Goal: Task Accomplishment & Management: Manage account settings

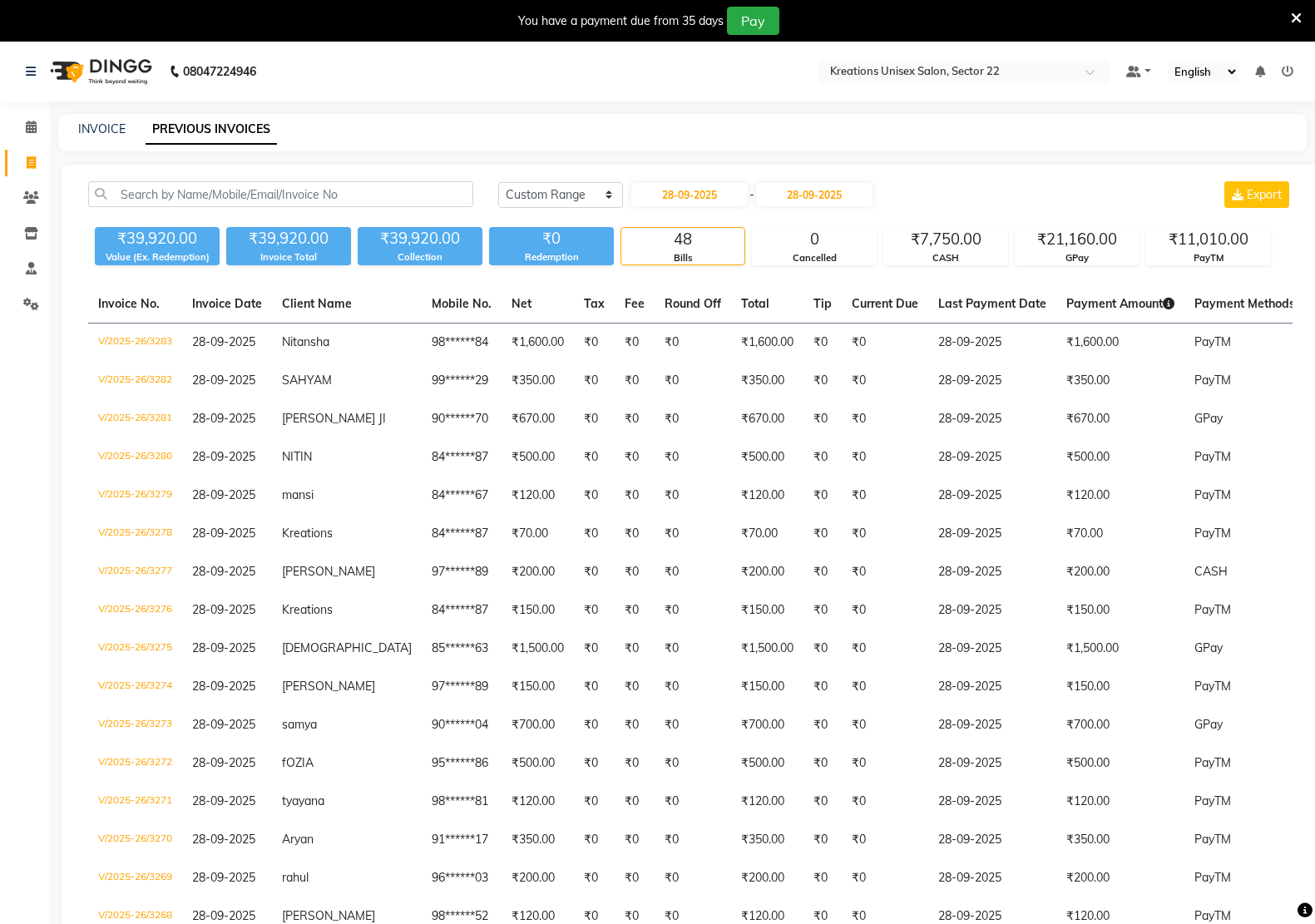
select select "range"
click at [20, 162] on span at bounding box center [31, 163] width 29 height 19
select select "6170"
select select "service"
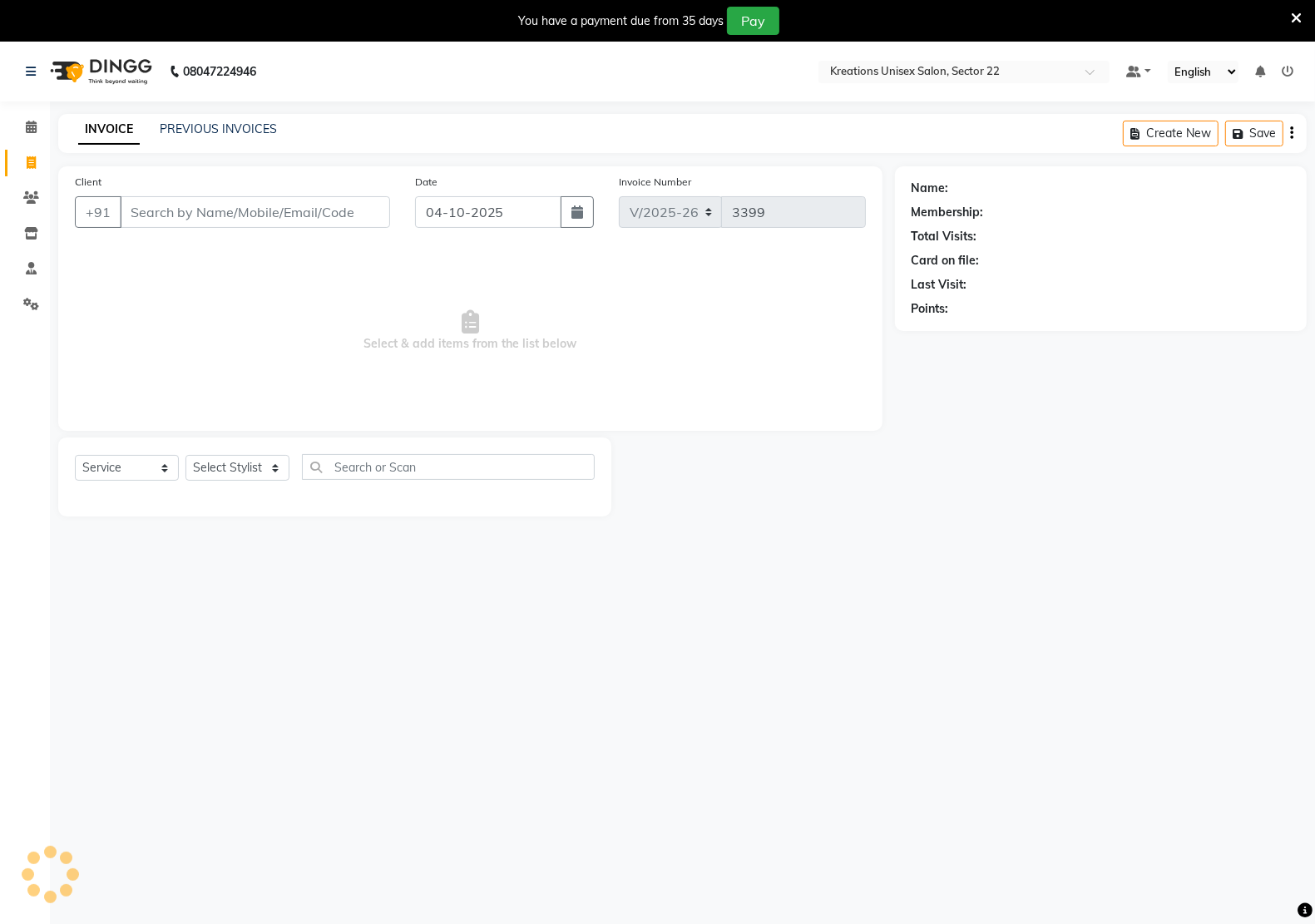
scroll to position [42, 0]
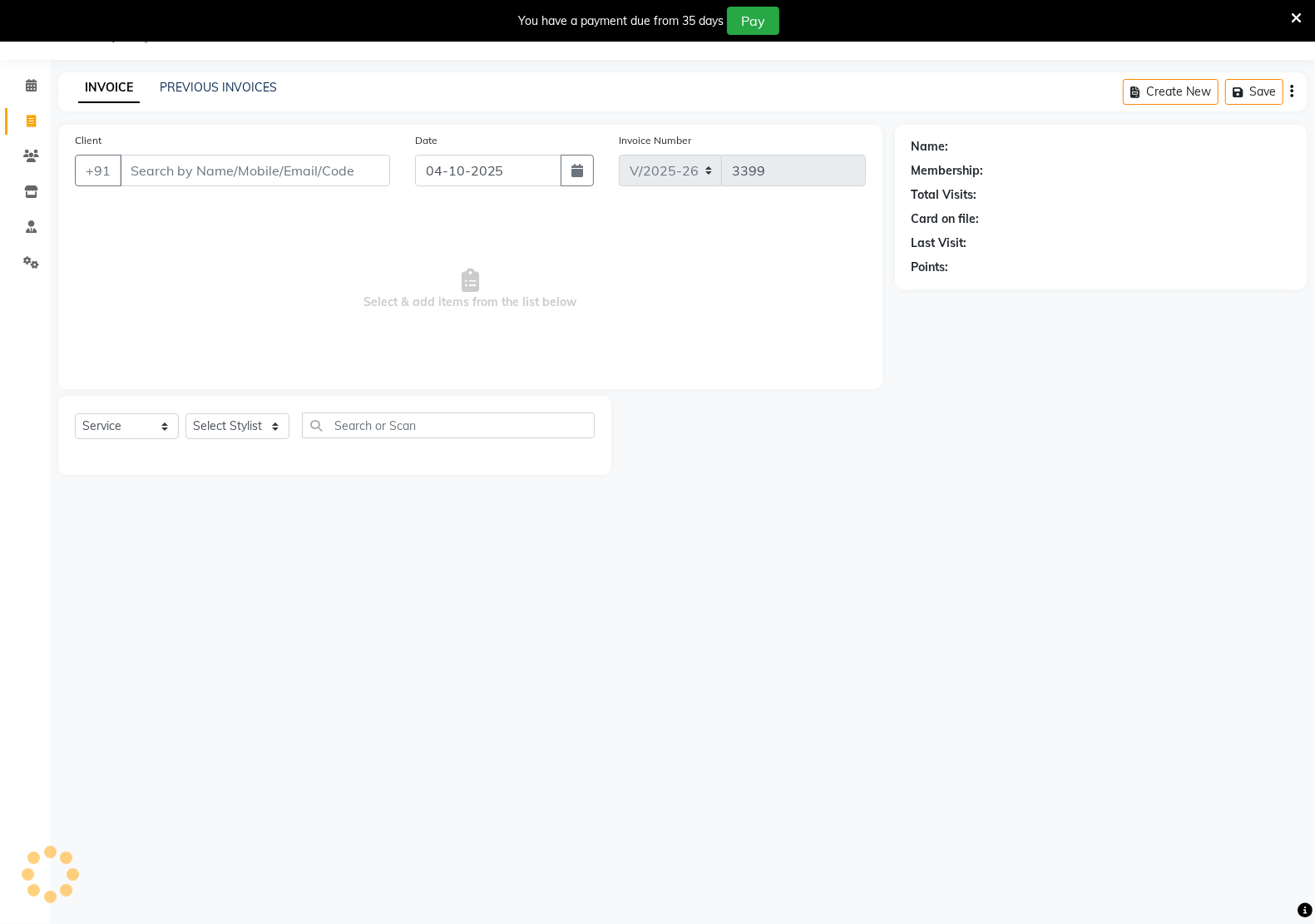
click at [164, 175] on input "Client" at bounding box center [255, 170] width 270 height 32
type input "7651921855"
click at [335, 177] on span "Add Client" at bounding box center [347, 170] width 66 height 17
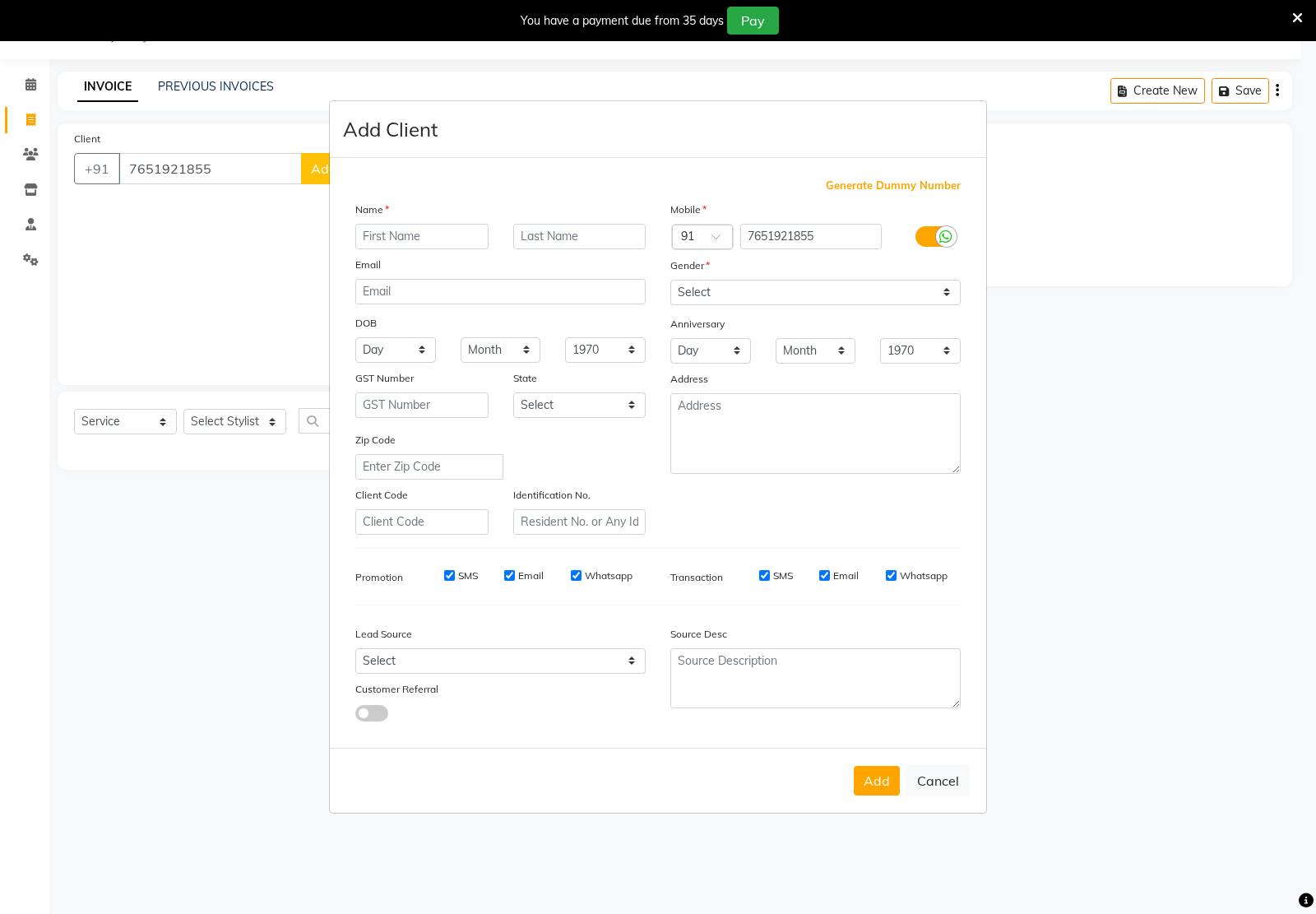
click at [396, 233] on input "text" at bounding box center [422, 236] width 134 height 26
type input "kushagra"
click at [821, 281] on select "Select Male Female Other Prefer Not To Say" at bounding box center [815, 292] width 290 height 26
select select "male"
click at [670, 282] on select "Select Male Female Other Prefer Not To Say" at bounding box center [815, 292] width 290 height 26
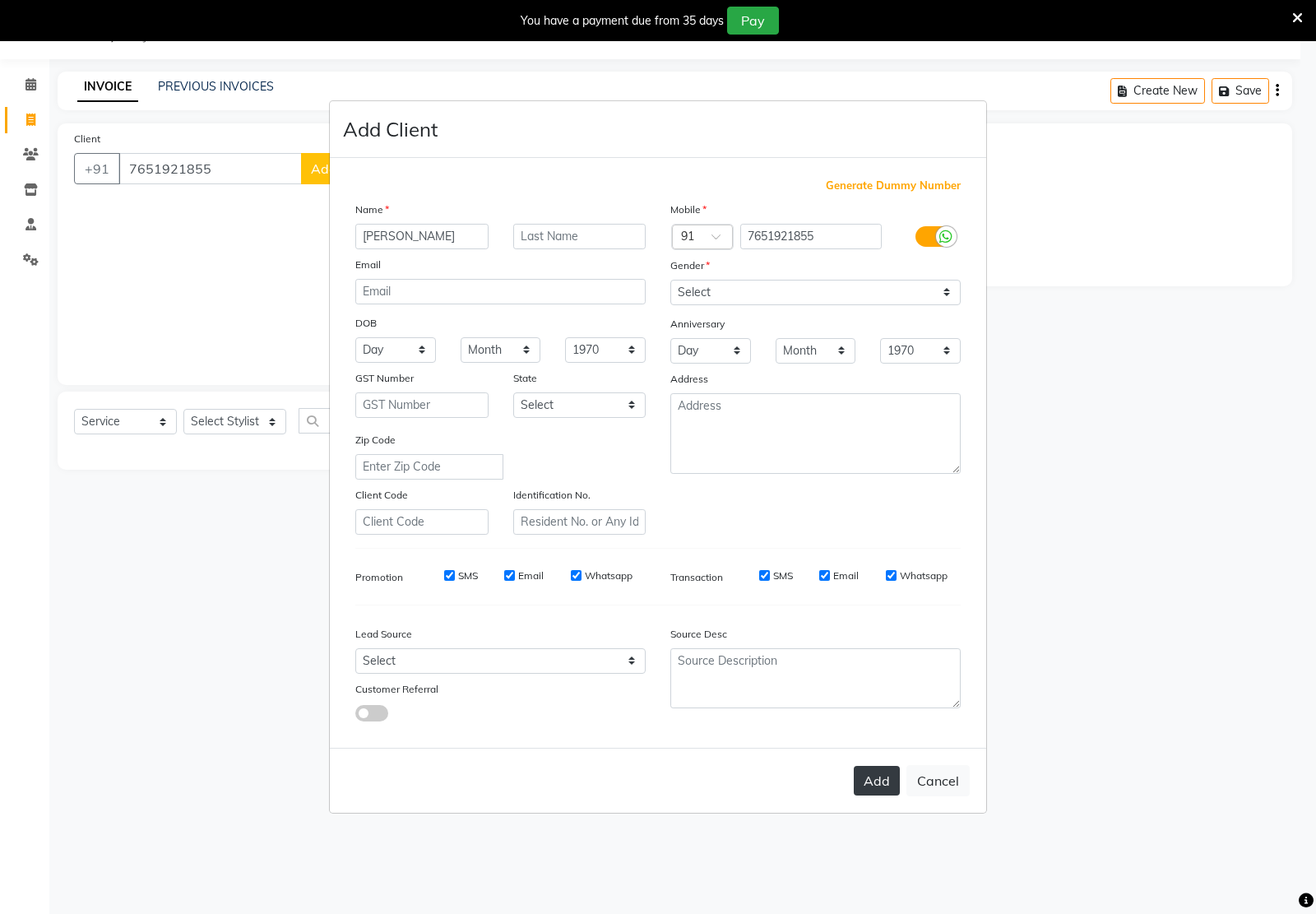
click at [860, 767] on button "Add" at bounding box center [877, 780] width 46 height 30
type input "76******55"
select select
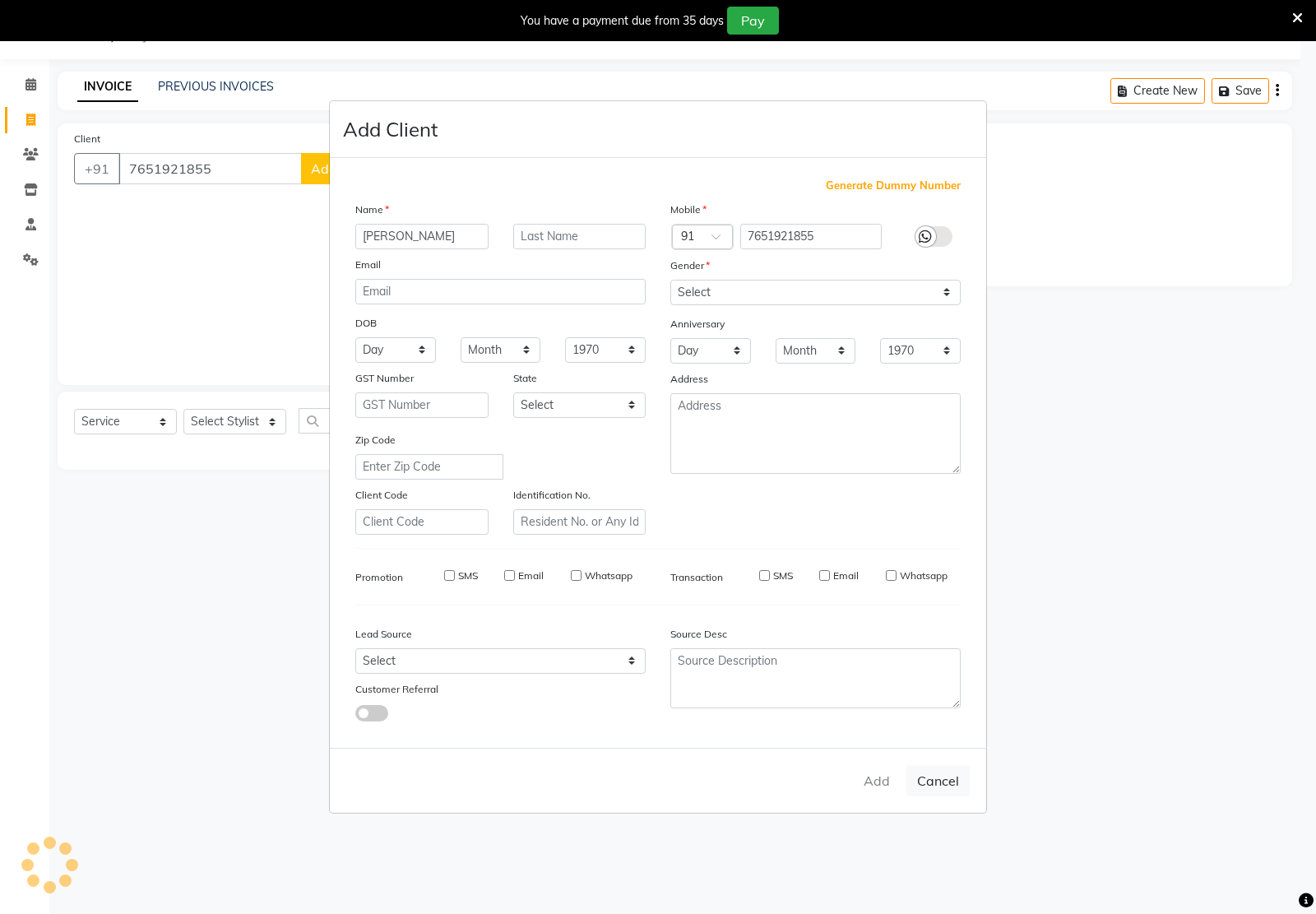
select select
checkbox input "false"
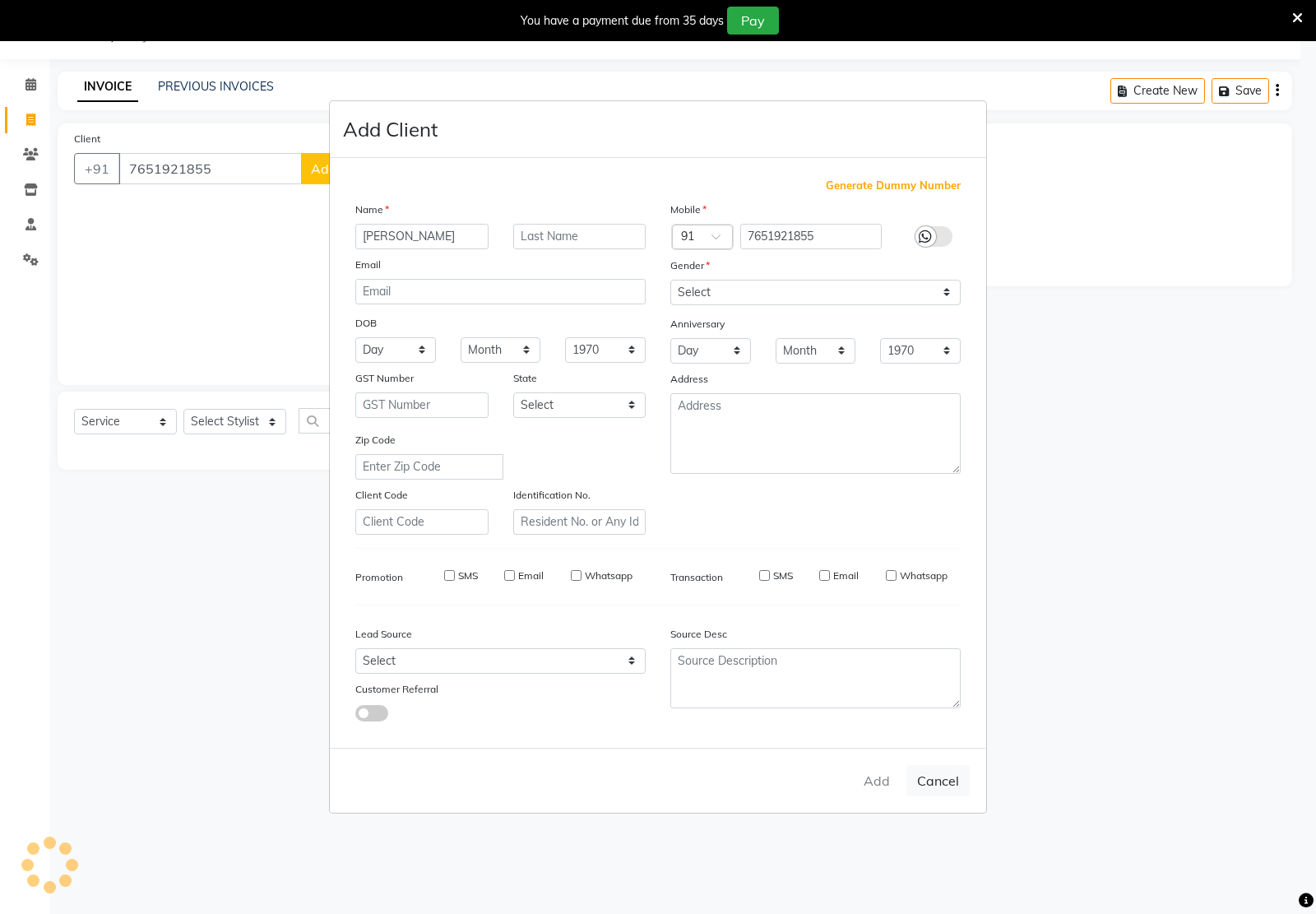
checkbox input "false"
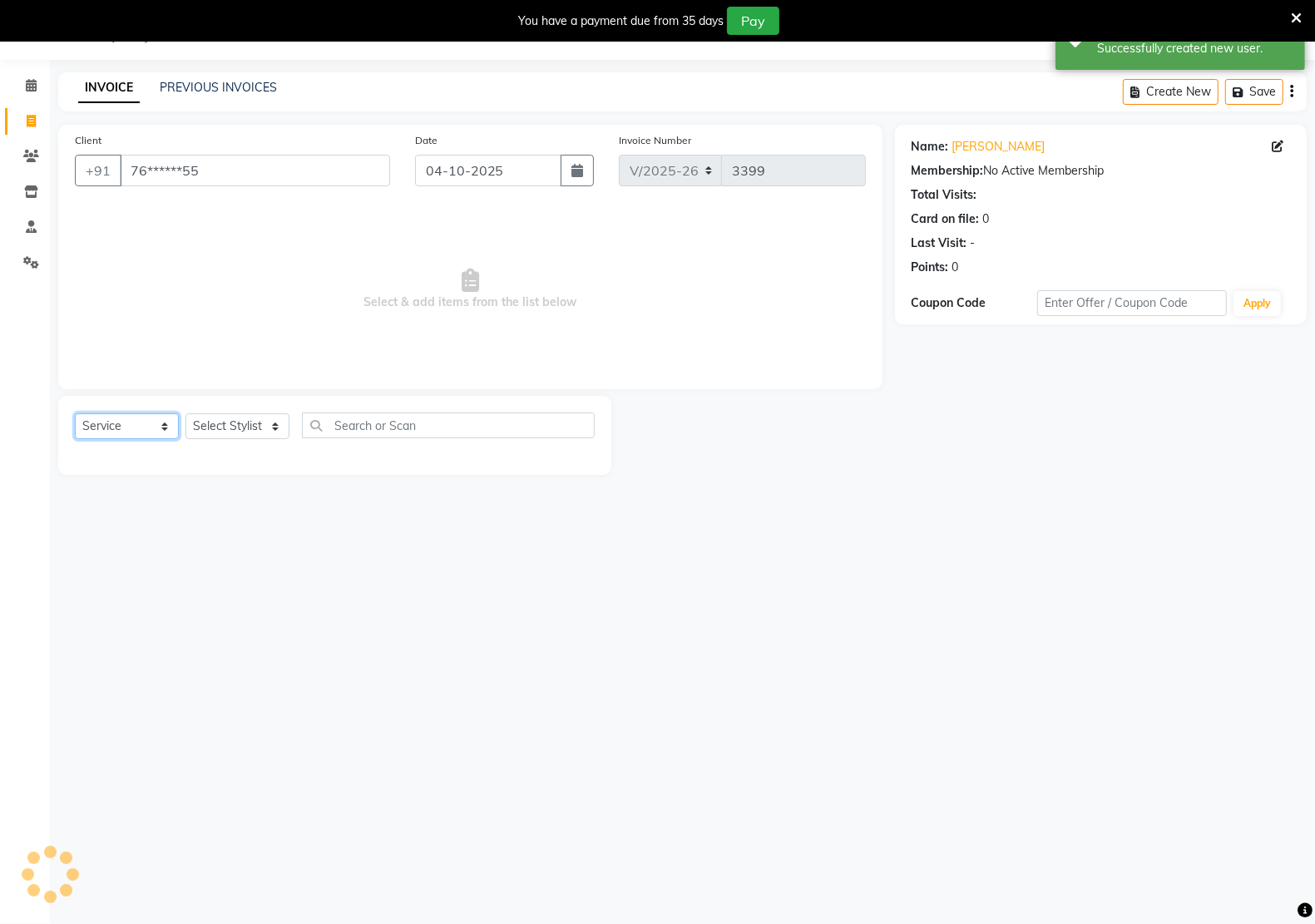
click at [154, 430] on select "Select Service Product Membership Package Voucher Prepaid Gift Card" at bounding box center [126, 426] width 104 height 26
click at [75, 413] on select "Select Service Product Membership Package Voucher Prepaid Gift Card" at bounding box center [126, 426] width 104 height 26
click at [245, 420] on select "Select Stylist Amit RAJPUT Hidayat jitender Kapil Kavita Manager Malik Khan Man…" at bounding box center [237, 426] width 104 height 26
select select "88231"
click at [186, 413] on select "Select Stylist Amit RAJPUT Hidayat jitender Kapil Kavita Manager Malik Khan Man…" at bounding box center [237, 426] width 104 height 26
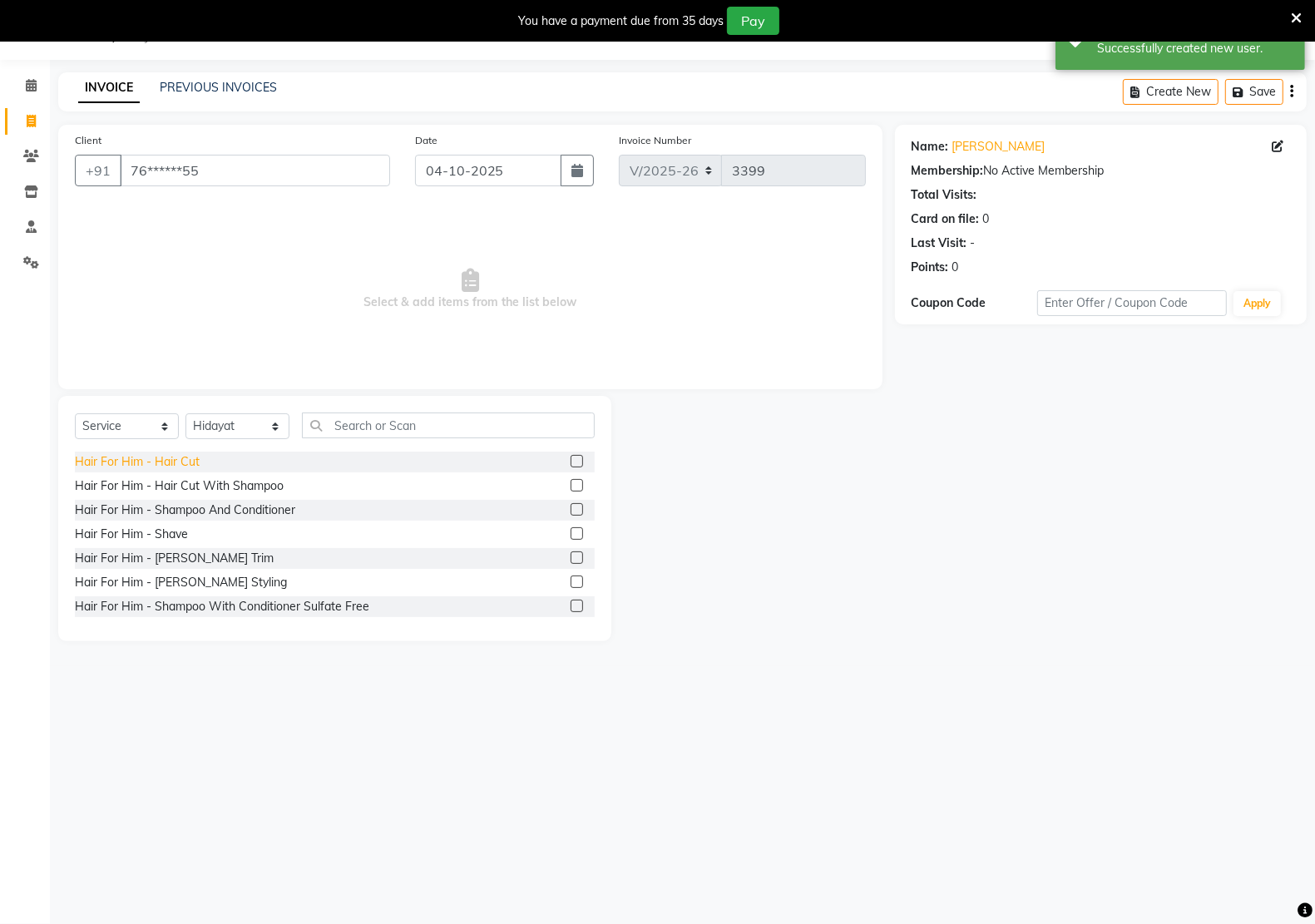
click at [189, 453] on div "Hair For Him - Hair Cut" at bounding box center [137, 462] width 124 height 17
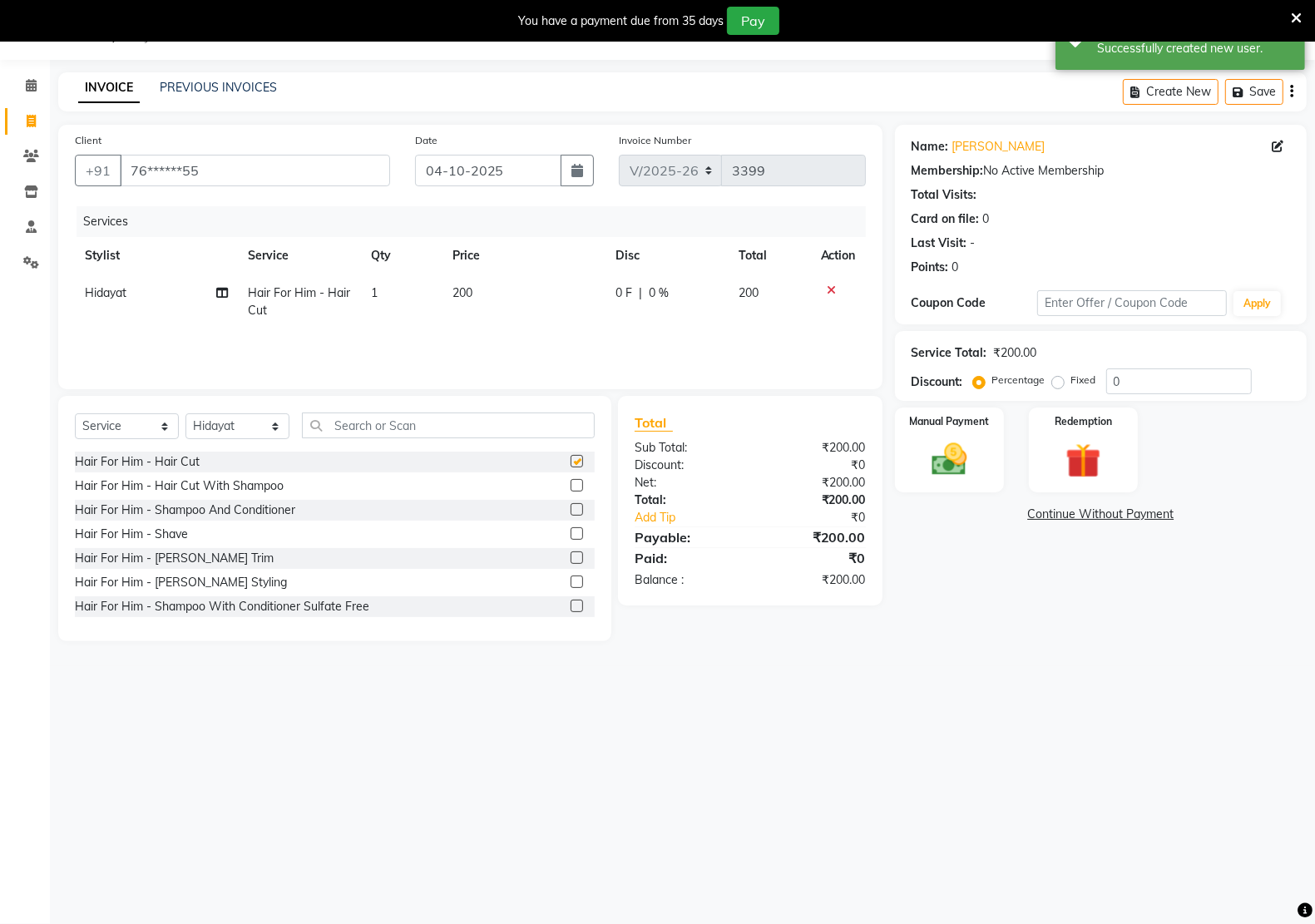
checkbox input "false"
click at [184, 582] on div "Hair For Him - [PERSON_NAME] Styling" at bounding box center [181, 582] width 212 height 17
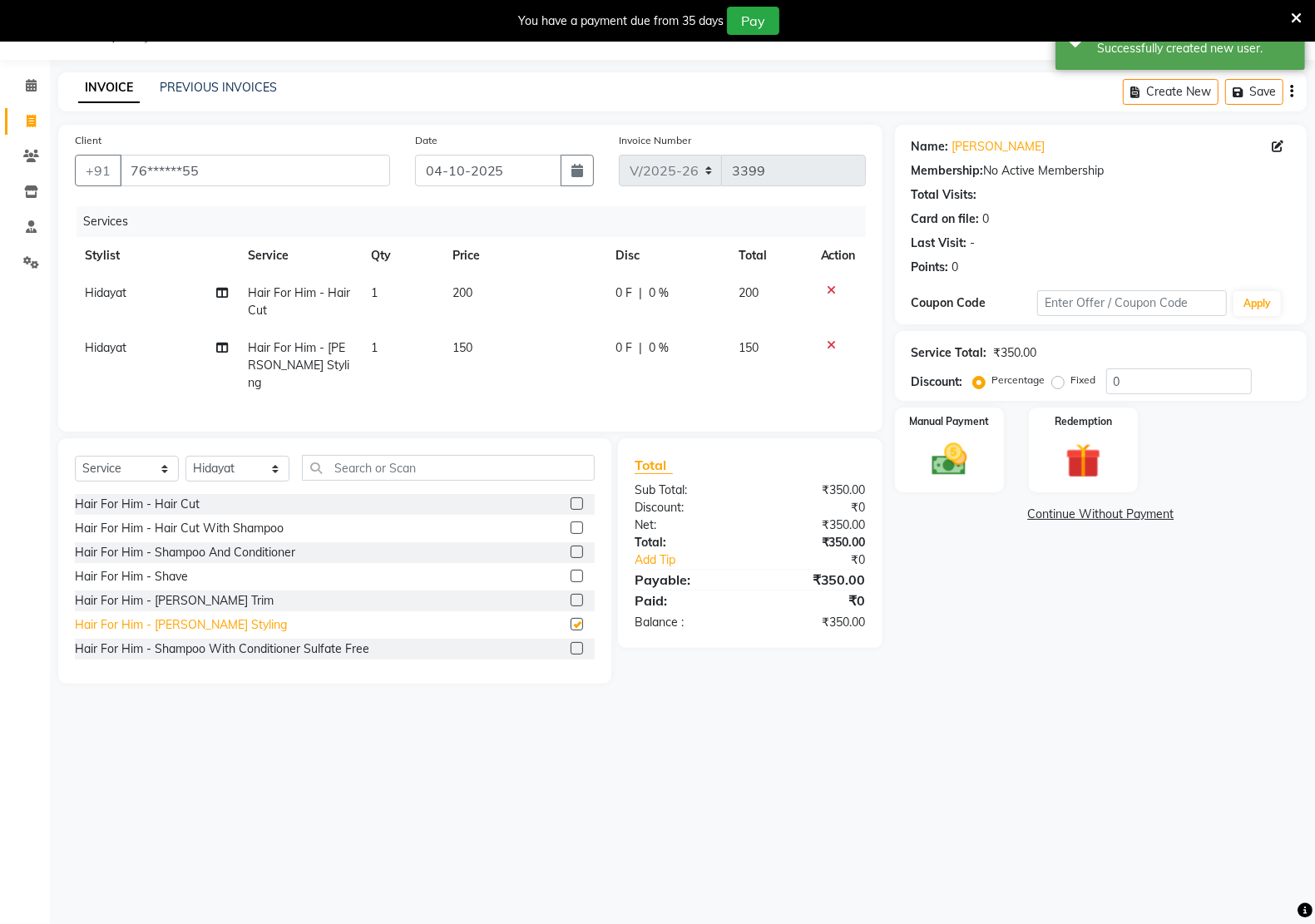
checkbox input "false"
click at [190, 736] on div "08047224946 Select Location × Kreations Unisex Salon, Sector 22 Default Panel M…" at bounding box center [657, 462] width 1315 height 924
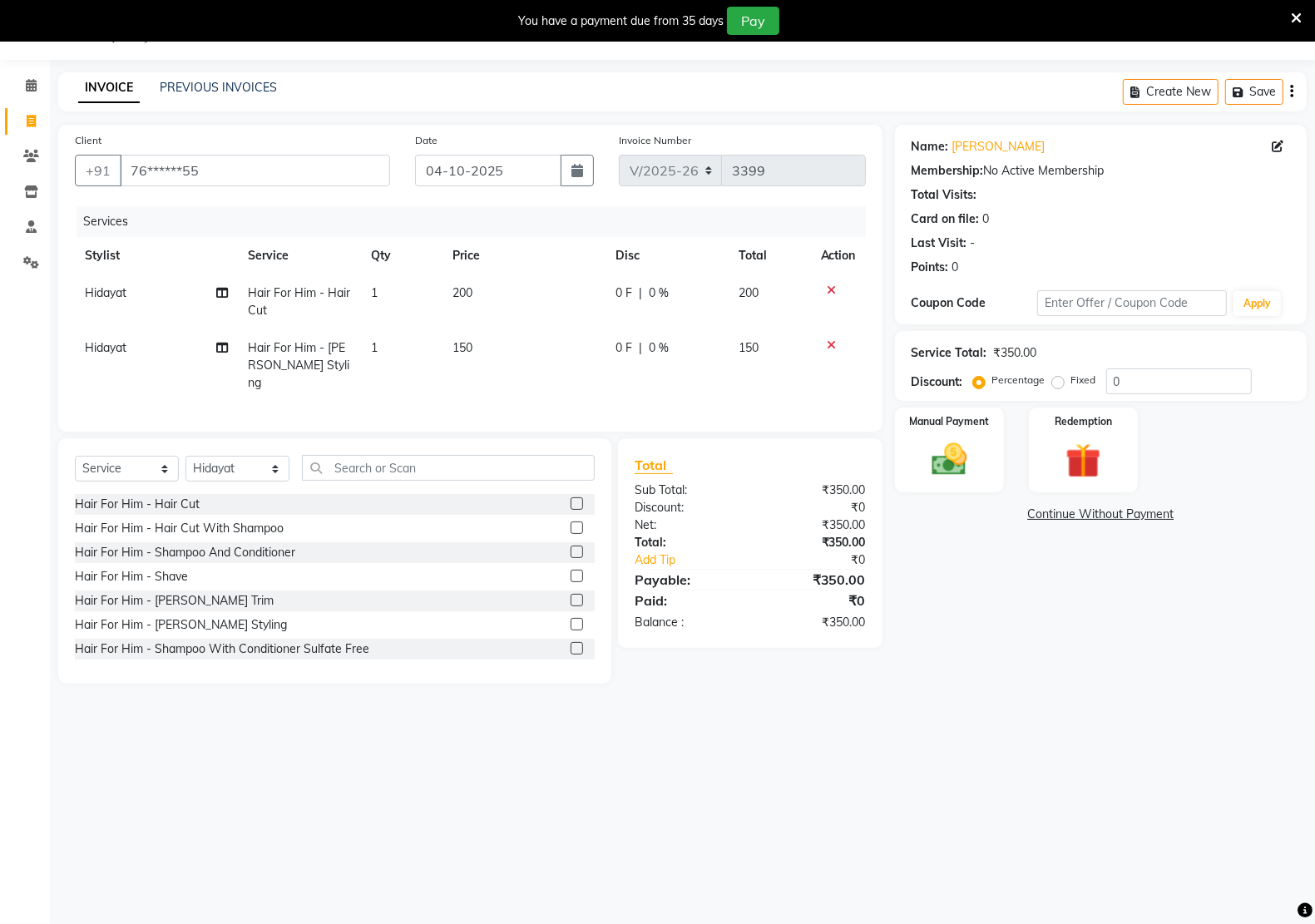
scroll to position [0, 0]
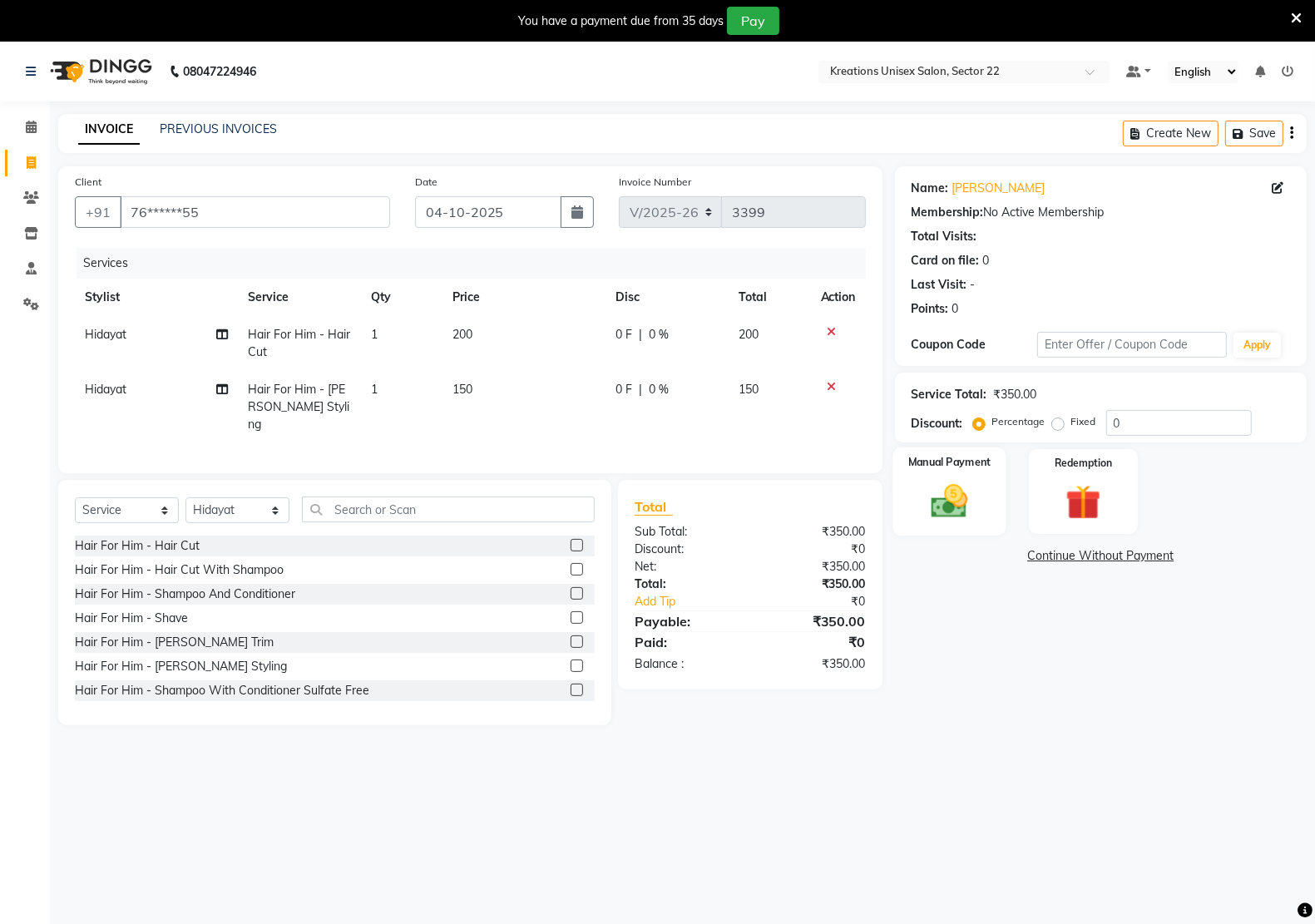
click at [951, 521] on img at bounding box center [949, 500] width 59 height 42
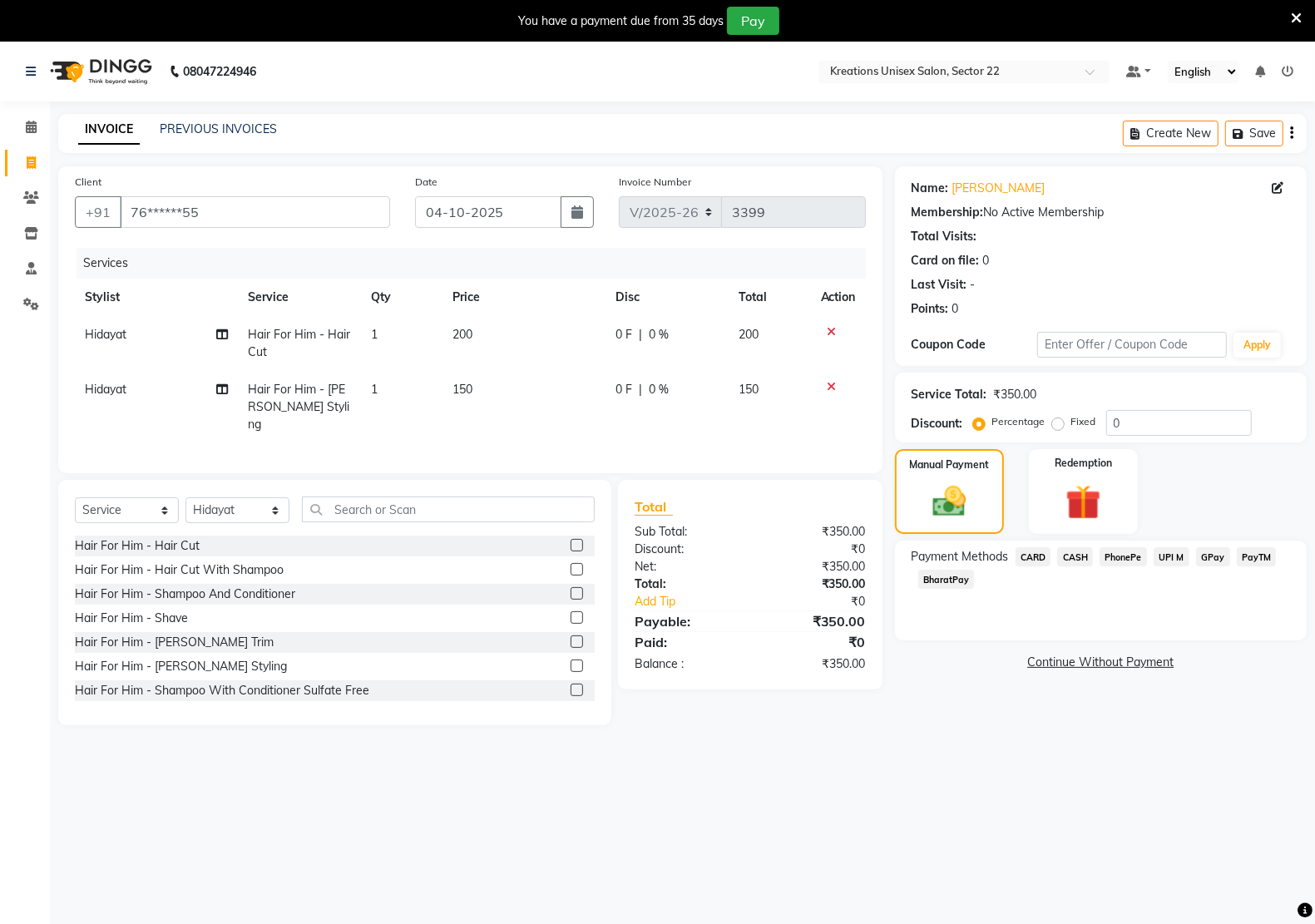
click at [1249, 562] on span "PayTM" at bounding box center [1256, 557] width 40 height 19
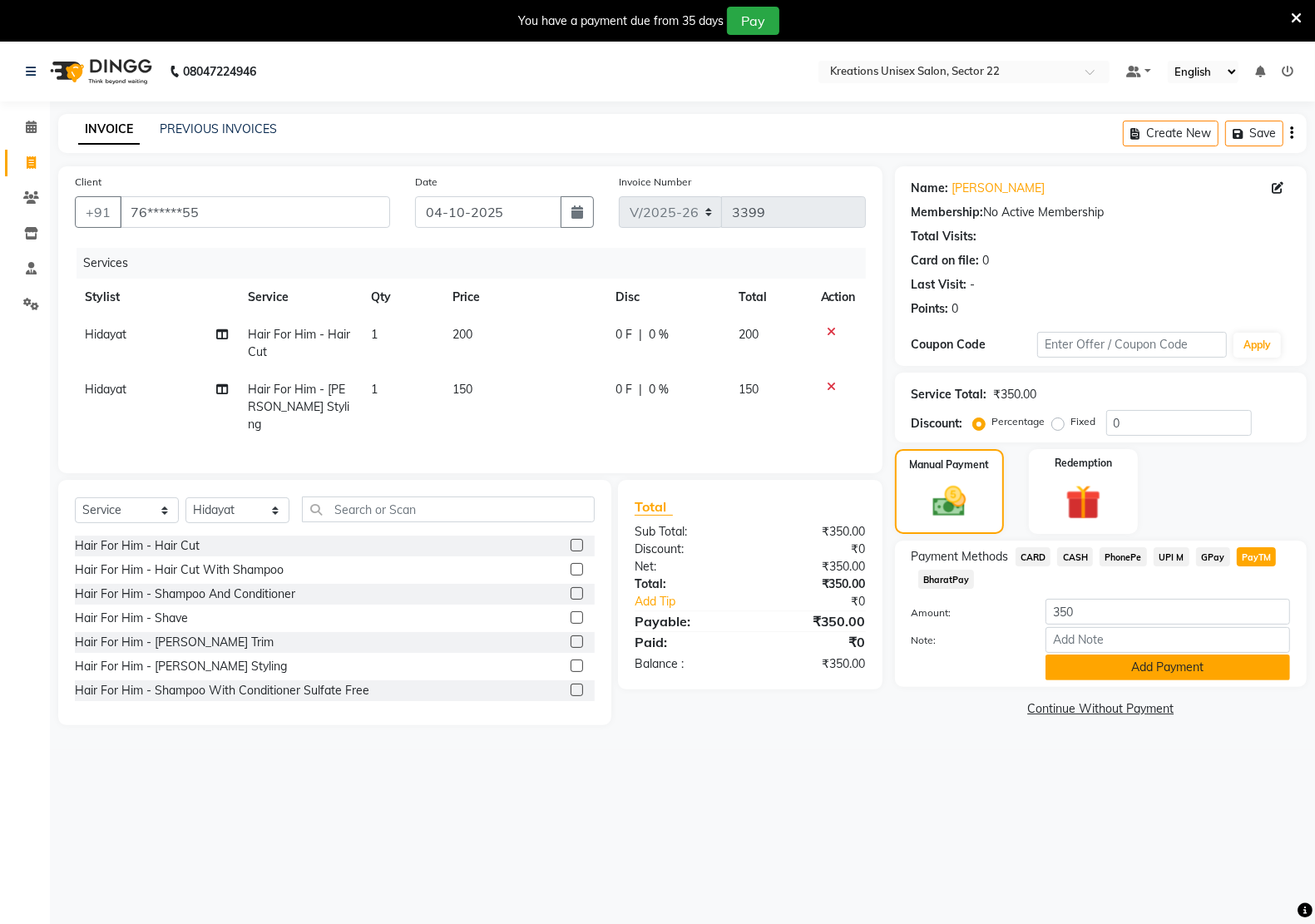
drag, startPoint x: 1121, startPoint y: 671, endPoint x: 1071, endPoint y: 716, distance: 67.3
click at [1120, 674] on button "Add Payment" at bounding box center [1167, 667] width 245 height 26
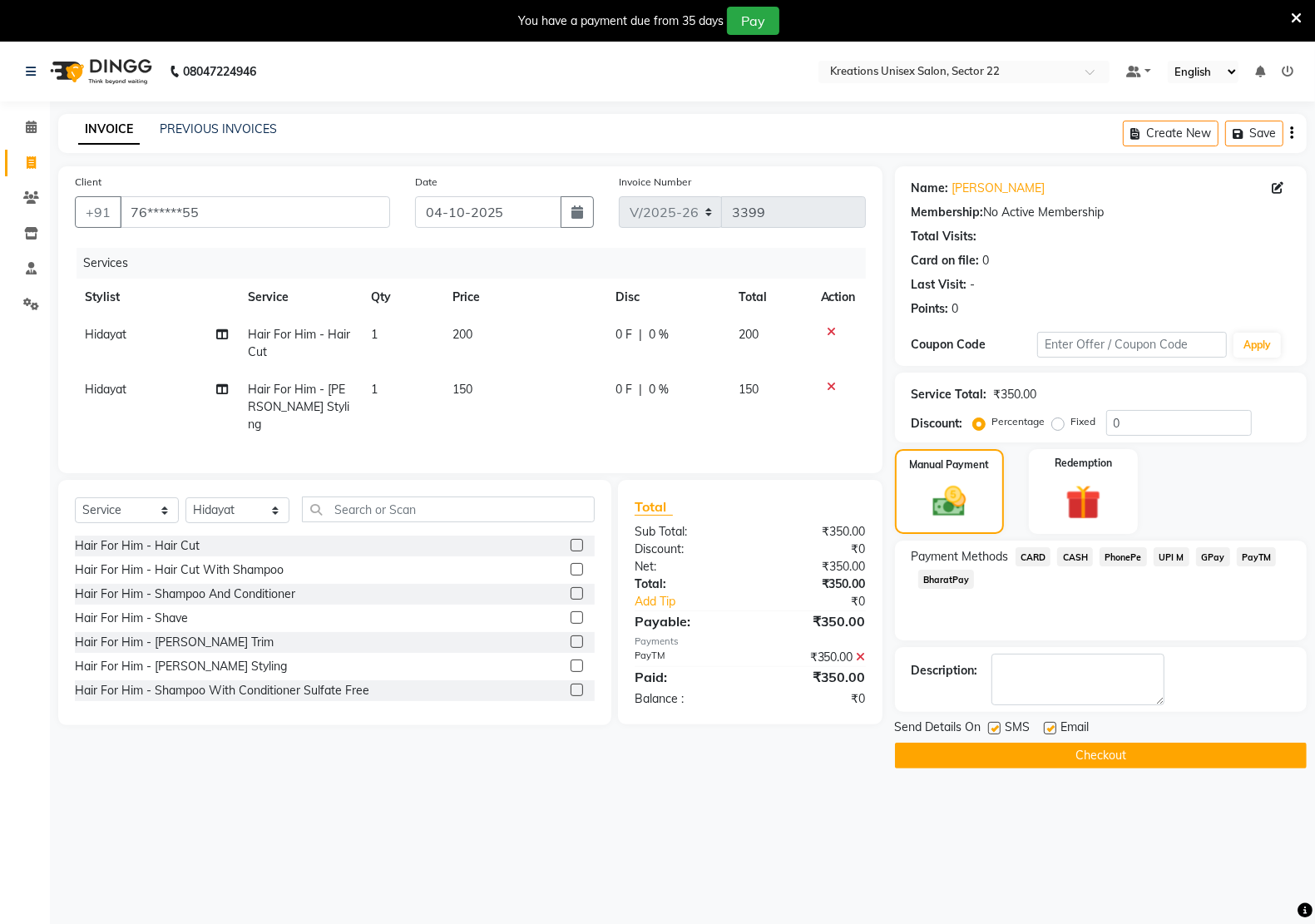
click at [1049, 728] on label at bounding box center [1050, 728] width 13 height 13
click at [1049, 728] on input "checkbox" at bounding box center [1049, 728] width 11 height 11
checkbox input "false"
click at [994, 729] on label at bounding box center [993, 728] width 13 height 13
click at [994, 729] on input "checkbox" at bounding box center [992, 728] width 11 height 11
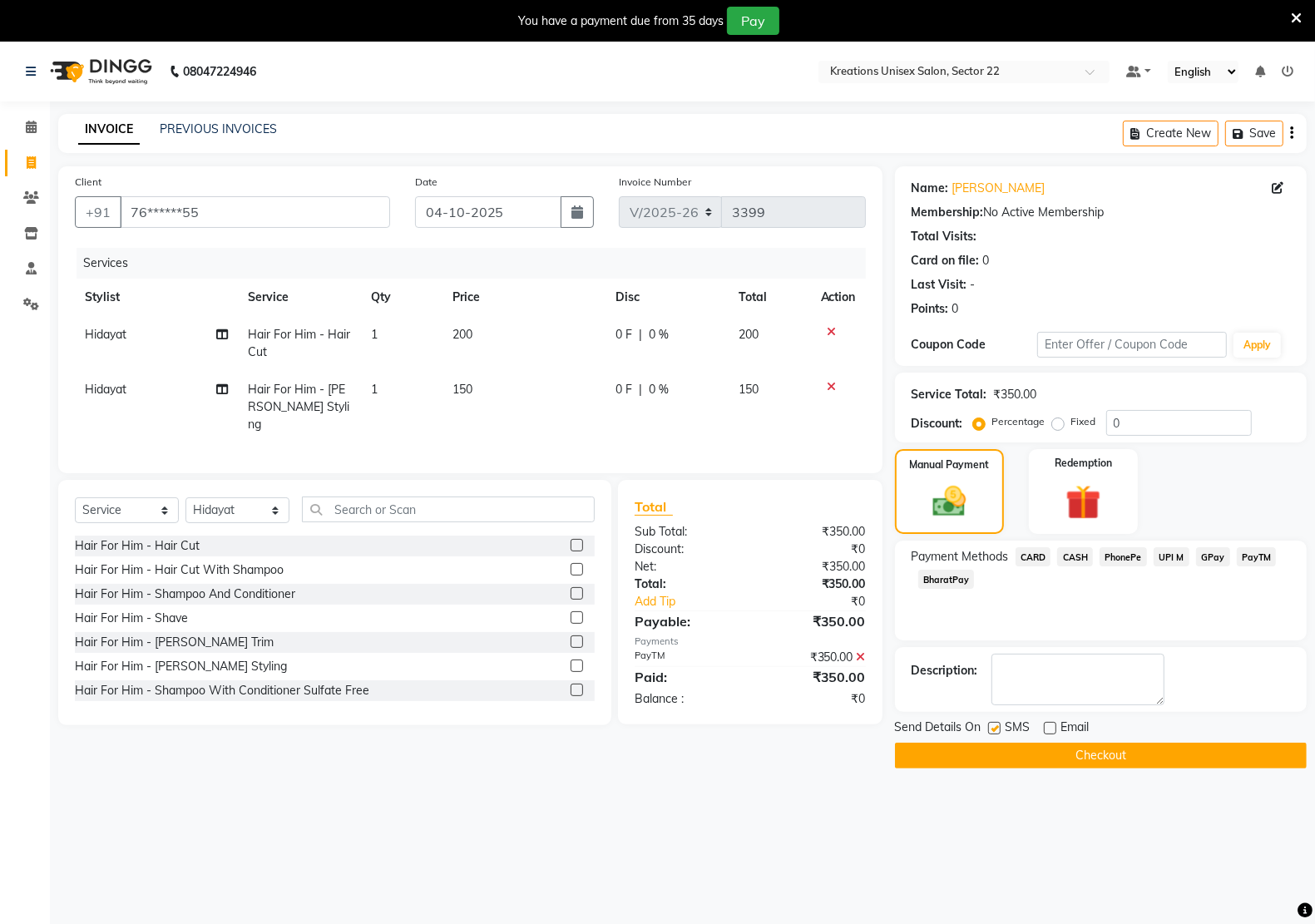
checkbox input "false"
click at [991, 765] on button "Checkout" at bounding box center [1101, 755] width 412 height 26
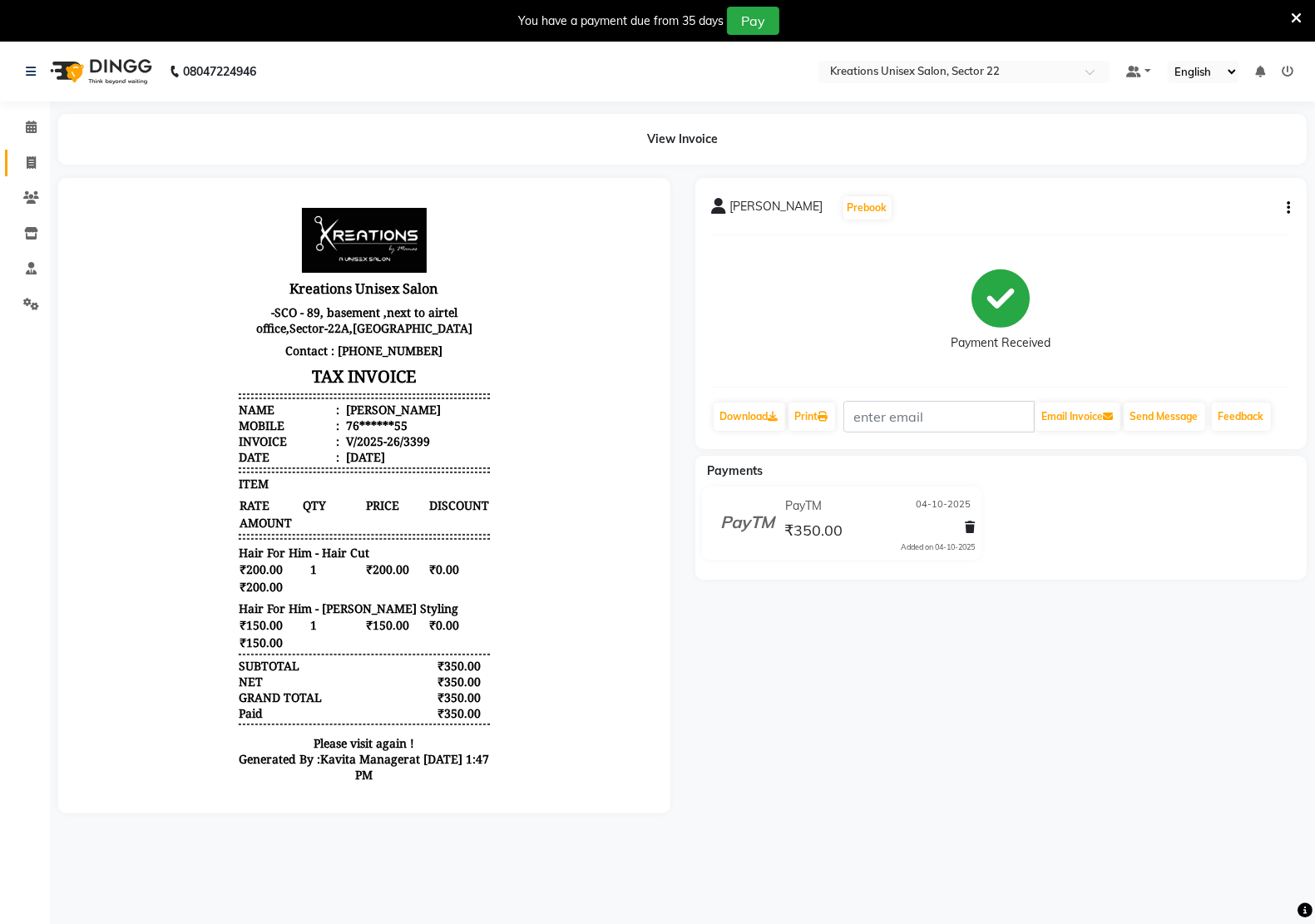
click at [7, 153] on link "Invoice" at bounding box center [24, 163] width 40 height 27
select select "service"
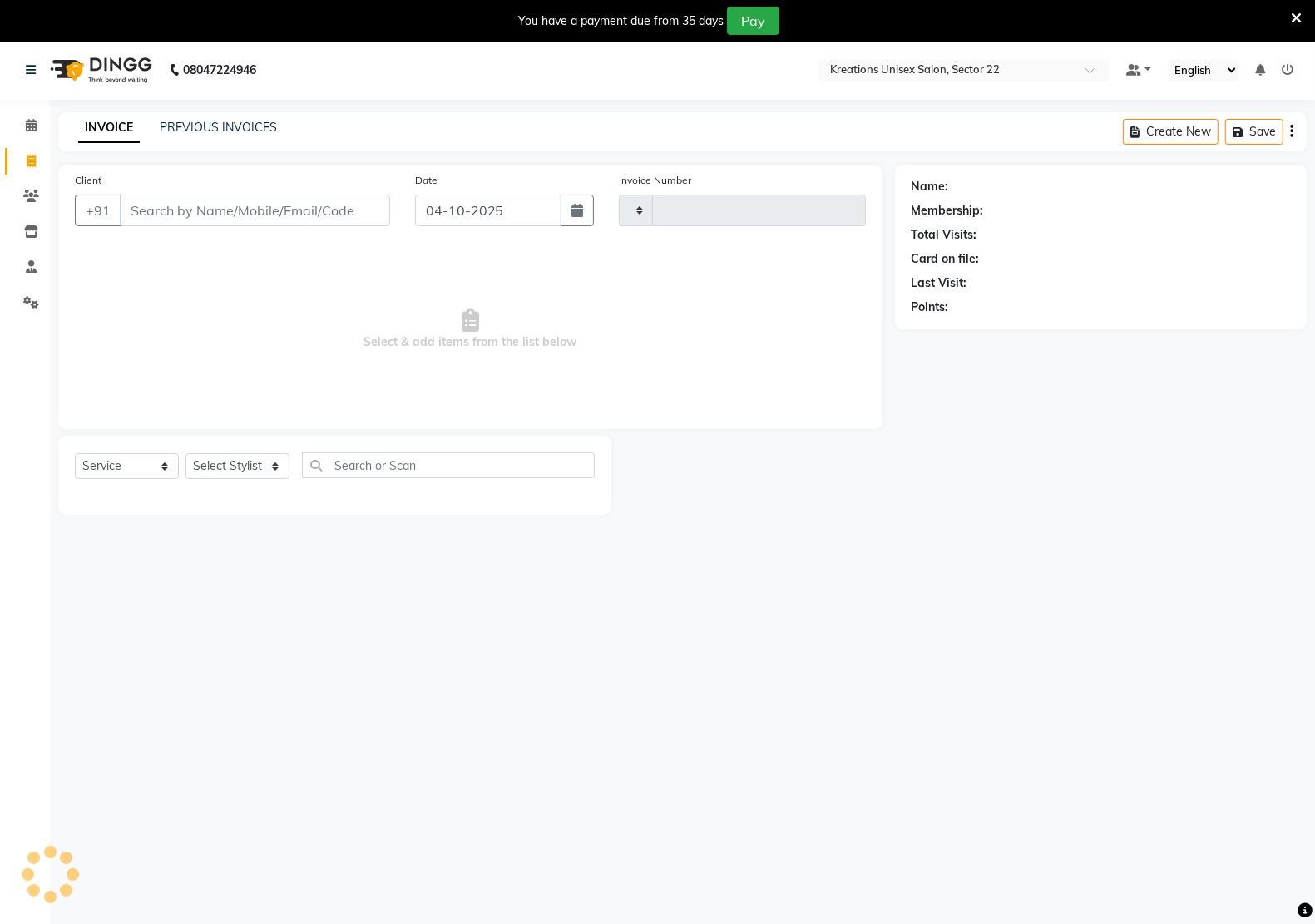
scroll to position [42, 0]
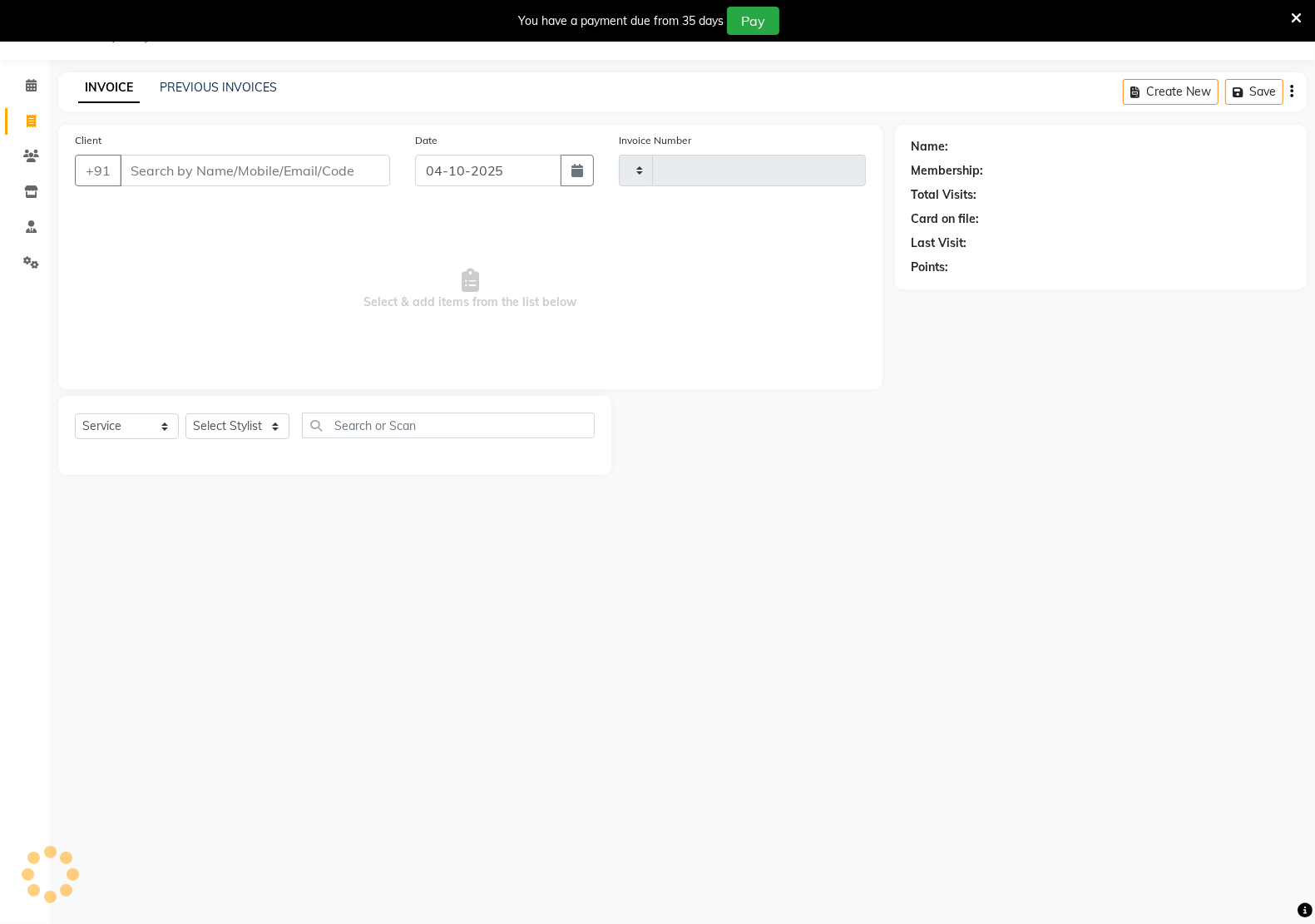
type input "3400"
select select "6170"
click at [186, 158] on input "Client" at bounding box center [255, 170] width 270 height 32
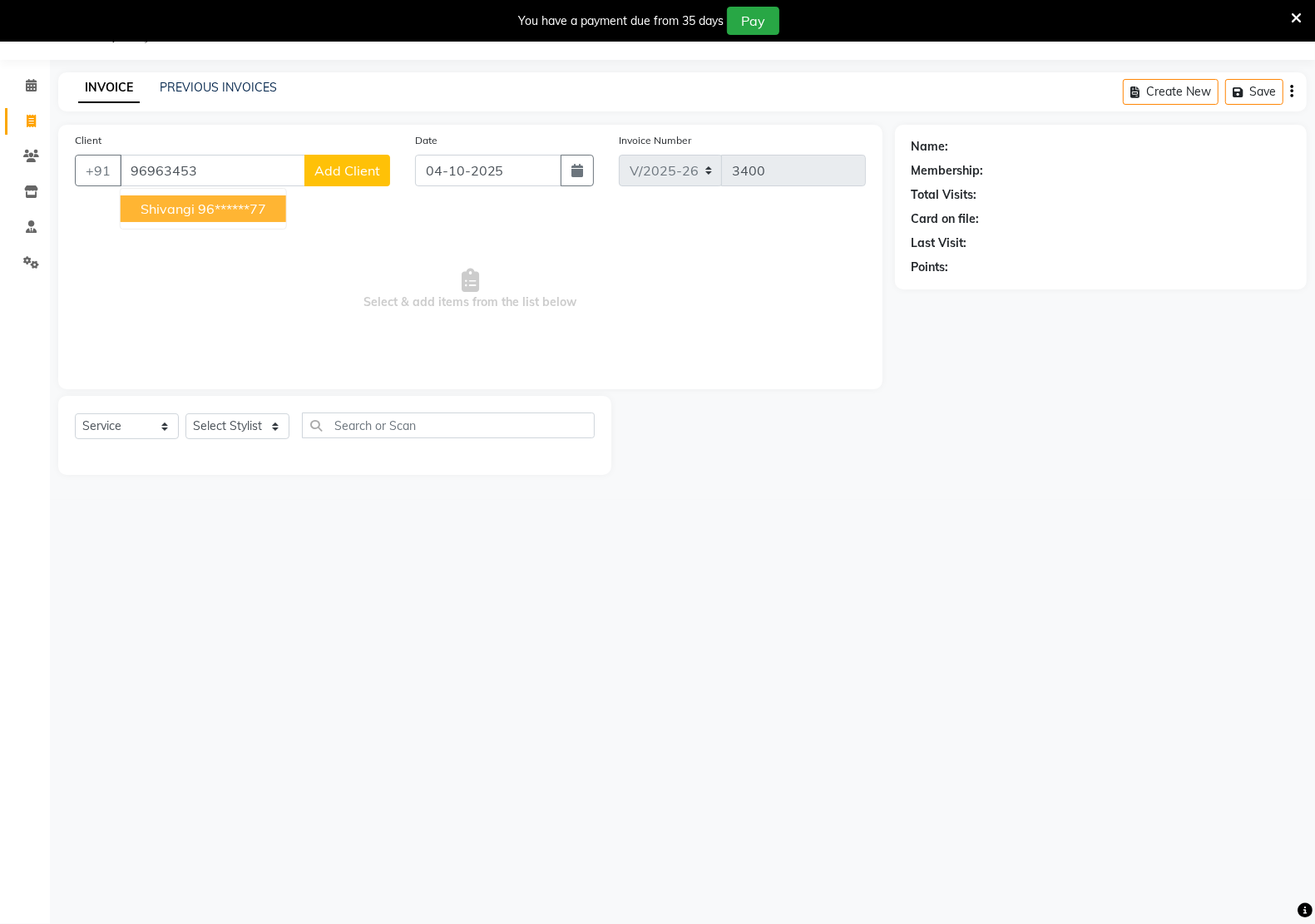
click at [160, 212] on span "Shivangi" at bounding box center [168, 208] width 54 height 17
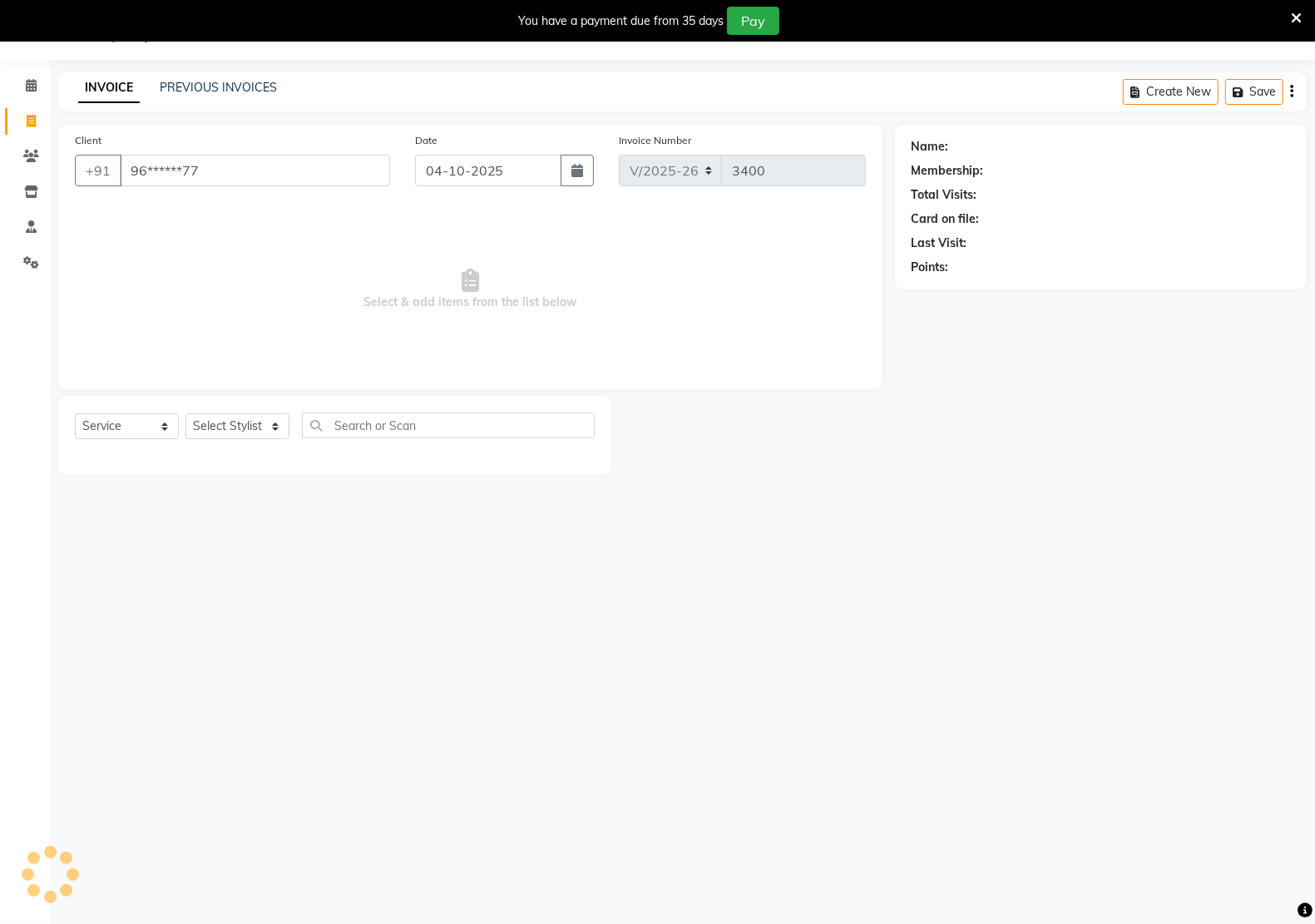
type input "96******77"
click at [108, 430] on select "Select Service Product Membership Package Voucher Prepaid Gift Card" at bounding box center [126, 426] width 104 height 26
click at [75, 413] on select "Select Service Product Membership Package Voucher Prepaid Gift Card" at bounding box center [126, 426] width 104 height 26
click at [222, 433] on select "Select Stylist Amit RAJPUT Hidayat jitender Kapil Kavita Manager Malik Khan Man…" at bounding box center [237, 426] width 104 height 26
select select "90989"
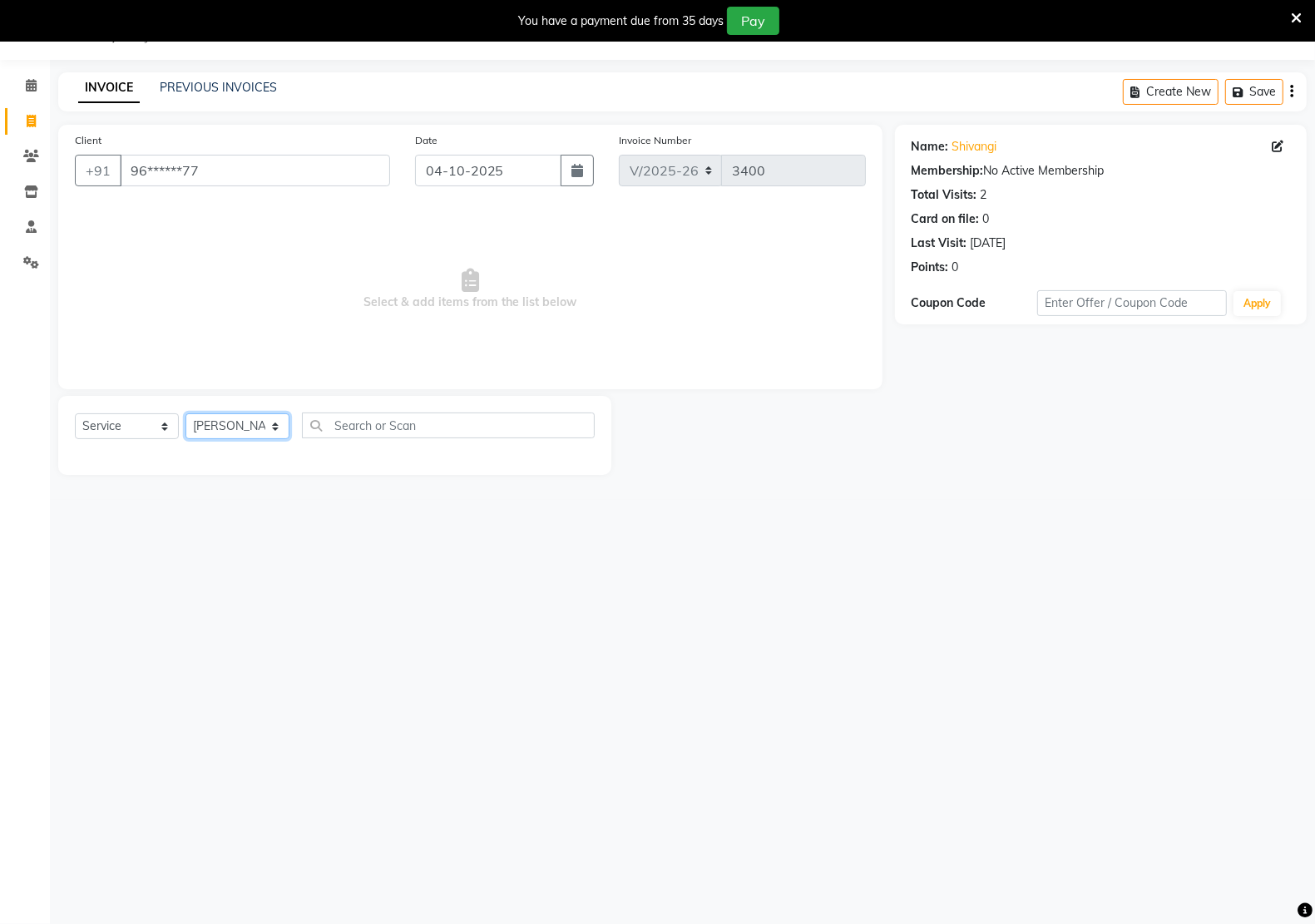
click at [186, 413] on select "Select Stylist Amit RAJPUT Hidayat jitender Kapil Kavita Manager Malik Khan Man…" at bounding box center [237, 426] width 104 height 26
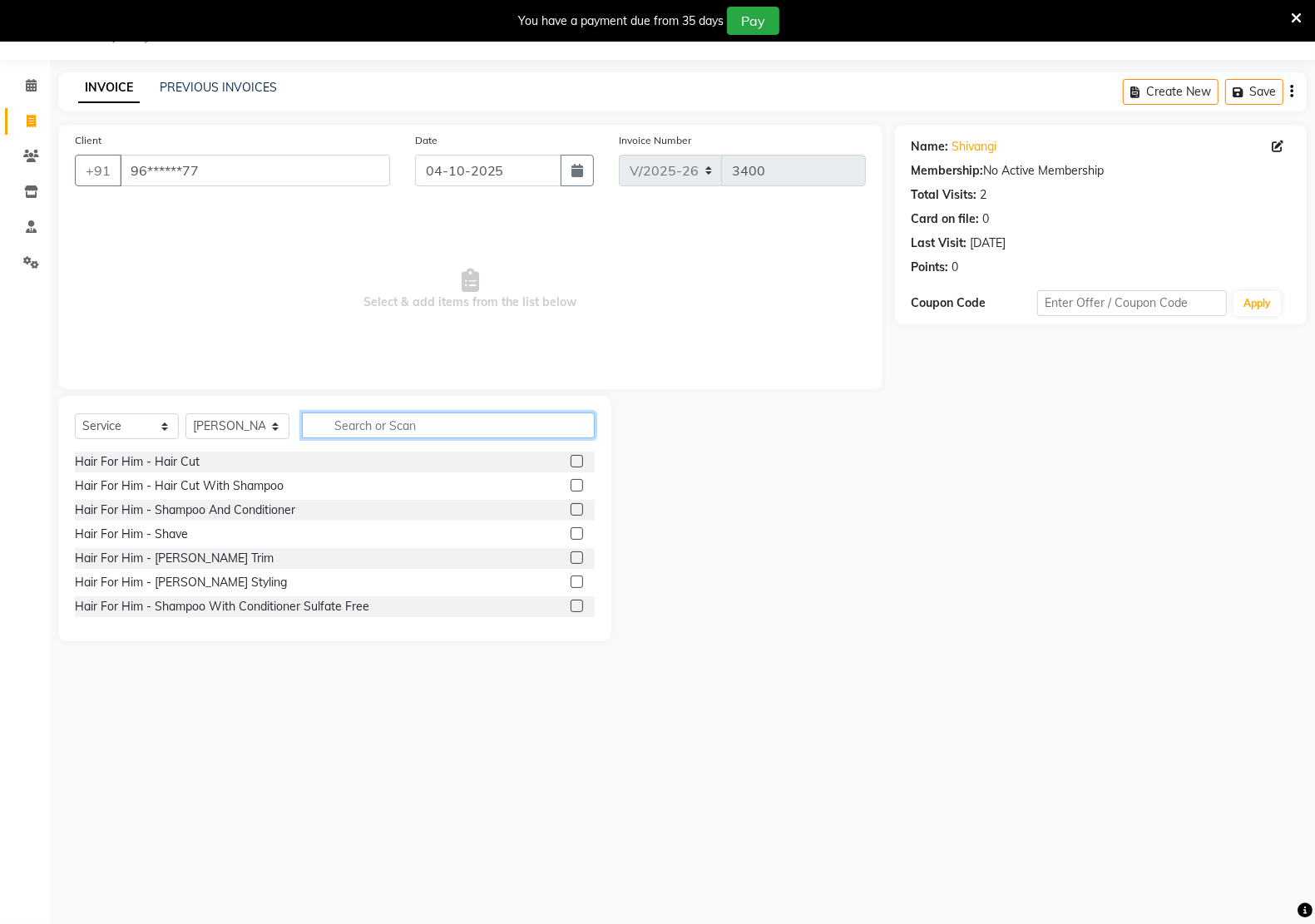
click at [383, 418] on input "text" at bounding box center [448, 425] width 293 height 26
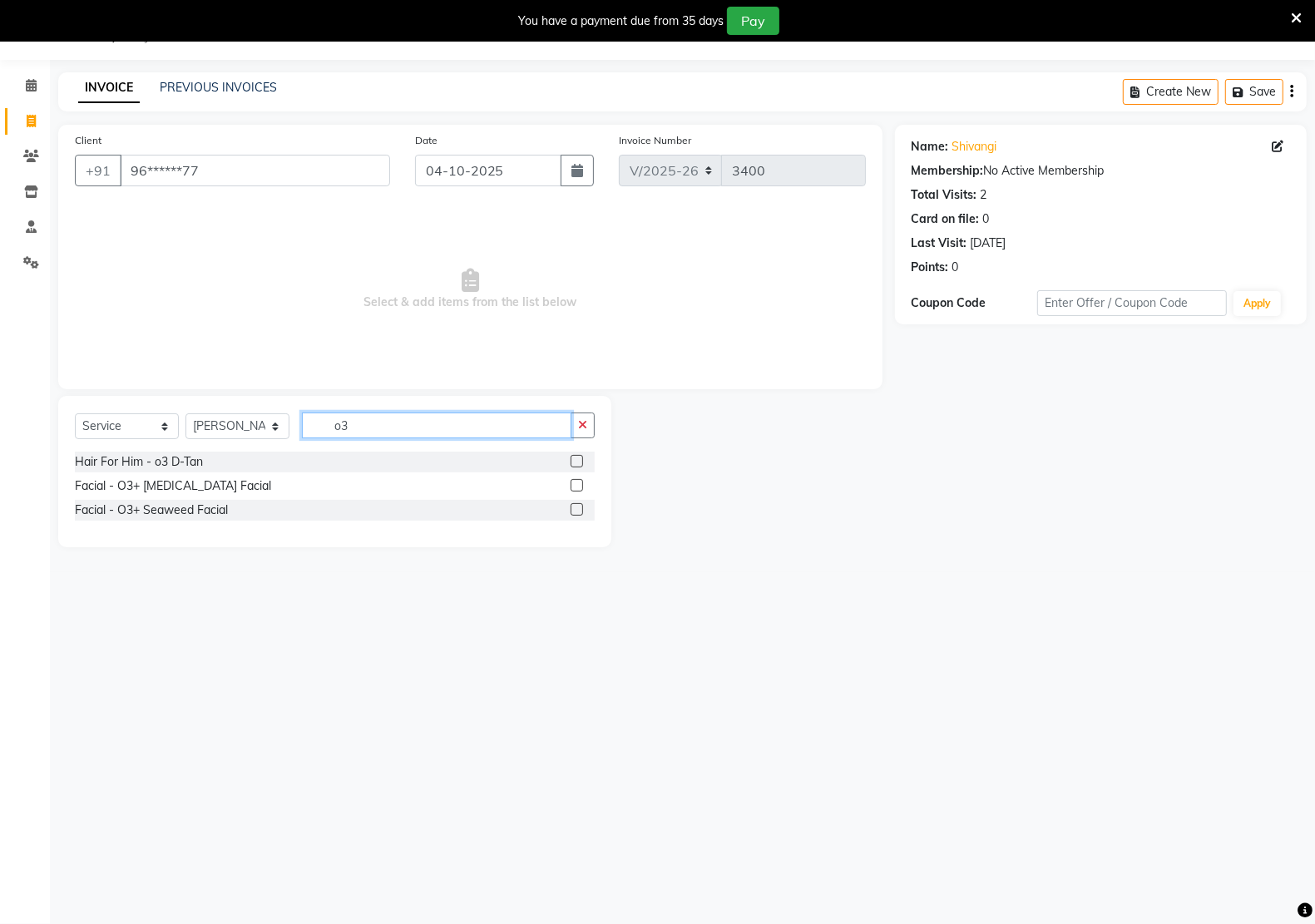
type input "o"
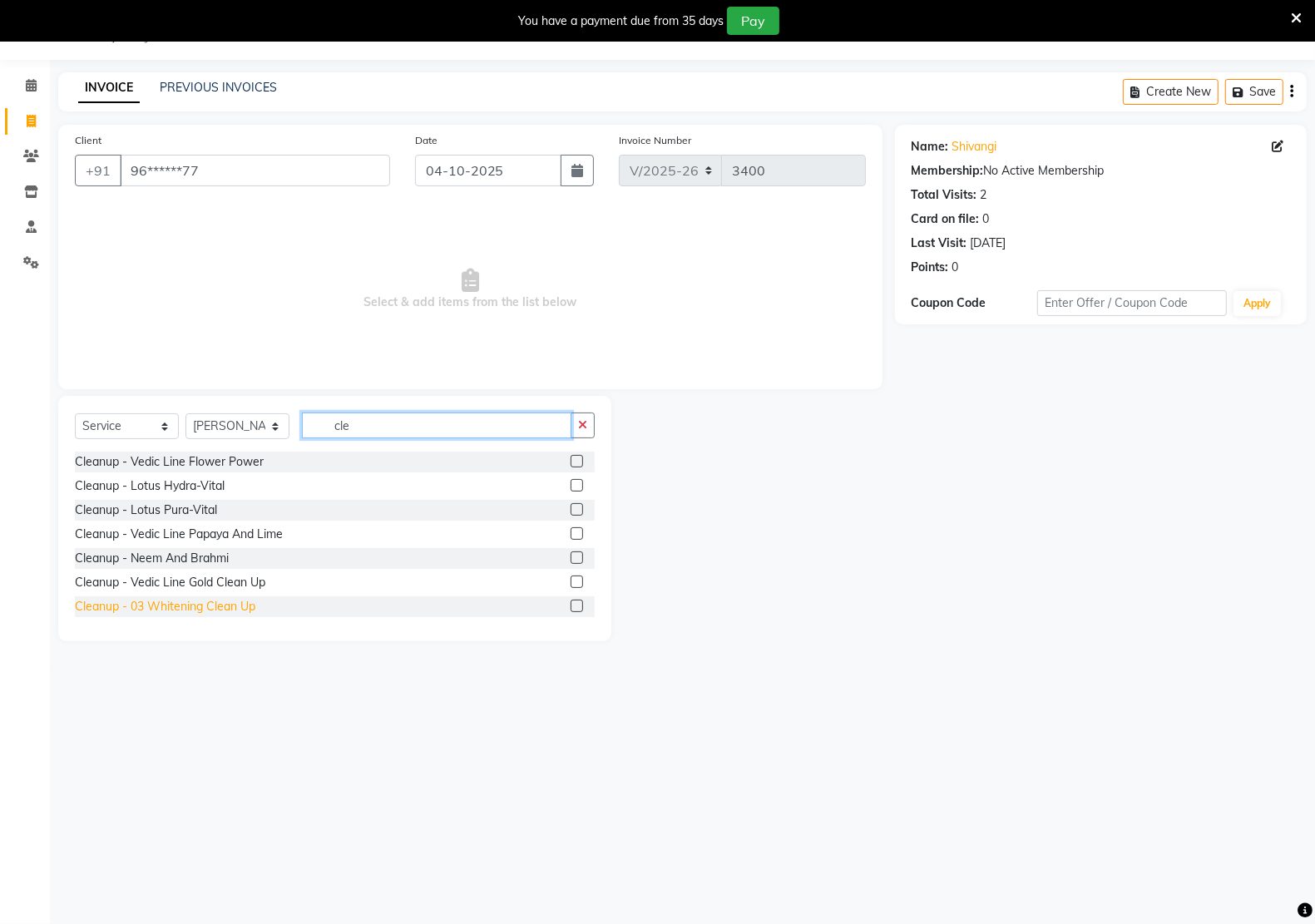
type input "cle"
click at [193, 604] on div "Cleanup - 03 Whitening Clean Up" at bounding box center [165, 606] width 181 height 17
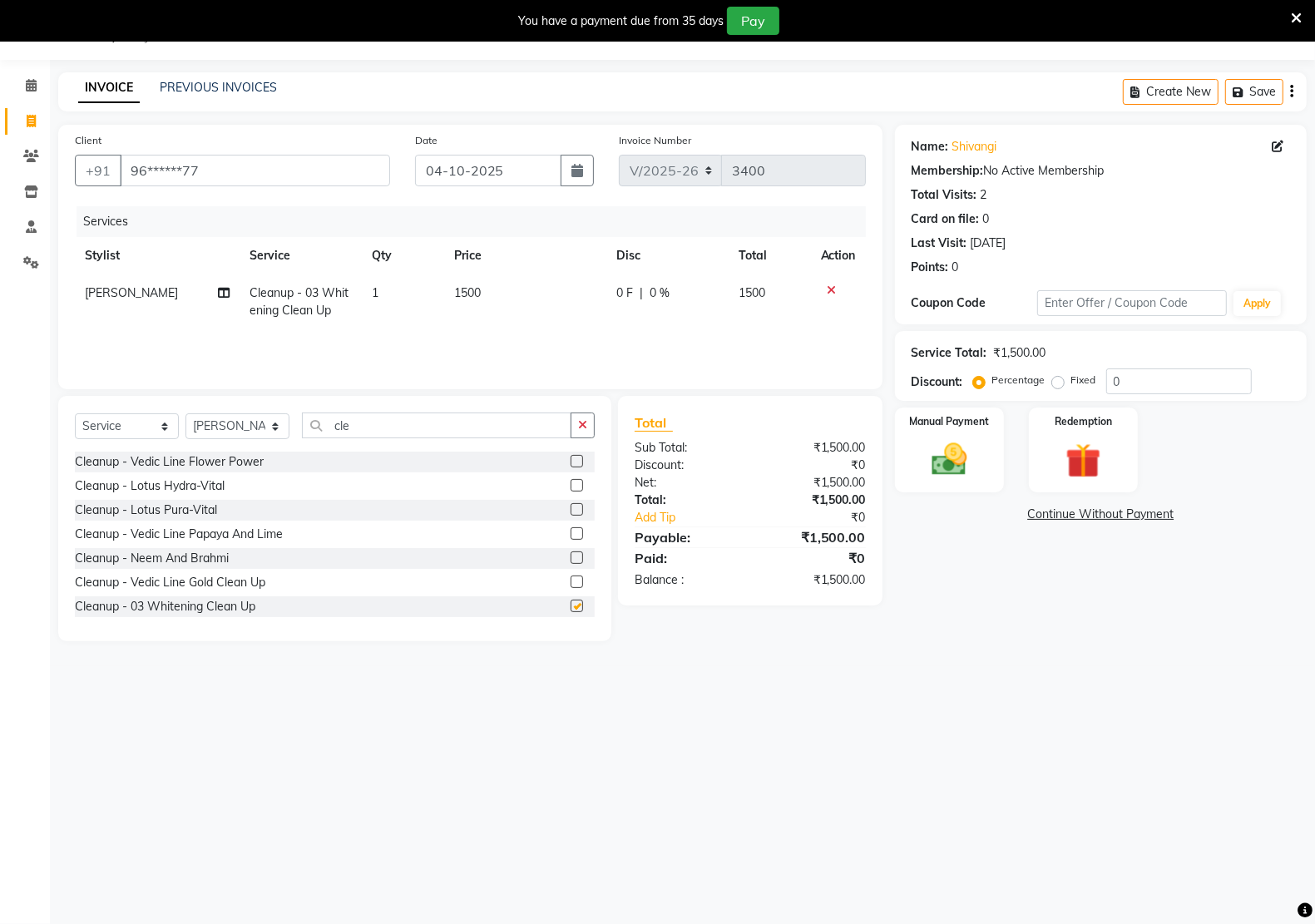
checkbox input "false"
click at [434, 418] on input "cle" at bounding box center [436, 425] width 269 height 26
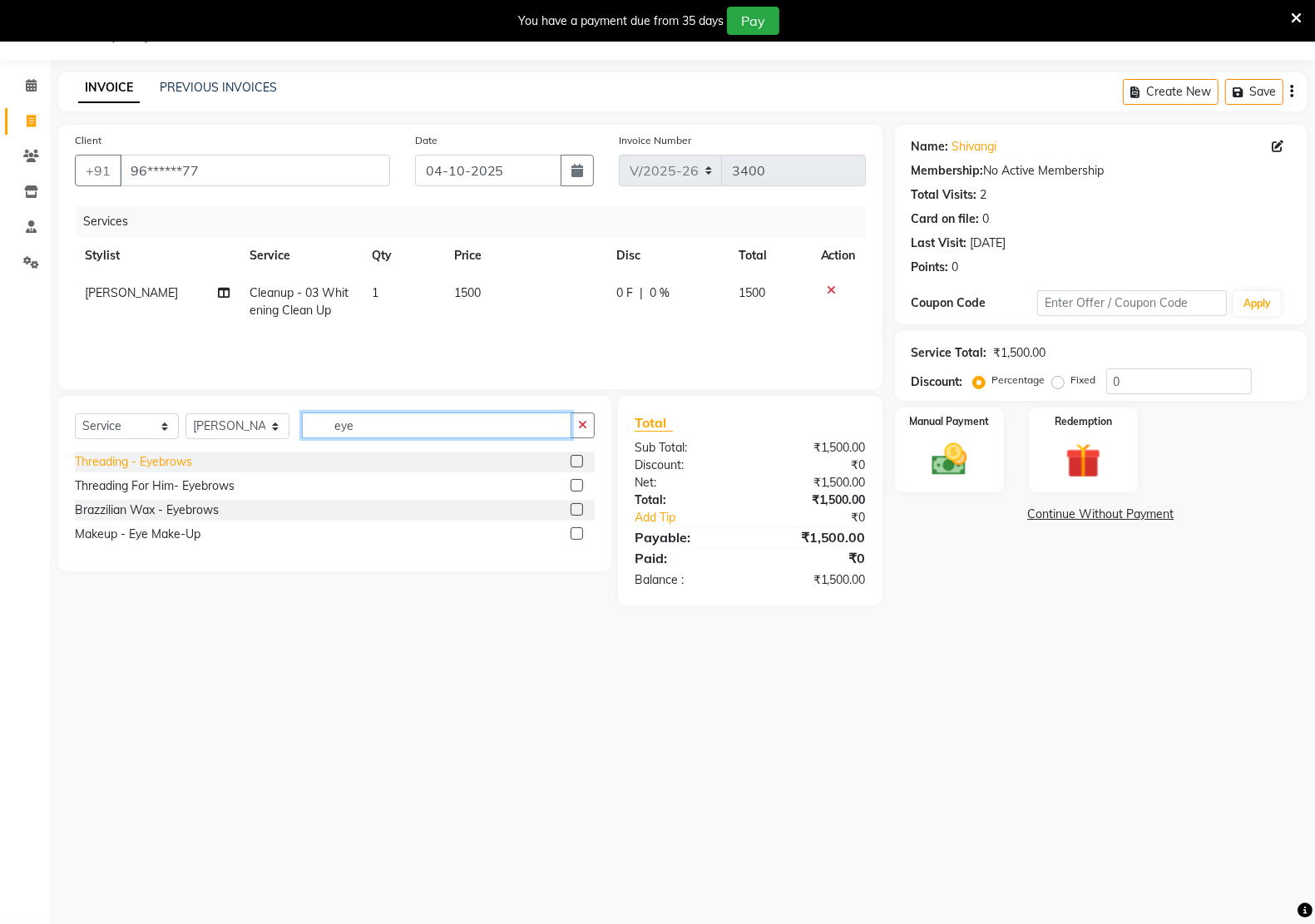
type input "eye"
click at [158, 456] on div "Threading - Eyebrows" at bounding box center [133, 462] width 118 height 17
checkbox input "false"
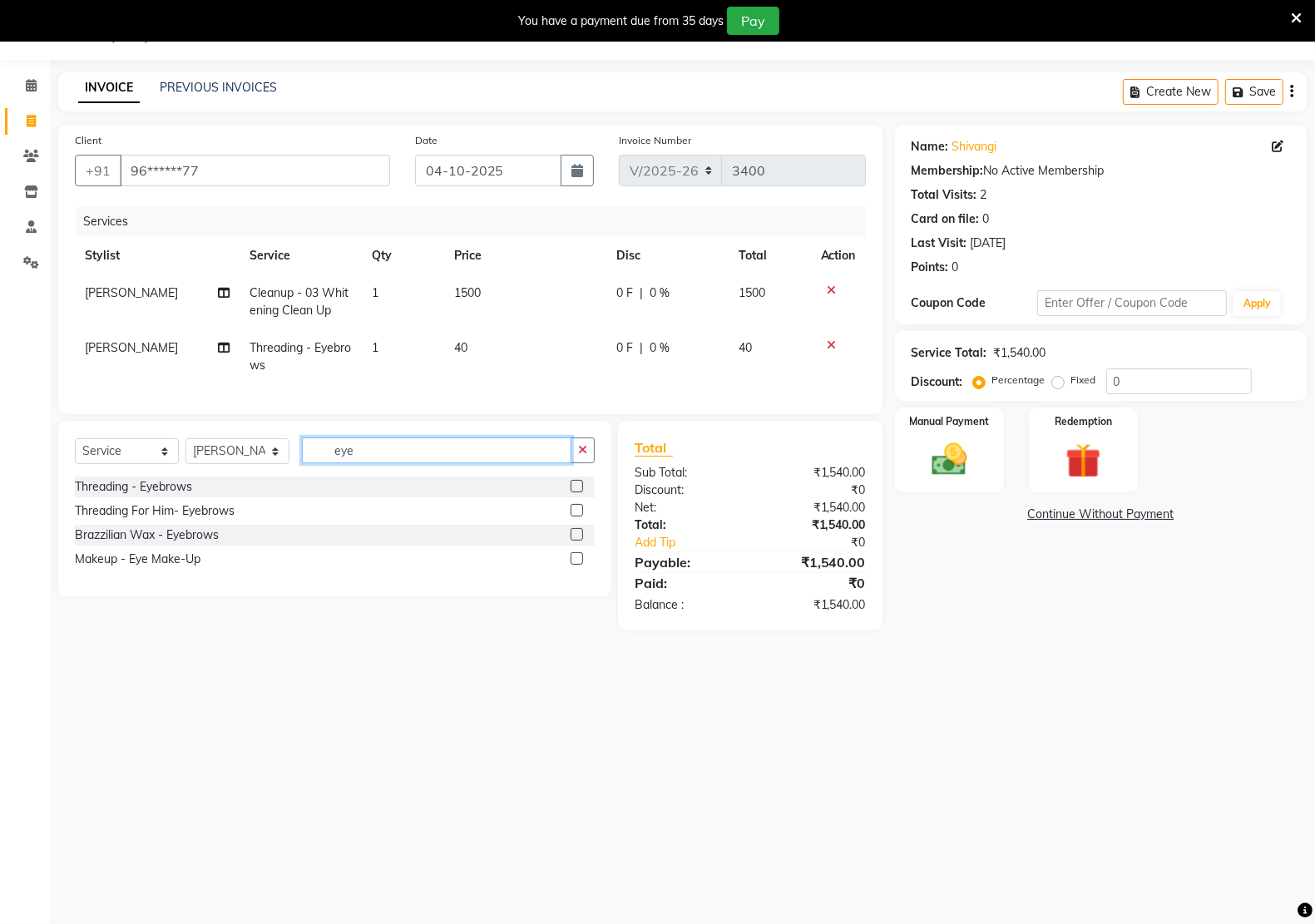
click at [413, 463] on input "eye" at bounding box center [436, 450] width 269 height 26
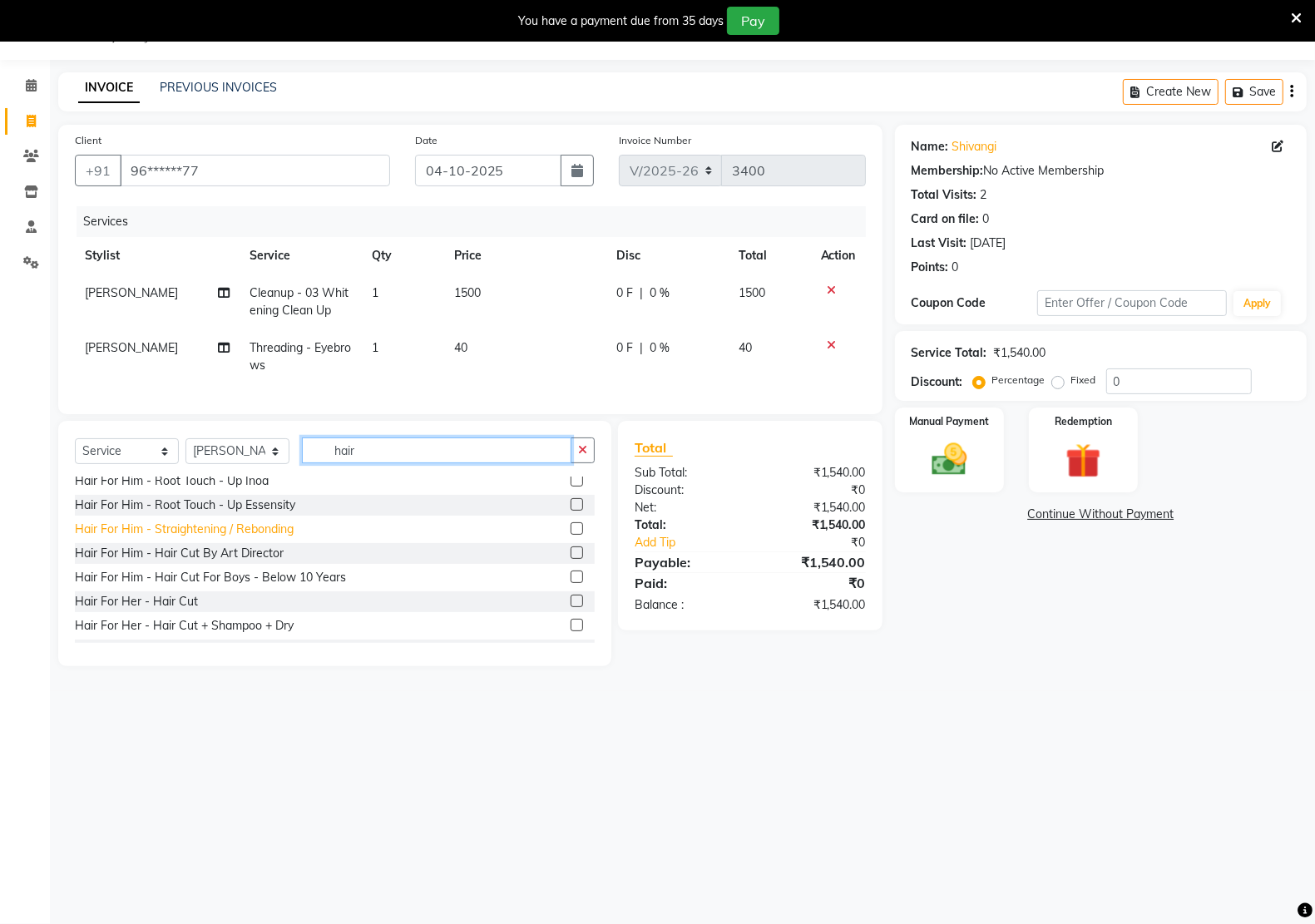
scroll to position [416, 0]
type input "hair"
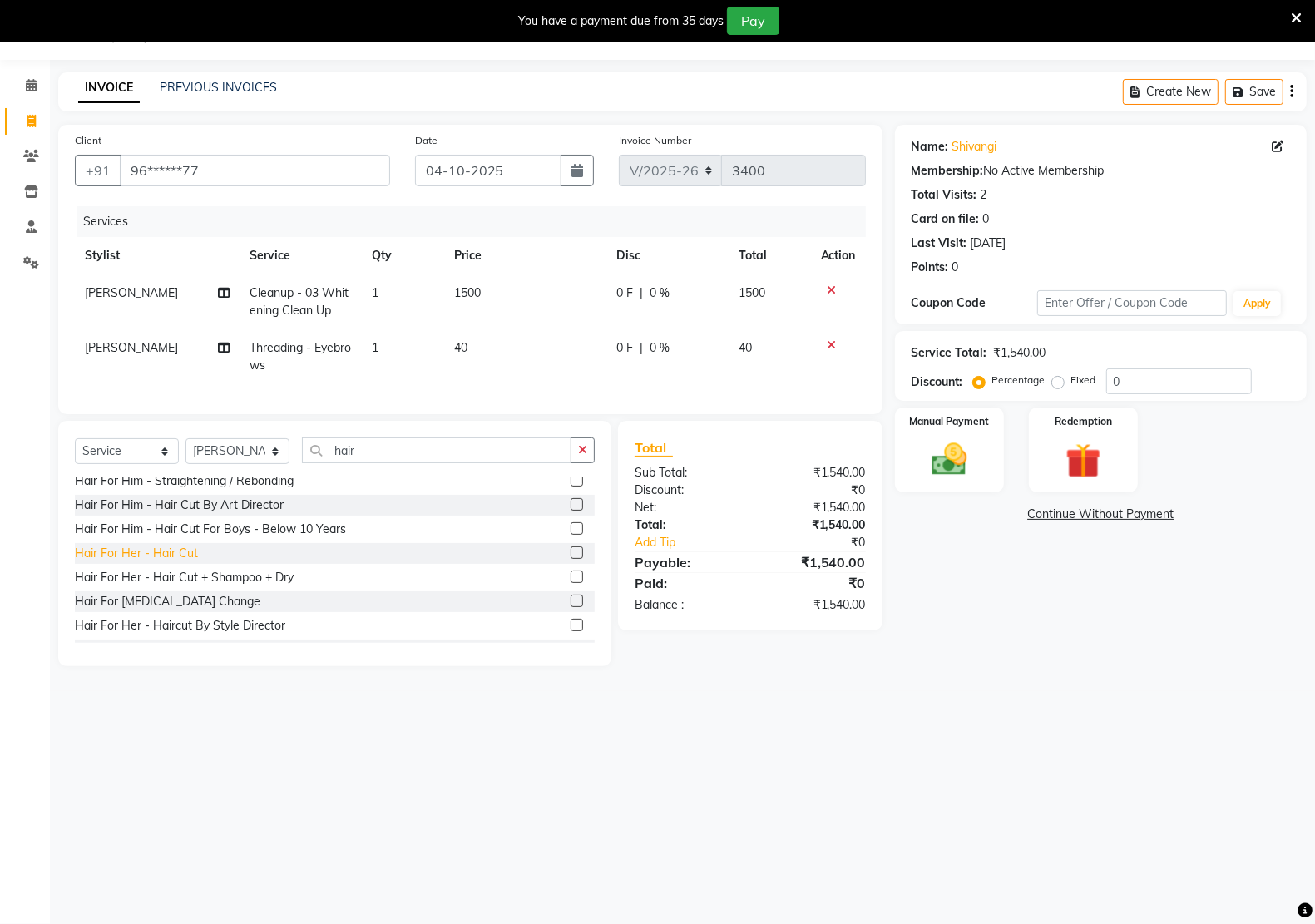
click at [183, 562] on div "Hair For Her - Hair Cut" at bounding box center [136, 553] width 123 height 17
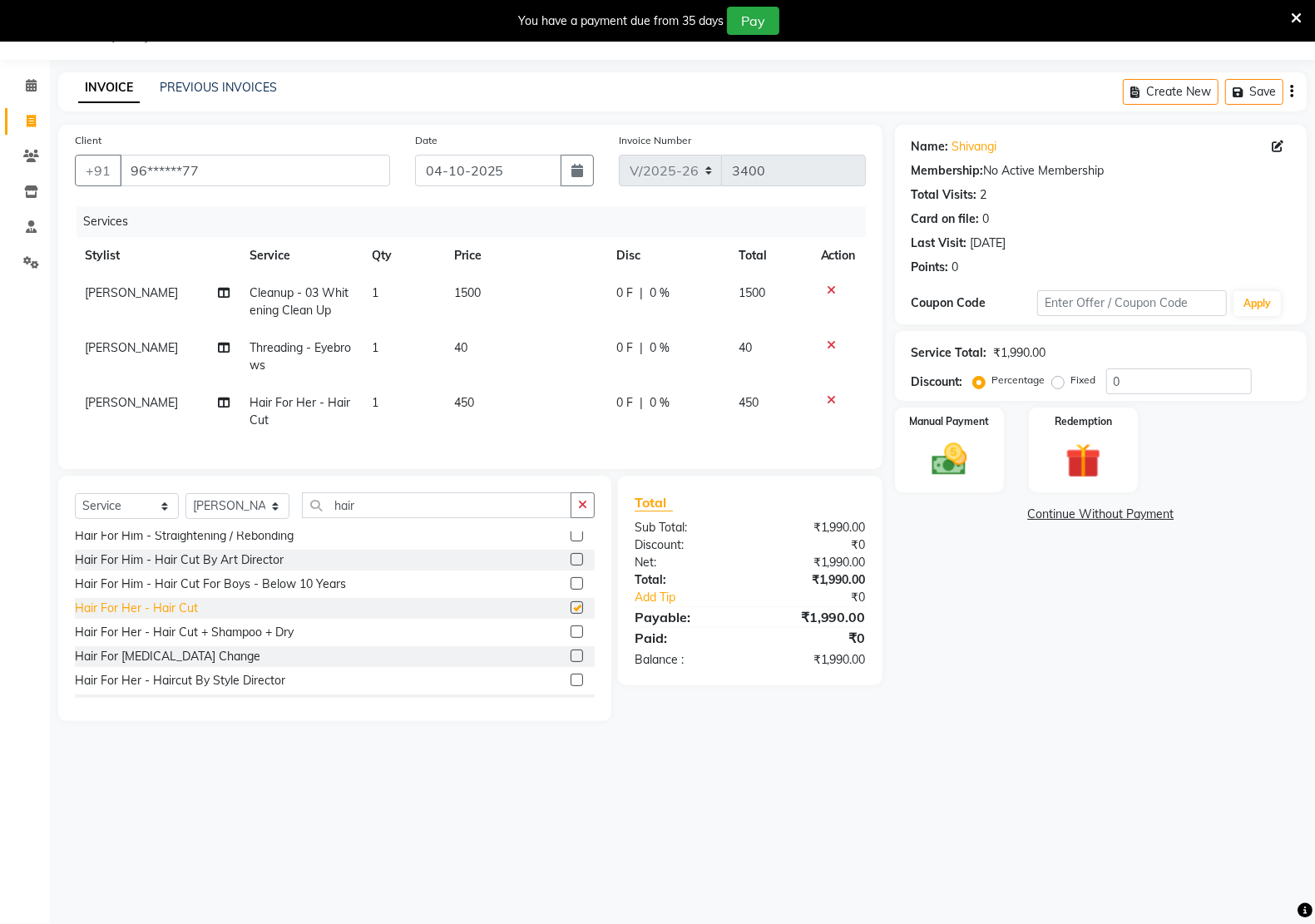
checkbox input "false"
click at [481, 392] on td "450" at bounding box center [525, 411] width 162 height 54
select select "90989"
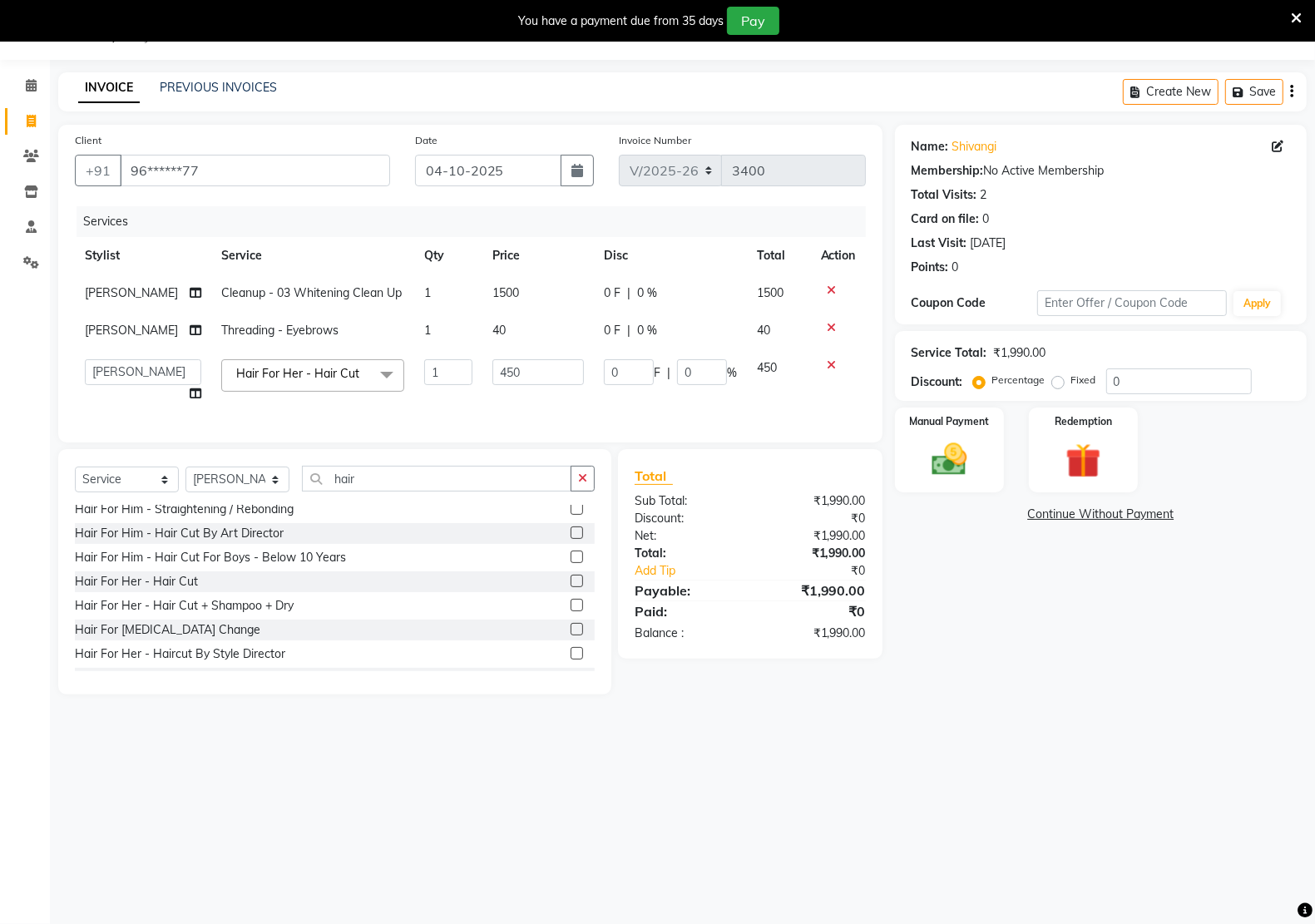
click at [482, 392] on td "450" at bounding box center [537, 380] width 112 height 63
click at [520, 376] on input "450" at bounding box center [538, 372] width 91 height 26
type input "300"
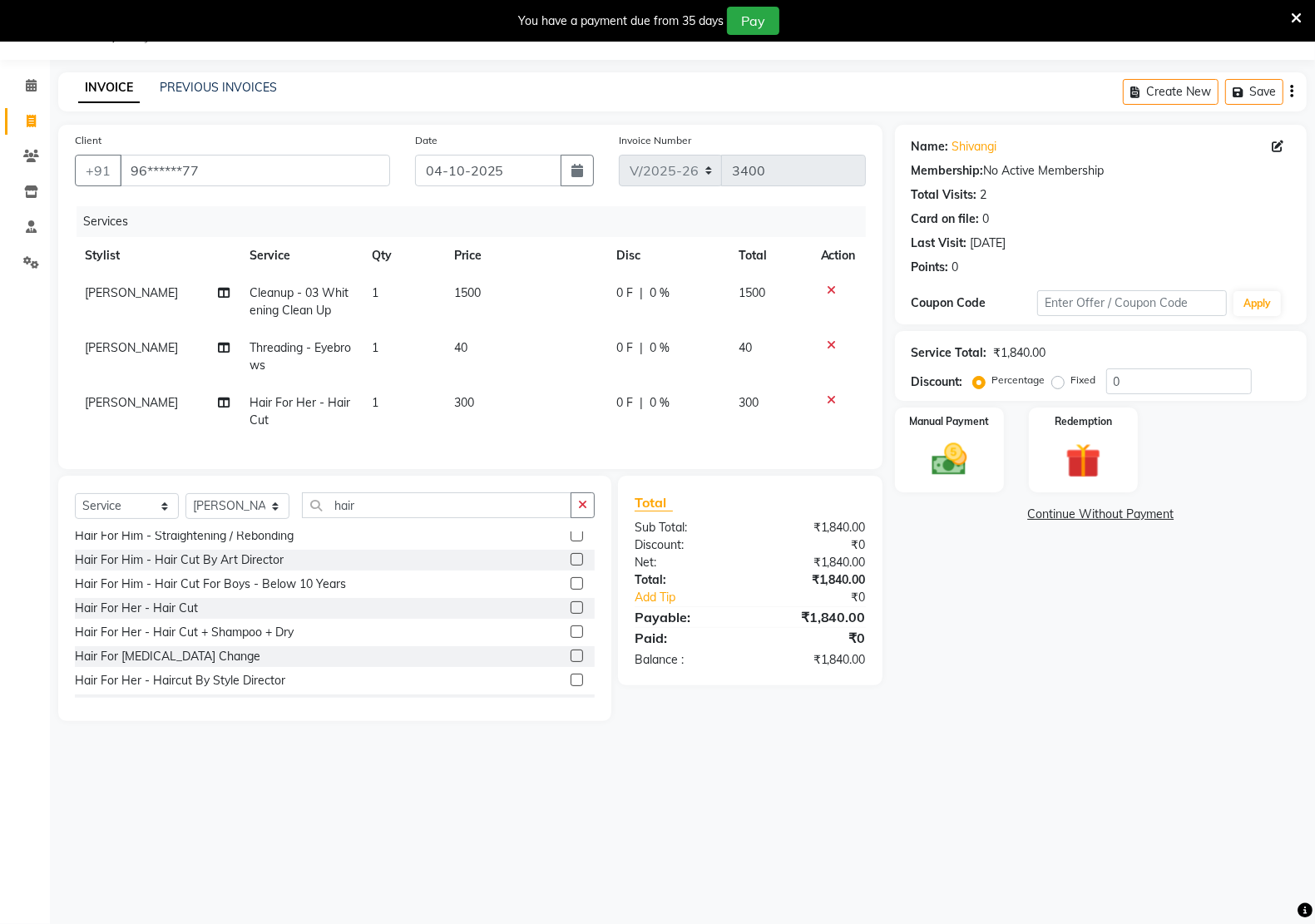
click at [516, 417] on div "Services Stylist Service Qty Price Disc Total Action nandni Cleanup - 03 Whiten…" at bounding box center [470, 328] width 791 height 246
click at [960, 467] on img at bounding box center [949, 459] width 59 height 42
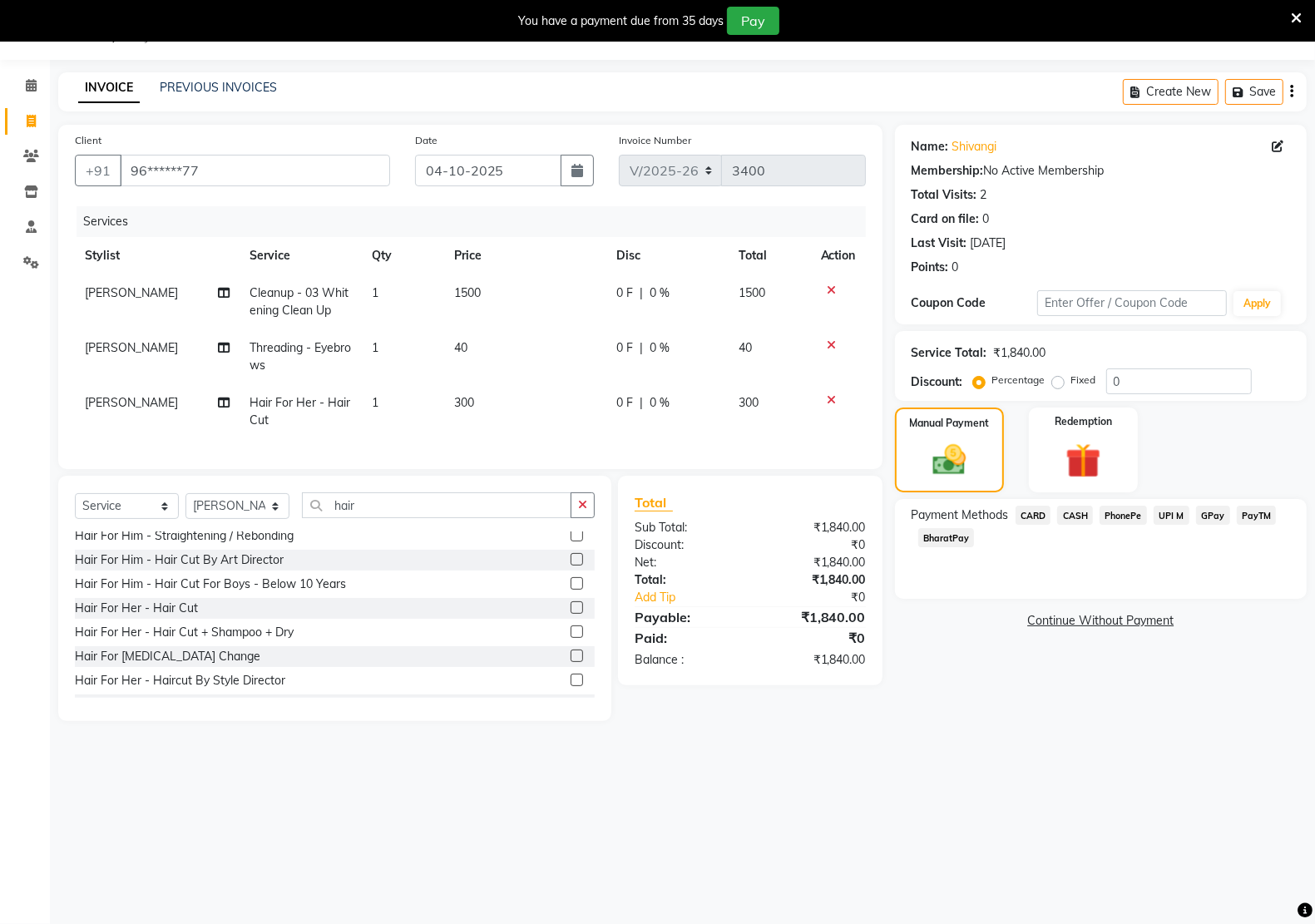
click at [1181, 514] on span "UPI M" at bounding box center [1171, 515] width 36 height 19
click at [1153, 624] on button "Add Payment" at bounding box center [1167, 626] width 245 height 26
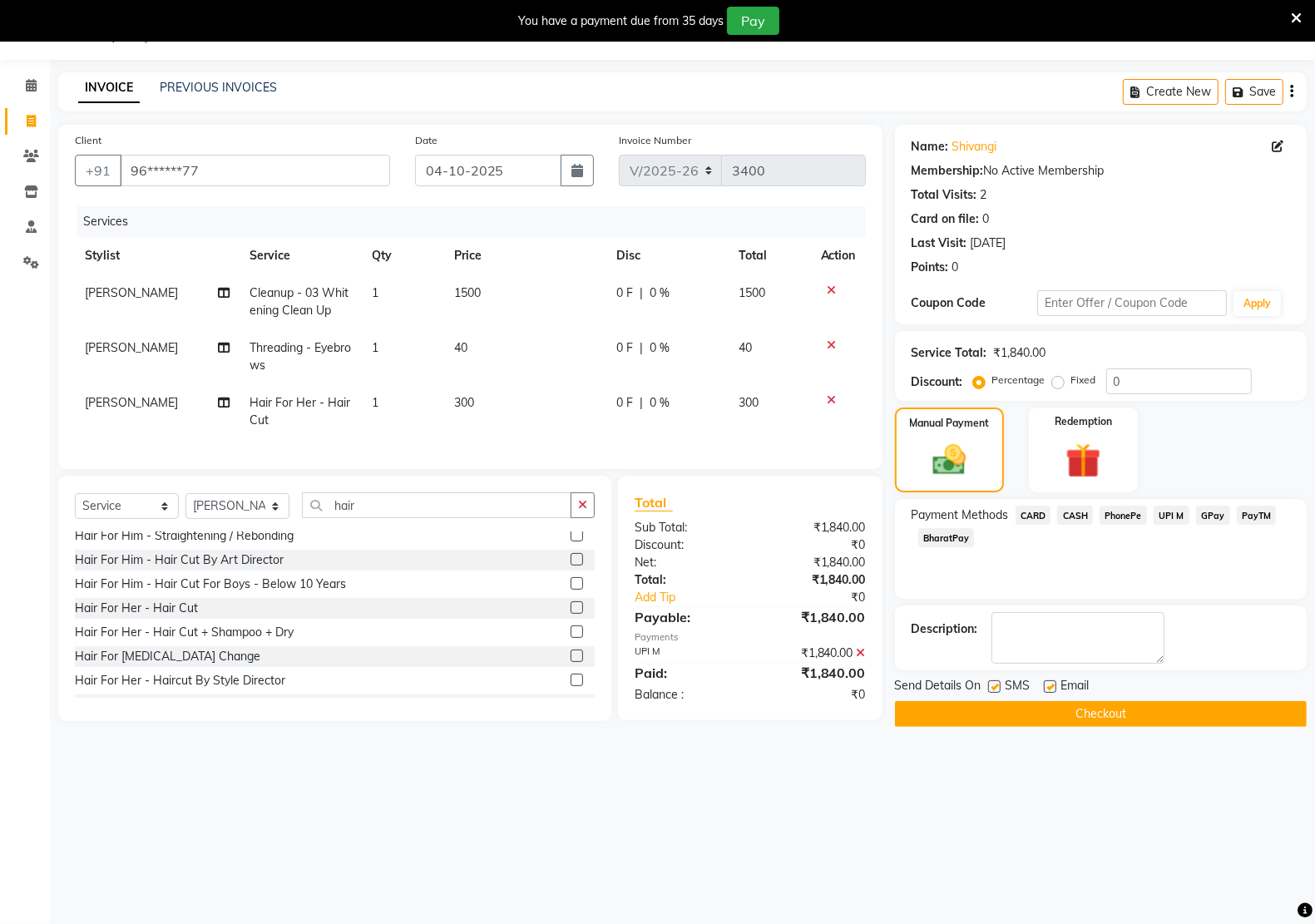
click at [1053, 691] on label at bounding box center [1050, 686] width 13 height 13
click at [1053, 691] on input "checkbox" at bounding box center [1049, 687] width 11 height 11
checkbox input "false"
click at [993, 687] on label at bounding box center [993, 686] width 13 height 13
click at [993, 687] on input "checkbox" at bounding box center [992, 687] width 11 height 11
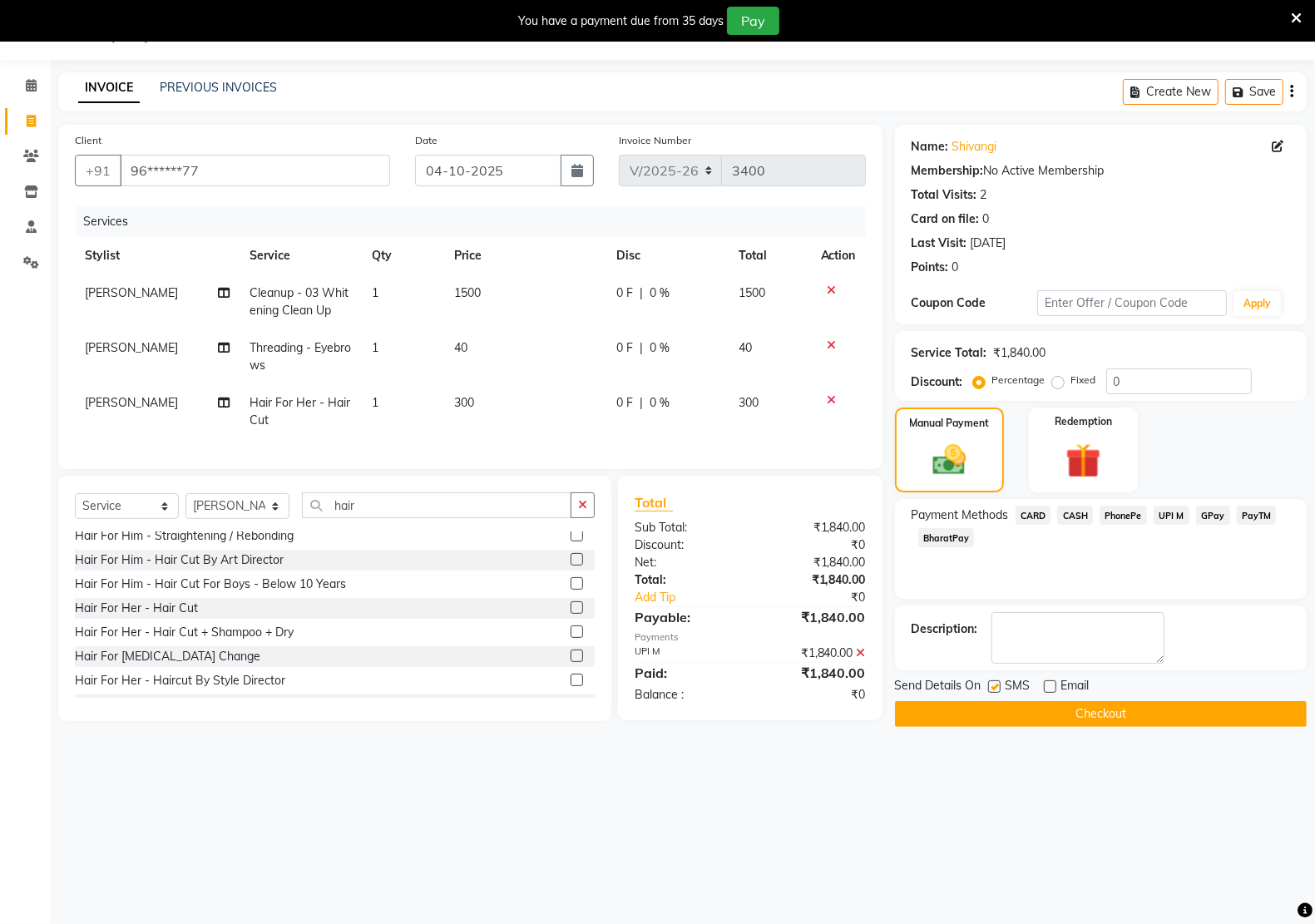
checkbox input "false"
click at [1019, 708] on button "Checkout" at bounding box center [1101, 713] width 412 height 26
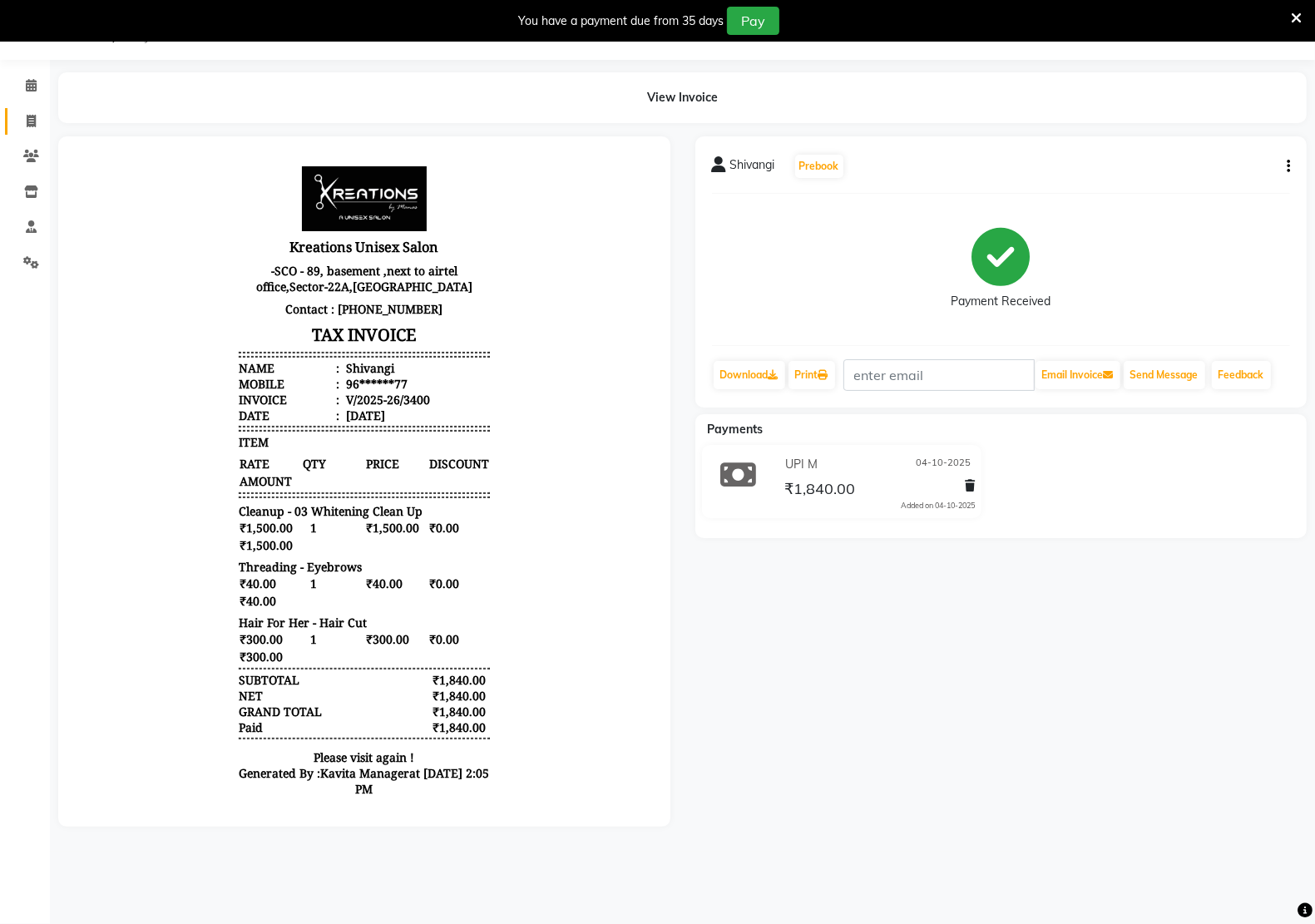
drag, startPoint x: 18, startPoint y: 131, endPoint x: 33, endPoint y: 130, distance: 15.0
click at [20, 130] on link "Invoice" at bounding box center [24, 121] width 40 height 27
select select "service"
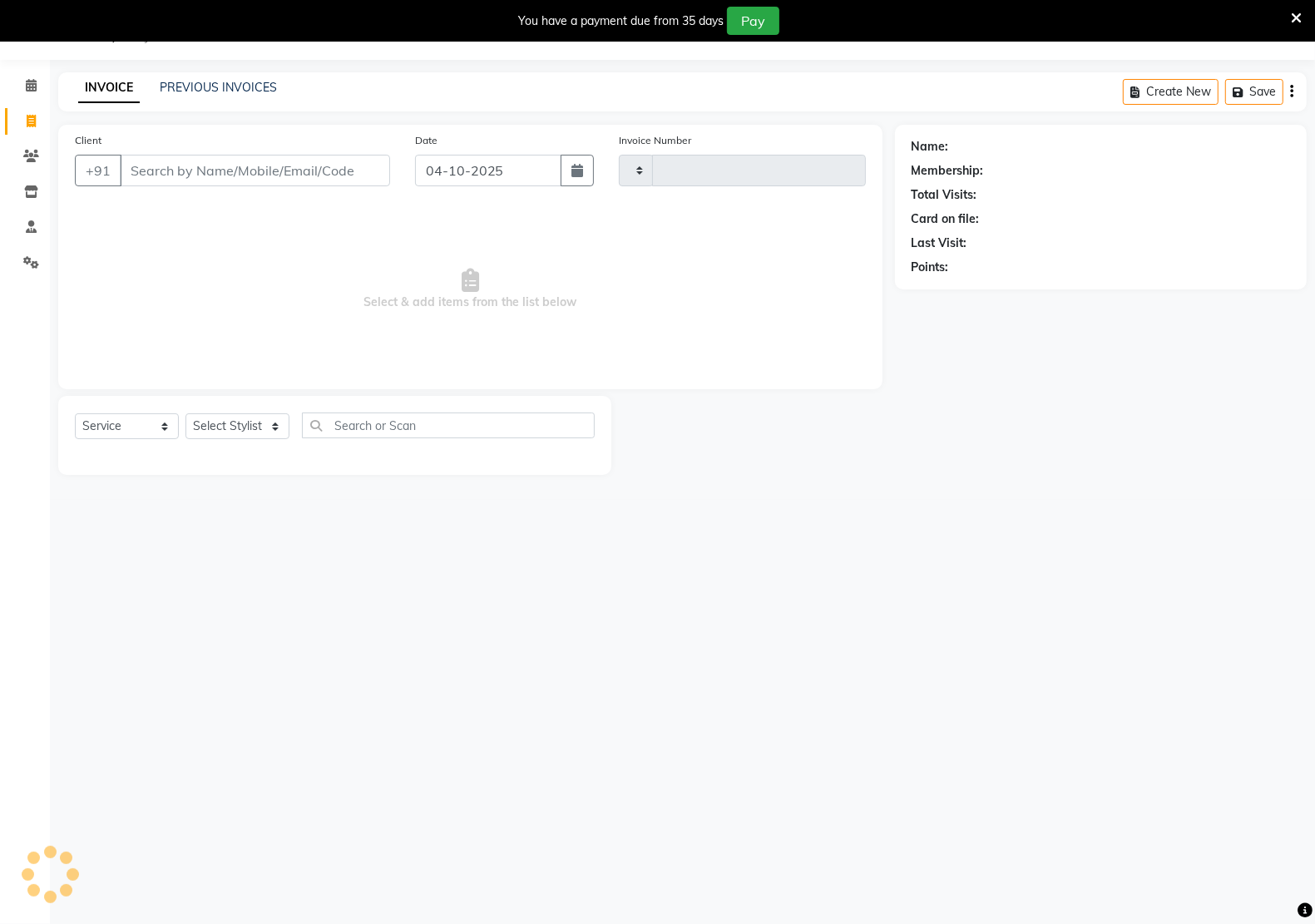
type input "3401"
select select "6170"
click at [223, 171] on input "Client" at bounding box center [255, 170] width 270 height 32
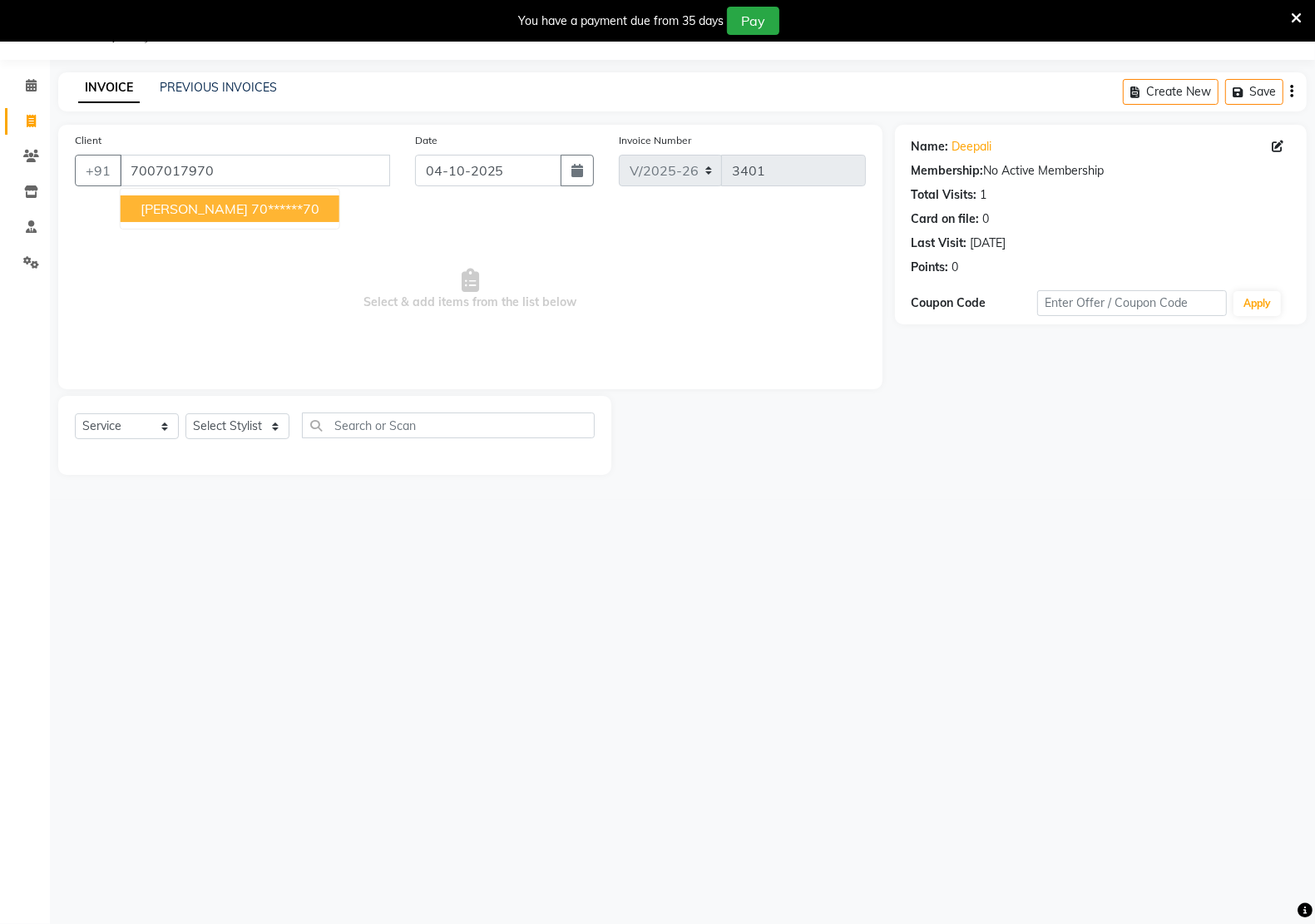
click at [229, 222] on ngb-typeahead-window "deepali 70******70" at bounding box center [229, 208] width 221 height 42
click at [229, 219] on button "deepali 70******70" at bounding box center [229, 208] width 219 height 26
type input "70******70"
click at [142, 425] on select "Select Service Product Membership Package Voucher Prepaid Gift Card" at bounding box center [126, 426] width 104 height 26
click at [75, 413] on select "Select Service Product Membership Package Voucher Prepaid Gift Card" at bounding box center [126, 426] width 104 height 26
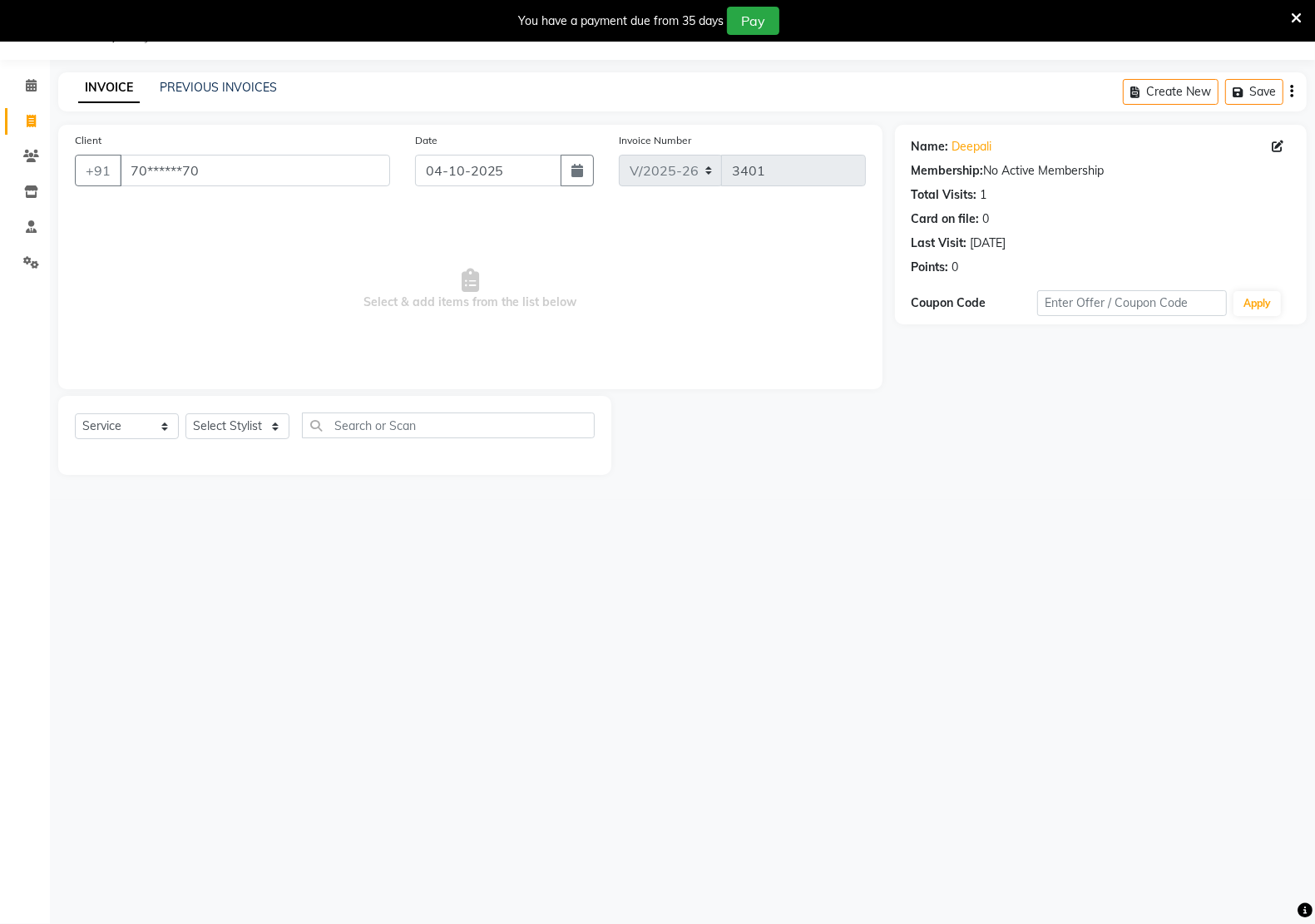
click at [257, 410] on div "Select Service Product Membership Package Voucher Prepaid Gift Card Select Styl…" at bounding box center [334, 434] width 553 height 79
click at [257, 412] on div "Select Service Product Membership Package Voucher Prepaid Gift Card Select Styl…" at bounding box center [334, 434] width 553 height 79
click at [262, 412] on div "Select Service Product Membership Package Voucher Prepaid Gift Card Select Styl…" at bounding box center [334, 431] width 520 height 39
click at [262, 418] on select "Select Stylist Amit RAJPUT Hidayat jitender Kapil Kavita Manager Malik Khan Man…" at bounding box center [237, 426] width 104 height 26
click at [1127, 676] on div "08047224946 Select Location × Kreations Unisex Salon, Sector 22 Default Panel M…" at bounding box center [657, 462] width 1315 height 924
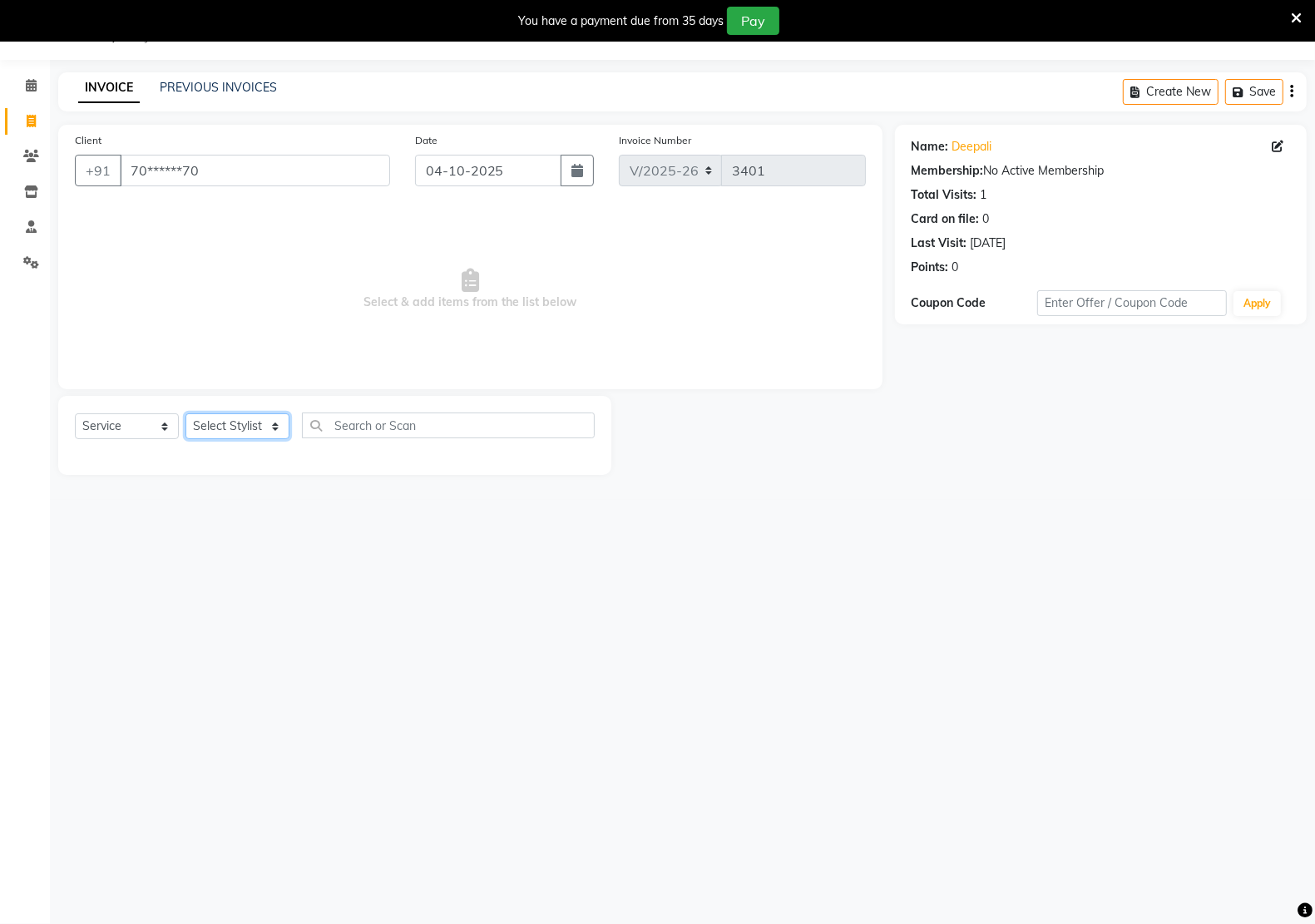
click at [226, 434] on select "Select Stylist [PERSON_NAME] Hidayat [PERSON_NAME] Manager [PERSON_NAME] [PERSO…" at bounding box center [237, 426] width 104 height 26
select select "92005"
click at [186, 413] on select "Select Stylist [PERSON_NAME] Hidayat [PERSON_NAME] Manager [PERSON_NAME] [PERSO…" at bounding box center [237, 426] width 104 height 26
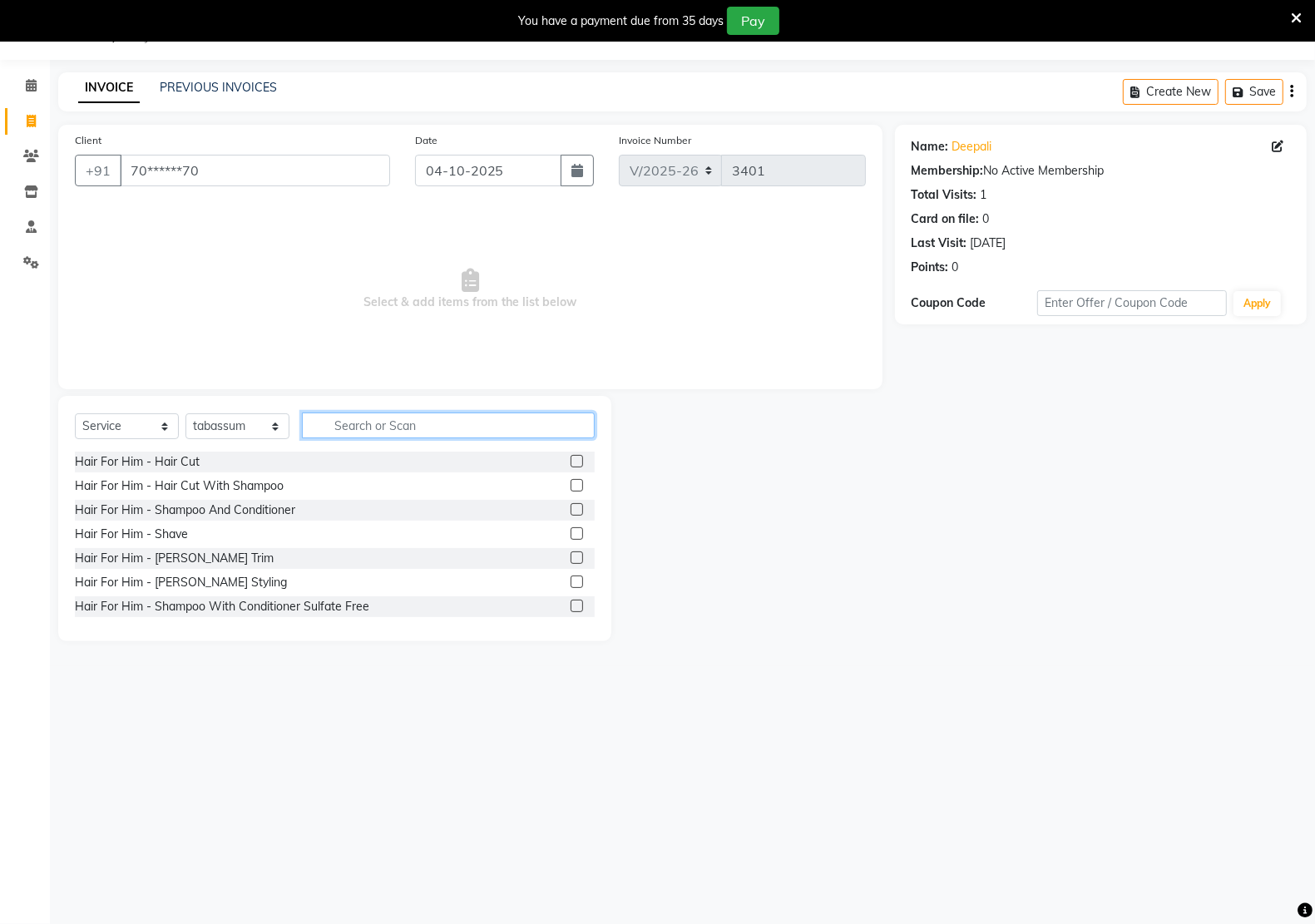
click at [374, 424] on input "text" at bounding box center [448, 425] width 293 height 26
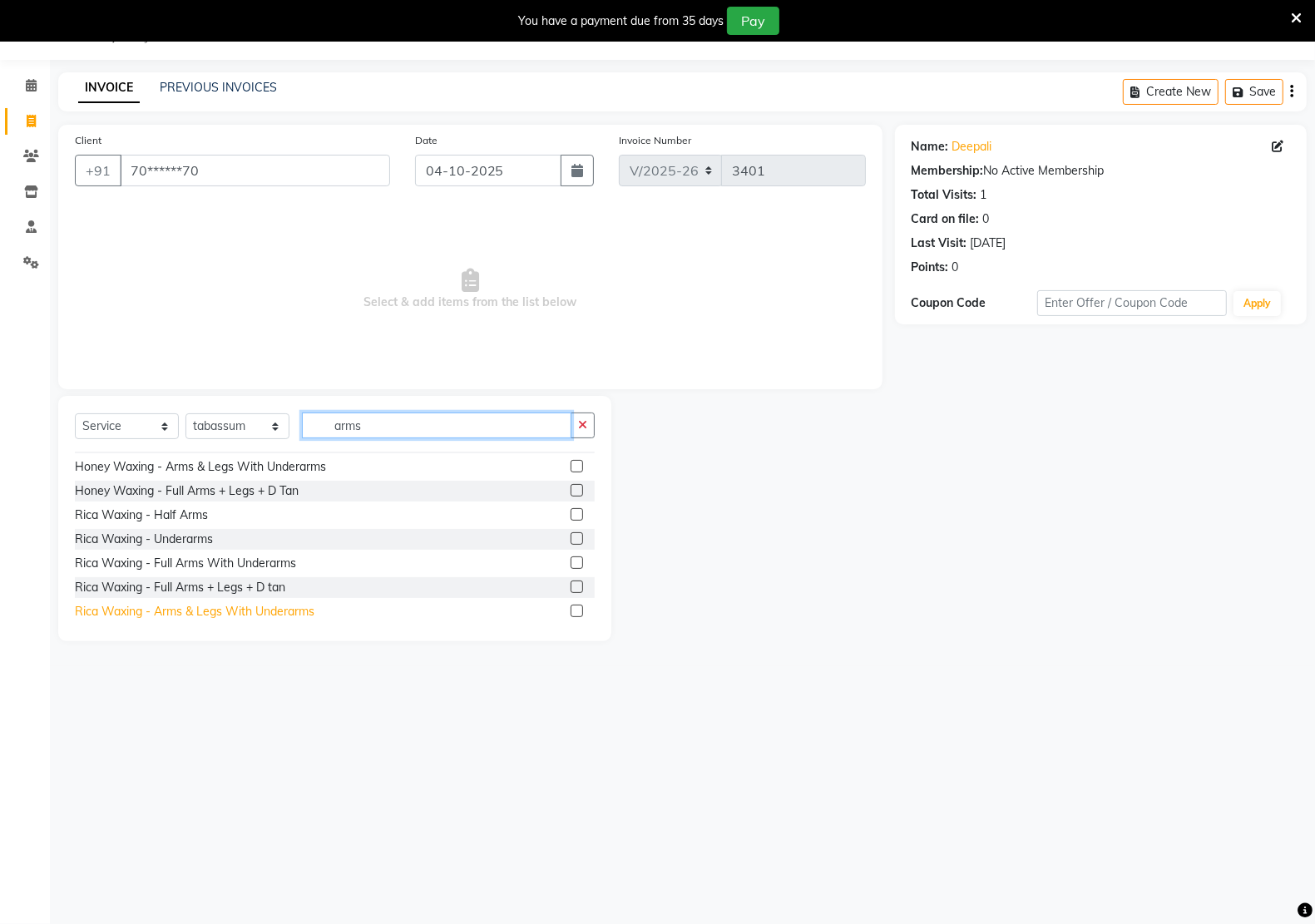
scroll to position [104, 0]
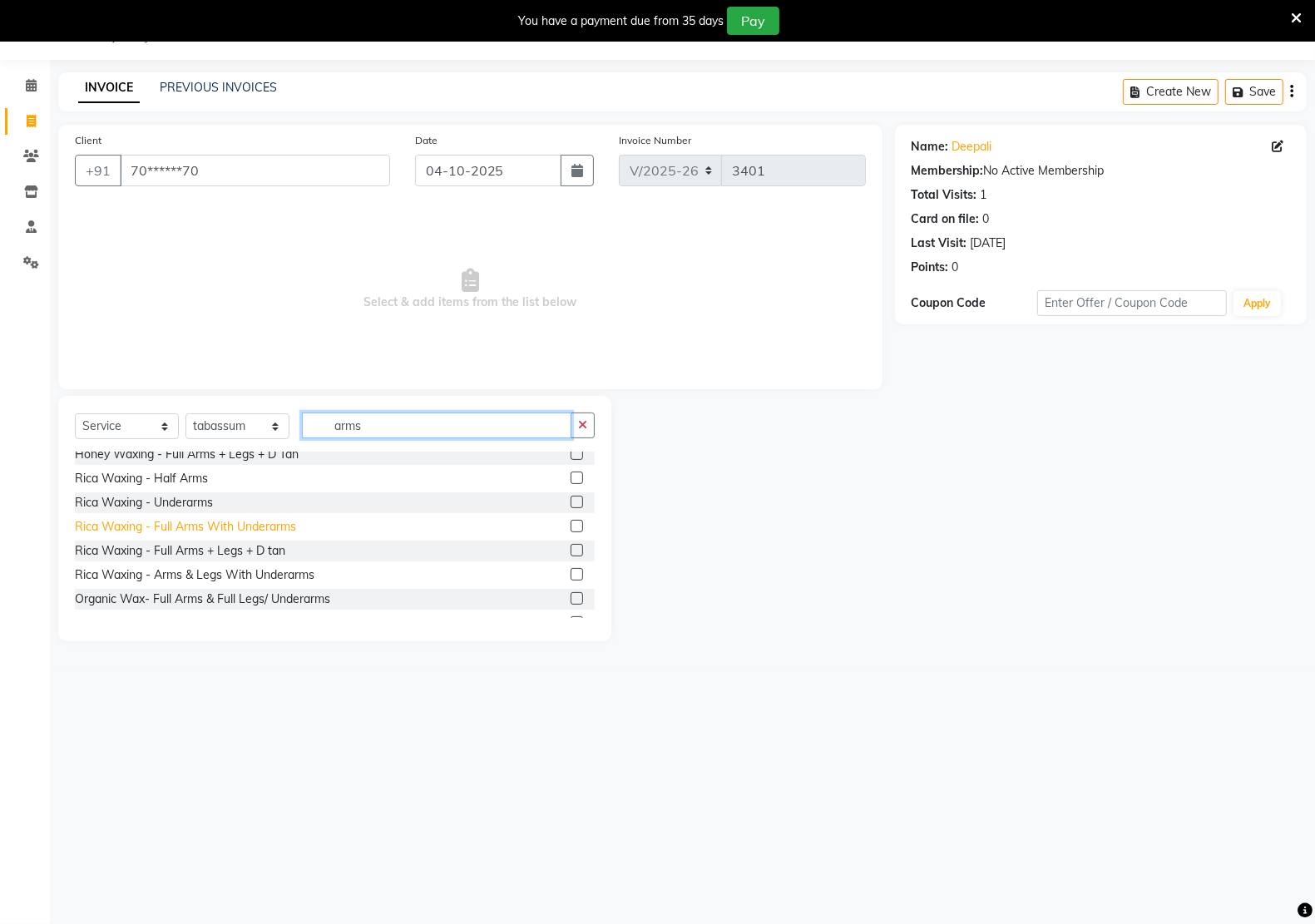
type input "arms"
click at [274, 530] on div "Rica Waxing - Full Arms With Underarms" at bounding box center [186, 527] width 222 height 17
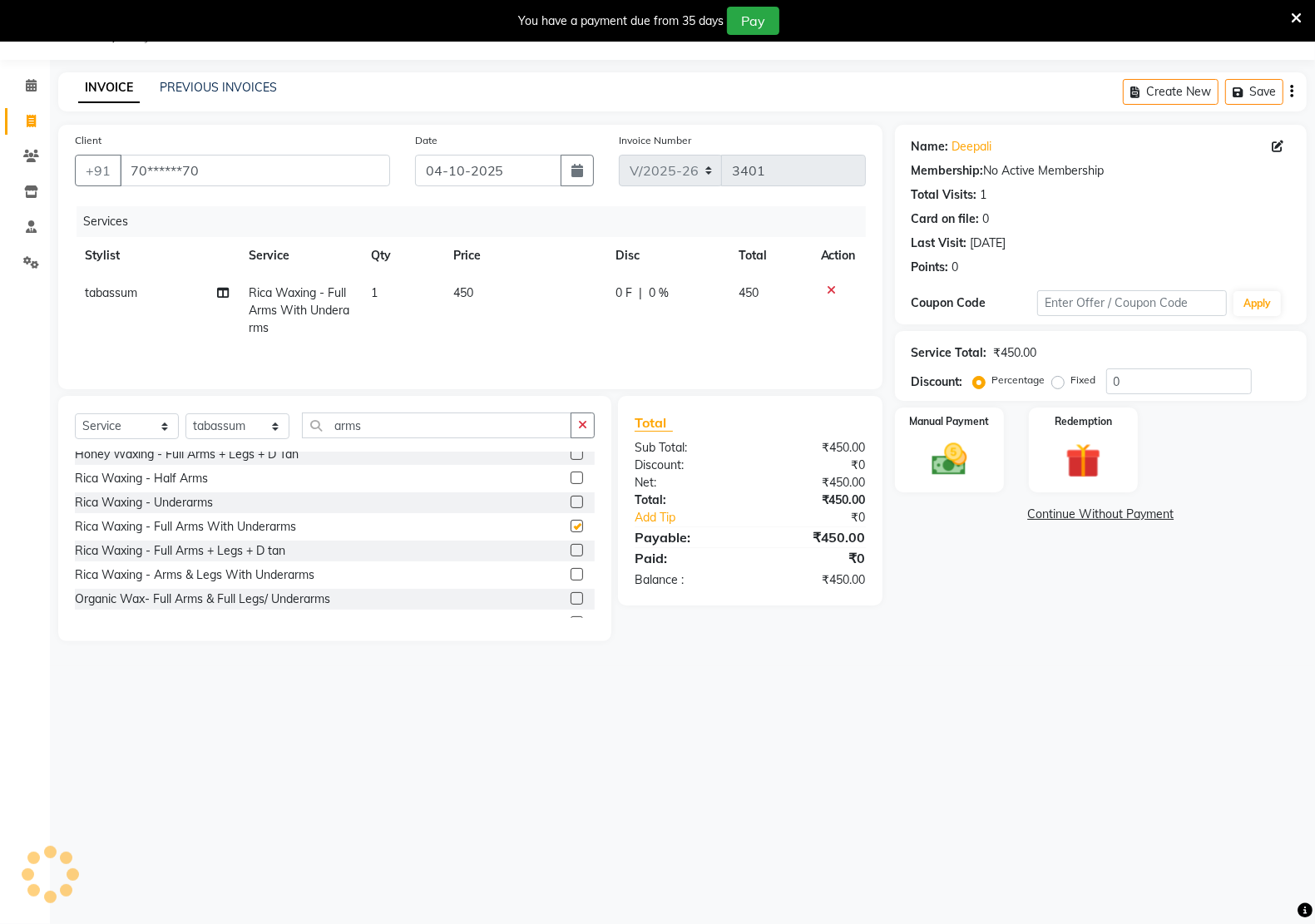
checkbox input "false"
click at [950, 450] on img at bounding box center [949, 459] width 59 height 42
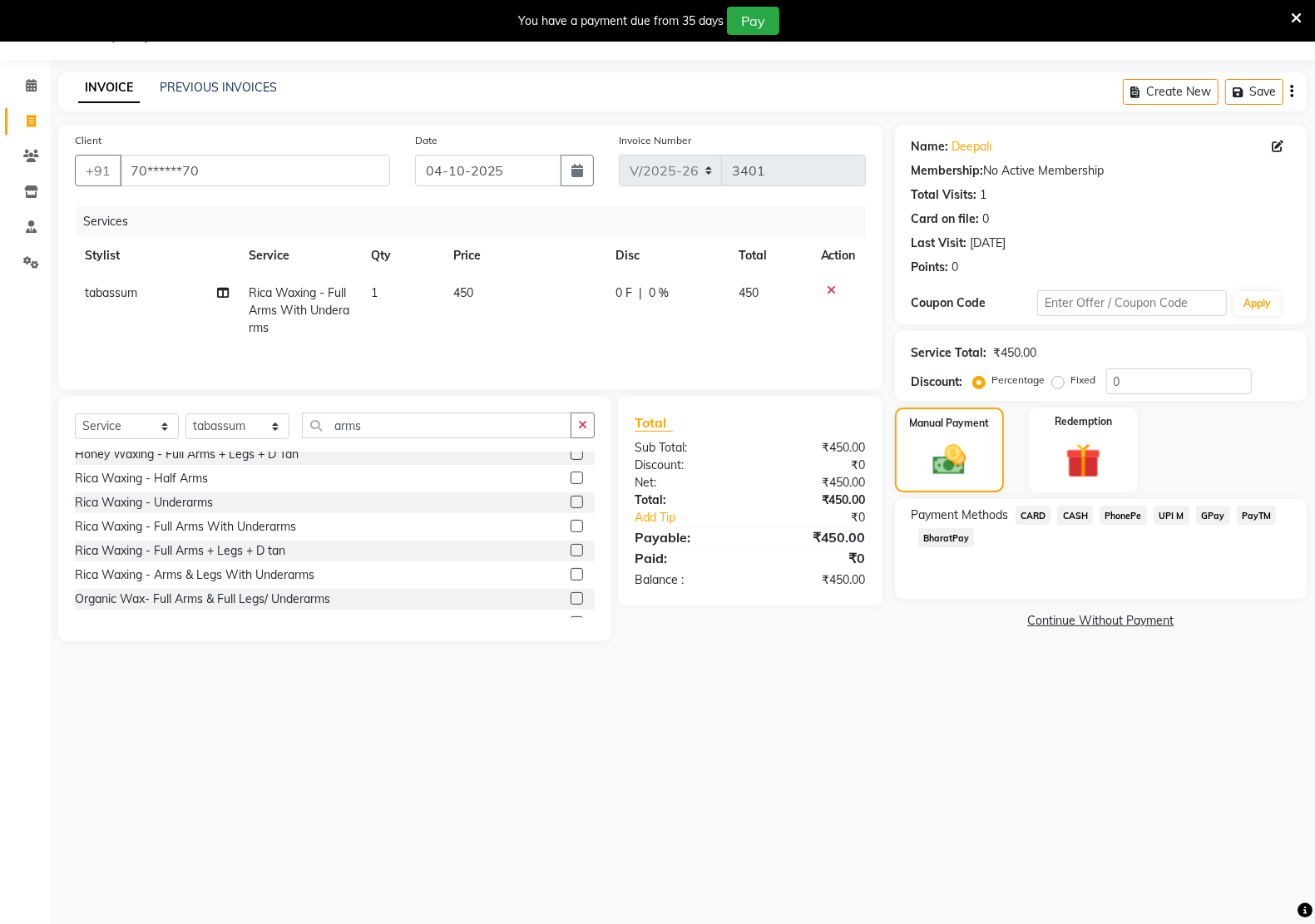
click at [1048, 514] on span "CARD" at bounding box center [1033, 515] width 36 height 19
click at [1062, 514] on span "CASH" at bounding box center [1074, 515] width 36 height 19
click at [1125, 613] on button "Add Payment" at bounding box center [1167, 626] width 245 height 26
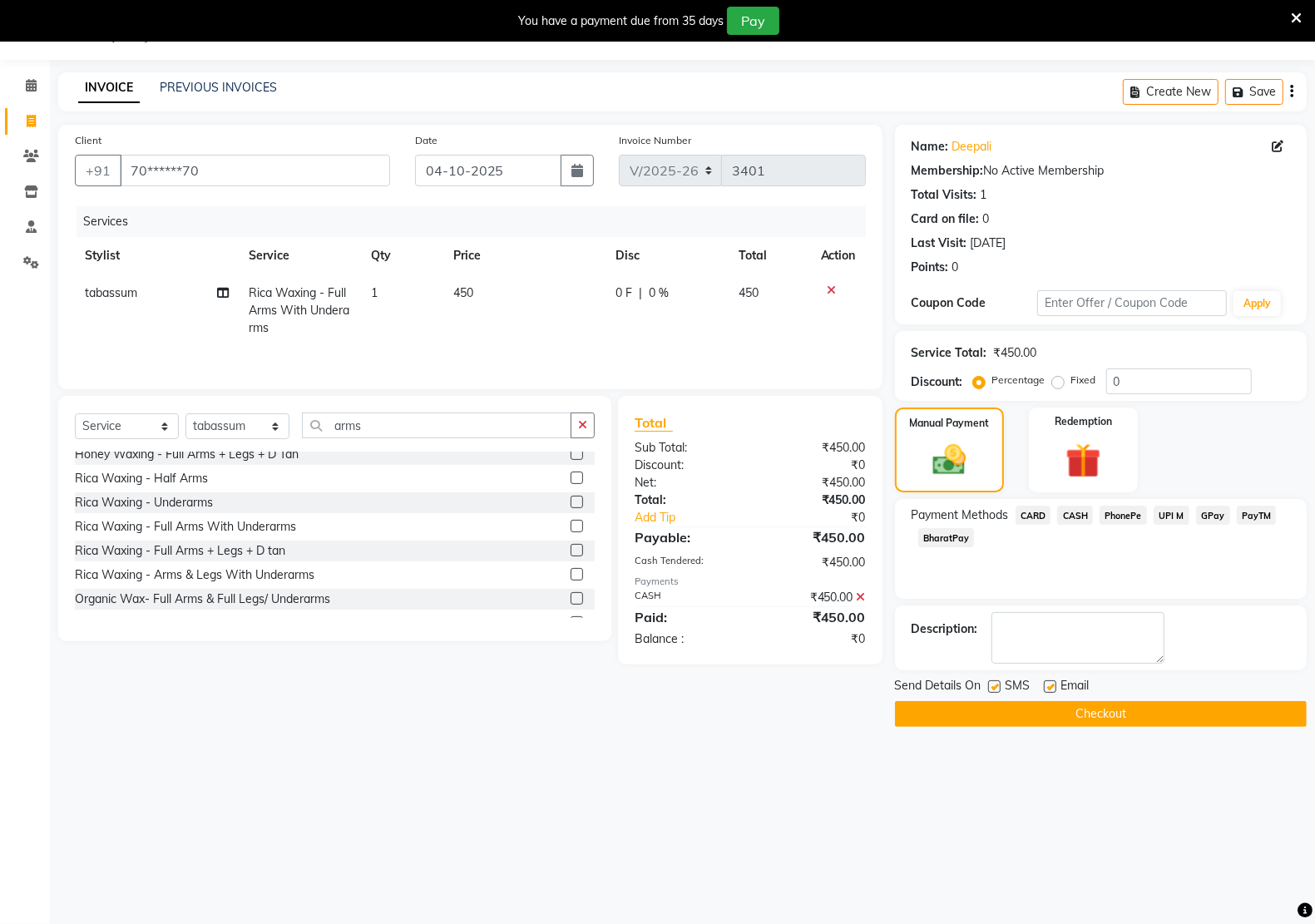
click at [1048, 684] on label at bounding box center [1050, 686] width 13 height 13
click at [1048, 684] on input "checkbox" at bounding box center [1049, 687] width 11 height 11
checkbox input "false"
click at [996, 688] on label at bounding box center [993, 686] width 13 height 13
click at [996, 688] on input "checkbox" at bounding box center [992, 687] width 11 height 11
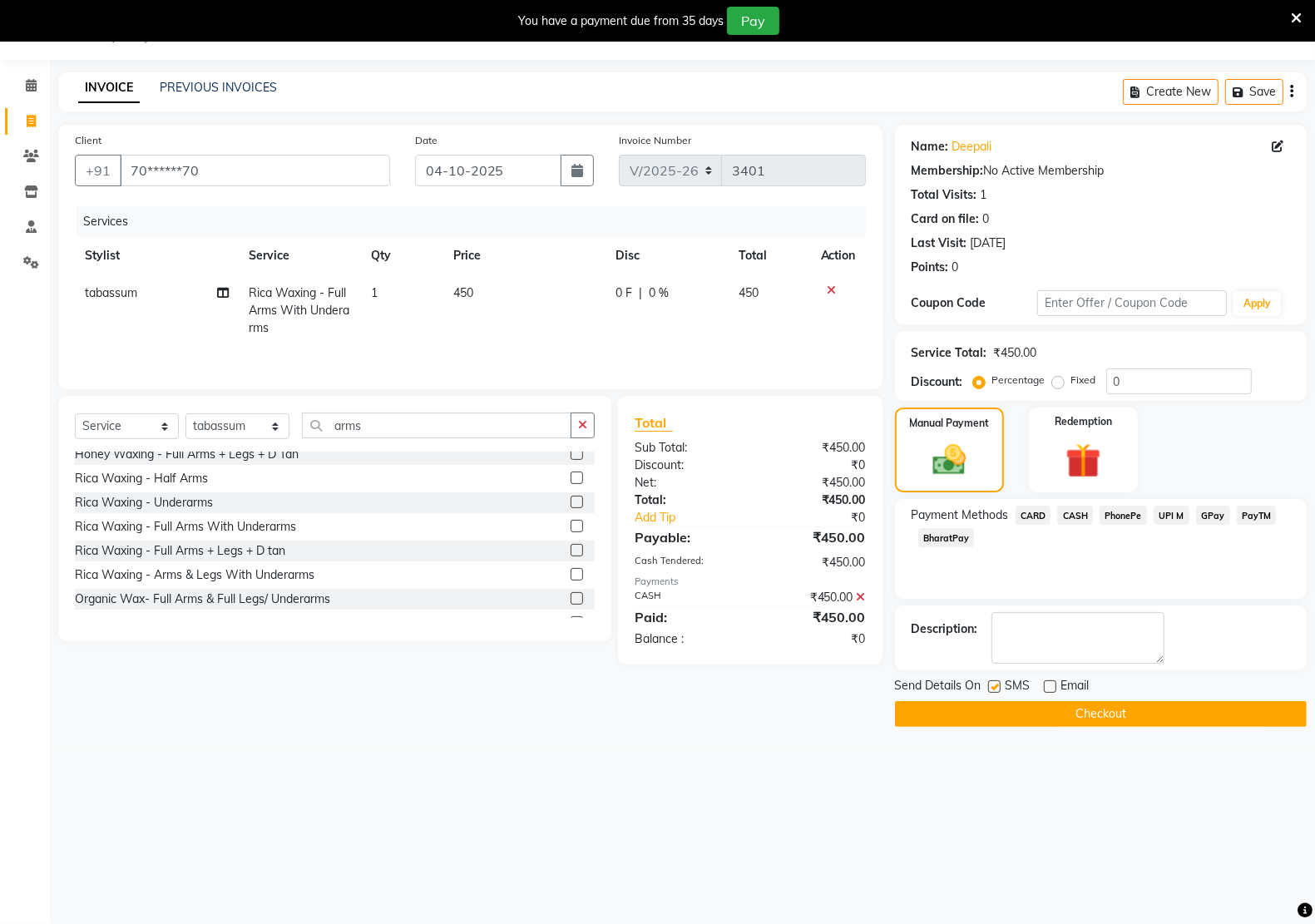
checkbox input "false"
click at [995, 703] on button "Checkout" at bounding box center [1101, 713] width 412 height 26
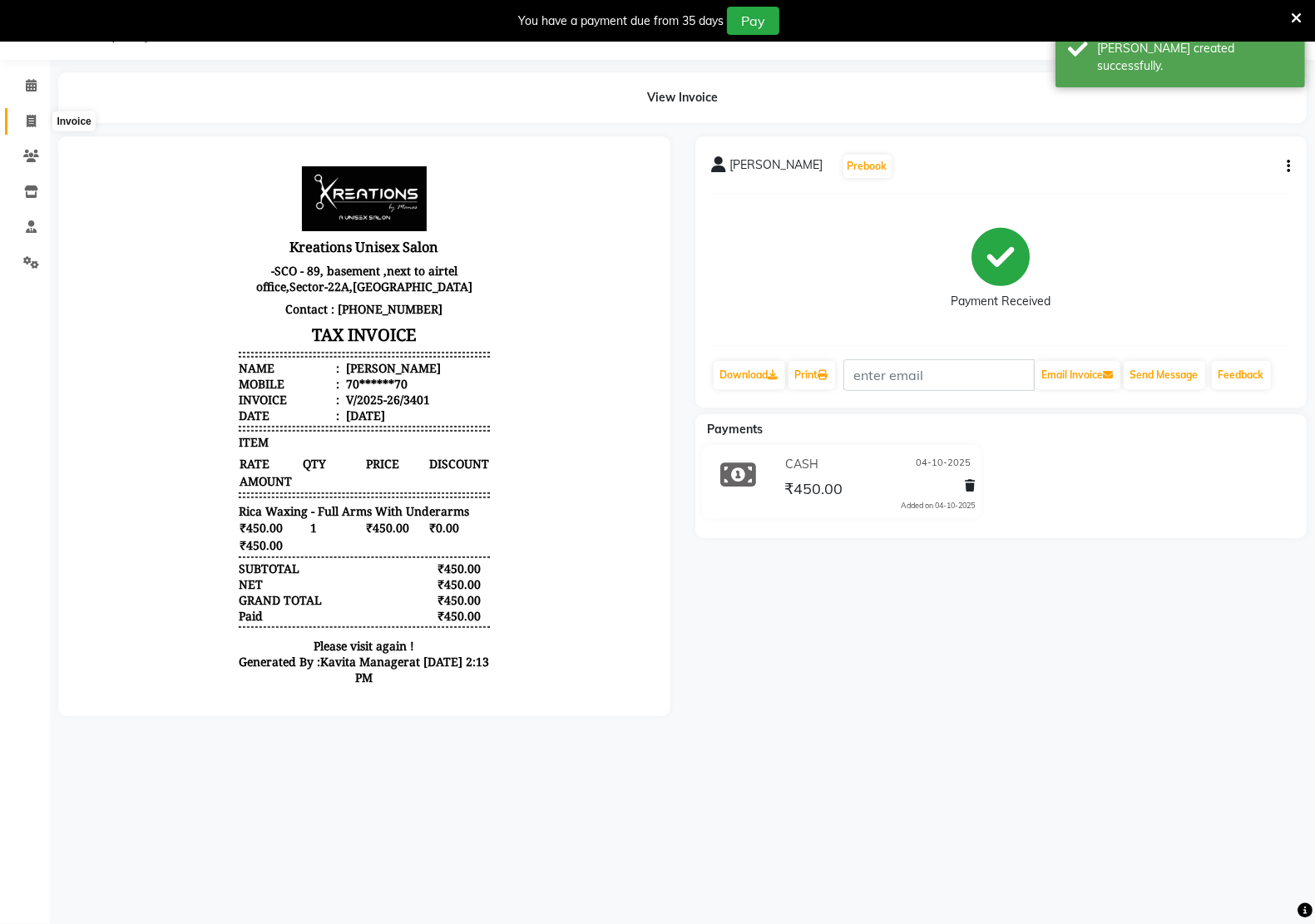
click at [26, 121] on icon at bounding box center [30, 120] width 9 height 13
select select "6170"
select select "service"
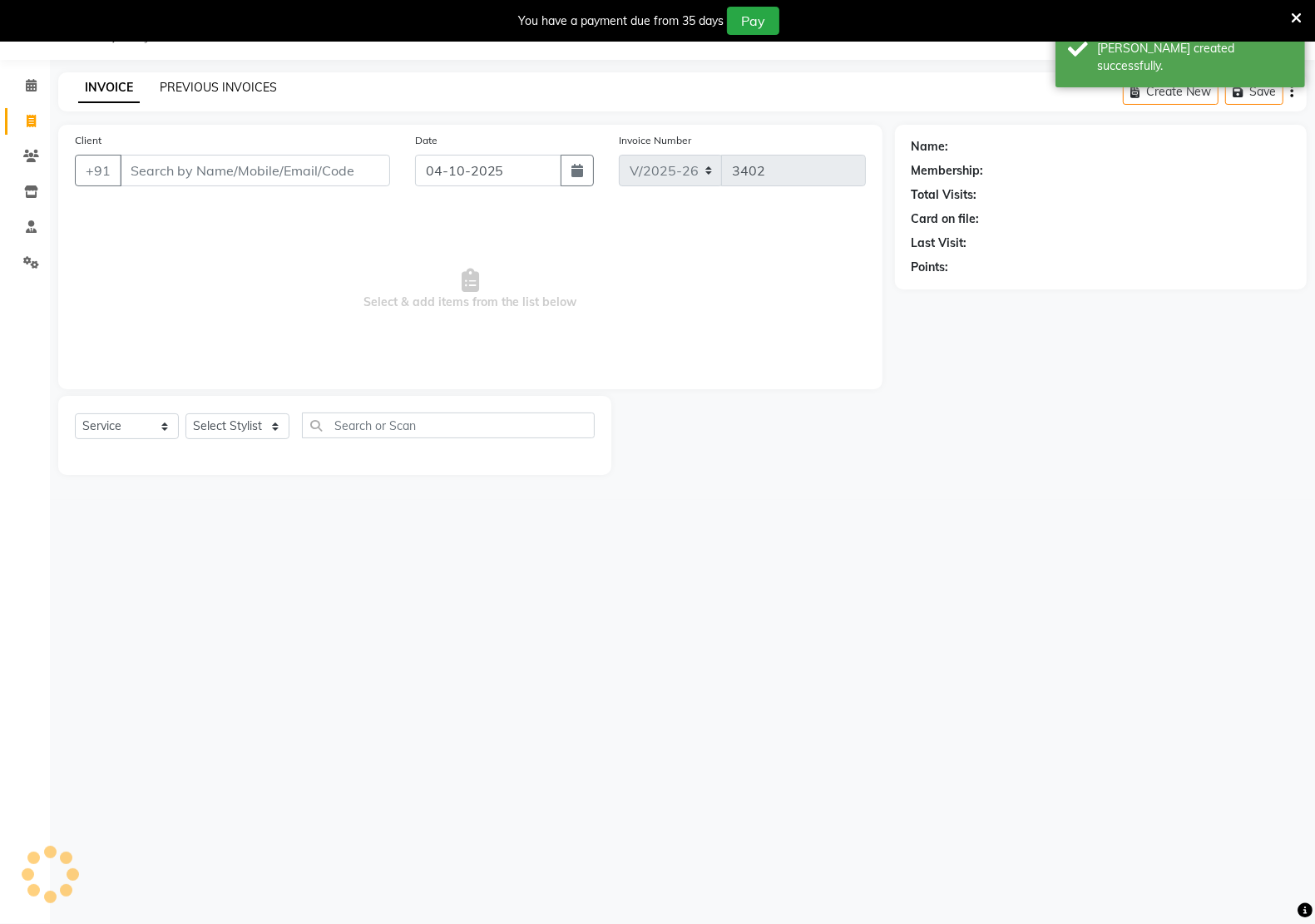
click at [208, 86] on link "PREVIOUS INVOICES" at bounding box center [218, 86] width 118 height 15
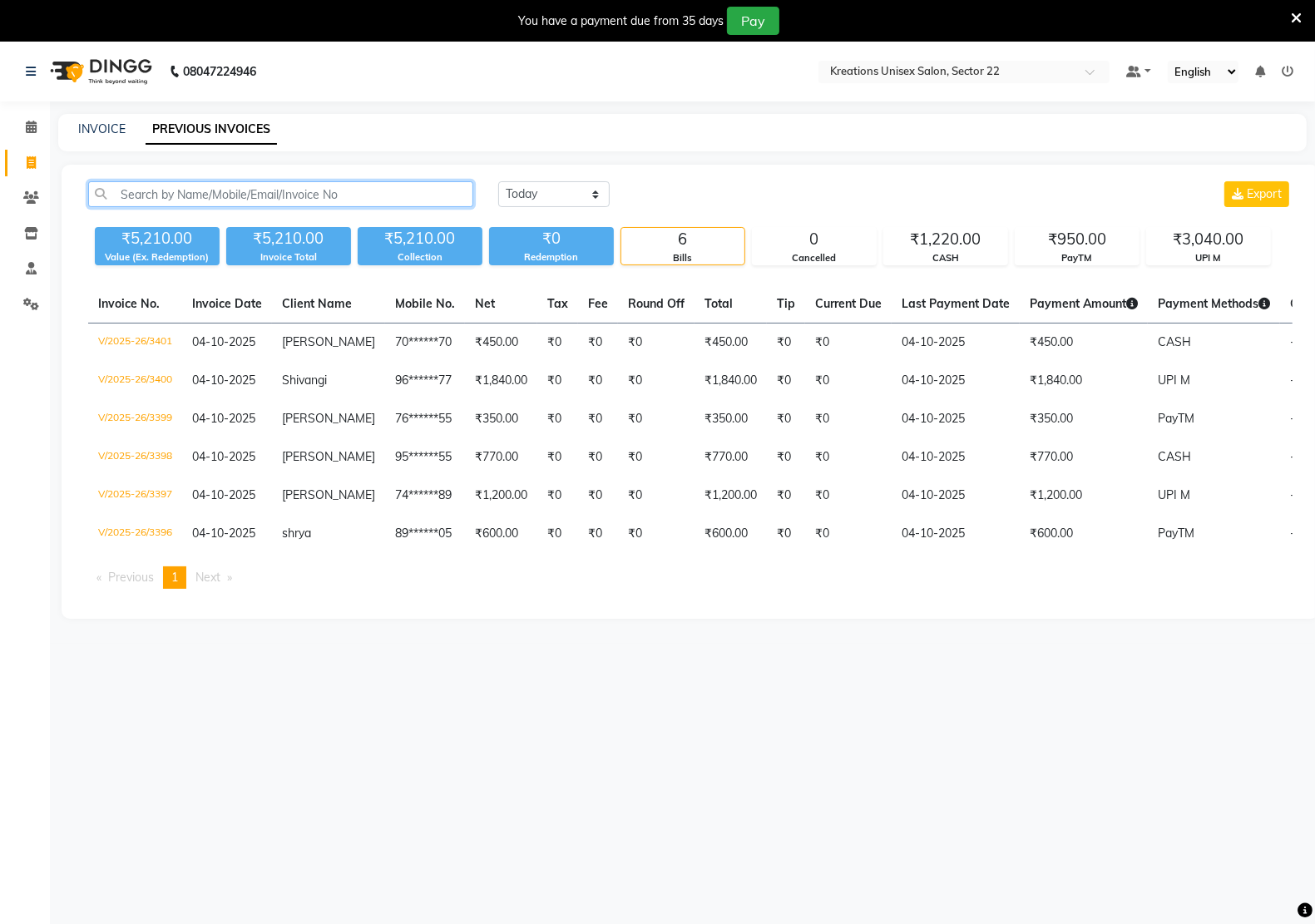
click at [173, 197] on input "text" at bounding box center [281, 194] width 385 height 26
click at [114, 122] on link "INVOICE" at bounding box center [101, 128] width 48 height 15
select select "service"
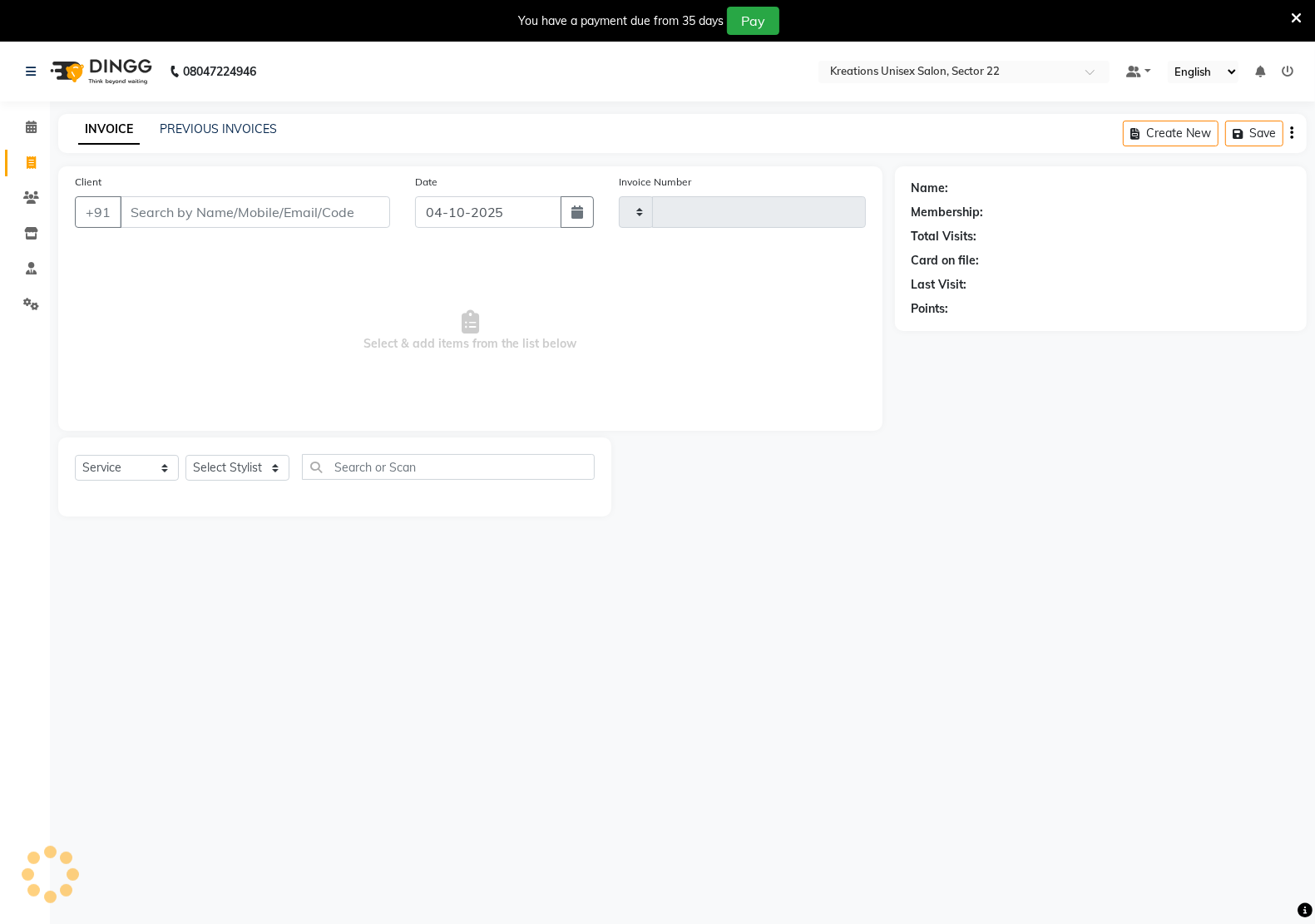
type input "3402"
select select "6170"
click at [185, 131] on link "PREVIOUS INVOICES" at bounding box center [218, 128] width 118 height 15
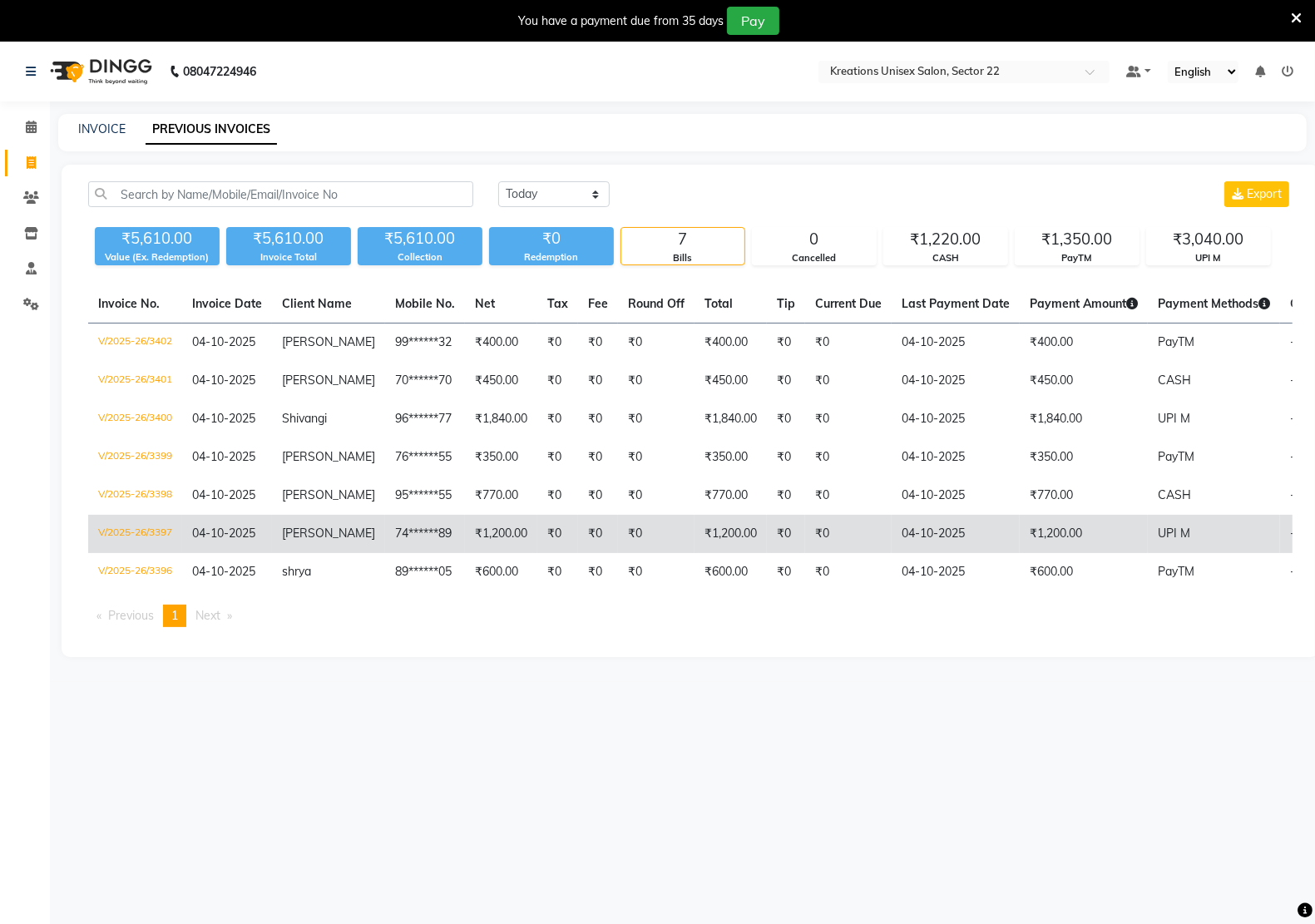
click at [1021, 537] on td "₹1,200.00" at bounding box center [1084, 533] width 128 height 38
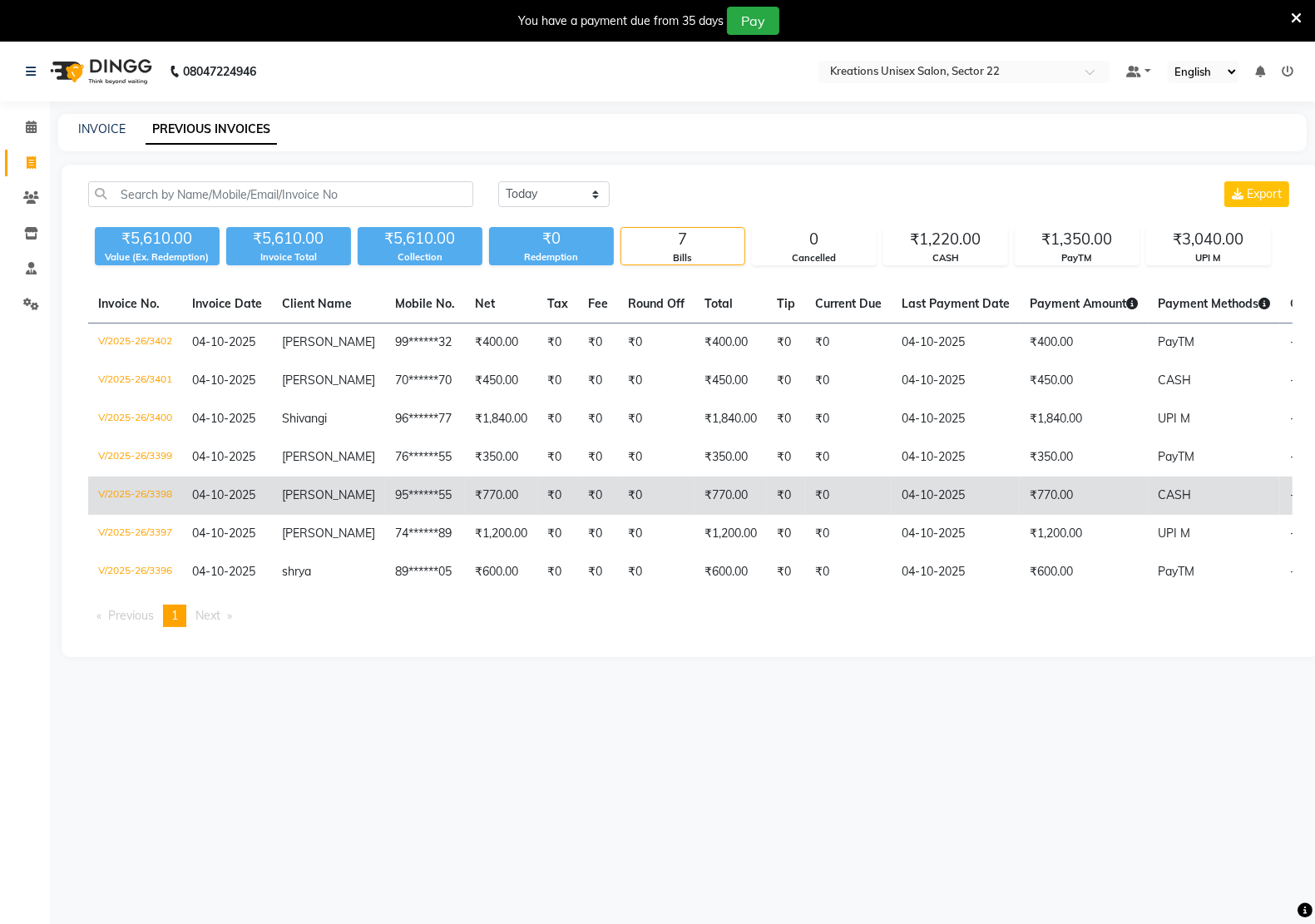
click at [1020, 493] on td "₹770.00" at bounding box center [1084, 495] width 128 height 38
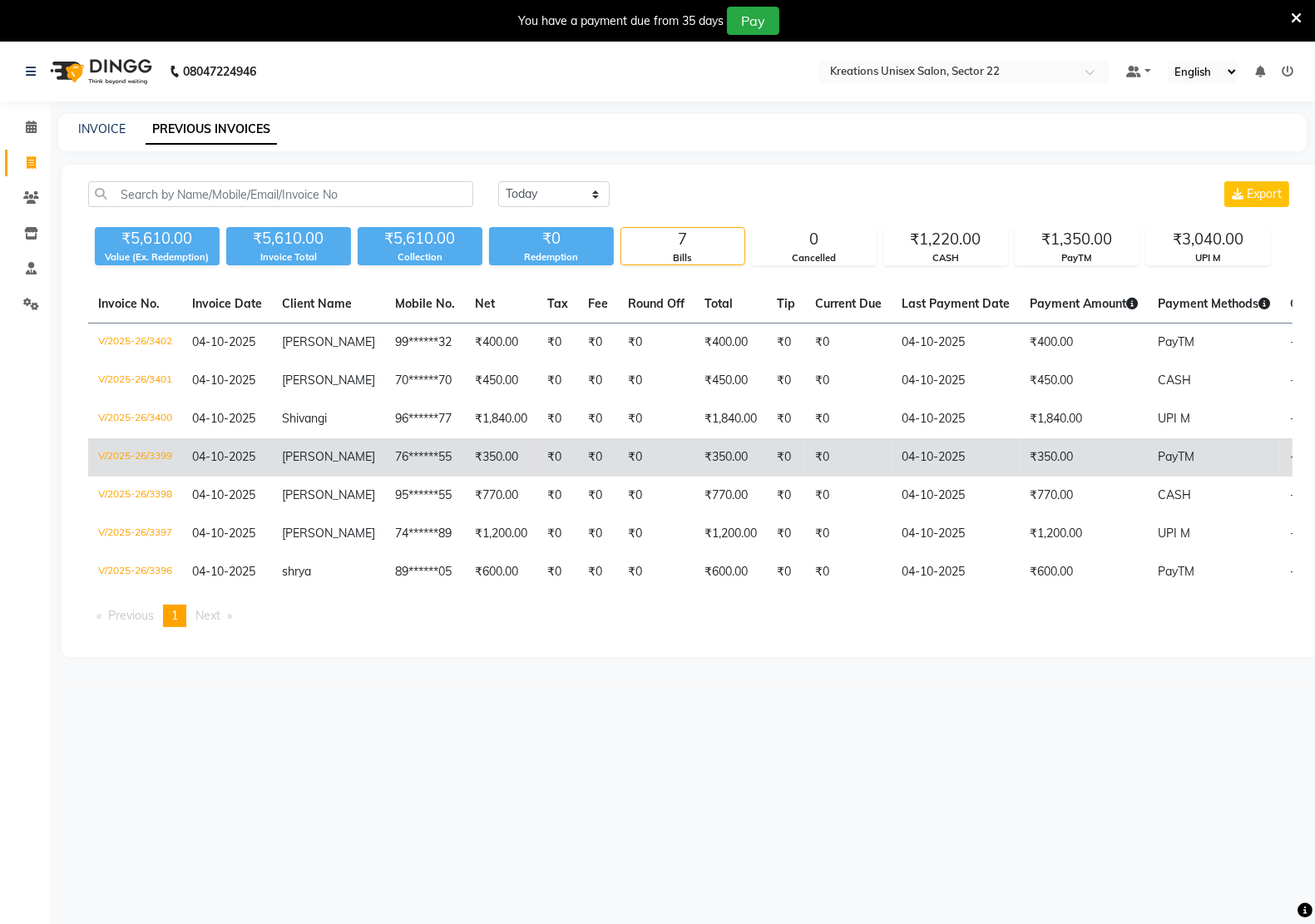
click at [1031, 455] on td "₹350.00" at bounding box center [1084, 457] width 128 height 38
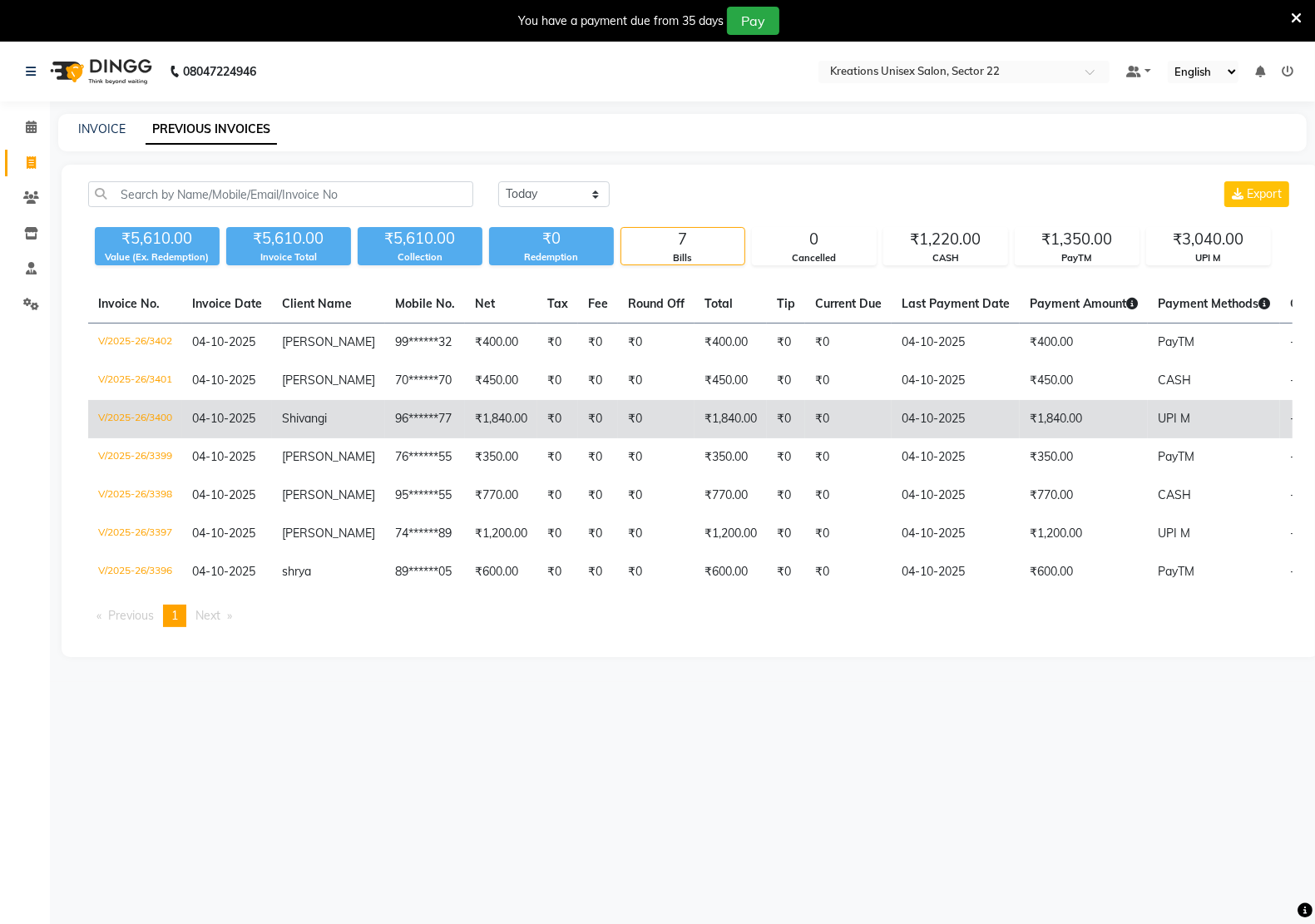
click at [1045, 422] on td "₹1,840.00" at bounding box center [1084, 419] width 128 height 38
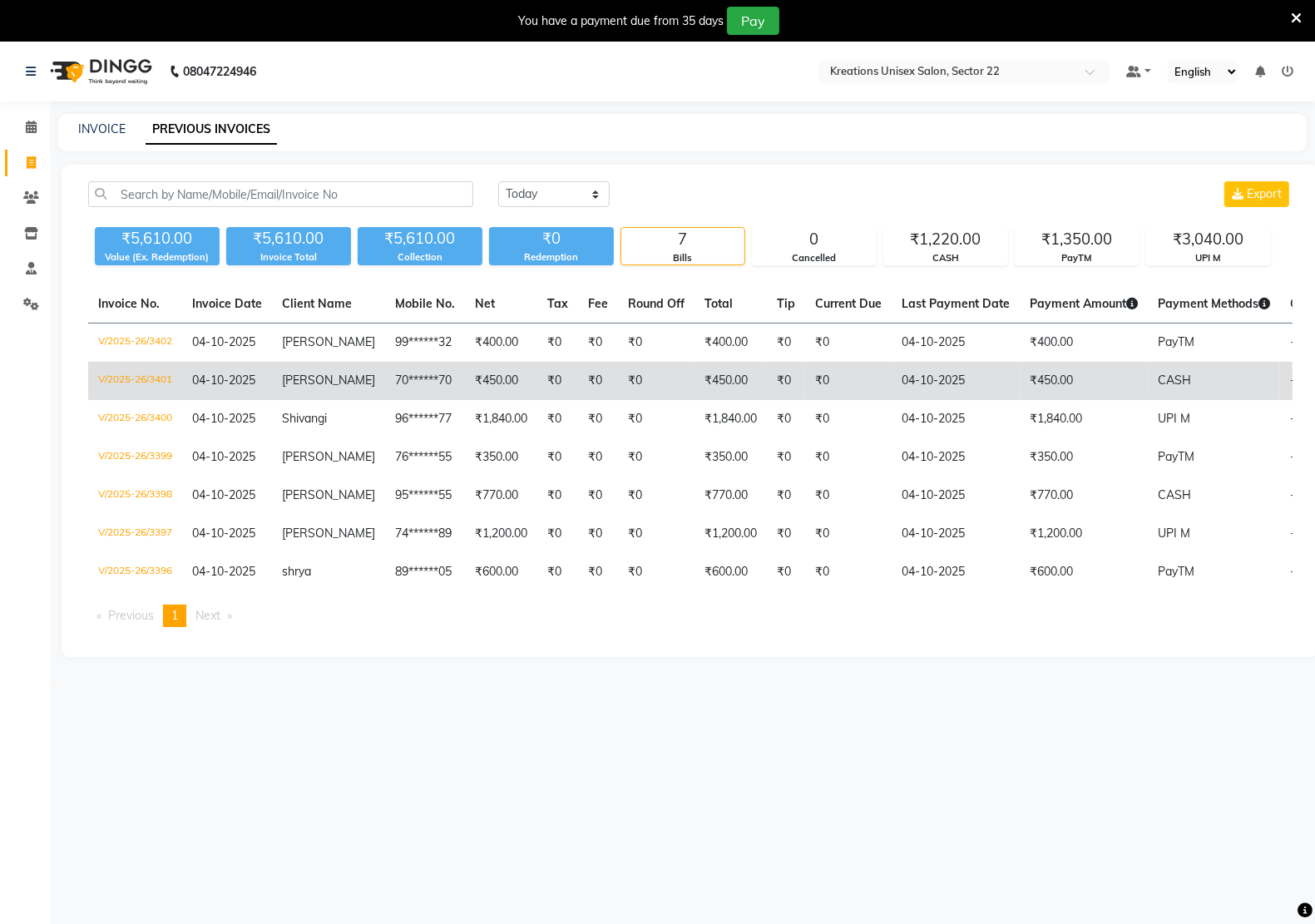
click at [1158, 383] on span "CASH" at bounding box center [1174, 379] width 33 height 15
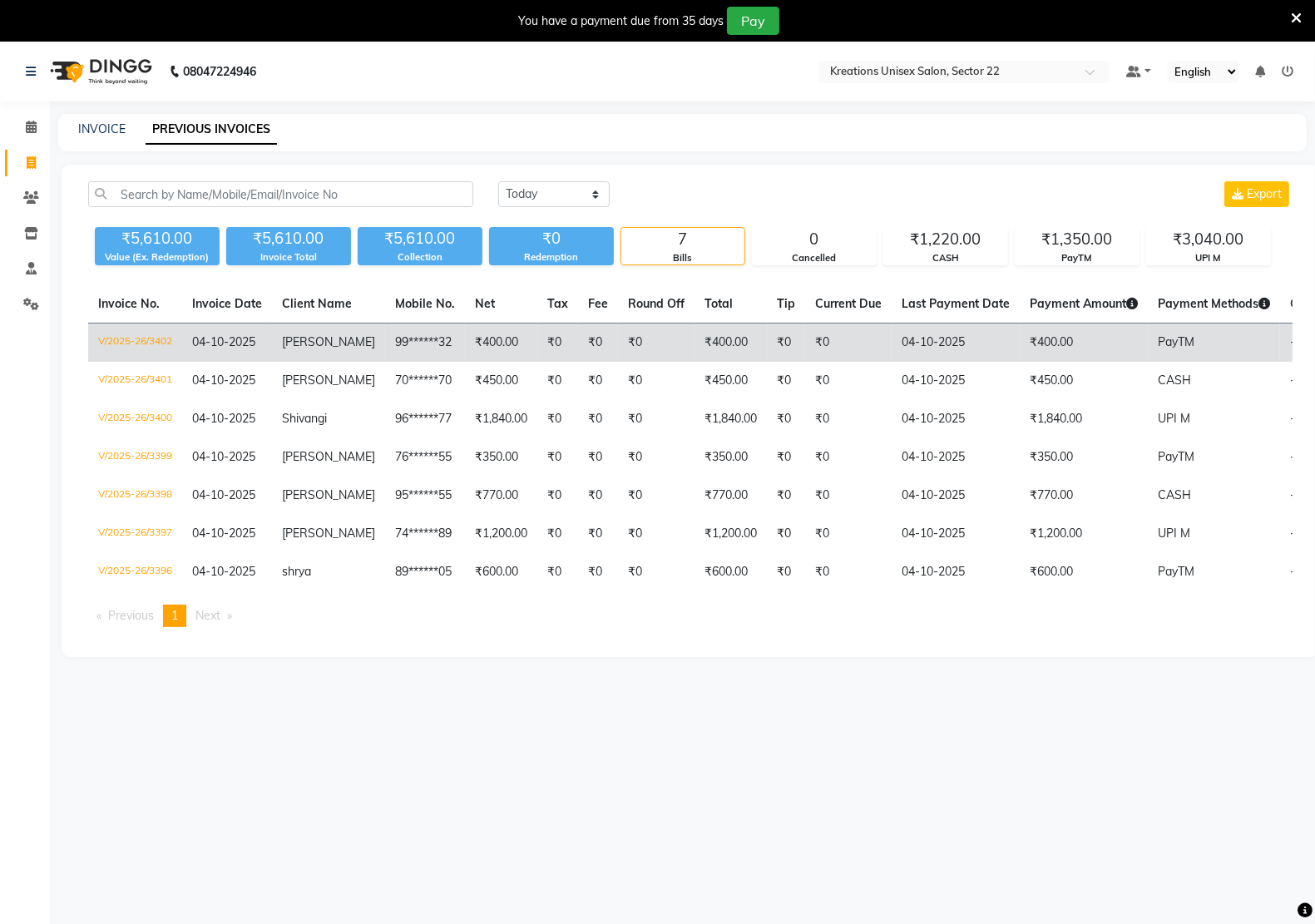
click at [1034, 338] on td "₹400.00" at bounding box center [1084, 343] width 128 height 39
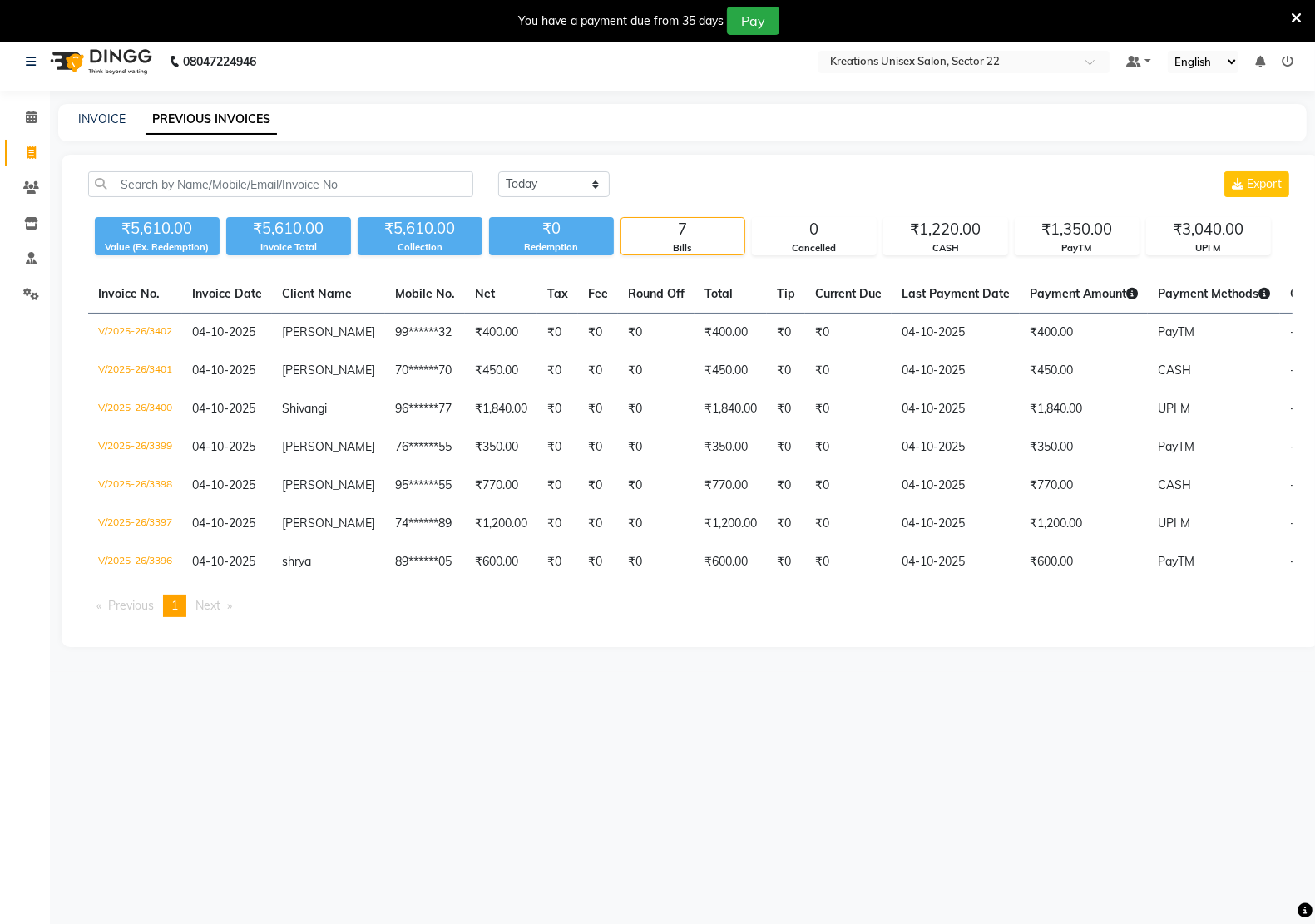
scroll to position [42, 0]
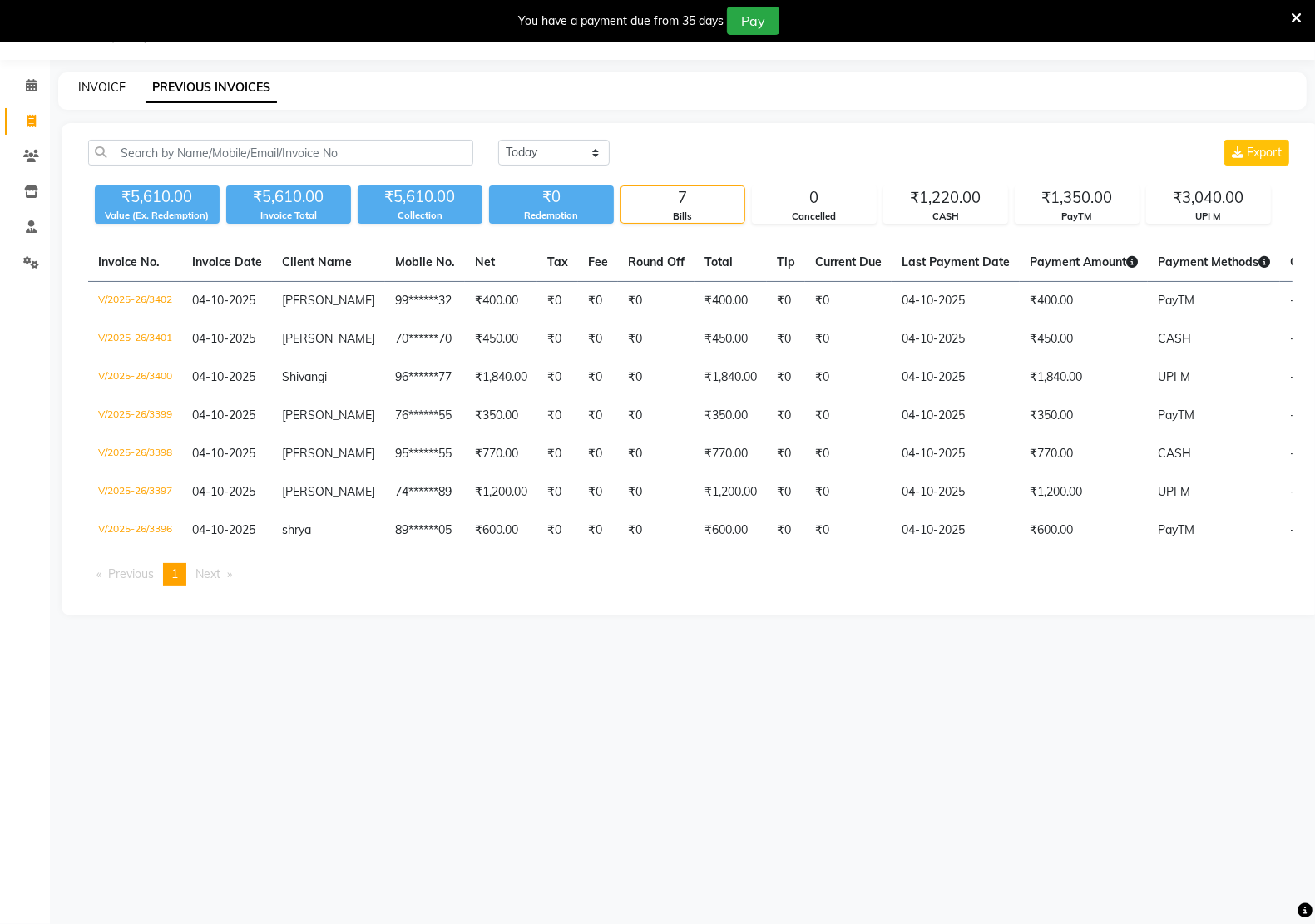
click at [98, 84] on link "INVOICE" at bounding box center [101, 86] width 48 height 15
select select "6170"
select select "service"
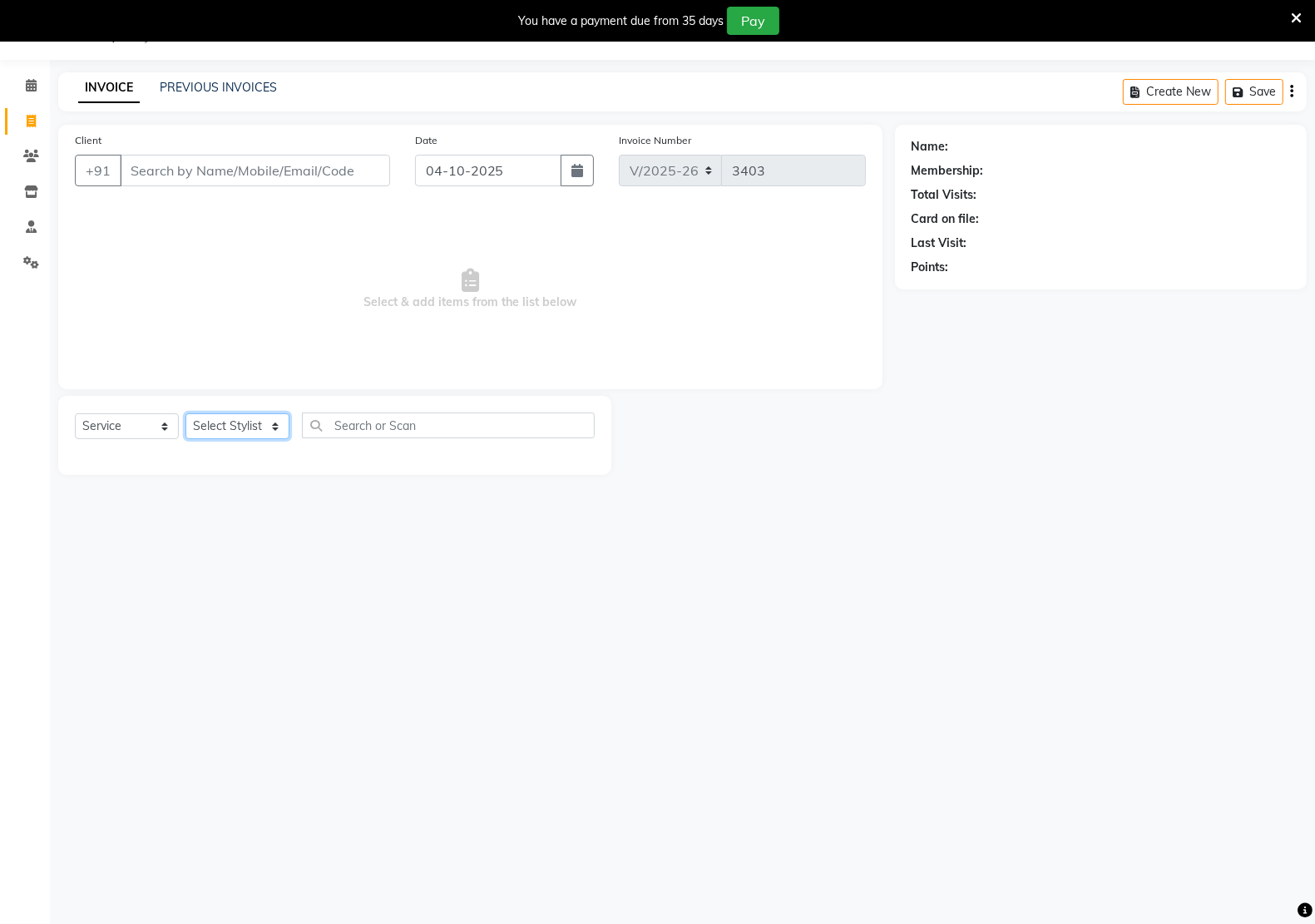
click at [256, 432] on select "Select Stylist [PERSON_NAME] Hidayat [PERSON_NAME] Manager [PERSON_NAME] [PERSO…" at bounding box center [237, 426] width 104 height 26
select select "92937"
click at [186, 413] on select "Select Stylist [PERSON_NAME] Hidayat [PERSON_NAME] Manager [PERSON_NAME] [PERSO…" at bounding box center [237, 426] width 104 height 26
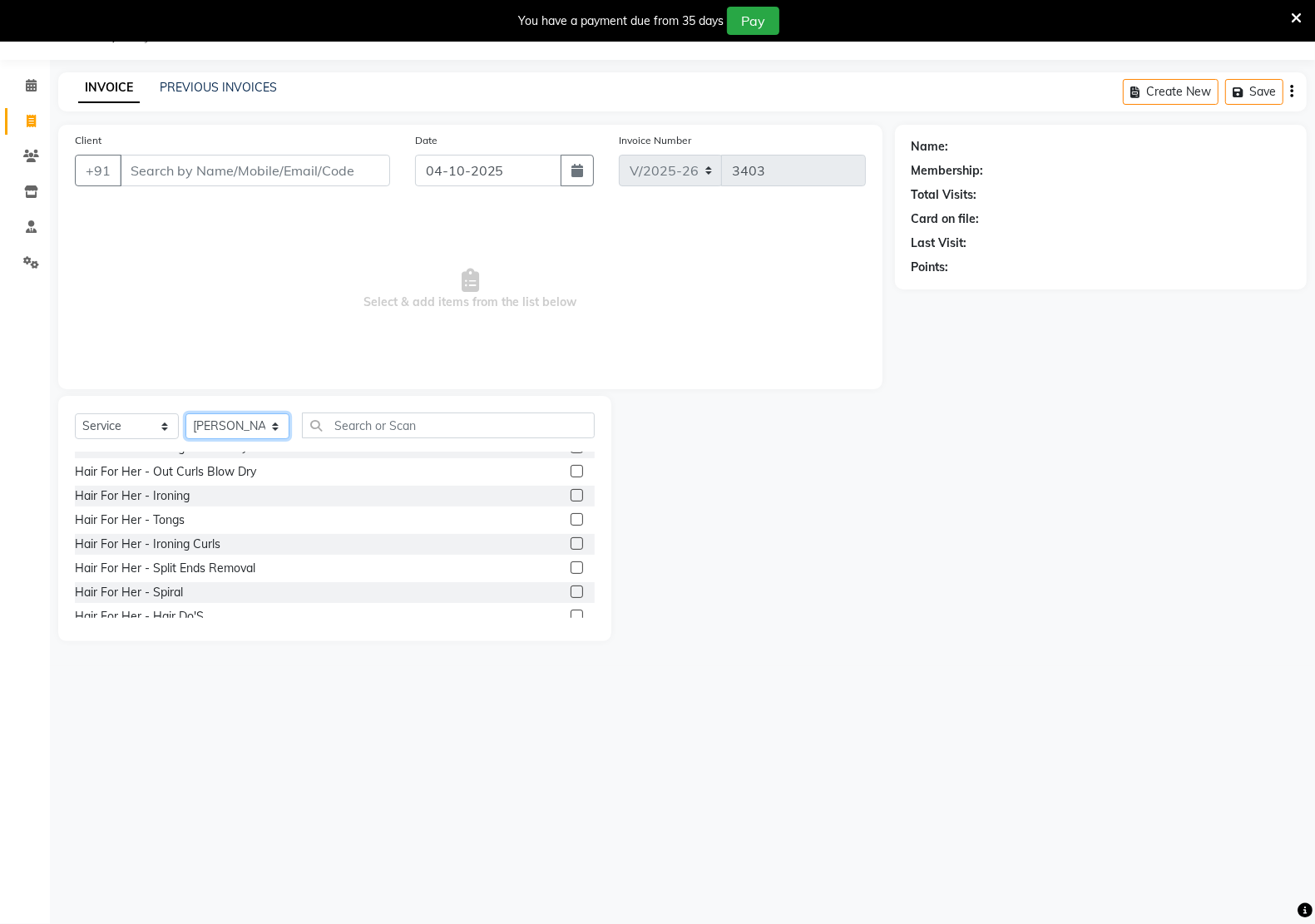
scroll to position [624, 0]
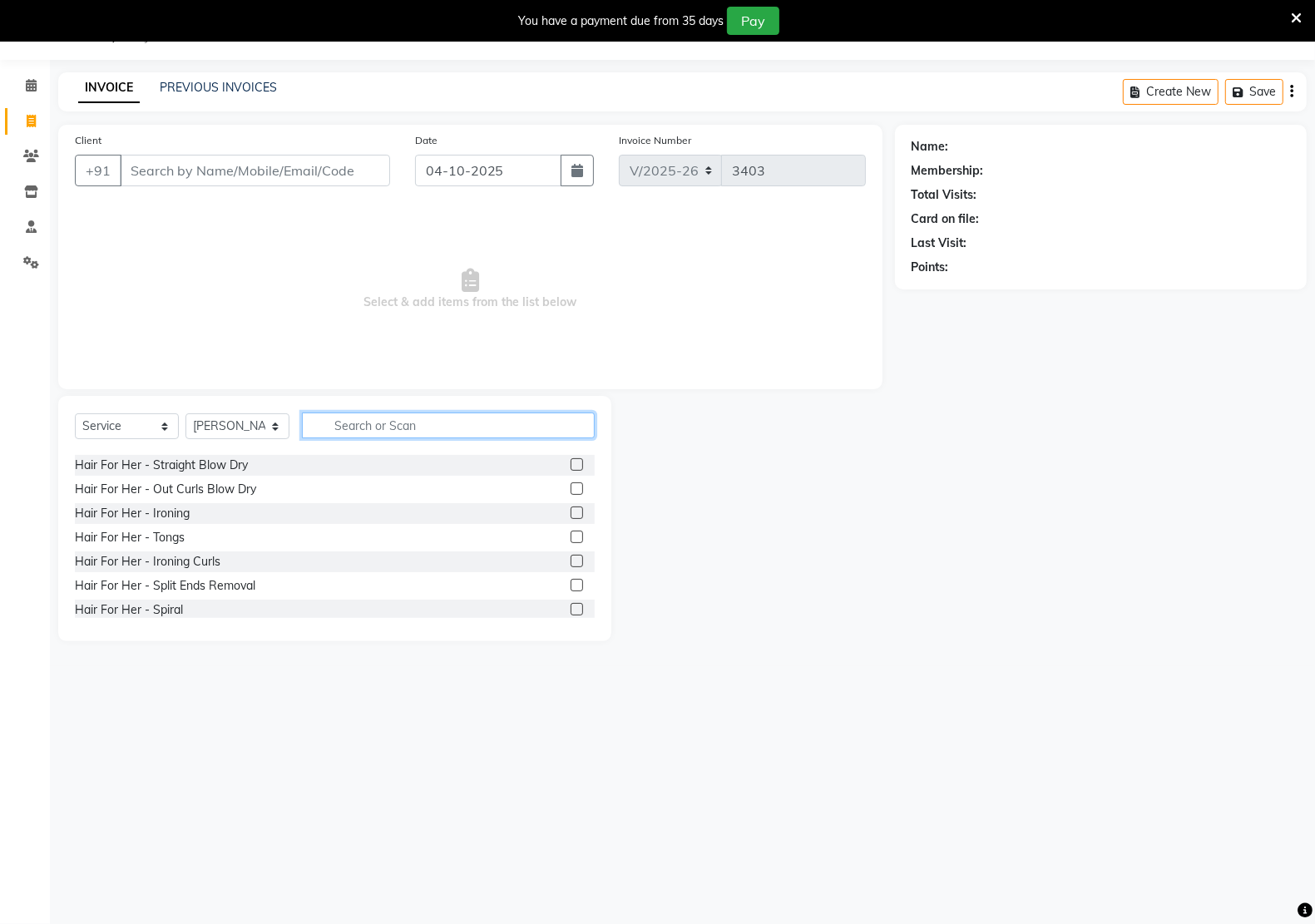
click at [387, 422] on input "text" at bounding box center [448, 425] width 293 height 26
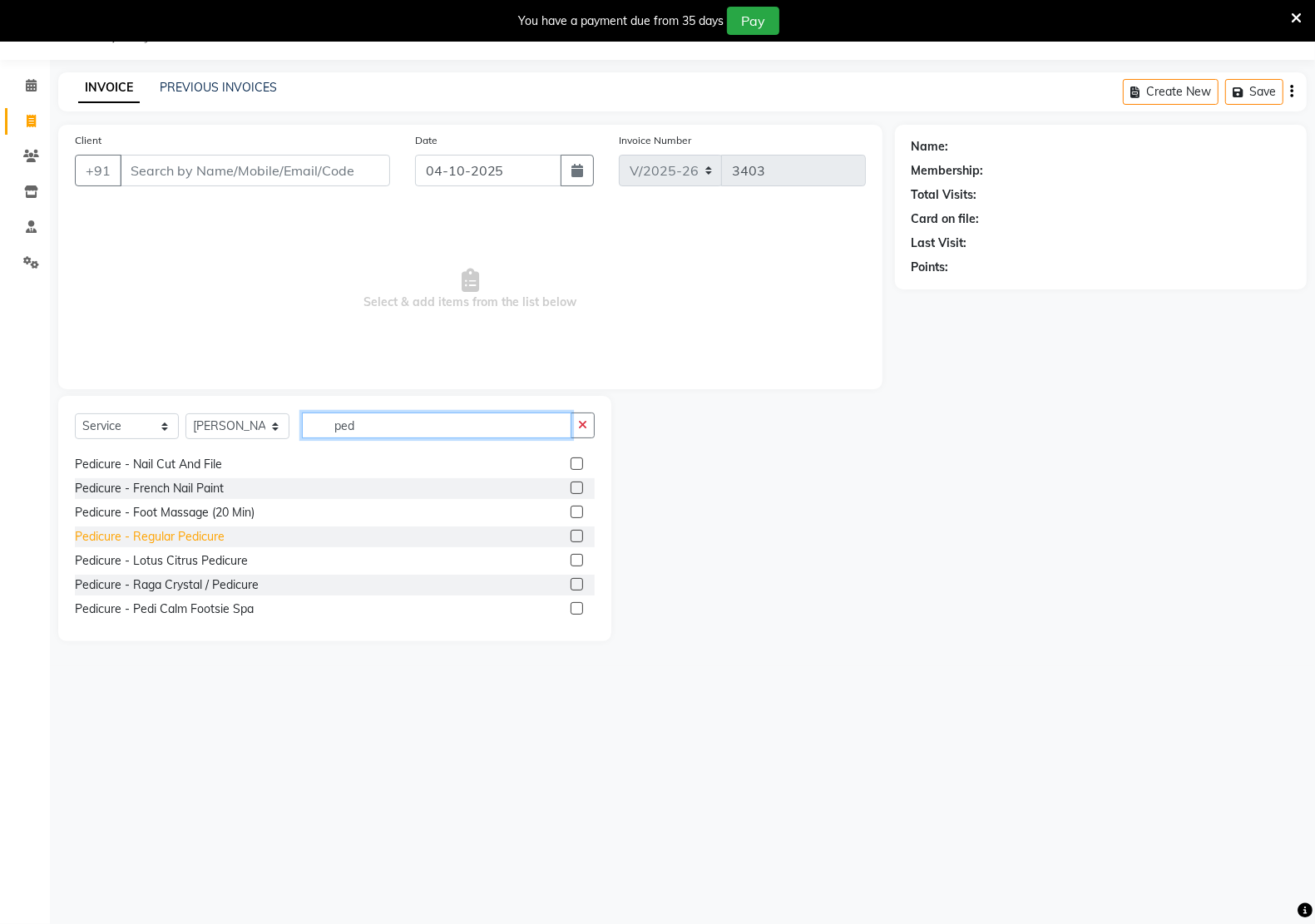
type input "ped"
click at [170, 537] on div "Pedicure - Regular Pedicure" at bounding box center [150, 536] width 150 height 17
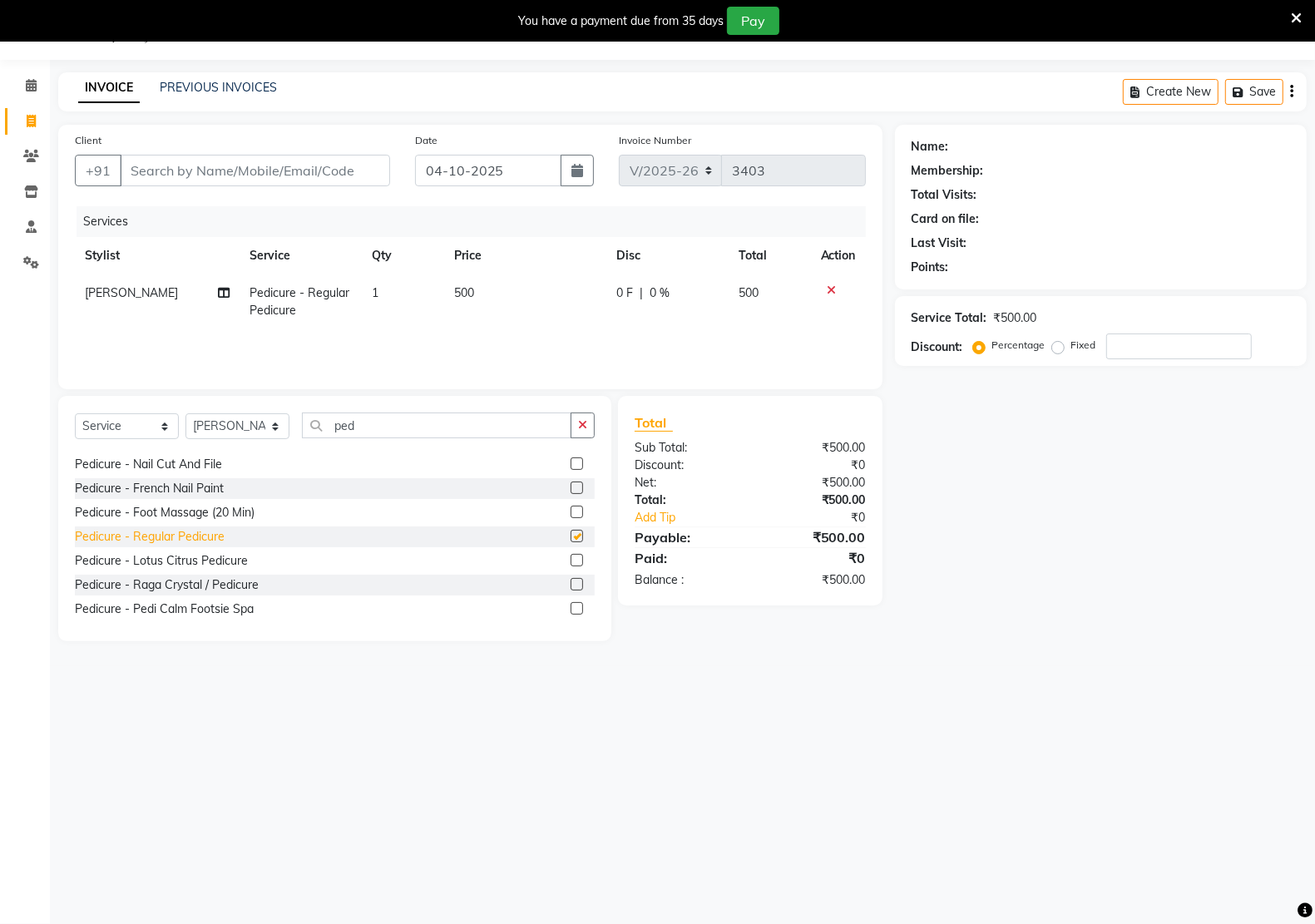
checkbox input "false"
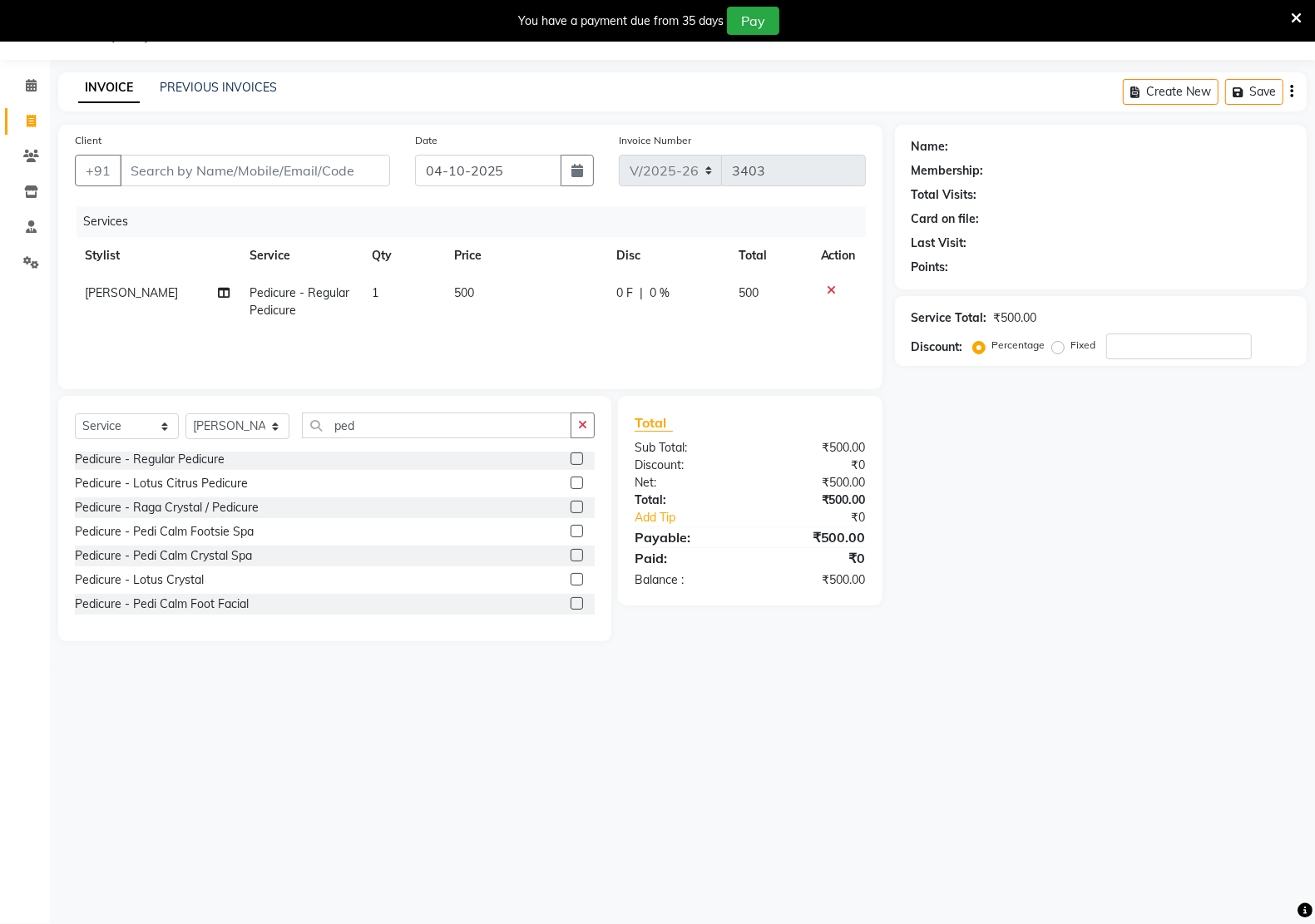
drag, startPoint x: 579, startPoint y: 423, endPoint x: 553, endPoint y: 428, distance: 26.5
click at [578, 423] on icon "button" at bounding box center [582, 425] width 9 height 12
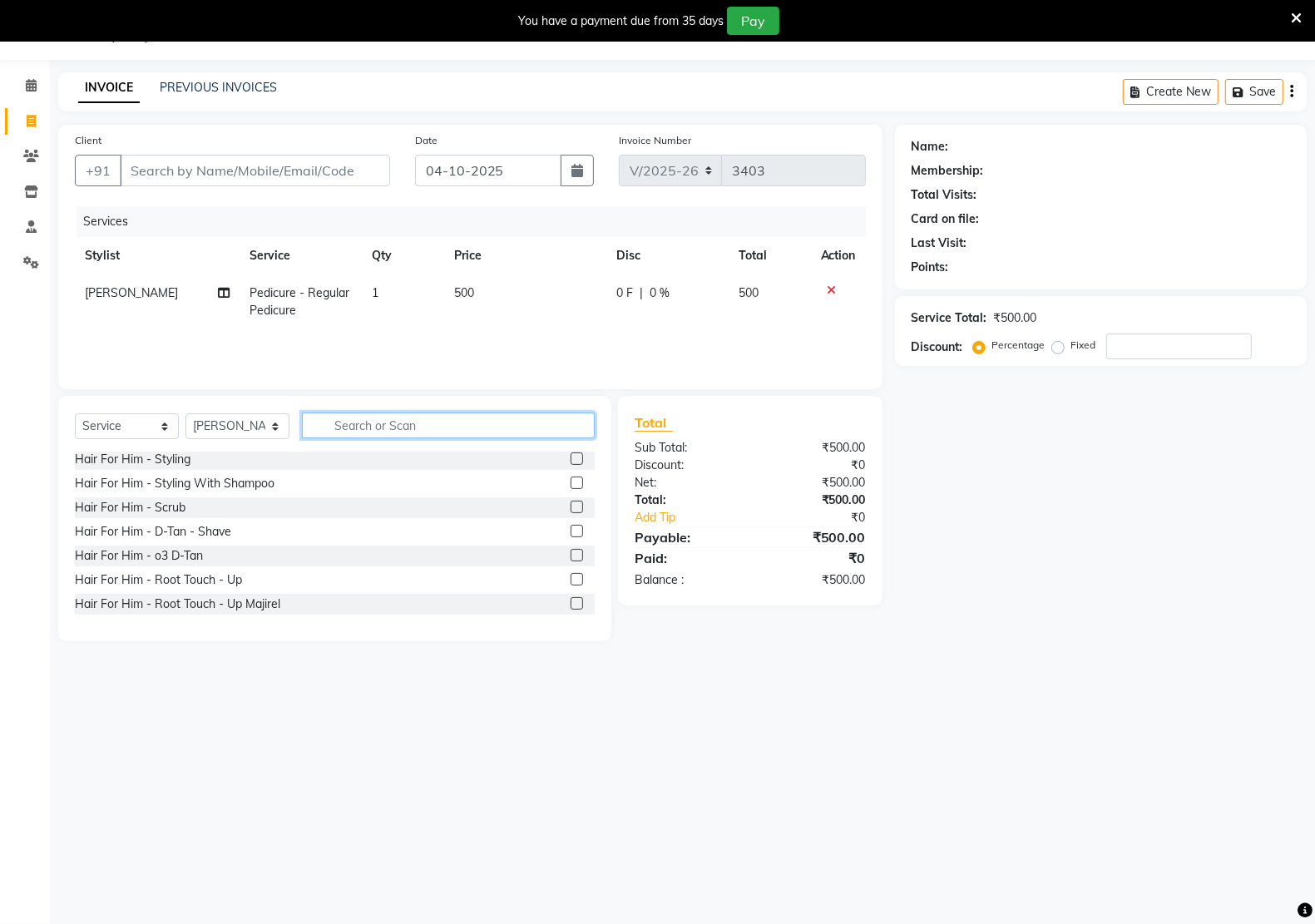
click at [391, 434] on input "text" at bounding box center [448, 425] width 293 height 26
type input "man"
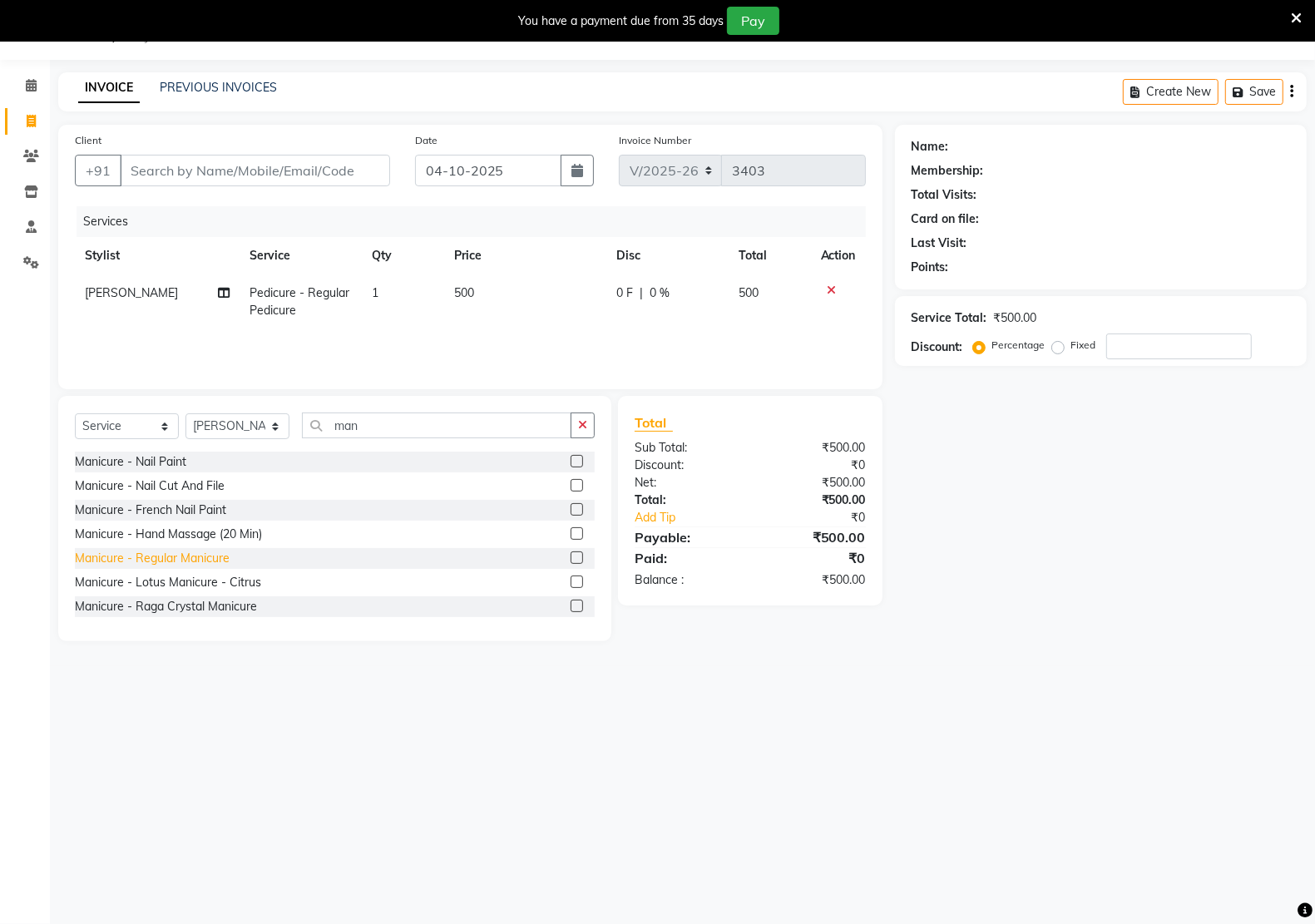
click at [141, 563] on div "Manicure - Regular Manicure" at bounding box center [152, 559] width 155 height 17
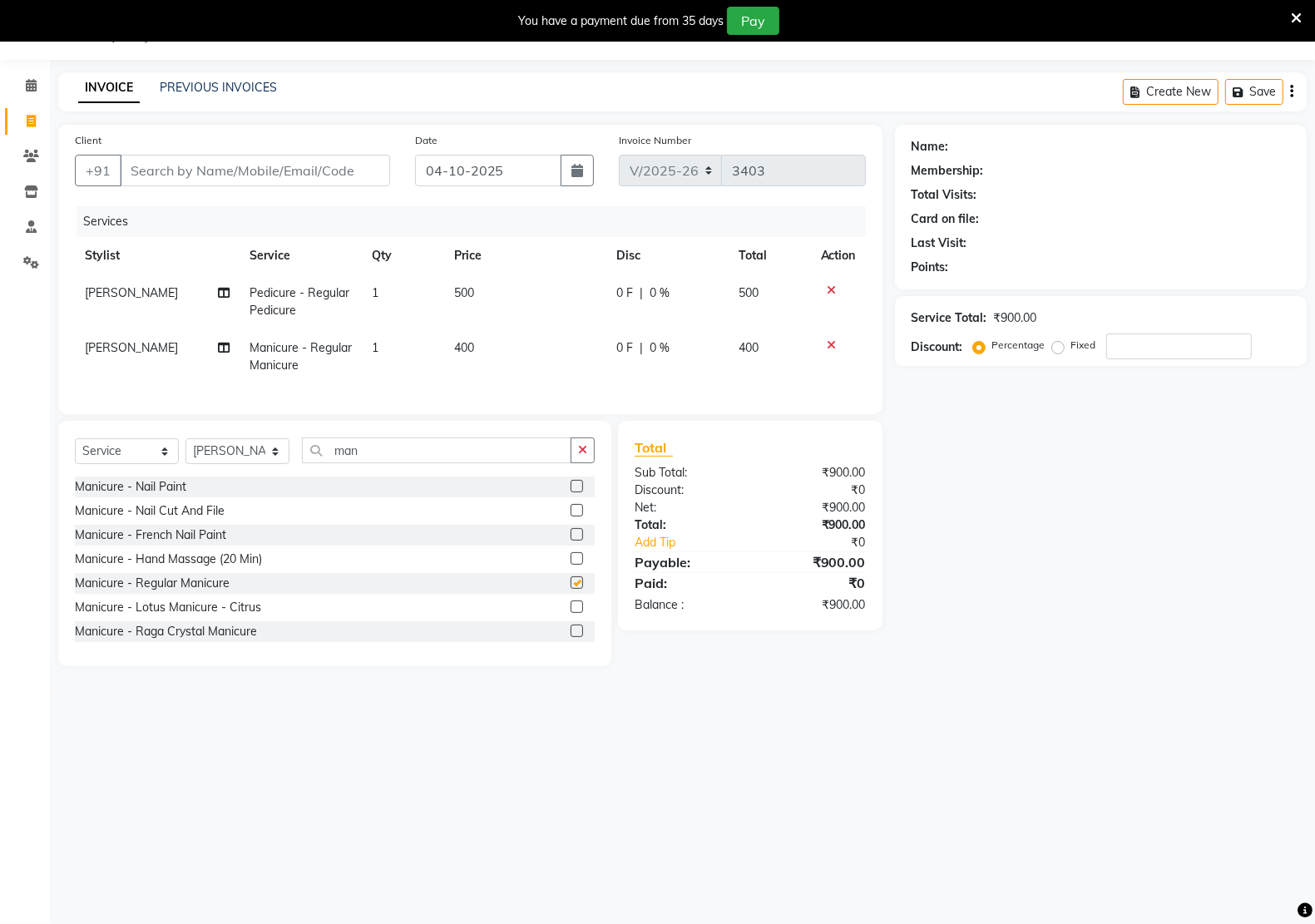
checkbox input "false"
click at [495, 291] on td "500" at bounding box center [525, 301] width 162 height 54
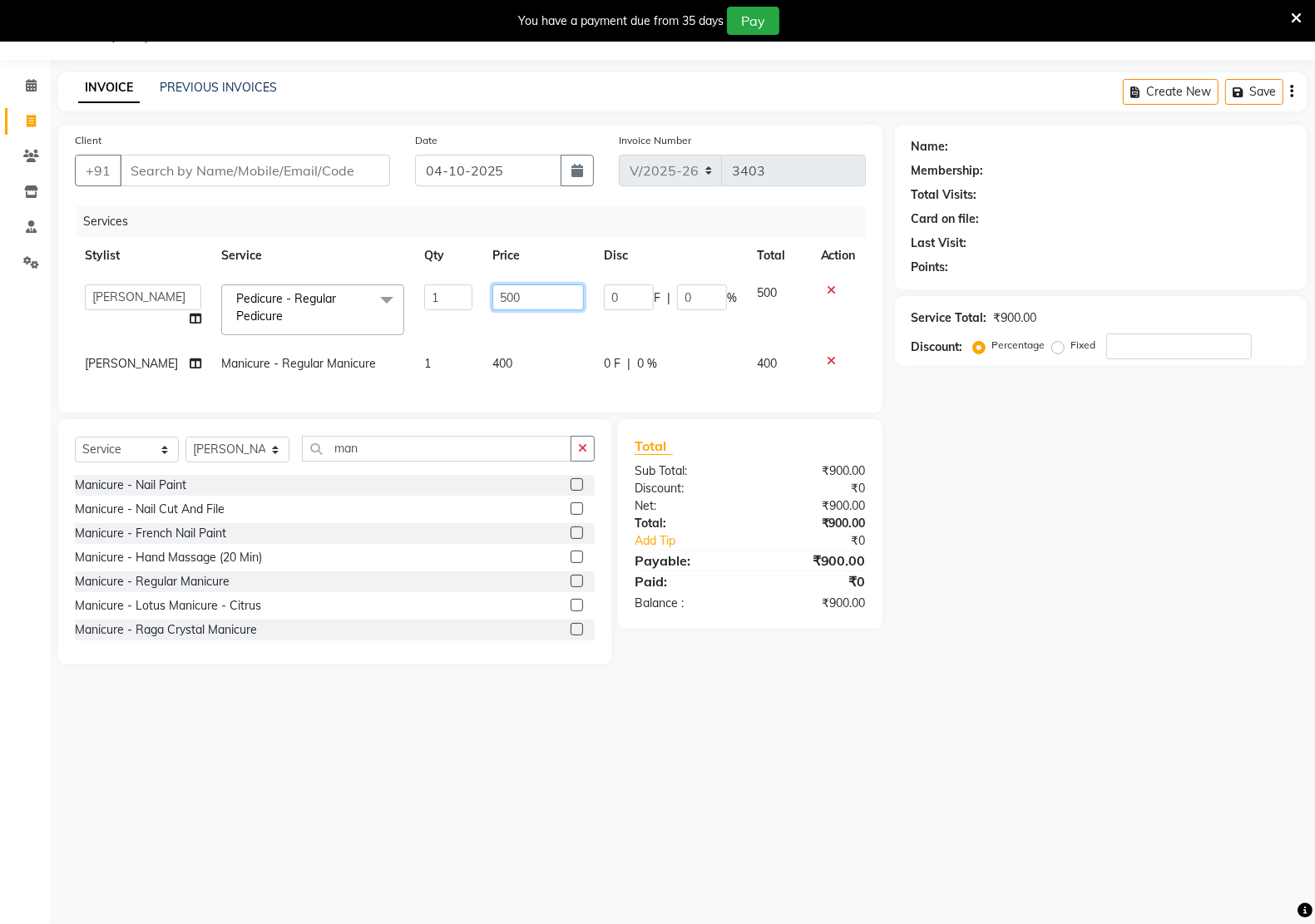
drag, startPoint x: 530, startPoint y: 293, endPoint x: 459, endPoint y: 296, distance: 71.1
click at [459, 296] on tr "Amit RAJPUT Hidayat jitender Kapil Kavita Manager Malik Khan Manas Sir nandni p…" at bounding box center [470, 309] width 791 height 71
type input "300"
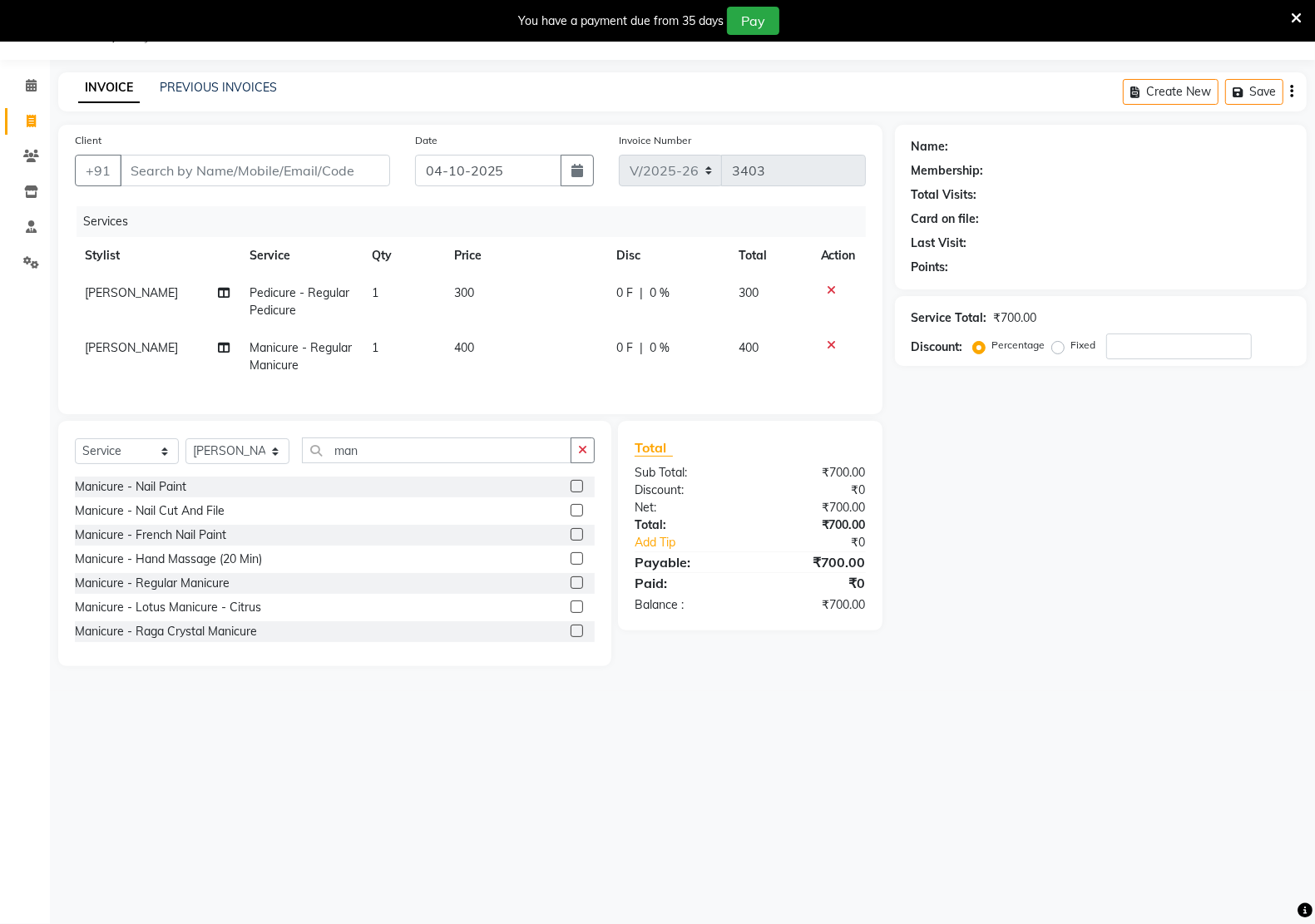
drag, startPoint x: 1164, startPoint y: 584, endPoint x: 602, endPoint y: 356, distance: 606.5
click at [1160, 584] on div "Name: Membership: Total Visits: Card on file: Last Visit: Points: Service Total…" at bounding box center [1107, 394] width 424 height 541
click at [501, 342] on td "400" at bounding box center [525, 357] width 162 height 54
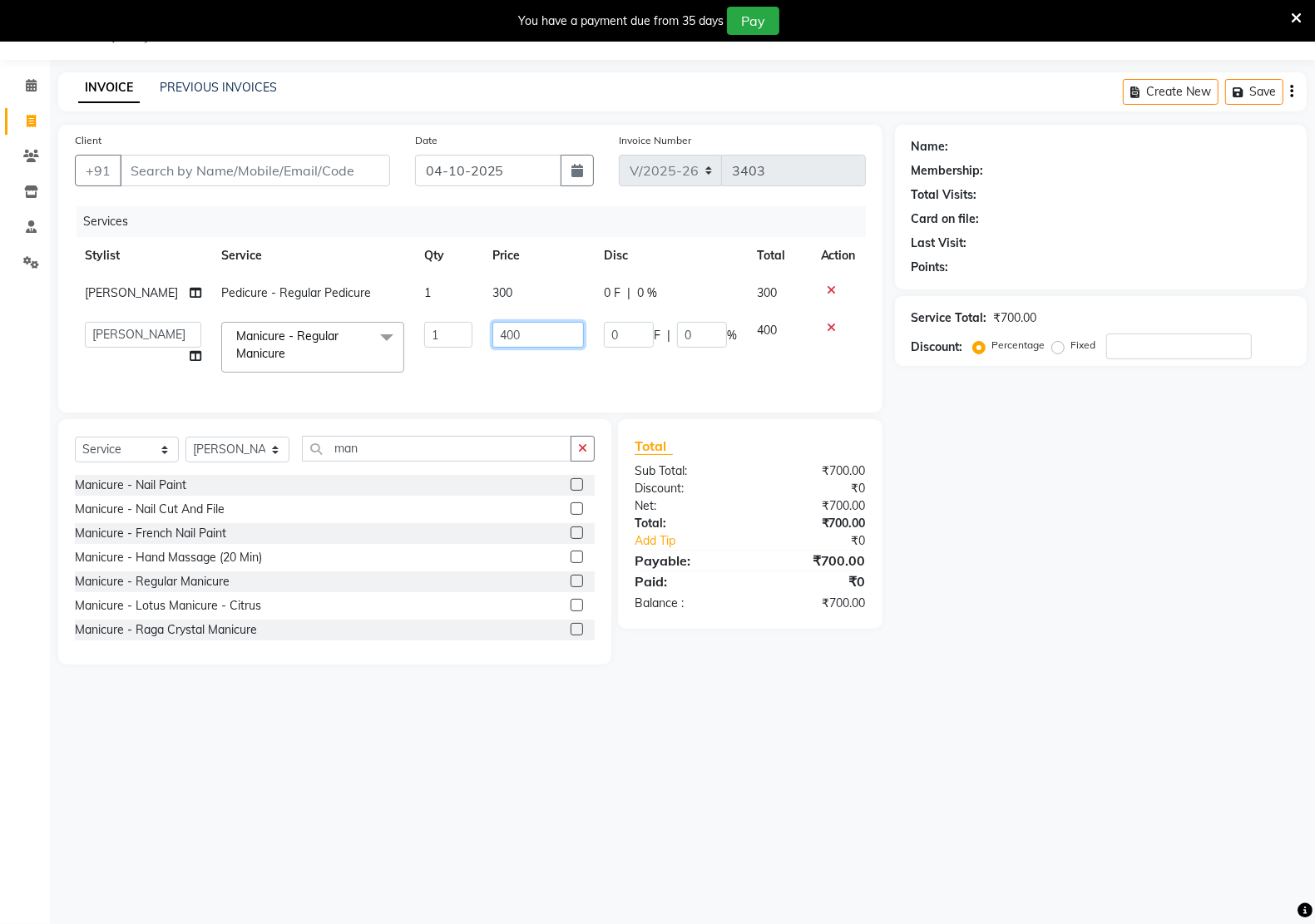
drag, startPoint x: 531, startPoint y: 338, endPoint x: 429, endPoint y: 326, distance: 102.7
click at [429, 326] on tr "Amit RAJPUT Hidayat jitender Kapil Kavita Manager Malik Khan Manas Sir nandni p…" at bounding box center [470, 347] width 791 height 71
type input "300"
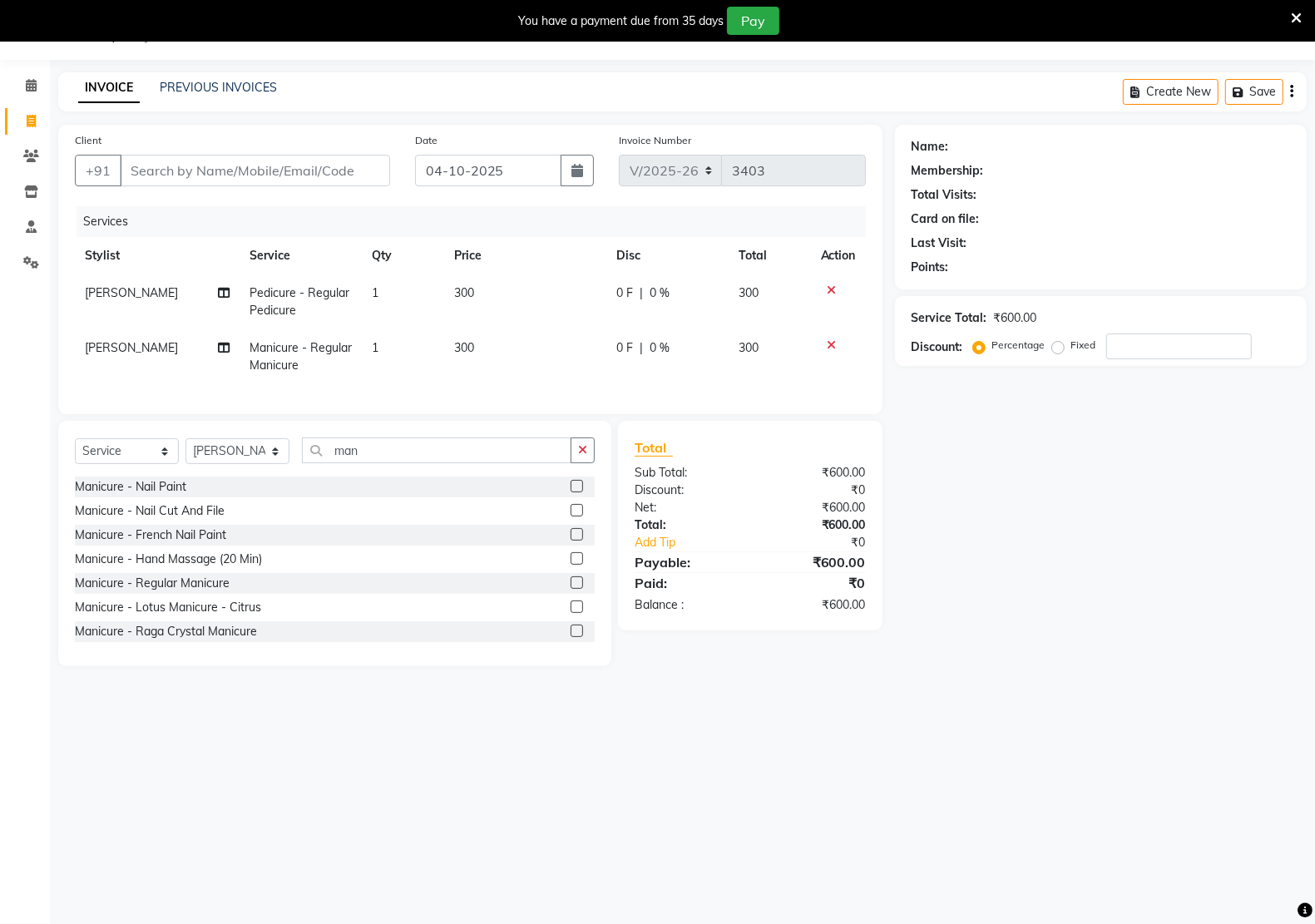
drag, startPoint x: 1080, startPoint y: 558, endPoint x: 1077, endPoint y: 579, distance: 21.2
click at [1077, 575] on div "Name: Membership: Total Visits: Card on file: Last Visit: Points: Service Total…" at bounding box center [1107, 394] width 424 height 541
click at [589, 463] on button "button" at bounding box center [582, 450] width 24 height 26
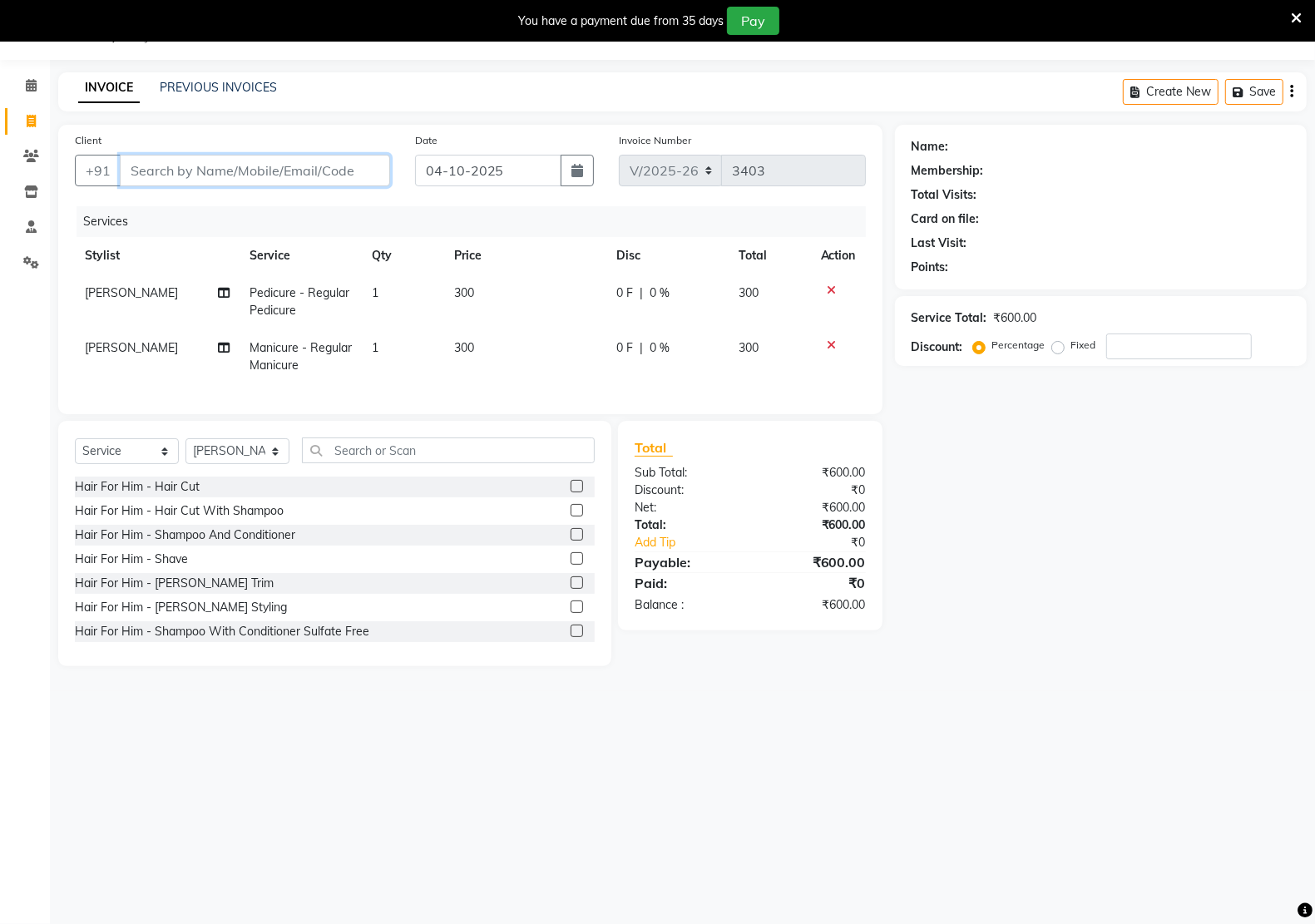
click at [319, 171] on input "Client" at bounding box center [255, 170] width 270 height 32
click at [326, 166] on input "Client" at bounding box center [255, 170] width 270 height 32
type input "8"
type input "0"
type input "8384017063"
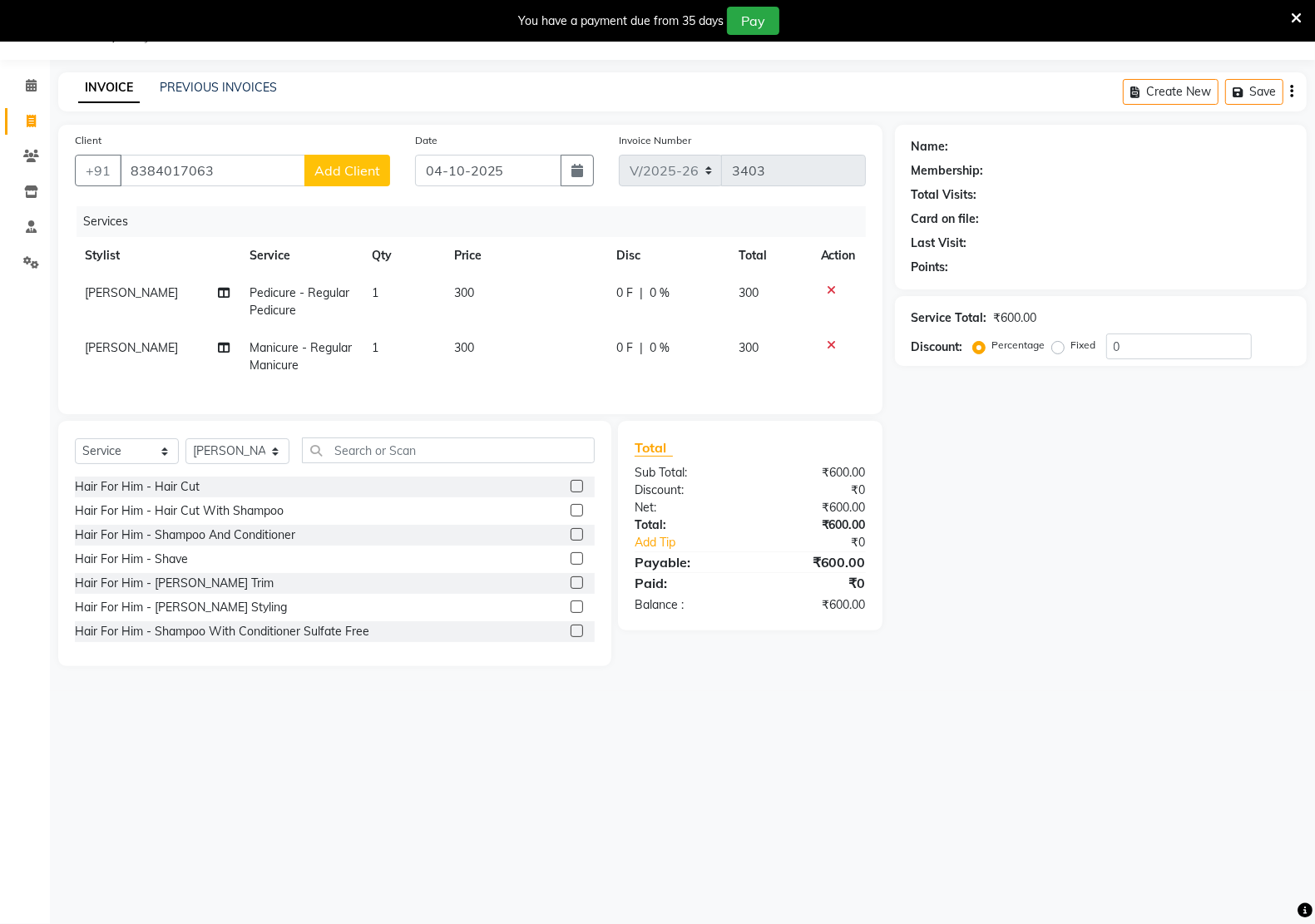
click at [326, 166] on span "Add Client" at bounding box center [347, 170] width 66 height 17
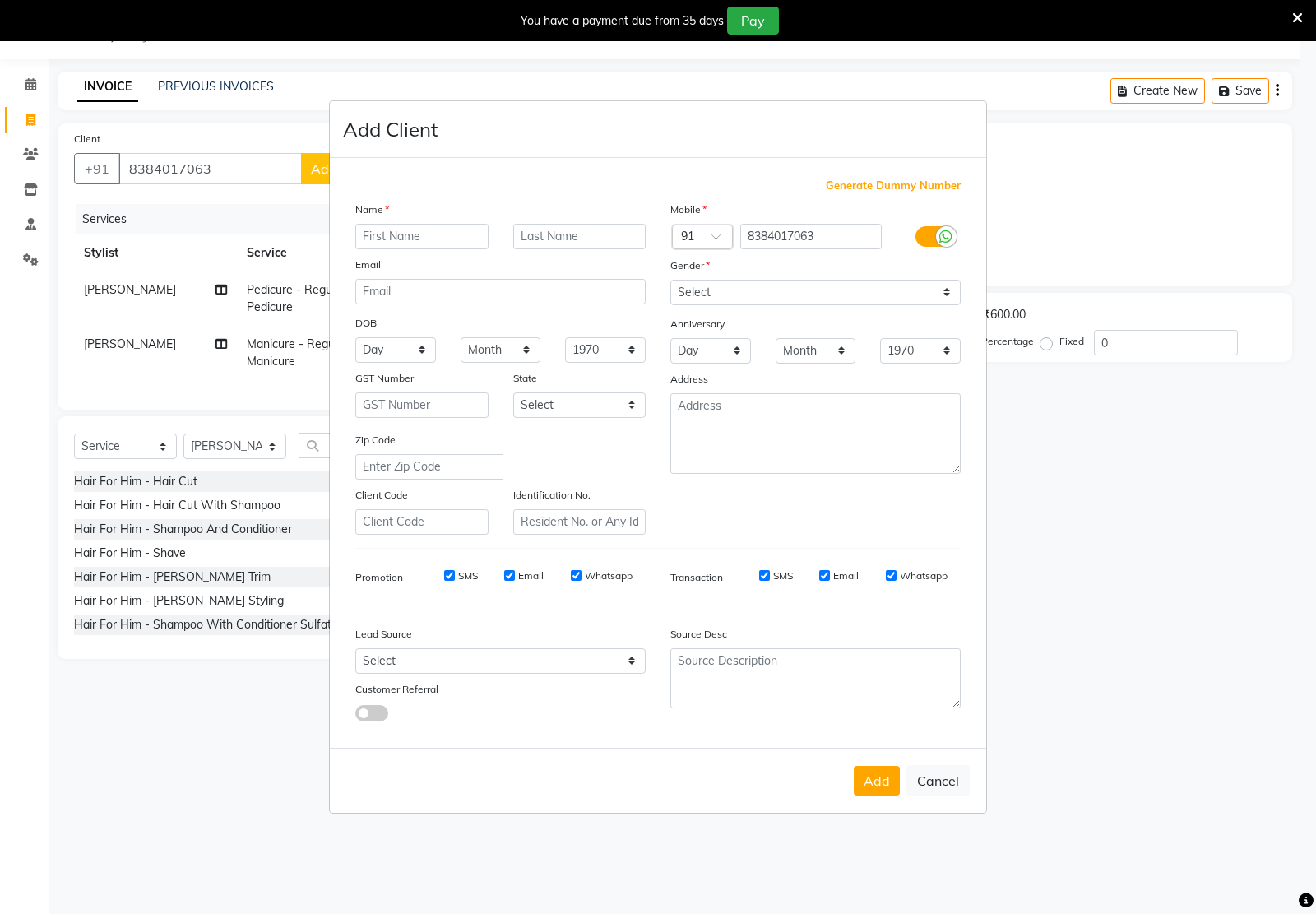
click at [436, 247] on input "text" at bounding box center [422, 236] width 134 height 26
type input "sakshi"
click at [733, 293] on select "Select [DEMOGRAPHIC_DATA] [DEMOGRAPHIC_DATA] Other Prefer Not To Say" at bounding box center [815, 292] width 290 height 26
select select "[DEMOGRAPHIC_DATA]"
click at [670, 282] on select "Select [DEMOGRAPHIC_DATA] [DEMOGRAPHIC_DATA] Other Prefer Not To Say" at bounding box center [815, 292] width 290 height 26
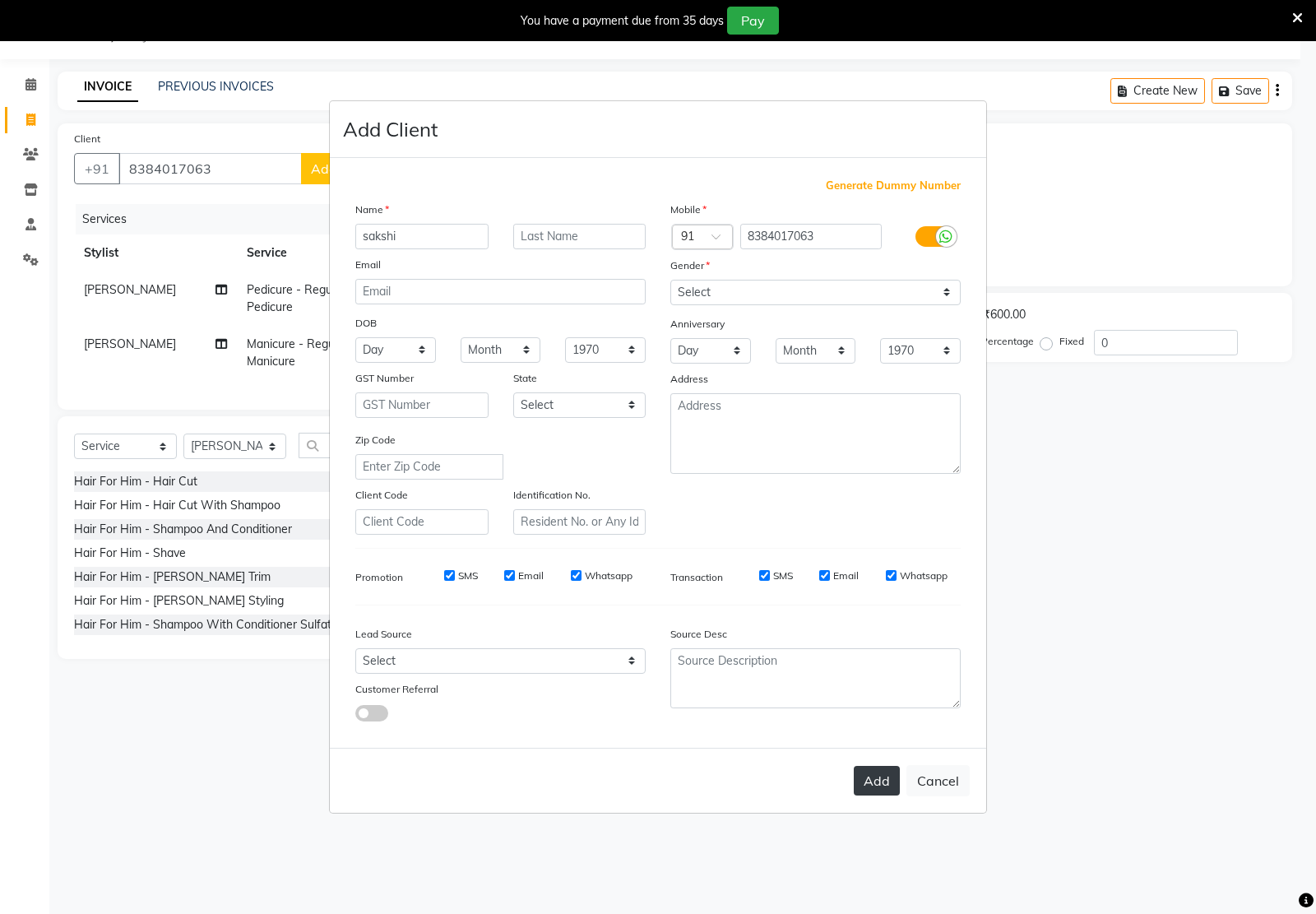
click at [862, 785] on button "Add" at bounding box center [877, 780] width 46 height 30
type input "83******63"
select select
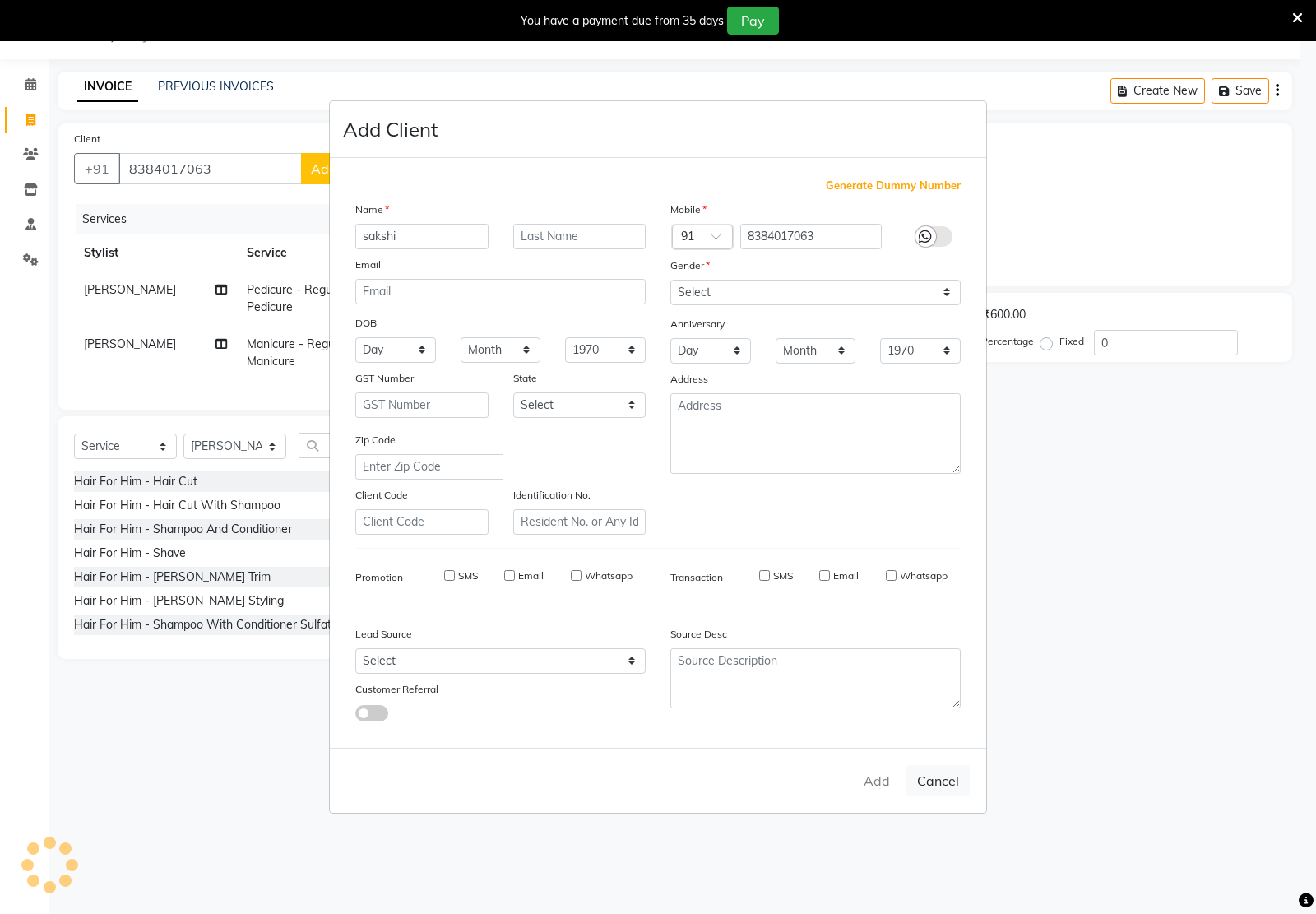
select select
checkbox input "false"
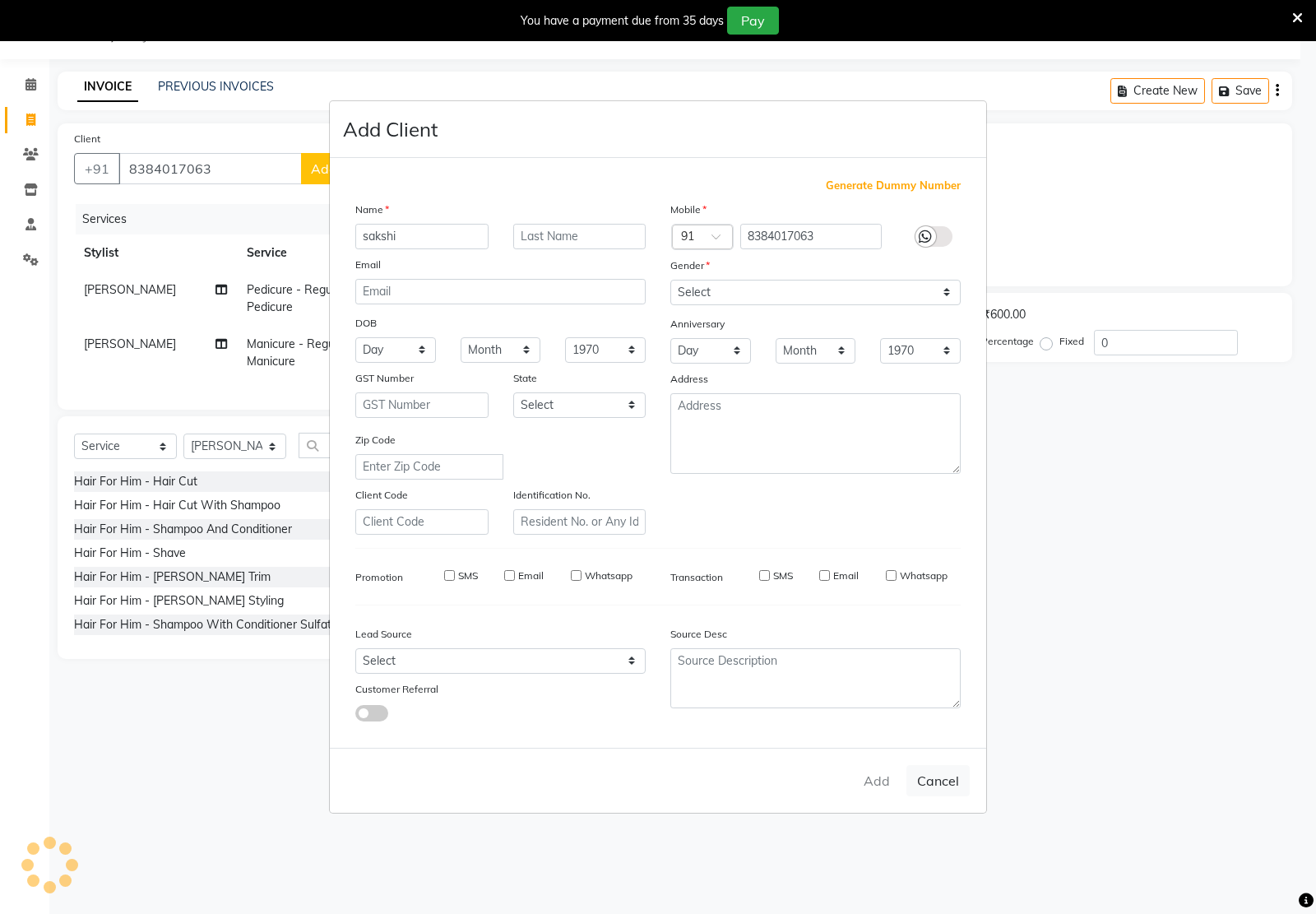
checkbox input "false"
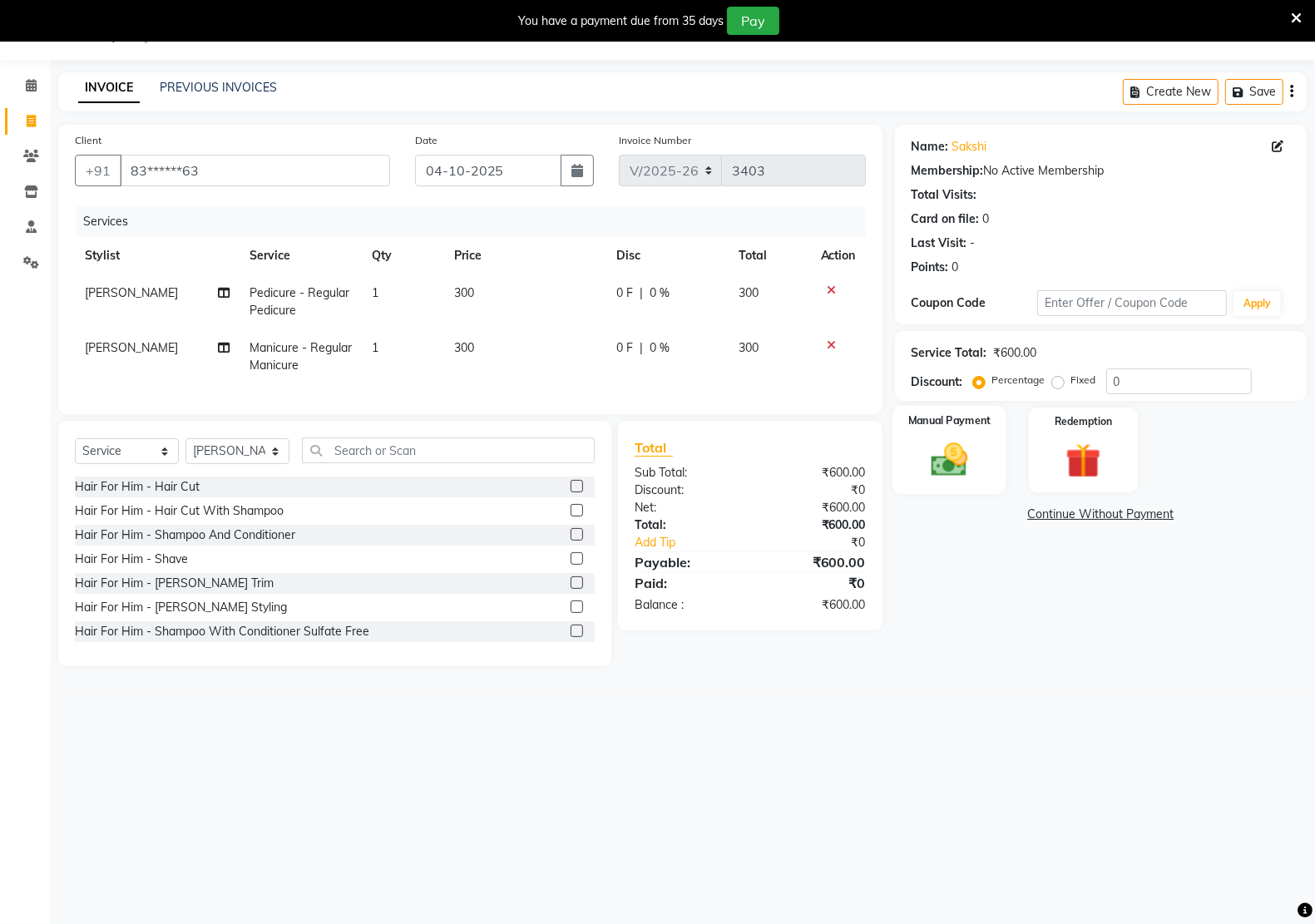
click at [961, 456] on img at bounding box center [949, 459] width 59 height 42
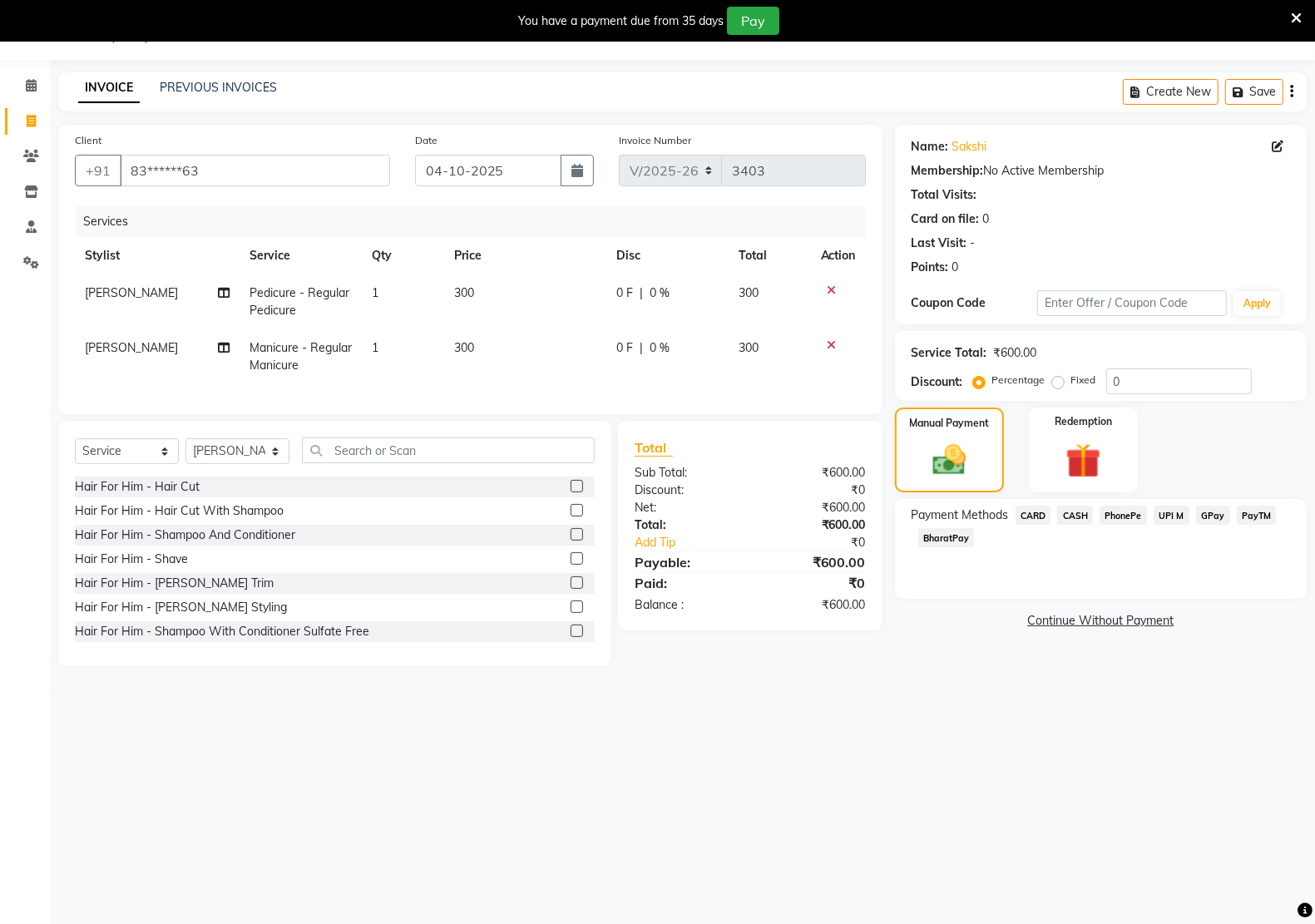
click at [1248, 509] on span "PayTM" at bounding box center [1256, 515] width 40 height 19
click at [1186, 625] on button "Add Payment" at bounding box center [1167, 626] width 245 height 26
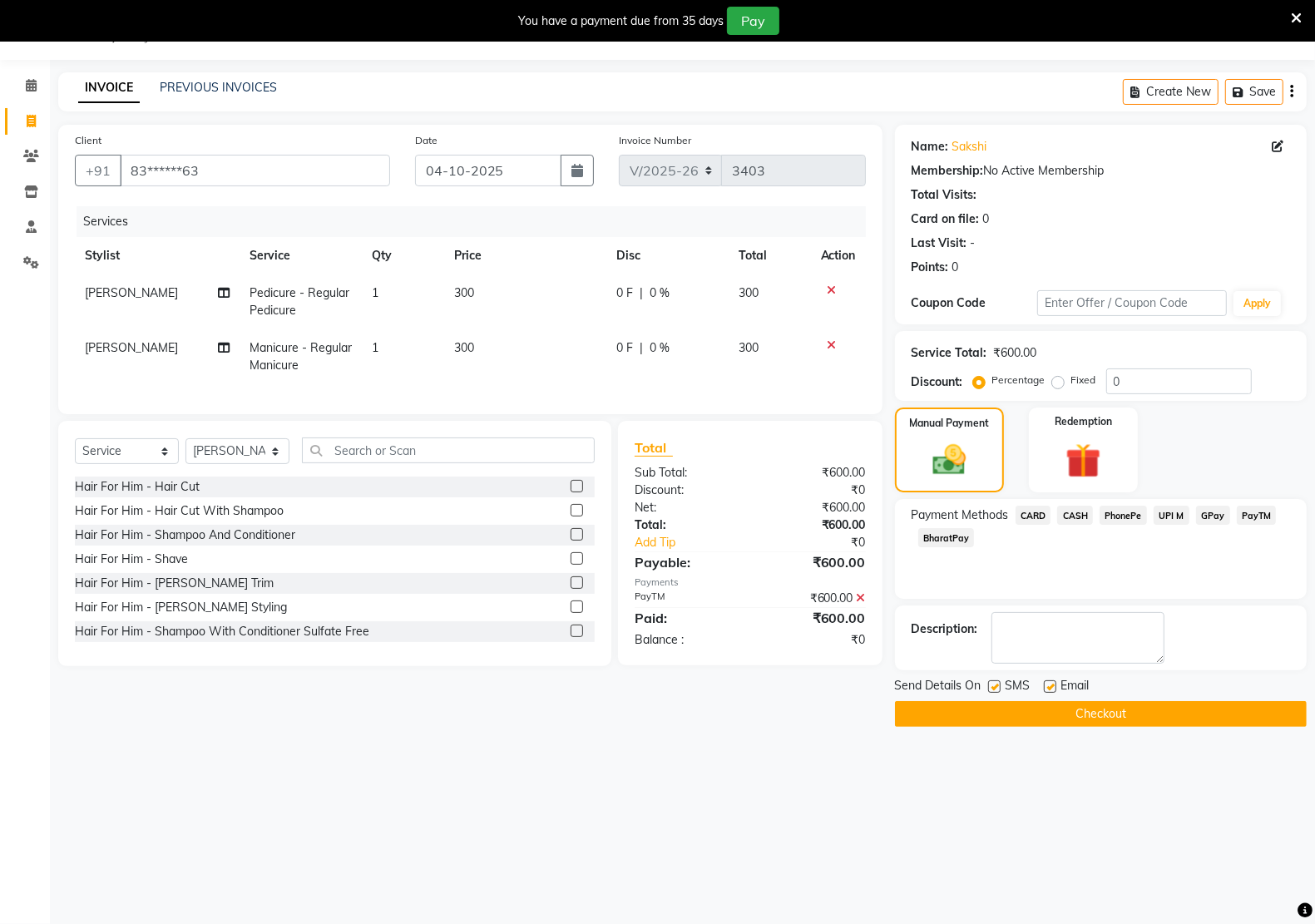
click at [1046, 690] on label at bounding box center [1050, 686] width 13 height 13
click at [1046, 690] on input "checkbox" at bounding box center [1049, 687] width 11 height 11
checkbox input "false"
click at [990, 690] on label at bounding box center [993, 686] width 13 height 13
click at [990, 690] on input "checkbox" at bounding box center [992, 687] width 11 height 11
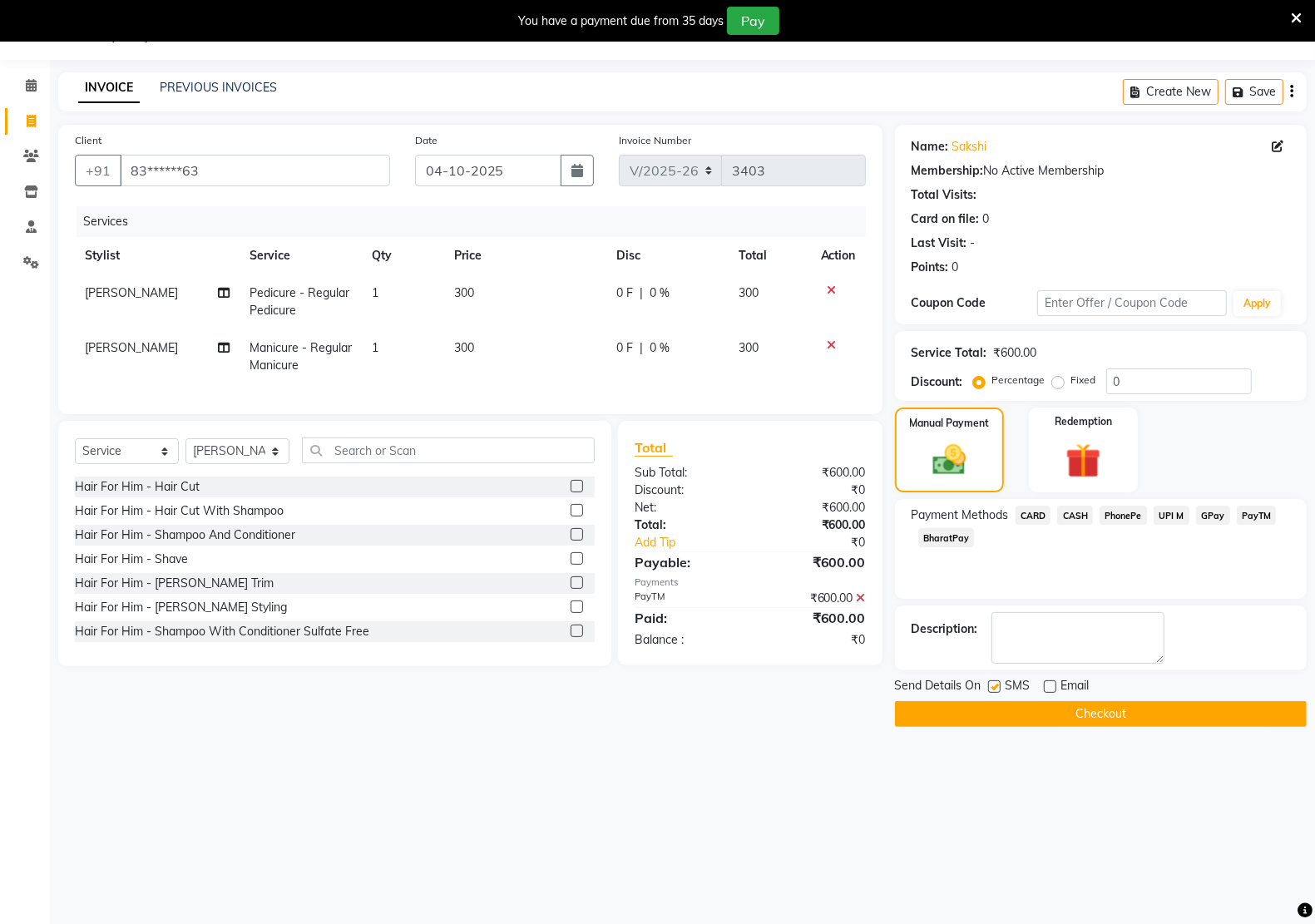
checkbox input "false"
click at [1210, 707] on button "Checkout" at bounding box center [1101, 713] width 412 height 26
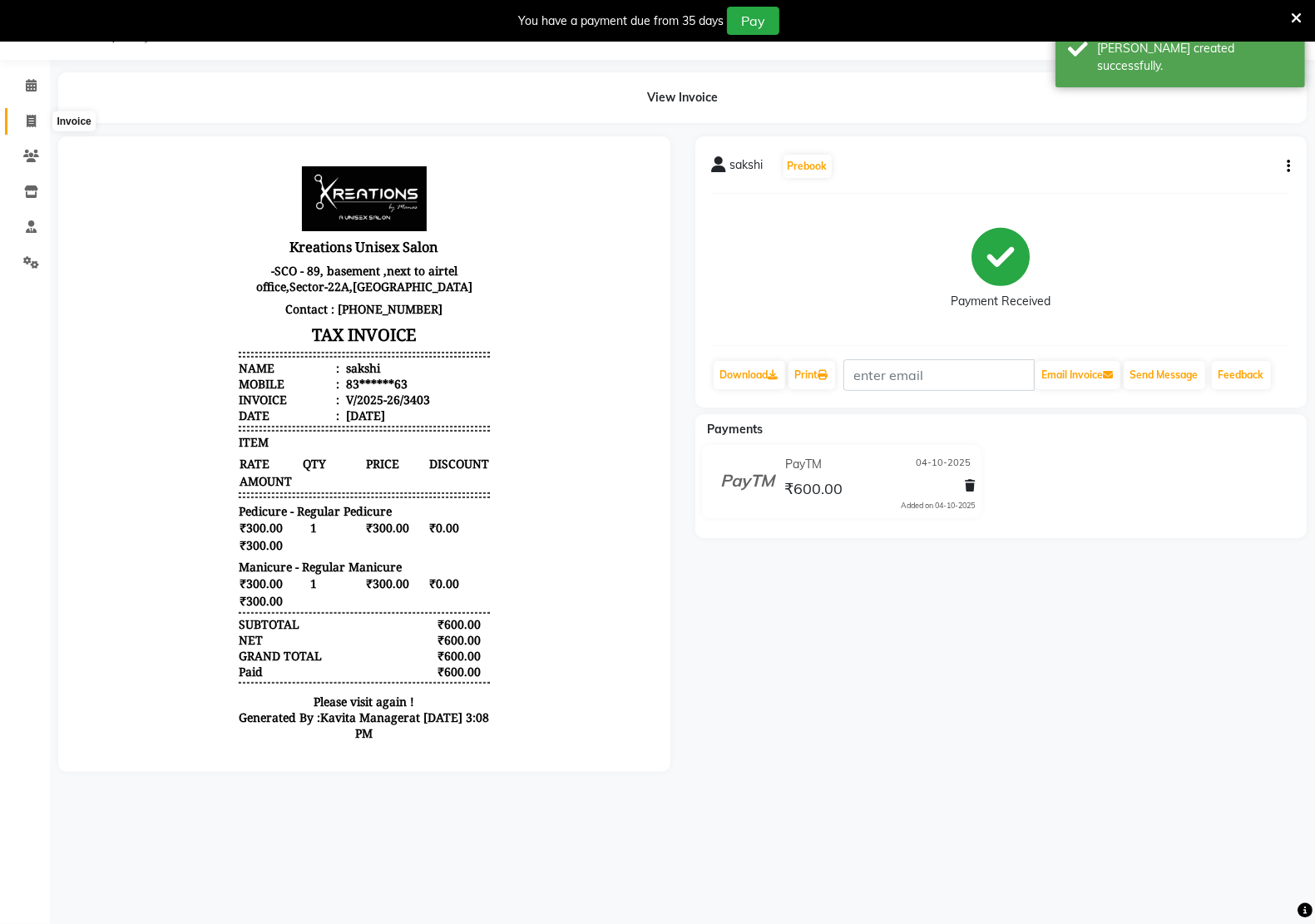
click at [35, 118] on icon at bounding box center [30, 120] width 9 height 13
select select "service"
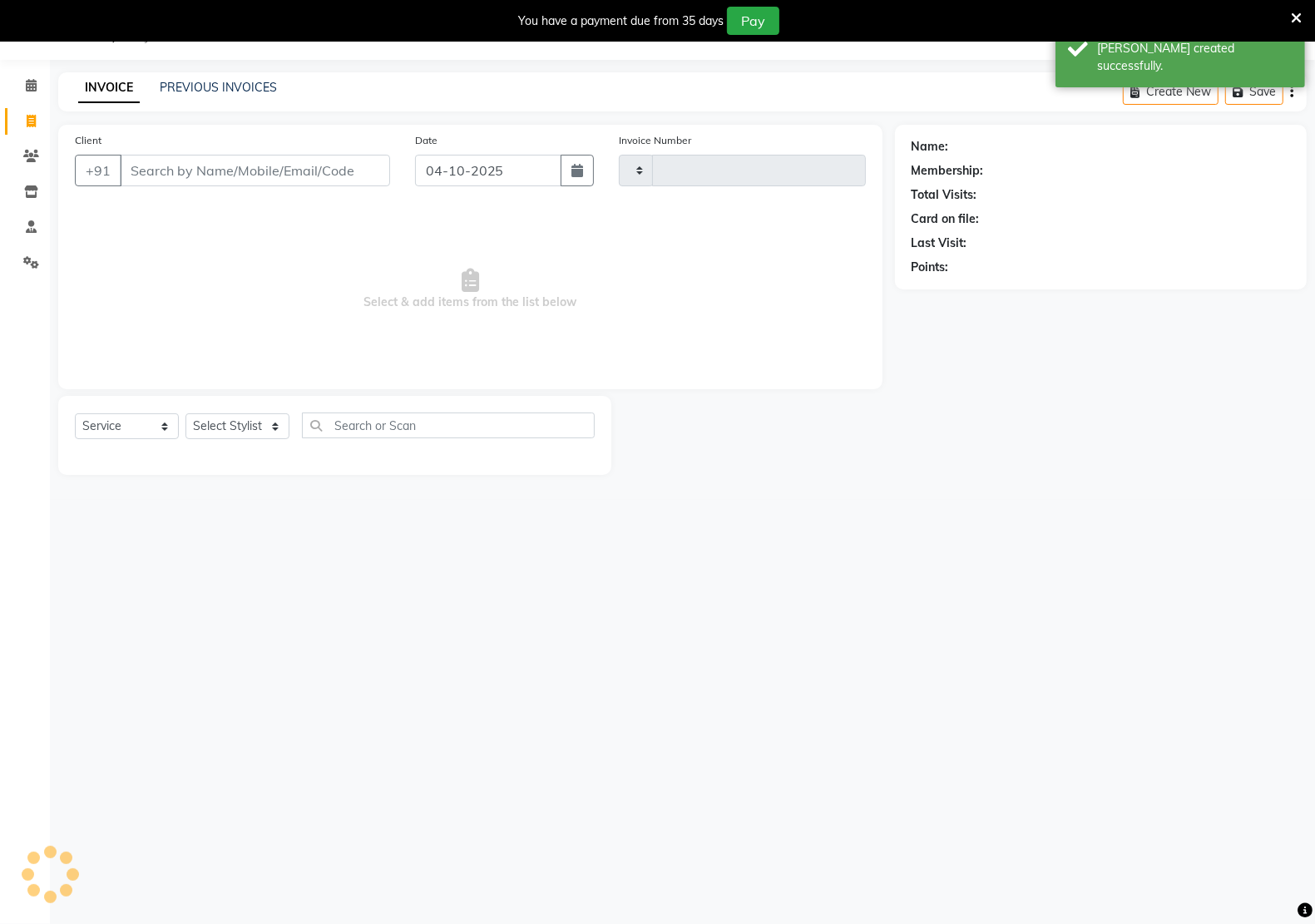
type input "3404"
select select "6170"
click at [188, 175] on input "Client" at bounding box center [255, 170] width 270 height 32
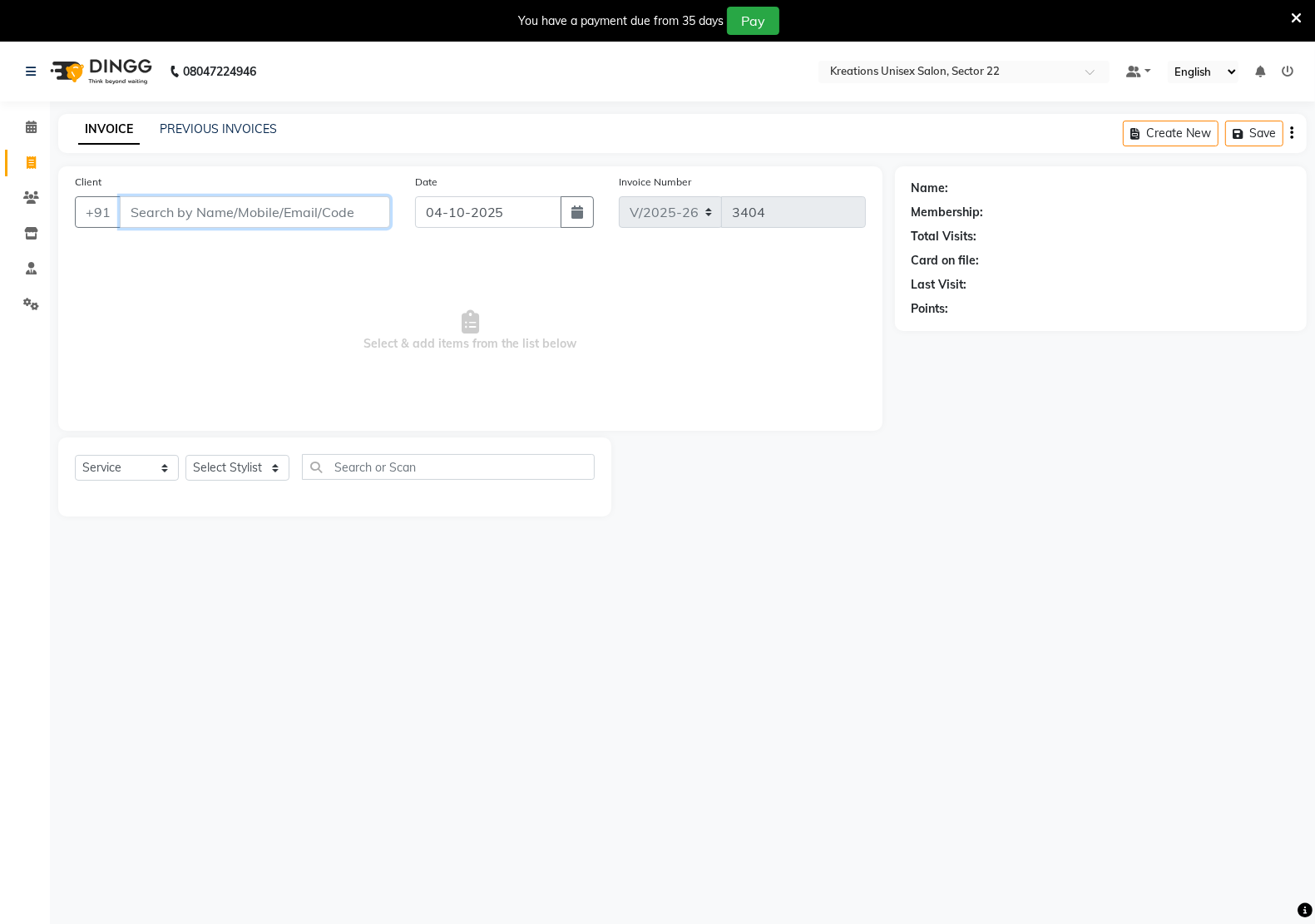
click at [226, 213] on input "Client" at bounding box center [255, 212] width 270 height 32
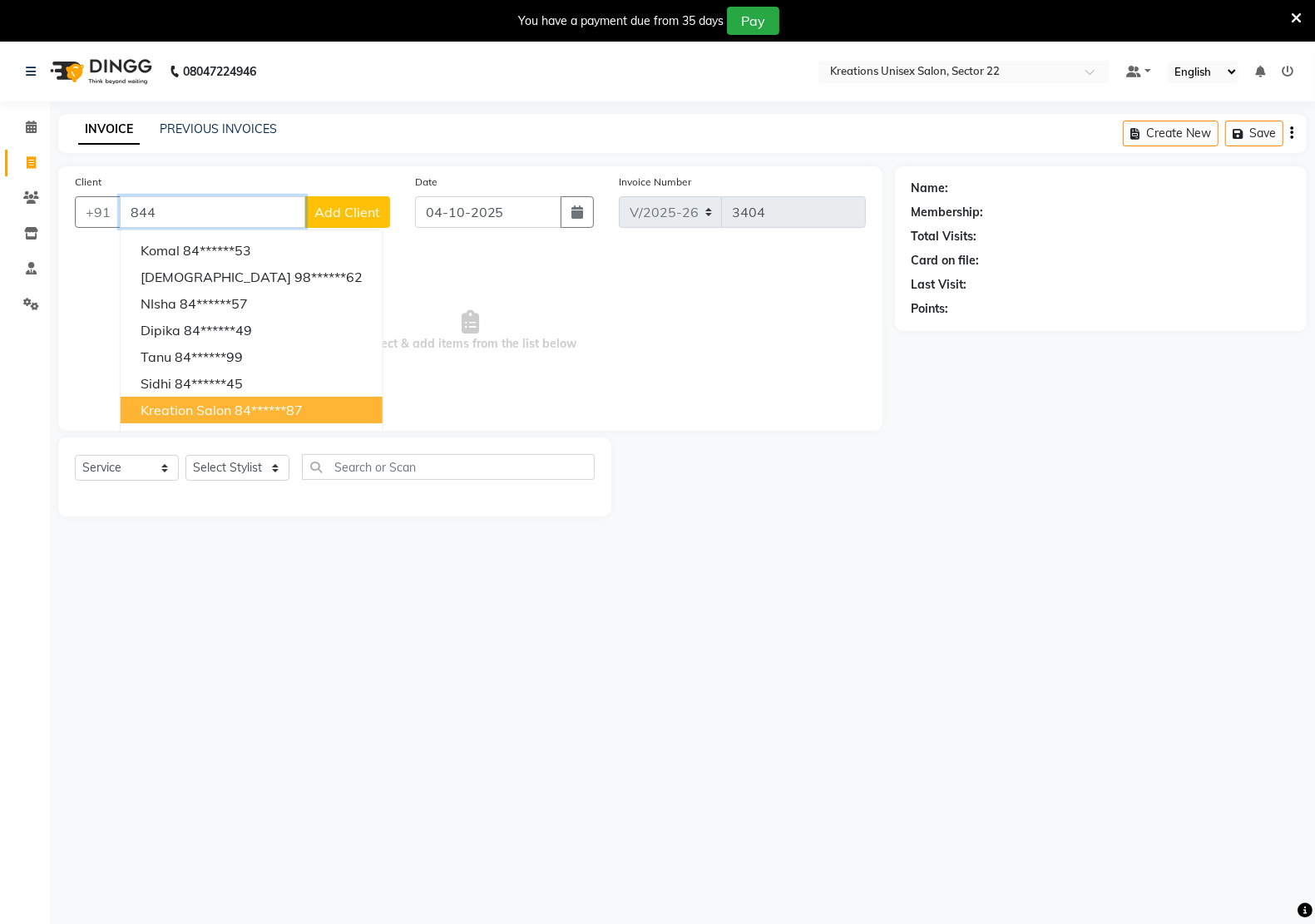
drag, startPoint x: 179, startPoint y: 414, endPoint x: 226, endPoint y: 414, distance: 47.0
click at [210, 414] on span "kreation salon" at bounding box center [186, 409] width 90 height 17
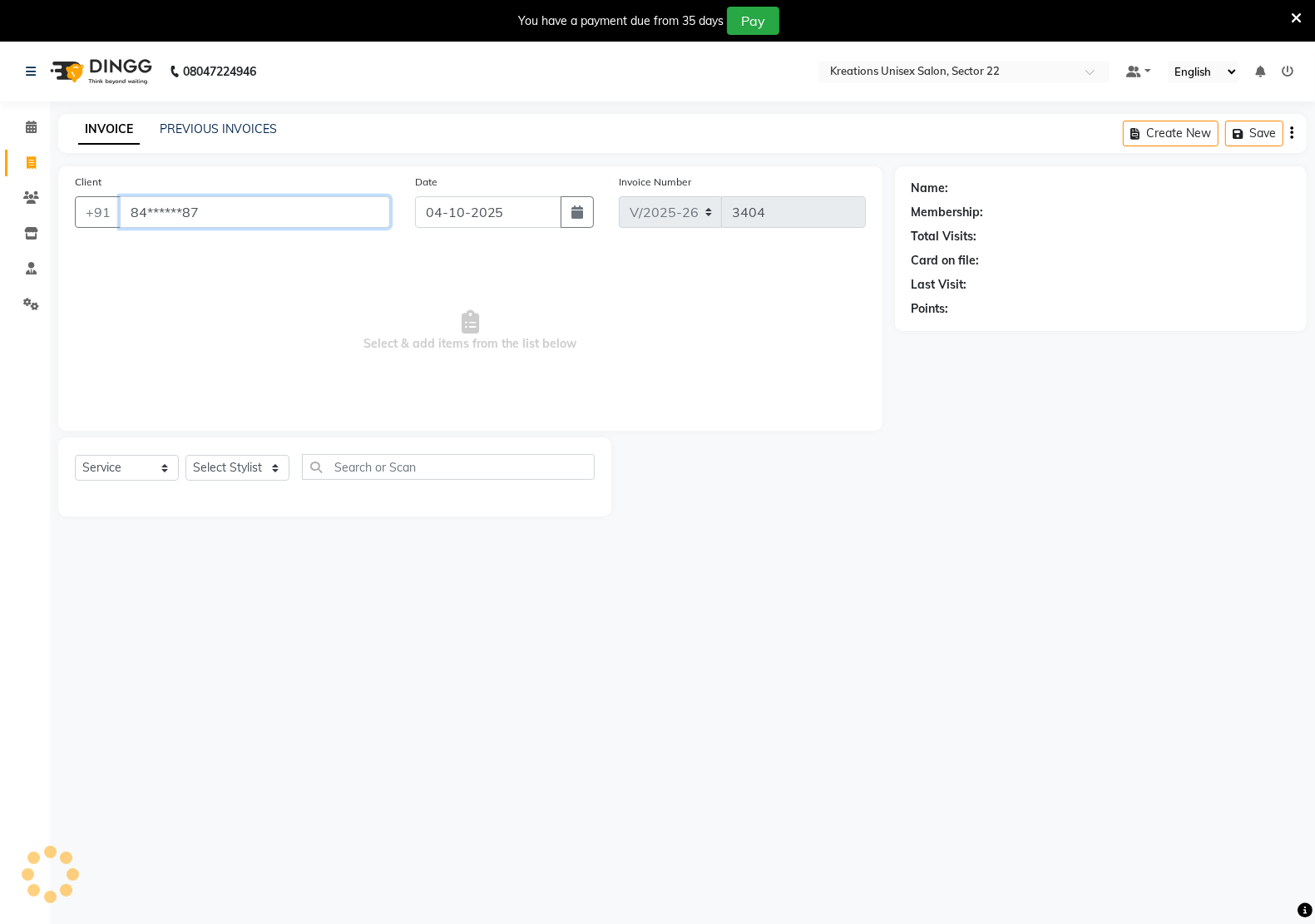
type input "84******87"
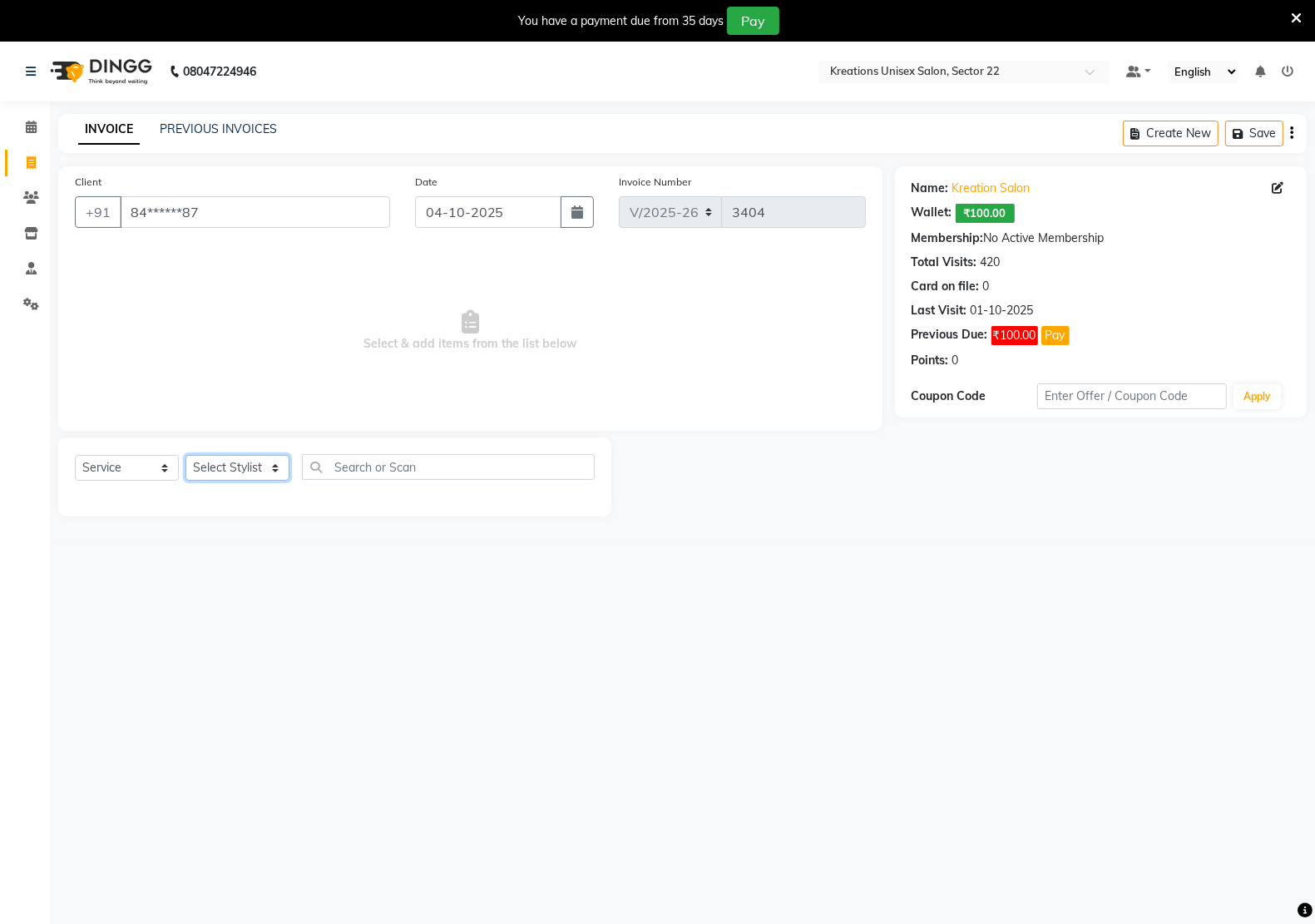
click at [213, 463] on select "Select Stylist [PERSON_NAME] Hidayat [PERSON_NAME] Manager [PERSON_NAME] [PERSO…" at bounding box center [237, 467] width 104 height 26
select select "87945"
click at [186, 455] on select "Select Stylist [PERSON_NAME] Hidayat [PERSON_NAME] Manager [PERSON_NAME] [PERSO…" at bounding box center [237, 467] width 104 height 26
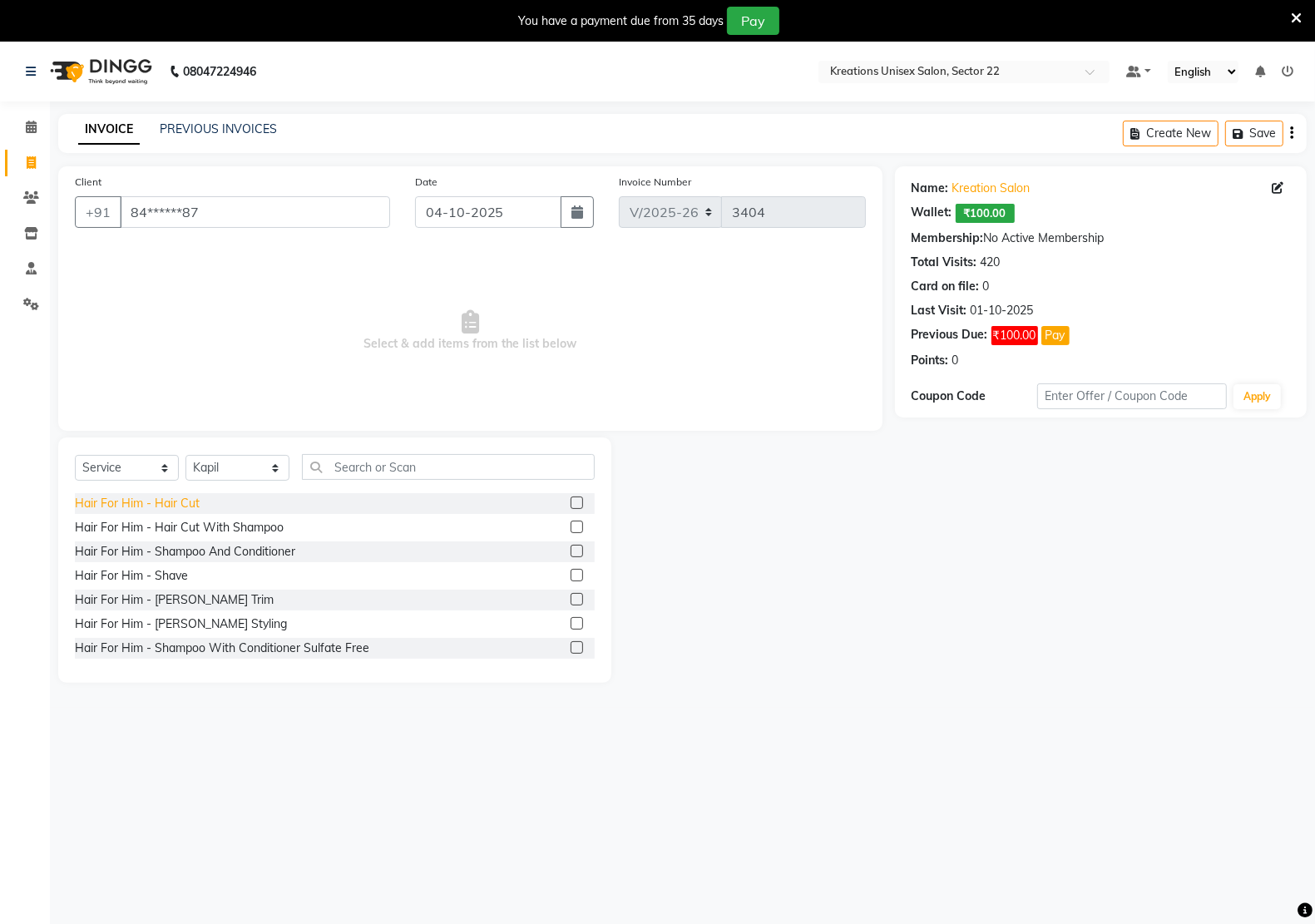
click at [156, 501] on div "Hair For Him - Hair Cut" at bounding box center [137, 503] width 124 height 17
checkbox input "false"
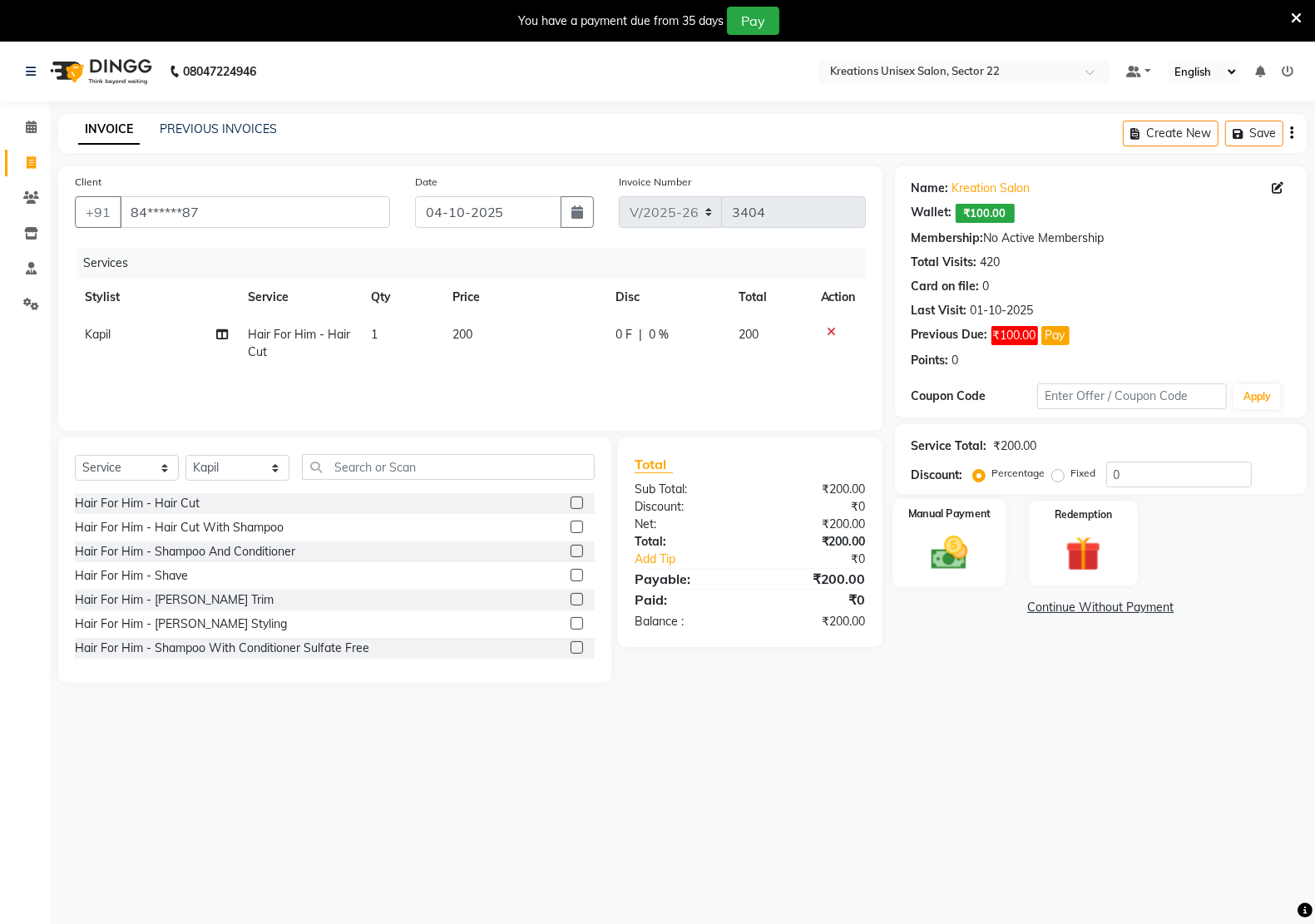
click at [956, 560] on img at bounding box center [949, 552] width 59 height 42
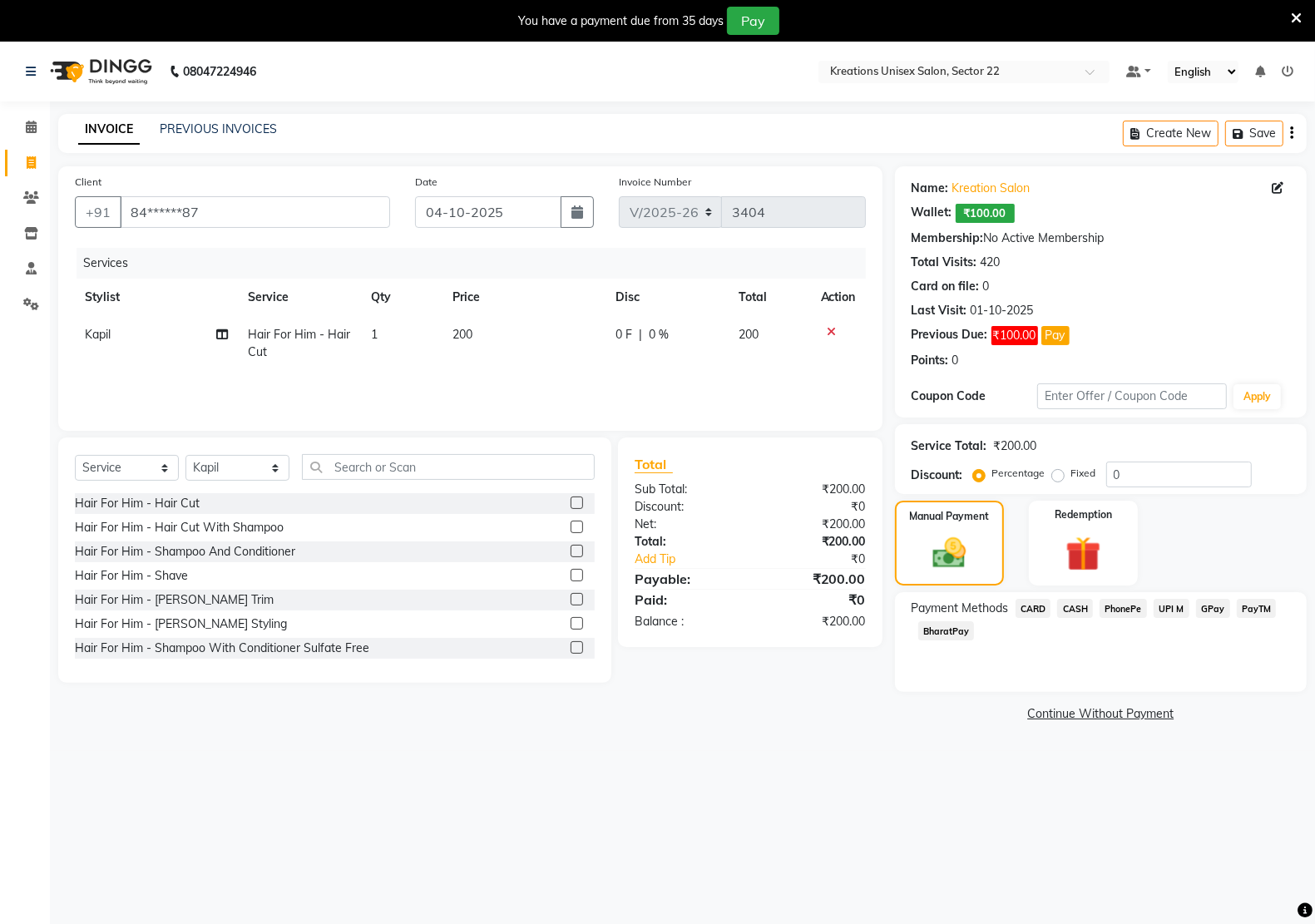
click at [1266, 612] on span "PayTM" at bounding box center [1256, 608] width 40 height 19
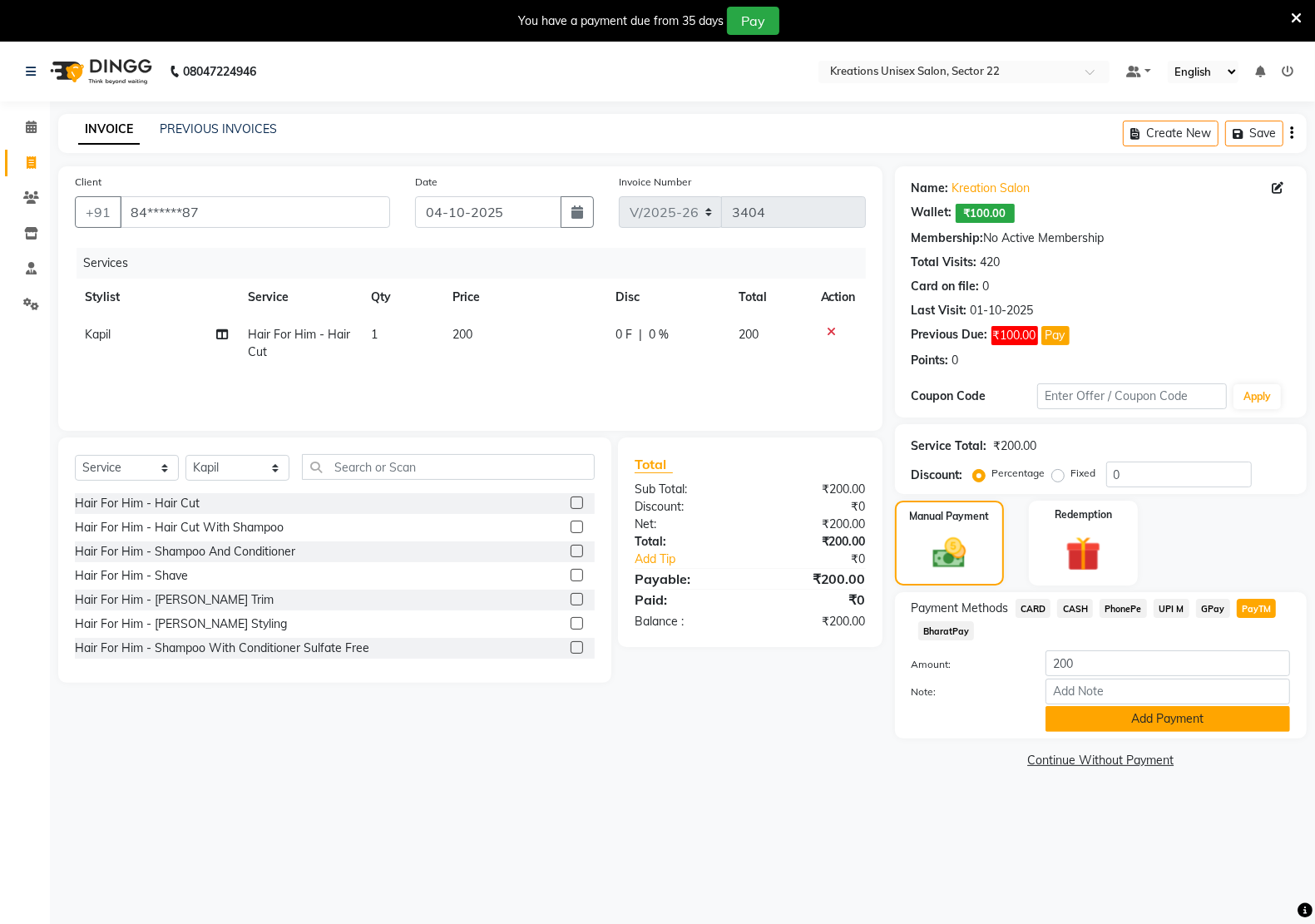
click at [1212, 728] on button "Add Payment" at bounding box center [1167, 718] width 245 height 26
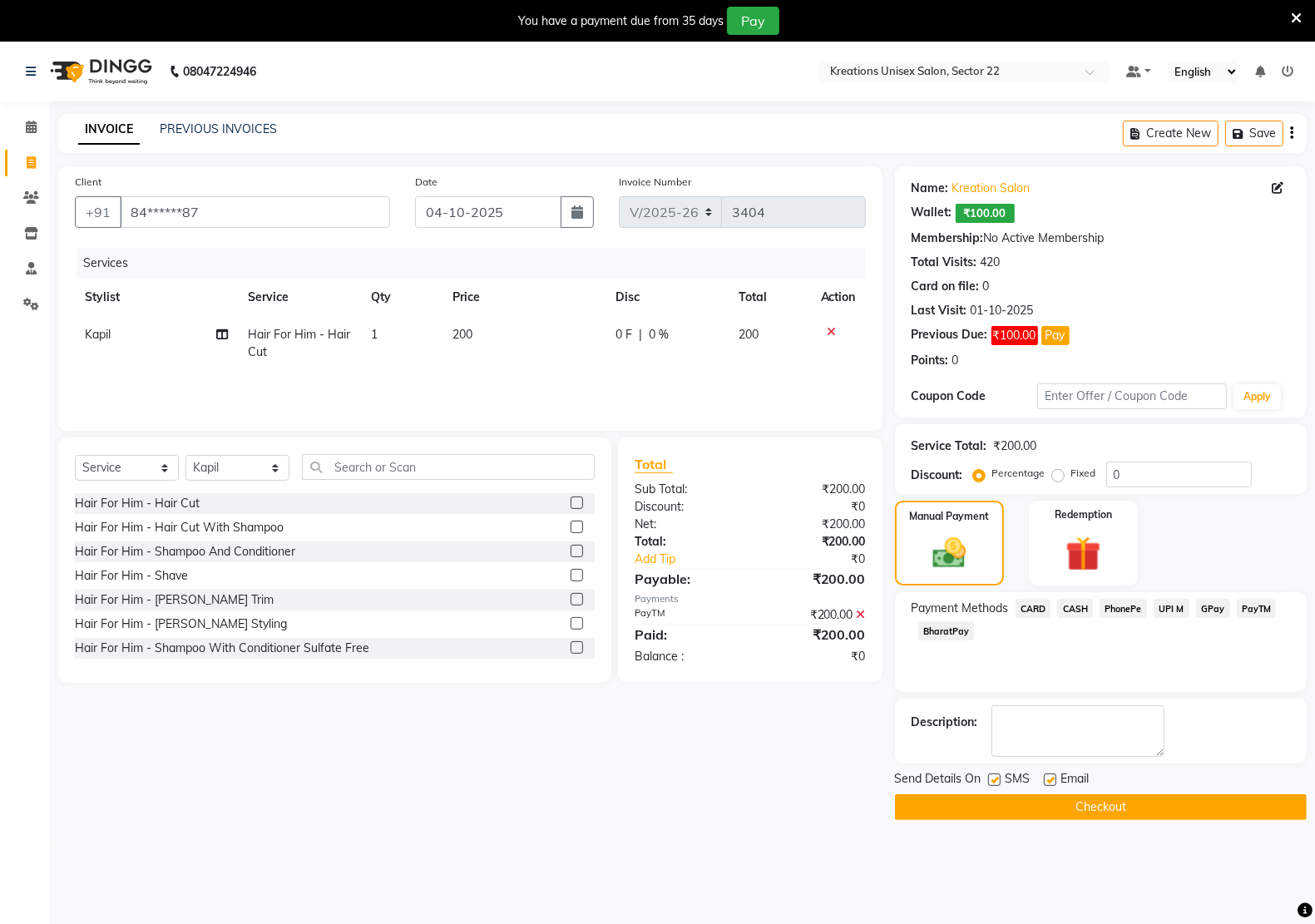
click at [1052, 775] on label at bounding box center [1050, 779] width 13 height 13
click at [1052, 775] on input "checkbox" at bounding box center [1049, 779] width 11 height 11
checkbox input "false"
click at [990, 774] on label at bounding box center [993, 779] width 13 height 13
click at [990, 774] on input "checkbox" at bounding box center [992, 779] width 11 height 11
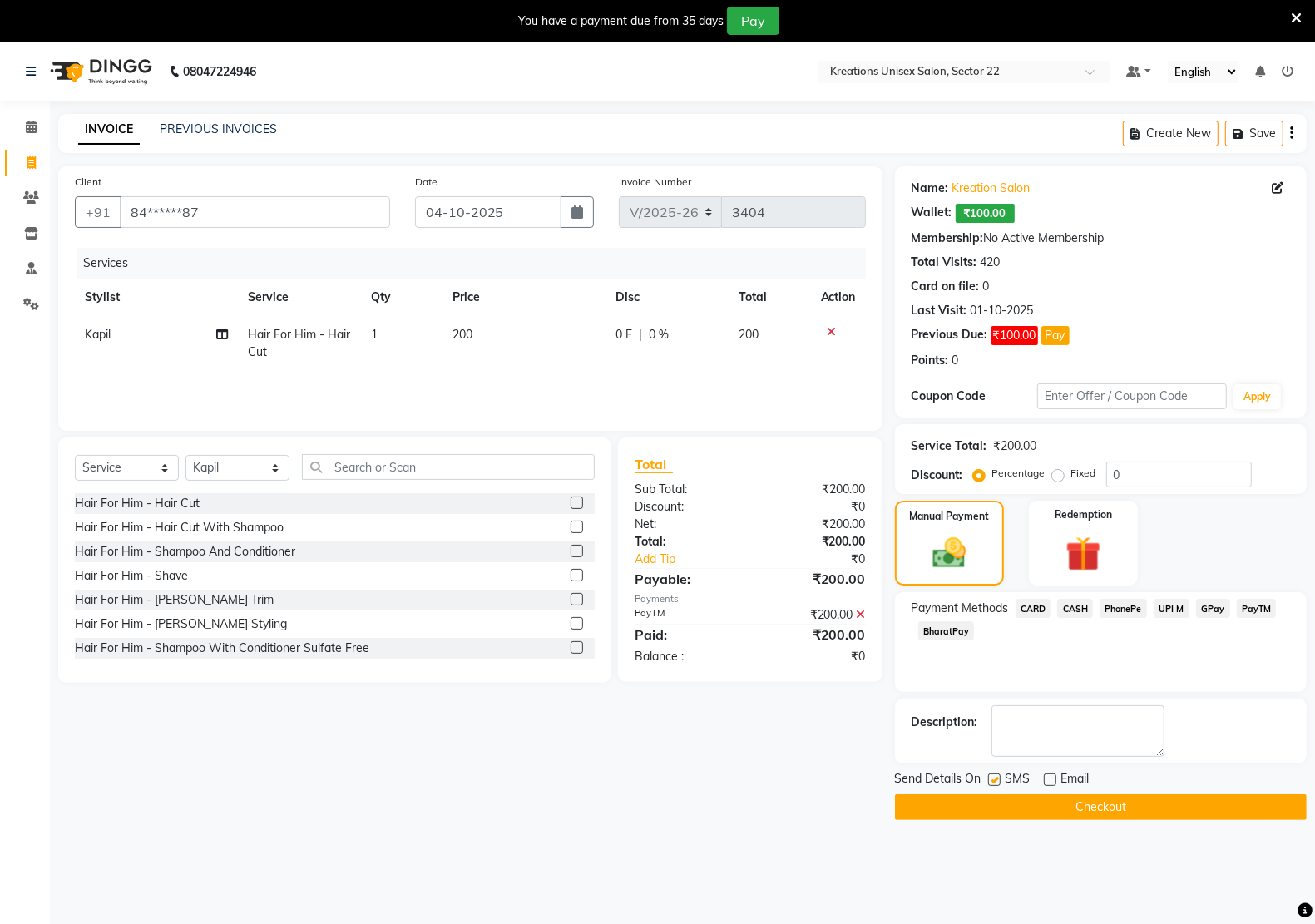
checkbox input "false"
click at [1121, 812] on button "Checkout" at bounding box center [1101, 806] width 412 height 26
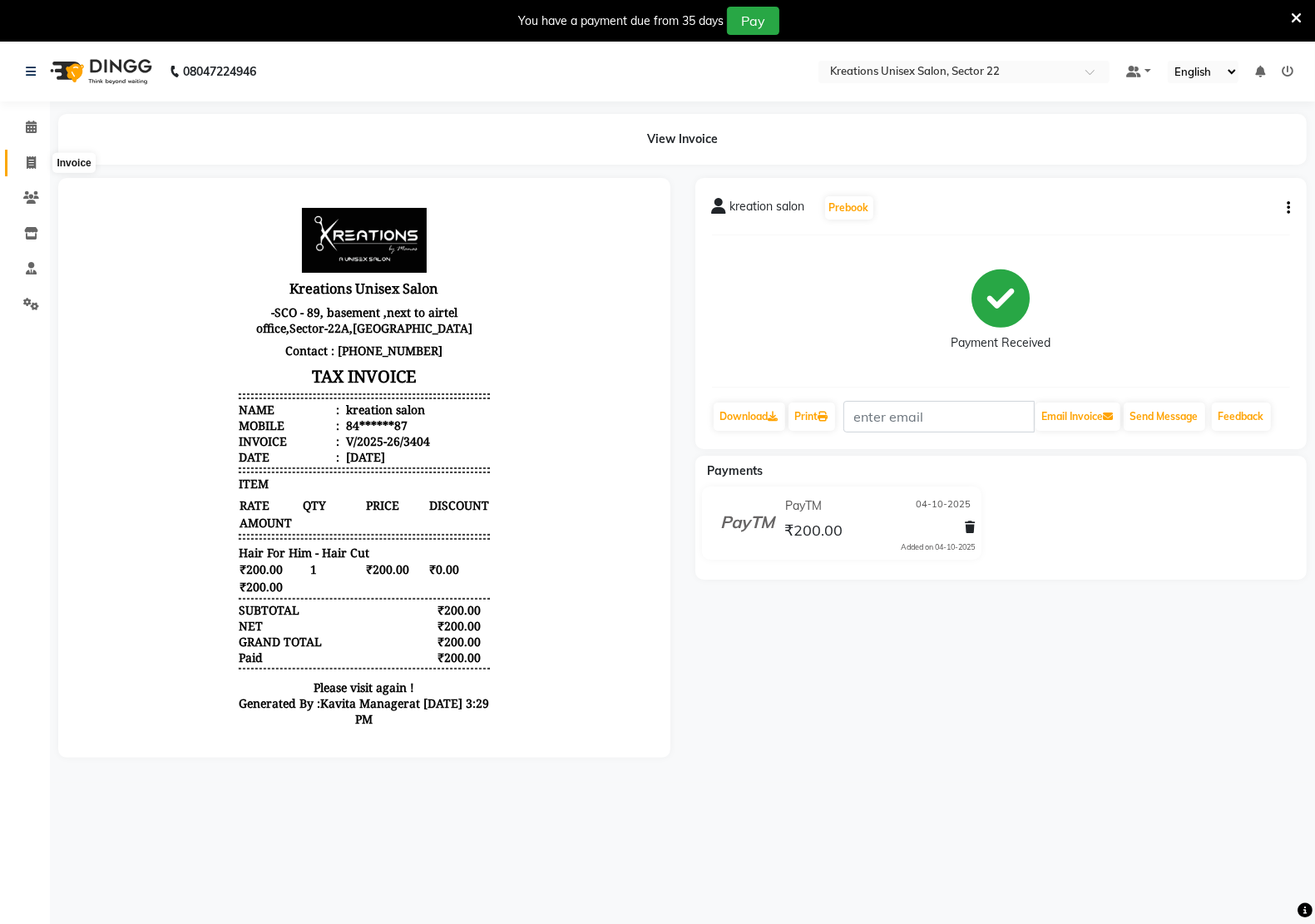
click at [30, 163] on icon at bounding box center [30, 162] width 9 height 13
select select "service"
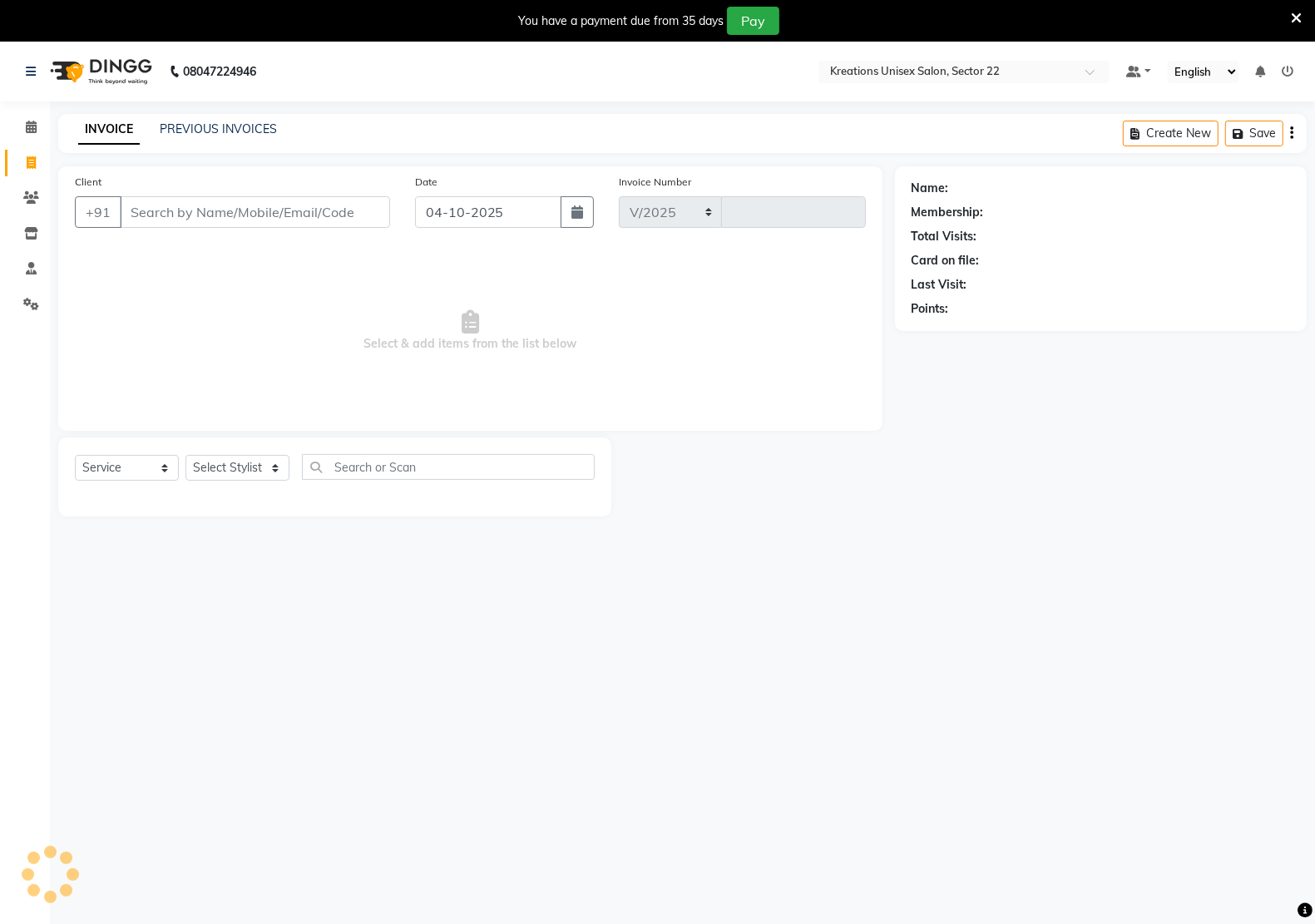
scroll to position [4, 0]
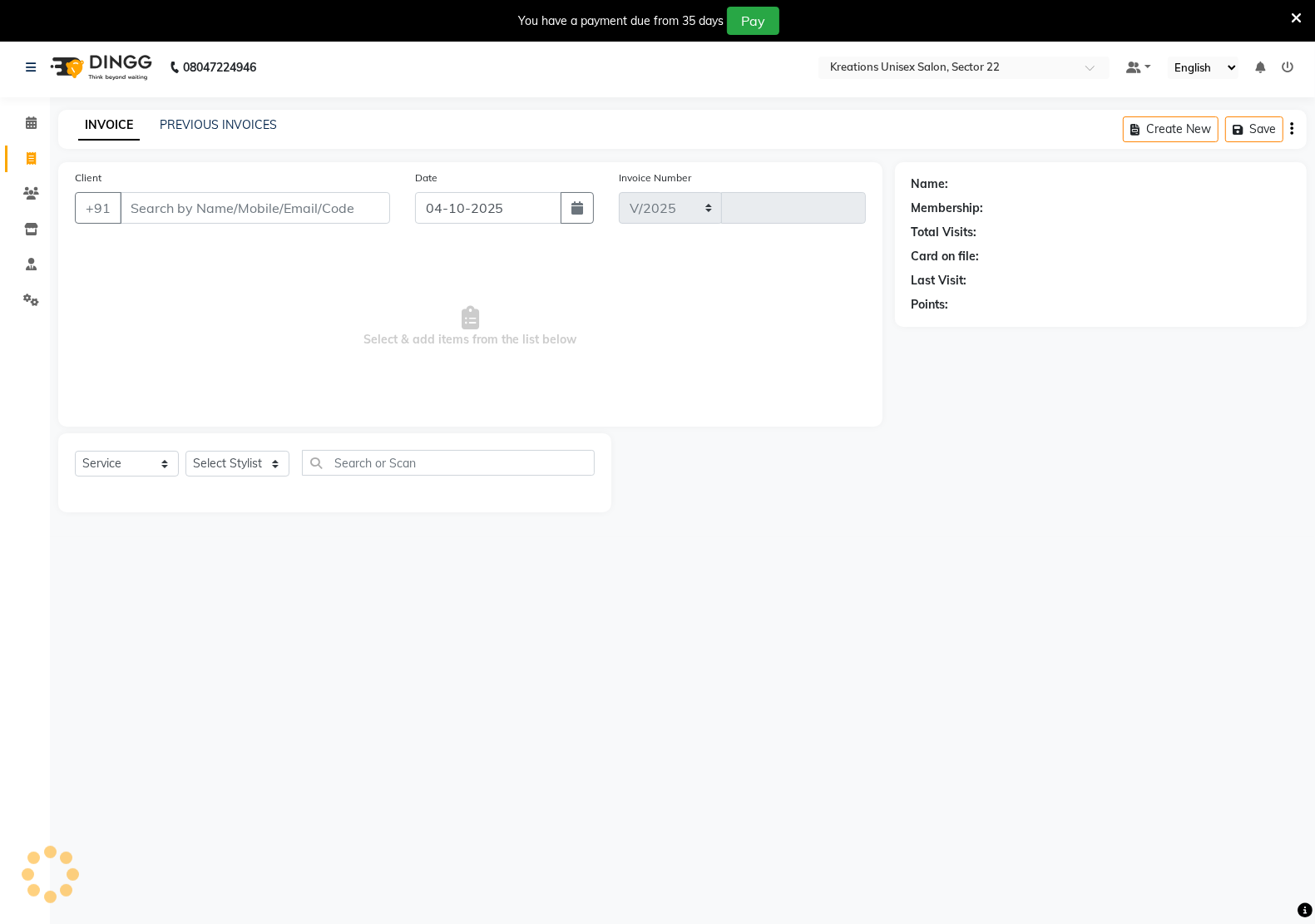
select select "6170"
type input "3405"
drag, startPoint x: 0, startPoint y: 153, endPoint x: 1117, endPoint y: 521, distance: 1176.1
click at [1117, 521] on main "INVOICE PREVIOUS INVOICES Create New Save Client +91 Date 04-10-2025 Invoice Nu…" at bounding box center [681, 324] width 1264 height 428
click at [215, 127] on link "PREVIOUS INVOICES" at bounding box center [218, 124] width 118 height 15
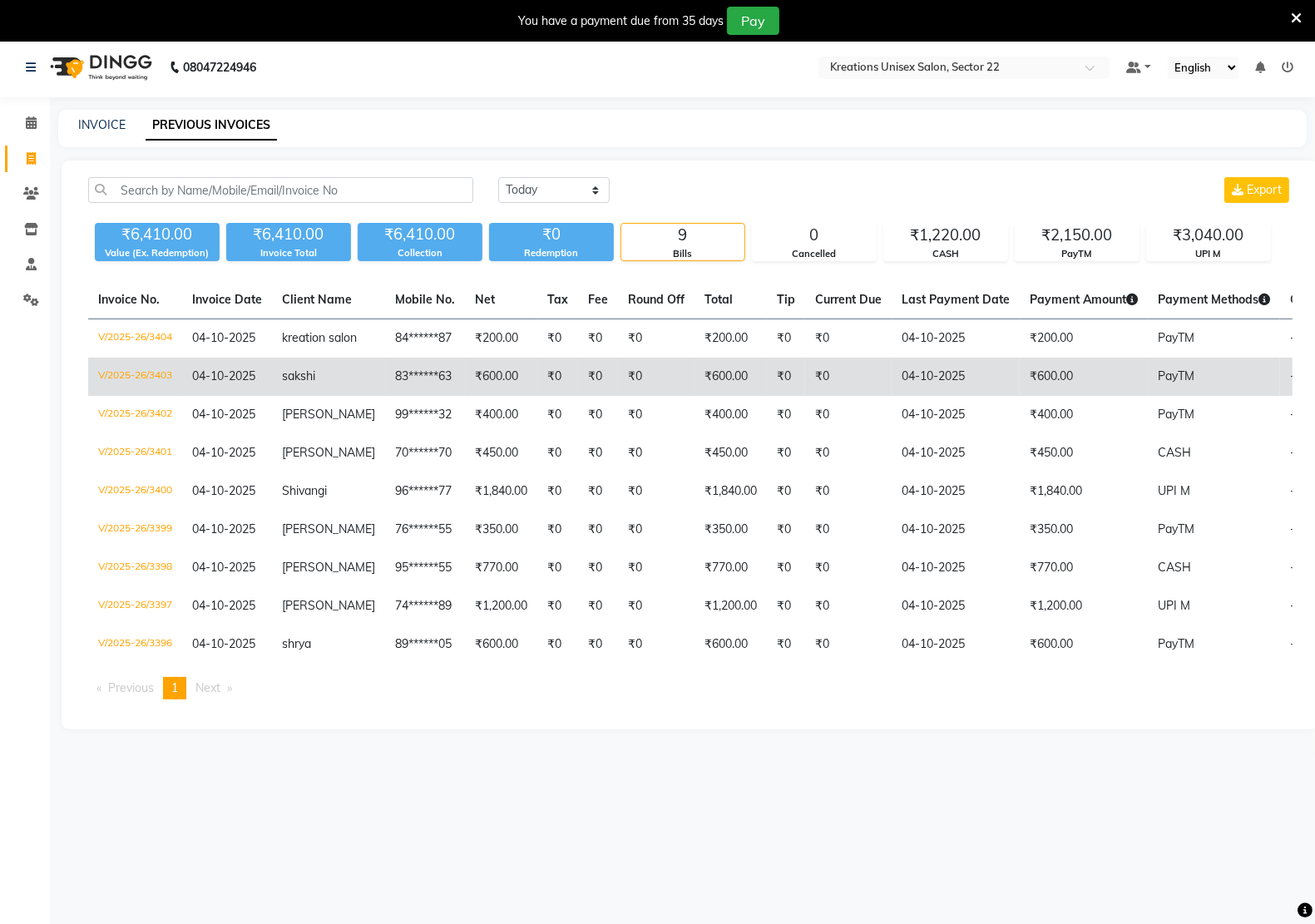
click at [1020, 391] on td "₹600.00" at bounding box center [1084, 376] width 128 height 38
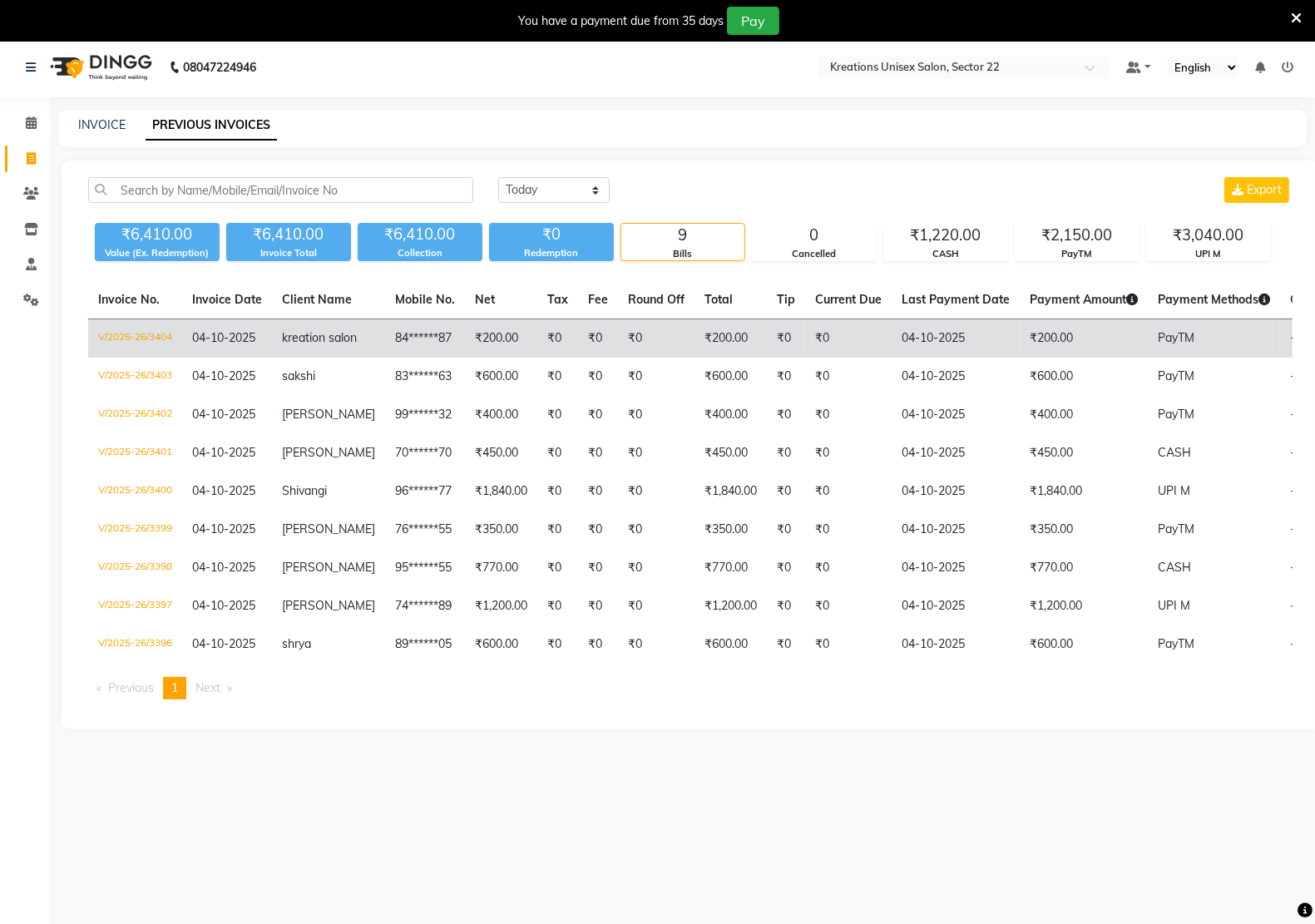
click at [1020, 332] on td "₹200.00" at bounding box center [1084, 339] width 128 height 39
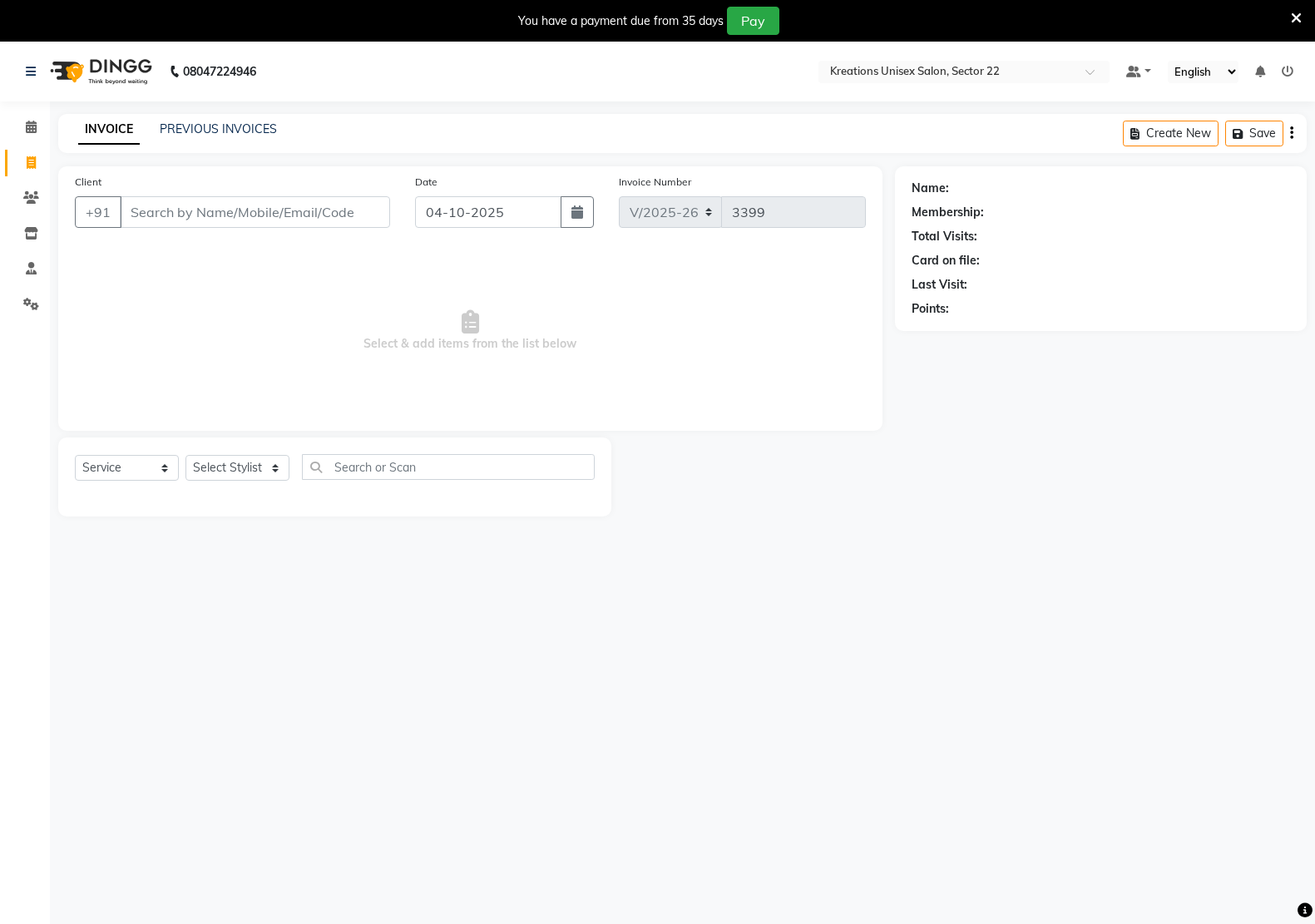
select select "6170"
select select "service"
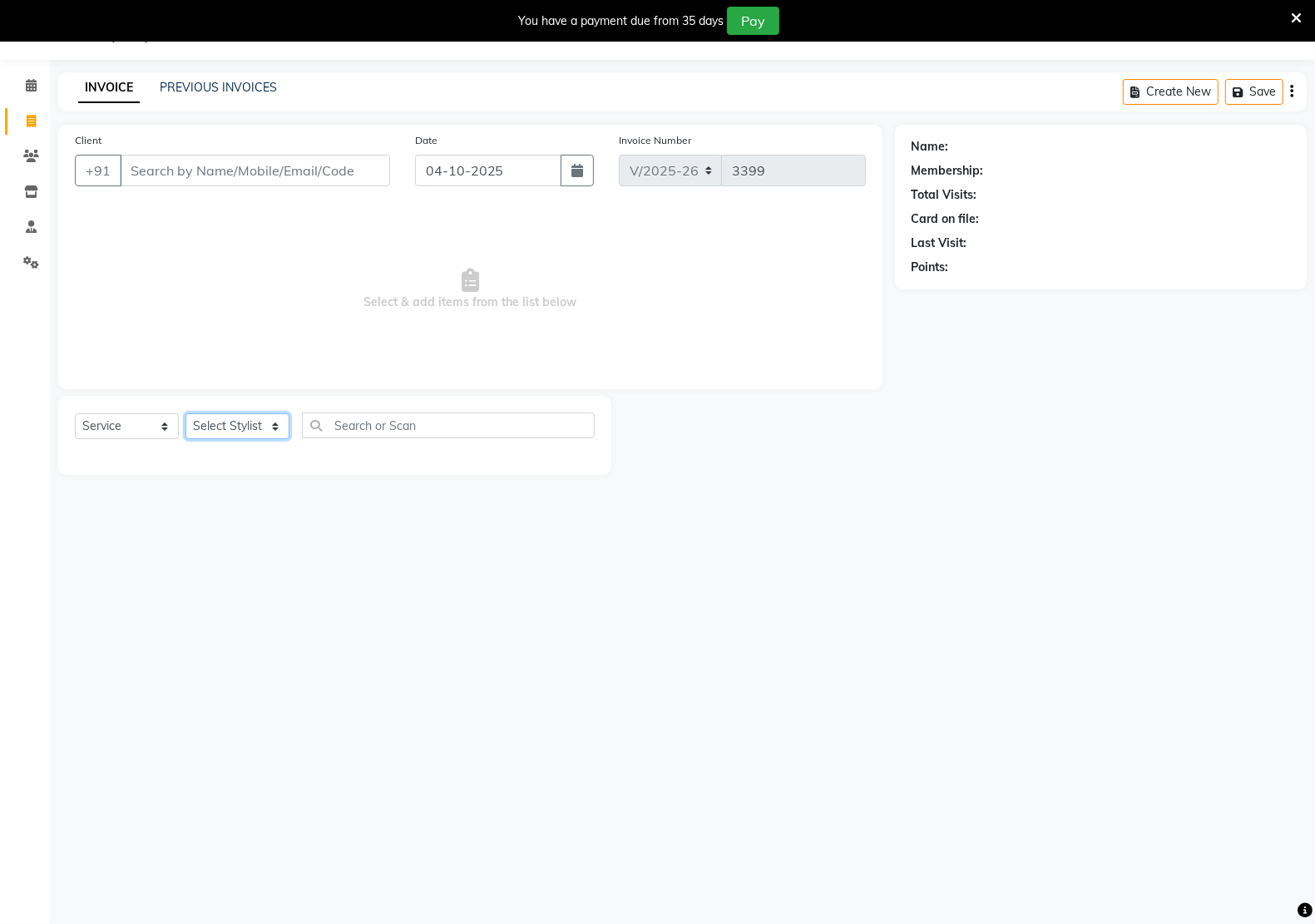
click at [210, 417] on select "Select Stylist [PERSON_NAME] Hidayat [PERSON_NAME] Manager [PERSON_NAME] [PERSO…" at bounding box center [237, 426] width 104 height 26
click at [181, 176] on input "Client" at bounding box center [255, 170] width 270 height 32
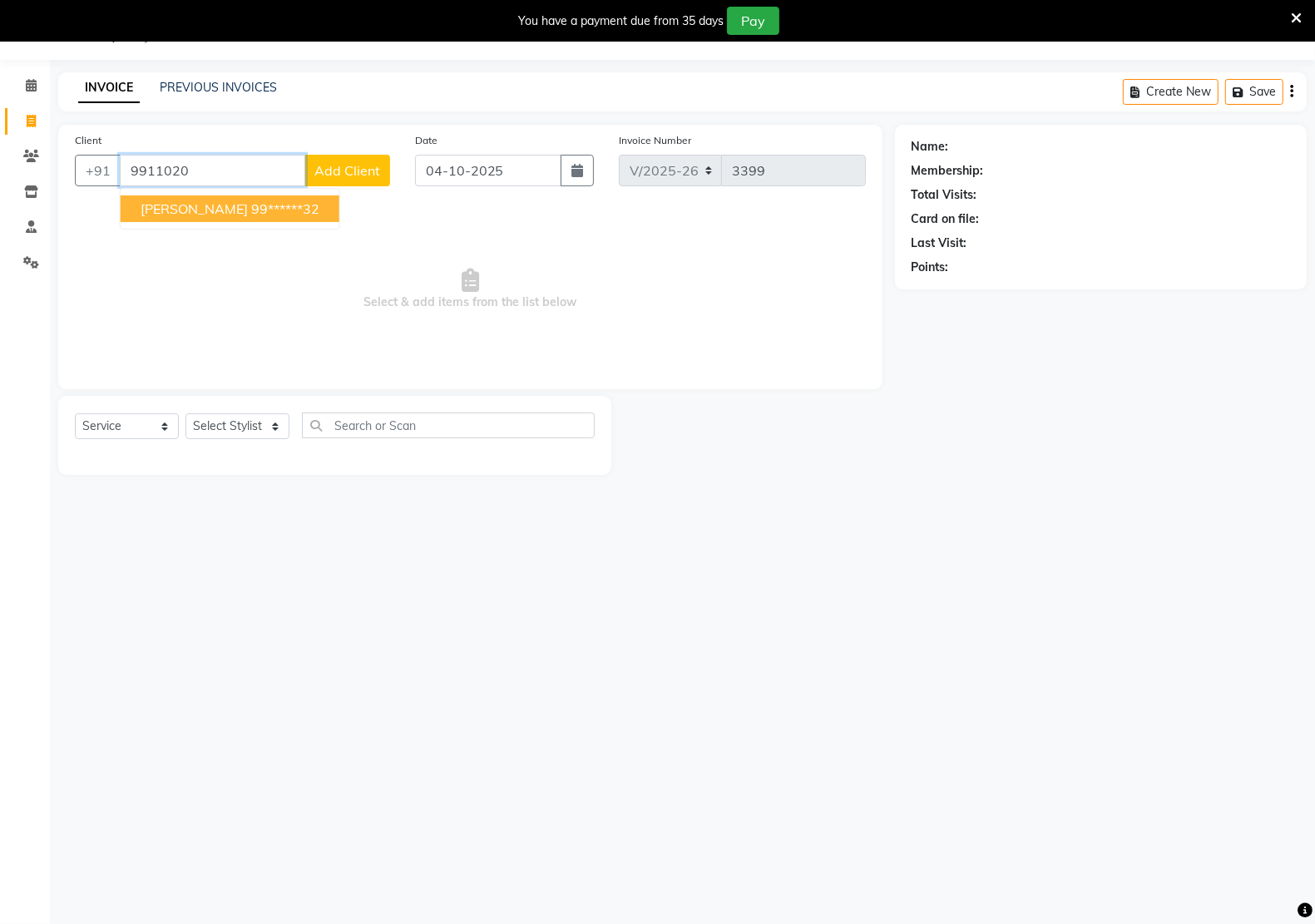
click at [252, 214] on ngb-highlight "99******32" at bounding box center [285, 208] width 68 height 17
type input "99******32"
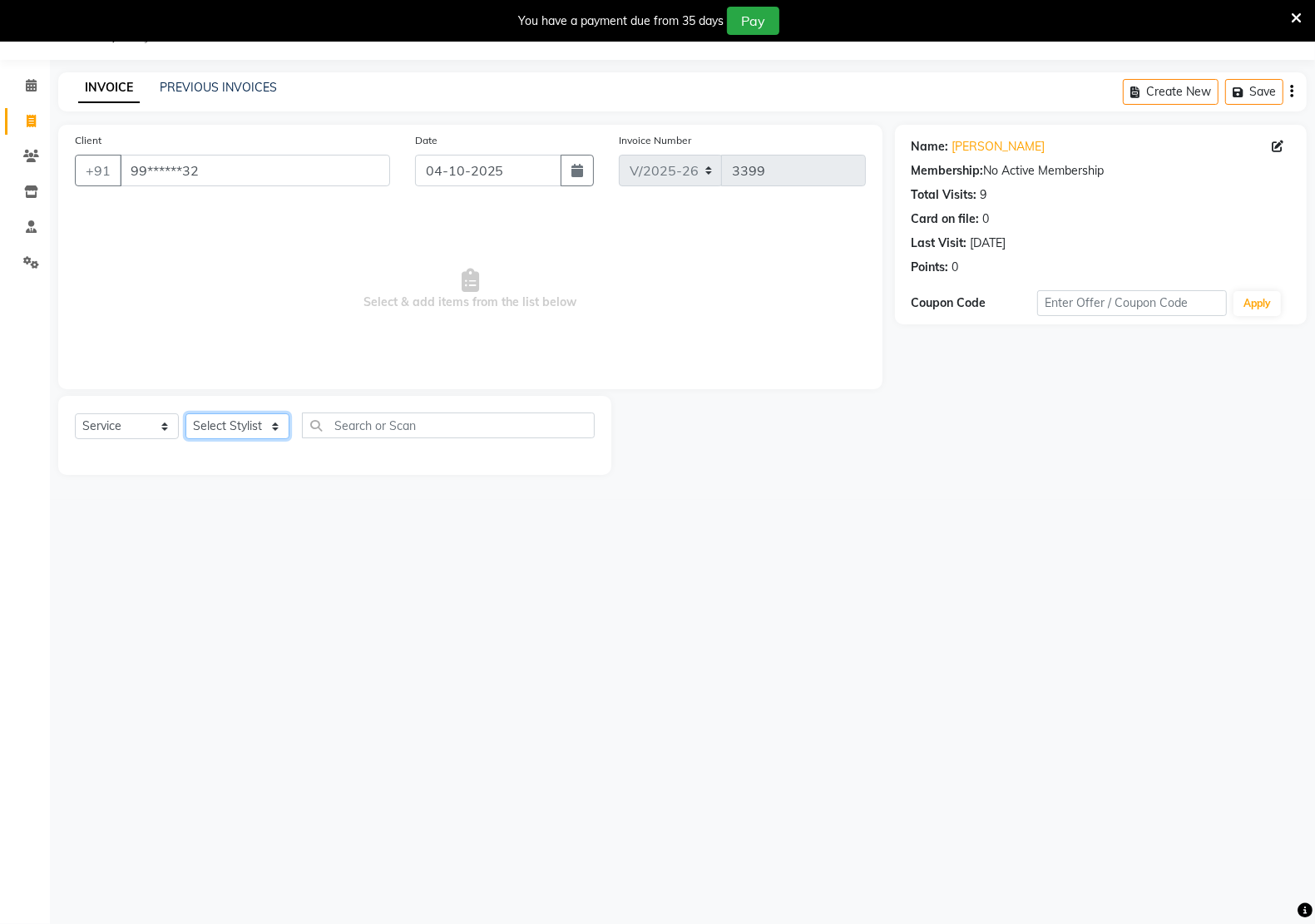
click at [231, 418] on select "Select Stylist Amit RAJPUT Hidayat jitender Kapil Kavita Manager Malik Khan Man…" at bounding box center [237, 426] width 104 height 26
select select "59480"
click at [186, 413] on select "Select Stylist Amit RAJPUT Hidayat jitender Kapil Kavita Manager Malik Khan Man…" at bounding box center [237, 426] width 104 height 26
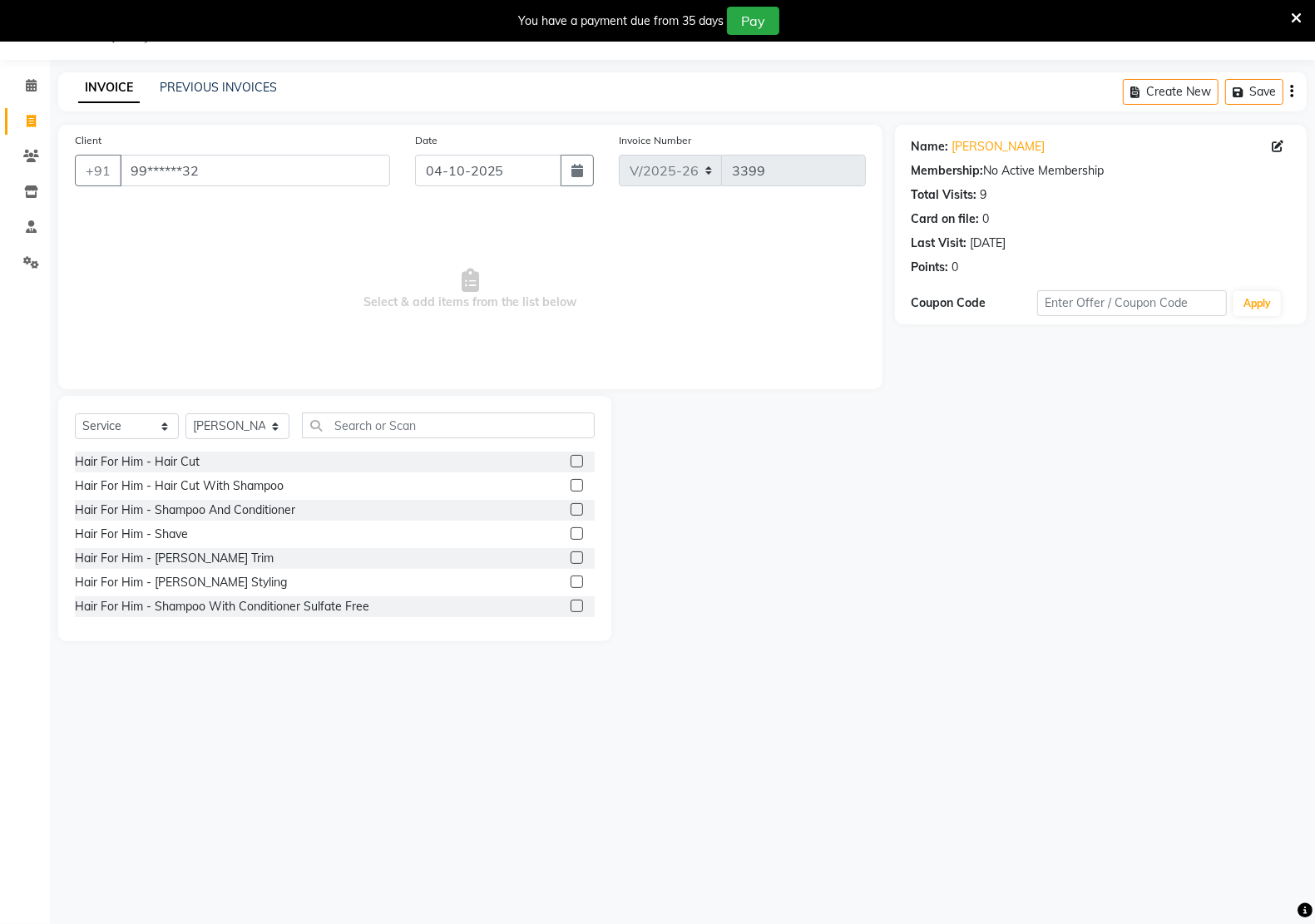
drag, startPoint x: 241, startPoint y: 483, endPoint x: 308, endPoint y: 496, distance: 68.2
click at [246, 483] on div "Hair For Him - Hair Cut With Shampoo" at bounding box center [179, 486] width 209 height 17
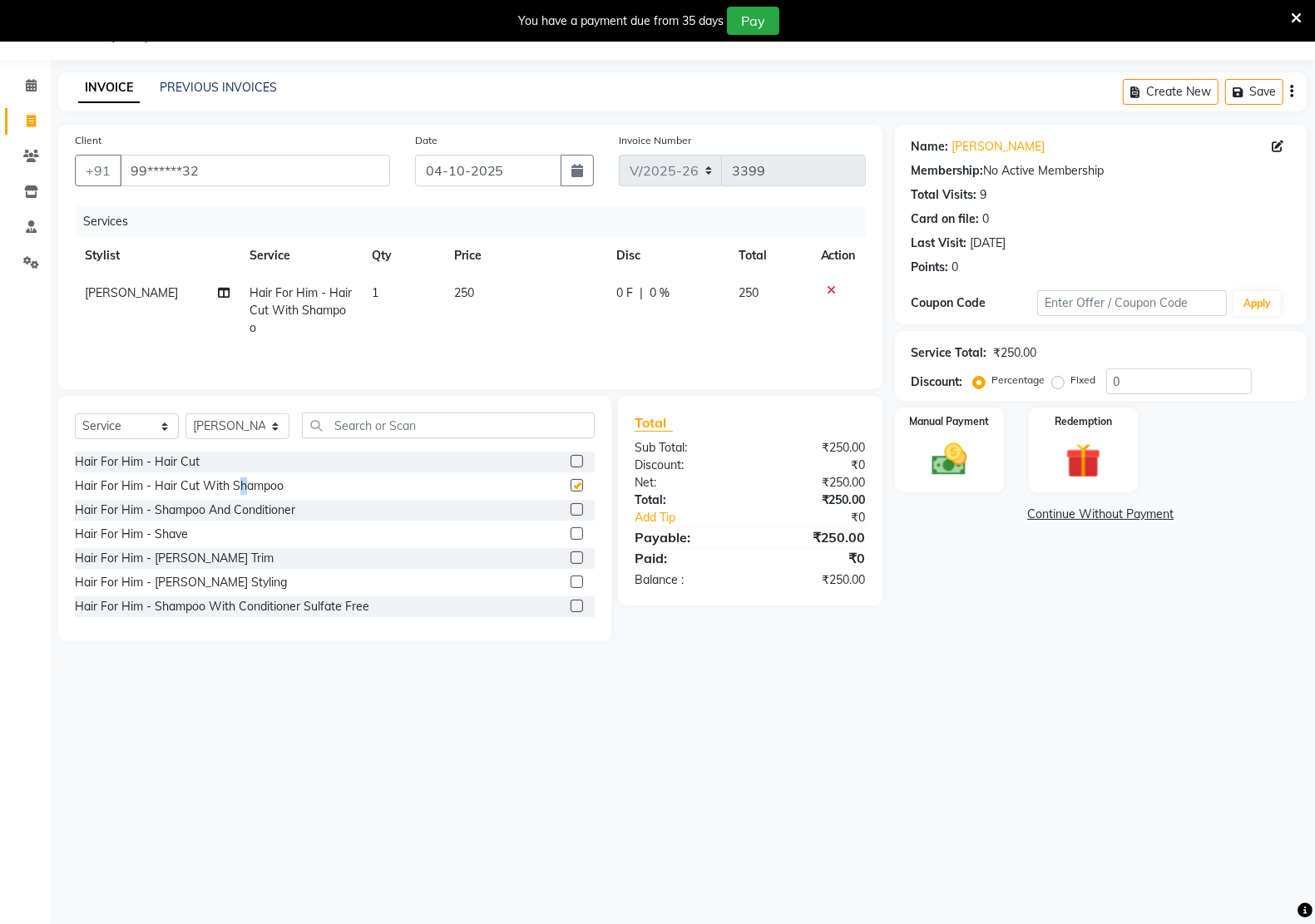
checkbox input "false"
click at [192, 556] on div "Hair For Him - Beard Trim" at bounding box center [174, 559] width 198 height 17
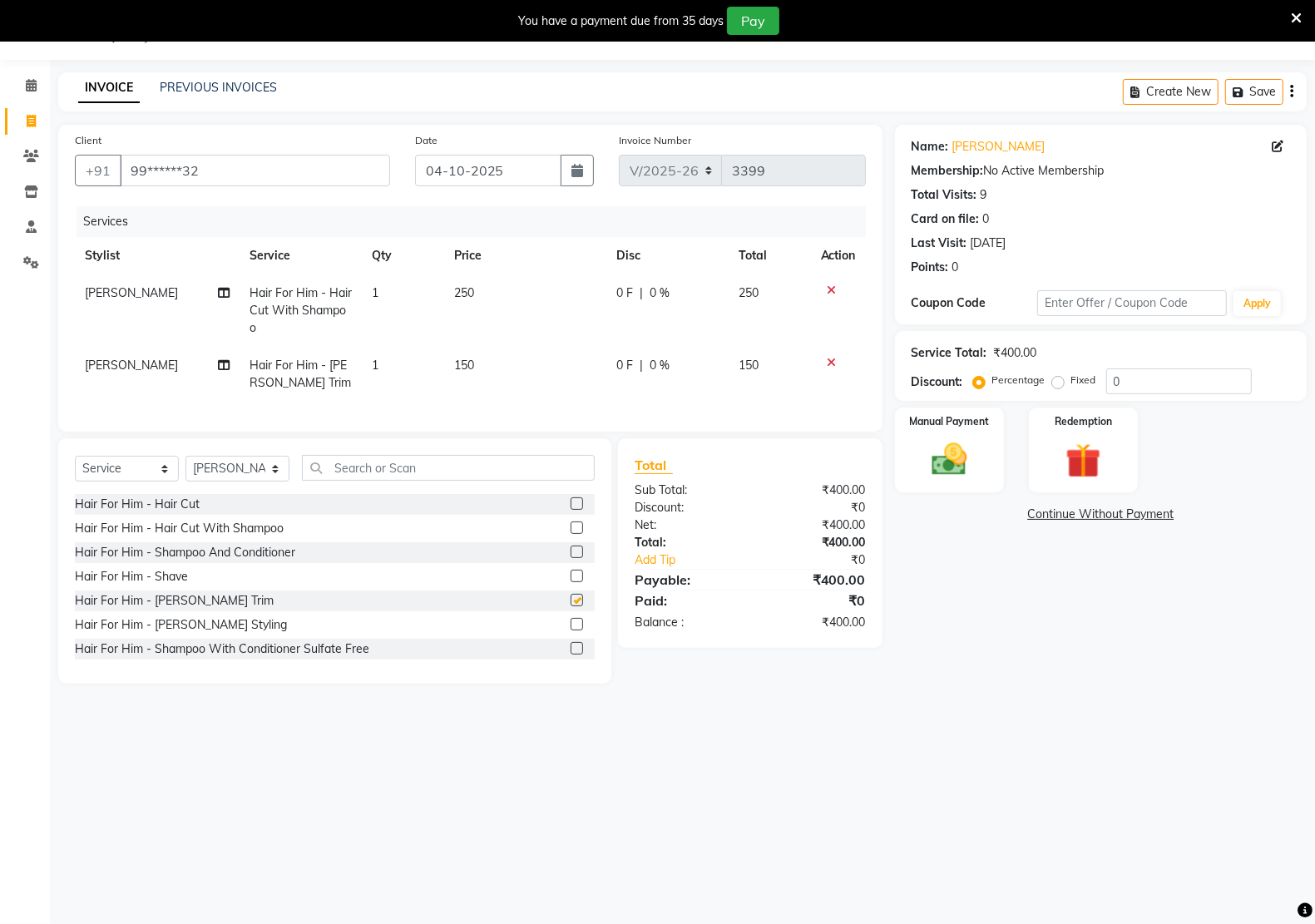
checkbox input "false"
click at [958, 466] on img at bounding box center [949, 459] width 59 height 42
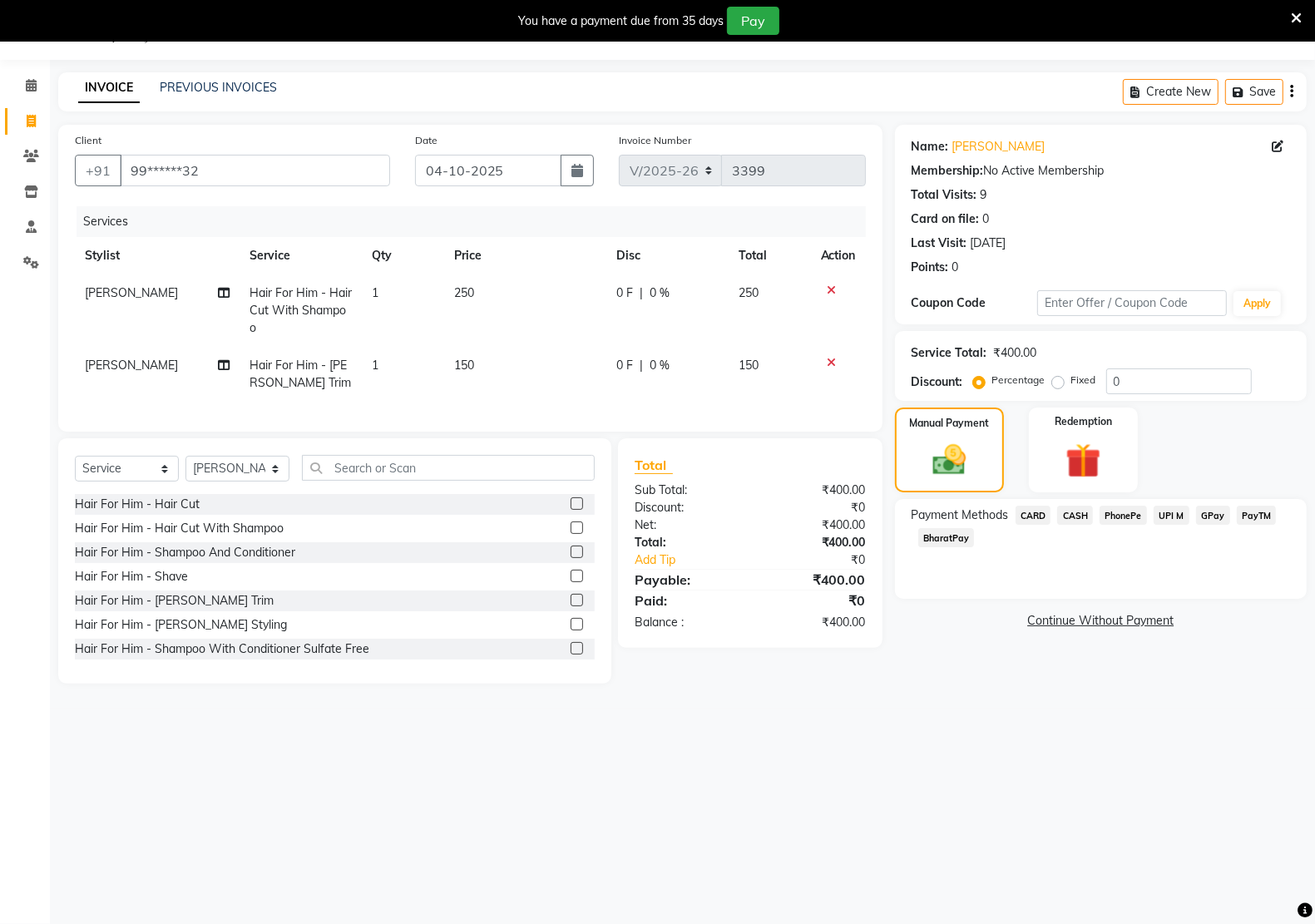
click at [1260, 512] on span "PayTM" at bounding box center [1256, 515] width 40 height 19
click at [1221, 618] on button "Add Payment" at bounding box center [1167, 626] width 245 height 26
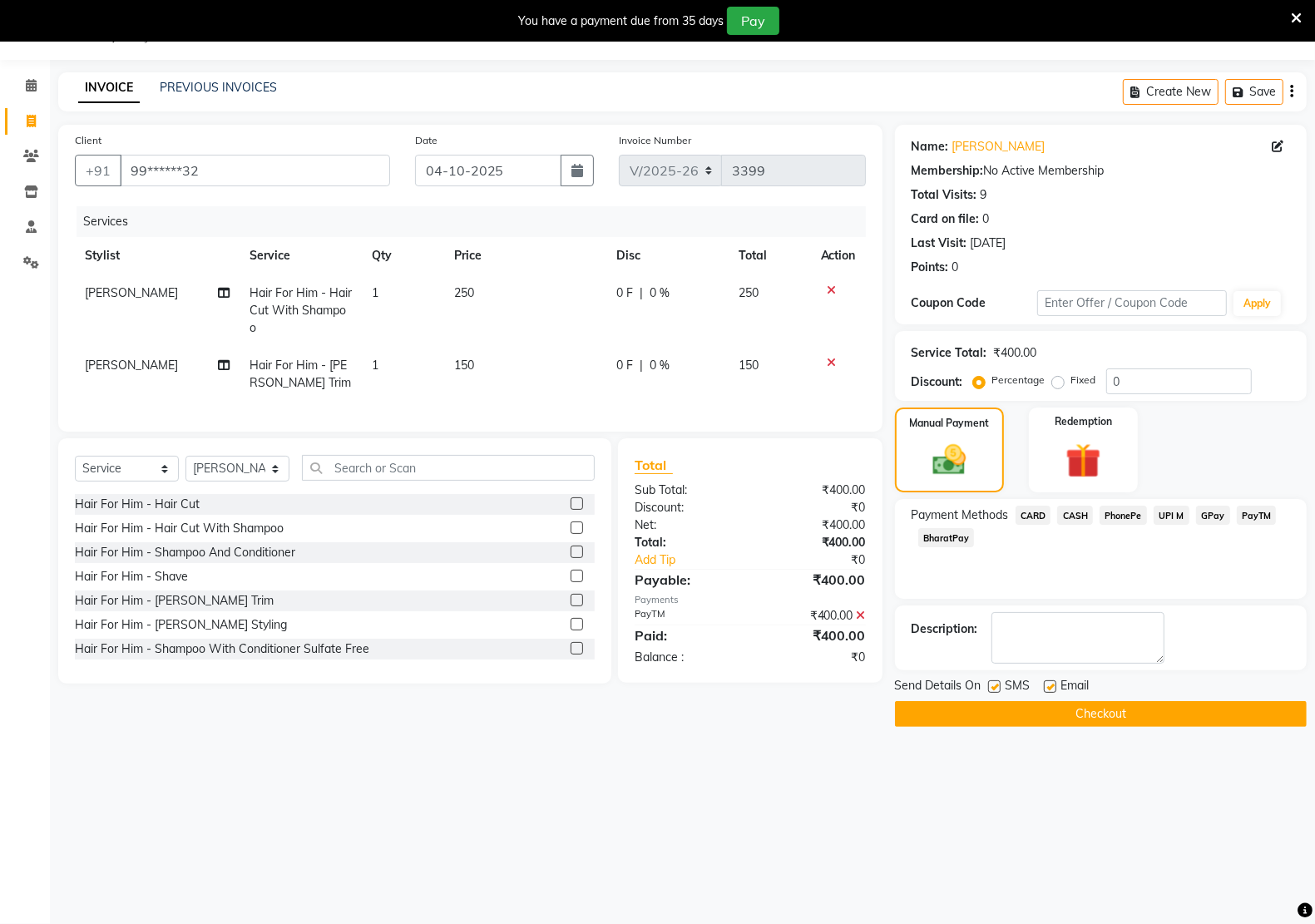
click at [1052, 686] on label at bounding box center [1050, 686] width 13 height 13
click at [1052, 686] on input "checkbox" at bounding box center [1049, 687] width 11 height 11
checkbox input "false"
click at [995, 683] on label at bounding box center [993, 686] width 13 height 13
click at [995, 683] on input "checkbox" at bounding box center [992, 687] width 11 height 11
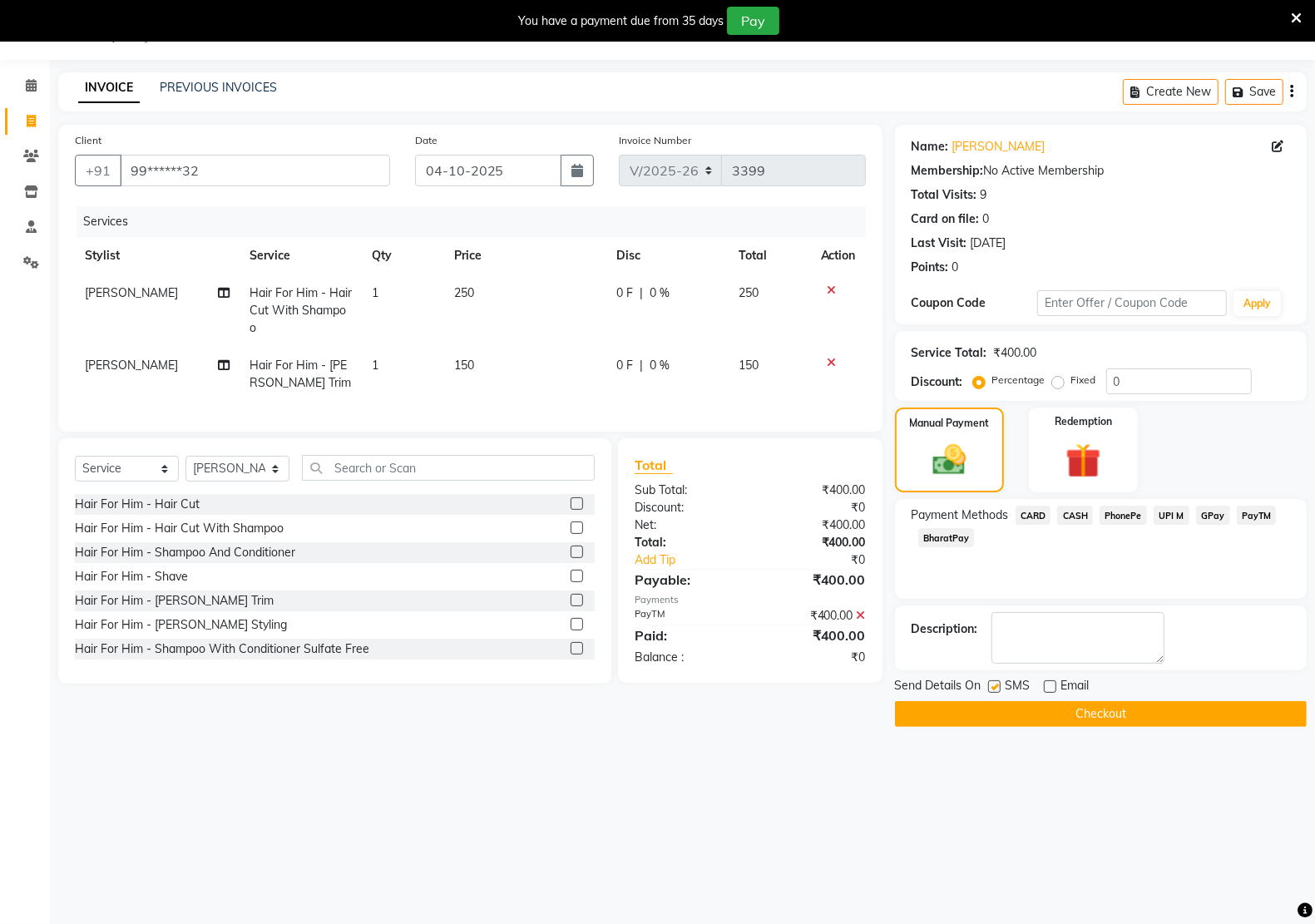
checkbox input "false"
click at [998, 715] on button "Checkout" at bounding box center [1101, 713] width 412 height 26
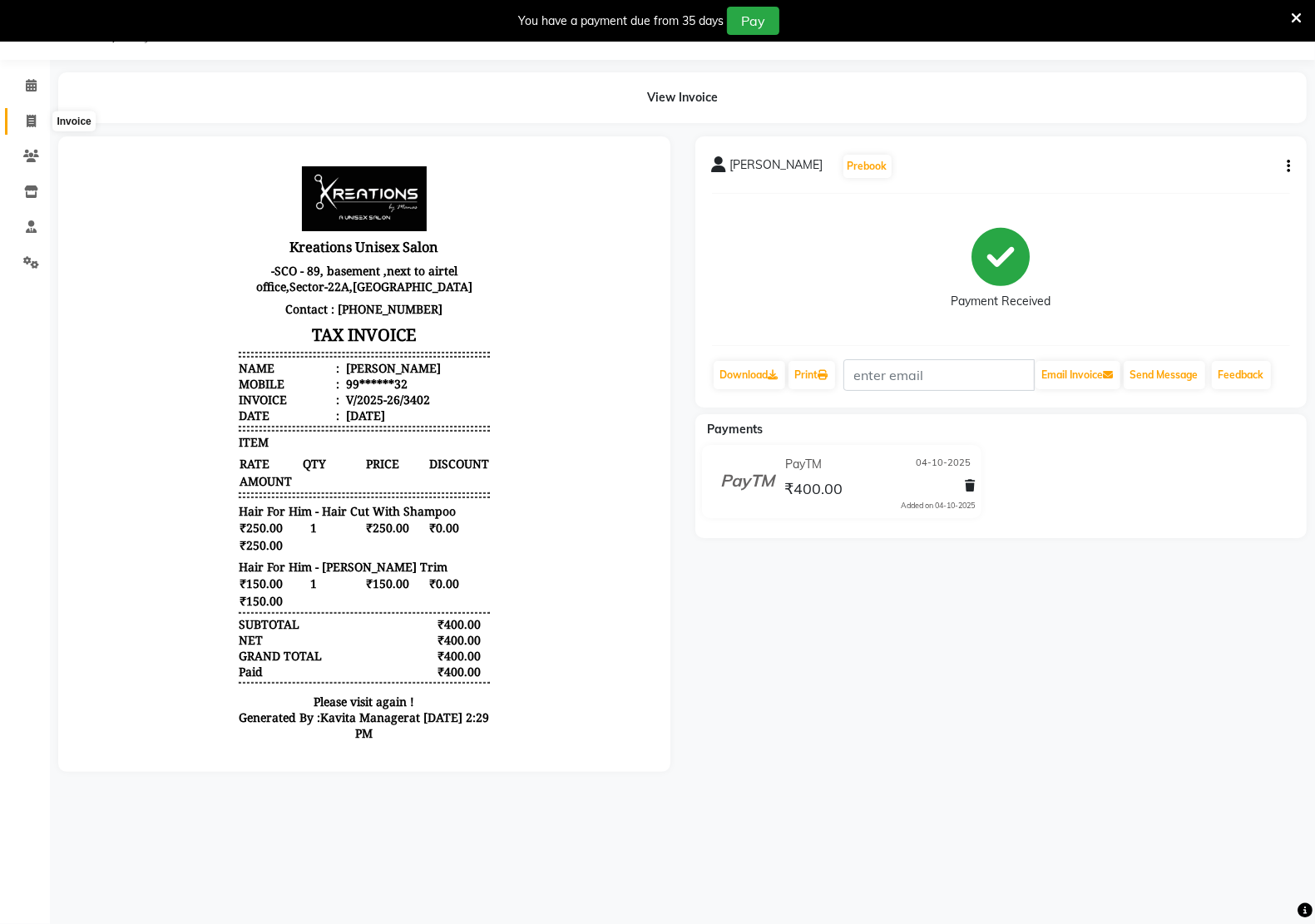
click at [26, 117] on icon at bounding box center [30, 120] width 9 height 13
select select "service"
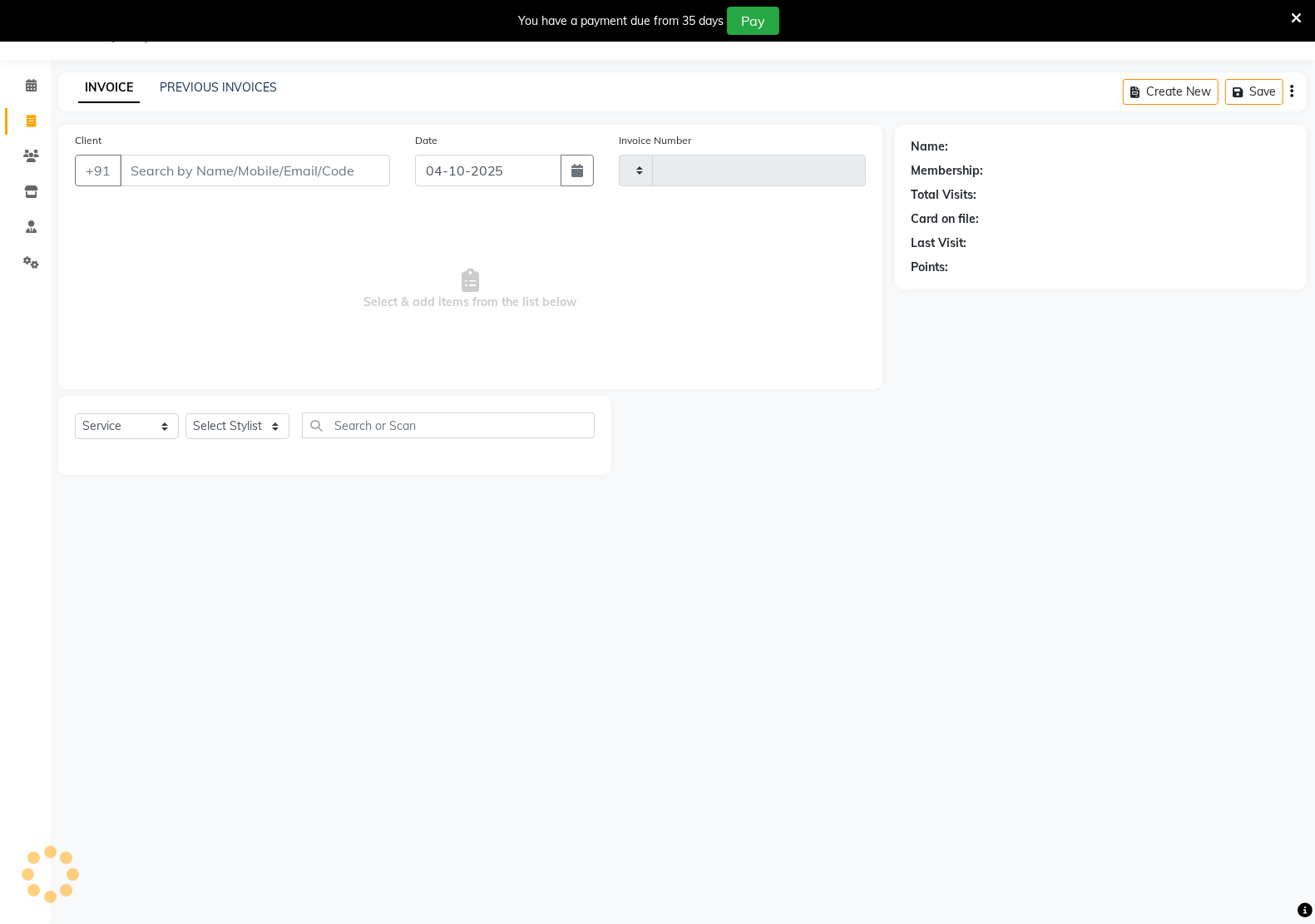
type input "3403"
select select "6170"
click at [247, 176] on input "Client" at bounding box center [255, 170] width 270 height 32
click at [244, 81] on link "PREVIOUS INVOICES" at bounding box center [218, 86] width 118 height 15
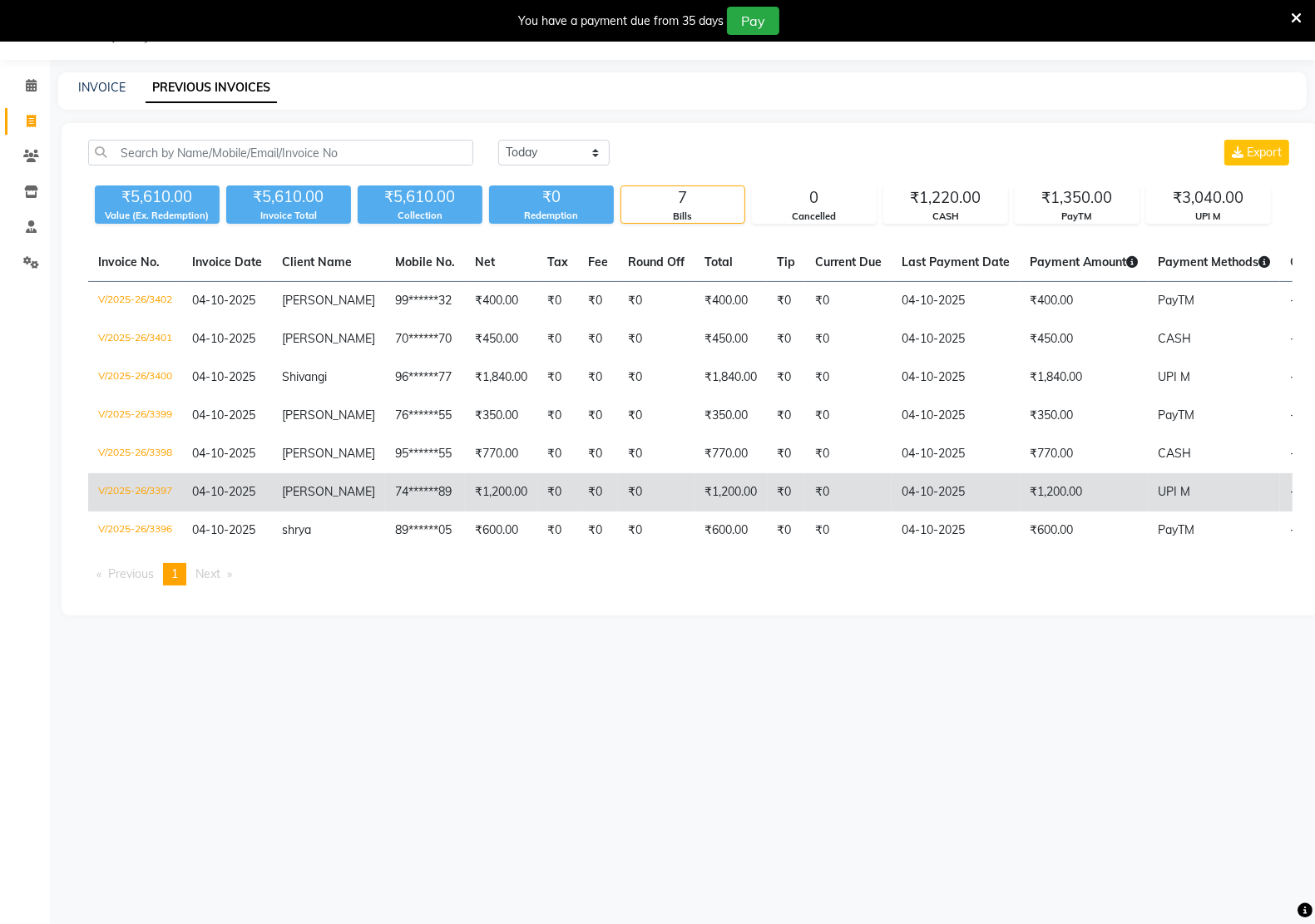
click at [591, 485] on td "₹0" at bounding box center [598, 492] width 40 height 38
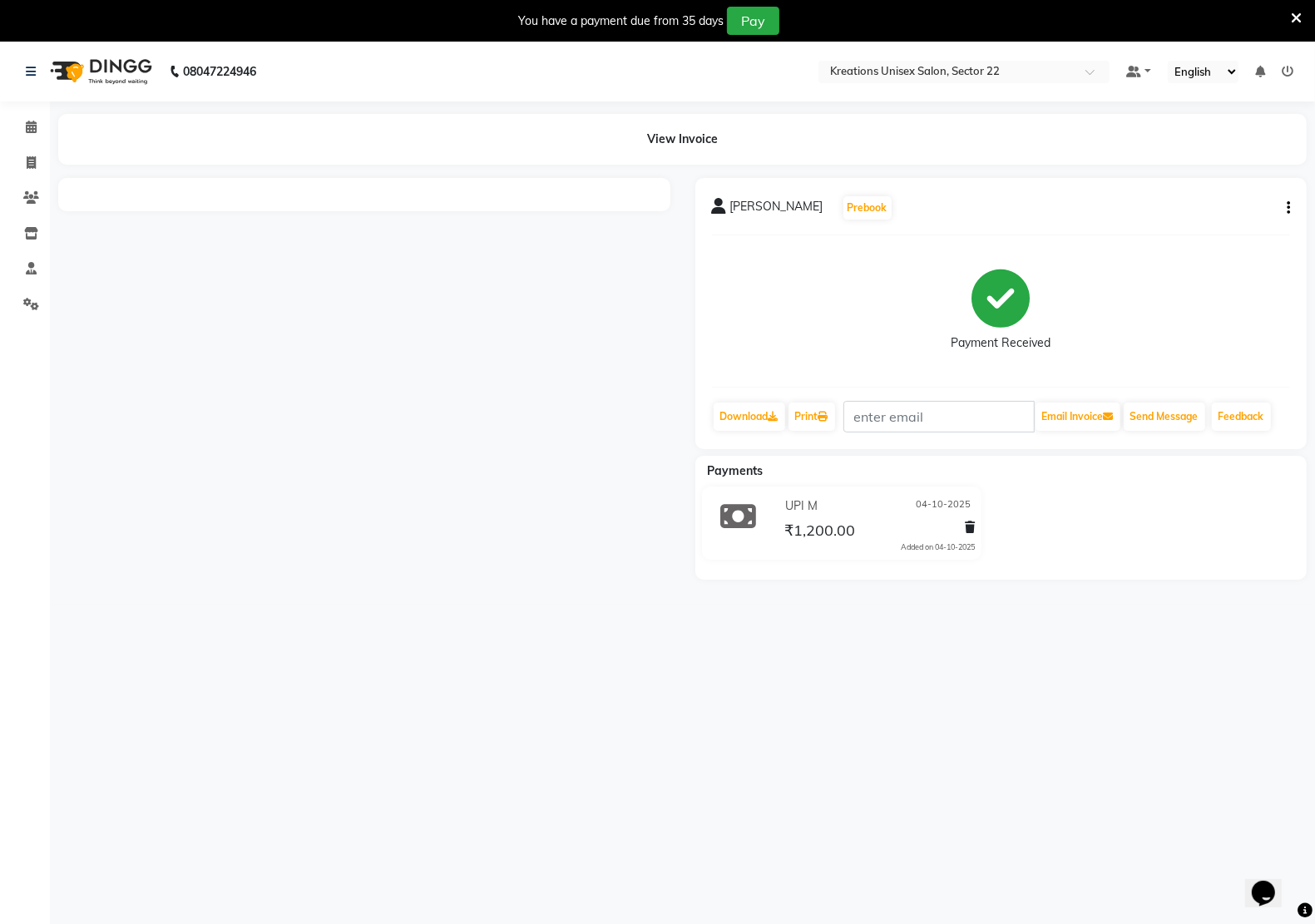
click at [1292, 201] on div "pranchi Prebook Payment Received Download Print Email Invoice Send Message Feed…" at bounding box center [1001, 313] width 612 height 271
click at [1285, 205] on button "button" at bounding box center [1285, 208] width 10 height 17
click at [1228, 213] on div "Edit Invoice" at bounding box center [1221, 208] width 84 height 20
select select "service"
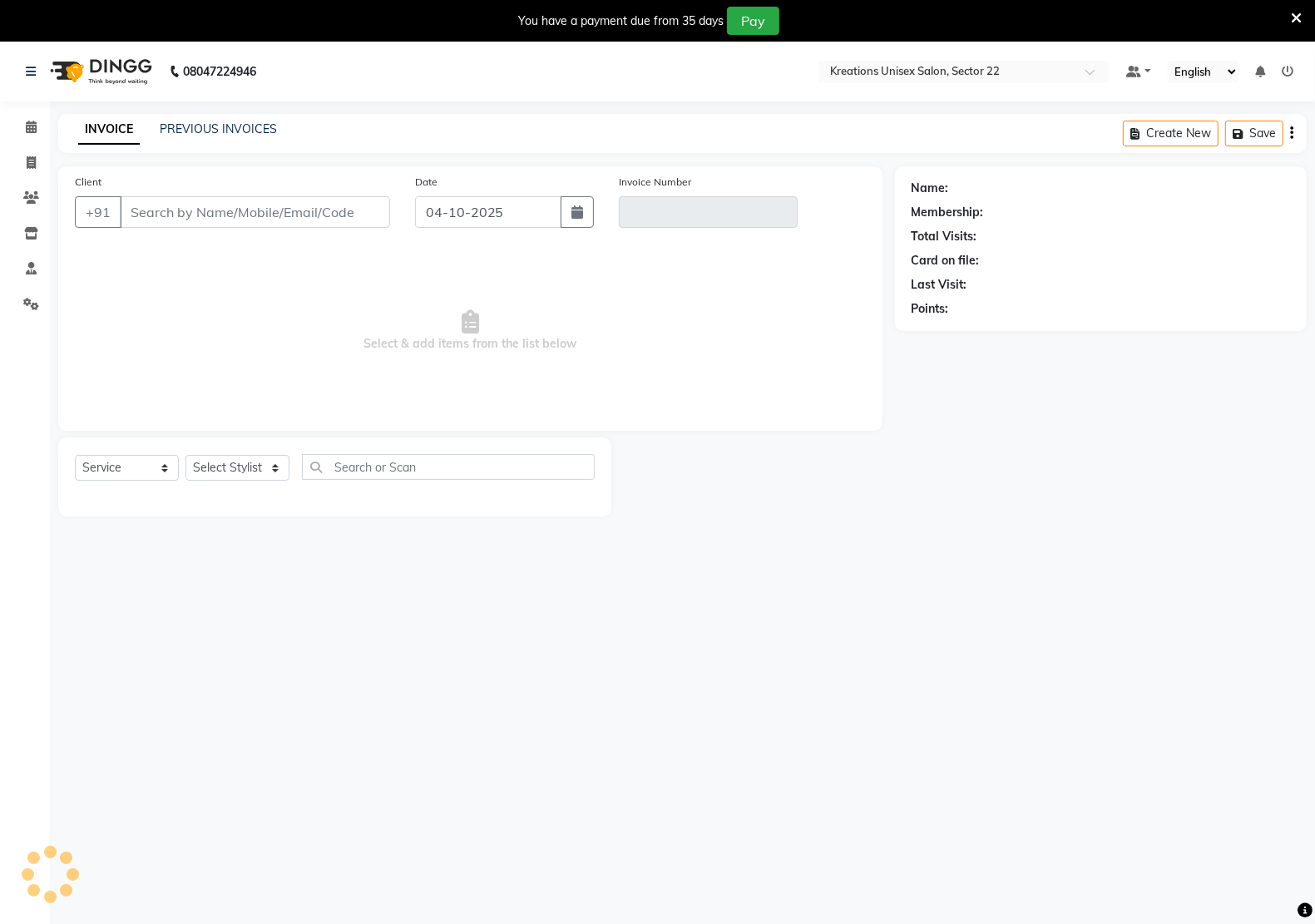
type input "74******89"
type input "V/2025-26/3397"
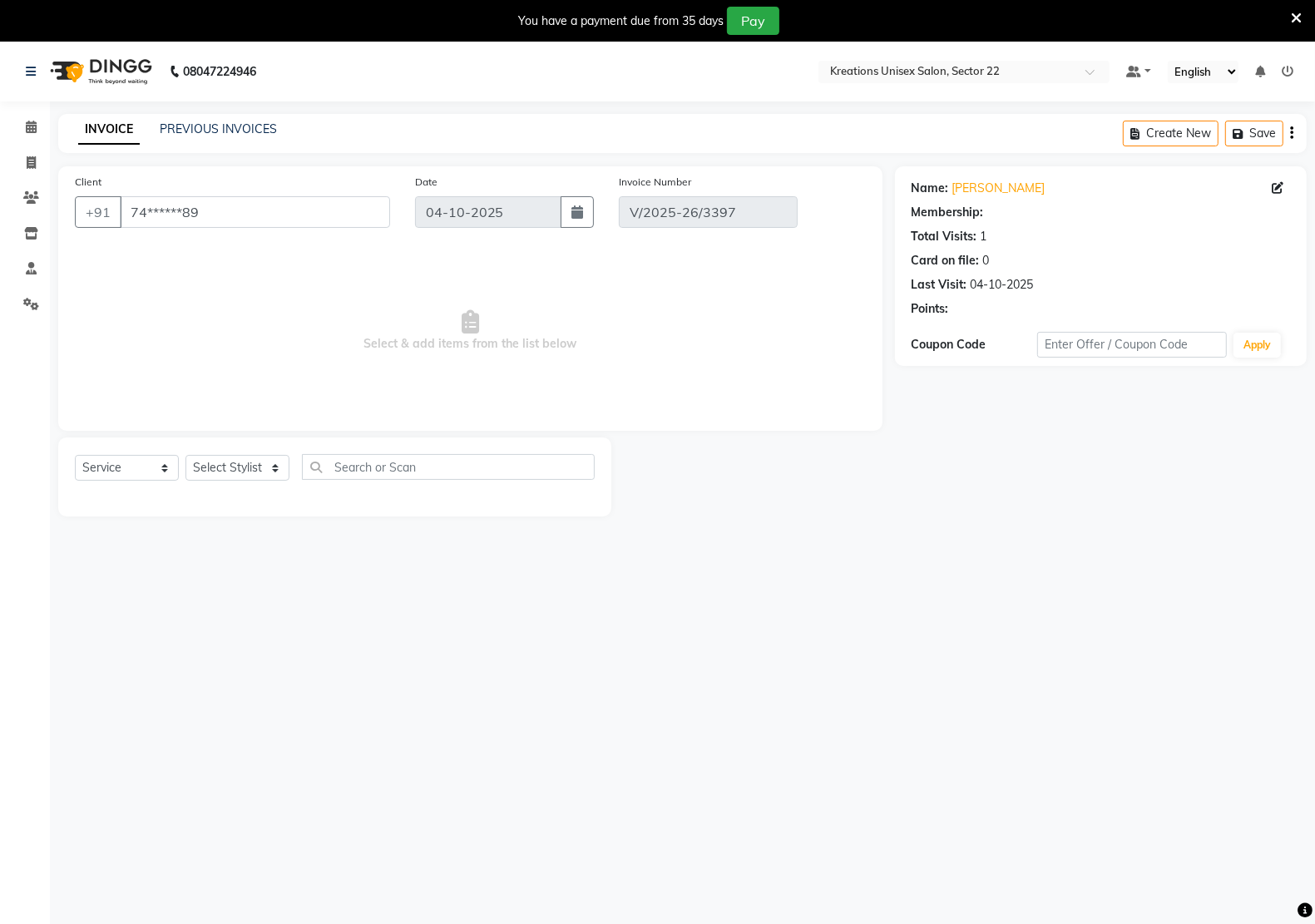
select select "select"
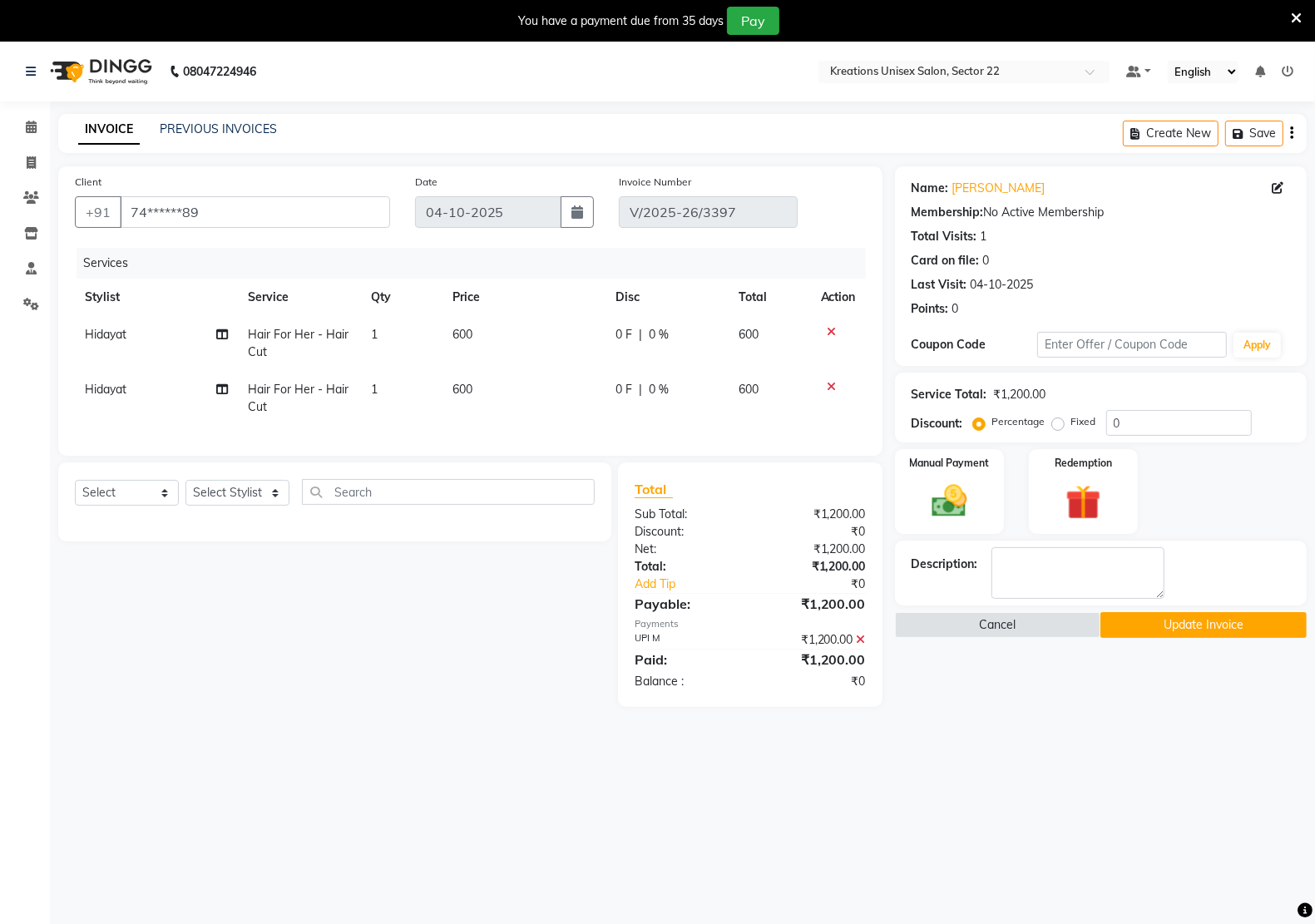
click at [123, 331] on span "Hidayat" at bounding box center [105, 333] width 42 height 15
select select "88231"
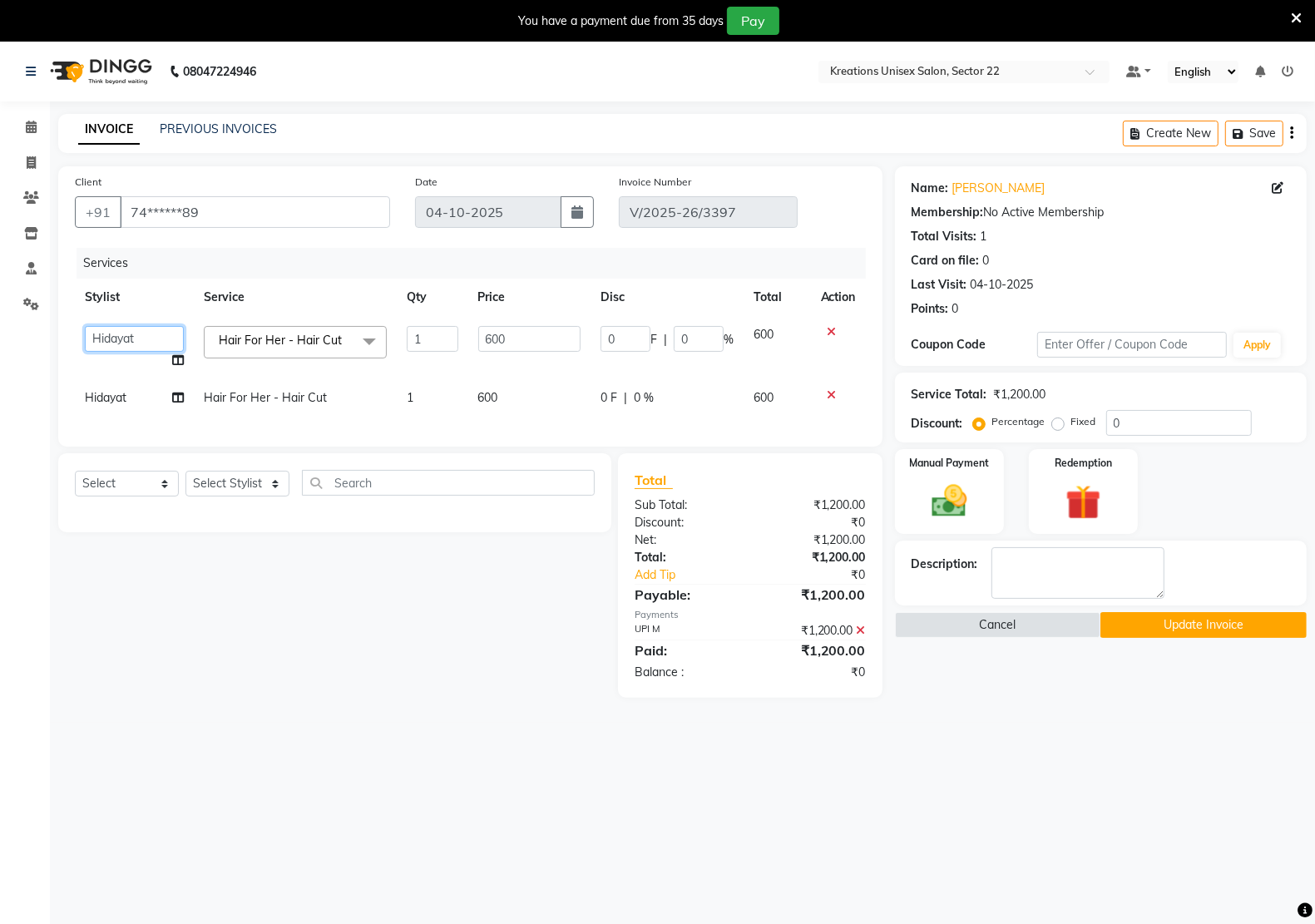
click at [123, 331] on select "Amit RAJPUT Hidayat jitender Kapil Kavita Manager Malik Khan Manas Sir nandni p…" at bounding box center [134, 338] width 99 height 26
select select "90993"
click at [129, 389] on td "Hidayat" at bounding box center [134, 397] width 119 height 38
select select "88231"
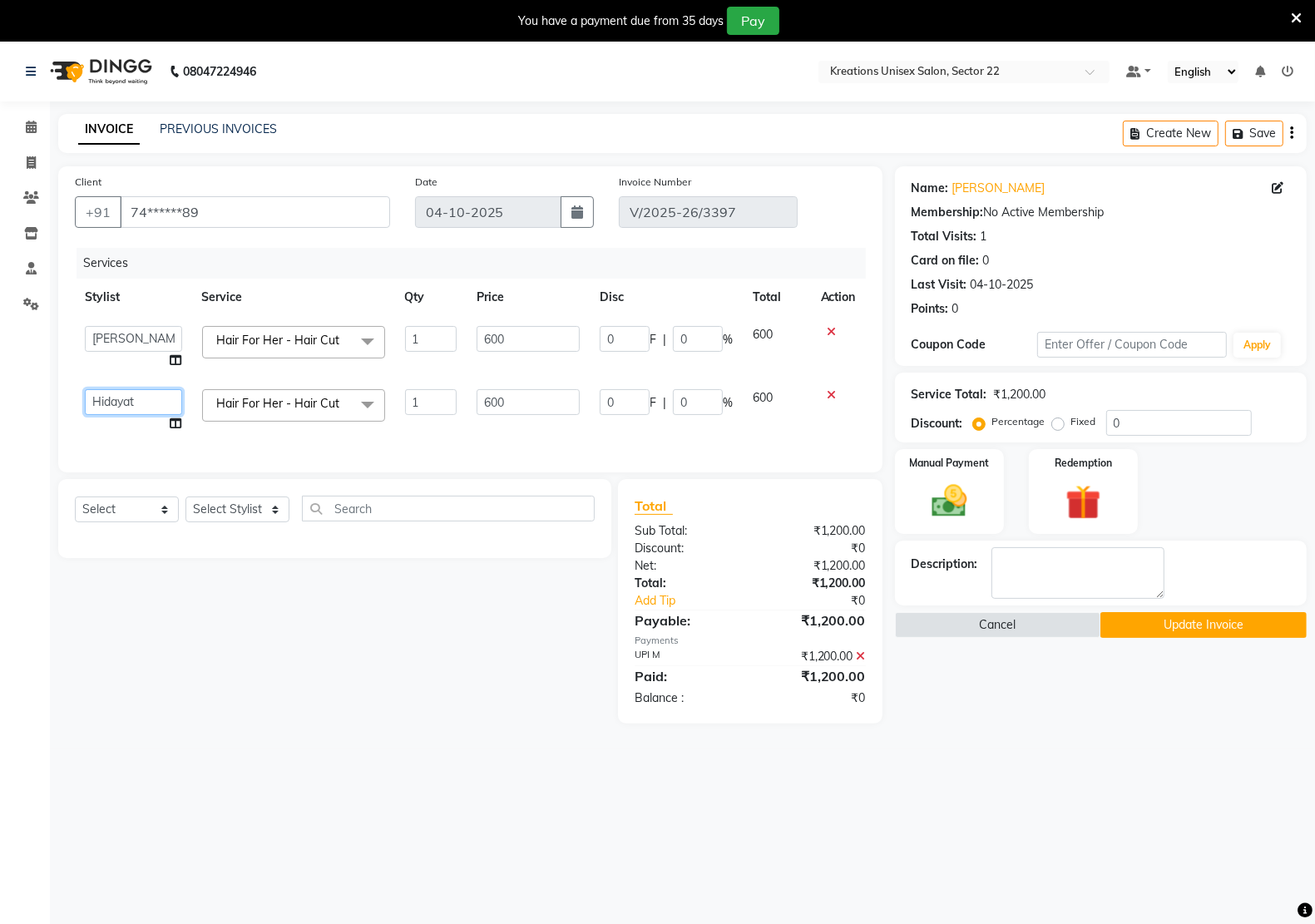
click at [131, 410] on select "Amit RAJPUT Hidayat jitender Kapil Kavita Manager Malik Khan Manas Sir nandni p…" at bounding box center [133, 401] width 97 height 26
select select "59480"
click at [1198, 625] on button "Update Invoice" at bounding box center [1203, 625] width 206 height 26
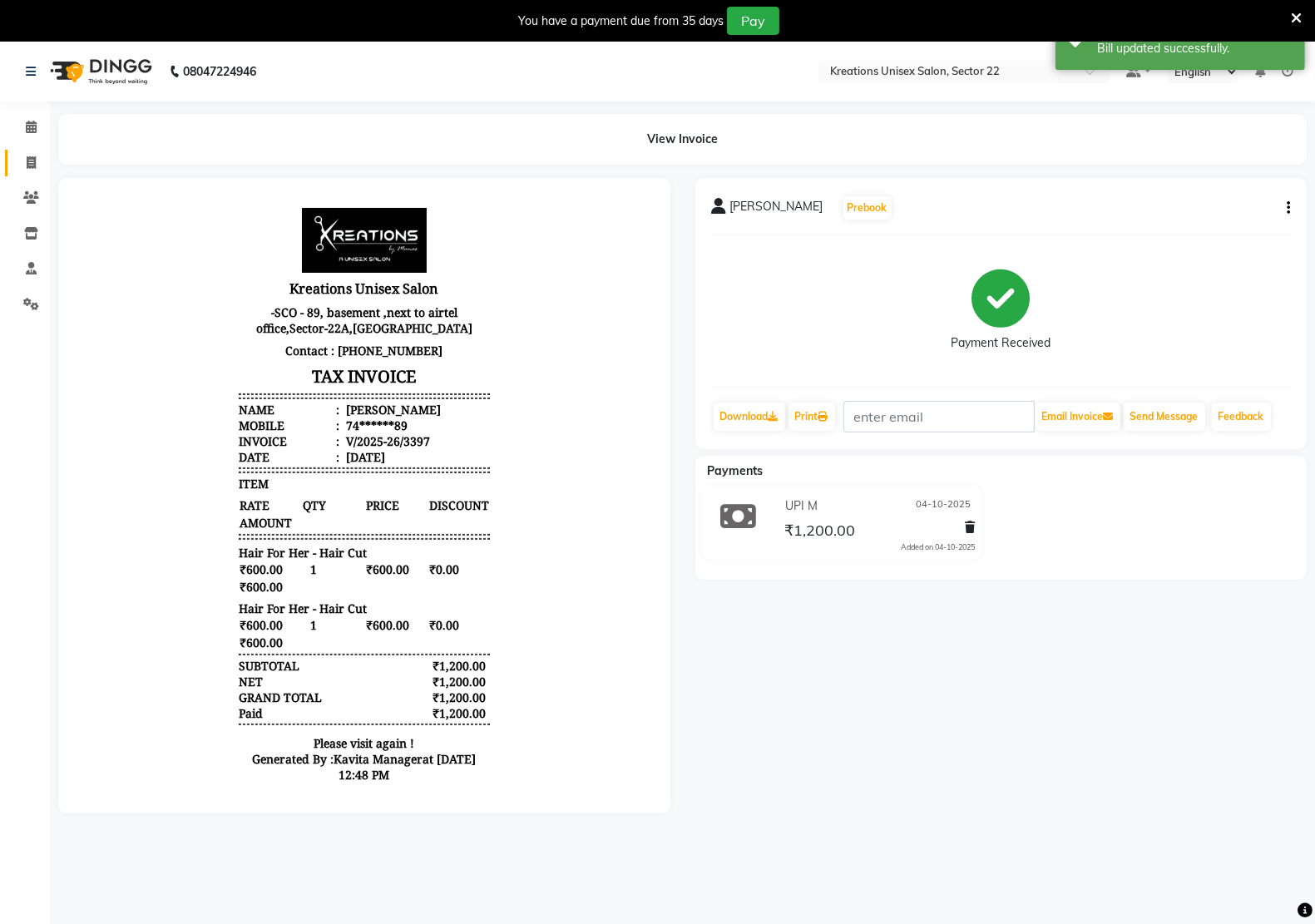
click at [17, 163] on span at bounding box center [31, 163] width 29 height 19
select select "service"
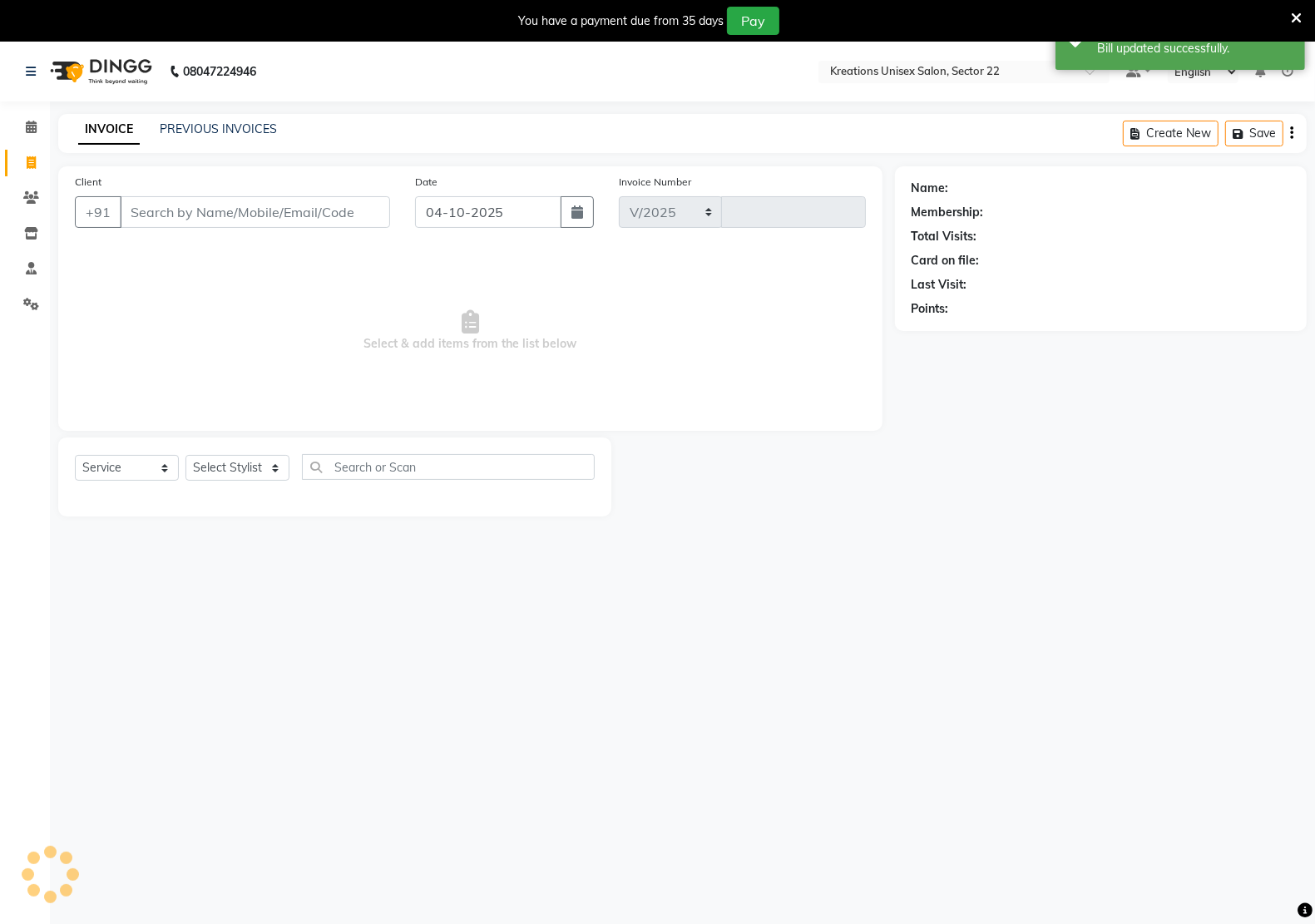
select select "6170"
type input "3403"
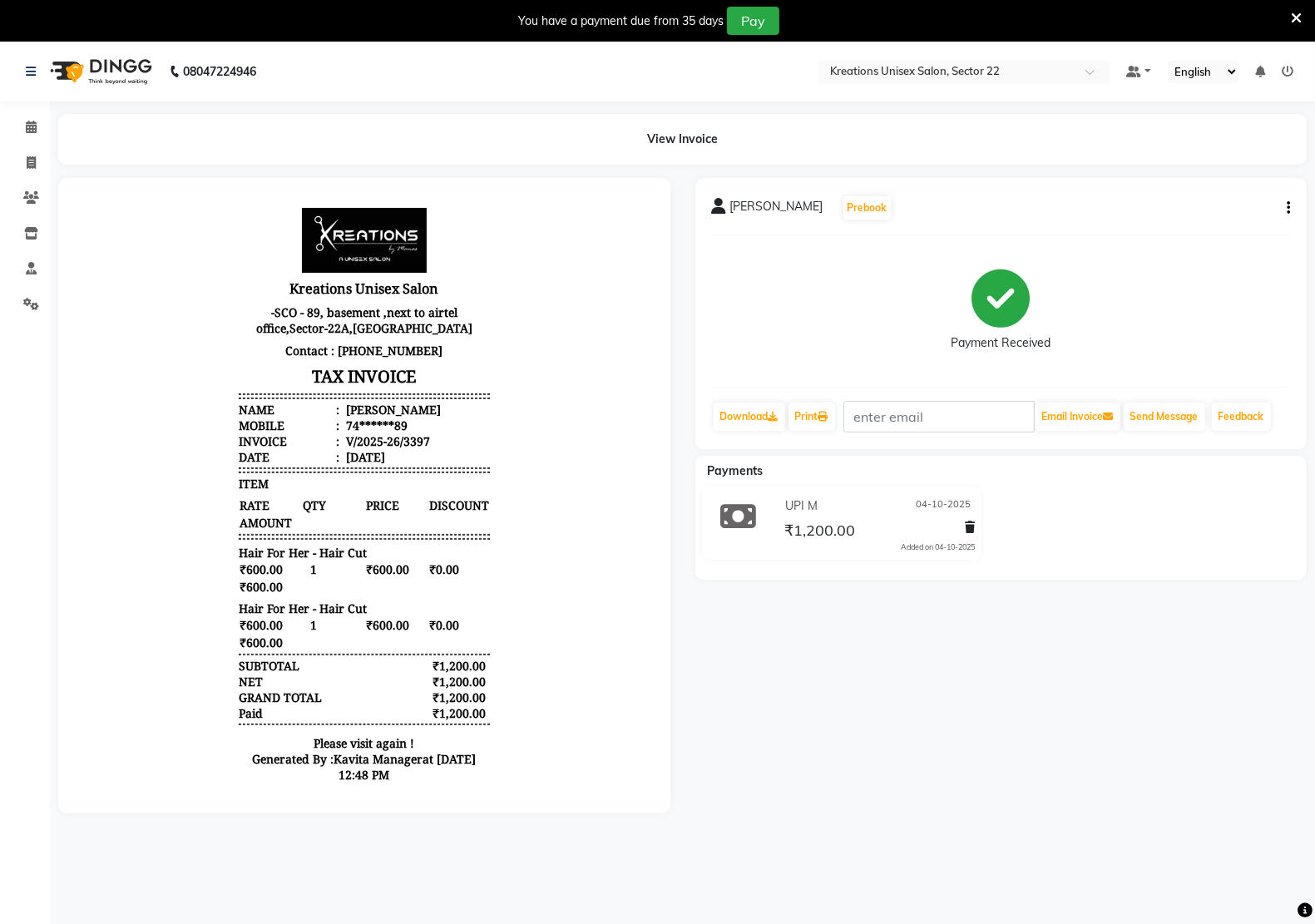
click at [1287, 209] on icon "button" at bounding box center [1288, 208] width 3 height 1
click at [1231, 210] on div "Edit Invoice" at bounding box center [1221, 208] width 84 height 20
select select "service"
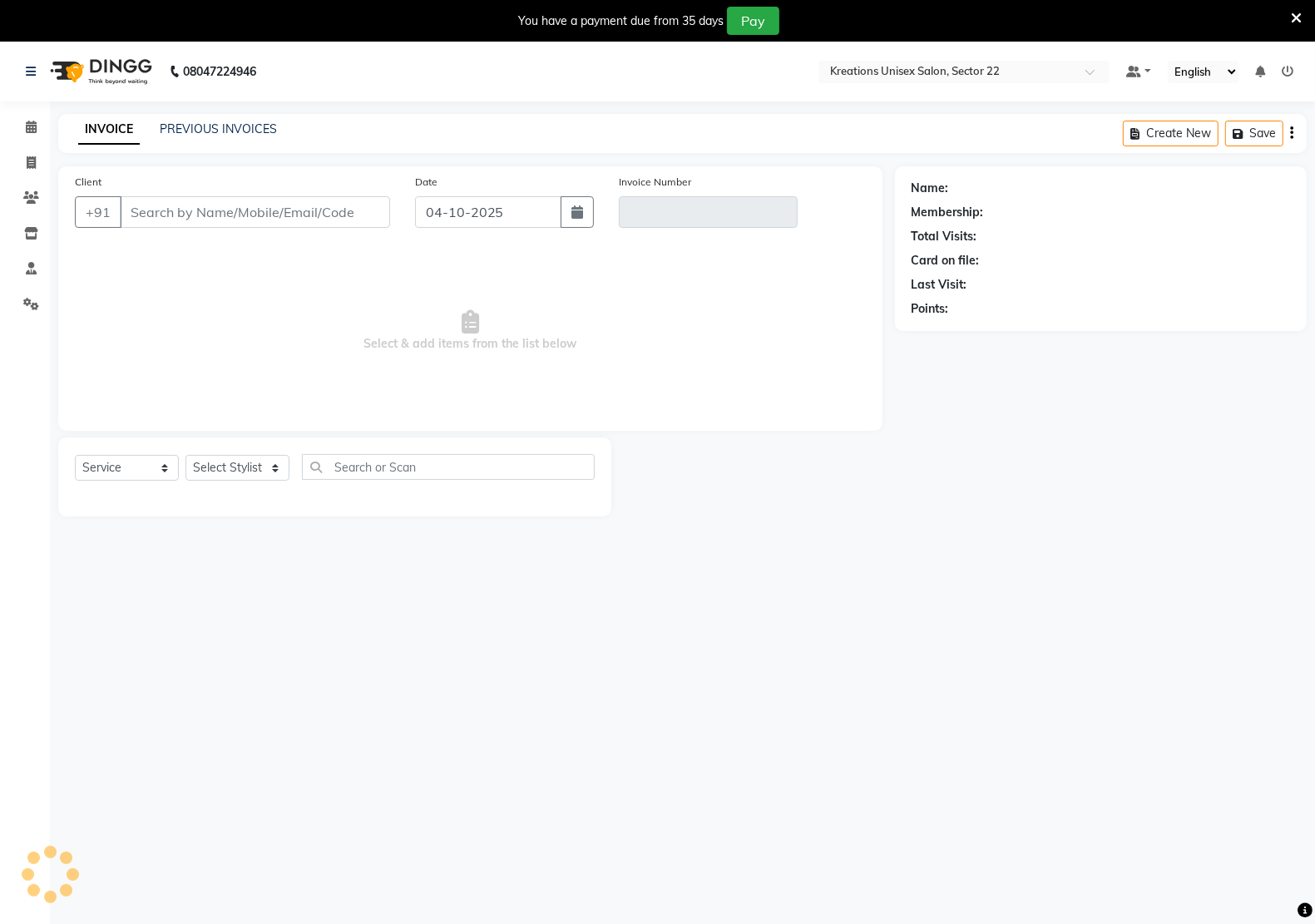
scroll to position [42, 0]
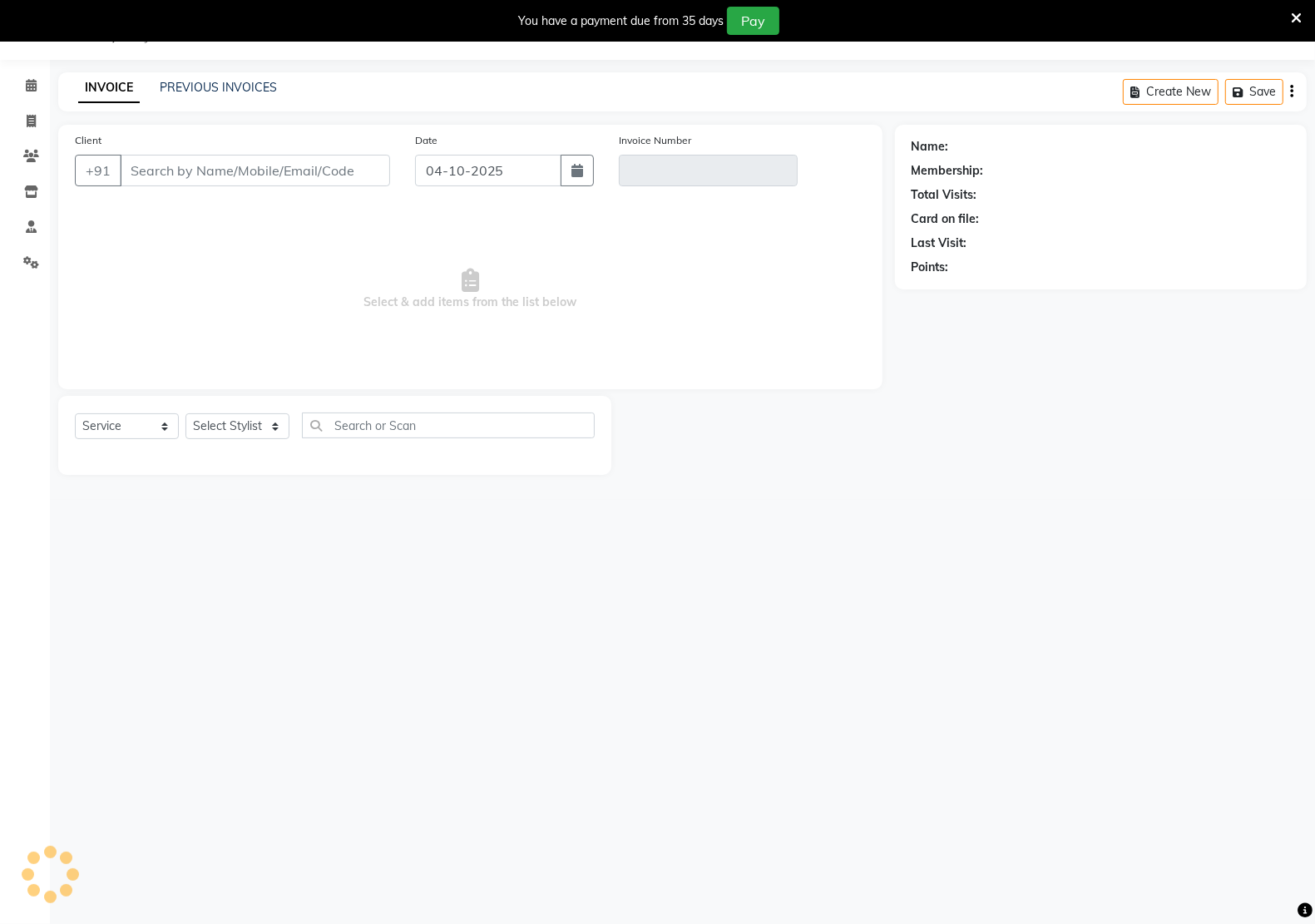
type input "74******89"
type input "V/2025-26/3397"
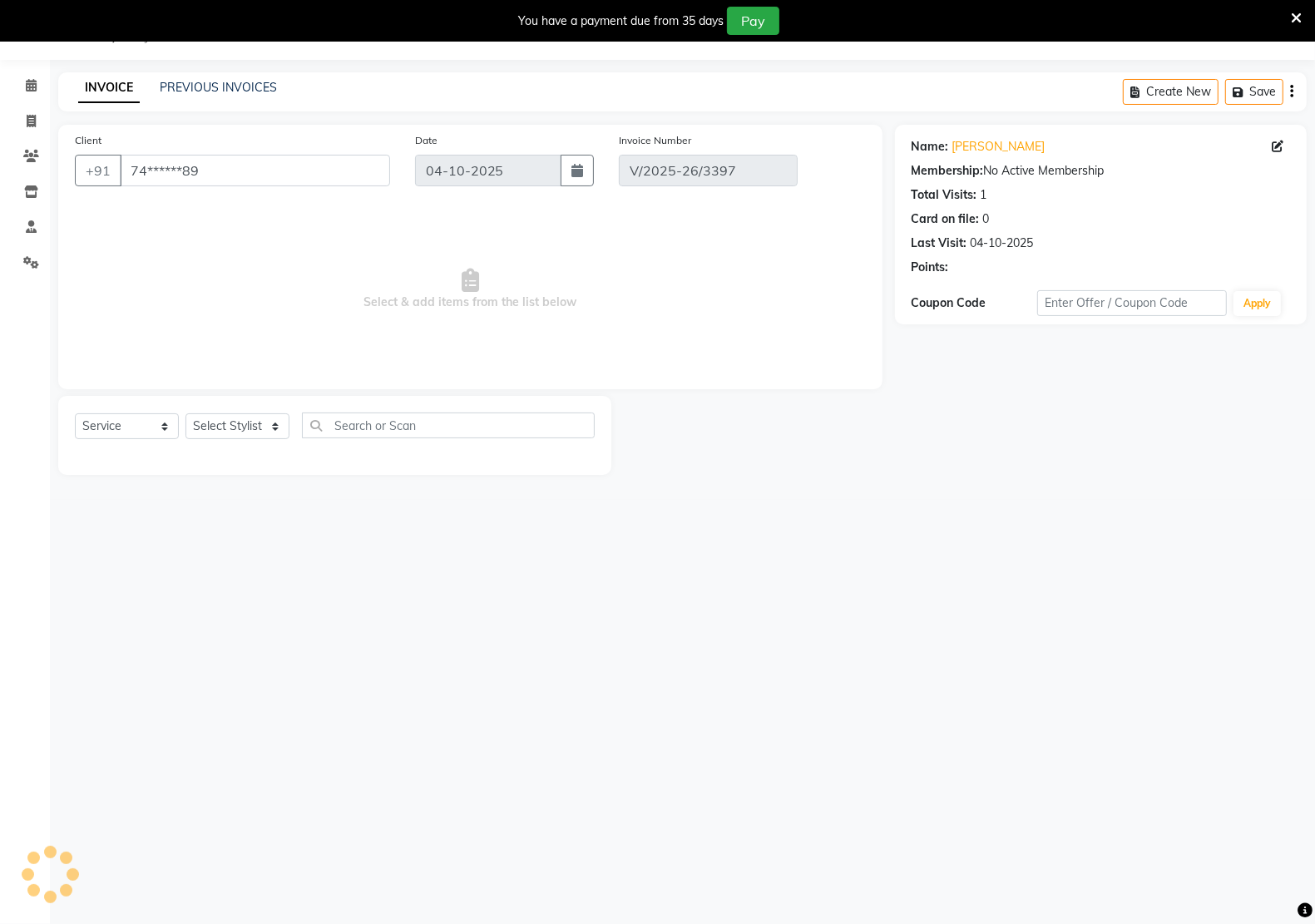
select select "select"
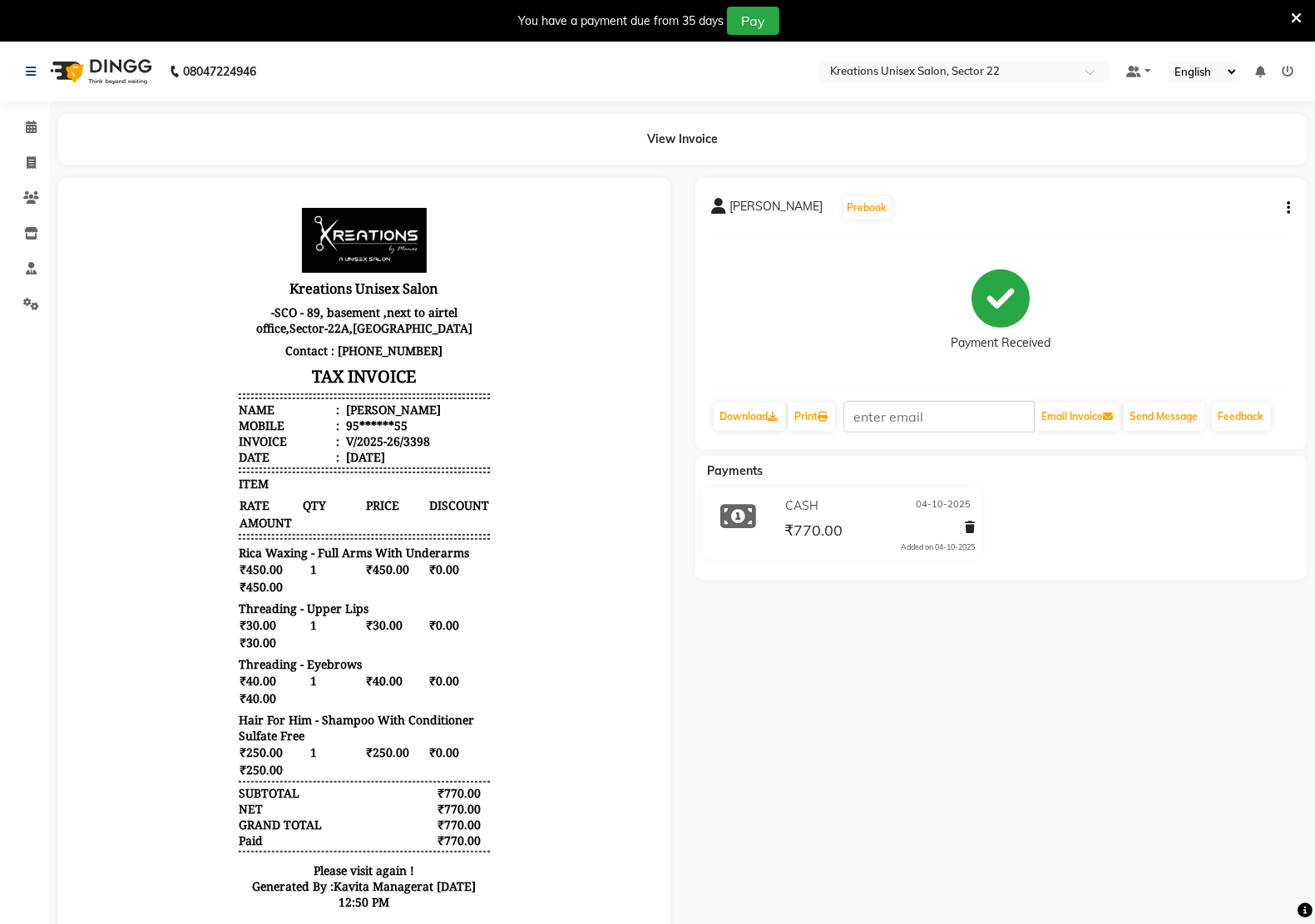
click at [1285, 206] on button "button" at bounding box center [1285, 208] width 10 height 17
click at [1228, 210] on div "Edit Invoice" at bounding box center [1221, 208] width 84 height 20
select select "service"
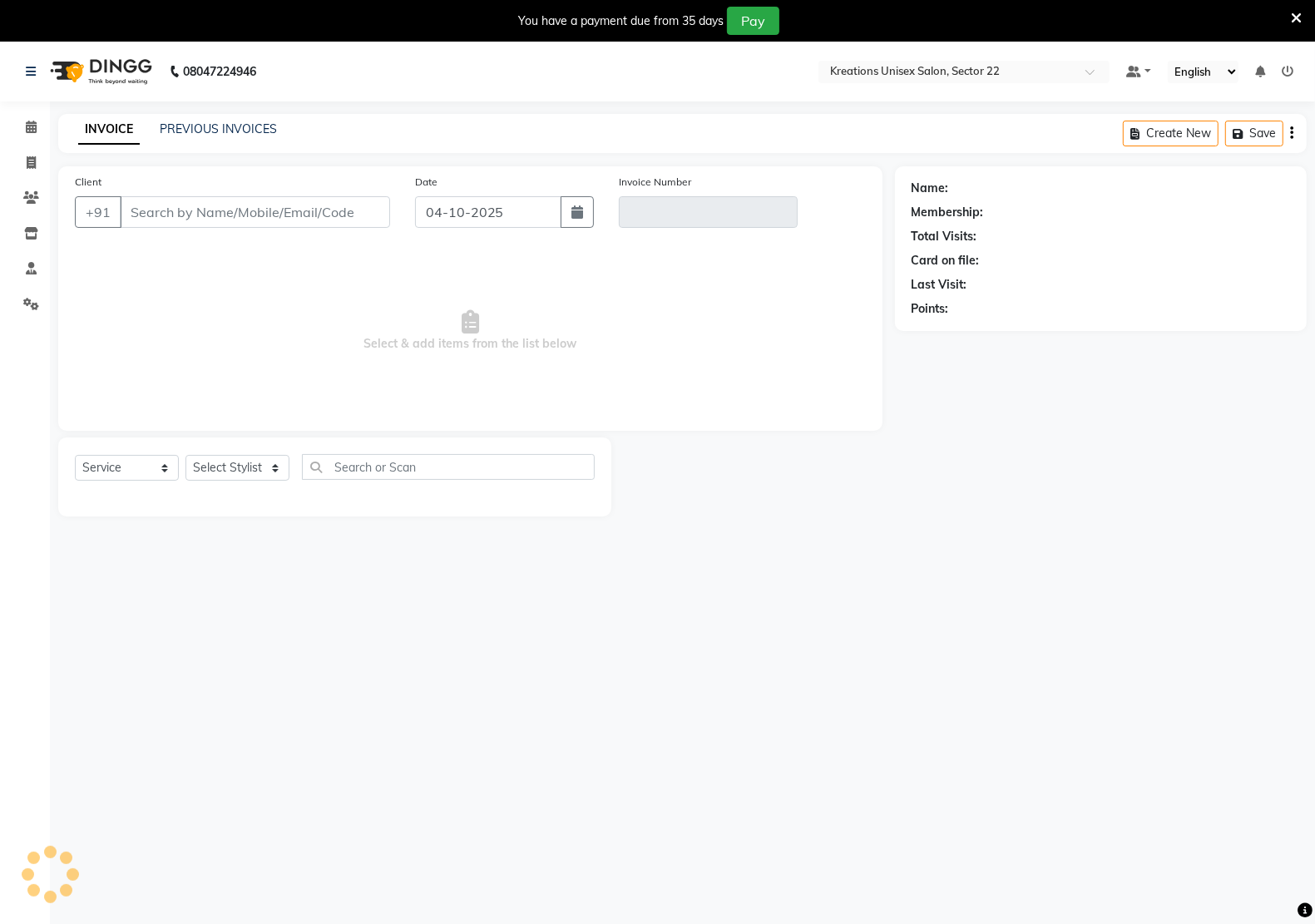
scroll to position [42, 0]
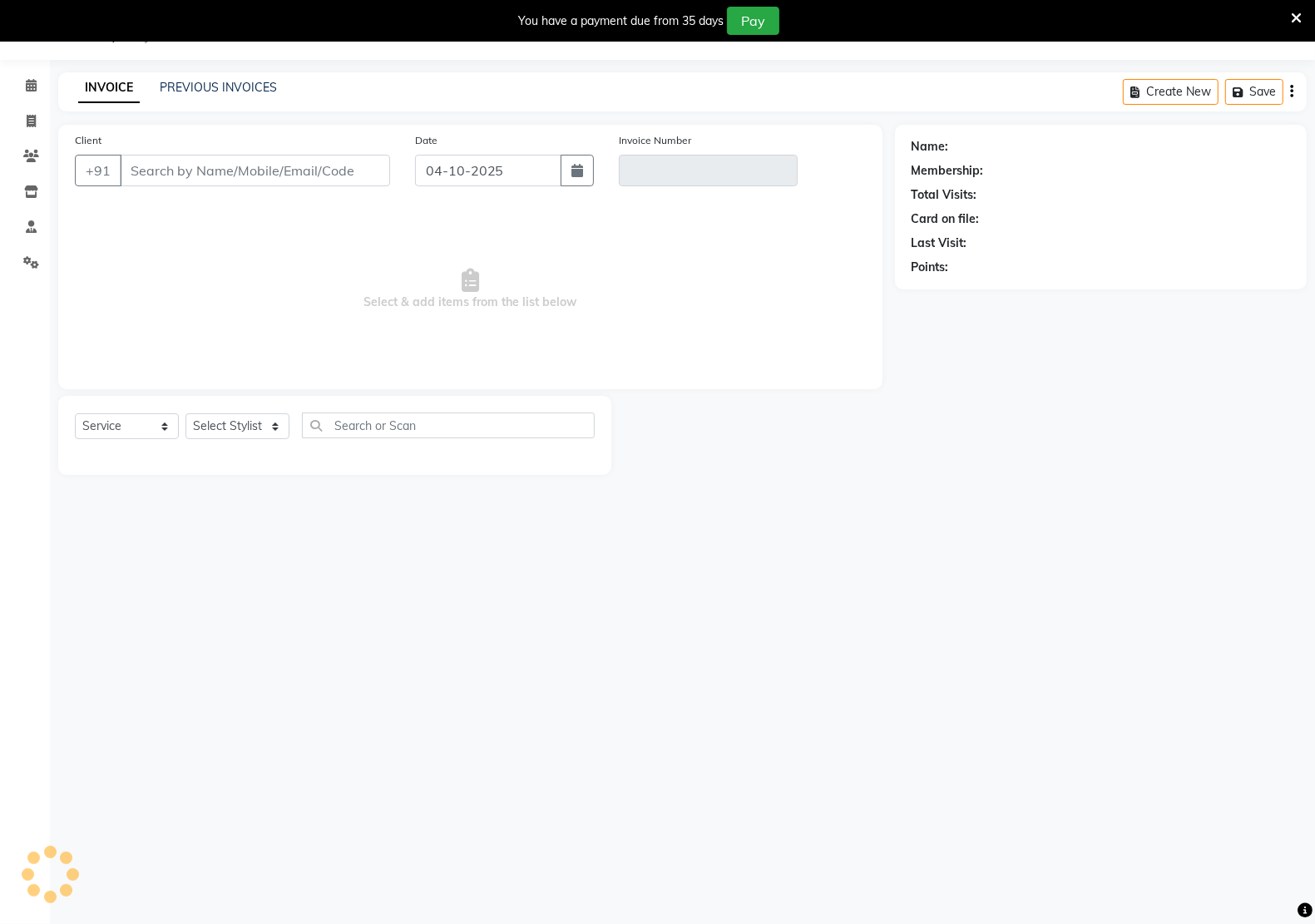
type input "95******55"
type input "V/2025-26/3398"
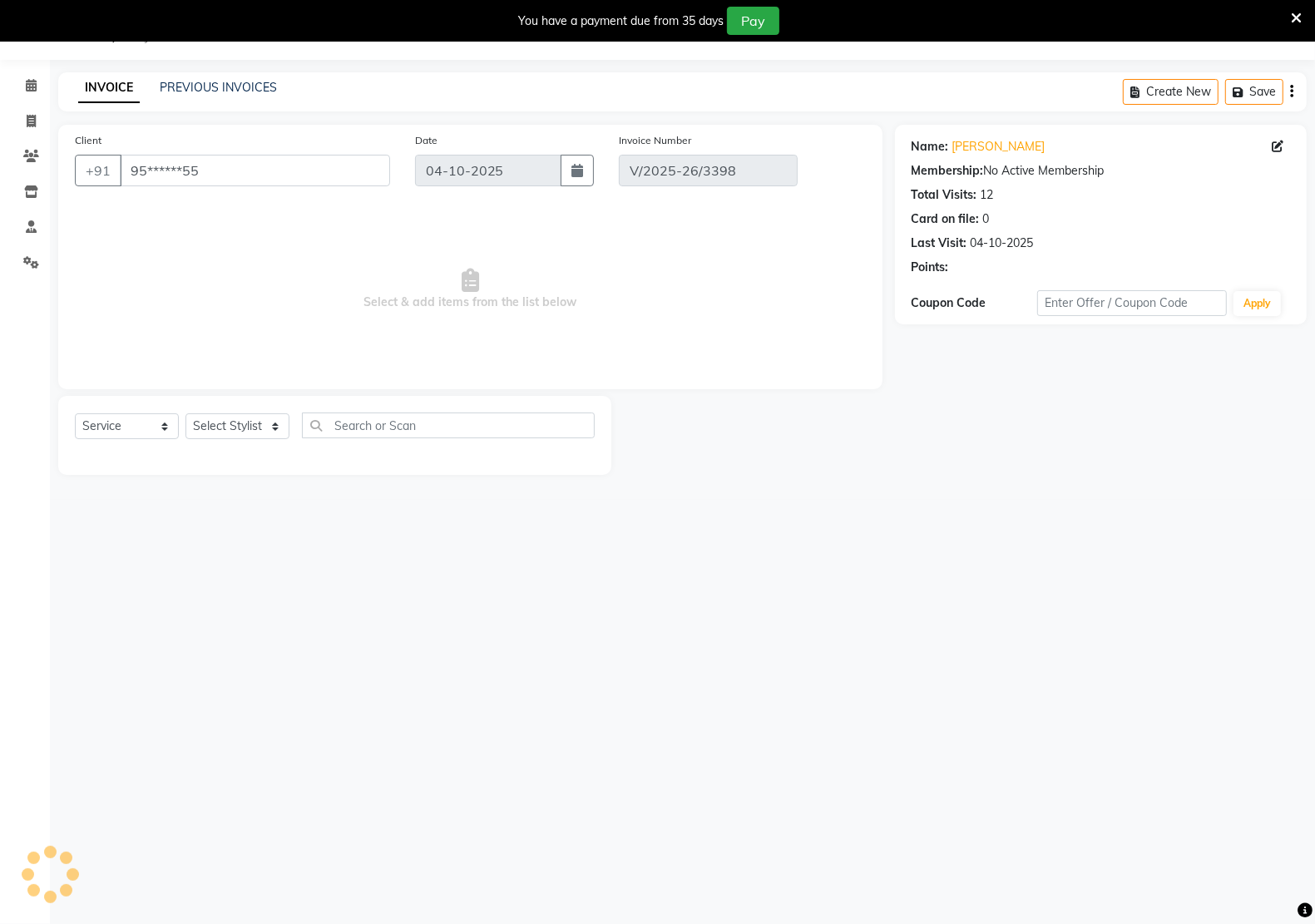
select select "select"
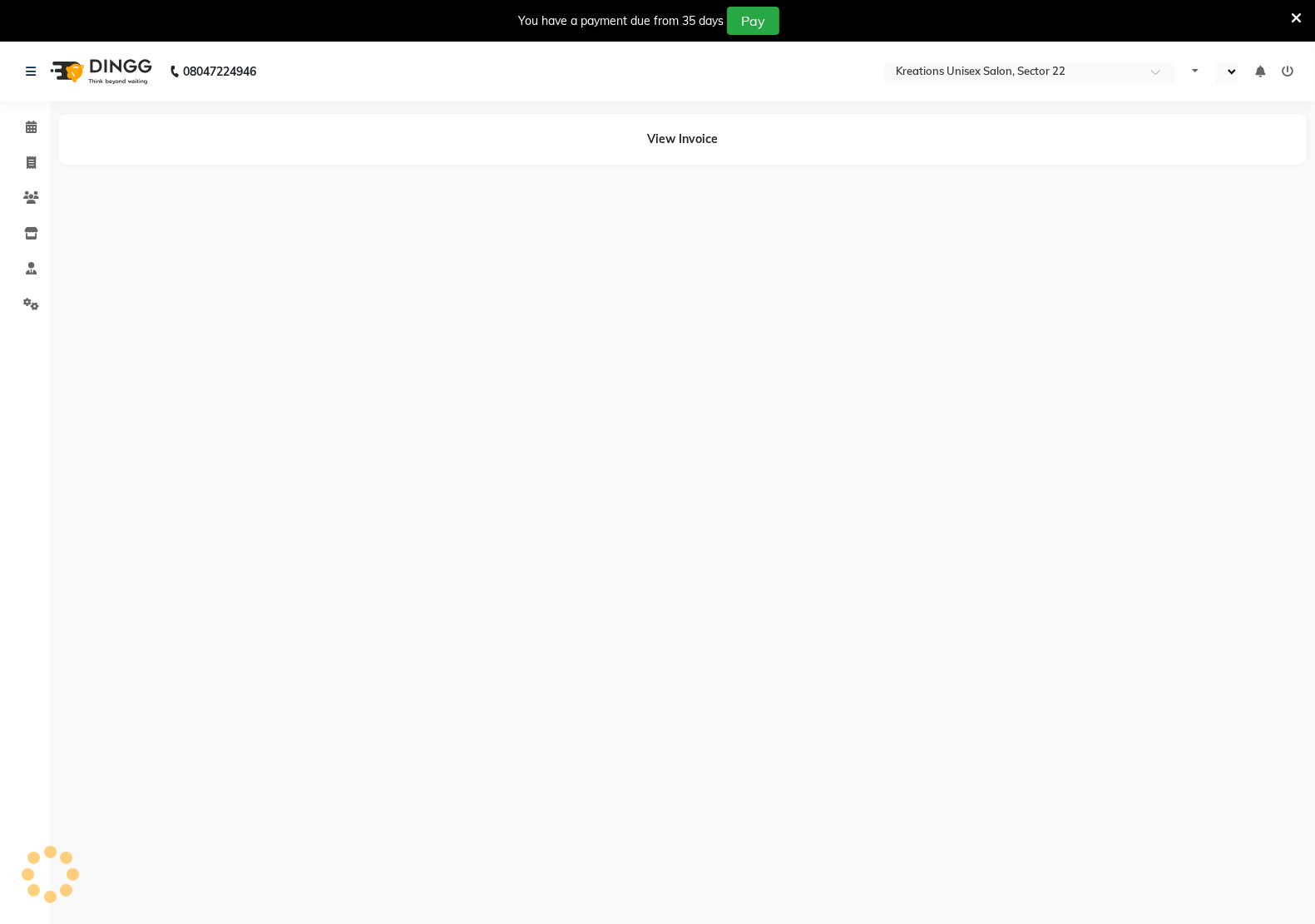
select select "en"
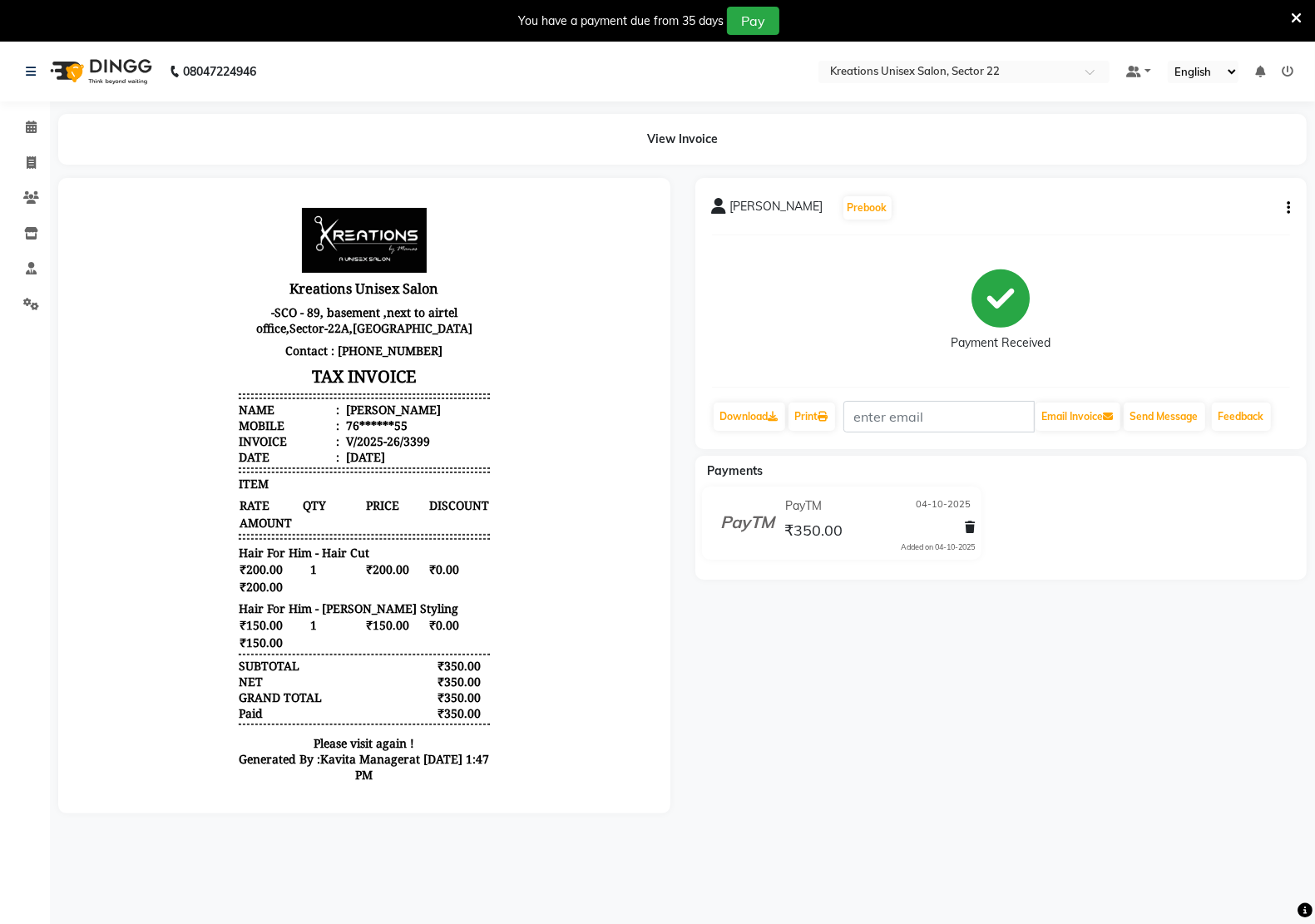
click at [1289, 208] on icon "button" at bounding box center [1288, 208] width 3 height 1
click at [1228, 214] on div "Edit Invoice" at bounding box center [1221, 208] width 84 height 20
select select "service"
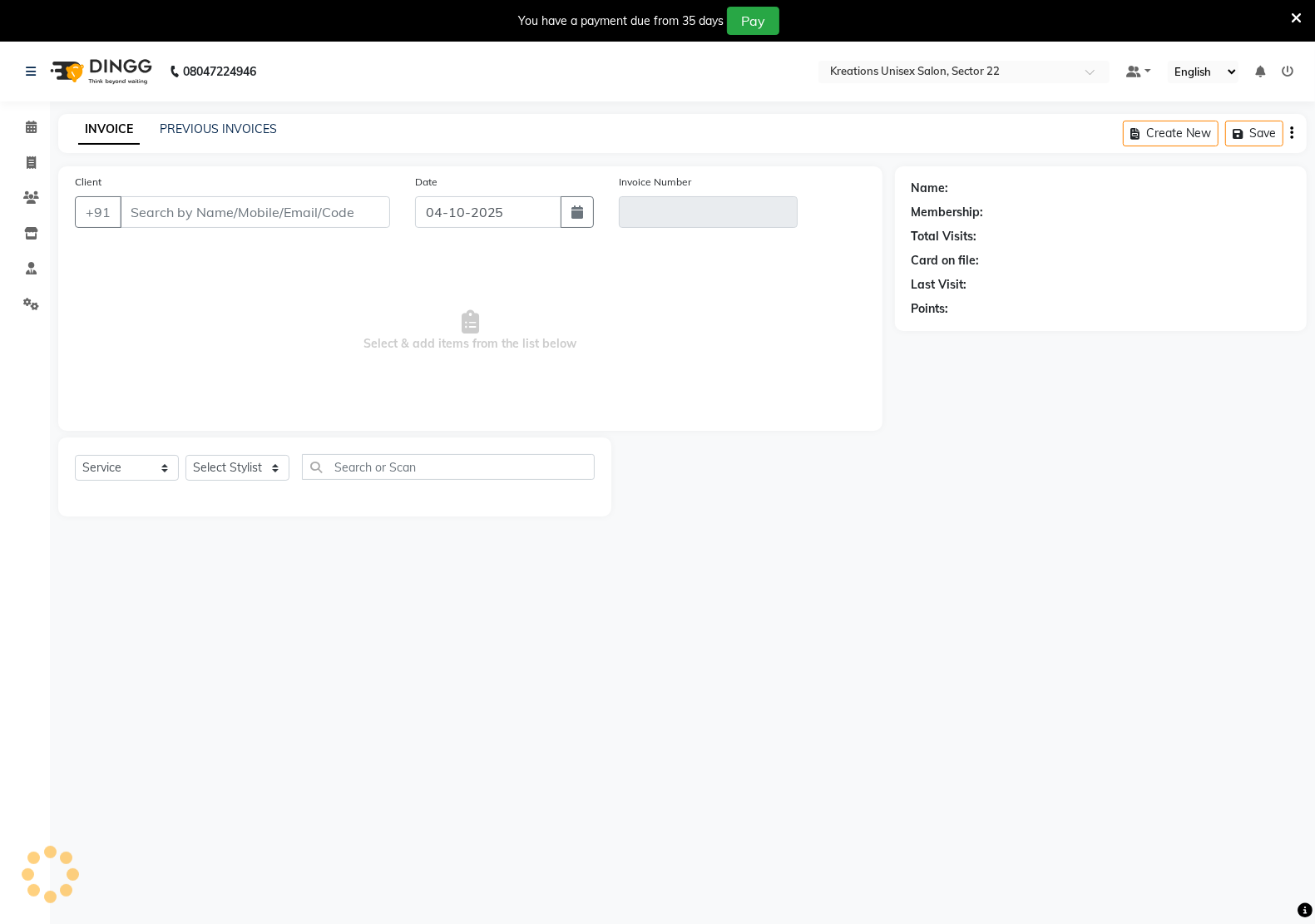
scroll to position [42, 0]
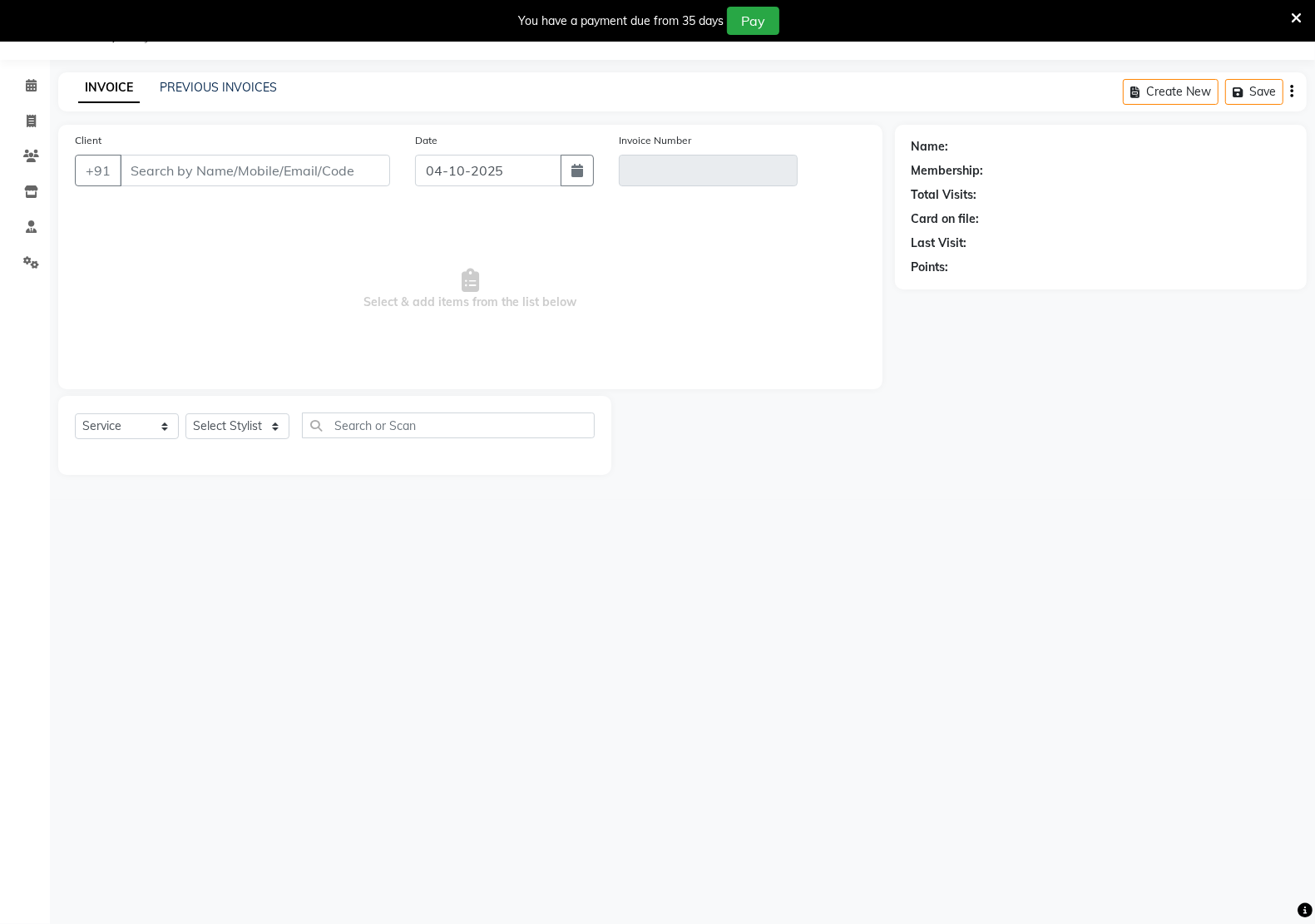
type input "76******55"
type input "V/2025-26/3399"
select select "select"
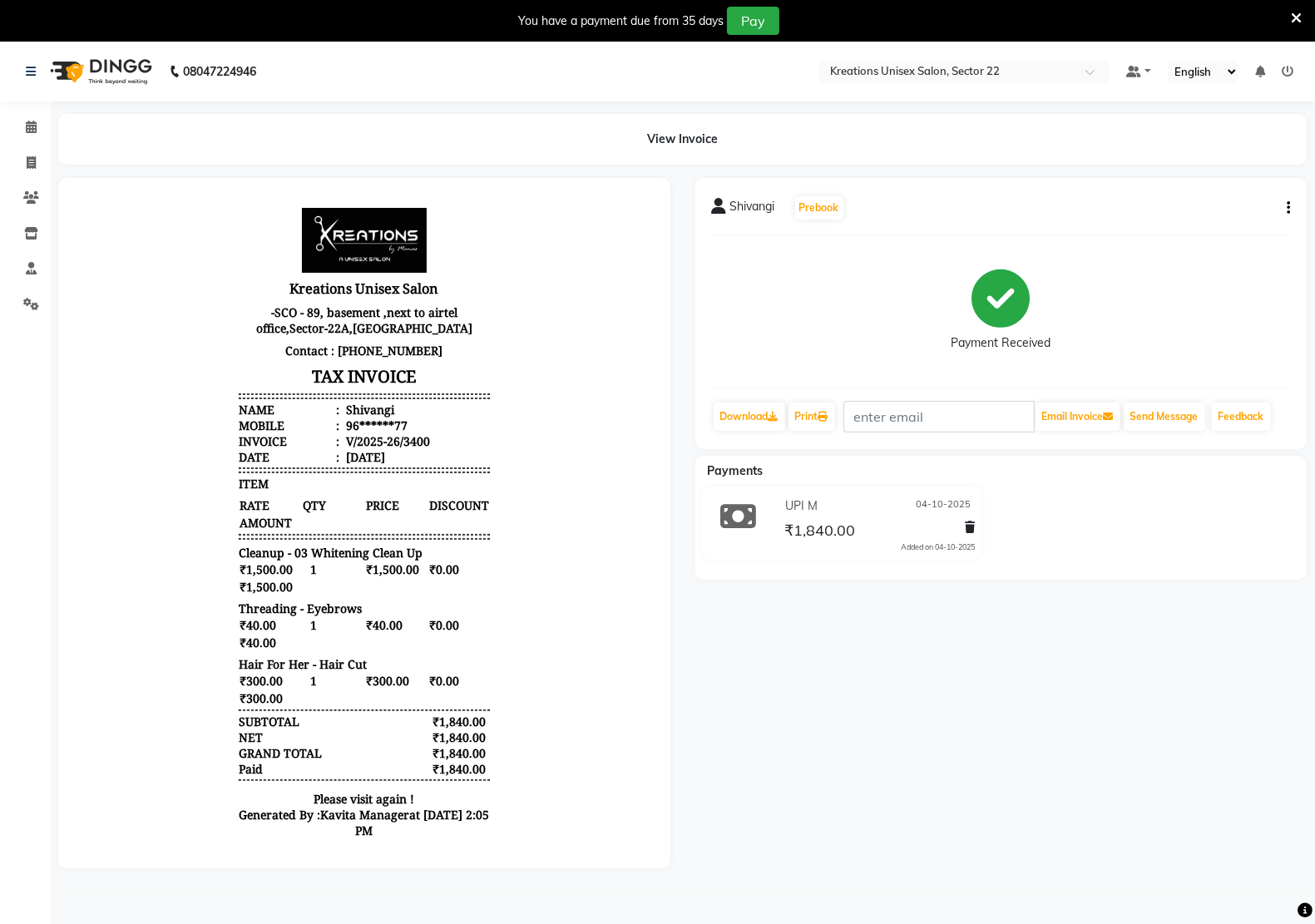
click at [1289, 208] on icon "button" at bounding box center [1288, 208] width 3 height 1
click at [1224, 210] on div "Edit Invoice" at bounding box center [1221, 208] width 84 height 20
select select "service"
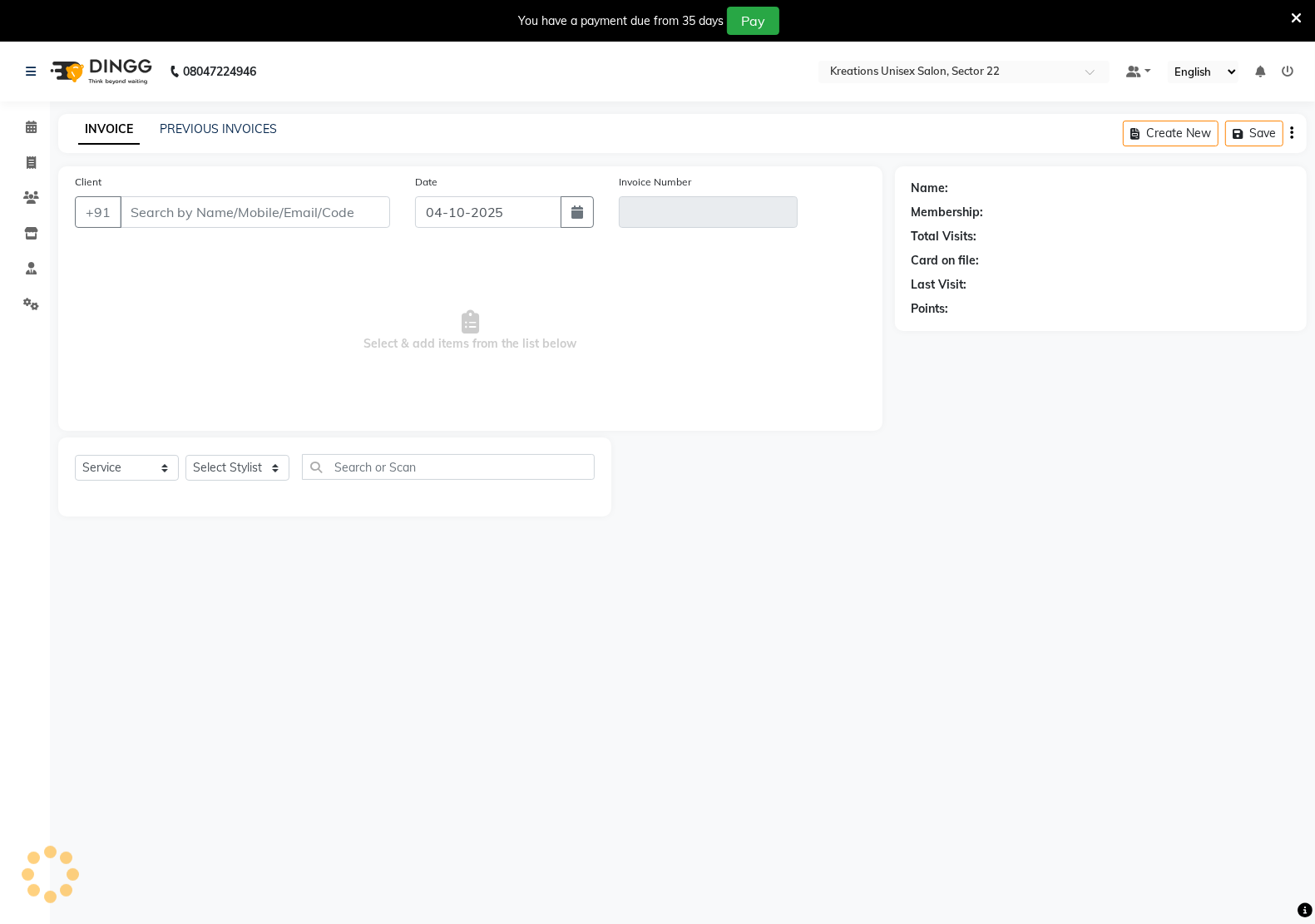
scroll to position [42, 0]
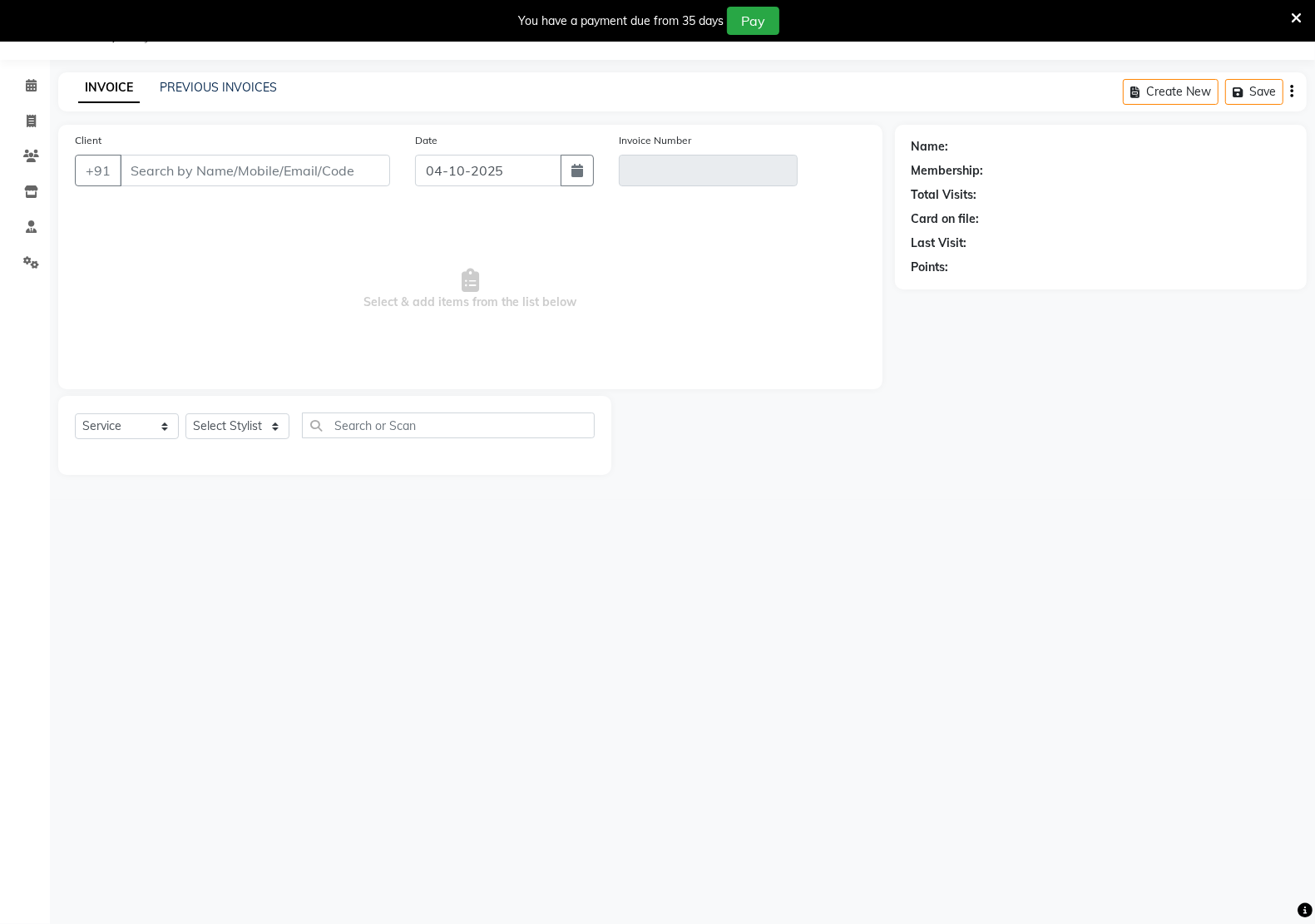
type input "96******77"
type input "V/2025-26/3400"
select select "select"
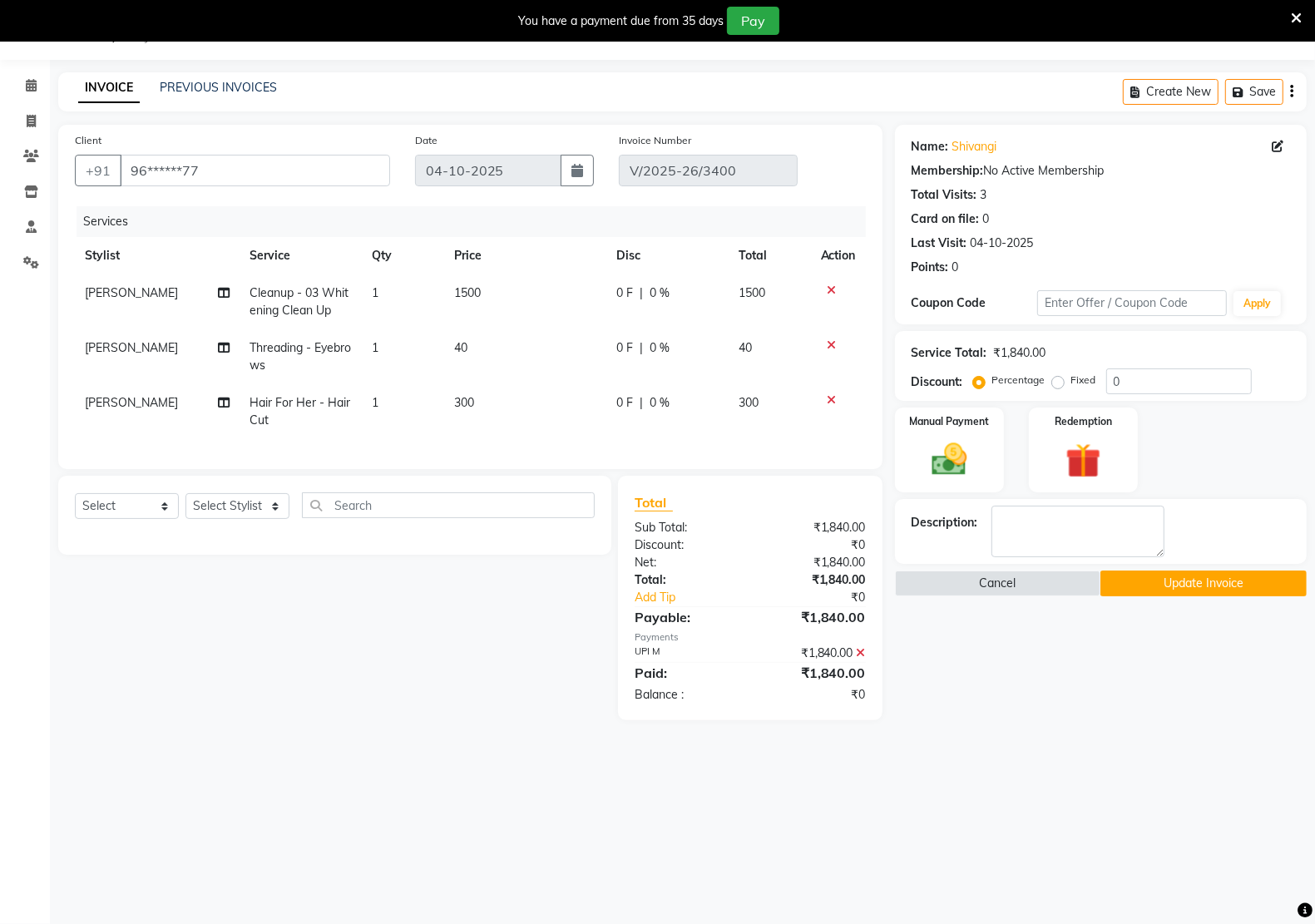
click at [111, 406] on span "nandni" at bounding box center [131, 401] width 93 height 15
select select "90989"
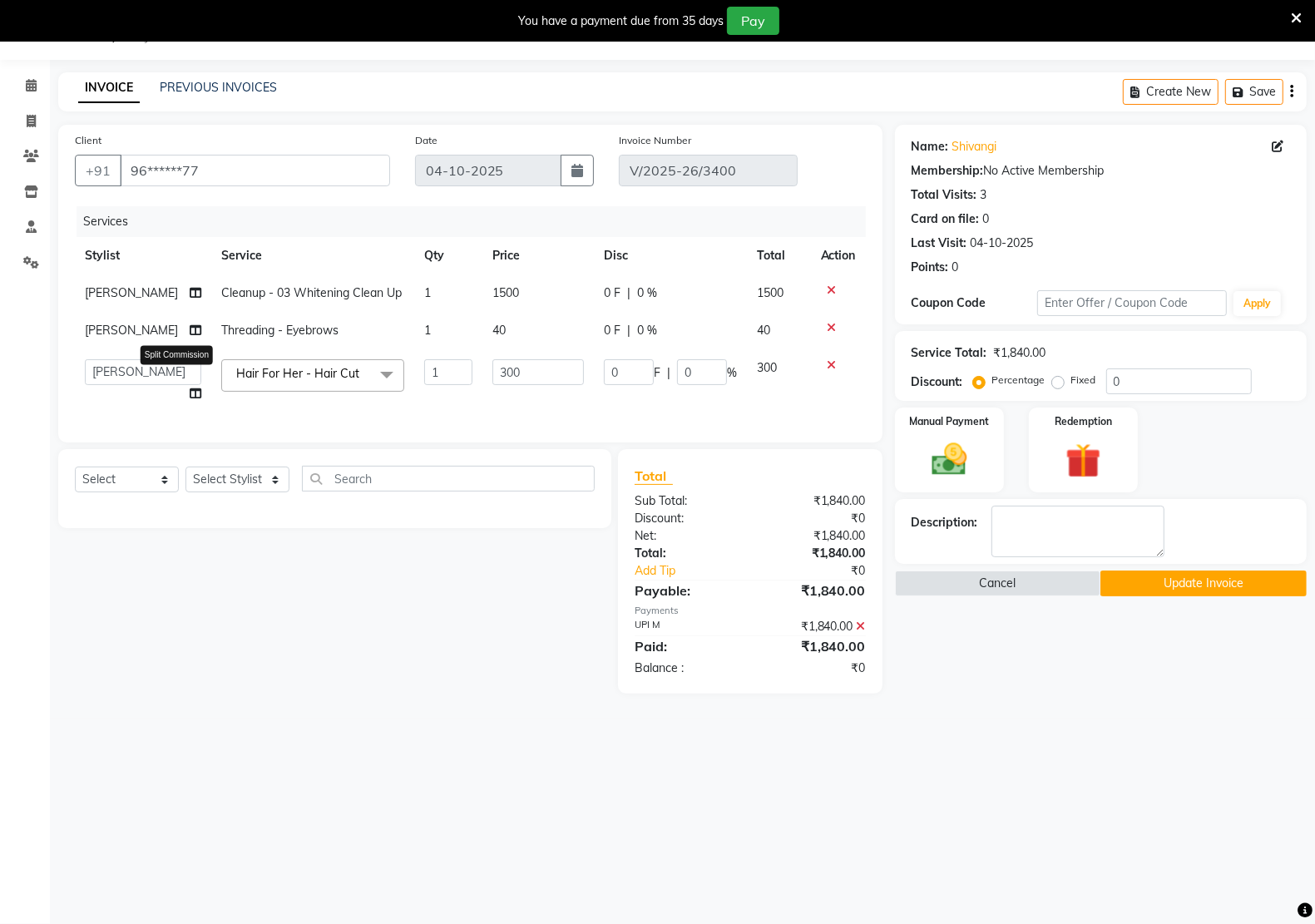
click at [190, 389] on icon at bounding box center [195, 394] width 12 height 12
select select "90989"
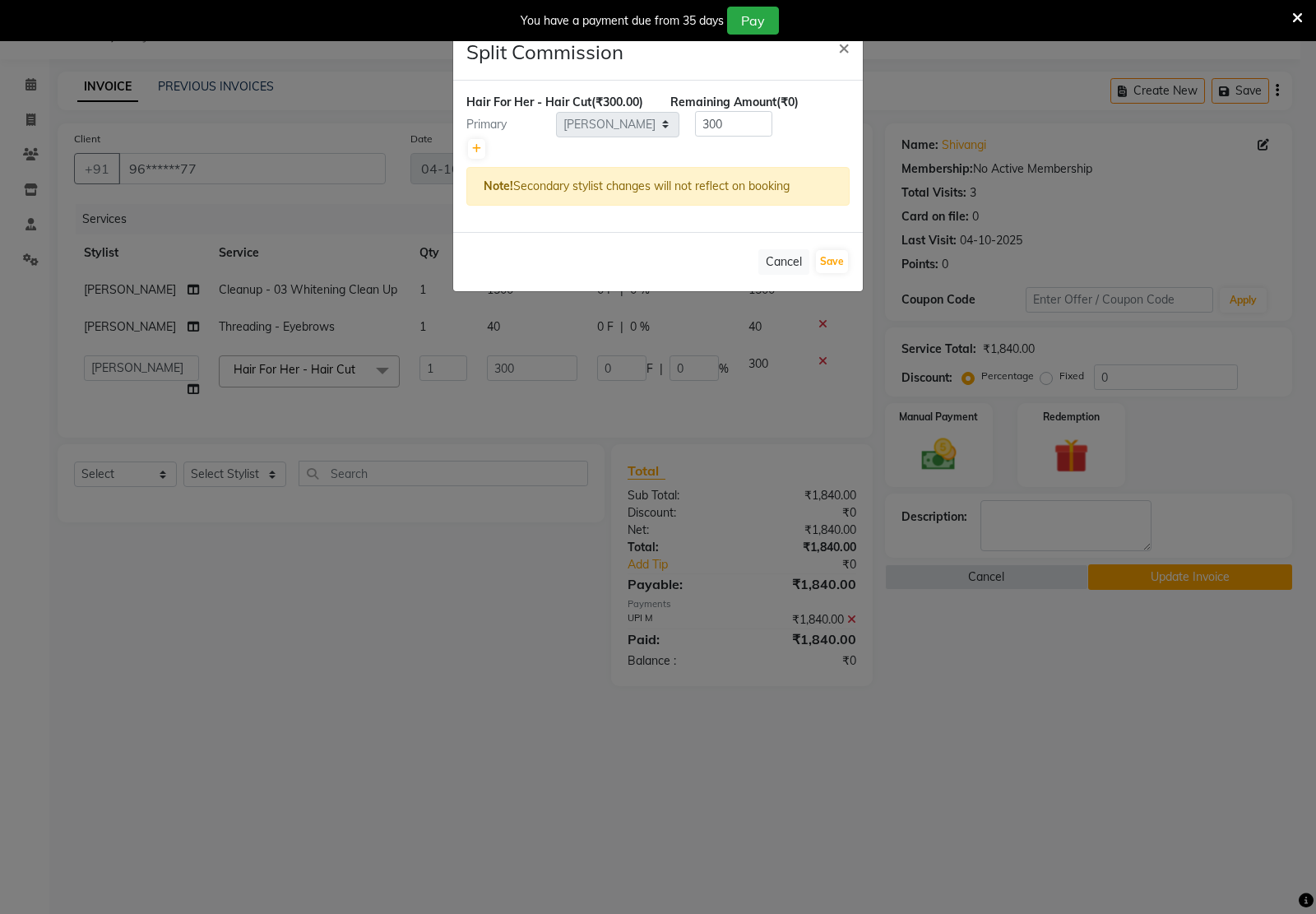
drag, startPoint x: 436, startPoint y: 796, endPoint x: 422, endPoint y: 729, distance: 68.4
click at [441, 791] on ngb-modal-window "Split Commission × Hair For Her - Hair Cut (₹300.00) Remaining Amount (₹0) Prim…" at bounding box center [658, 457] width 1316 height 914
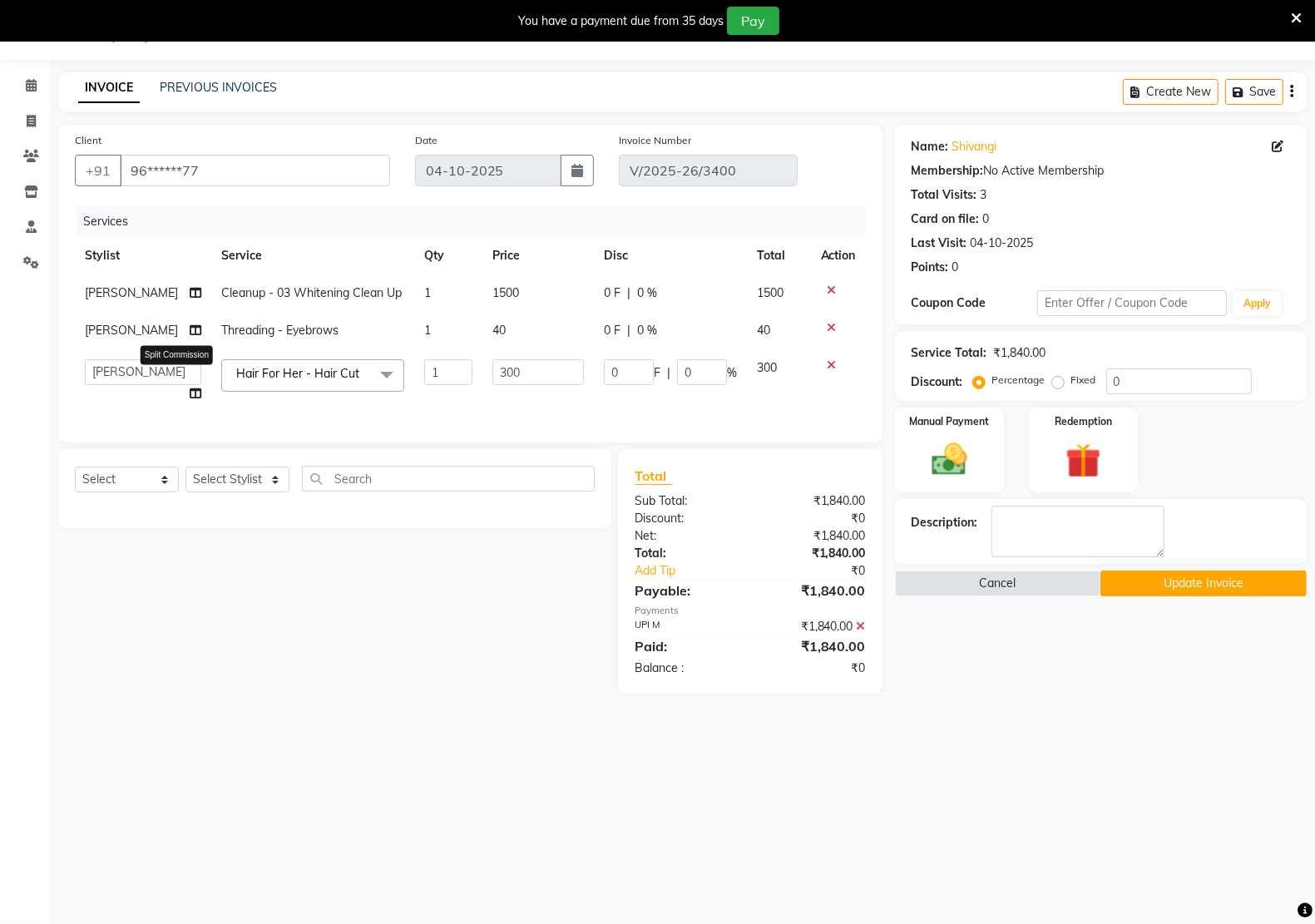
click at [190, 393] on icon at bounding box center [195, 394] width 12 height 12
select select "90989"
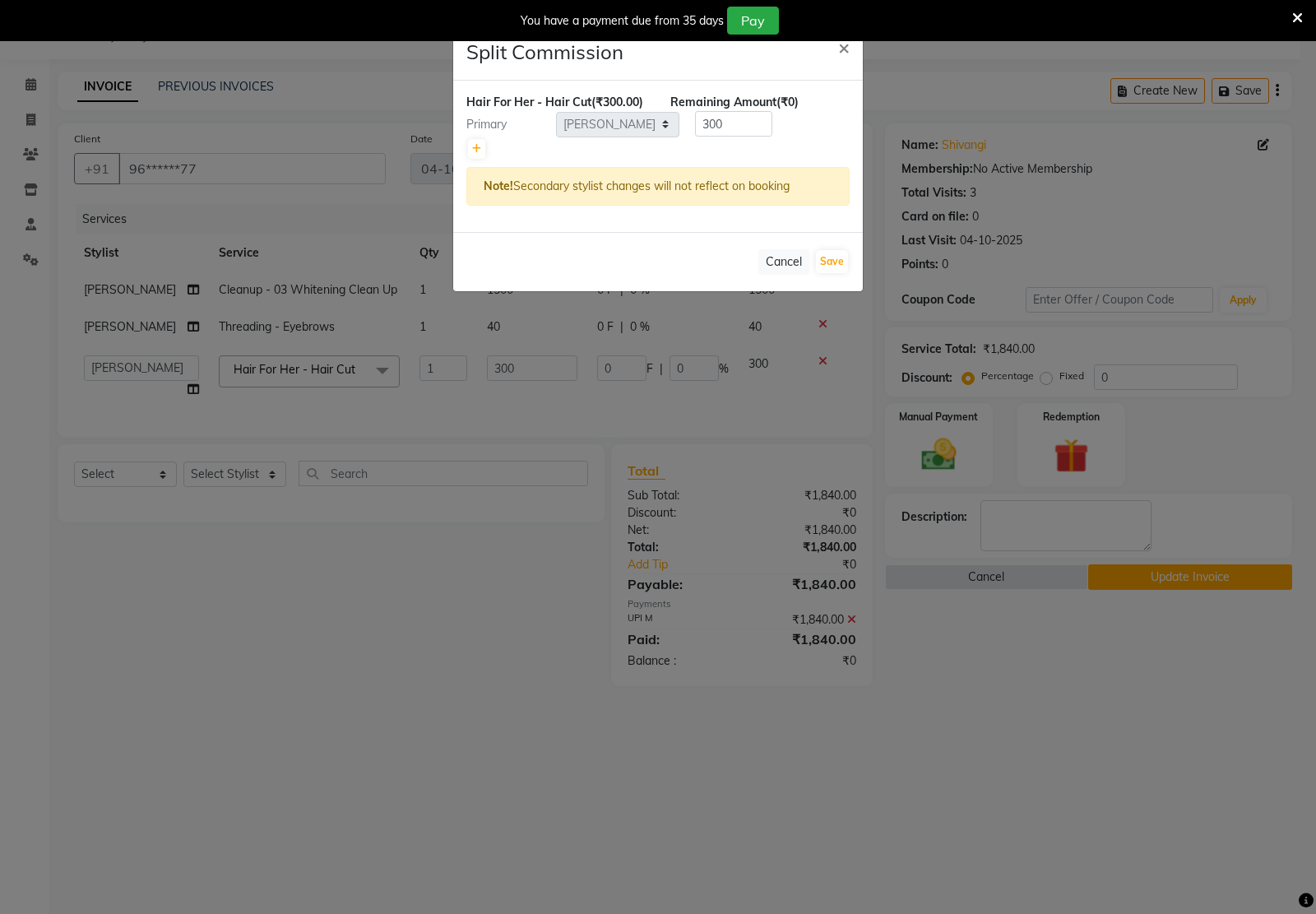
drag, startPoint x: 392, startPoint y: 641, endPoint x: 364, endPoint y: 592, distance: 56.4
click at [392, 638] on ngb-modal-window "Split Commission × Hair For Her - Hair Cut (₹300.00) Remaining Amount (₹0) Prim…" at bounding box center [658, 457] width 1316 height 914
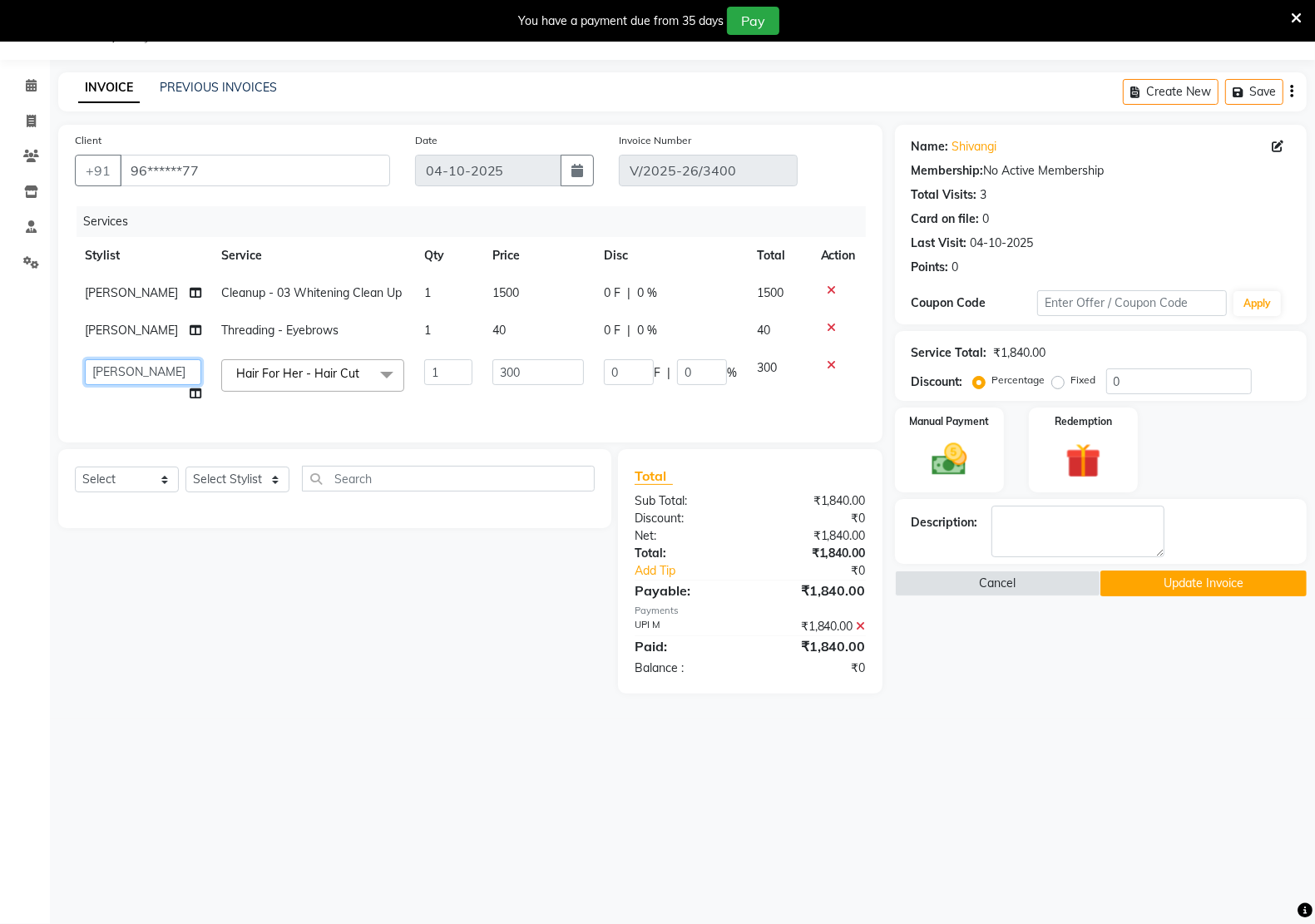
click at [113, 366] on select "Amit RAJPUT Hidayat jitender Kapil Kavita Manager Malik Khan Manas Sir nandni p…" at bounding box center [143, 372] width 117 height 26
select select "90993"
click at [1179, 579] on button "Update Invoice" at bounding box center [1203, 583] width 206 height 26
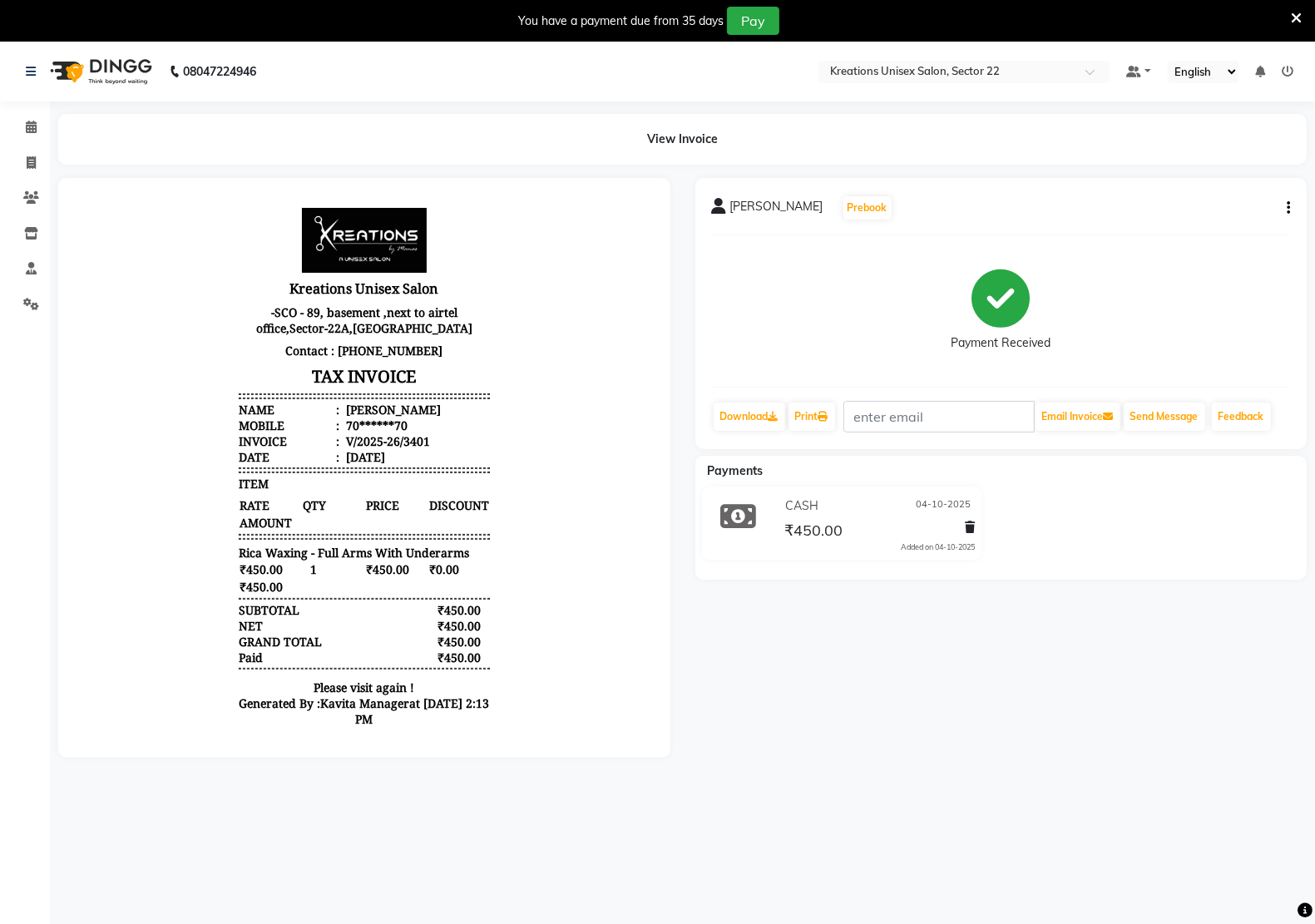
click at [1289, 208] on icon "button" at bounding box center [1288, 208] width 3 height 1
click at [1236, 208] on div "Edit Invoice" at bounding box center [1221, 208] width 84 height 20
select select "service"
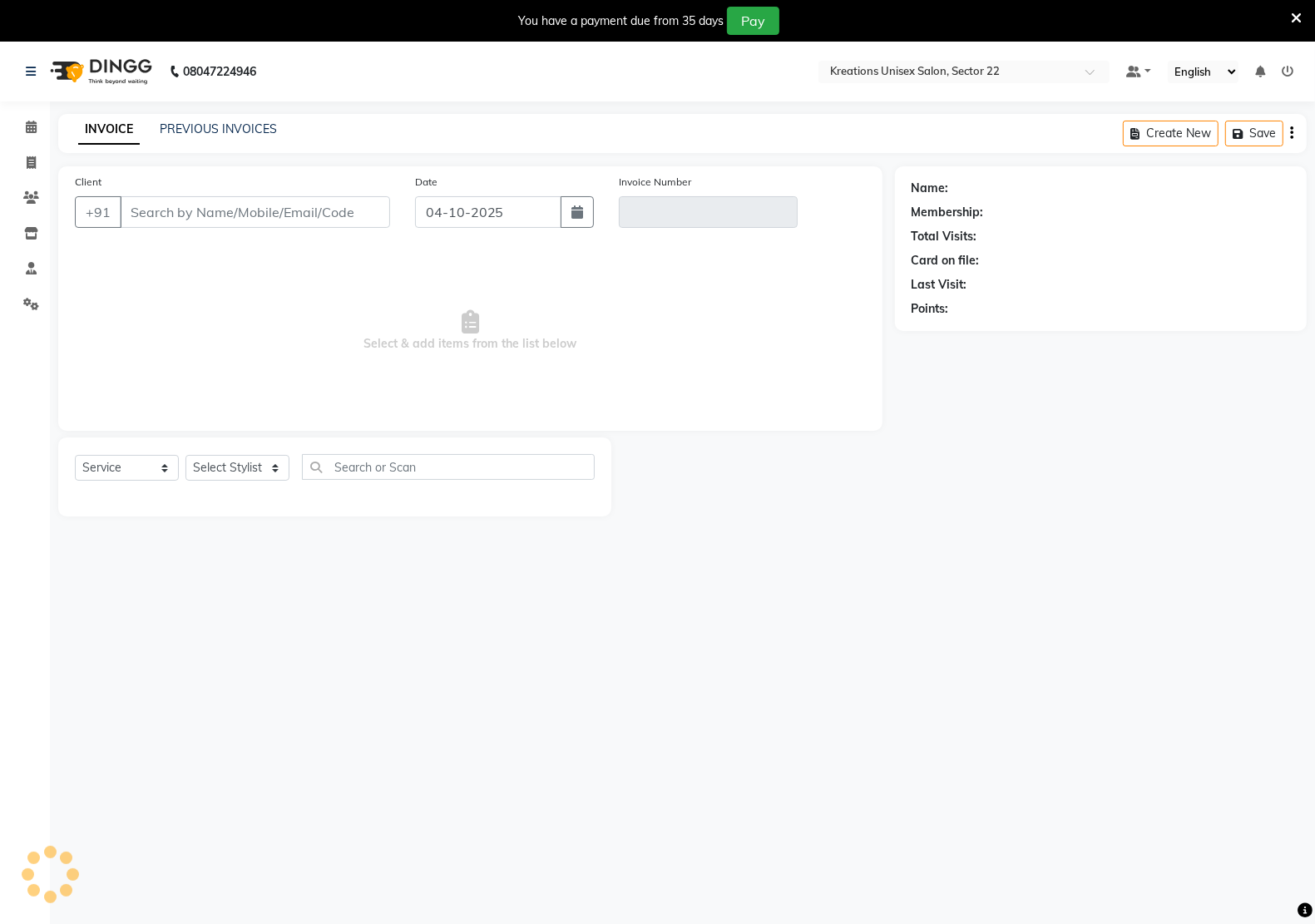
type input "70******70"
type input "V/2025-26/3401"
select select "select"
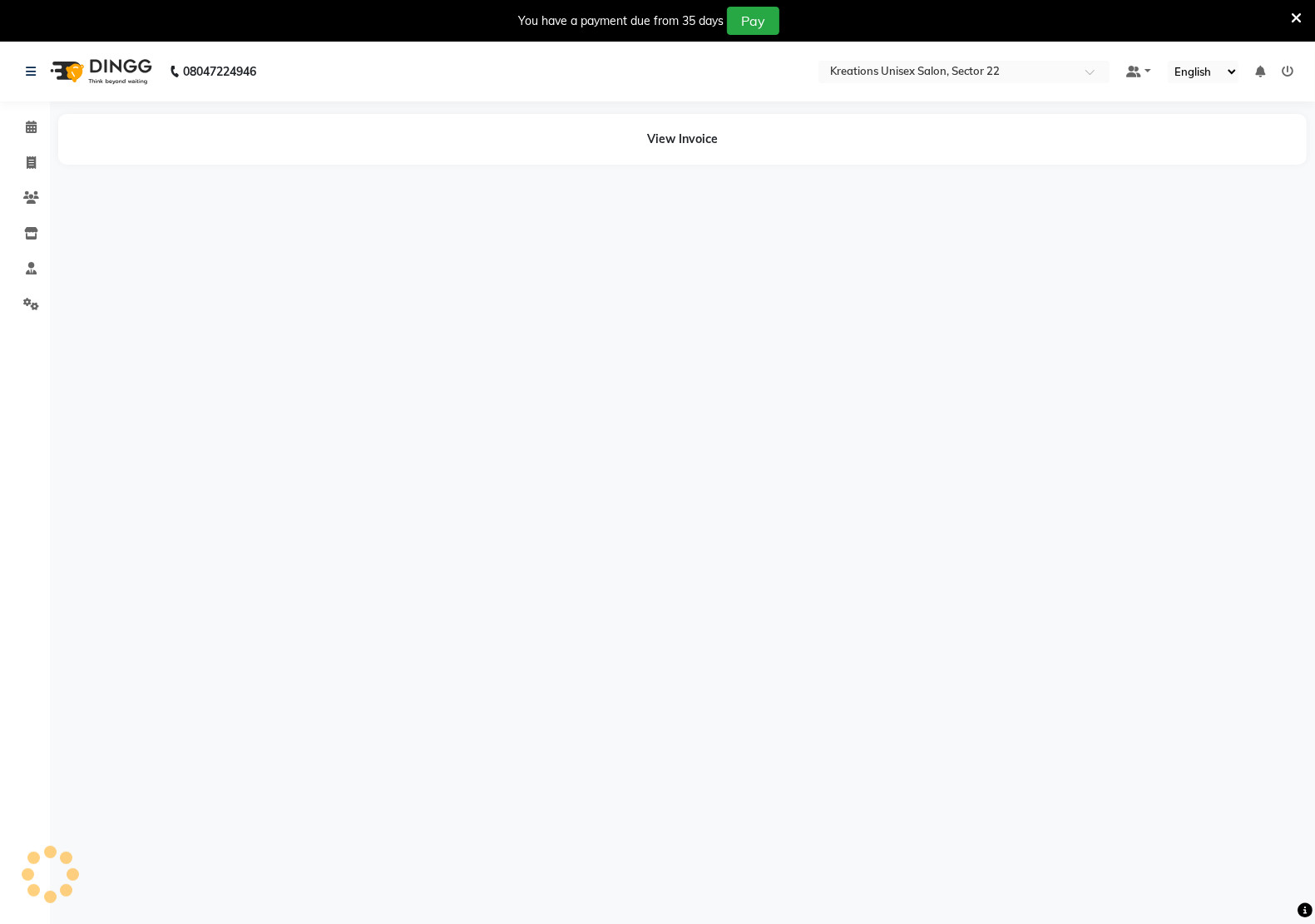
select select "en"
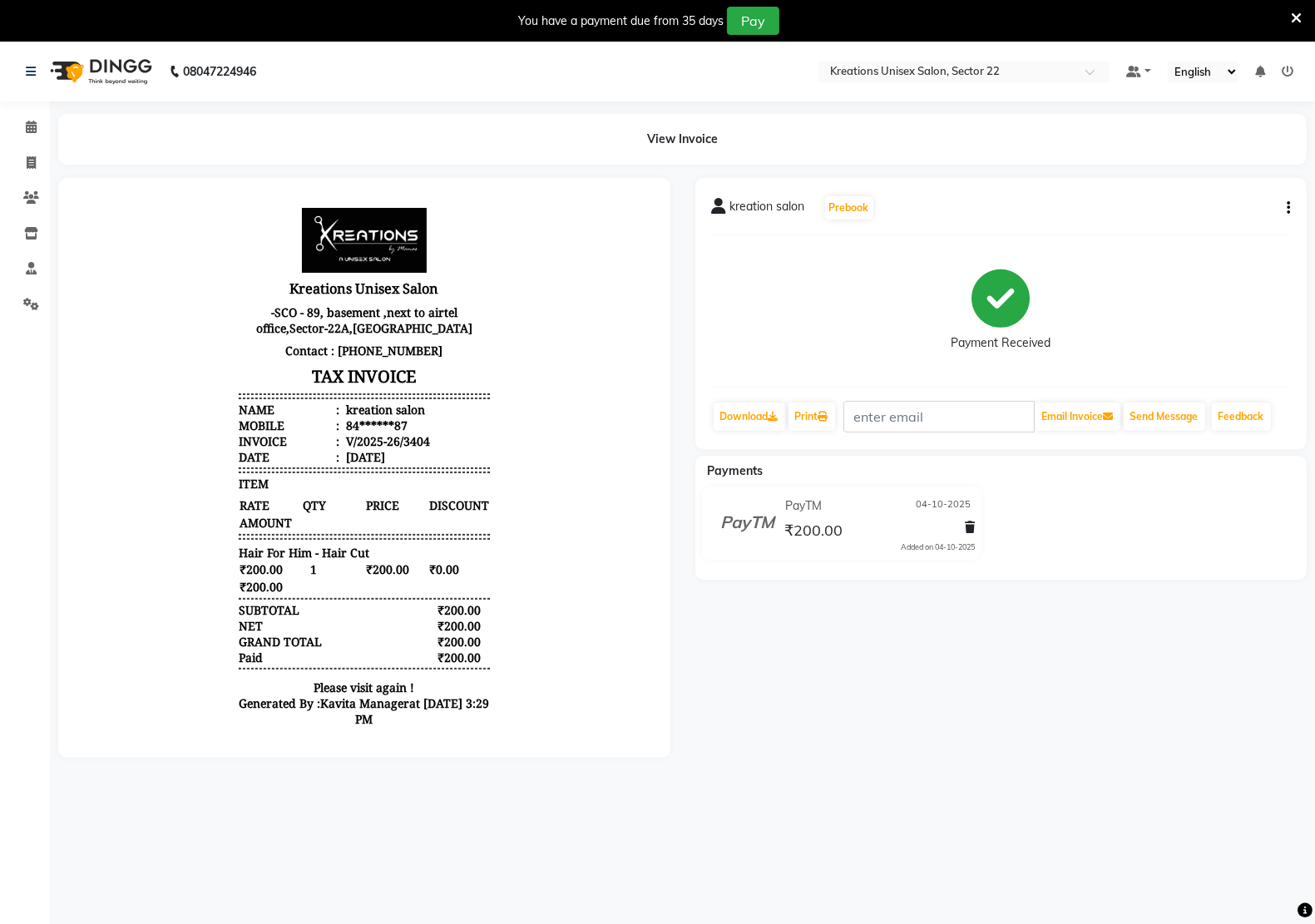
click at [1287, 209] on icon "button" at bounding box center [1288, 208] width 3 height 1
click at [1233, 208] on div "Edit Invoice" at bounding box center [1221, 208] width 84 height 20
select select "service"
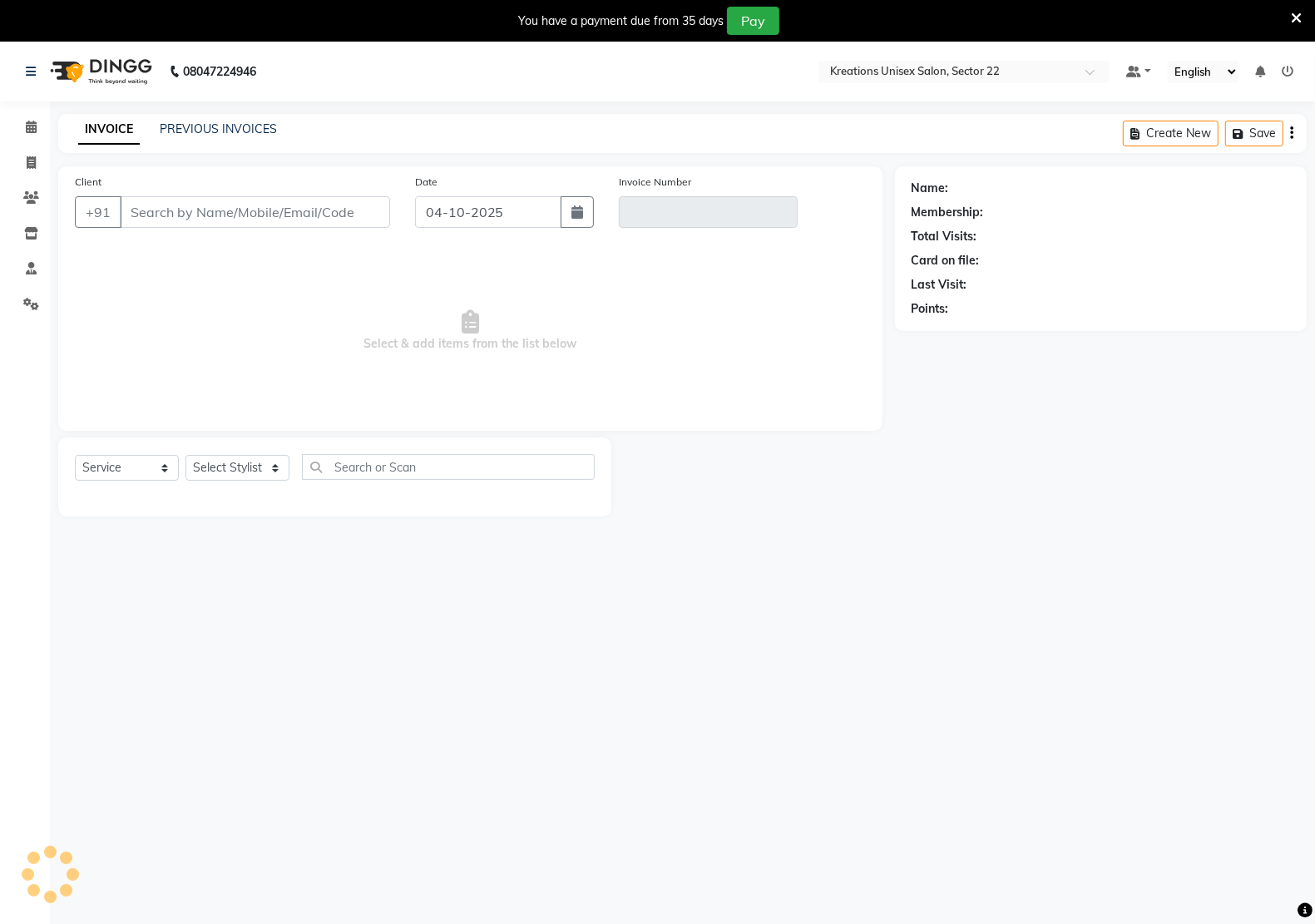
type input "84******87"
type input "V/2025-26/3404"
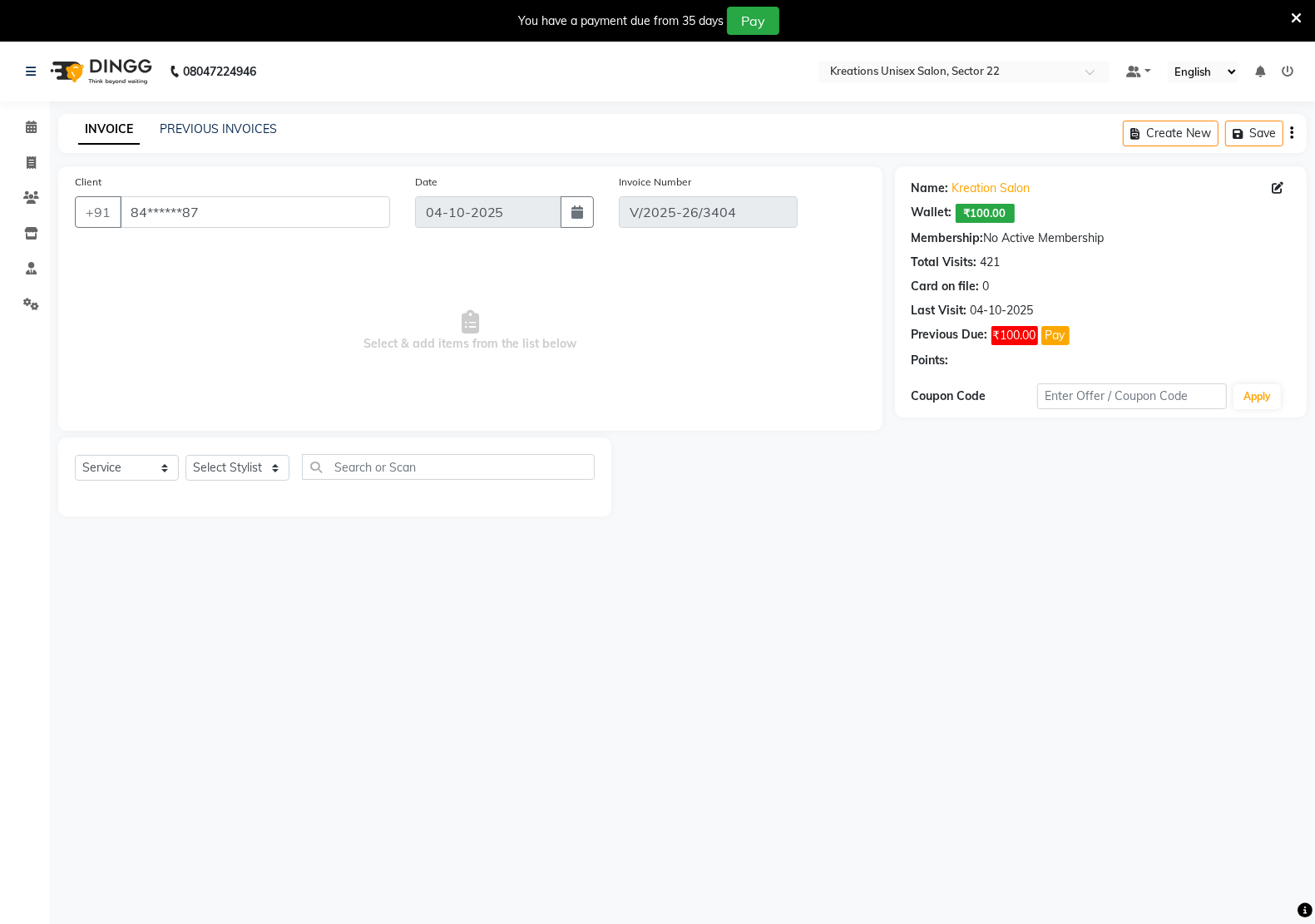
select select "select"
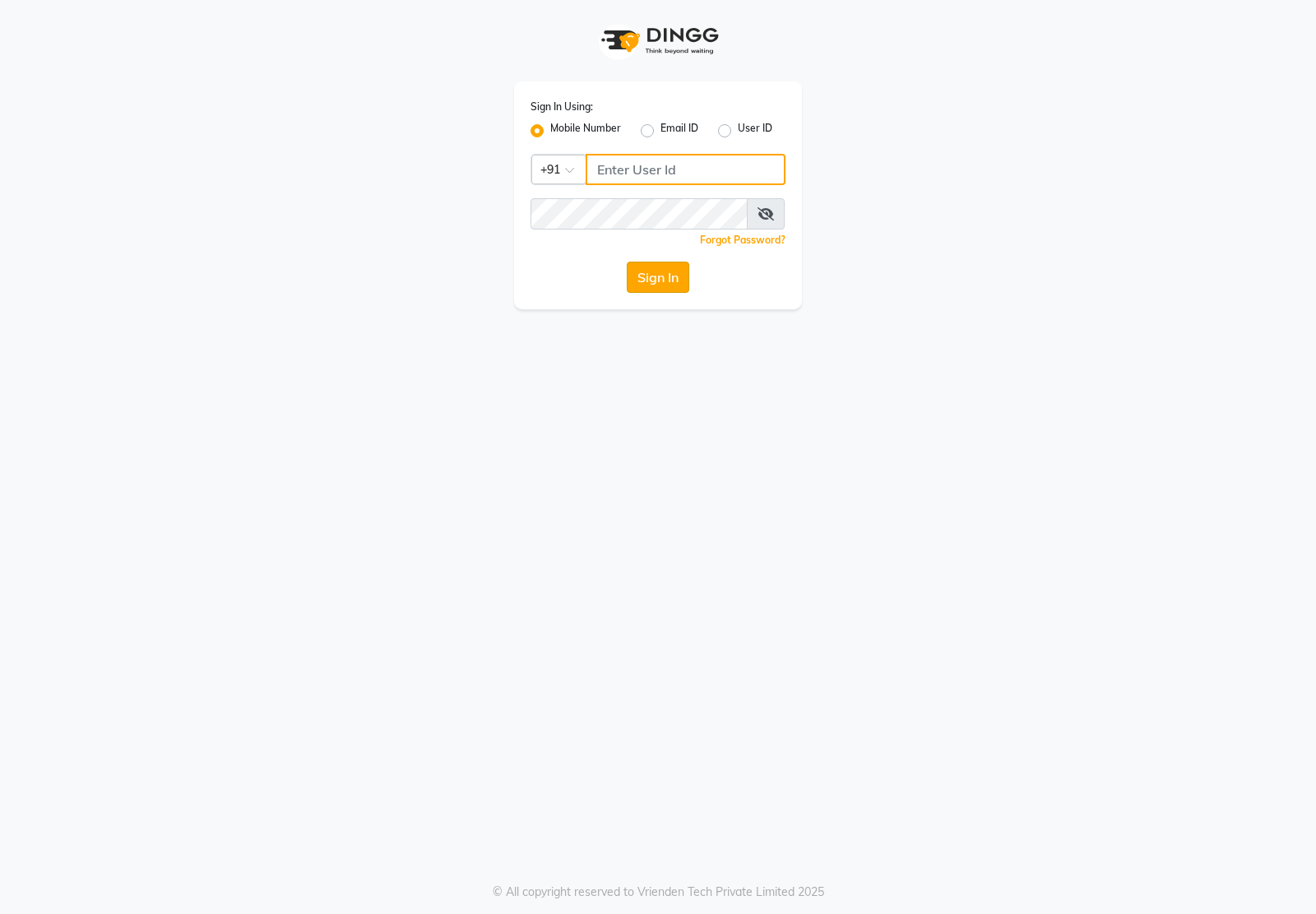
type input "7011915920"
click at [639, 274] on button "Sign In" at bounding box center [658, 277] width 62 height 32
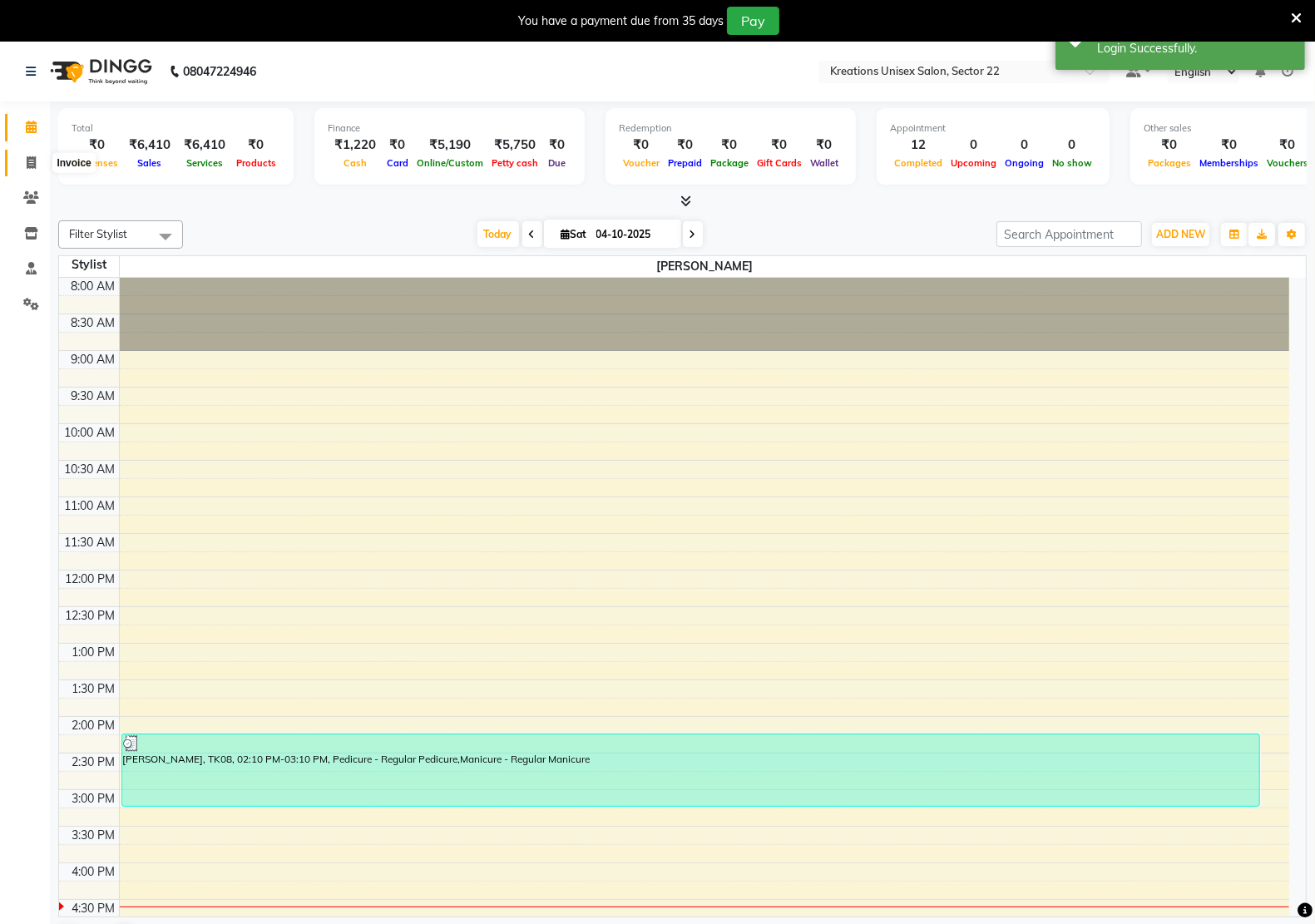
click at [33, 164] on icon at bounding box center [30, 162] width 9 height 13
select select "6170"
select select "service"
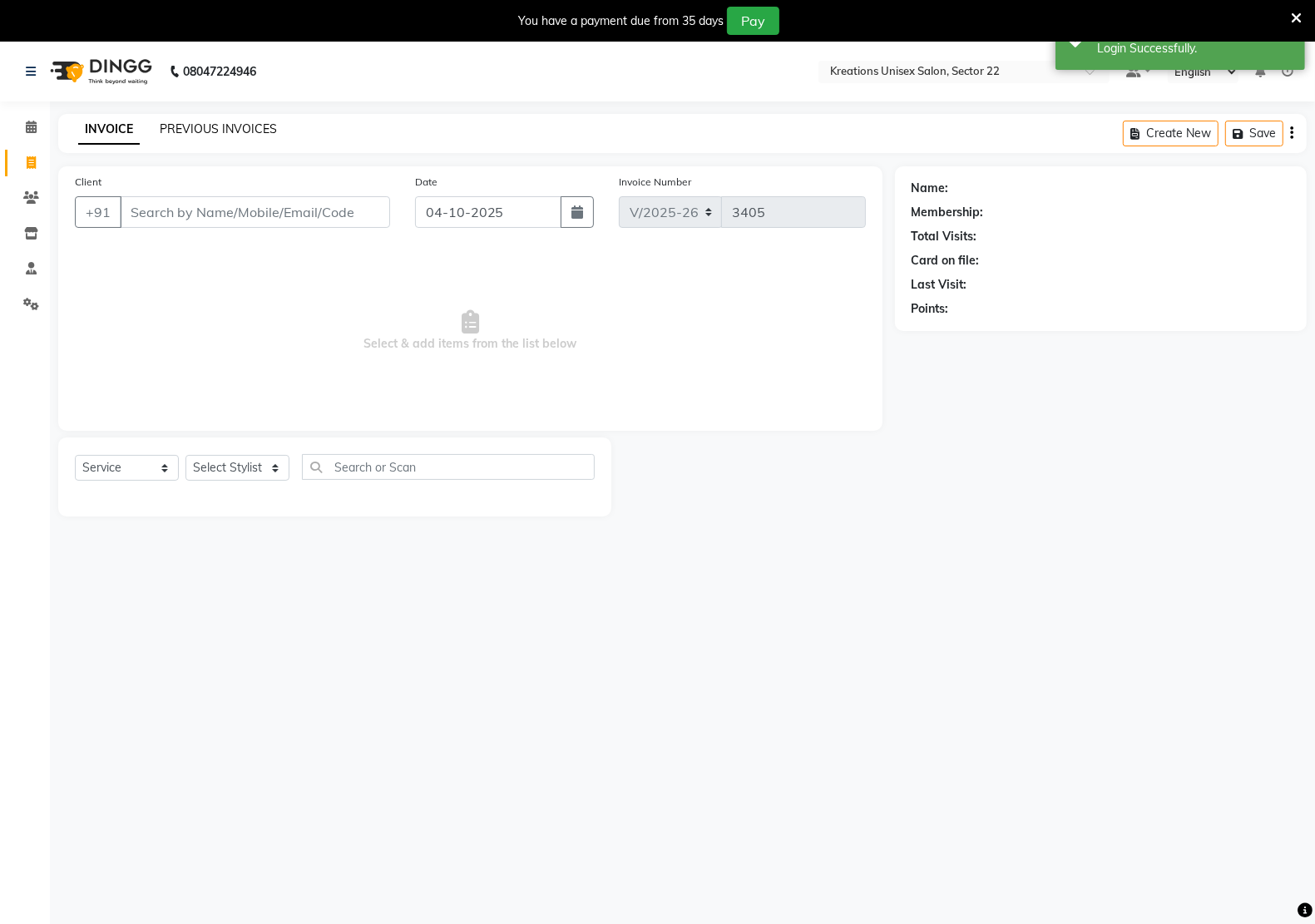
click at [214, 129] on link "PREVIOUS INVOICES" at bounding box center [218, 128] width 118 height 15
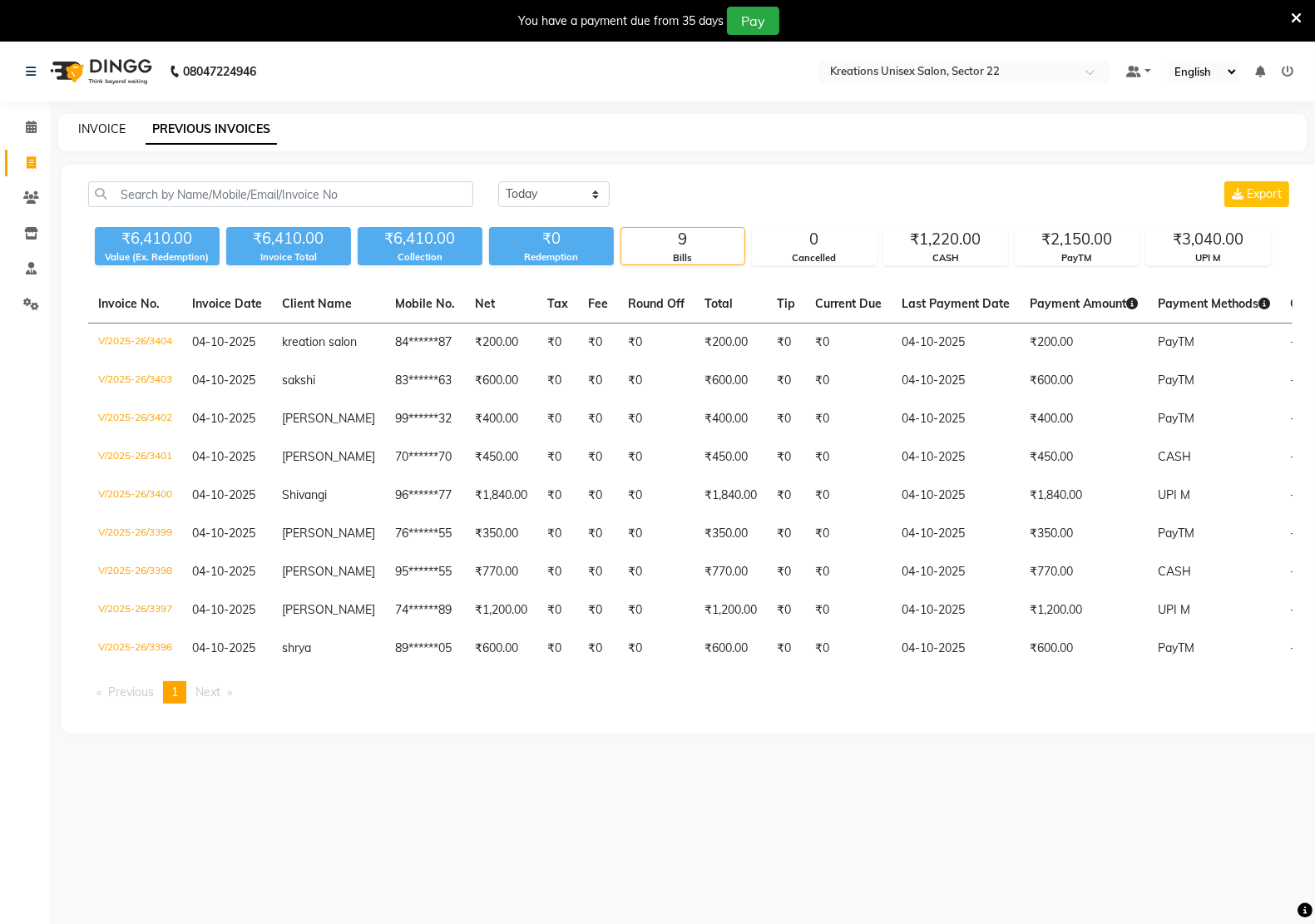
click at [97, 125] on link "INVOICE" at bounding box center [101, 128] width 48 height 15
select select "6170"
select select "service"
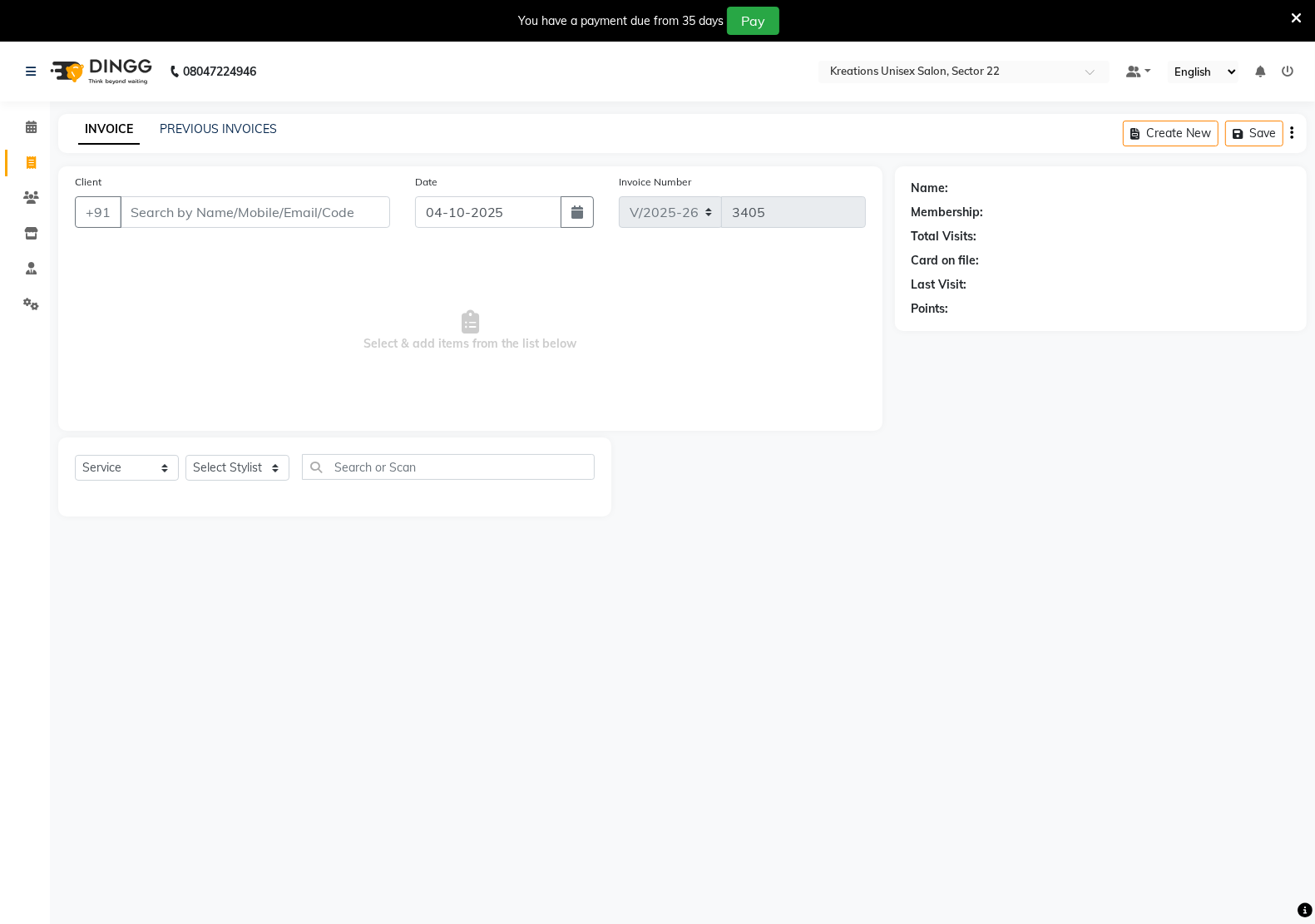
click at [160, 212] on input "Client" at bounding box center [255, 212] width 270 height 32
click at [225, 264] on div "Client +91 Date 04-10-2025 Invoice Number V/2025 V/2025-26 3405 Select & add it…" at bounding box center [470, 298] width 824 height 264
click at [243, 475] on select "Select Stylist Amit RAJPUT Hidayat jitender Kapil Kavita Manager Malik Khan Man…" at bounding box center [237, 467] width 104 height 26
select select "92005"
click at [186, 455] on select "Select Stylist Amit RAJPUT Hidayat jitender Kapil Kavita Manager Malik Khan Man…" at bounding box center [237, 467] width 104 height 26
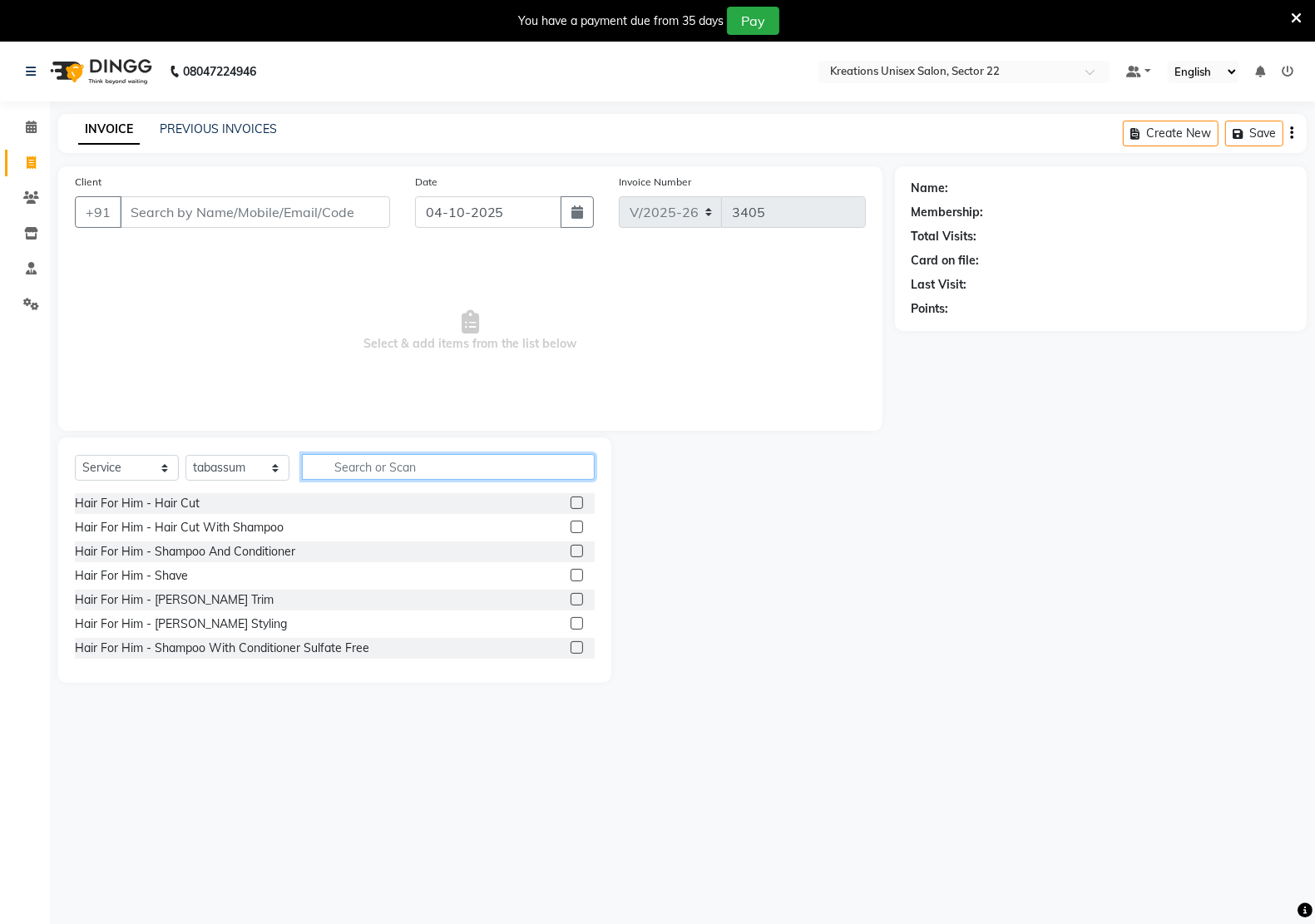
click at [389, 468] on input "text" at bounding box center [448, 466] width 293 height 26
click at [421, 465] on input "text" at bounding box center [448, 466] width 293 height 26
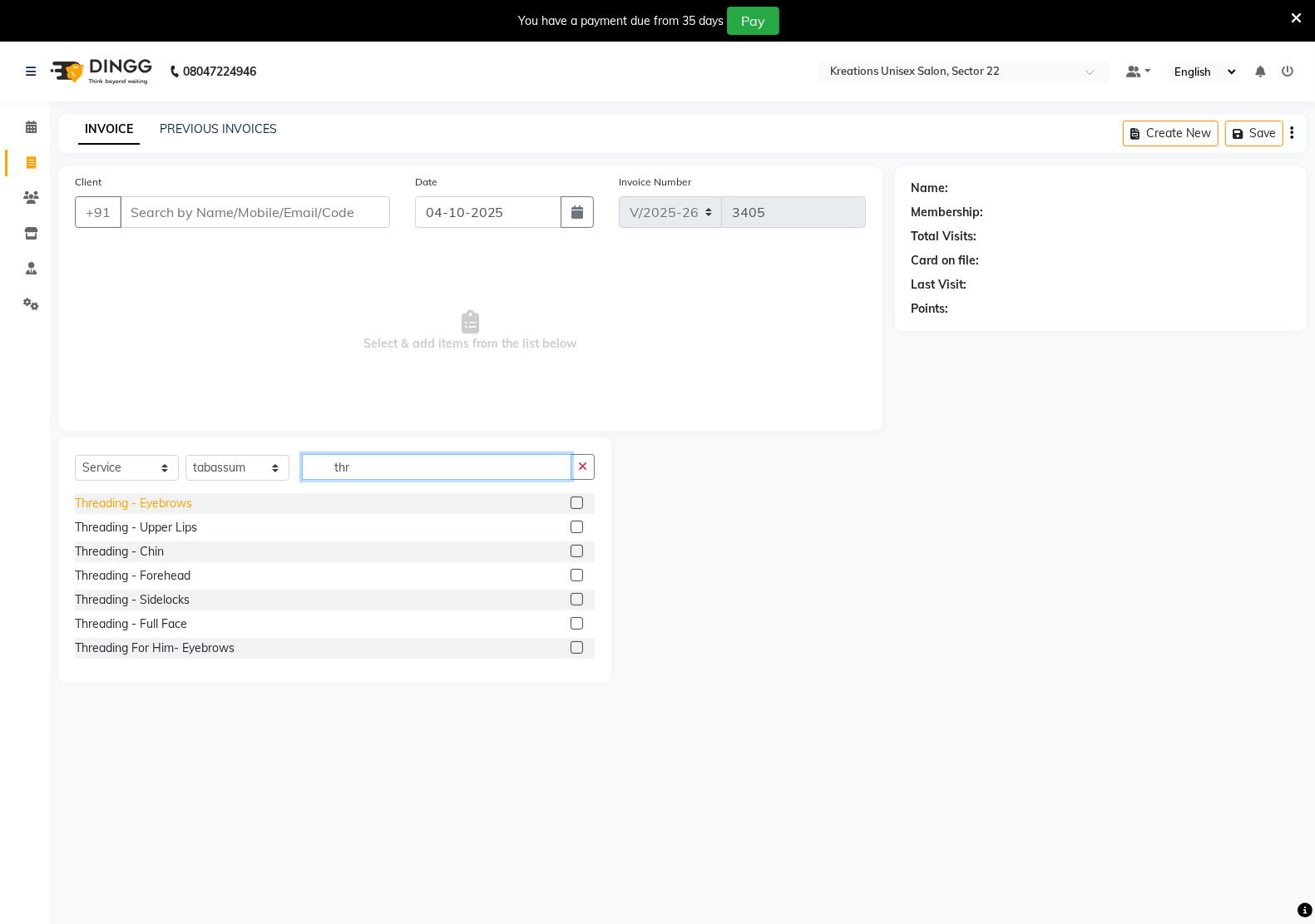
type input "thr"
click at [160, 504] on div "Threading - Eyebrows" at bounding box center [133, 503] width 118 height 17
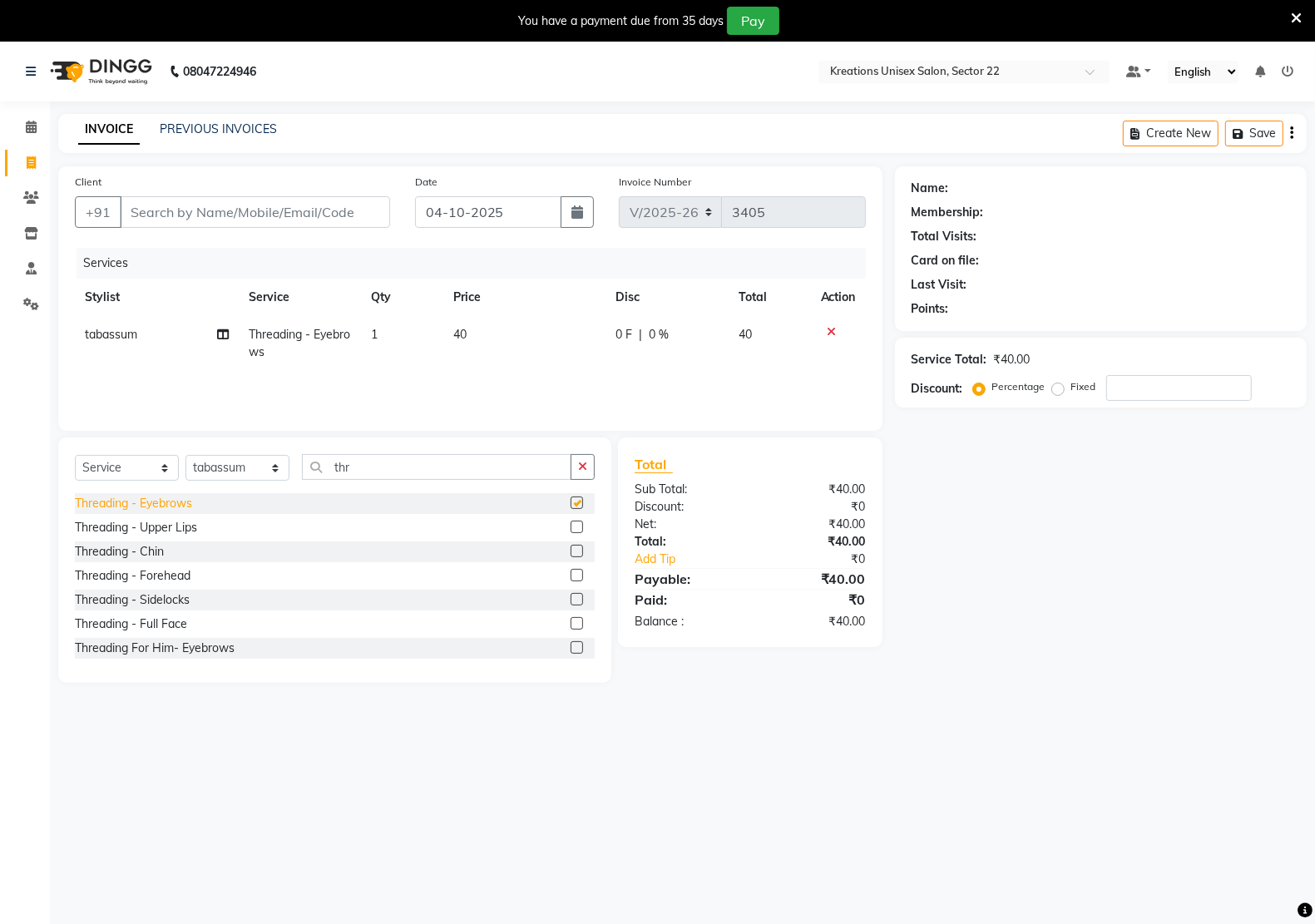
checkbox input "false"
click at [168, 532] on div "Threading - Upper Lips" at bounding box center [136, 528] width 122 height 17
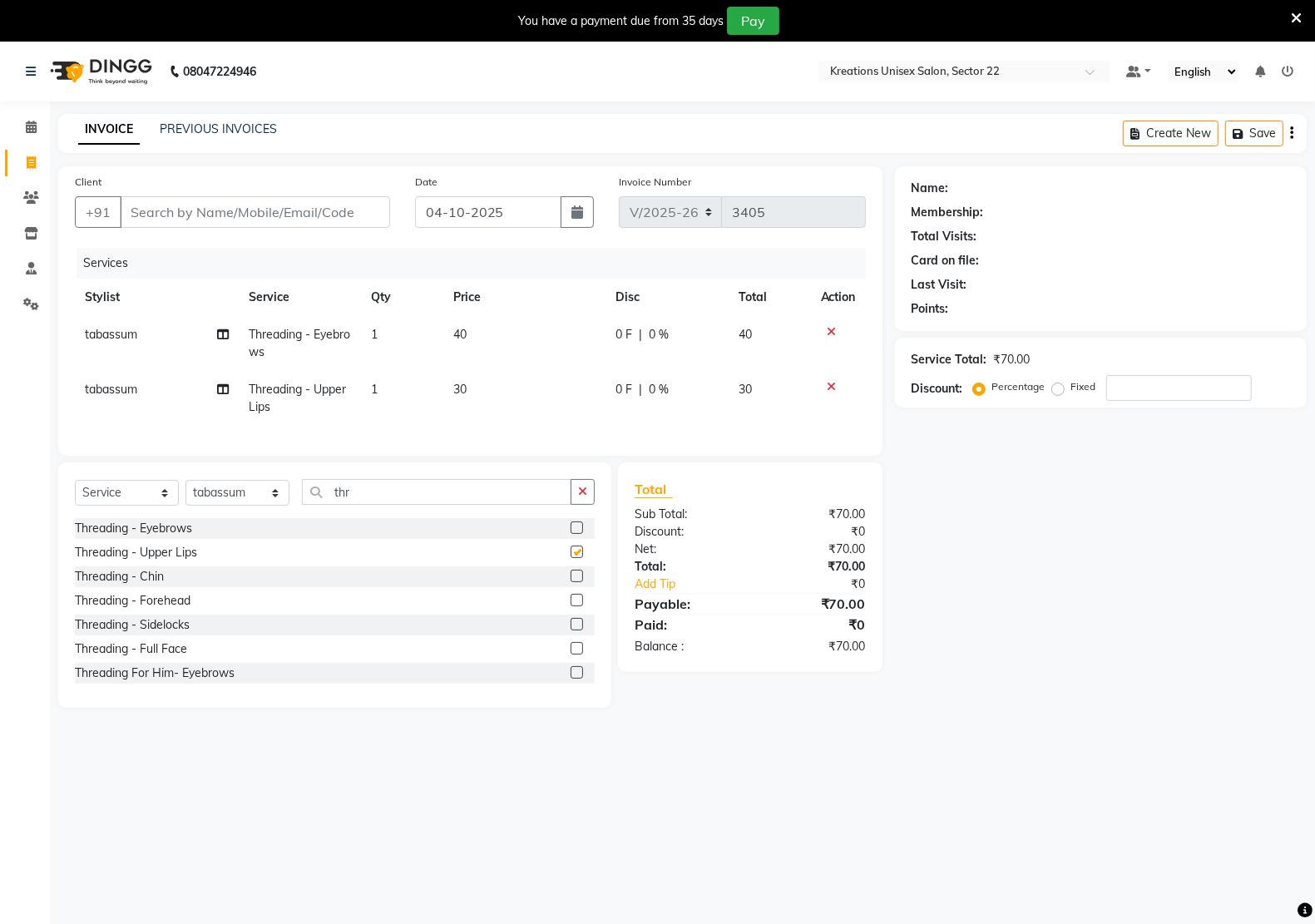
checkbox input "false"
click at [239, 221] on input "Client" at bounding box center [255, 212] width 270 height 32
click at [189, 222] on input "Client" at bounding box center [255, 212] width 270 height 32
type input "8"
type input "0"
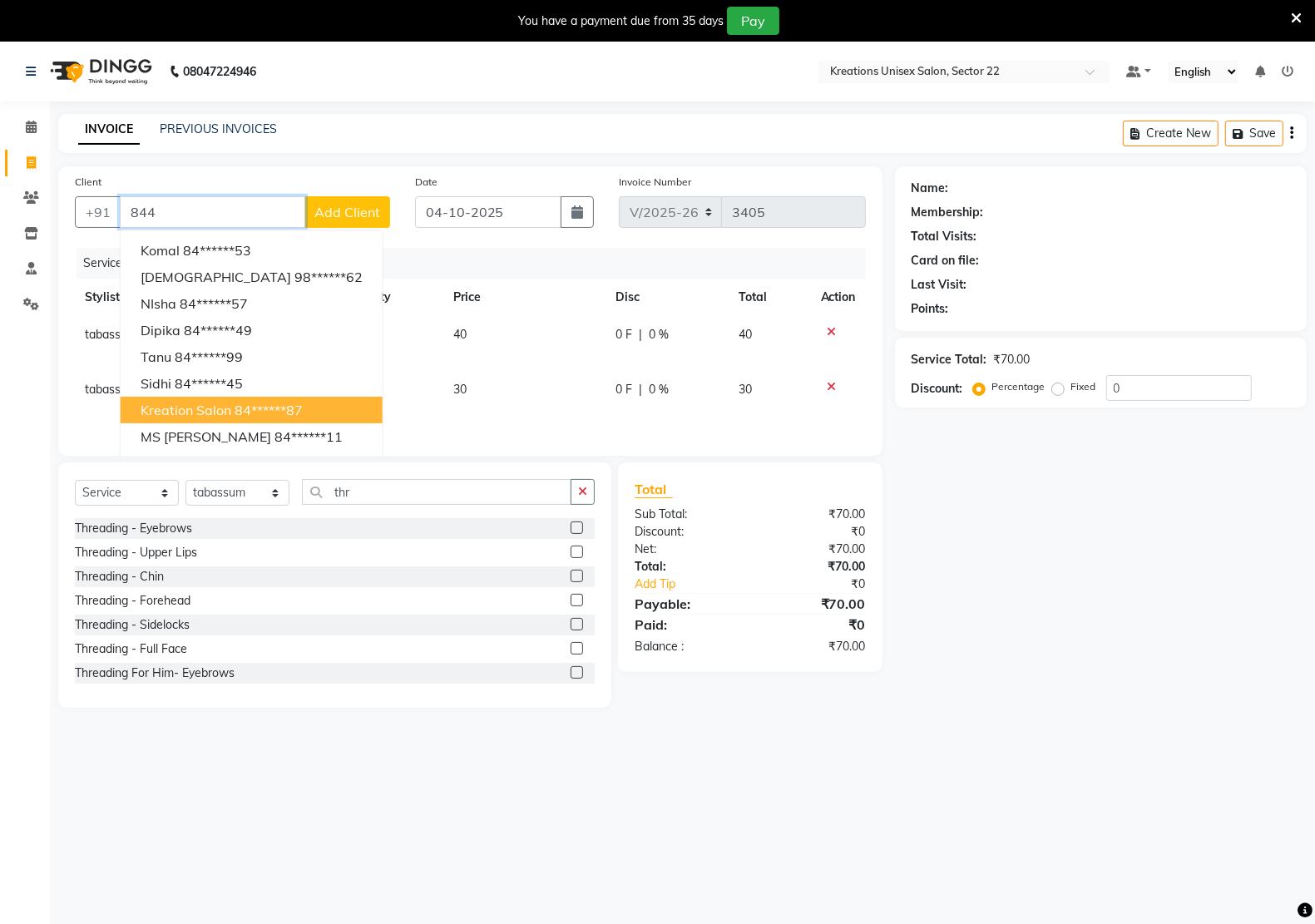
click at [248, 409] on ngb-highlight "84******87" at bounding box center [268, 409] width 68 height 17
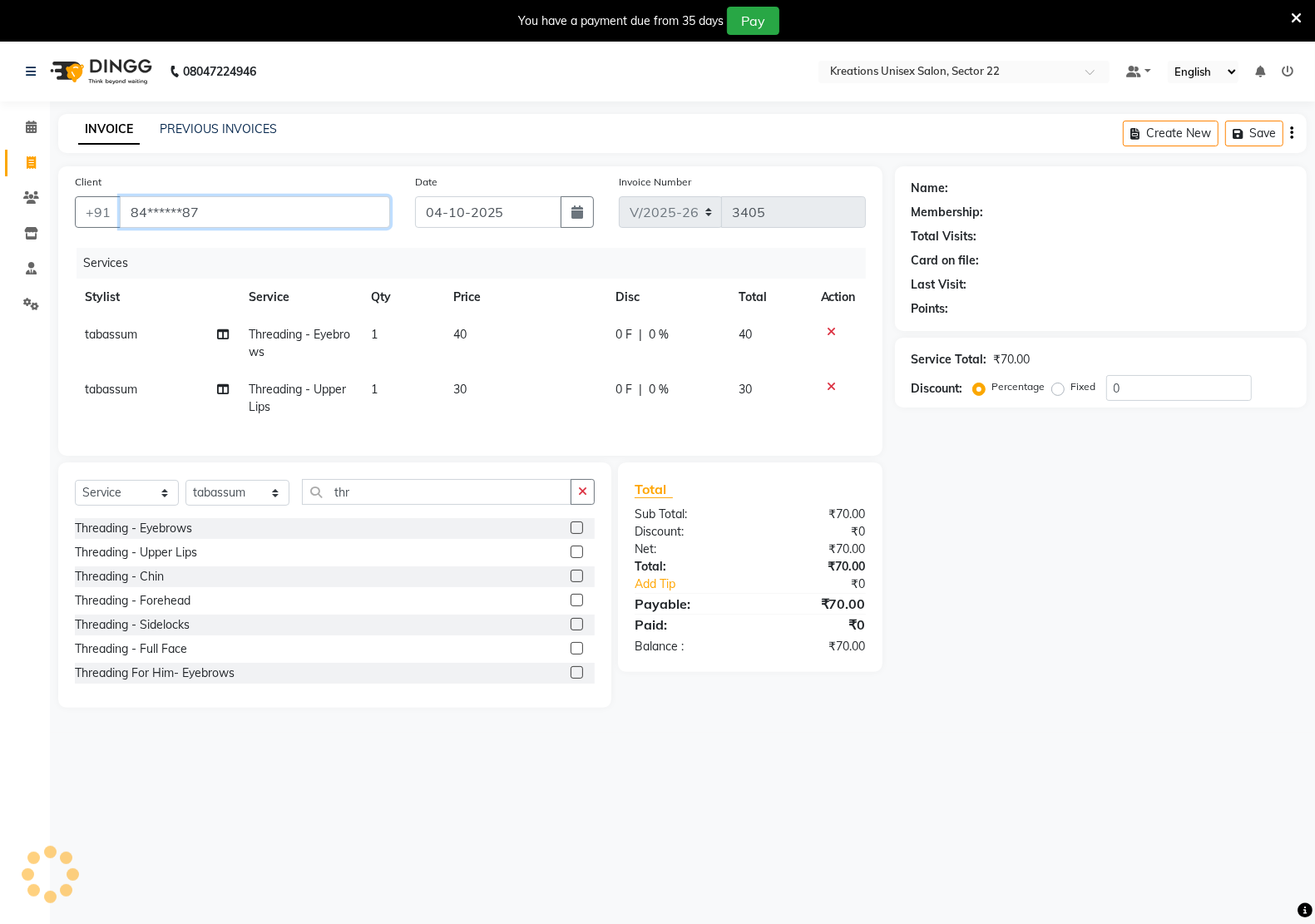
type input "84******87"
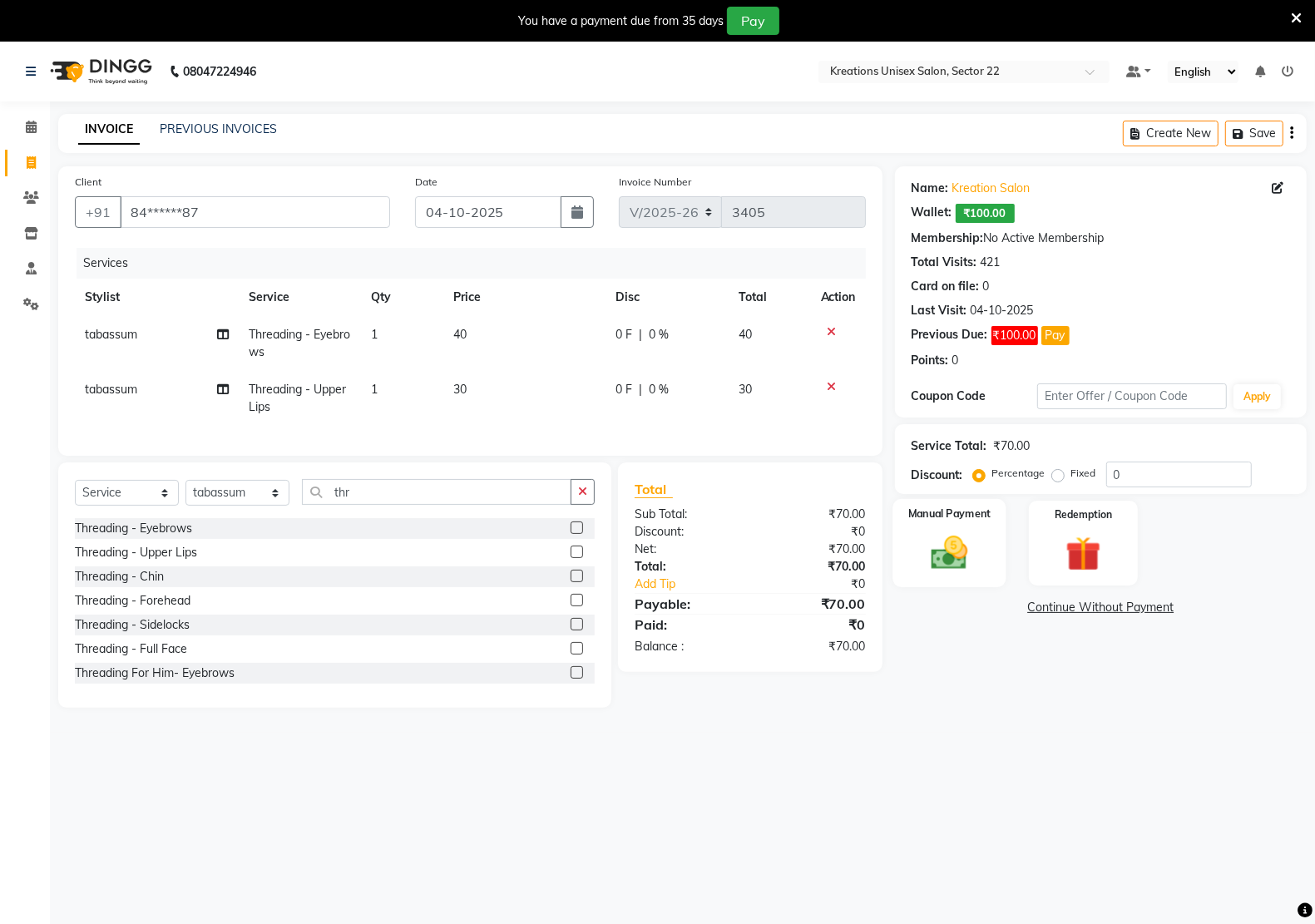
click at [944, 563] on img at bounding box center [949, 552] width 59 height 42
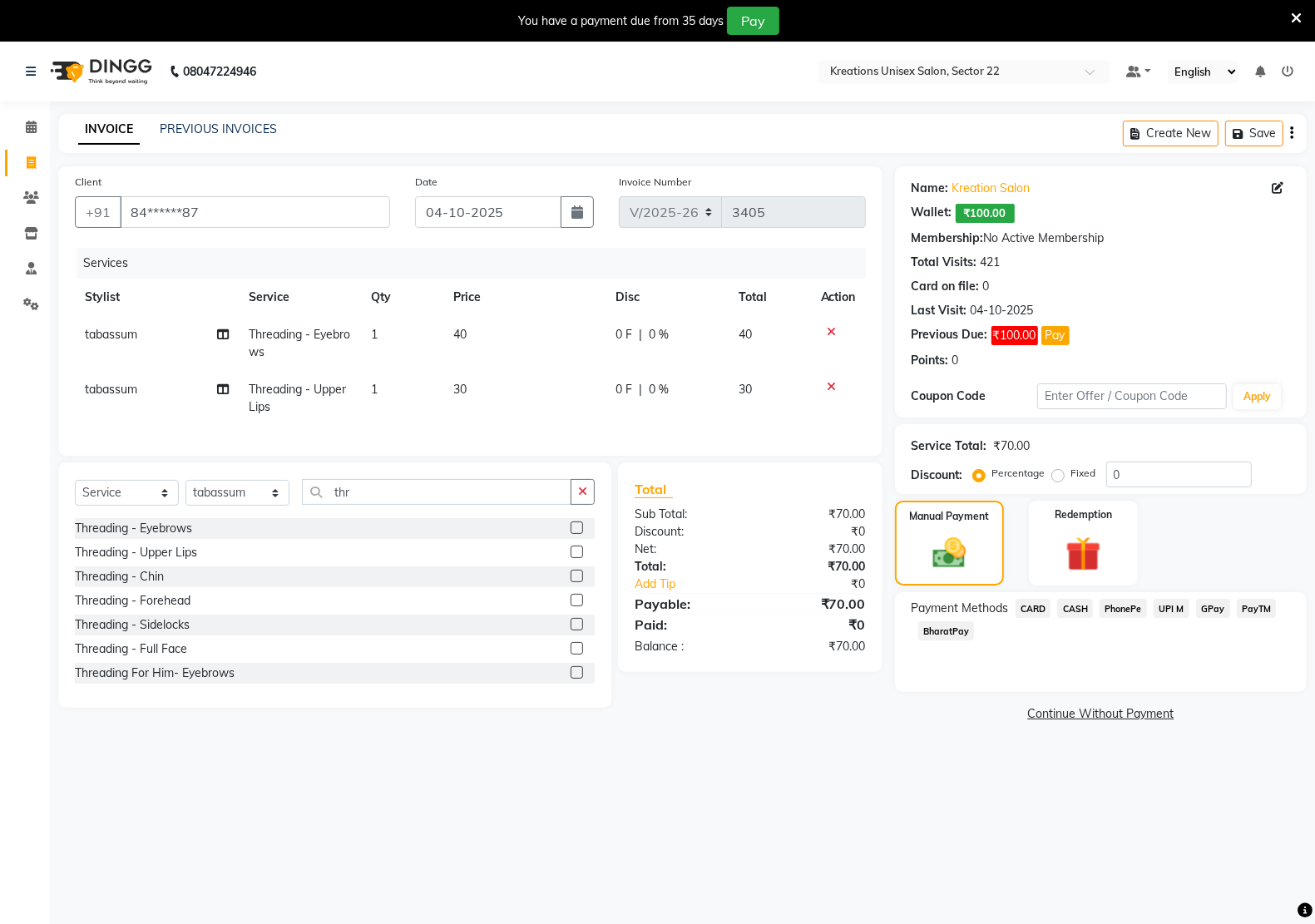
click at [1264, 604] on span "PayTM" at bounding box center [1256, 608] width 40 height 19
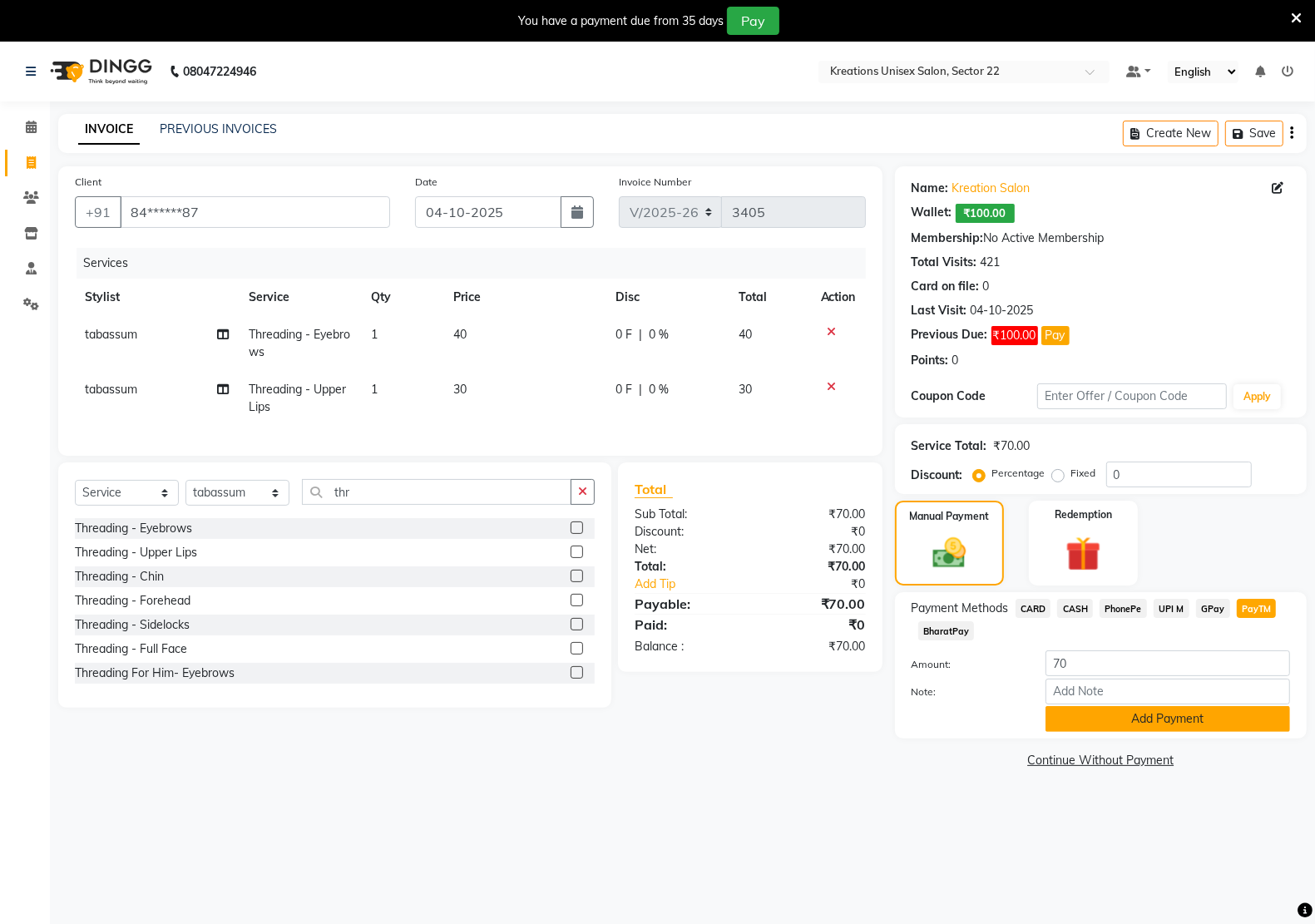
click at [1184, 719] on button "Add Payment" at bounding box center [1167, 718] width 245 height 26
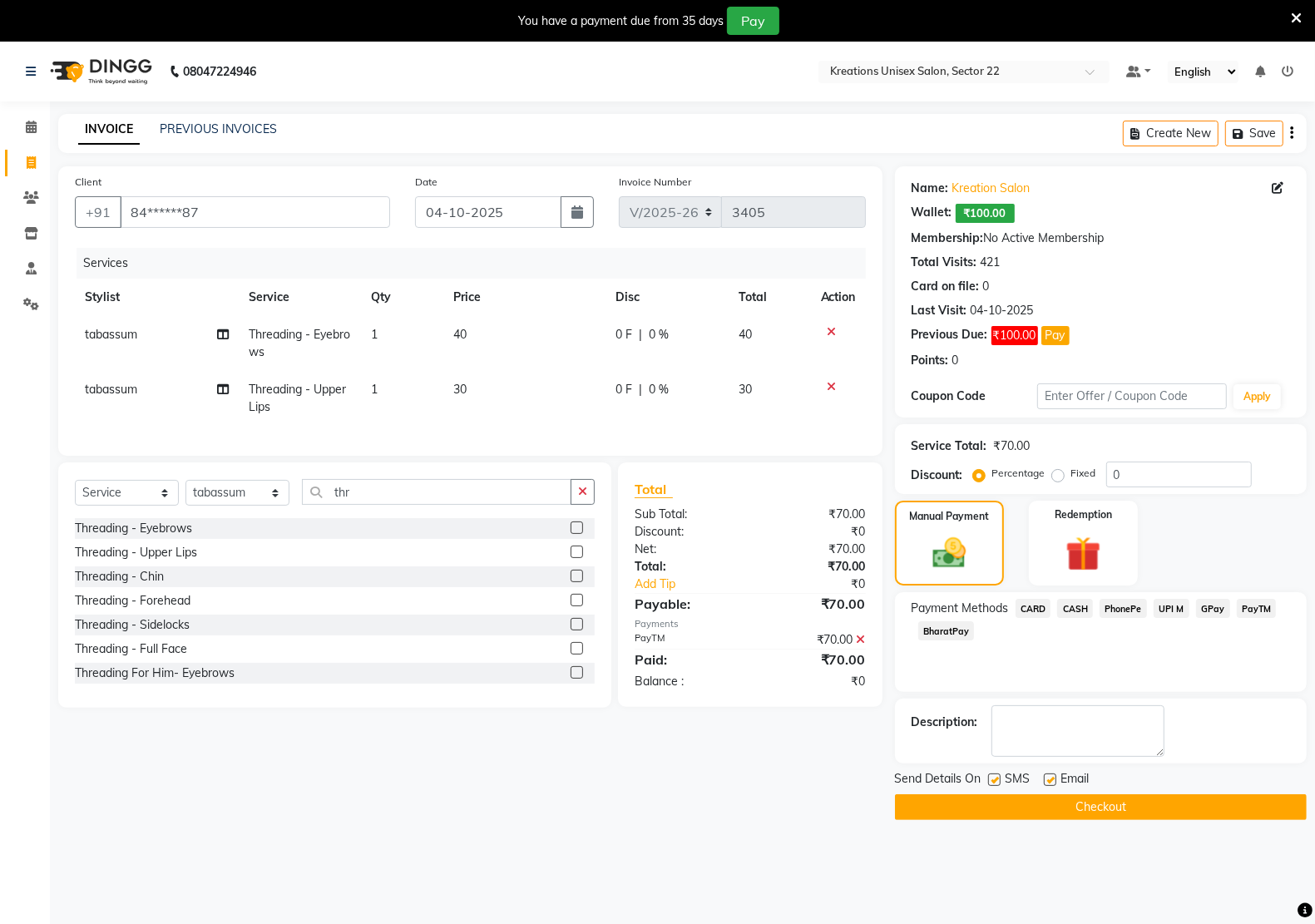
click at [1044, 781] on label at bounding box center [1050, 779] width 13 height 13
click at [1044, 781] on input "checkbox" at bounding box center [1049, 779] width 11 height 11
checkbox input "false"
click at [995, 781] on label at bounding box center [993, 779] width 13 height 13
click at [995, 781] on input "checkbox" at bounding box center [992, 779] width 11 height 11
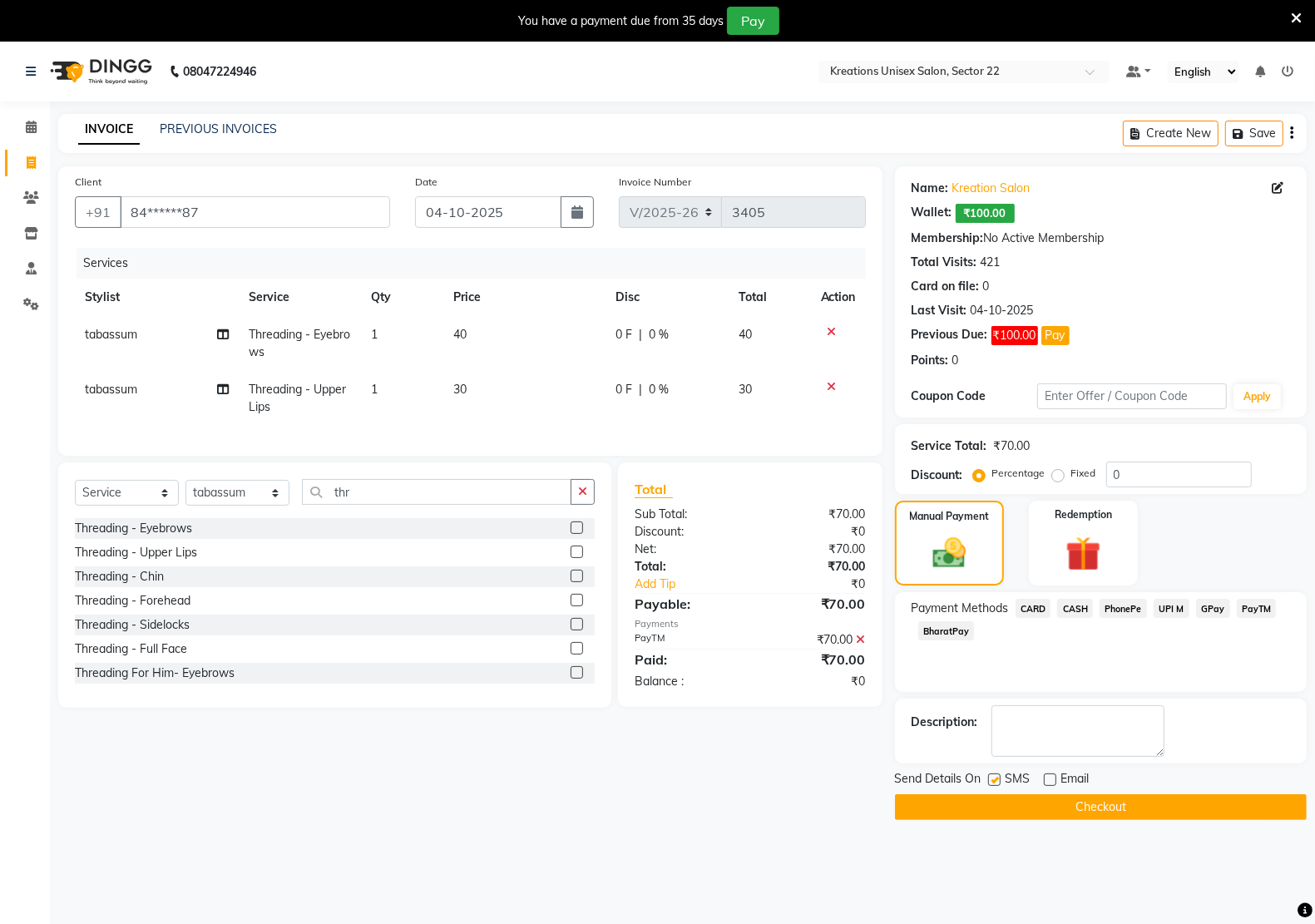
checkbox input "false"
click at [989, 803] on button "Checkout" at bounding box center [1101, 806] width 412 height 26
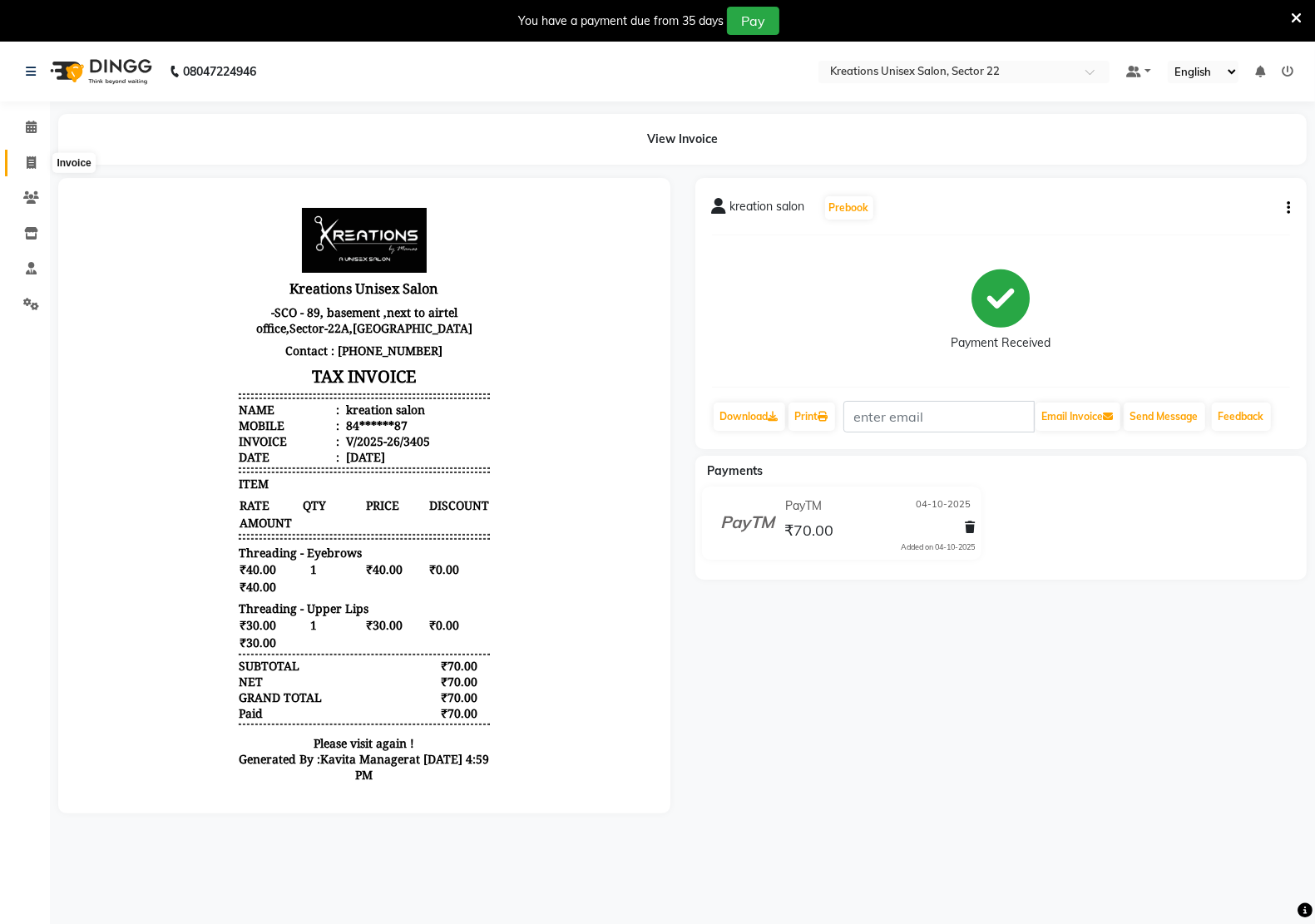
click at [27, 160] on icon at bounding box center [30, 162] width 9 height 13
select select "service"
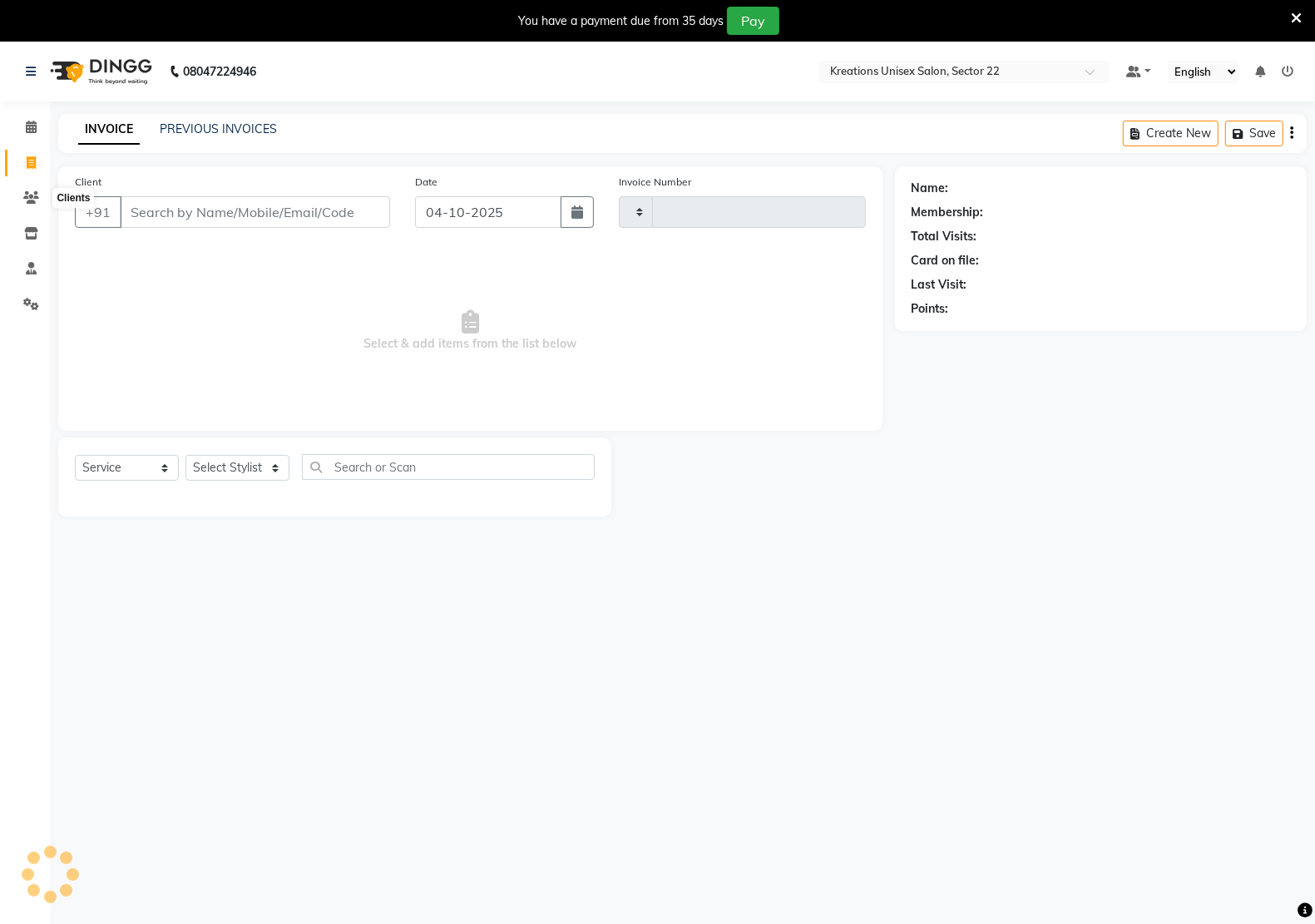
scroll to position [42, 0]
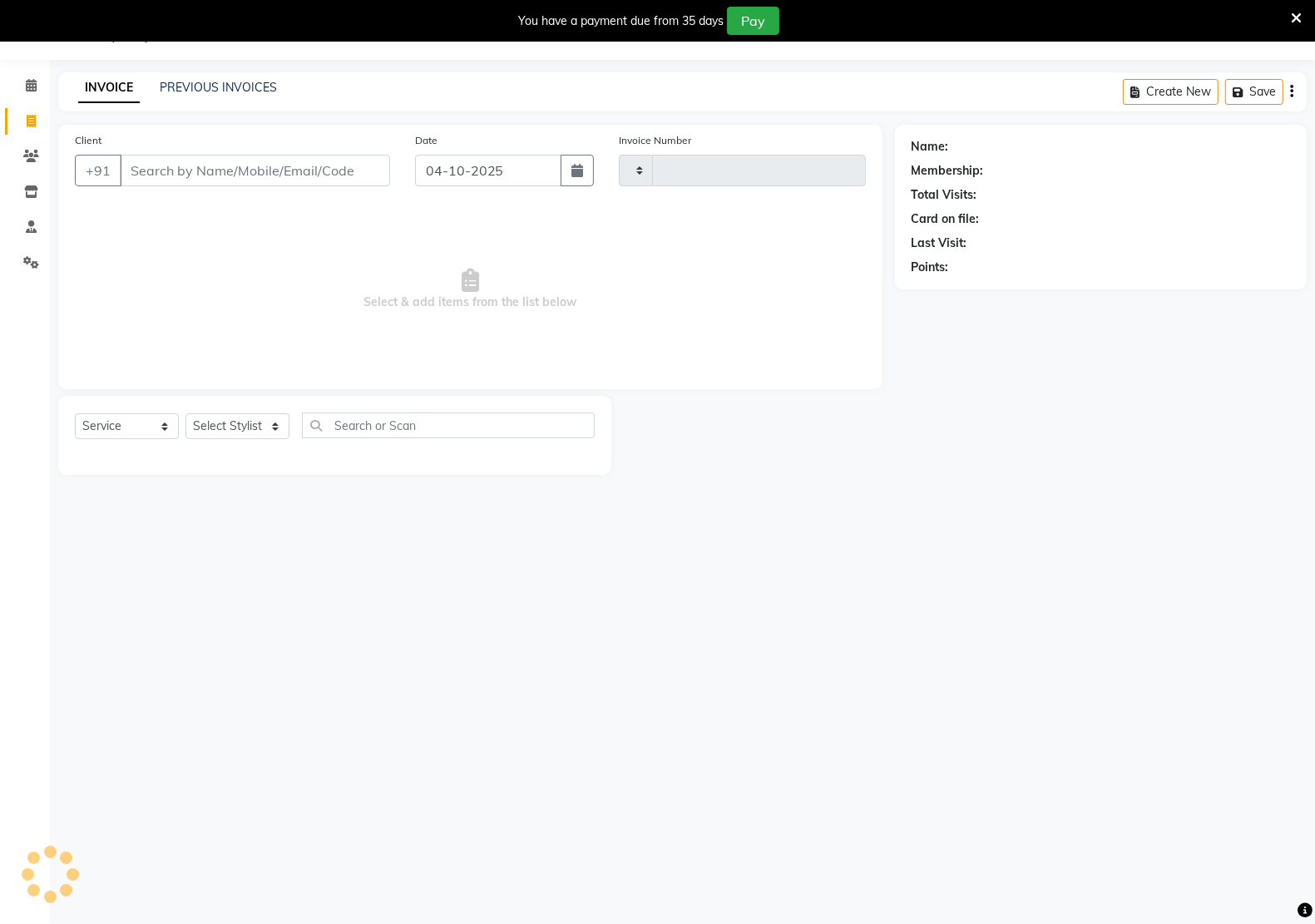
type input "3406"
select select "6170"
click at [243, 166] on input "Client" at bounding box center [255, 170] width 270 height 32
click at [21, 84] on span at bounding box center [31, 86] width 29 height 19
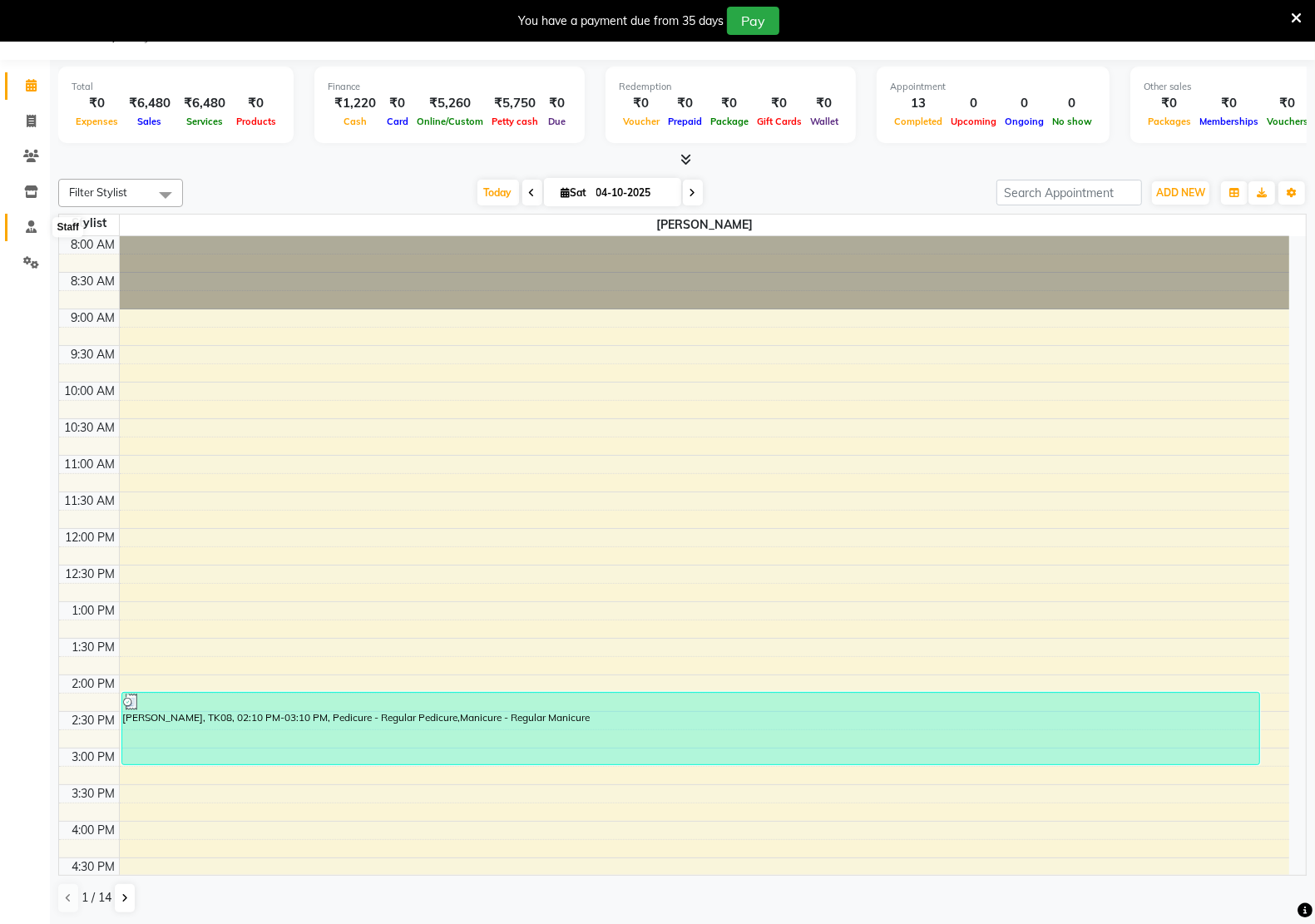
click at [29, 229] on icon at bounding box center [31, 226] width 11 height 13
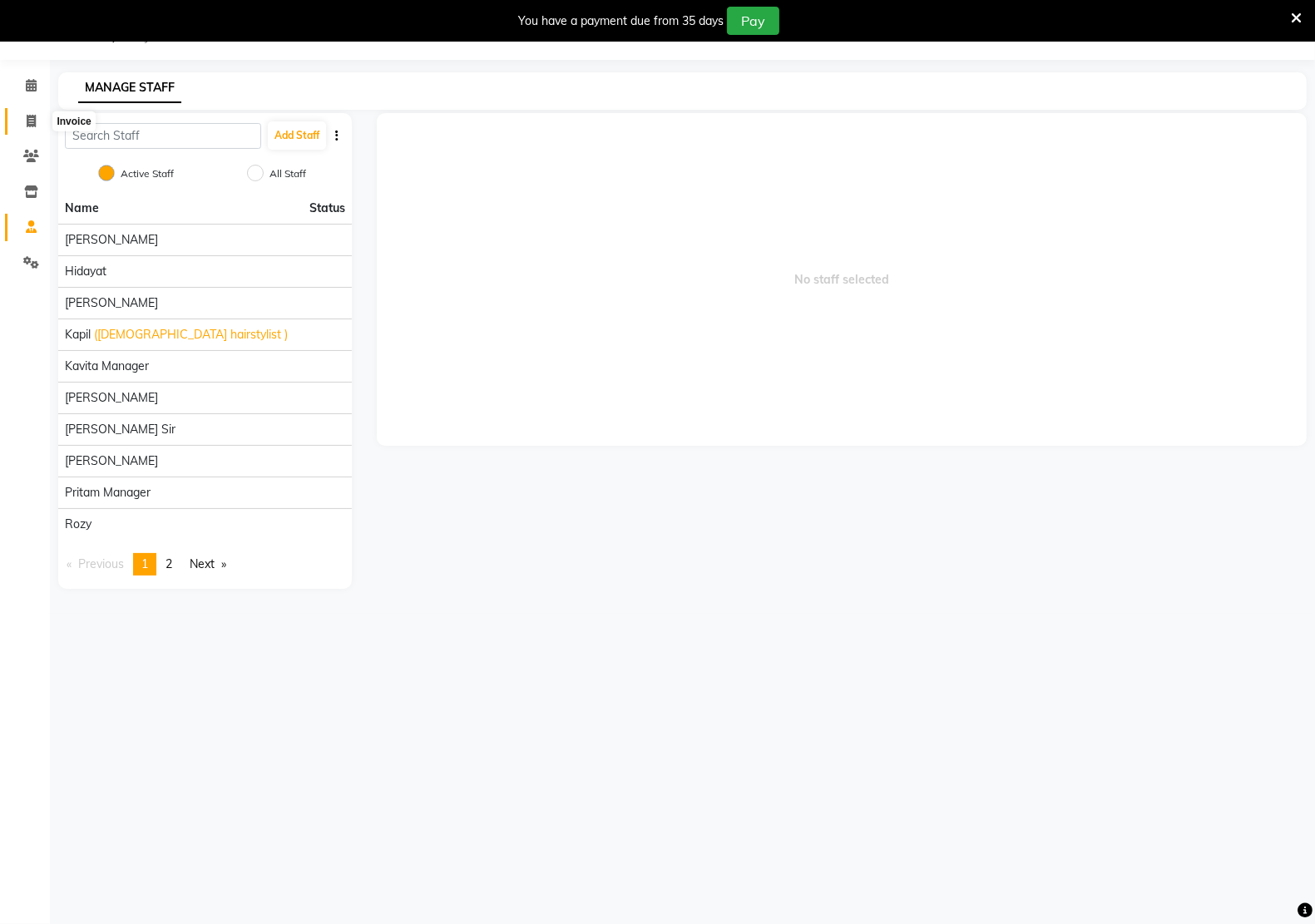
click at [17, 123] on span at bounding box center [31, 122] width 29 height 19
select select "service"
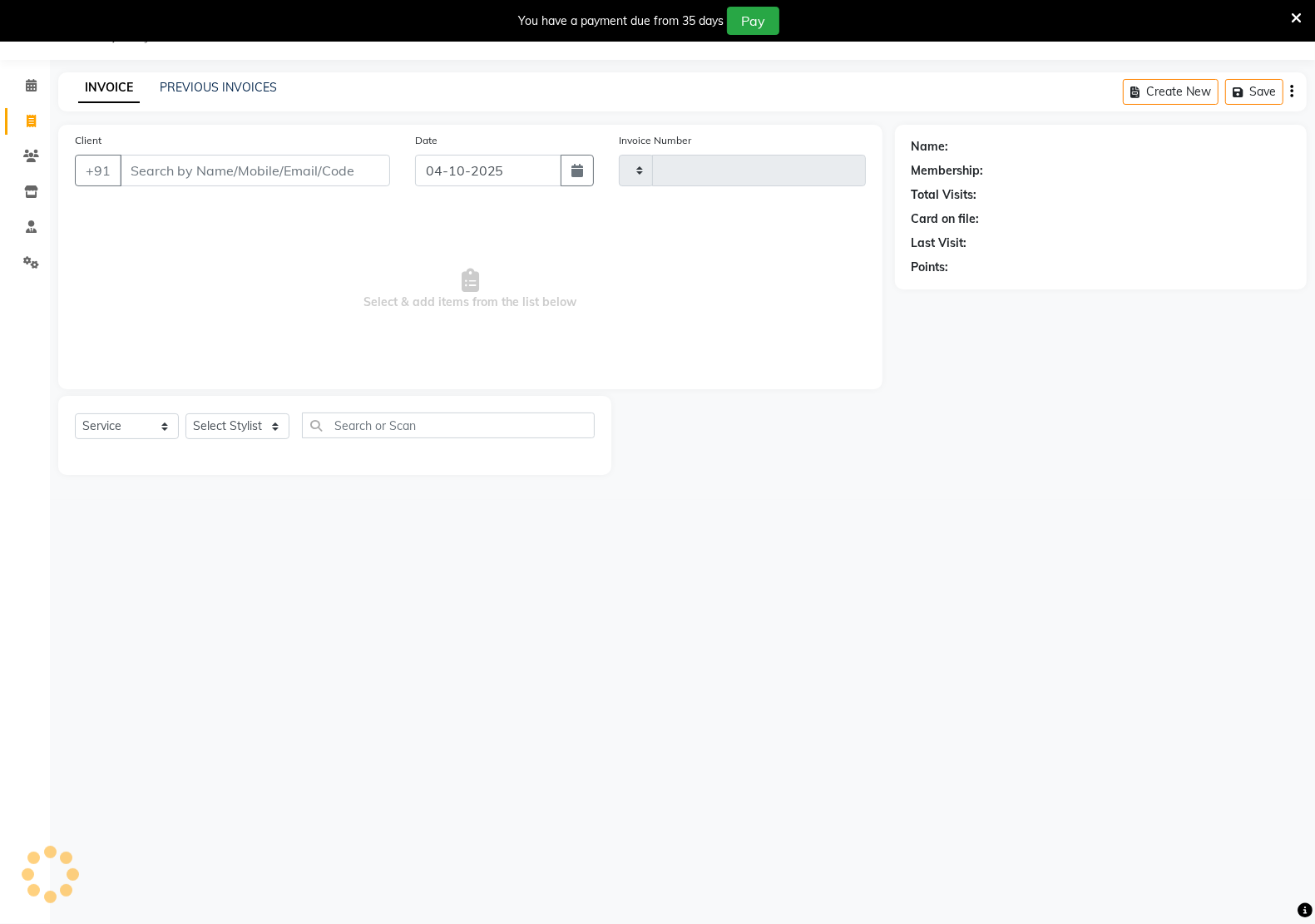
type input "3406"
select select "6170"
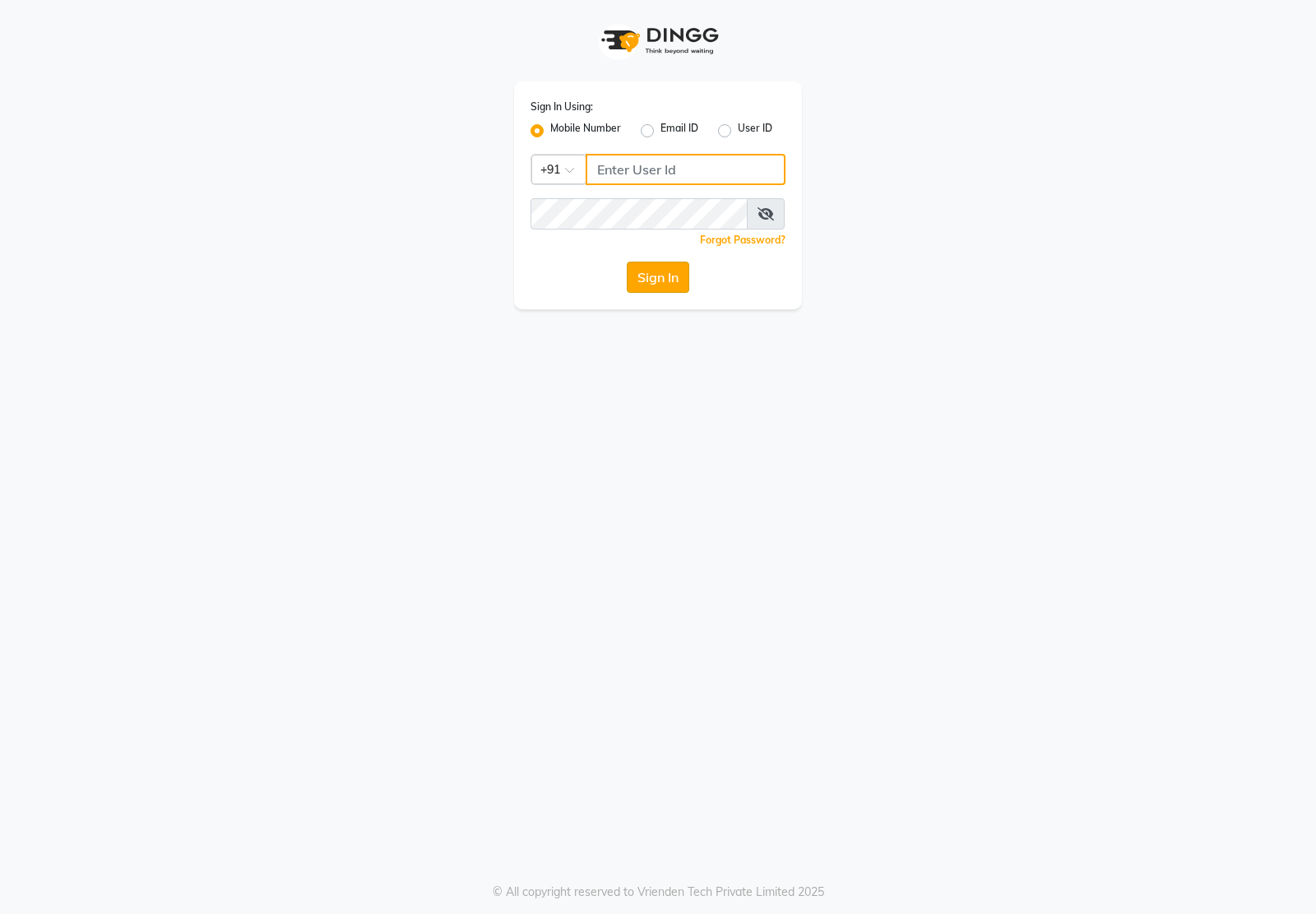
type input "7011915920"
click at [677, 284] on button "Sign In" at bounding box center [658, 277] width 62 height 32
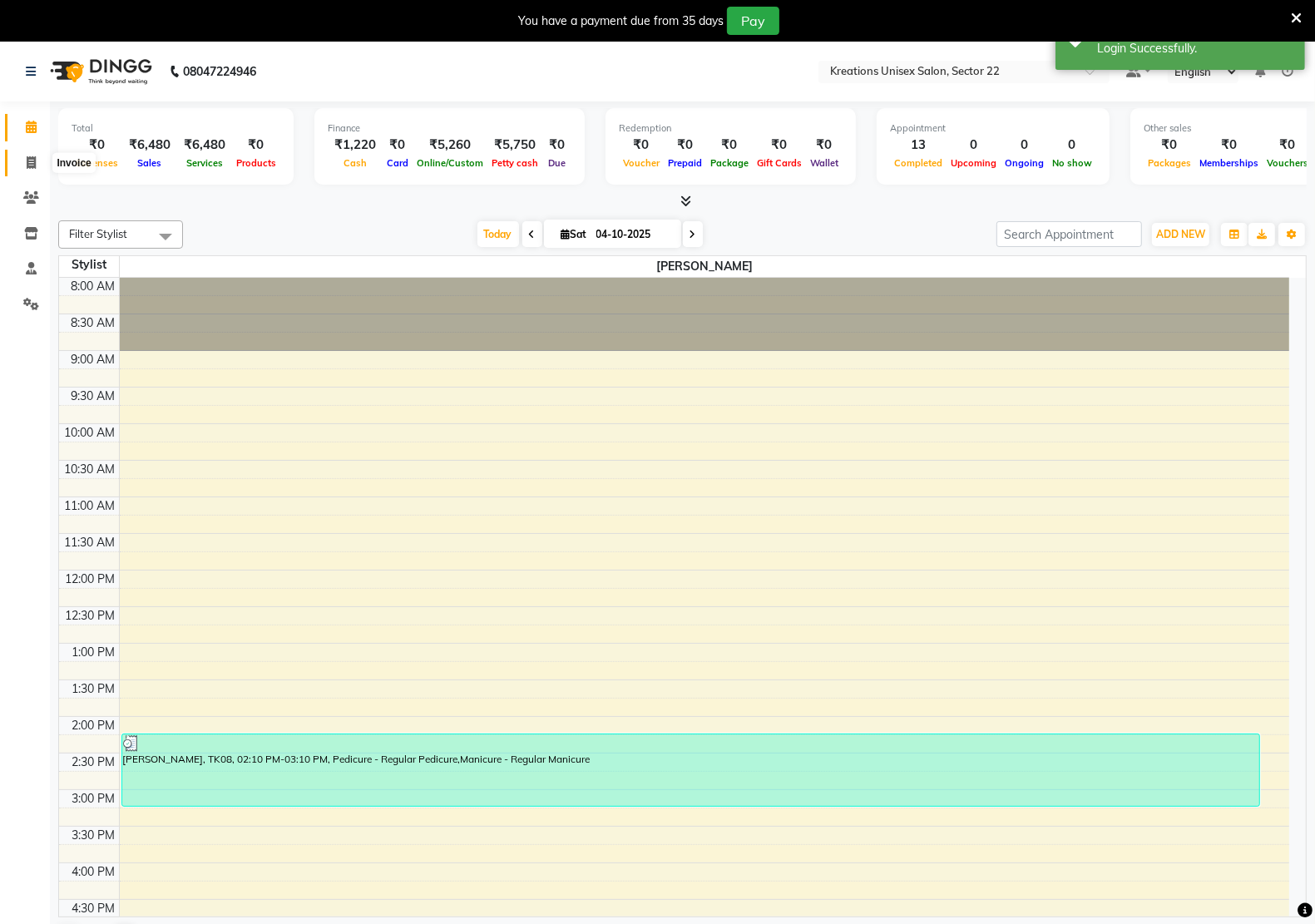
click at [32, 160] on icon at bounding box center [30, 162] width 9 height 13
select select "service"
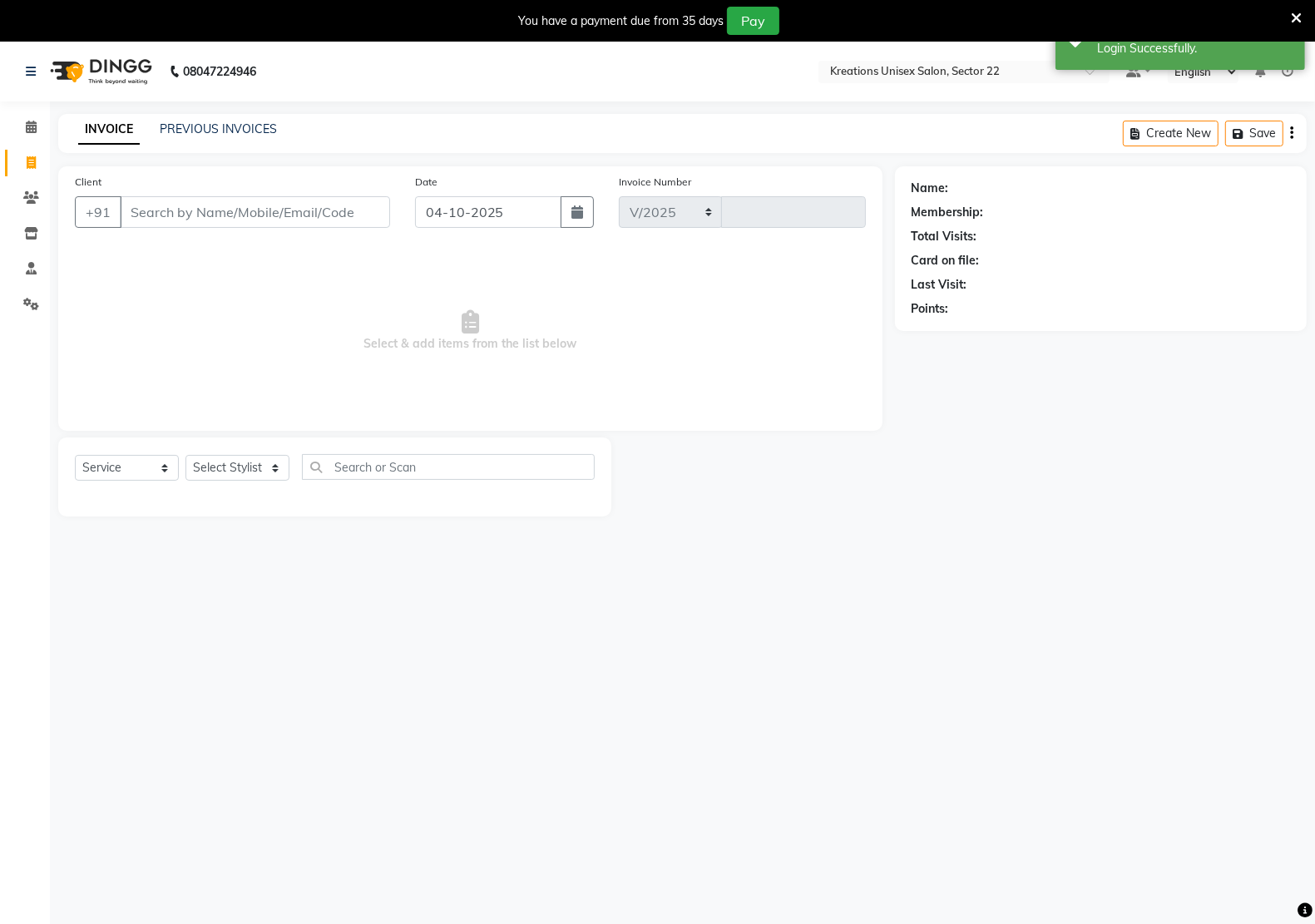
select select "6170"
type input "3406"
click at [258, 228] on div "Client +91" at bounding box center [232, 207] width 340 height 68
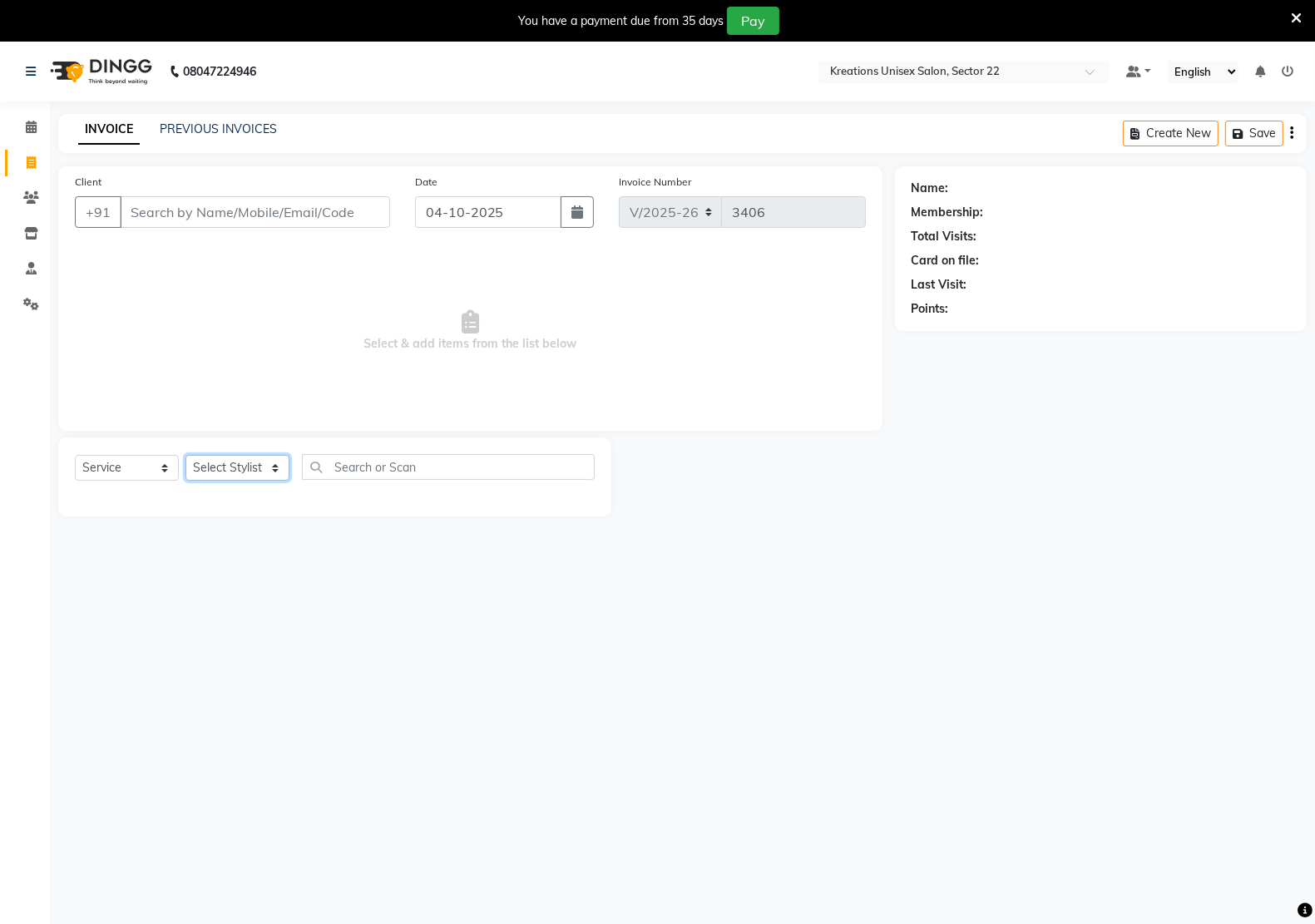
click at [215, 468] on select "Select Stylist [PERSON_NAME] Hidayat [PERSON_NAME] Manager [PERSON_NAME] [PERSO…" at bounding box center [237, 467] width 104 height 26
select select "46531"
click at [186, 455] on select "Select Stylist [PERSON_NAME] Hidayat [PERSON_NAME] Manager [PERSON_NAME] [PERSO…" at bounding box center [237, 467] width 104 height 26
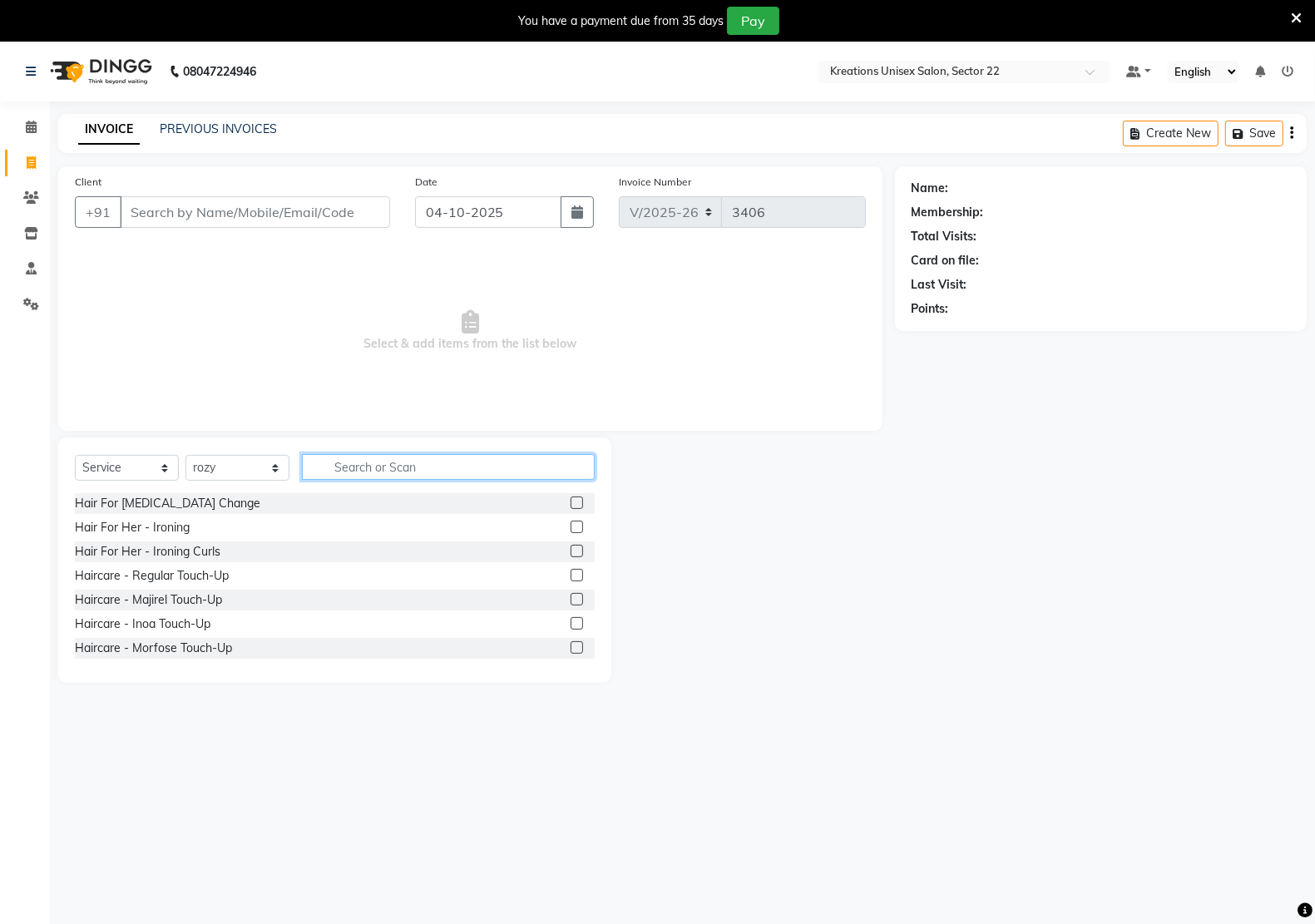
click at [372, 462] on input "text" at bounding box center [448, 466] width 293 height 26
type input "thr"
click at [163, 497] on div "Threading - Eyebrows" at bounding box center [133, 503] width 118 height 17
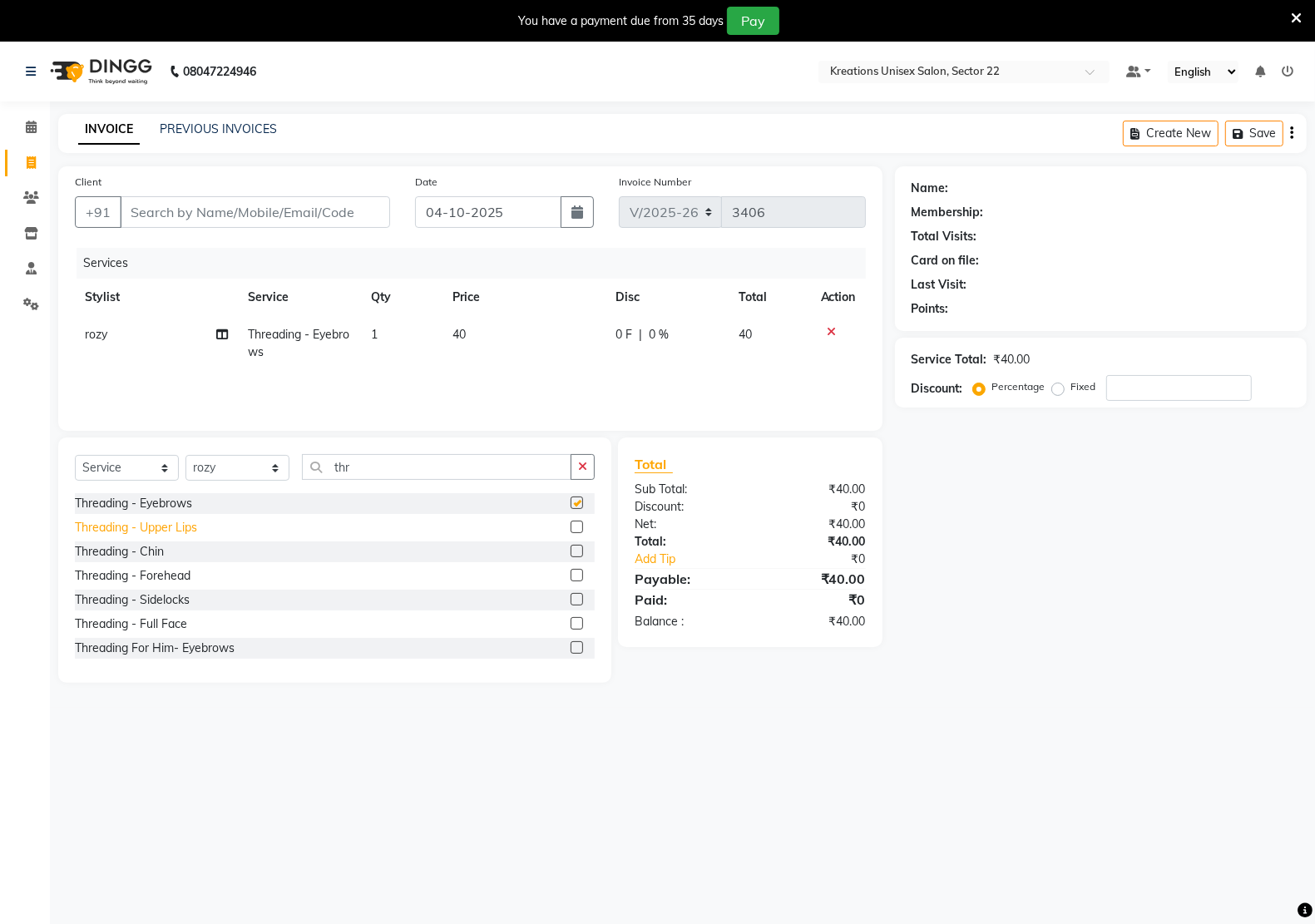
checkbox input "false"
click at [175, 529] on div "Threading - Upper Lips" at bounding box center [136, 528] width 122 height 17
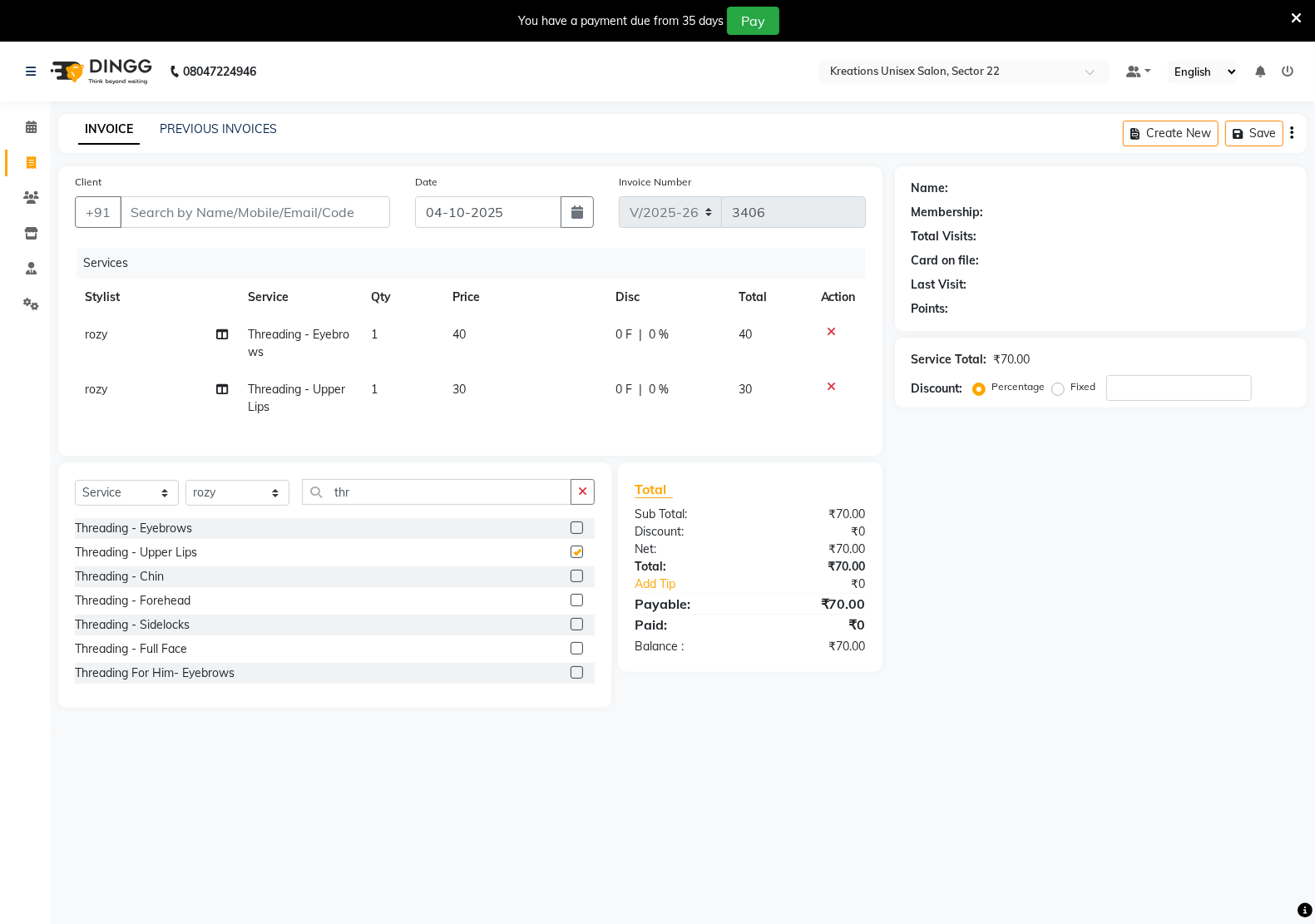
checkbox input "false"
drag, startPoint x: 588, startPoint y: 505, endPoint x: 488, endPoint y: 505, distance: 100.0
click at [586, 504] on button "button" at bounding box center [582, 492] width 24 height 26
click at [484, 504] on input "text" at bounding box center [448, 492] width 293 height 26
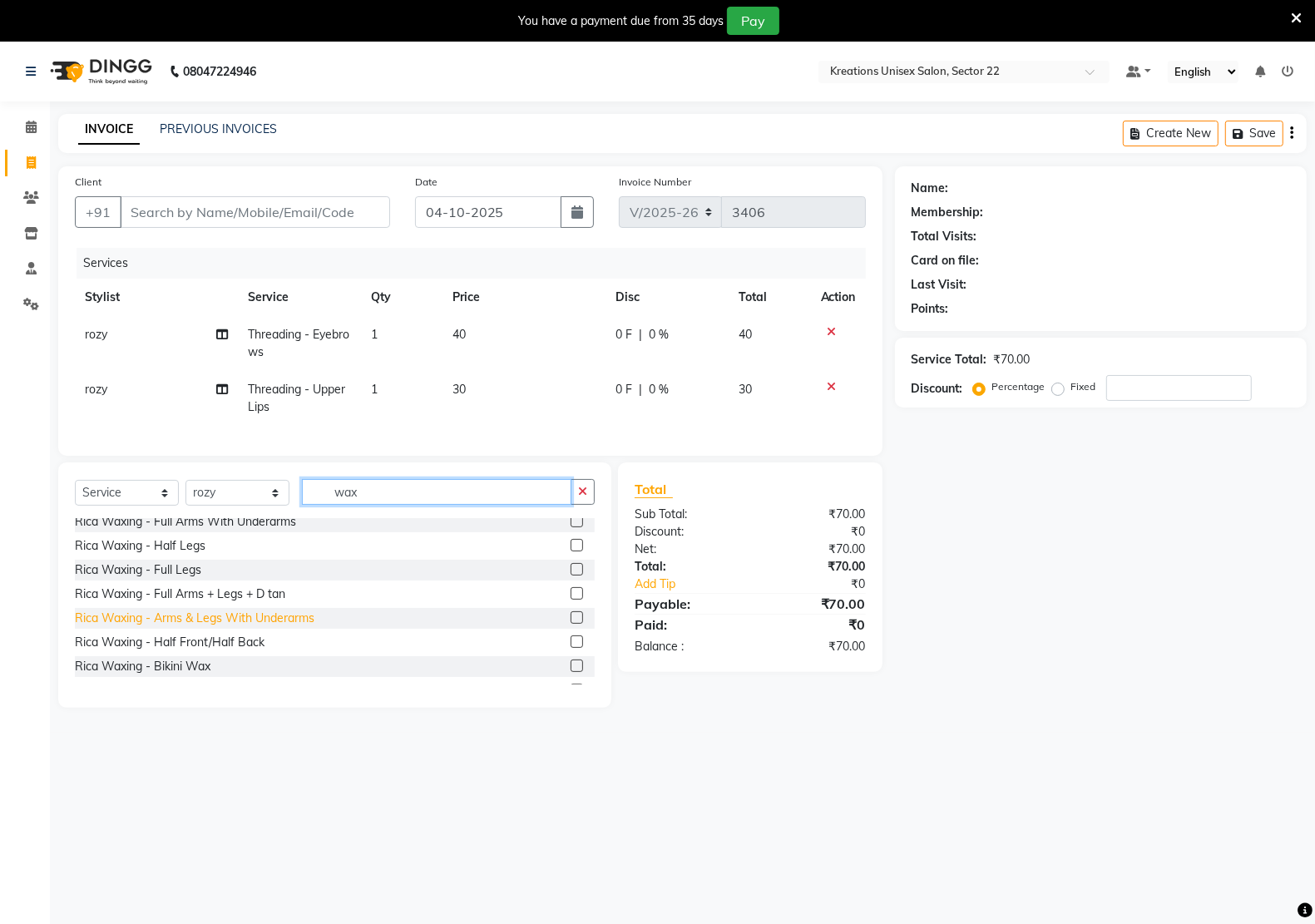
scroll to position [624, 0]
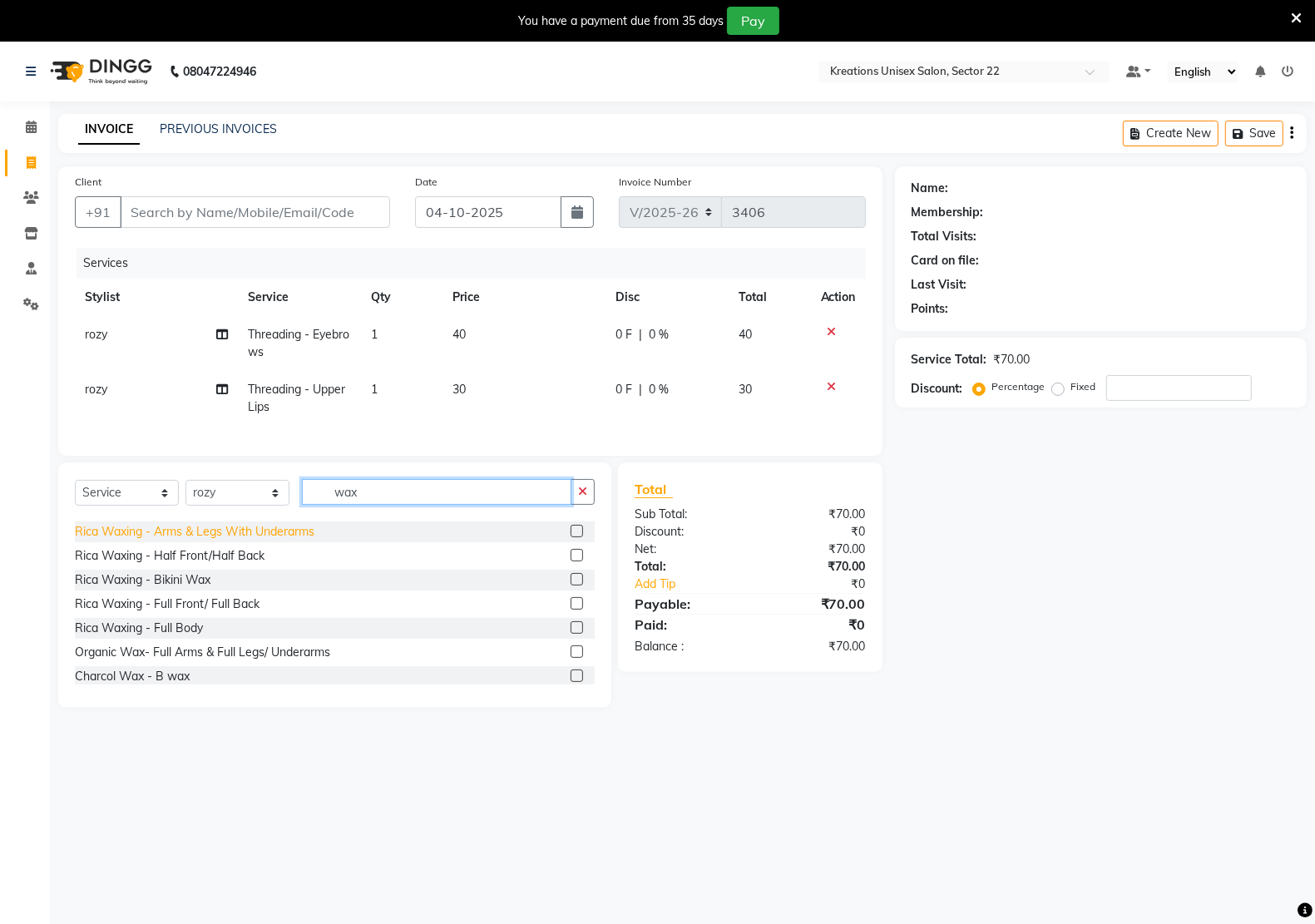
type input "wax"
click at [212, 540] on div "Rica Waxing - Arms & Legs With Underarms" at bounding box center [194, 531] width 239 height 17
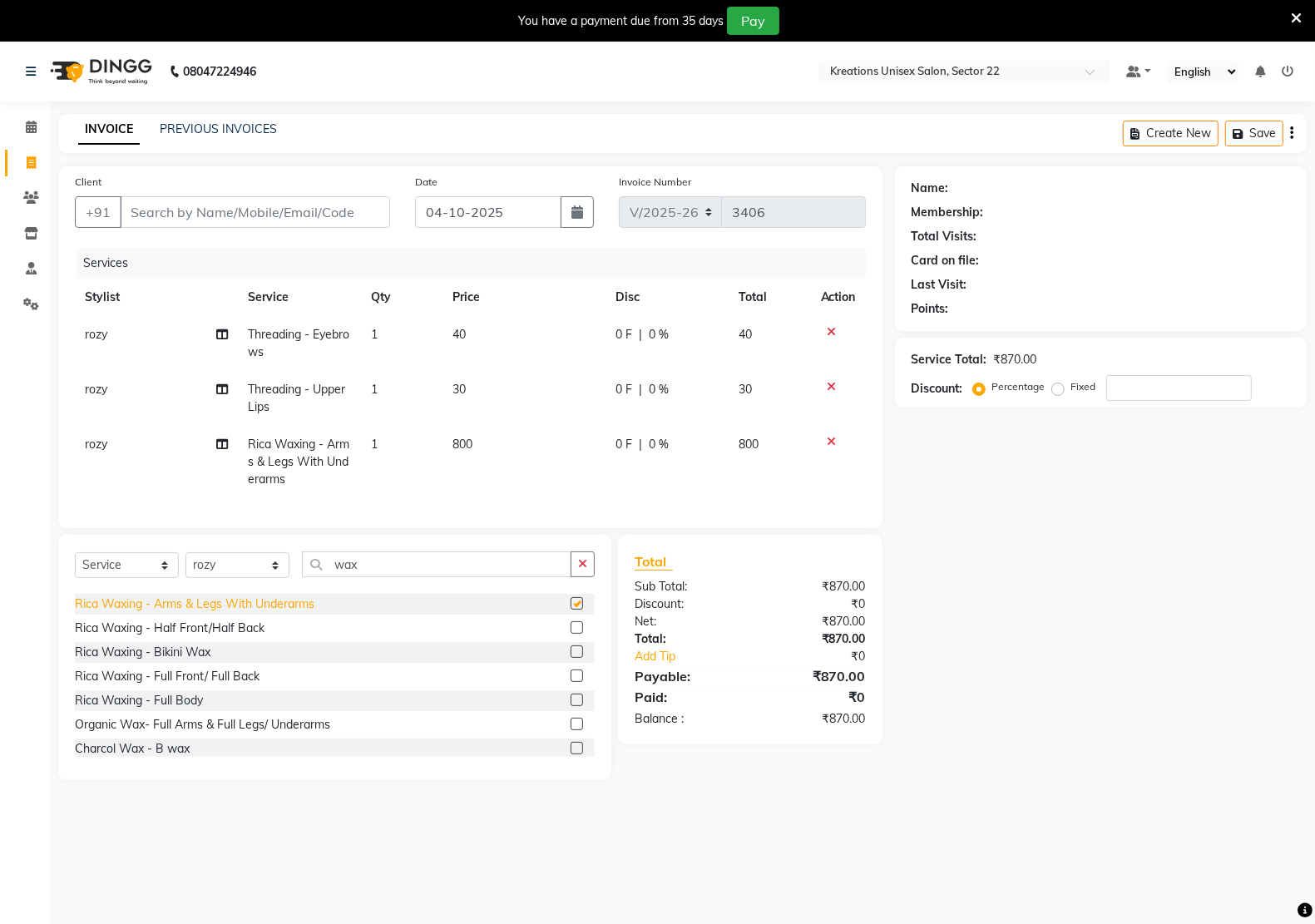
checkbox input "false"
click at [268, 578] on select "Select Stylist [PERSON_NAME] Hidayat [PERSON_NAME] Manager [PERSON_NAME] [PERSO…" at bounding box center [237, 565] width 104 height 26
select select "92937"
click at [186, 567] on select "Select Stylist [PERSON_NAME] Hidayat [PERSON_NAME] Manager [PERSON_NAME] [PERSO…" at bounding box center [237, 565] width 104 height 26
click at [587, 569] on icon "button" at bounding box center [582, 564] width 9 height 12
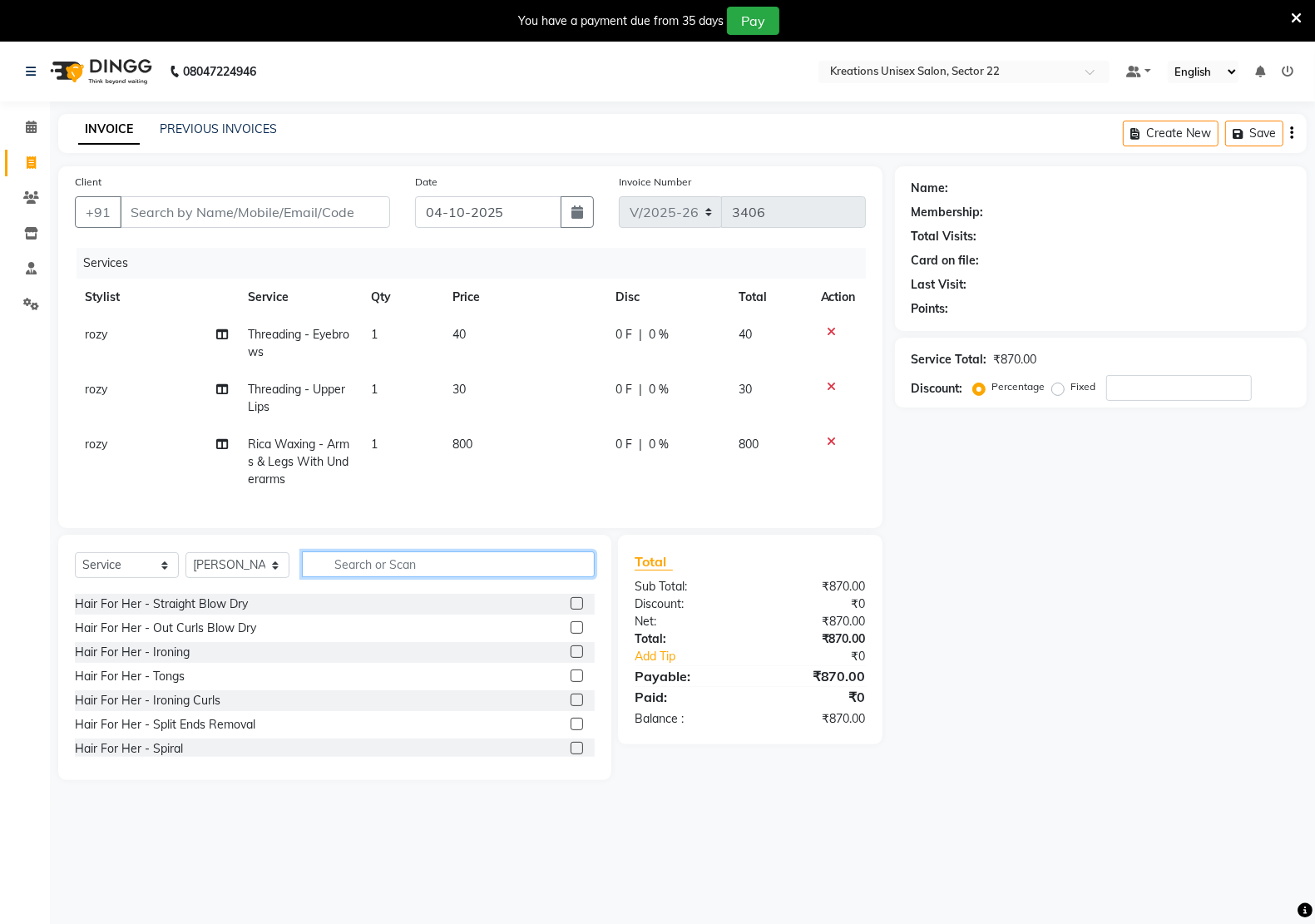
click at [508, 577] on input "text" at bounding box center [448, 564] width 293 height 26
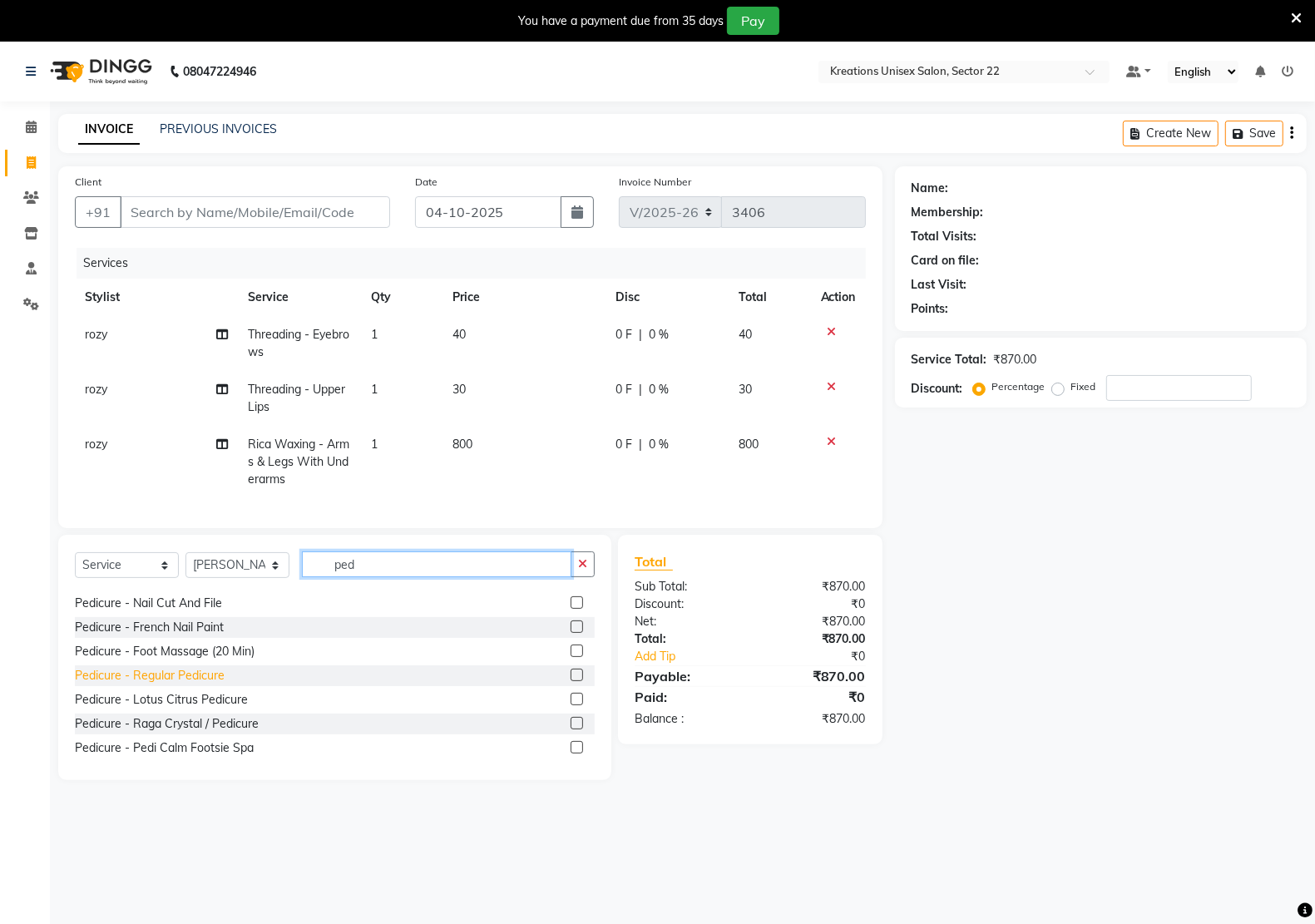
type input "ped"
click at [151, 684] on div "Pedicure - Regular Pedicure" at bounding box center [150, 675] width 150 height 17
checkbox input "true"
click at [151, 636] on div "Pedicure - French Nail Paint" at bounding box center [149, 628] width 149 height 17
checkbox input "true"
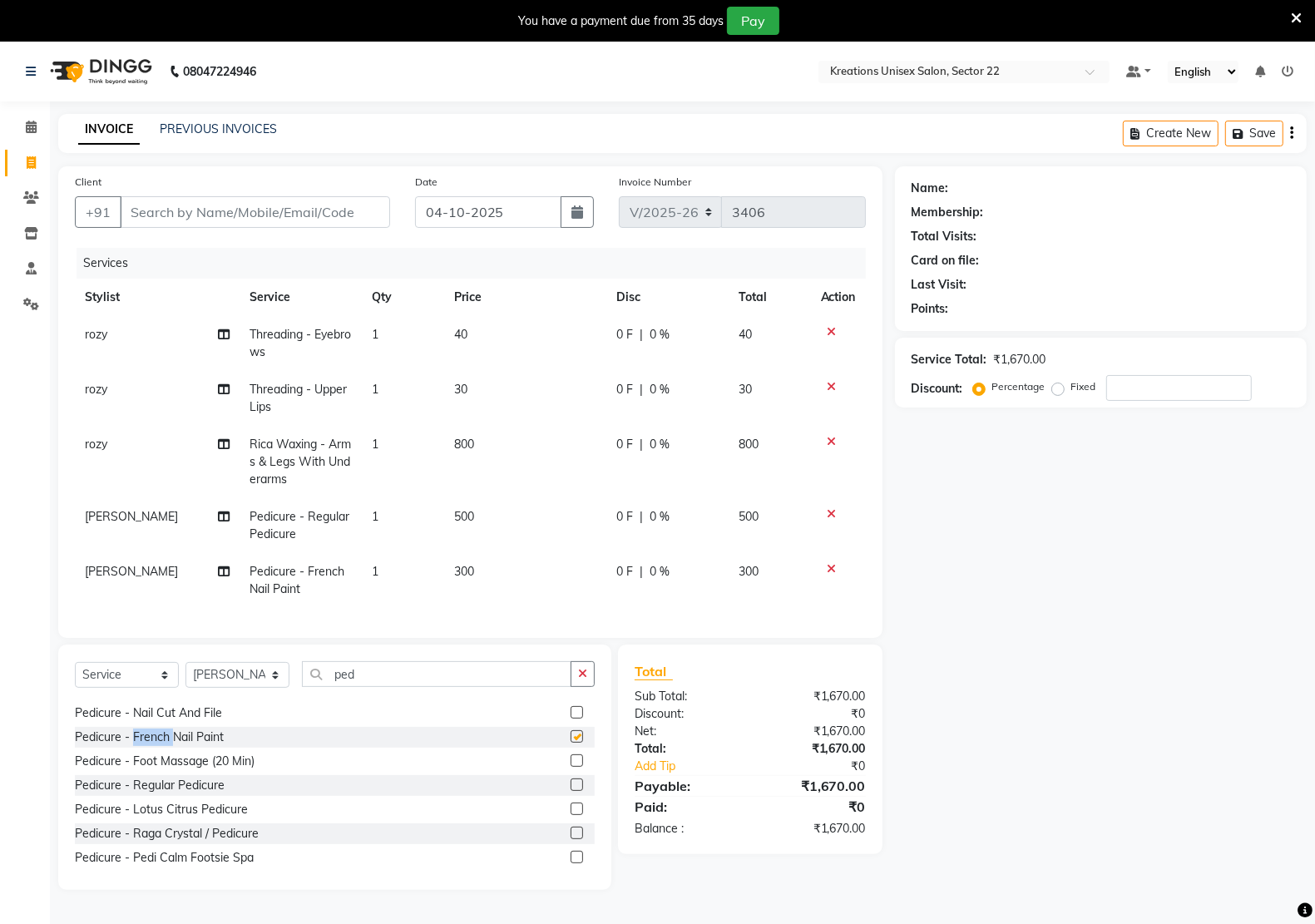
checkbox input "false"
click at [582, 682] on button "button" at bounding box center [582, 673] width 24 height 26
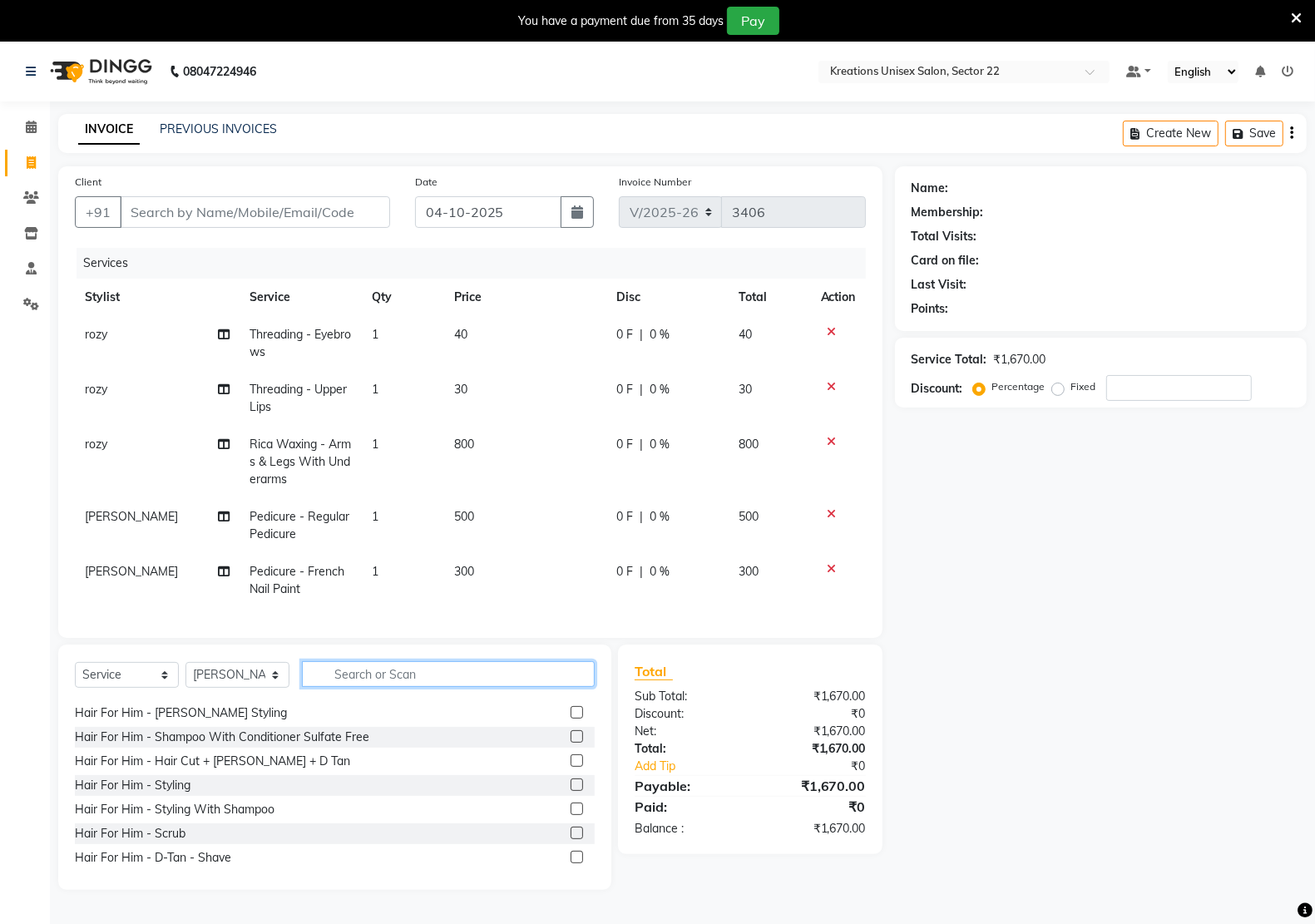
click at [503, 687] on input "text" at bounding box center [448, 673] width 293 height 26
click at [829, 560] on td at bounding box center [838, 580] width 54 height 54
click at [829, 567] on icon at bounding box center [831, 568] width 9 height 12
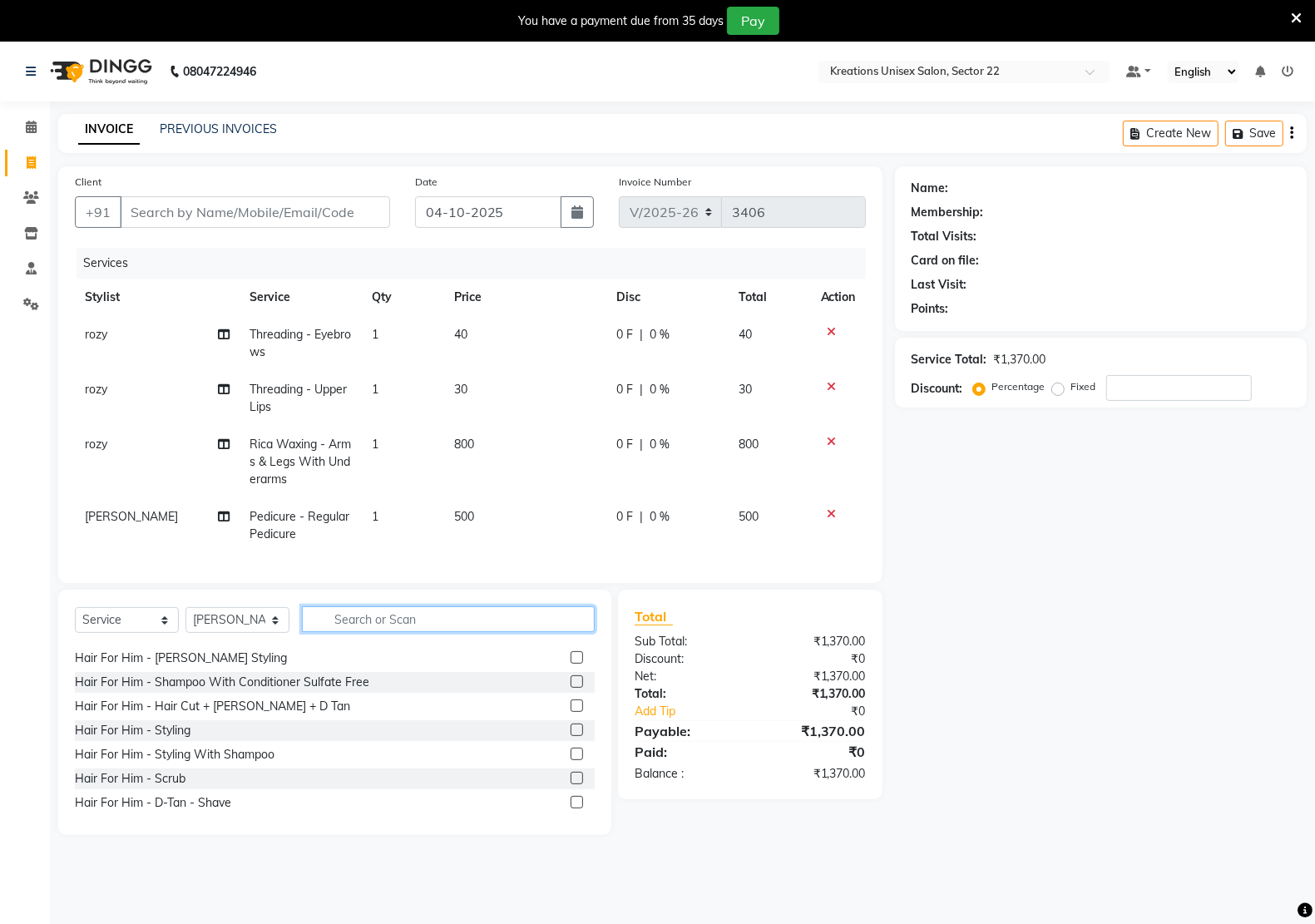
click at [354, 632] on input "text" at bounding box center [448, 619] width 293 height 26
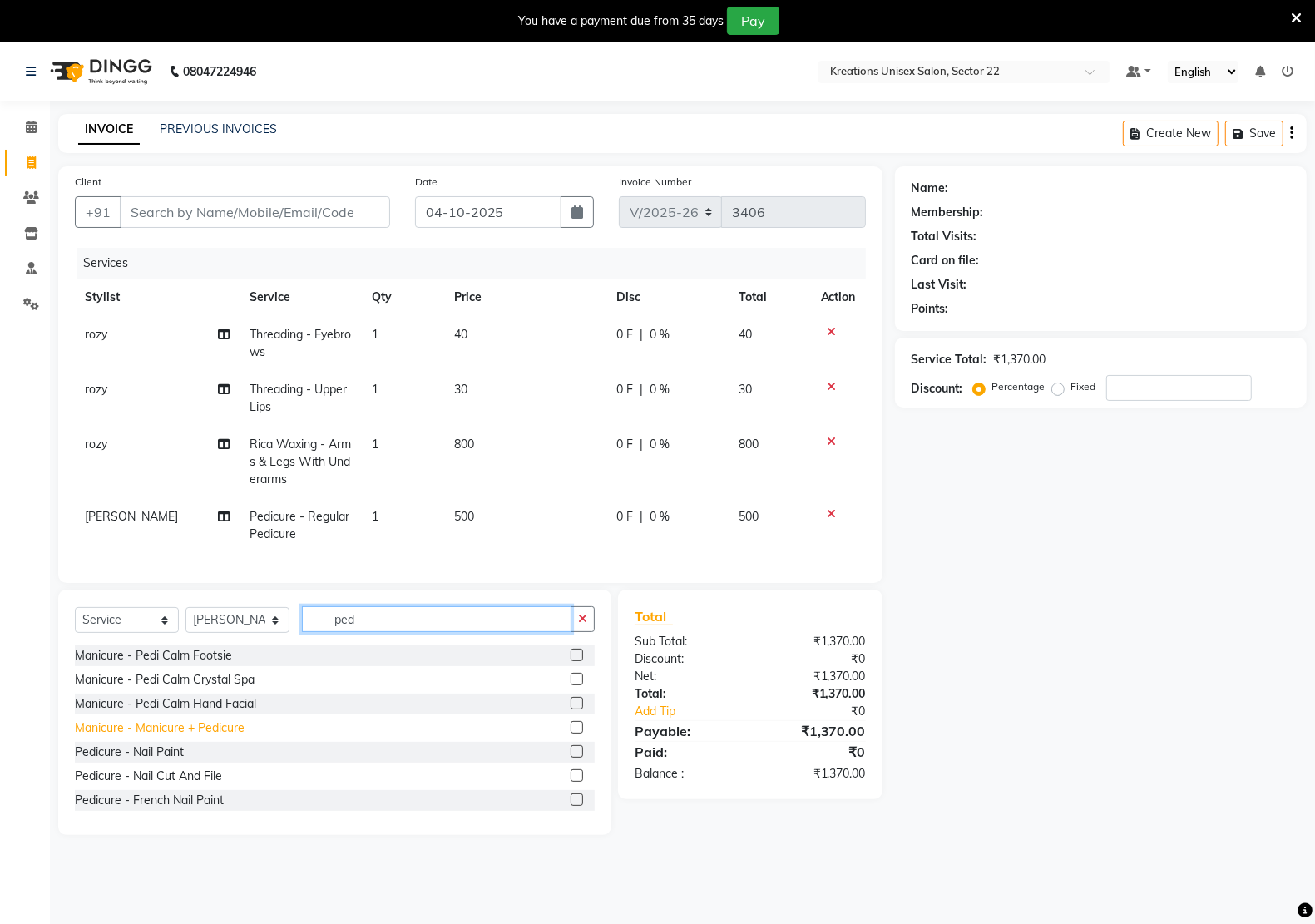
type input "ped"
click at [158, 736] on div "Manicure - Manicure + Pedicure" at bounding box center [159, 728] width 170 height 17
checkbox input "false"
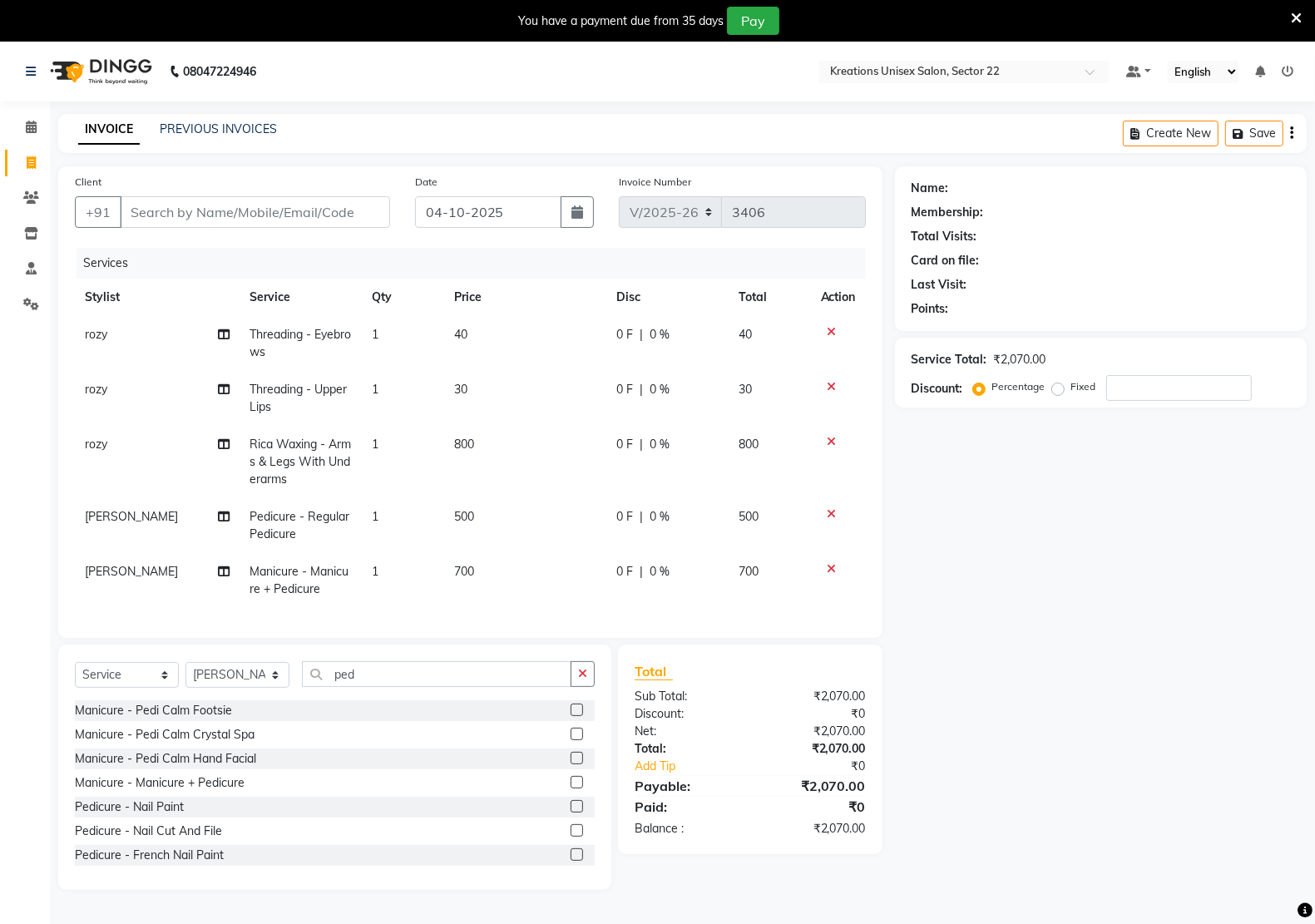
click at [502, 566] on td "700" at bounding box center [525, 580] width 162 height 54
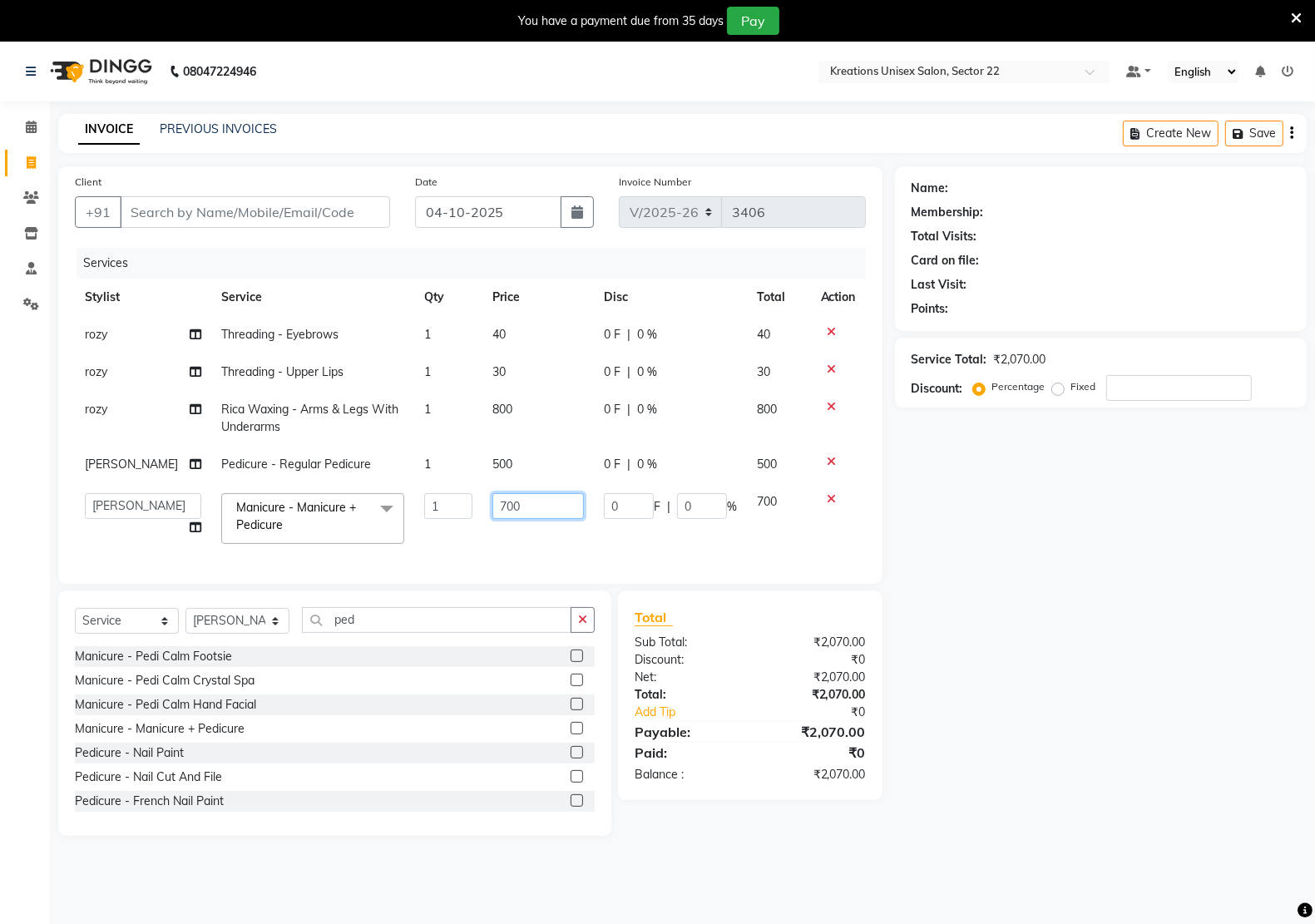
drag, startPoint x: 533, startPoint y: 507, endPoint x: 464, endPoint y: 508, distance: 69.0
click at [464, 508] on tr "[PERSON_NAME] Hidayat [PERSON_NAME] Manager [PERSON_NAME] [PERSON_NAME] pritam …" at bounding box center [470, 518] width 791 height 71
type input "600"
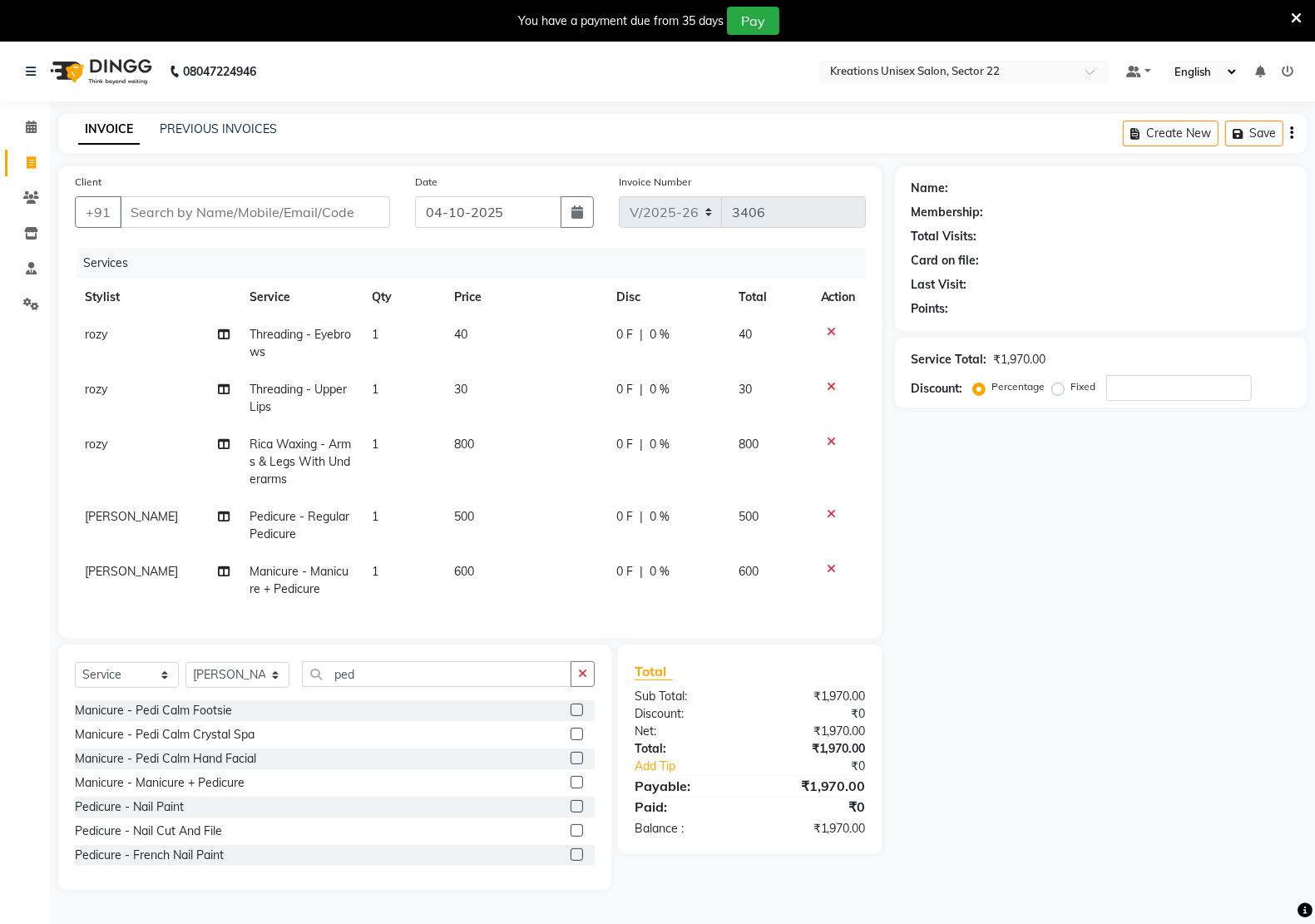
click at [1055, 596] on div "Name: Membership: Total Visits: Card on file: Last Visit: Points: Service Total…" at bounding box center [1107, 528] width 424 height 723
click at [827, 509] on icon at bounding box center [831, 514] width 9 height 12
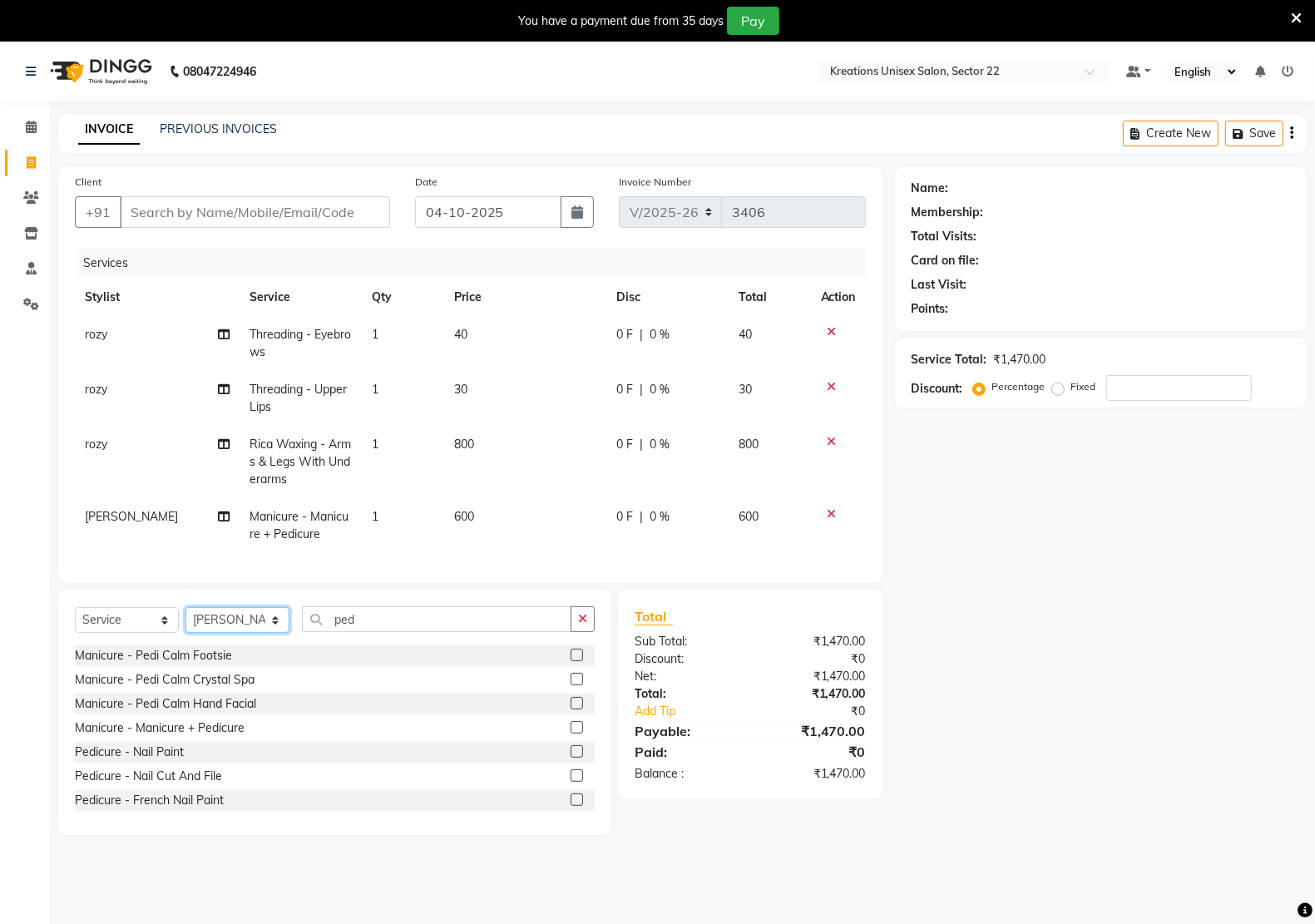
click at [264, 633] on select "Select Stylist [PERSON_NAME] Hidayat [PERSON_NAME] Manager [PERSON_NAME] [PERSO…" at bounding box center [237, 620] width 104 height 26
select select "59480"
click at [186, 622] on select "Select Stylist [PERSON_NAME] Hidayat [PERSON_NAME] Manager [PERSON_NAME] [PERSO…" at bounding box center [237, 620] width 104 height 26
click at [592, 630] on button "button" at bounding box center [582, 619] width 24 height 26
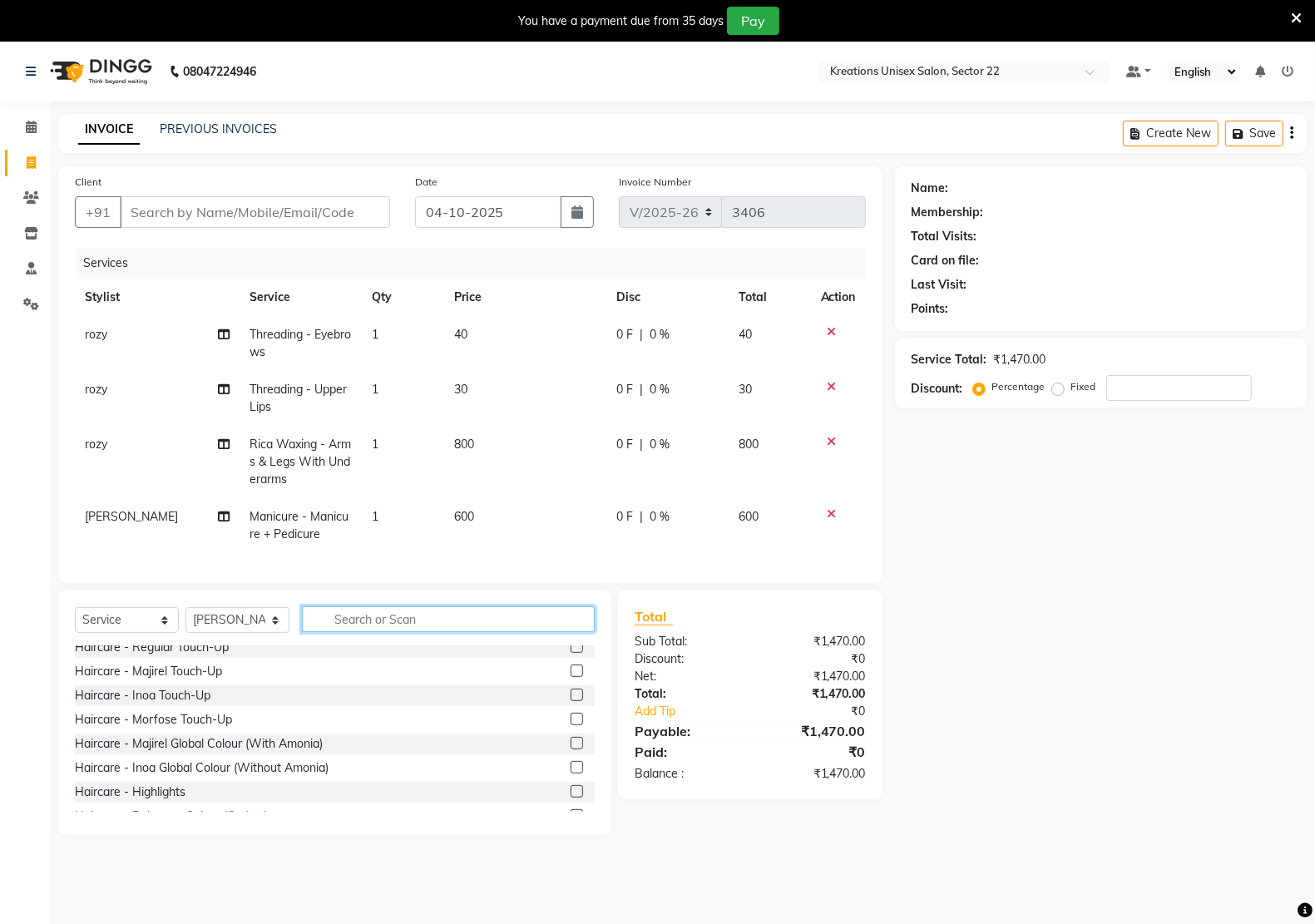
scroll to position [936, 0]
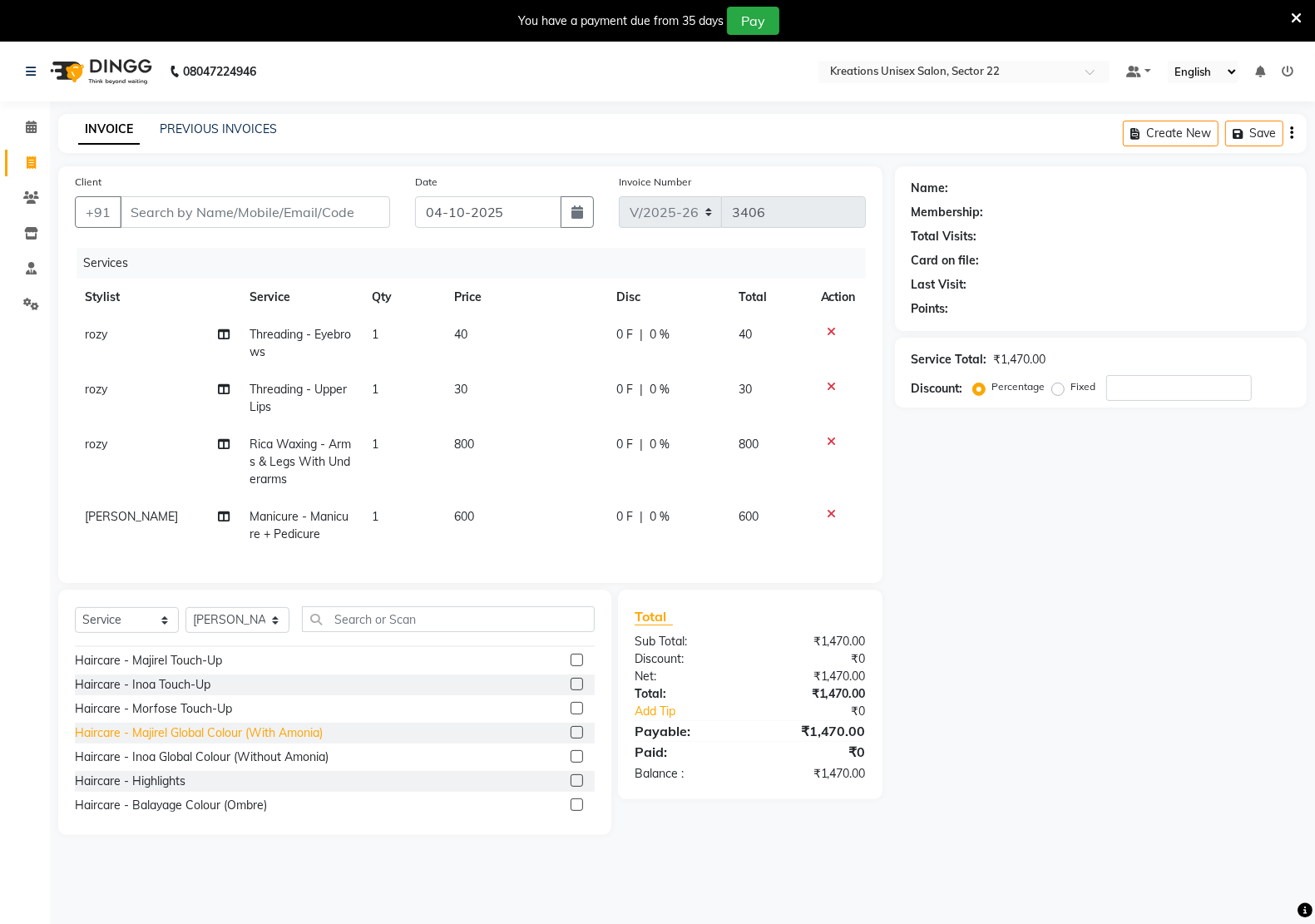
click at [160, 741] on div "Haircare - Majirel Global Colour (With Amonia)" at bounding box center [198, 733] width 248 height 17
checkbox input "false"
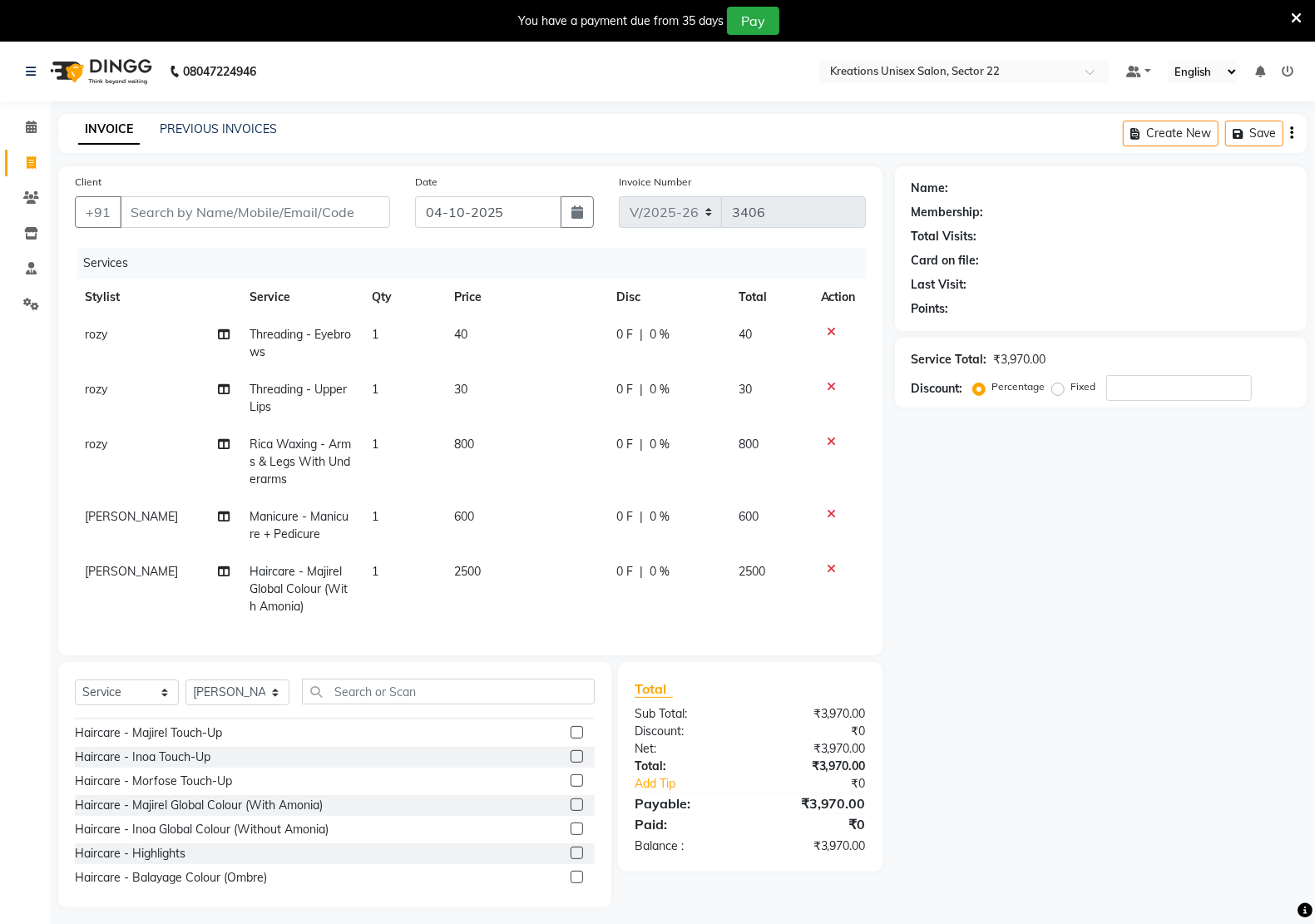
click at [827, 566] on icon at bounding box center [831, 568] width 9 height 12
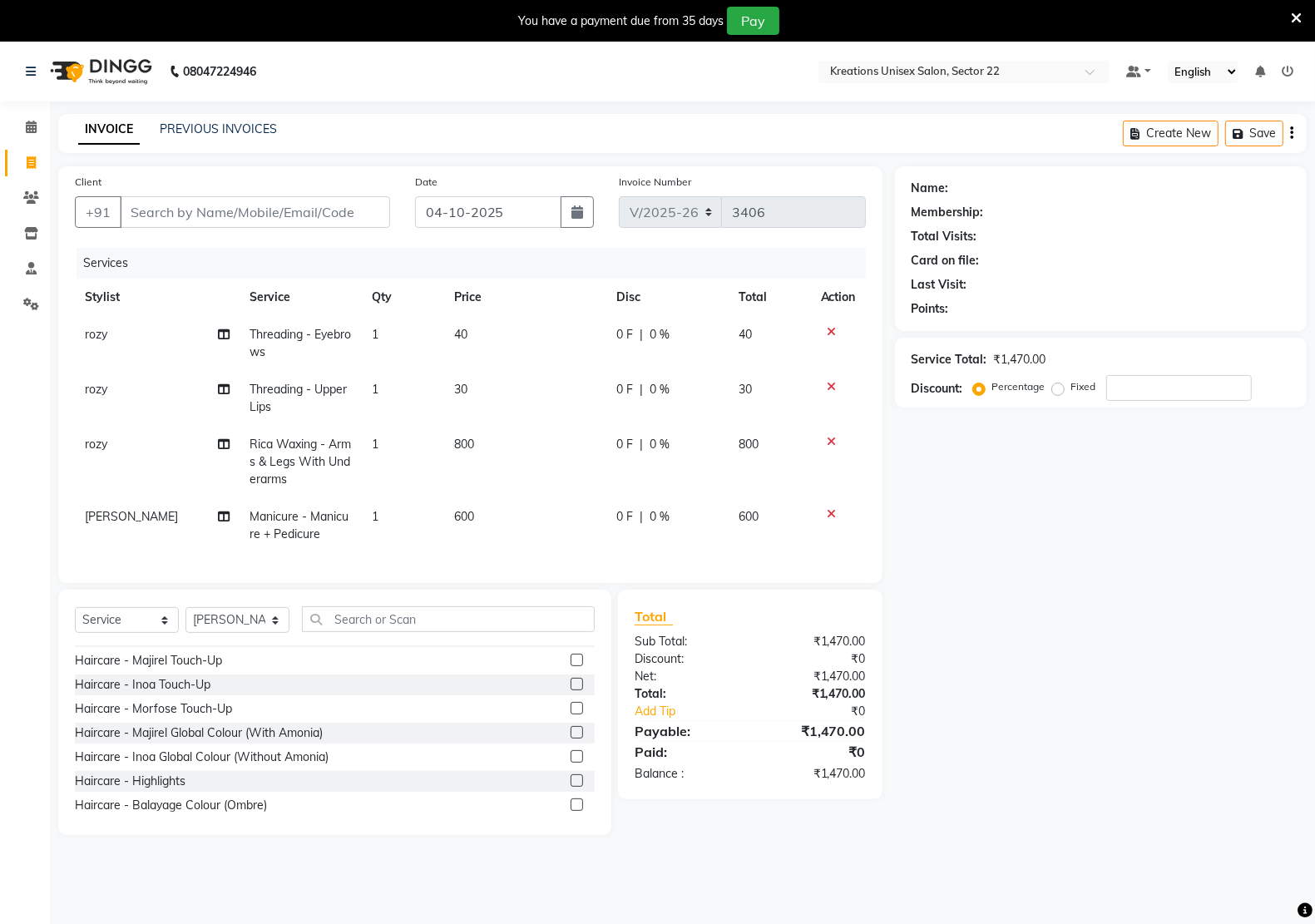
scroll to position [832, 0]
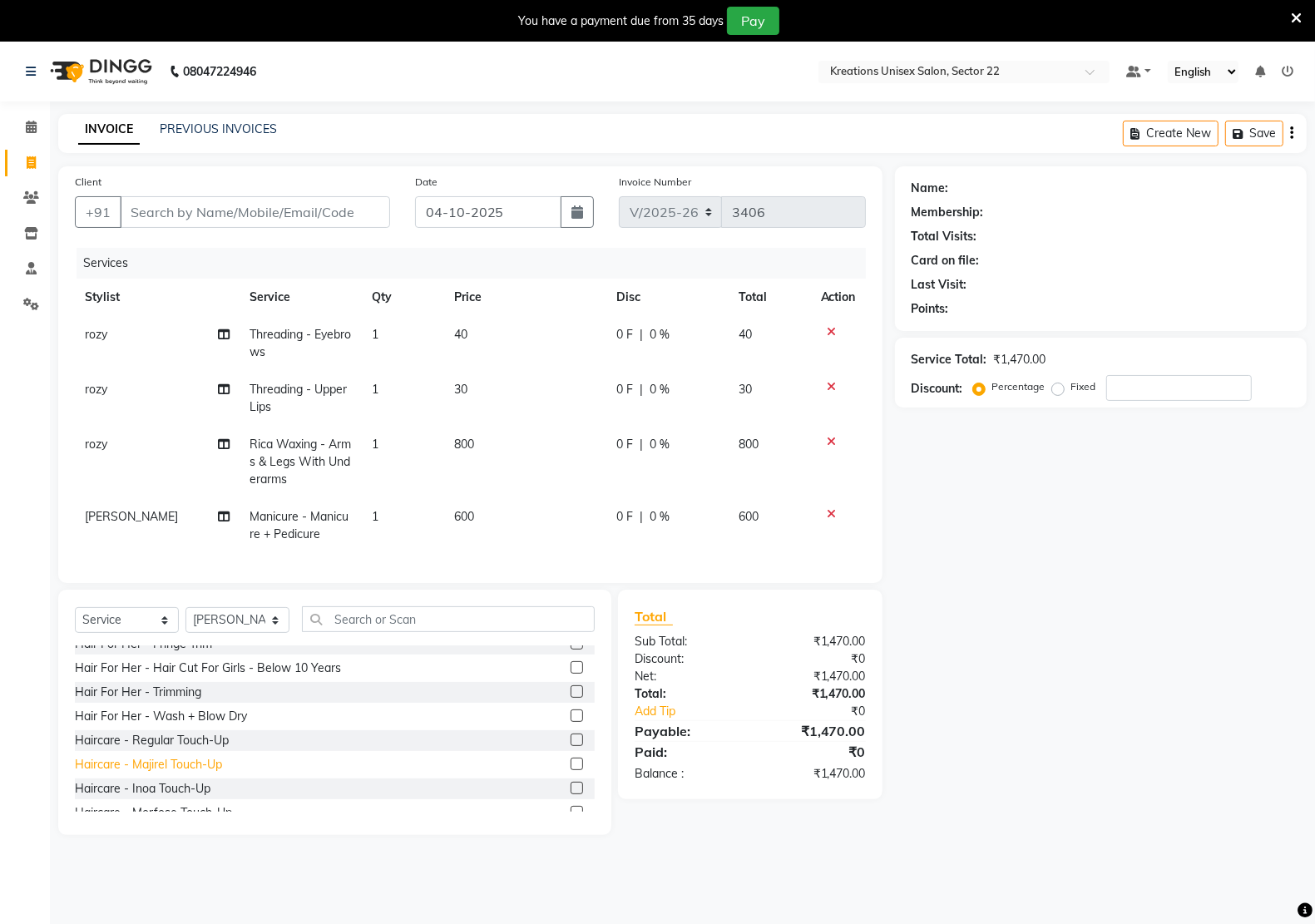
click at [142, 773] on div "Haircare - Majirel Touch-Up" at bounding box center [148, 765] width 147 height 17
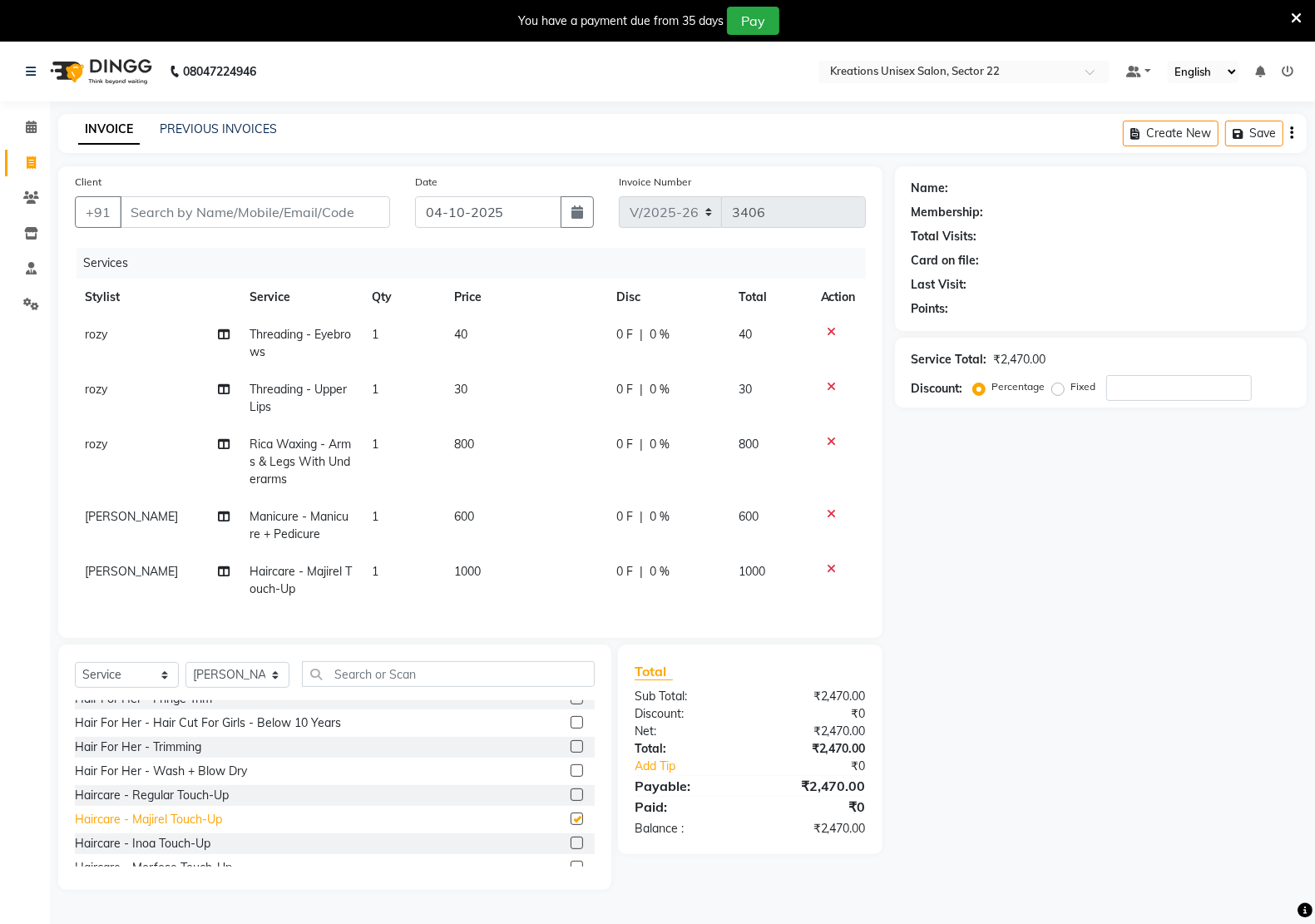
checkbox input "false"
click at [268, 213] on input "Client" at bounding box center [255, 212] width 270 height 32
type input "9"
type input "0"
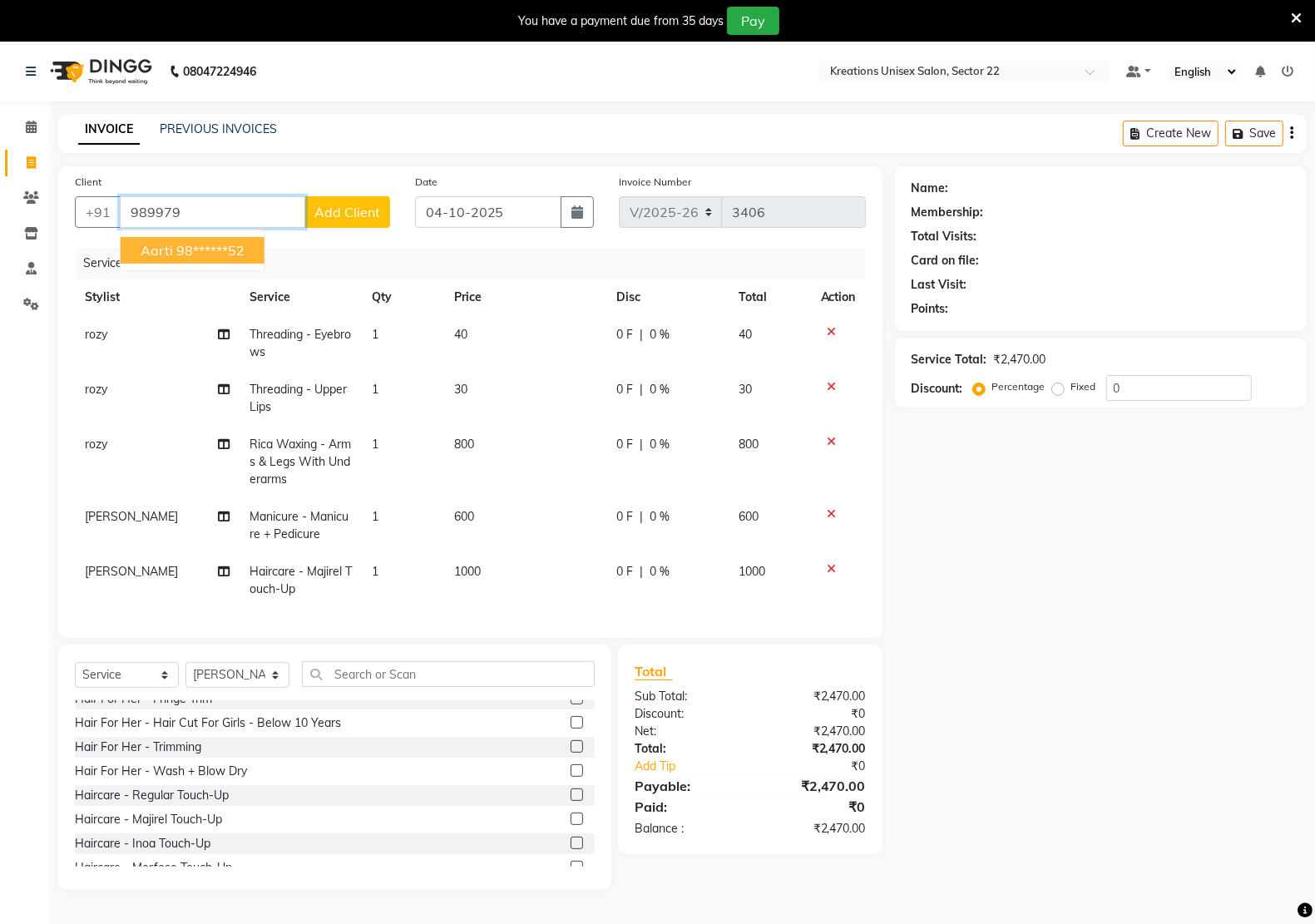
click at [197, 255] on ngb-highlight "98******52" at bounding box center [210, 250] width 68 height 17
type input "98******52"
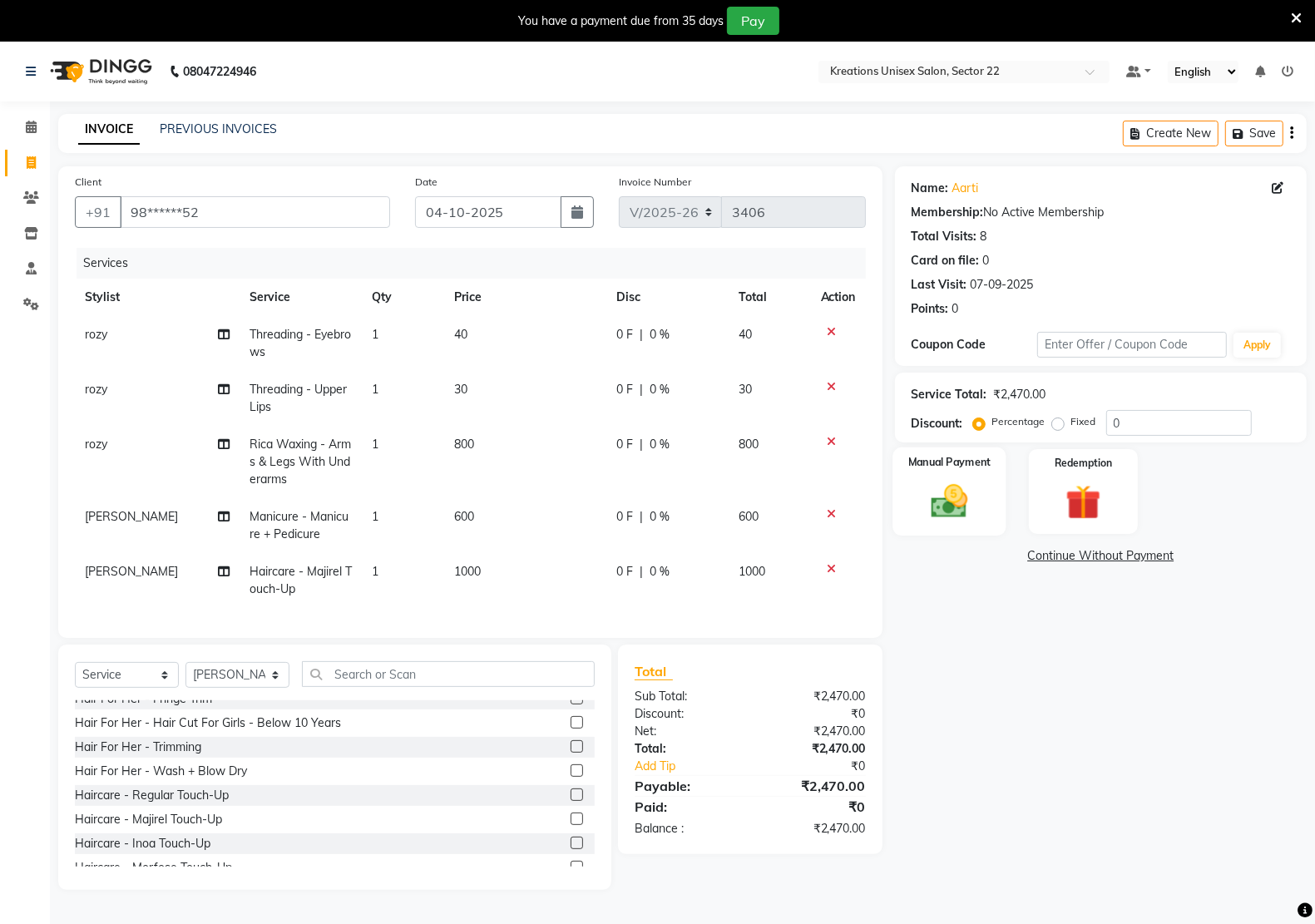
click at [963, 504] on img at bounding box center [949, 500] width 59 height 42
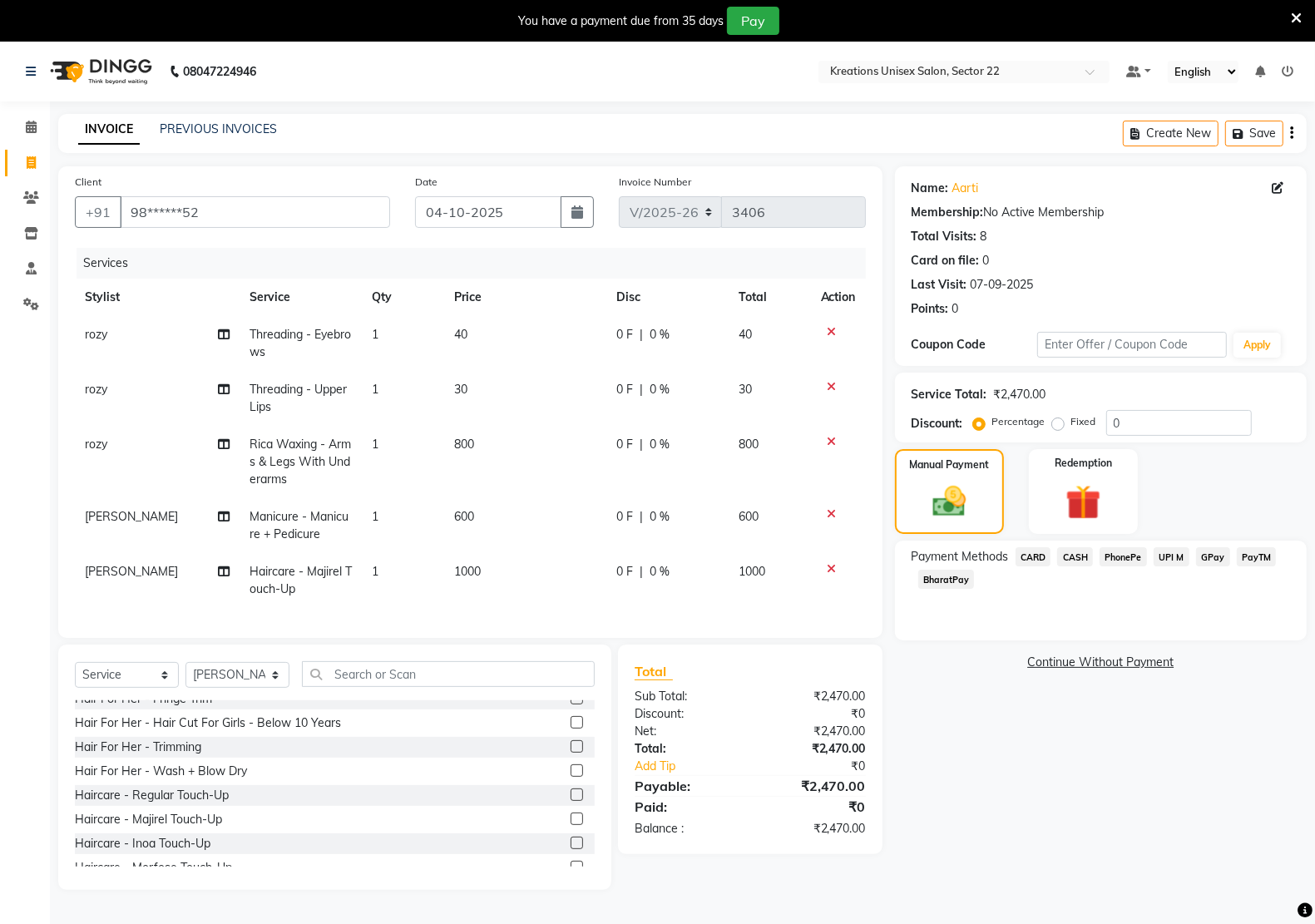
click at [1169, 558] on span "UPI M" at bounding box center [1171, 557] width 36 height 19
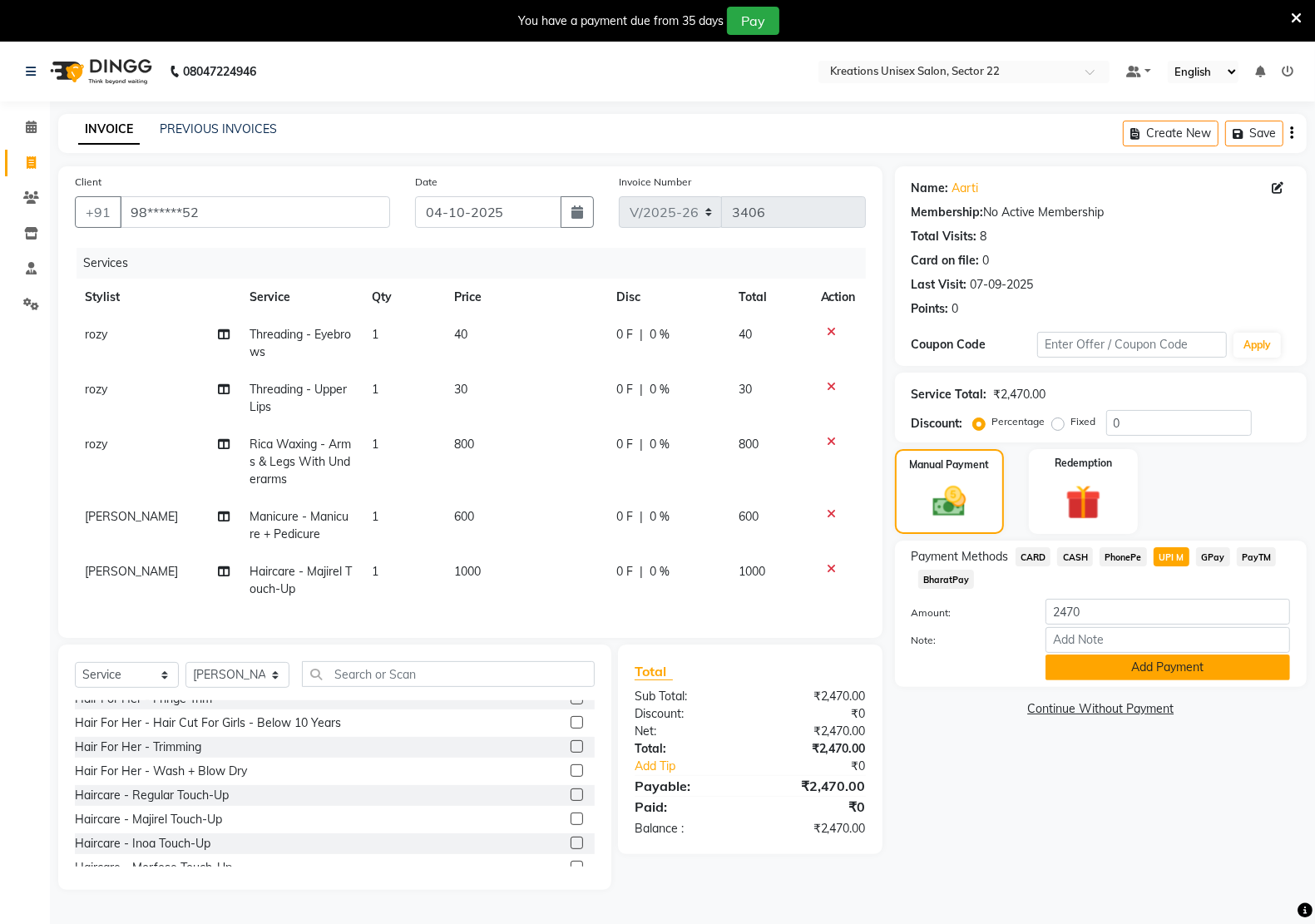
click at [1142, 667] on button "Add Payment" at bounding box center [1167, 667] width 245 height 26
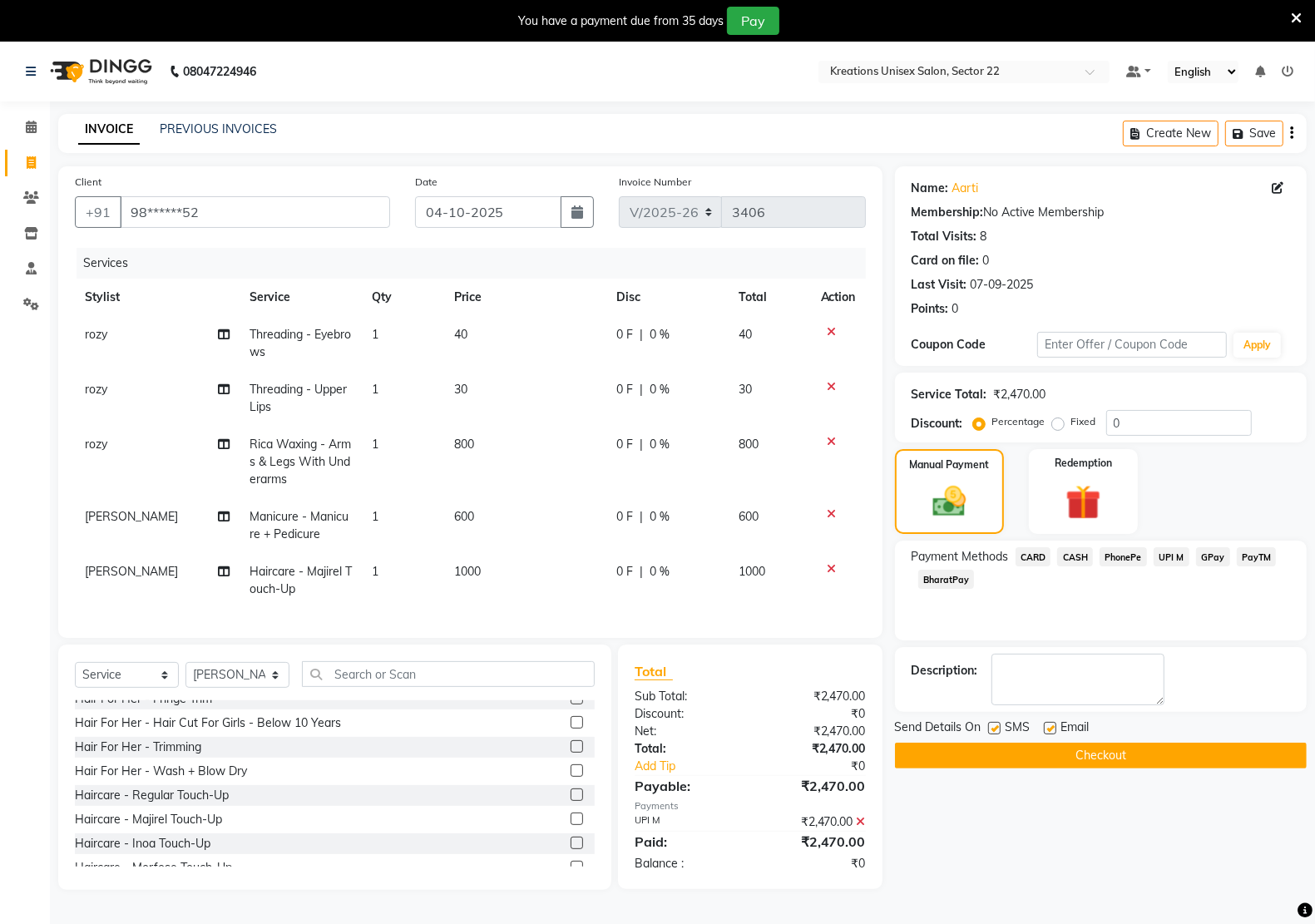
click at [1049, 726] on label at bounding box center [1050, 728] width 13 height 13
click at [1049, 726] on input "checkbox" at bounding box center [1049, 728] width 11 height 11
checkbox input "false"
click at [991, 723] on label at bounding box center [993, 728] width 13 height 13
click at [991, 723] on input "checkbox" at bounding box center [992, 728] width 11 height 11
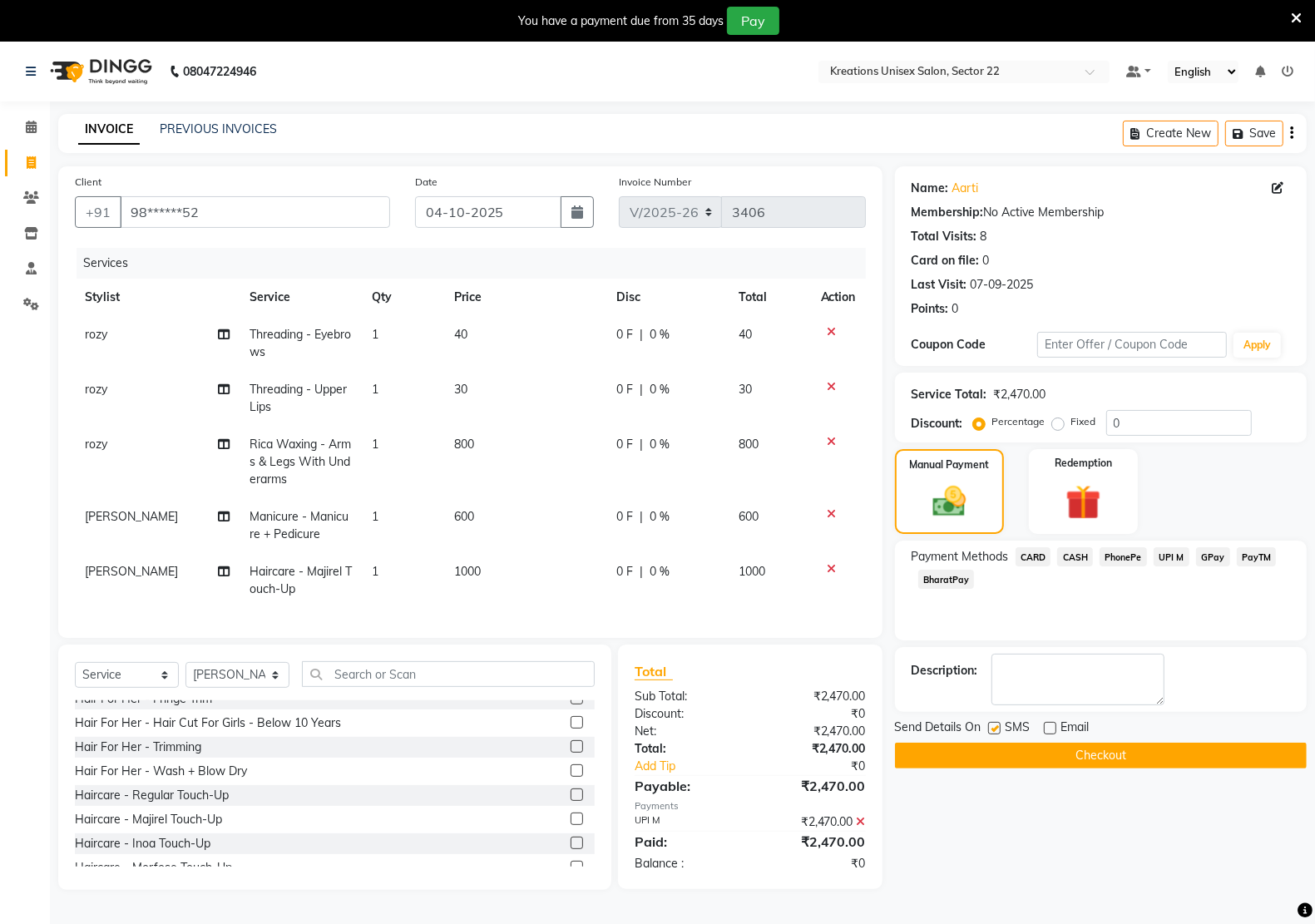
checkbox input "false"
click at [998, 752] on button "Checkout" at bounding box center [1101, 755] width 412 height 26
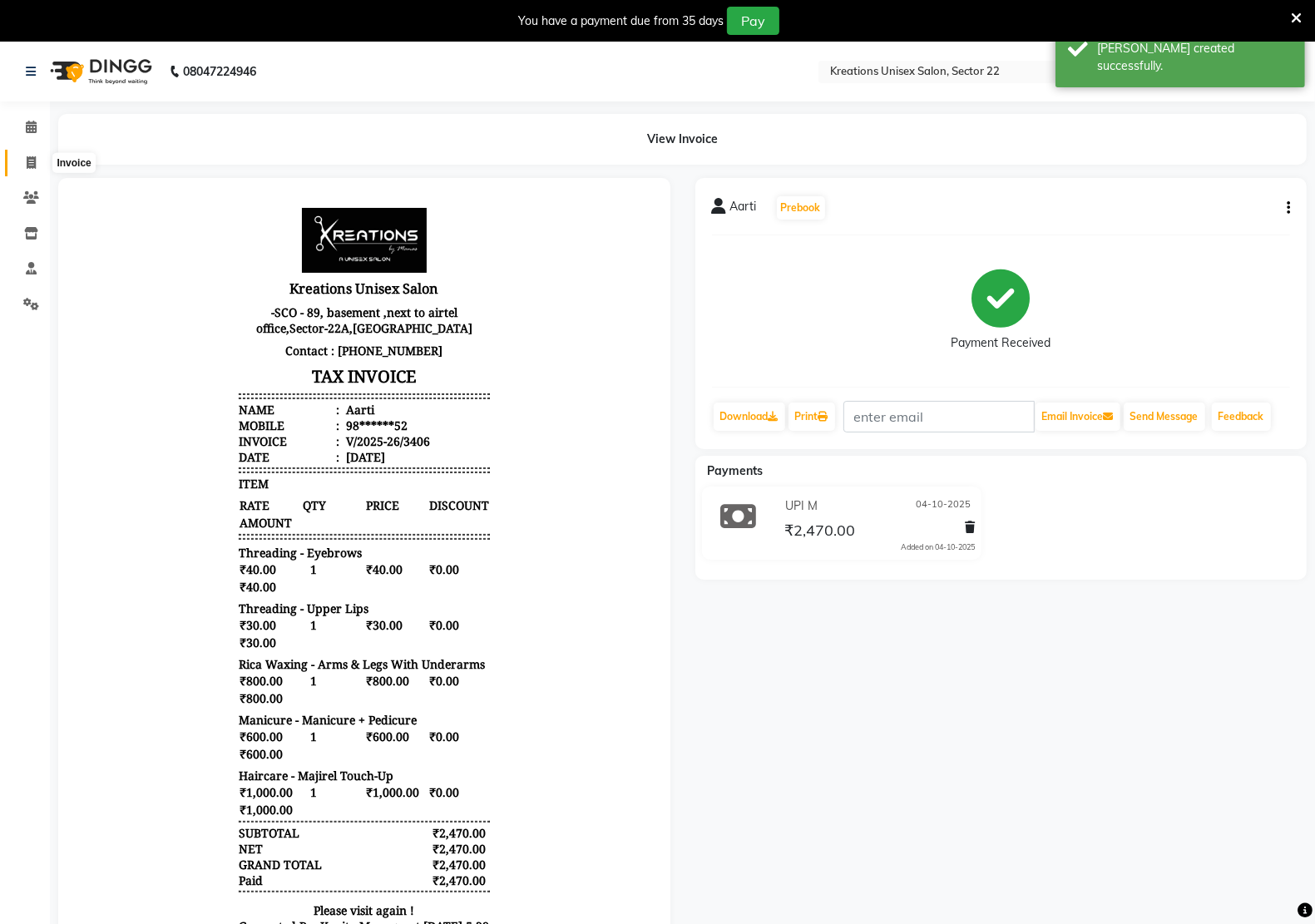
click at [26, 164] on icon at bounding box center [30, 162] width 9 height 13
select select "service"
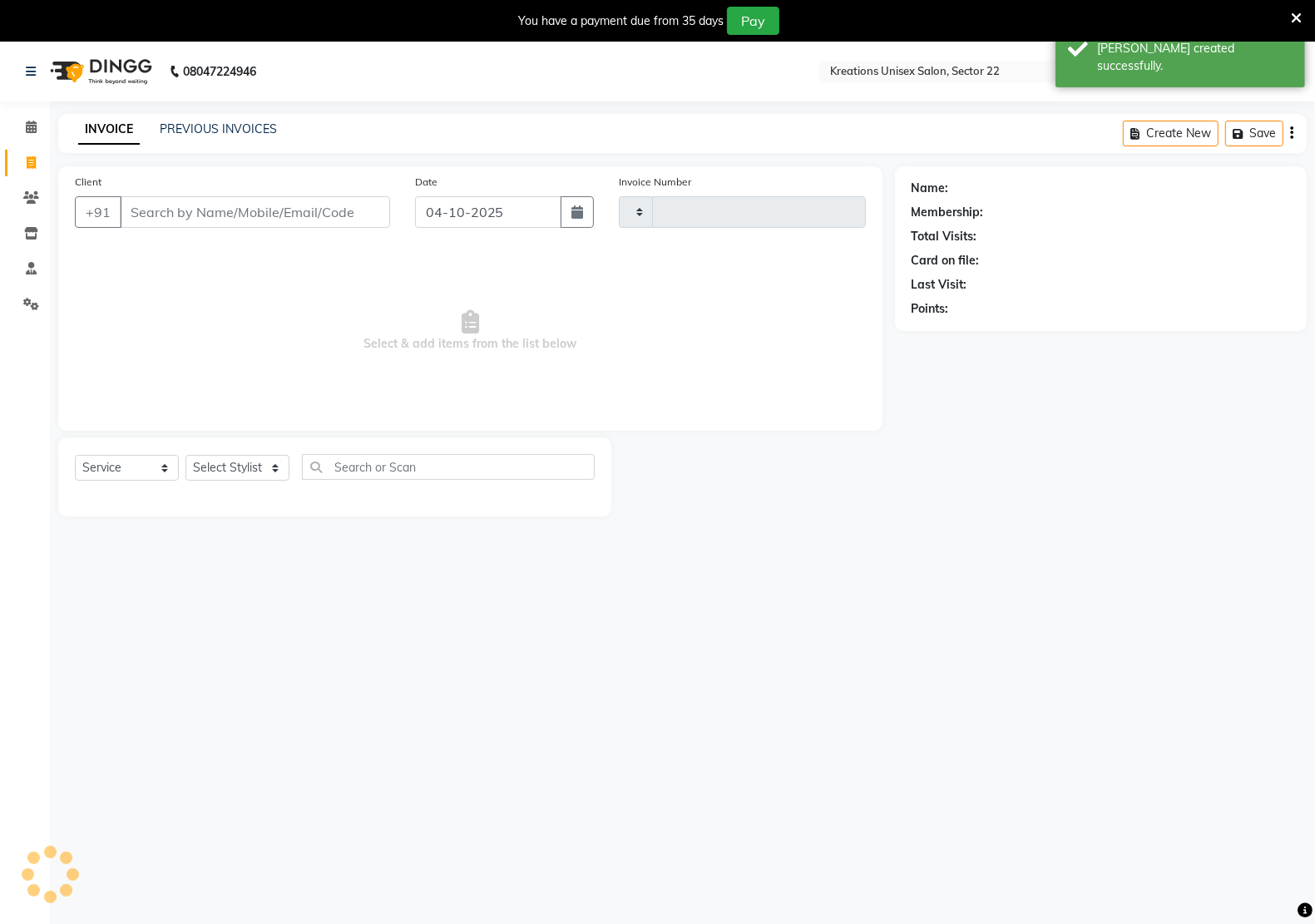
scroll to position [42, 0]
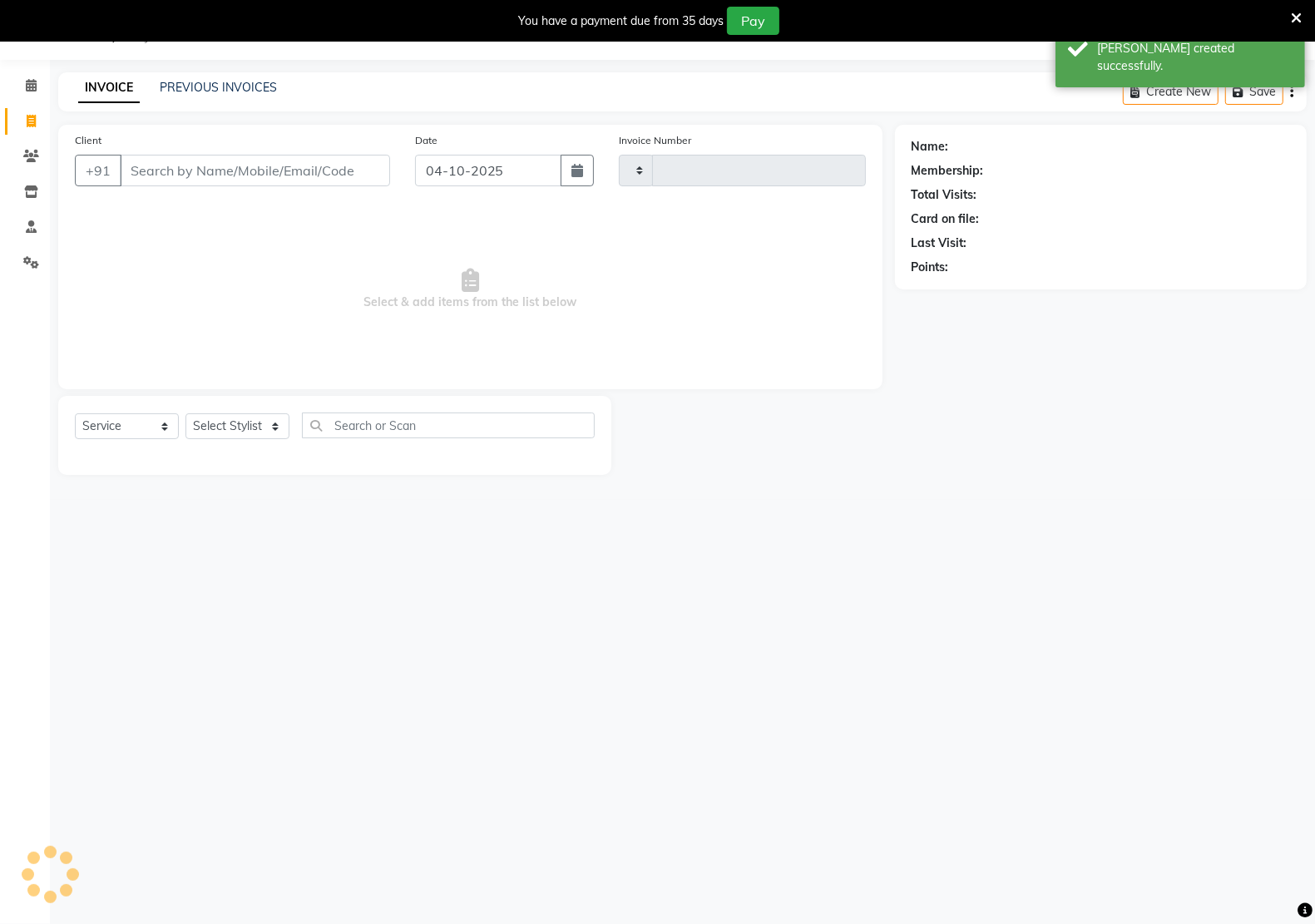
type input "3407"
select select "6170"
click at [263, 423] on select "Select Stylist [PERSON_NAME] Hidayat [PERSON_NAME] Manager [PERSON_NAME] [PERSO…" at bounding box center [237, 426] width 104 height 26
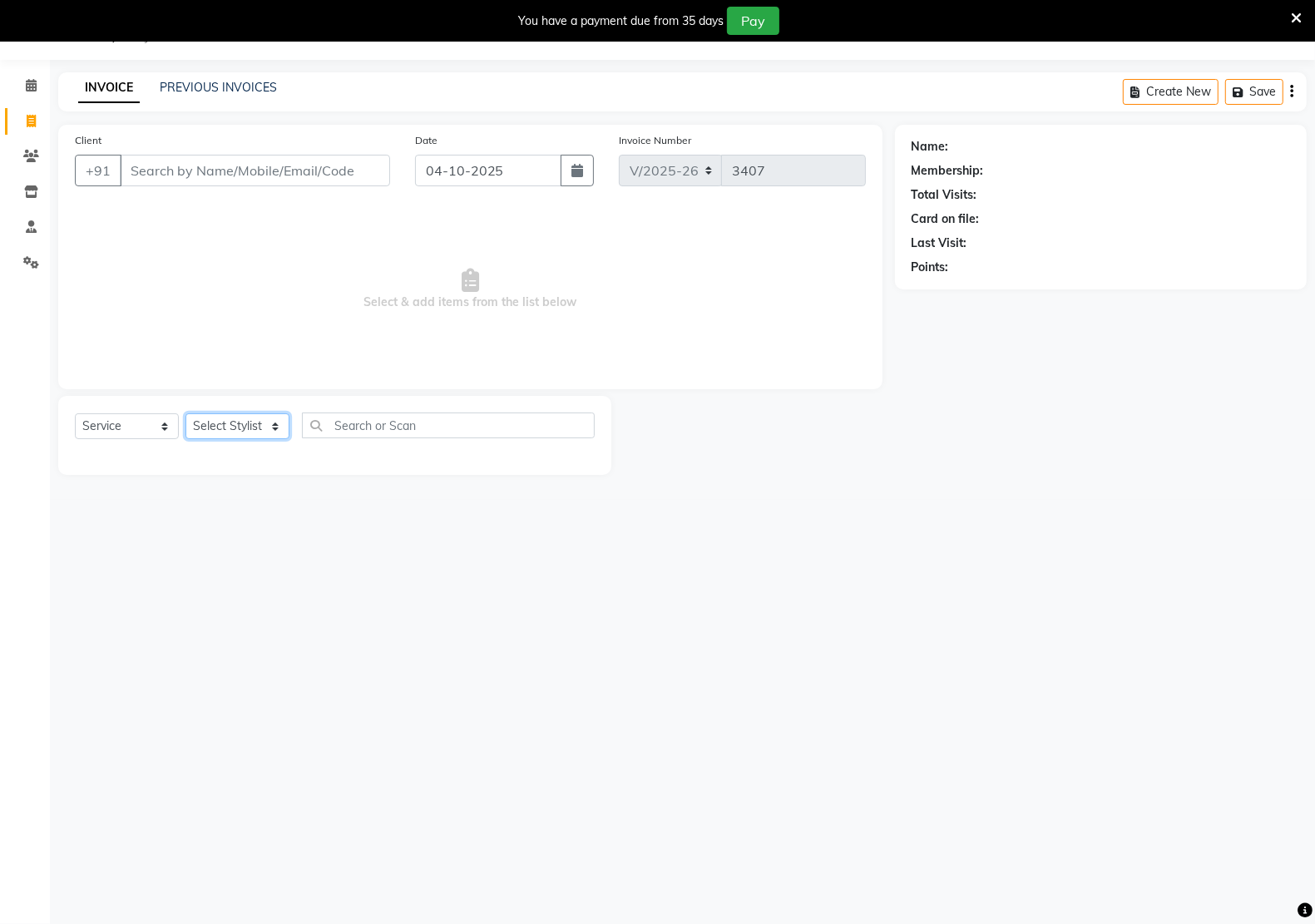
select select "46531"
click at [186, 413] on select "Select Stylist [PERSON_NAME] Hidayat [PERSON_NAME] Manager [PERSON_NAME] [PERSO…" at bounding box center [237, 426] width 104 height 26
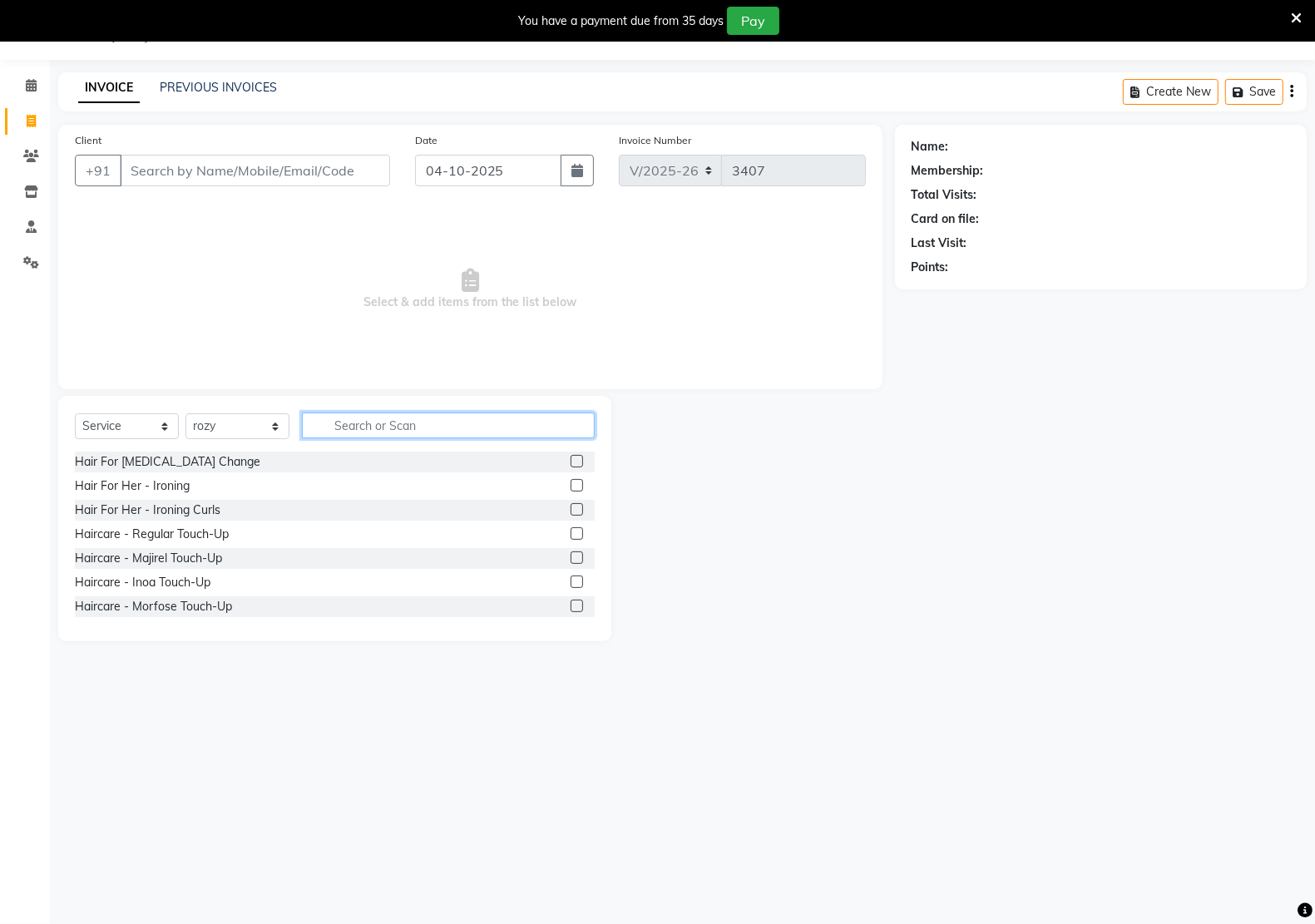
drag, startPoint x: 365, startPoint y: 418, endPoint x: 375, endPoint y: 417, distance: 10.0
click at [367, 418] on input "text" at bounding box center [448, 425] width 293 height 26
type input "wax"
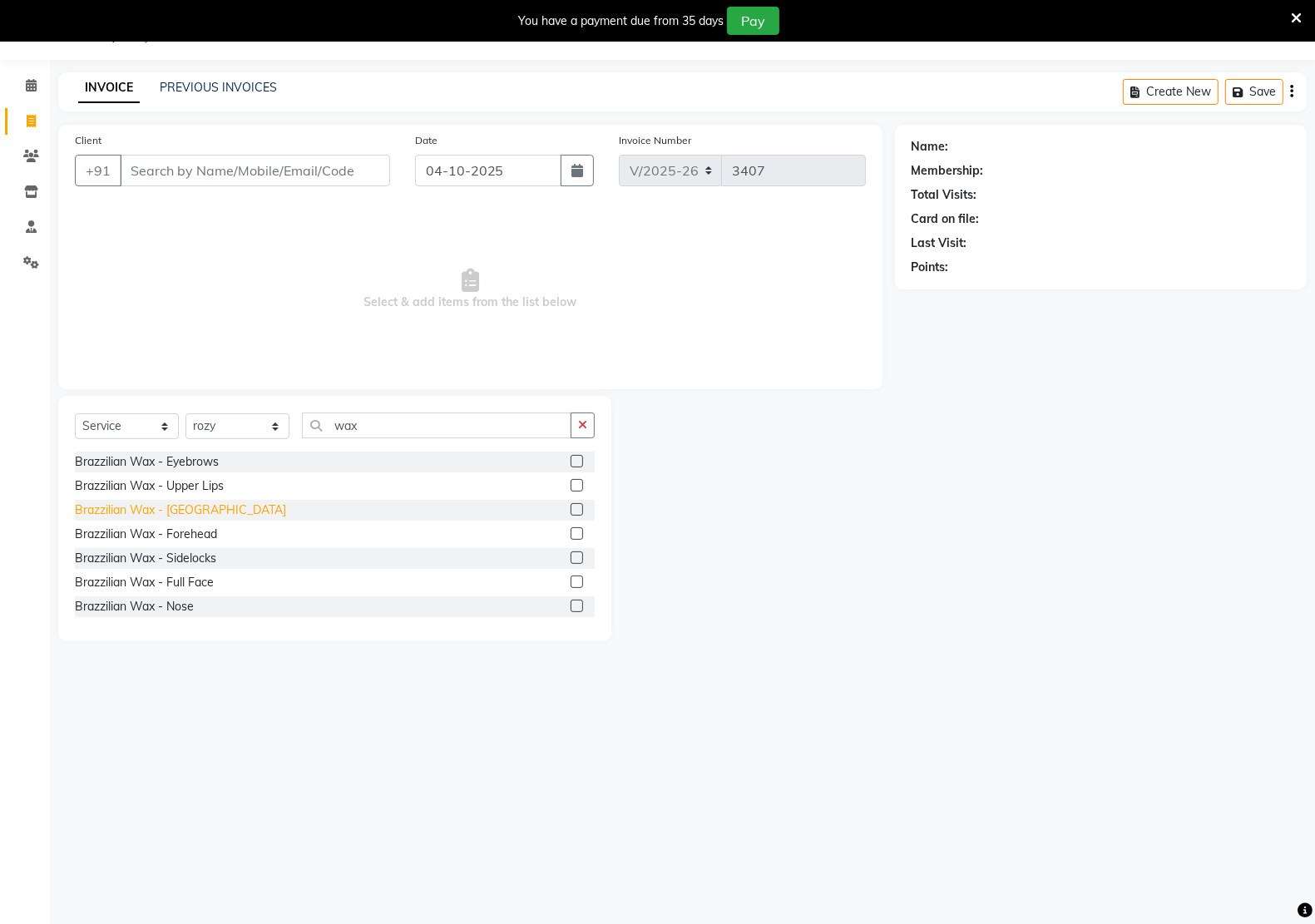
click at [176, 508] on div "Brazzilian Wax - [GEOGRAPHIC_DATA]" at bounding box center [180, 510] width 211 height 17
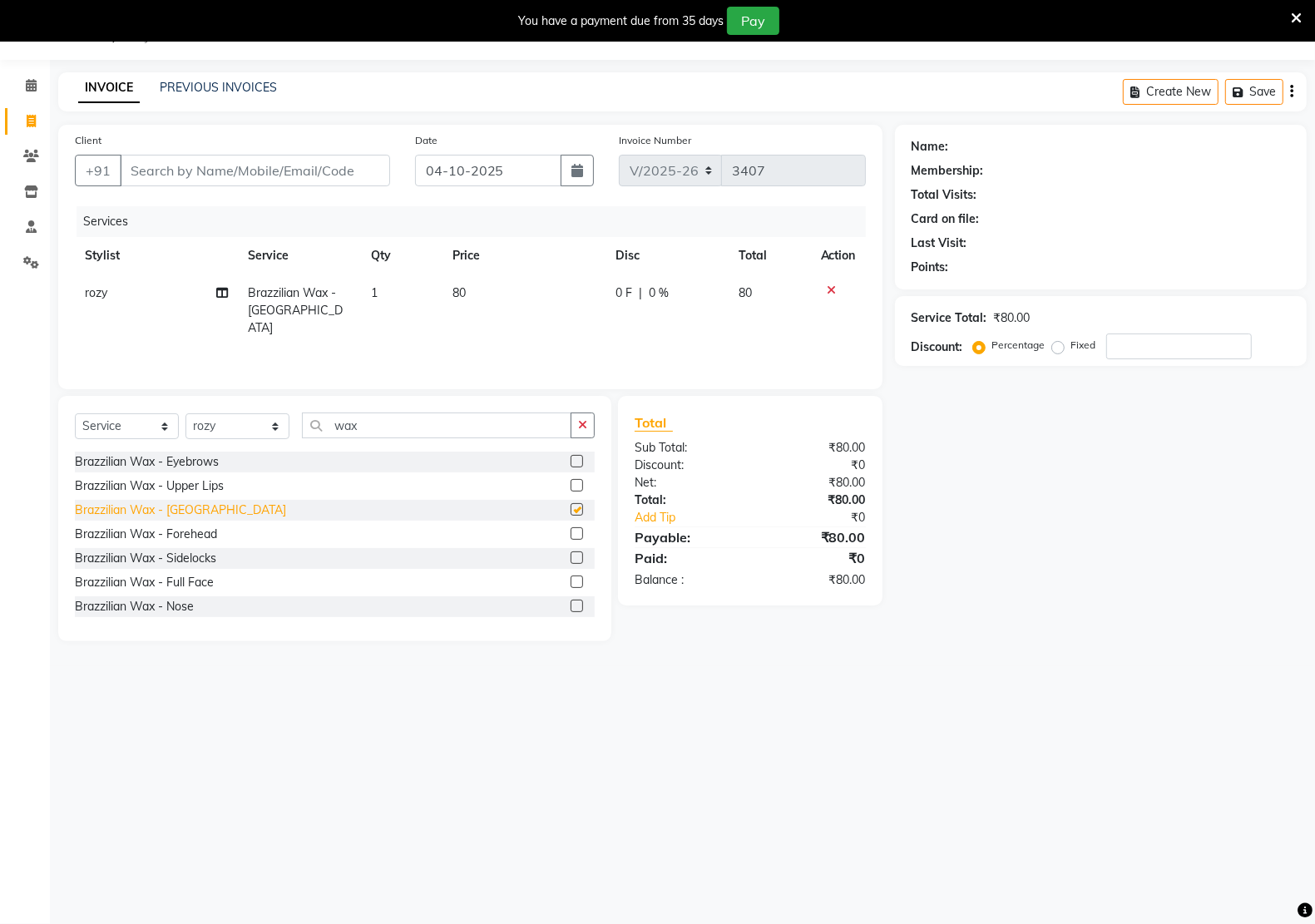
checkbox input "false"
click at [188, 489] on div "Brazzilian Wax - Upper Lips" at bounding box center [149, 486] width 149 height 17
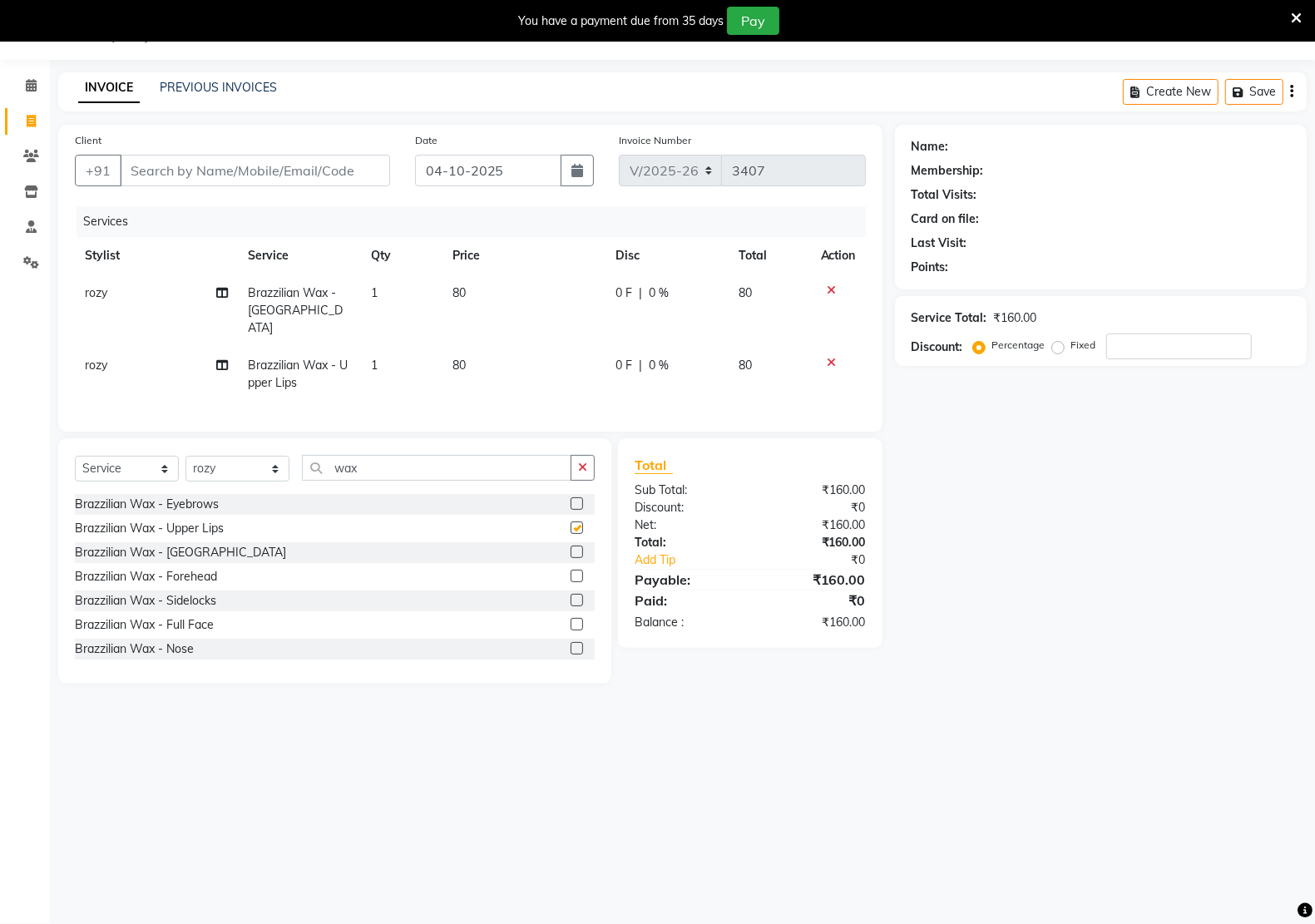
checkbox input "false"
click at [586, 465] on icon "button" at bounding box center [582, 467] width 9 height 12
click at [429, 467] on input "text" at bounding box center [448, 467] width 293 height 26
type input "thr"
click at [131, 503] on div "Threading - Eyebrows" at bounding box center [133, 504] width 118 height 17
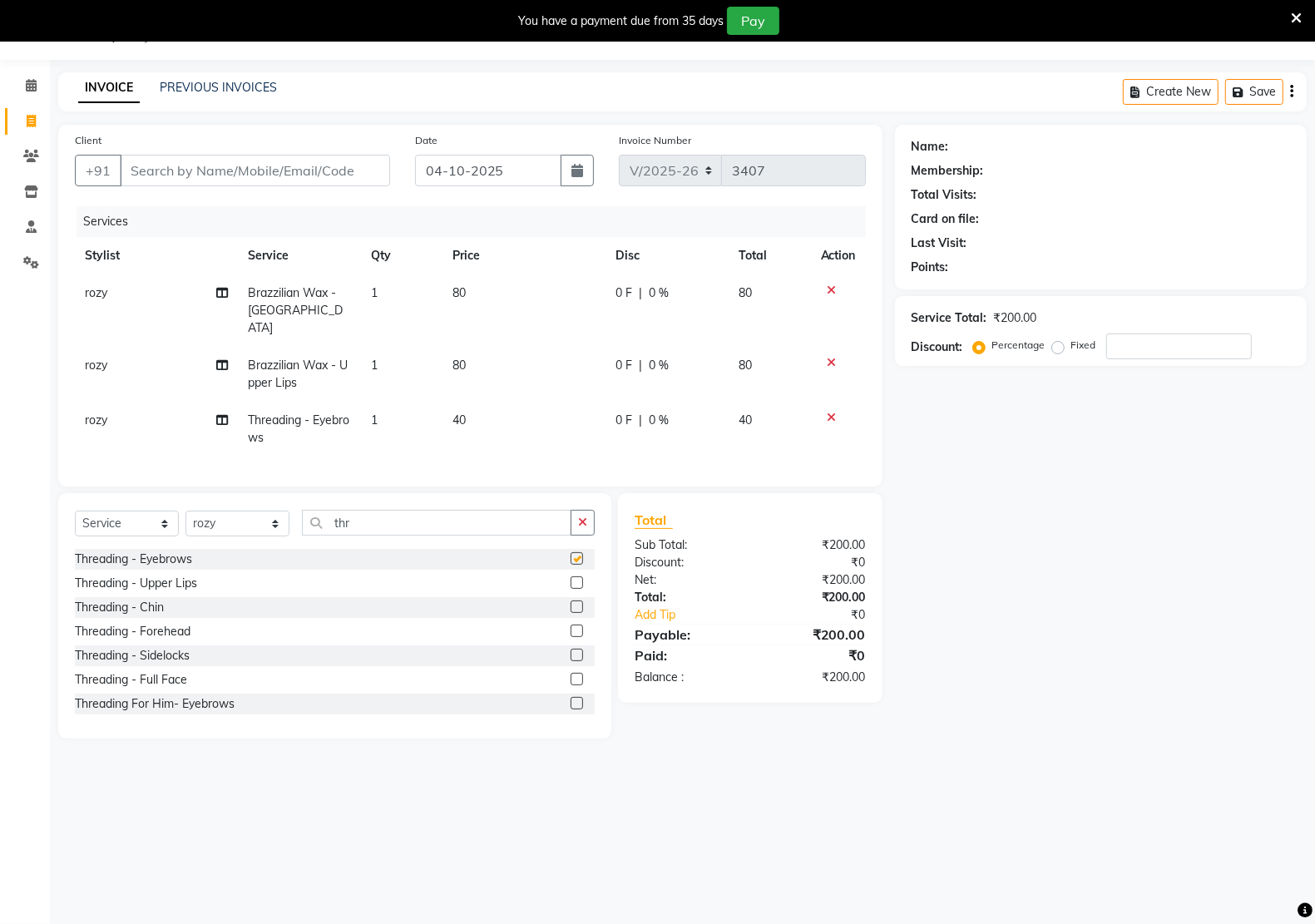
checkbox input "false"
click at [475, 292] on td "80" at bounding box center [524, 310] width 163 height 72
select select "46531"
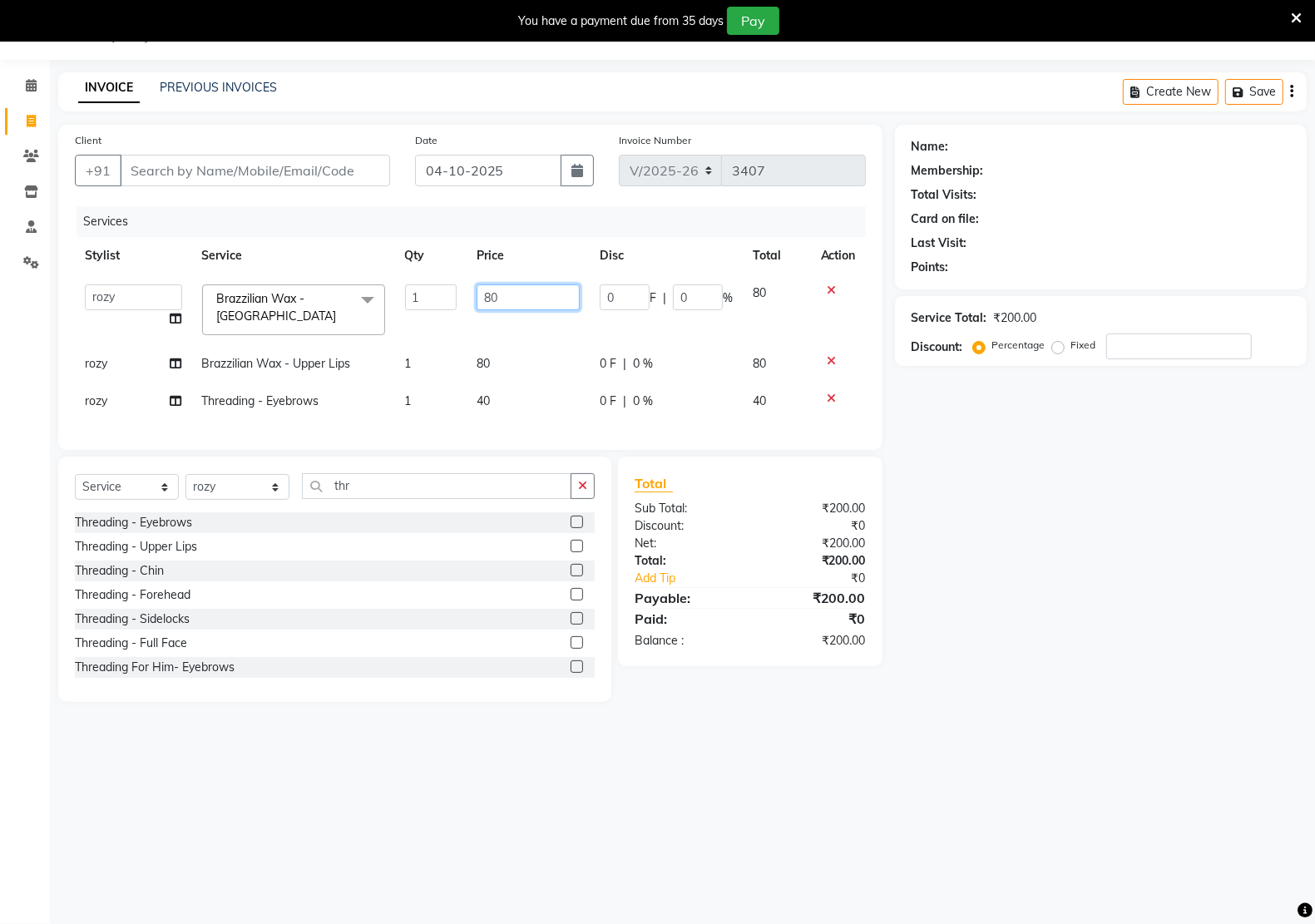
drag, startPoint x: 531, startPoint y: 296, endPoint x: 429, endPoint y: 290, distance: 102.2
click at [434, 290] on tr "[PERSON_NAME] Hidayat [PERSON_NAME] Manager [PERSON_NAME] [PERSON_NAME] pritam …" at bounding box center [470, 309] width 791 height 71
type input "100"
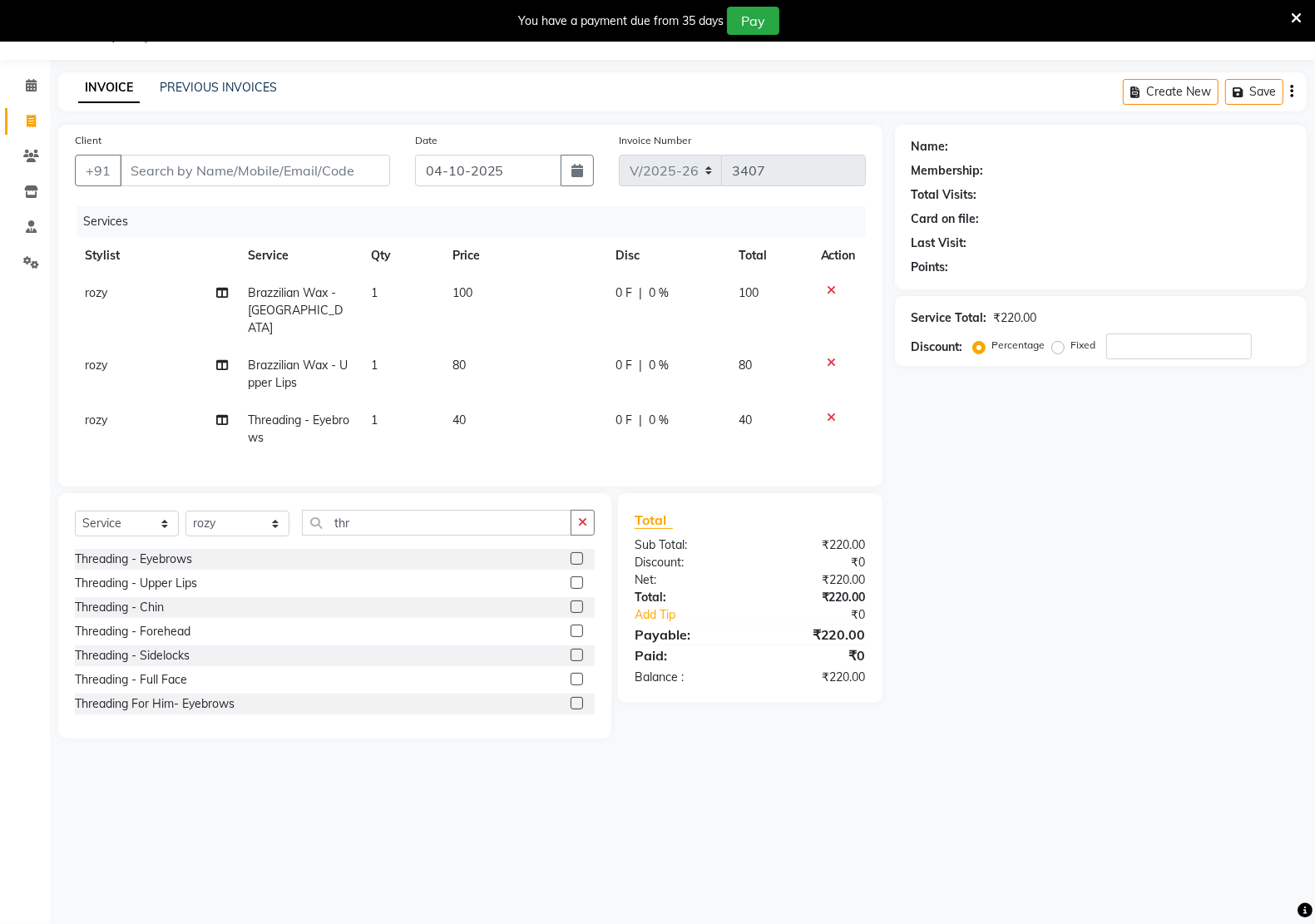
drag, startPoint x: 1175, startPoint y: 555, endPoint x: 812, endPoint y: 498, distance: 367.4
click at [1173, 555] on div "Name: Membership: Total Visits: Card on file: Last Visit: Points: Service Total…" at bounding box center [1107, 430] width 424 height 613
click at [470, 347] on td "80" at bounding box center [524, 374] width 163 height 54
select select "46531"
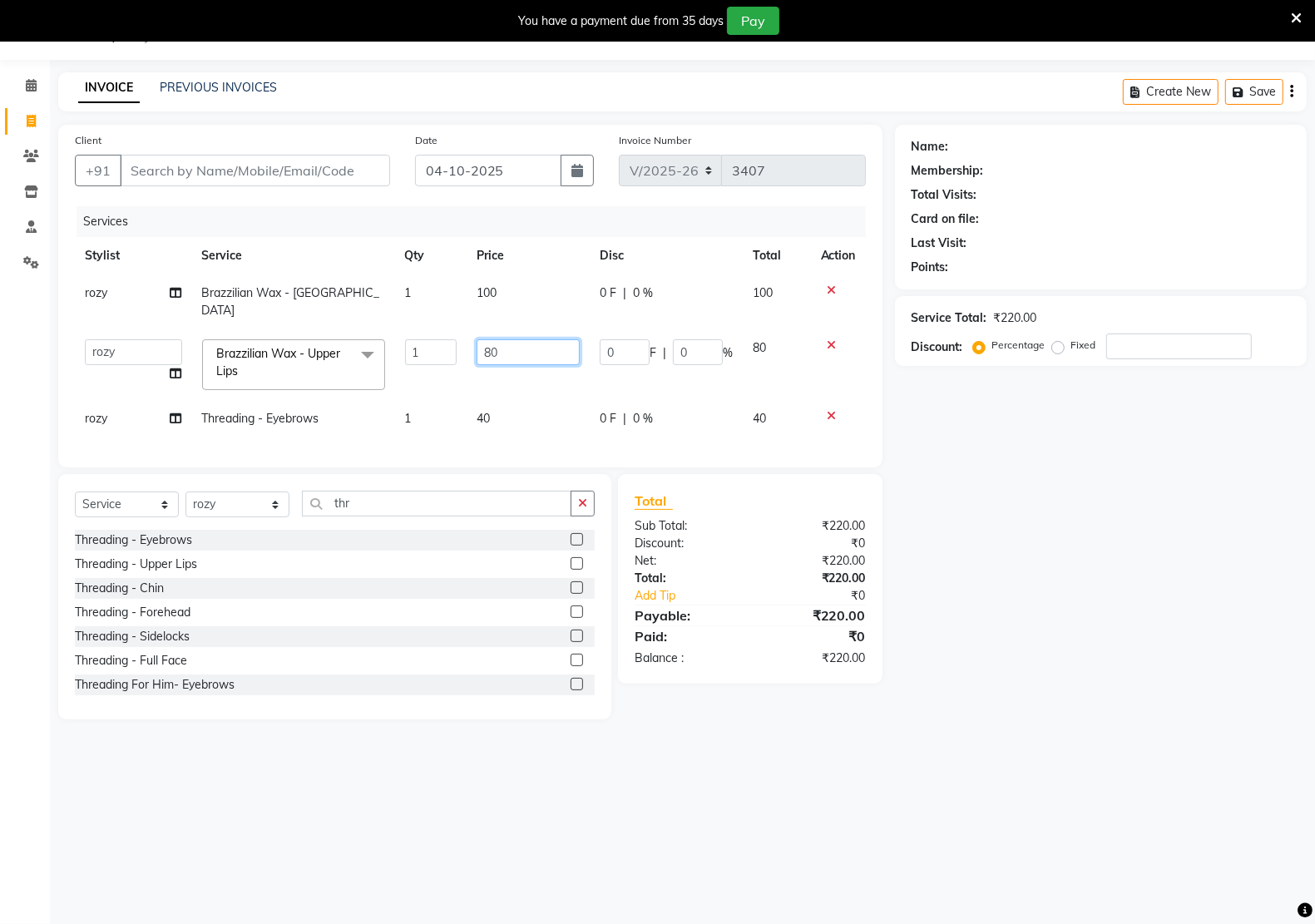
drag, startPoint x: 512, startPoint y: 322, endPoint x: 468, endPoint y: 328, distance: 44.4
click at [467, 329] on td "80" at bounding box center [528, 364] width 123 height 71
type input "120"
click at [1005, 482] on div "Name: Membership: Total Visits: Card on file: Last Visit: Points: Service Total…" at bounding box center [1107, 422] width 424 height 595
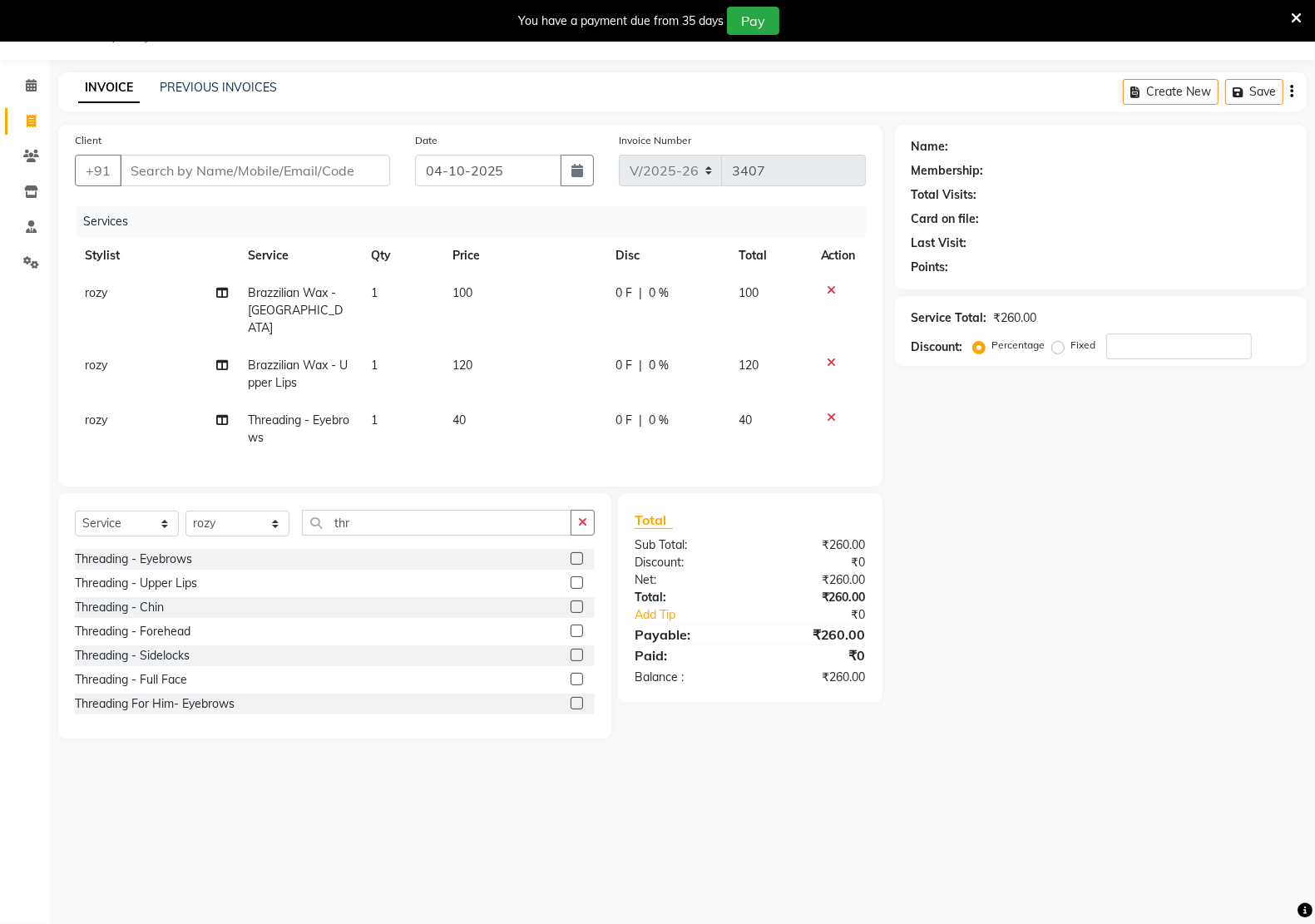
click at [509, 295] on td "100" at bounding box center [524, 310] width 163 height 72
select select "46531"
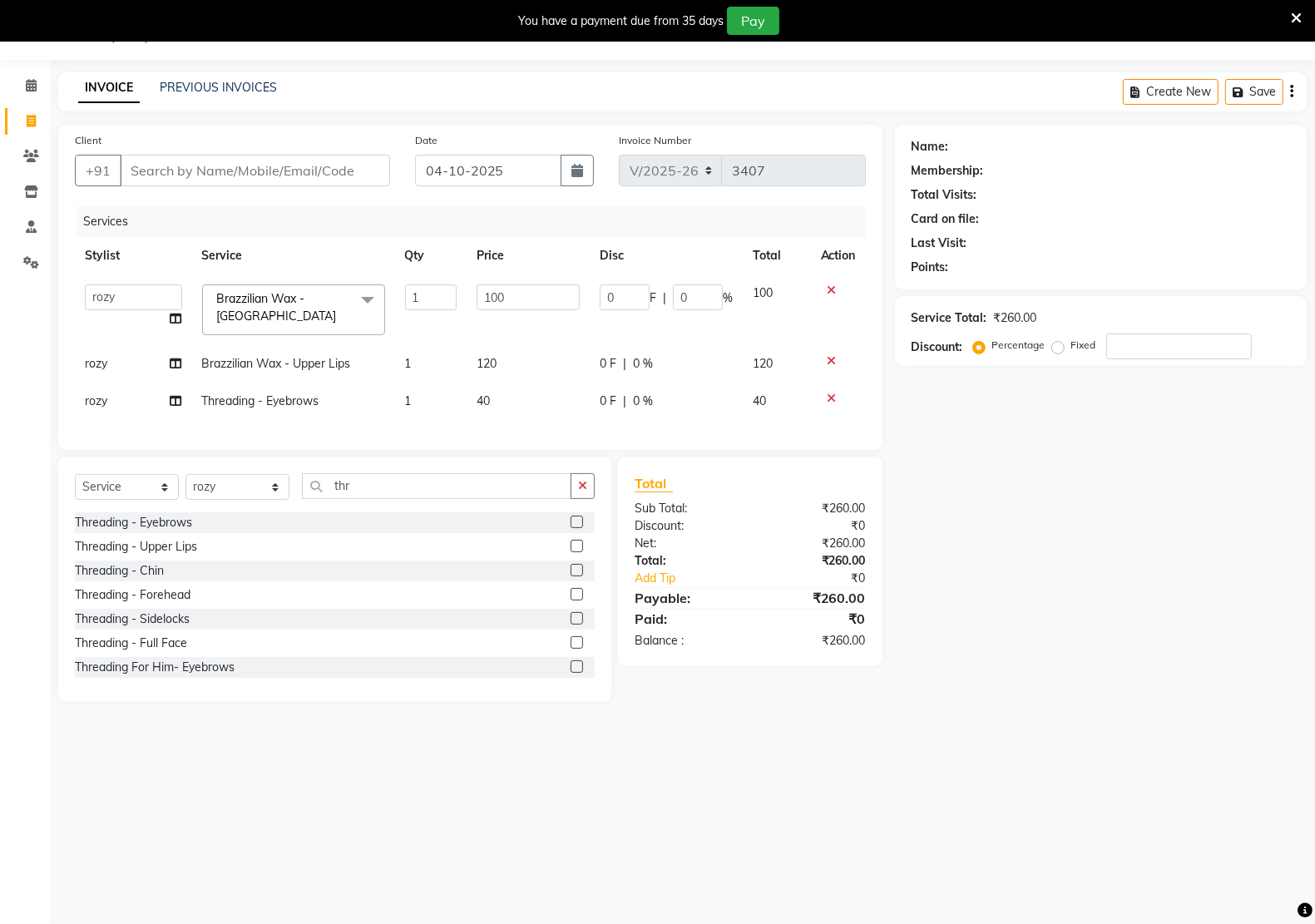
click at [1158, 515] on div "Name: Membership: Total Visits: Card on file: Last Visit: Points: Service Total…" at bounding box center [1107, 413] width 424 height 577
click at [541, 396] on td "40" at bounding box center [528, 401] width 123 height 38
select select "46531"
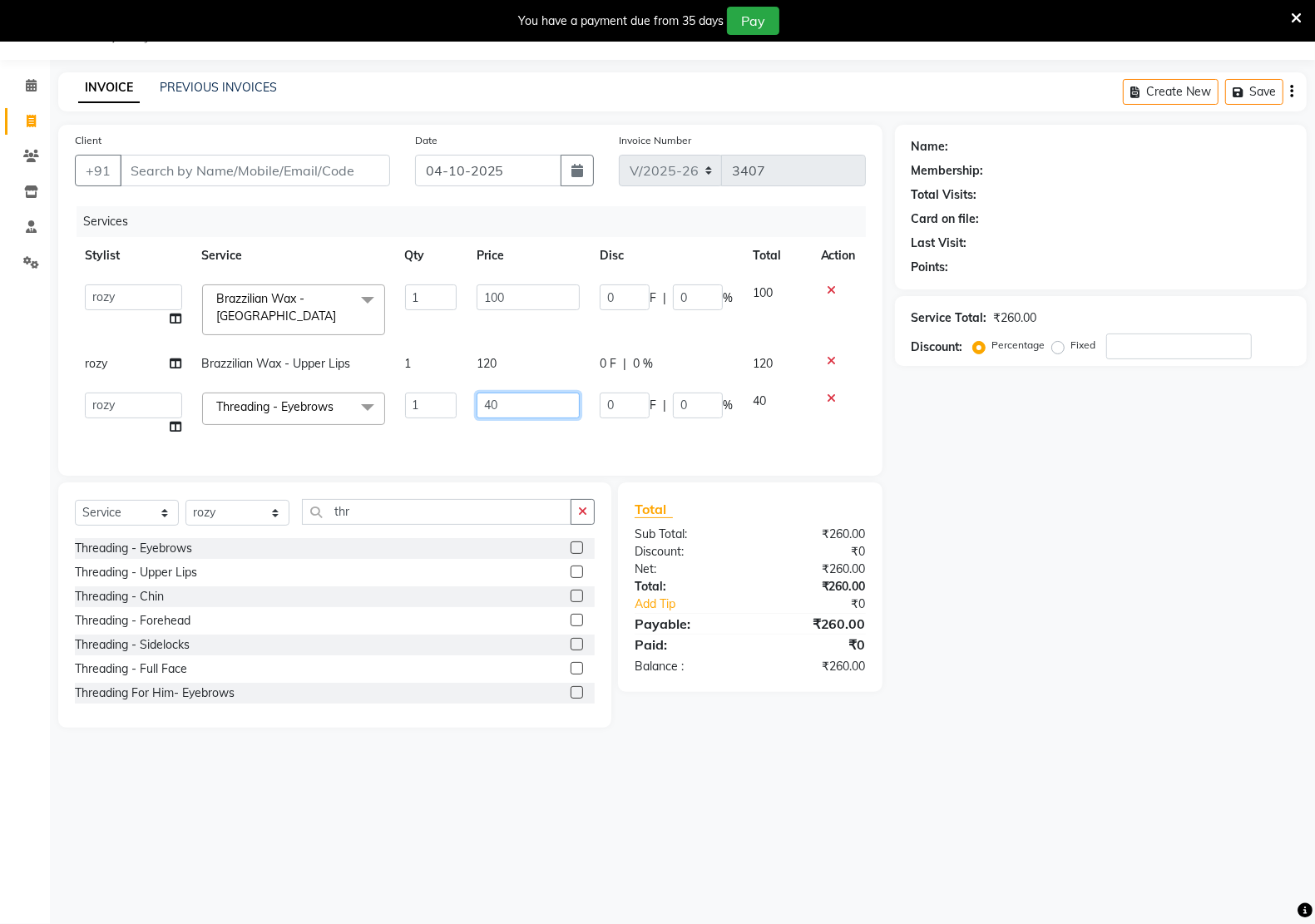
drag, startPoint x: 533, startPoint y: 392, endPoint x: 454, endPoint y: 393, distance: 79.0
click at [480, 394] on input "40" at bounding box center [528, 405] width 104 height 26
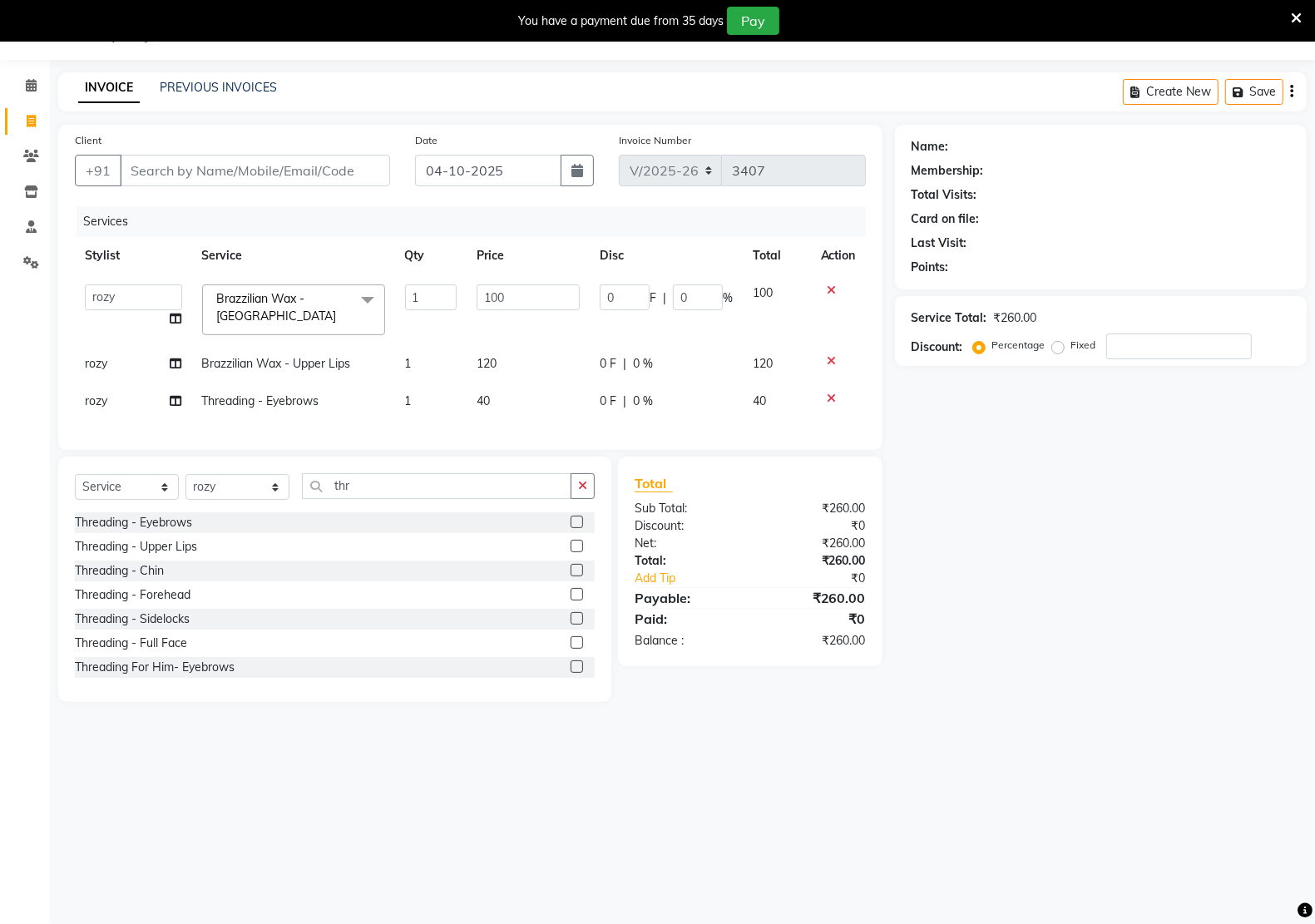
click at [1046, 576] on div "Name: Membership: Total Visits: Card on file: Last Visit: Points: Service Total…" at bounding box center [1107, 413] width 424 height 577
click at [515, 345] on td "120" at bounding box center [528, 363] width 123 height 38
select select "46531"
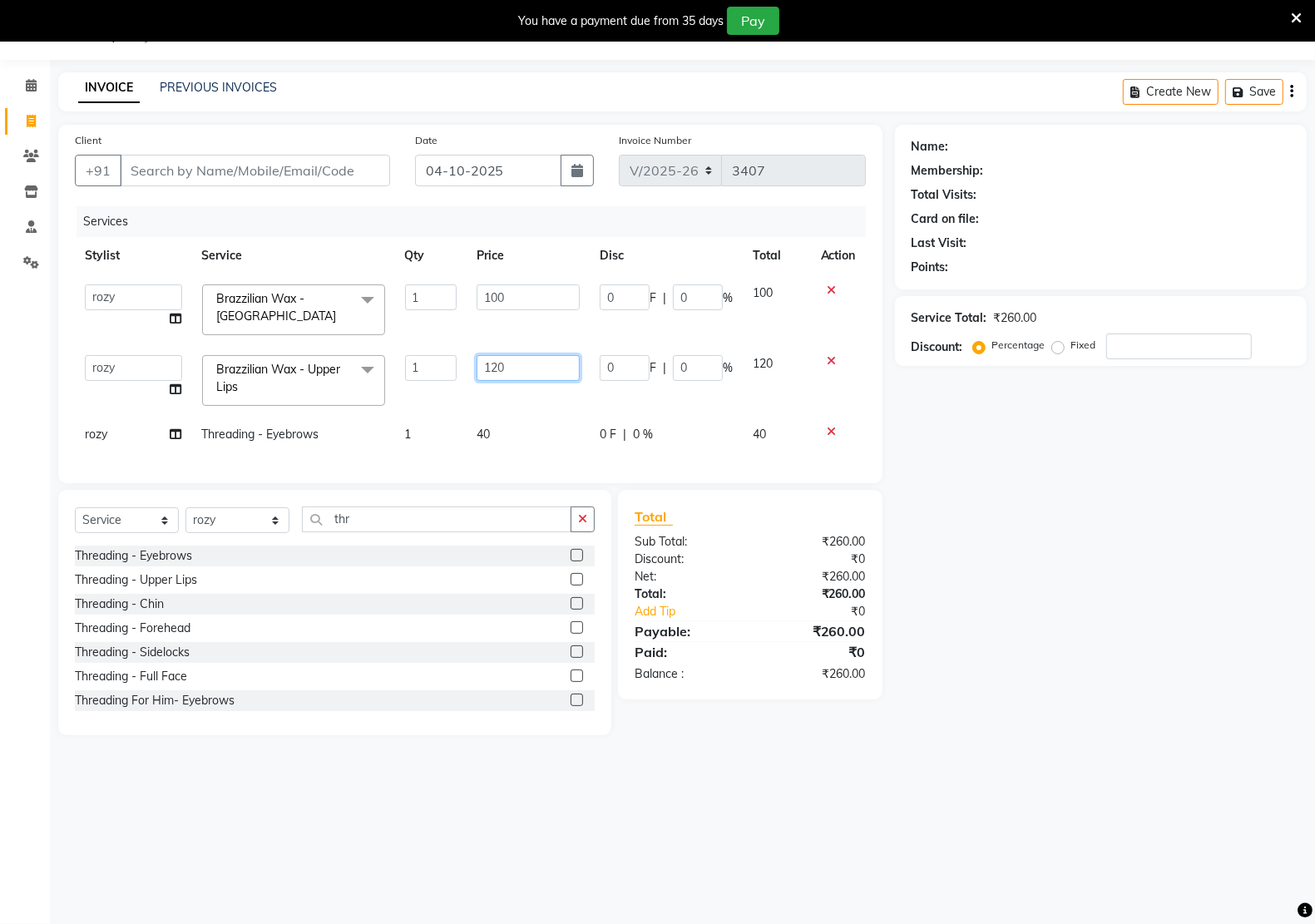
drag, startPoint x: 543, startPoint y: 346, endPoint x: 488, endPoint y: 354, distance: 55.6
click at [488, 354] on td "120" at bounding box center [528, 380] width 123 height 71
drag, startPoint x: 509, startPoint y: 361, endPoint x: 479, endPoint y: 361, distance: 30.0
click at [479, 361] on input "180" at bounding box center [528, 367] width 104 height 26
type input "80"
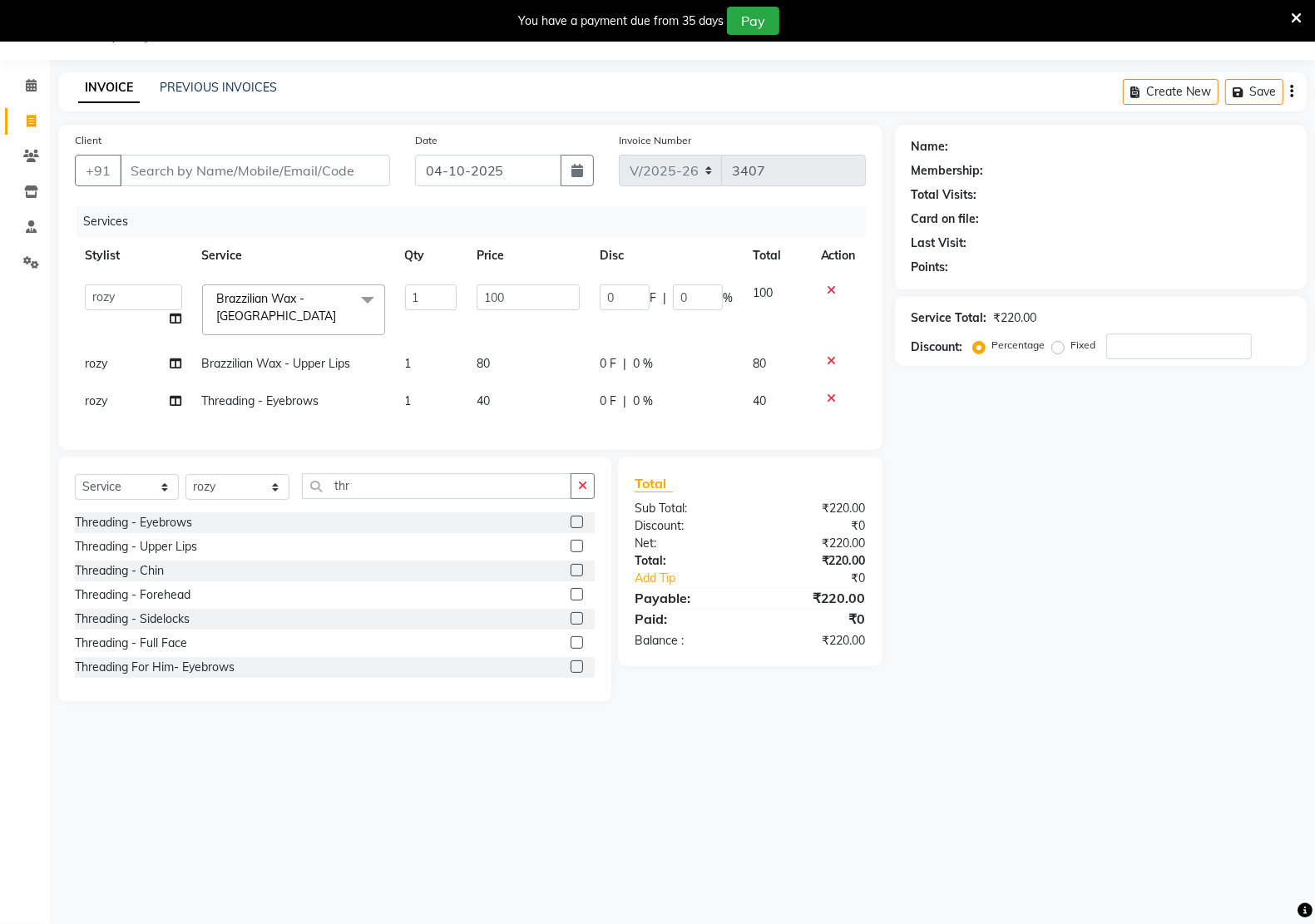
click at [960, 517] on div "Name: Membership: Total Visits: Card on file: Last Visit: Points: Service Total…" at bounding box center [1107, 413] width 424 height 577
drag, startPoint x: 531, startPoint y: 292, endPoint x: 450, endPoint y: 308, distance: 82.6
click at [459, 296] on tr "[PERSON_NAME] Hidayat [PERSON_NAME] Manager [PERSON_NAME] [PERSON_NAME] pritam …" at bounding box center [470, 309] width 791 height 71
type input "150"
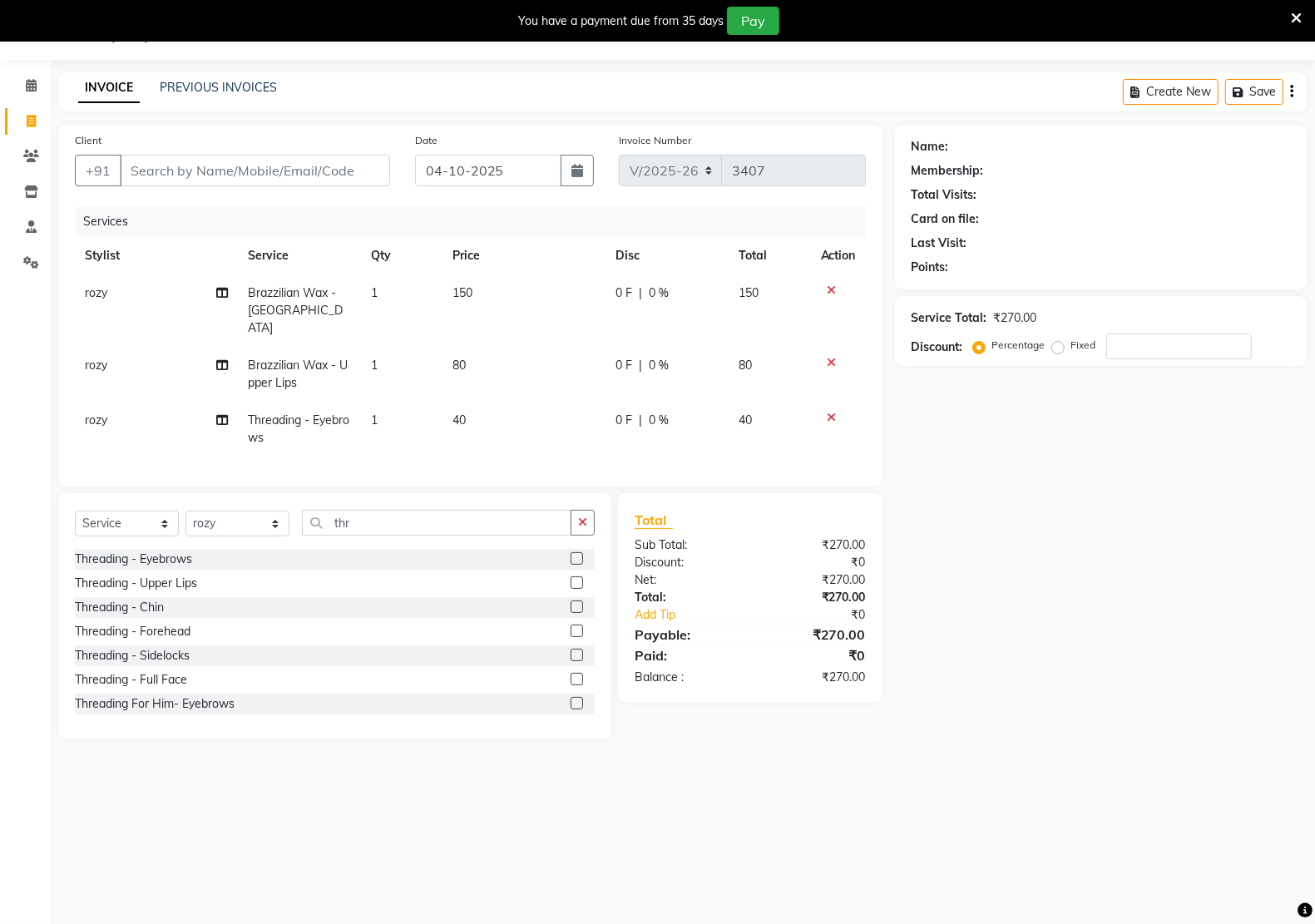
click at [1135, 497] on div "Name: Membership: Total Visits: Card on file: Last Visit: Points: Service Total…" at bounding box center [1107, 430] width 424 height 613
click at [257, 172] on input "Client" at bounding box center [255, 170] width 270 height 32
type input "8"
type input "0"
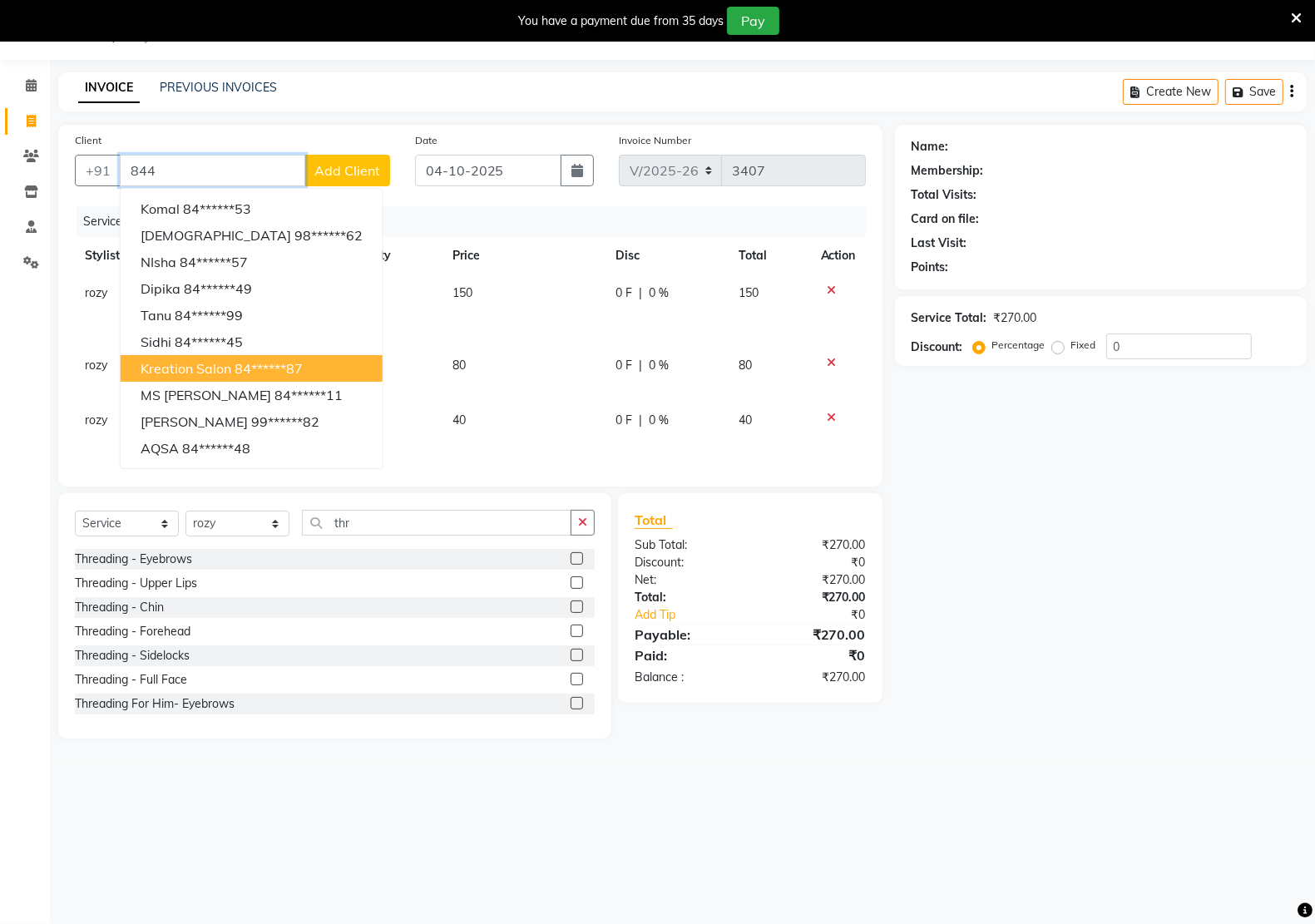
click at [204, 368] on span "kreation salon" at bounding box center [186, 367] width 90 height 17
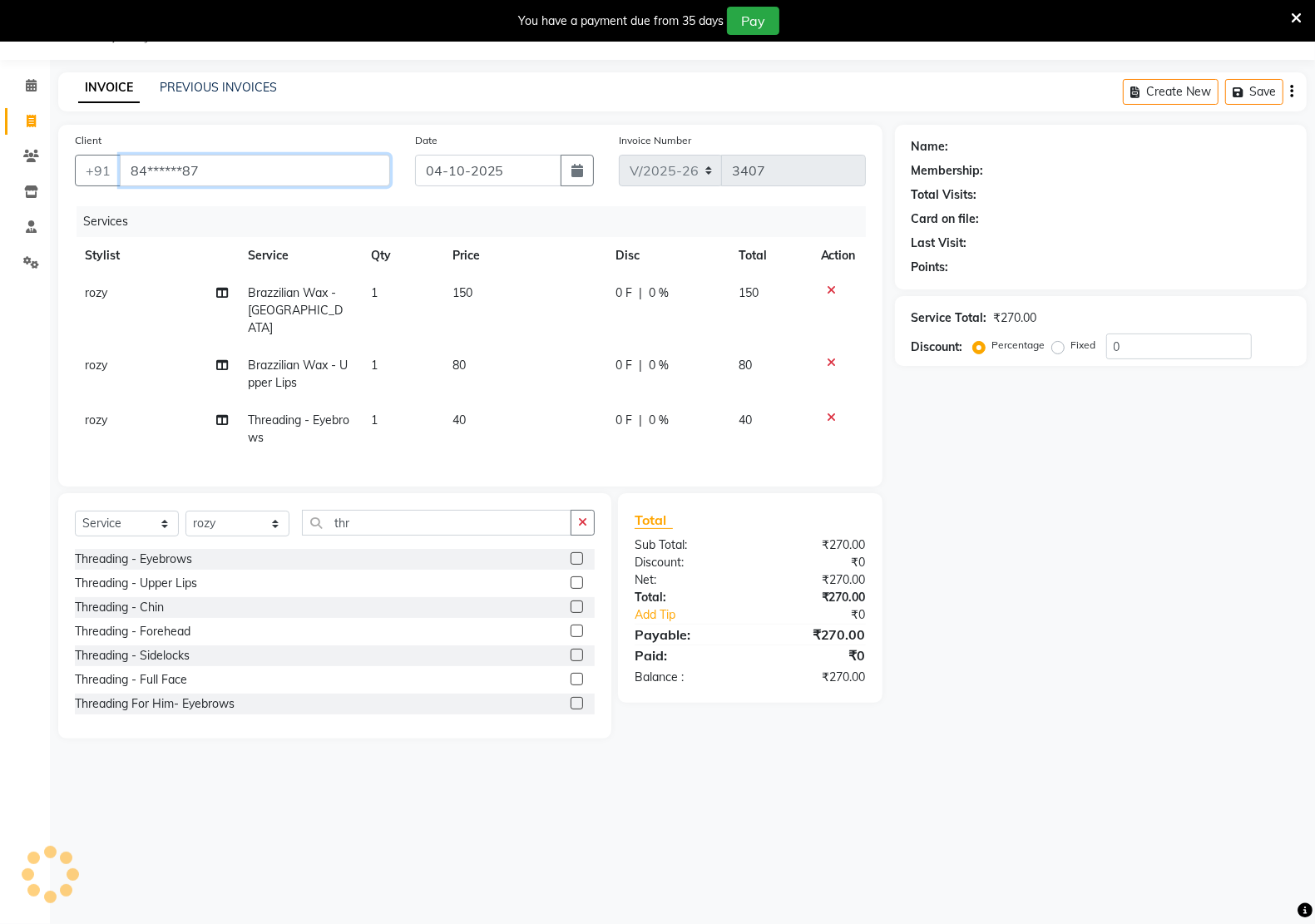
type input "84******87"
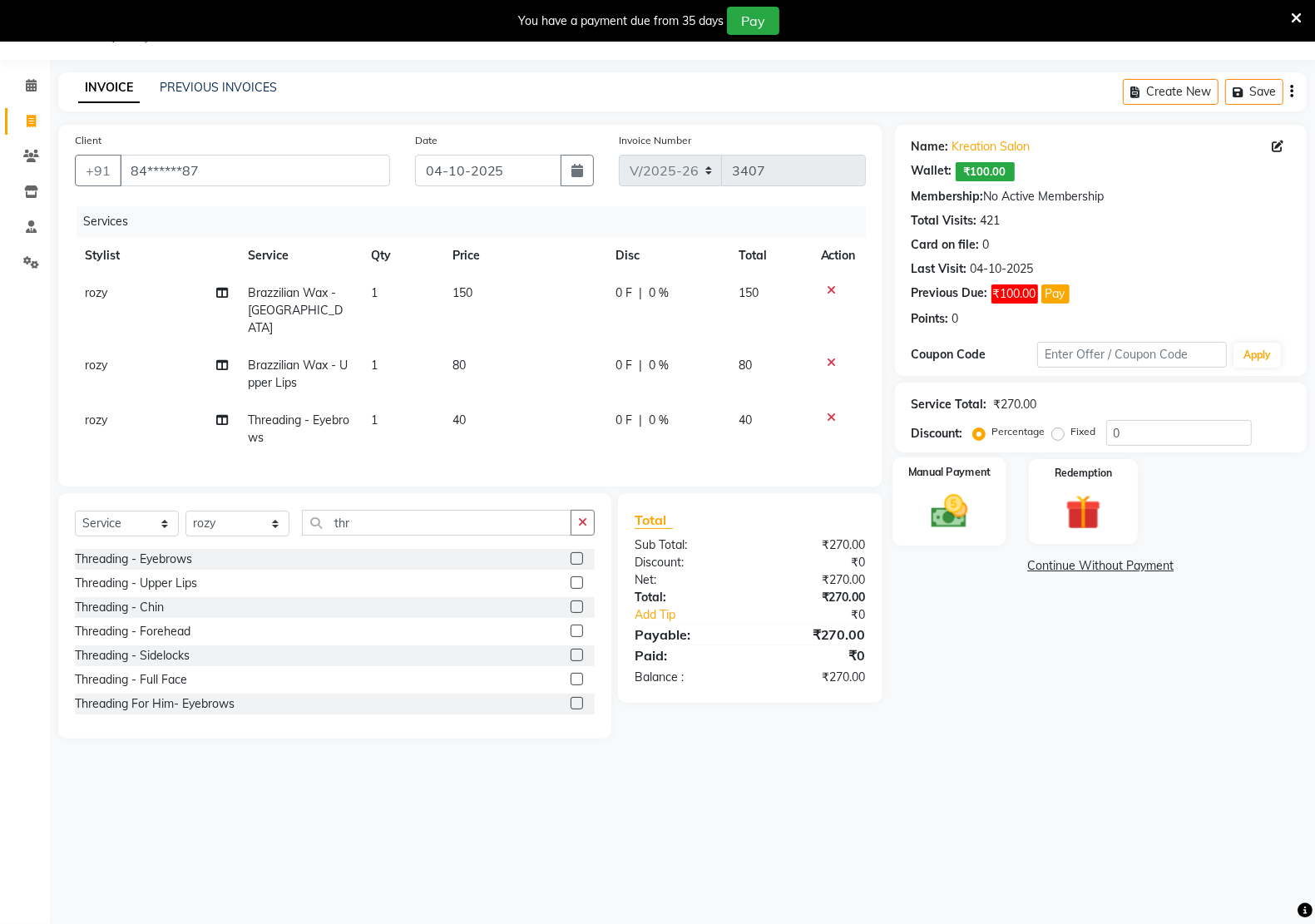
click at [951, 521] on img at bounding box center [949, 510] width 59 height 42
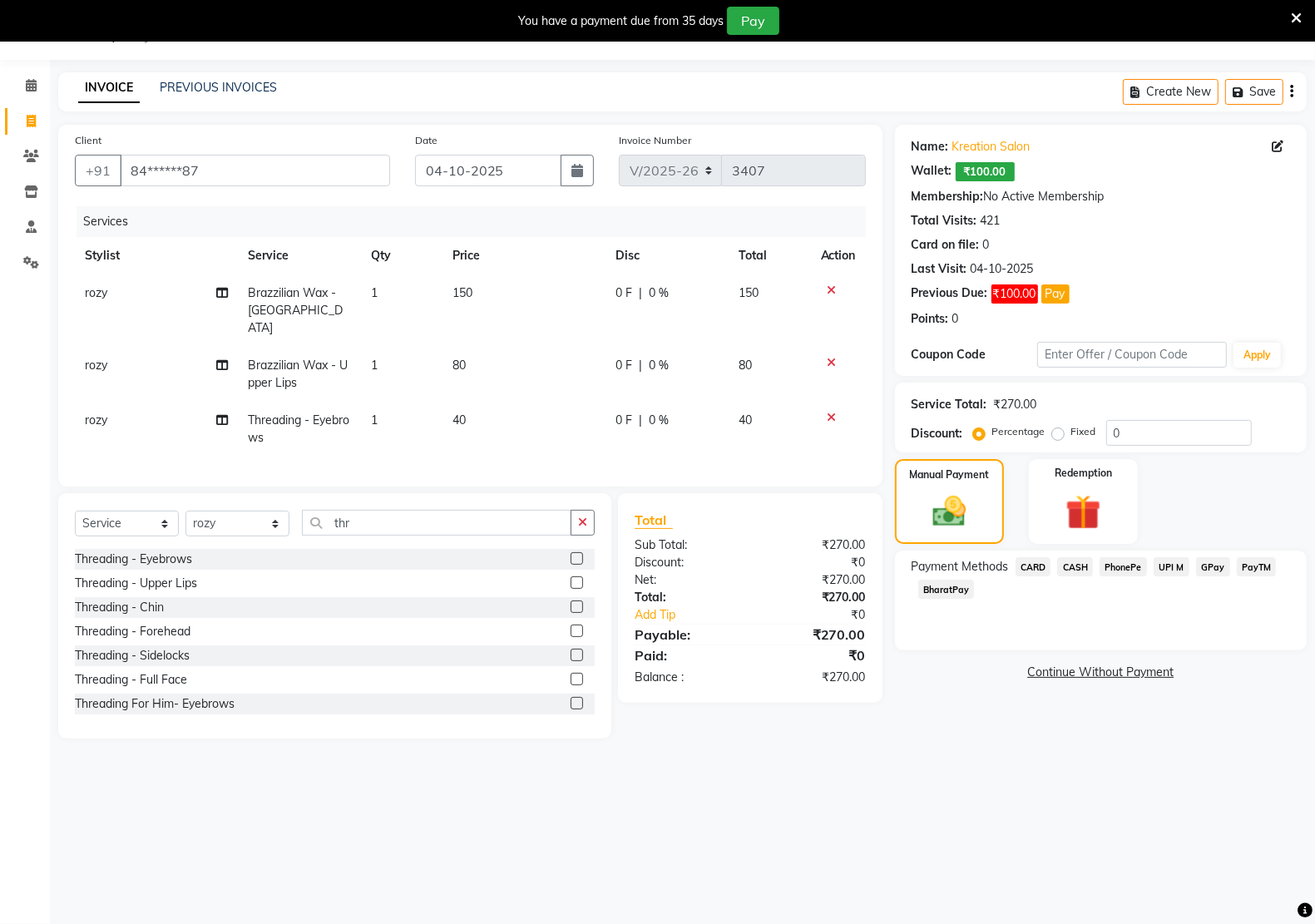
click at [1161, 566] on span "UPI M" at bounding box center [1171, 566] width 36 height 19
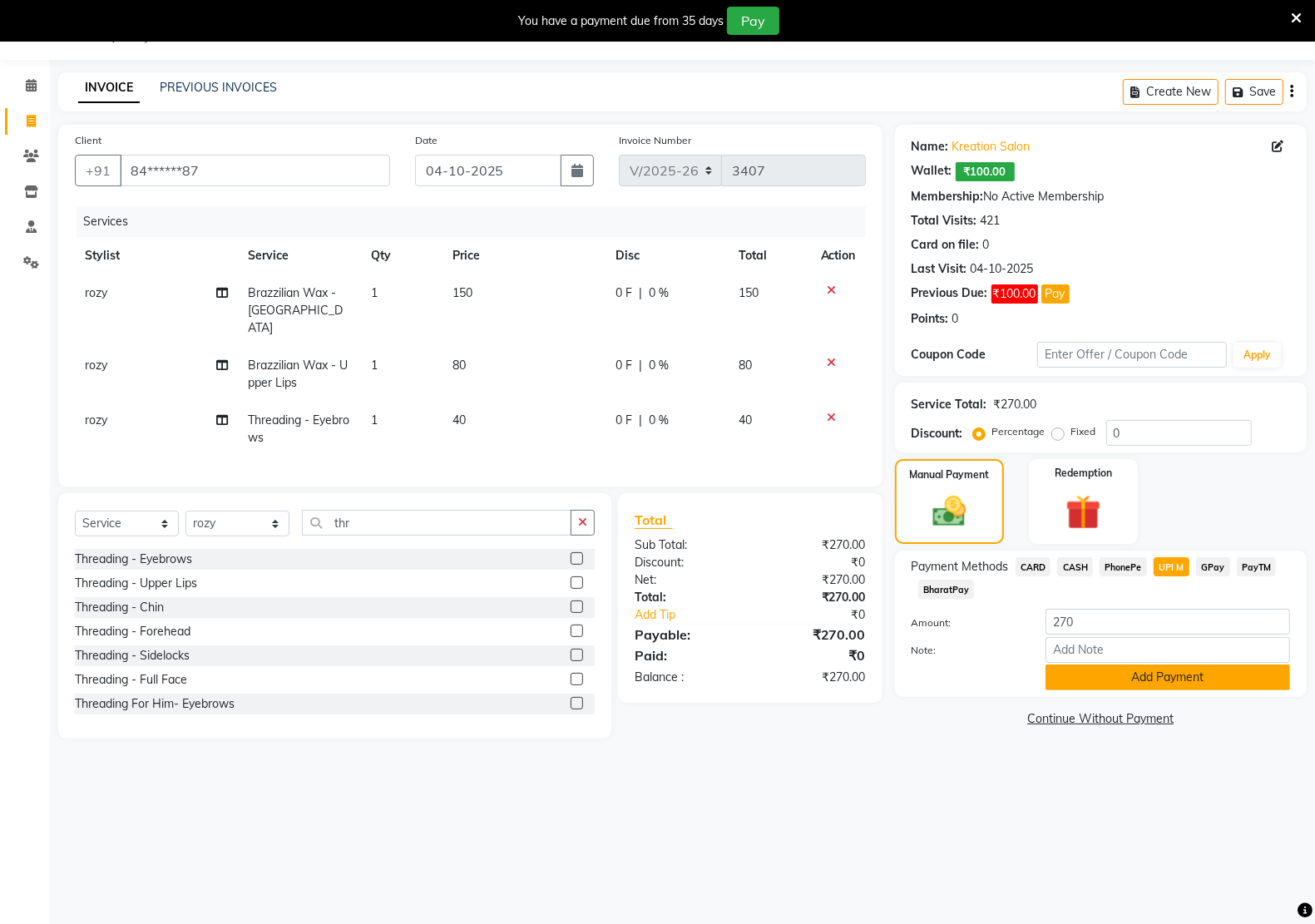
click at [1170, 686] on button "Add Payment" at bounding box center [1167, 677] width 245 height 26
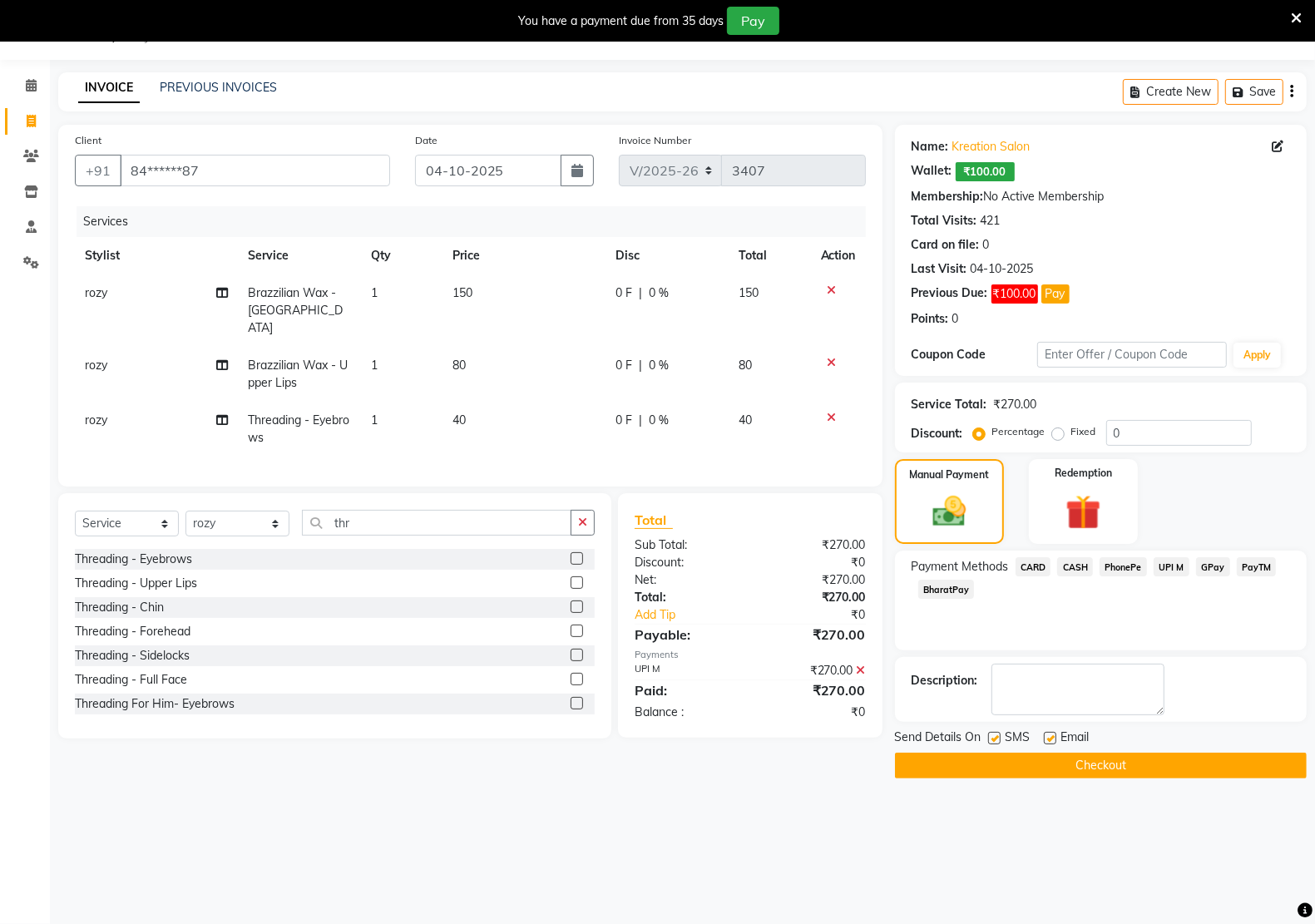
click at [1045, 735] on label at bounding box center [1050, 737] width 13 height 13
click at [1045, 735] on input "checkbox" at bounding box center [1049, 738] width 11 height 11
checkbox input "false"
click at [994, 736] on label at bounding box center [993, 737] width 13 height 13
click at [994, 736] on input "checkbox" at bounding box center [992, 738] width 11 height 11
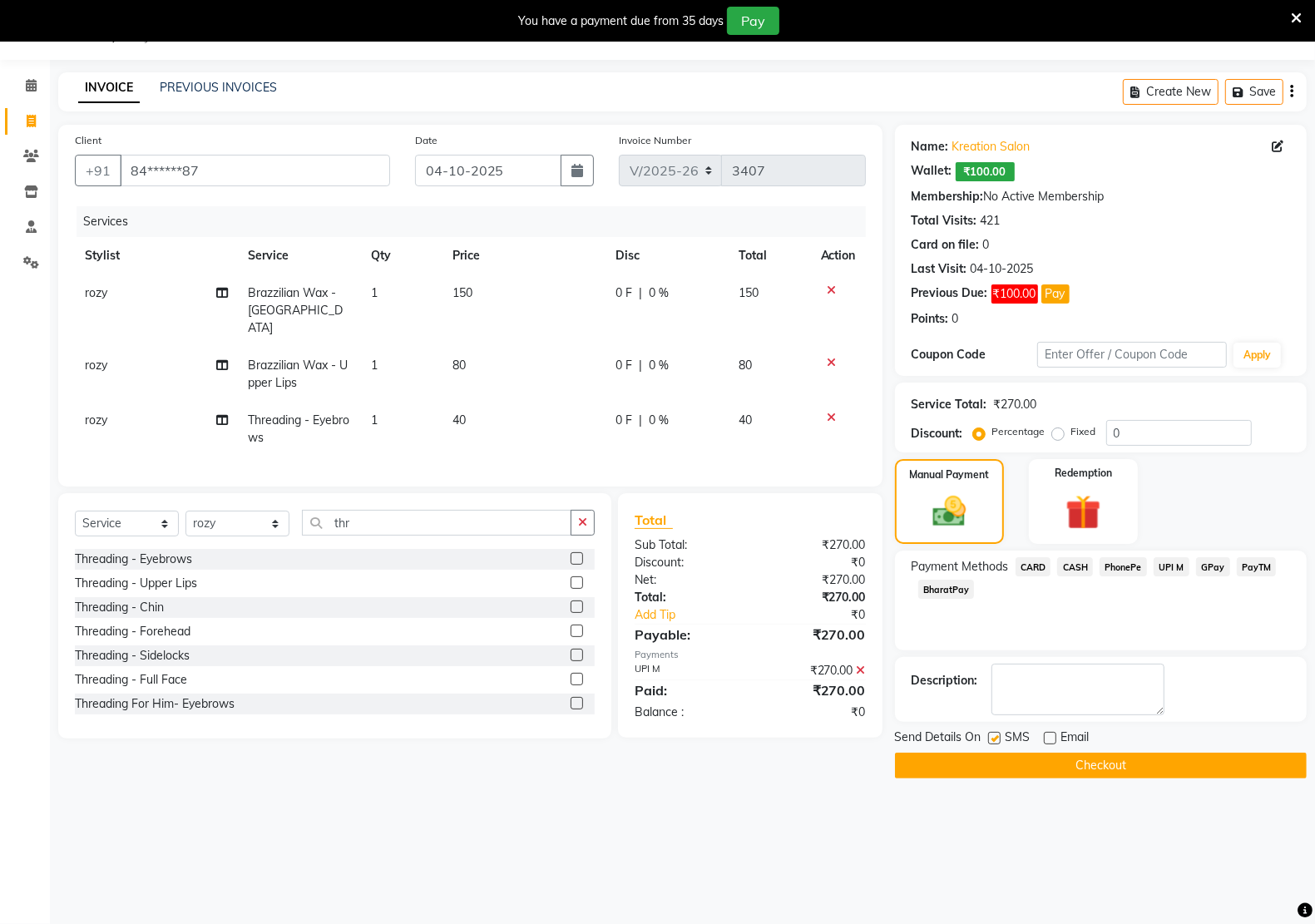
checkbox input "false"
click at [982, 765] on button "Checkout" at bounding box center [1101, 765] width 412 height 26
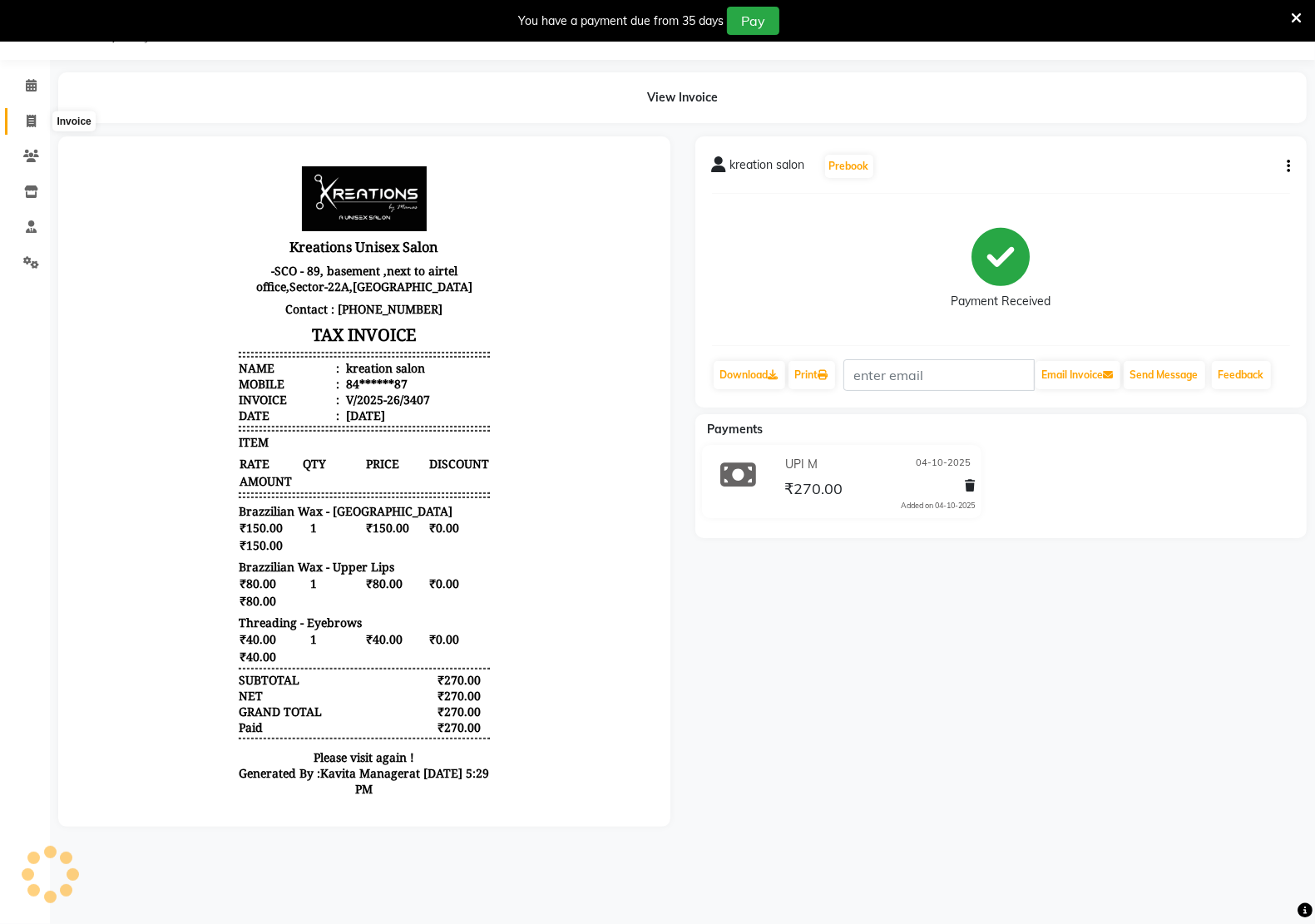
click at [27, 118] on icon at bounding box center [30, 120] width 9 height 13
select select "service"
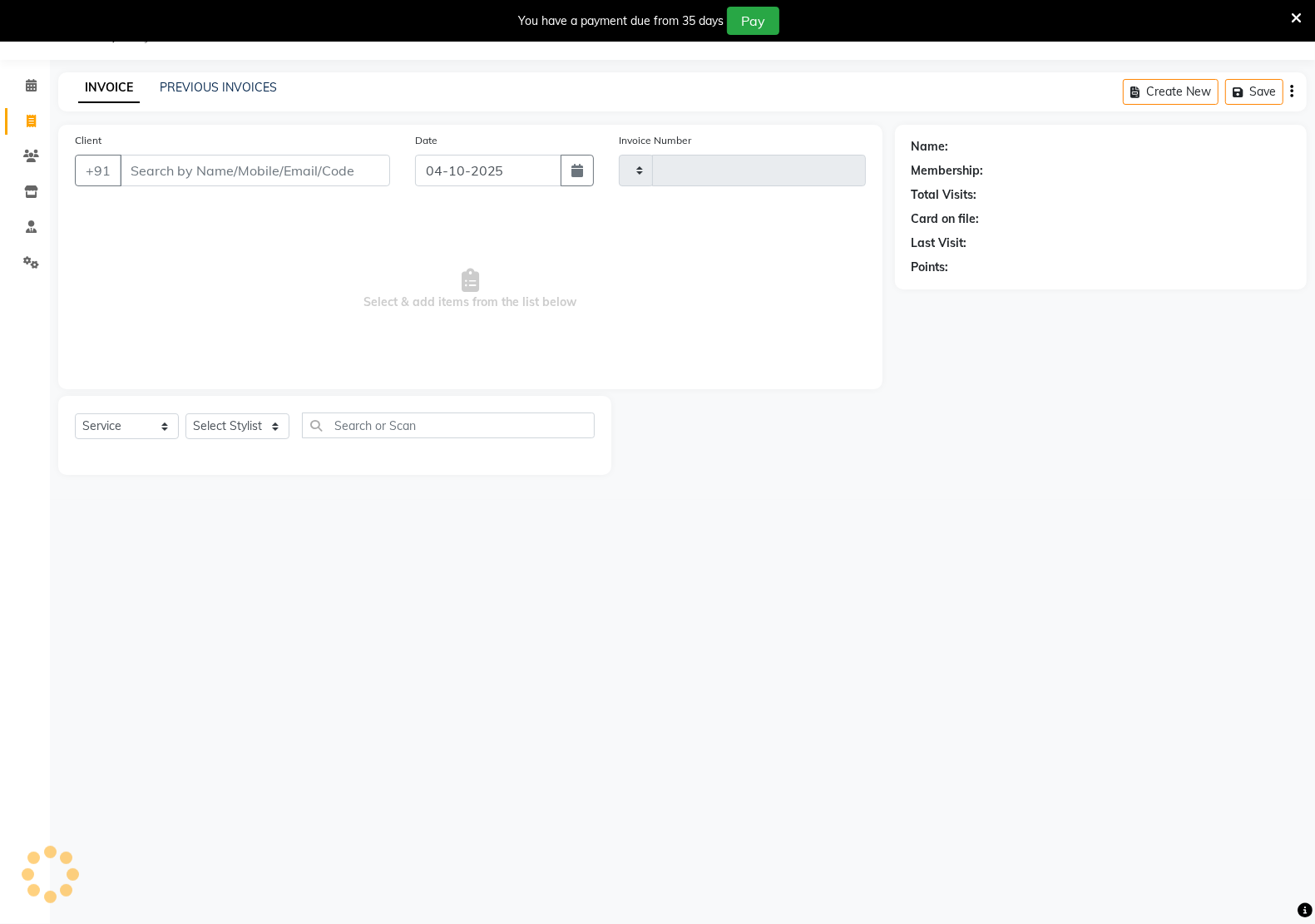
type input "3408"
select select "6170"
click at [254, 85] on link "PREVIOUS INVOICES" at bounding box center [218, 86] width 118 height 15
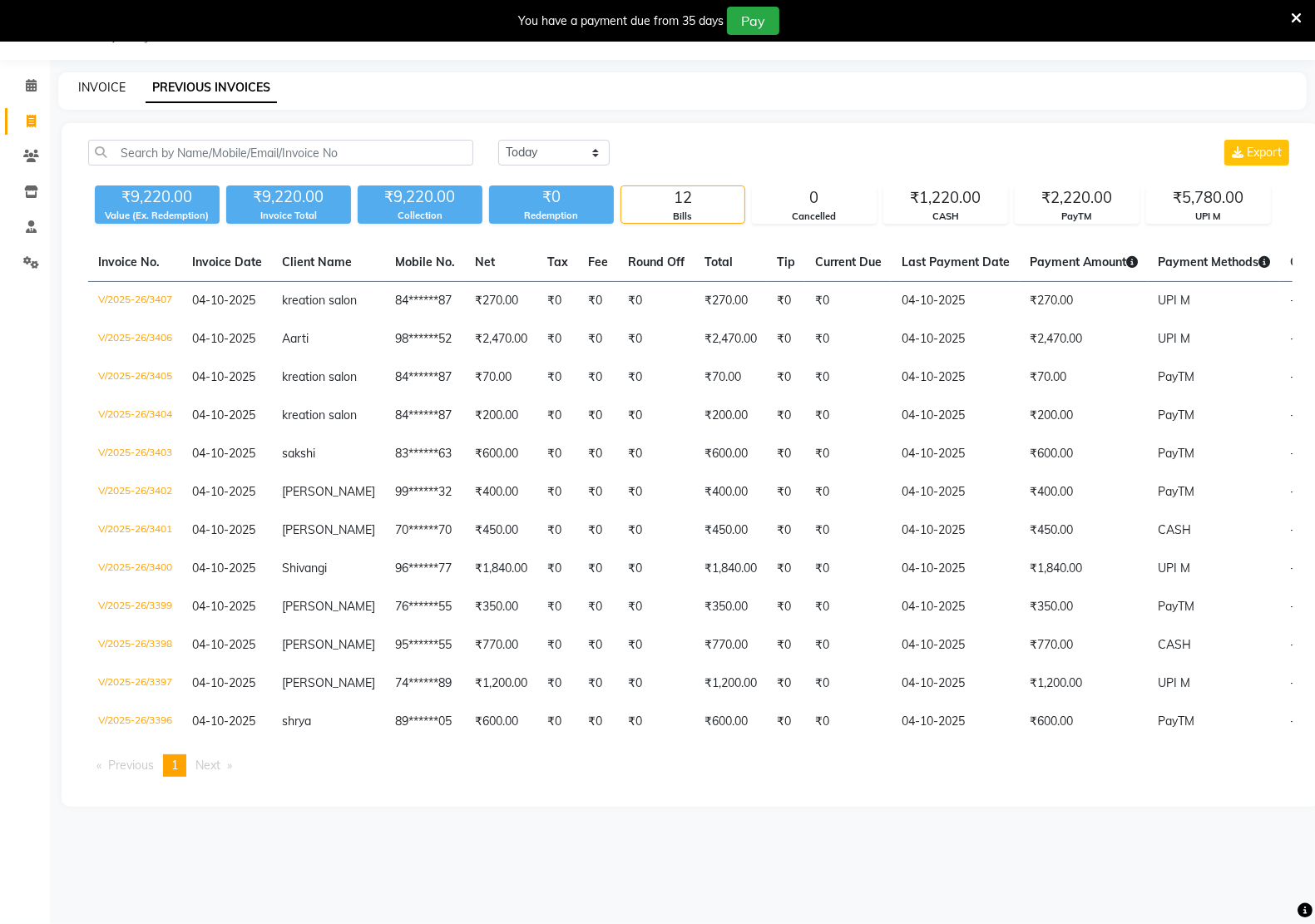
click at [113, 86] on link "INVOICE" at bounding box center [101, 86] width 48 height 15
select select "service"
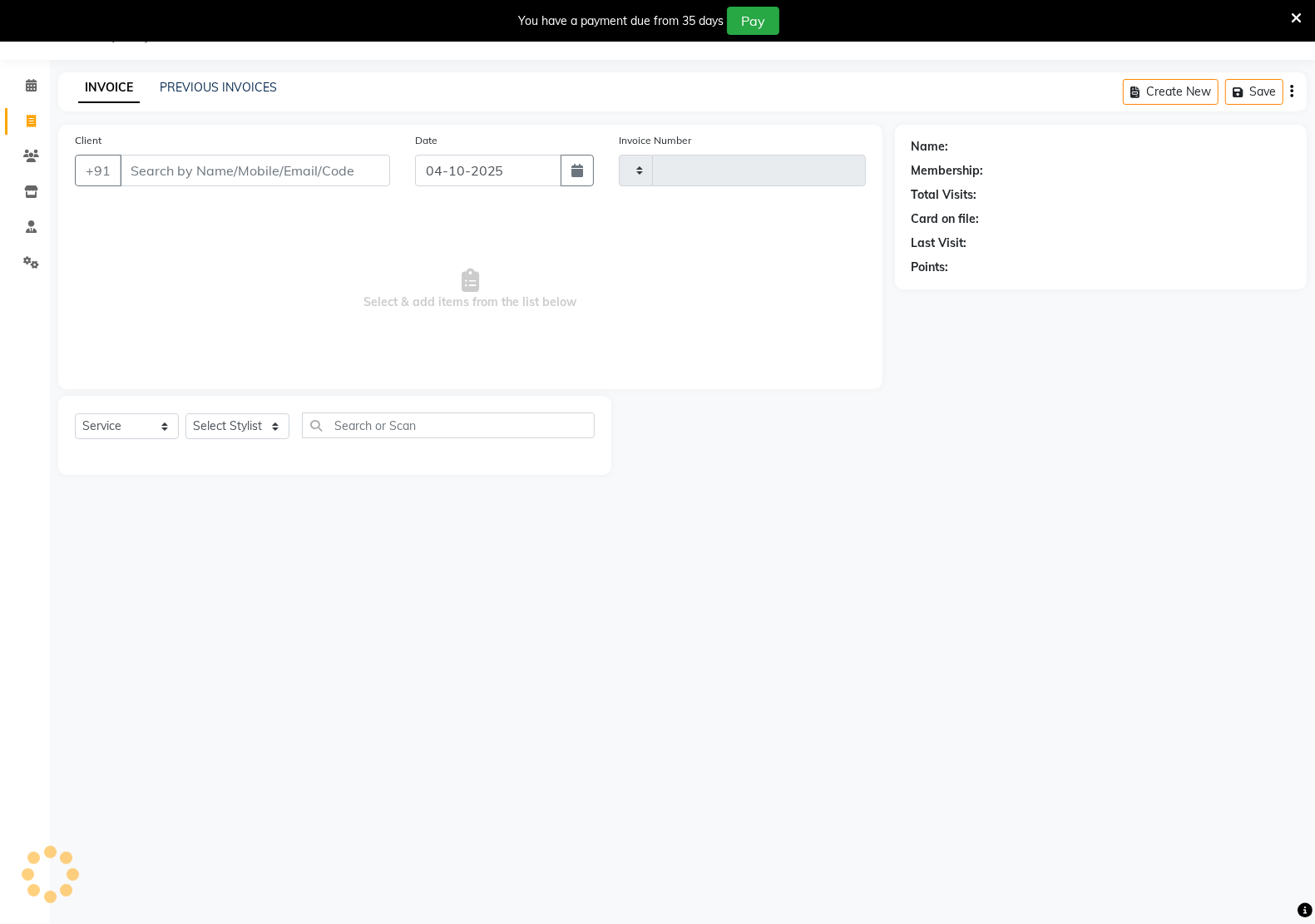
type input "3408"
select select "6170"
click at [241, 427] on select "Select Stylist [PERSON_NAME] Hidayat [PERSON_NAME] Manager [PERSON_NAME] [PERSO…" at bounding box center [237, 426] width 104 height 26
select select "90989"
click at [186, 413] on select "Select Stylist [PERSON_NAME] Hidayat [PERSON_NAME] Manager [PERSON_NAME] [PERSO…" at bounding box center [237, 426] width 104 height 26
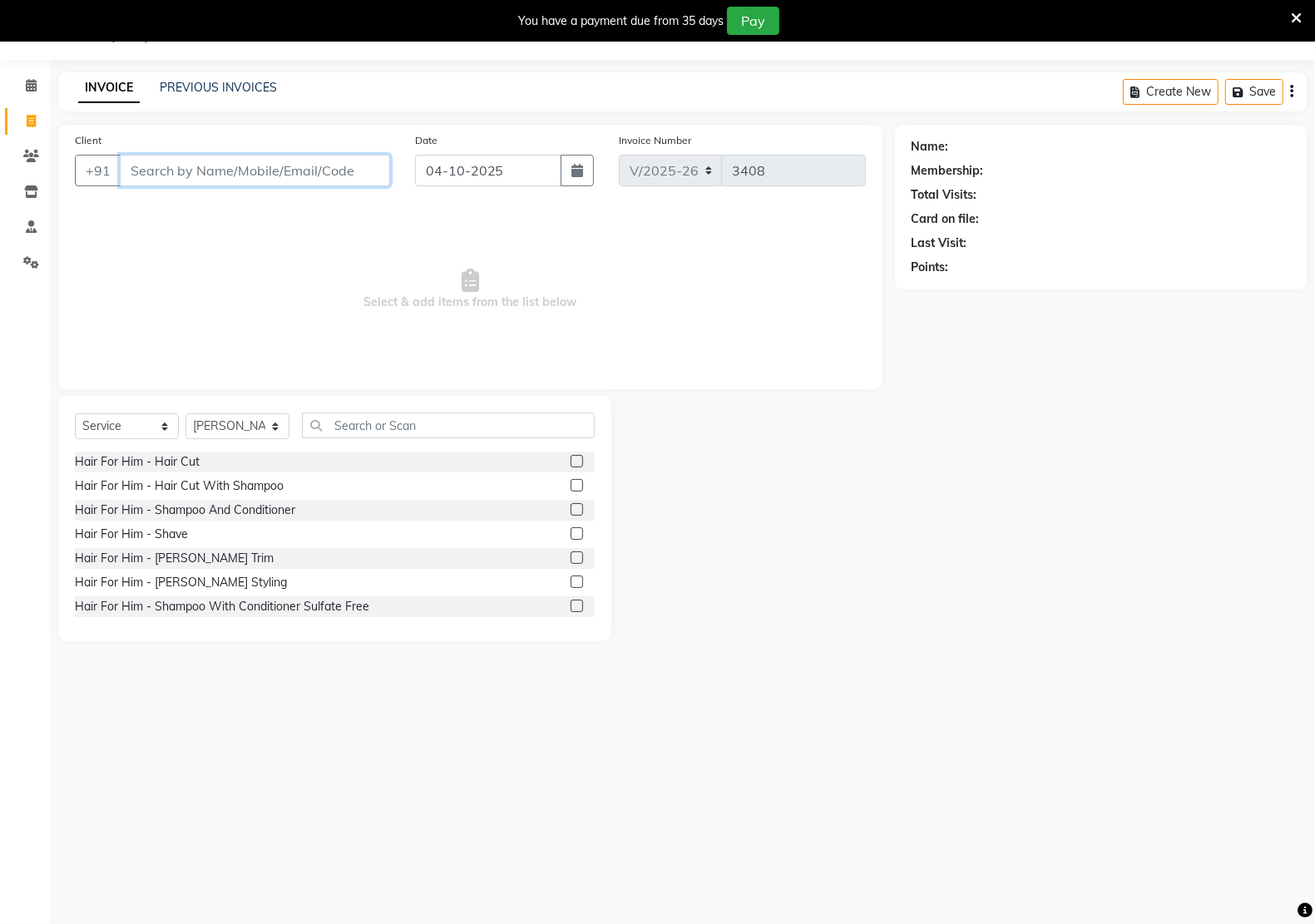
click at [219, 180] on input "Client" at bounding box center [255, 170] width 270 height 32
type input "7814196325"
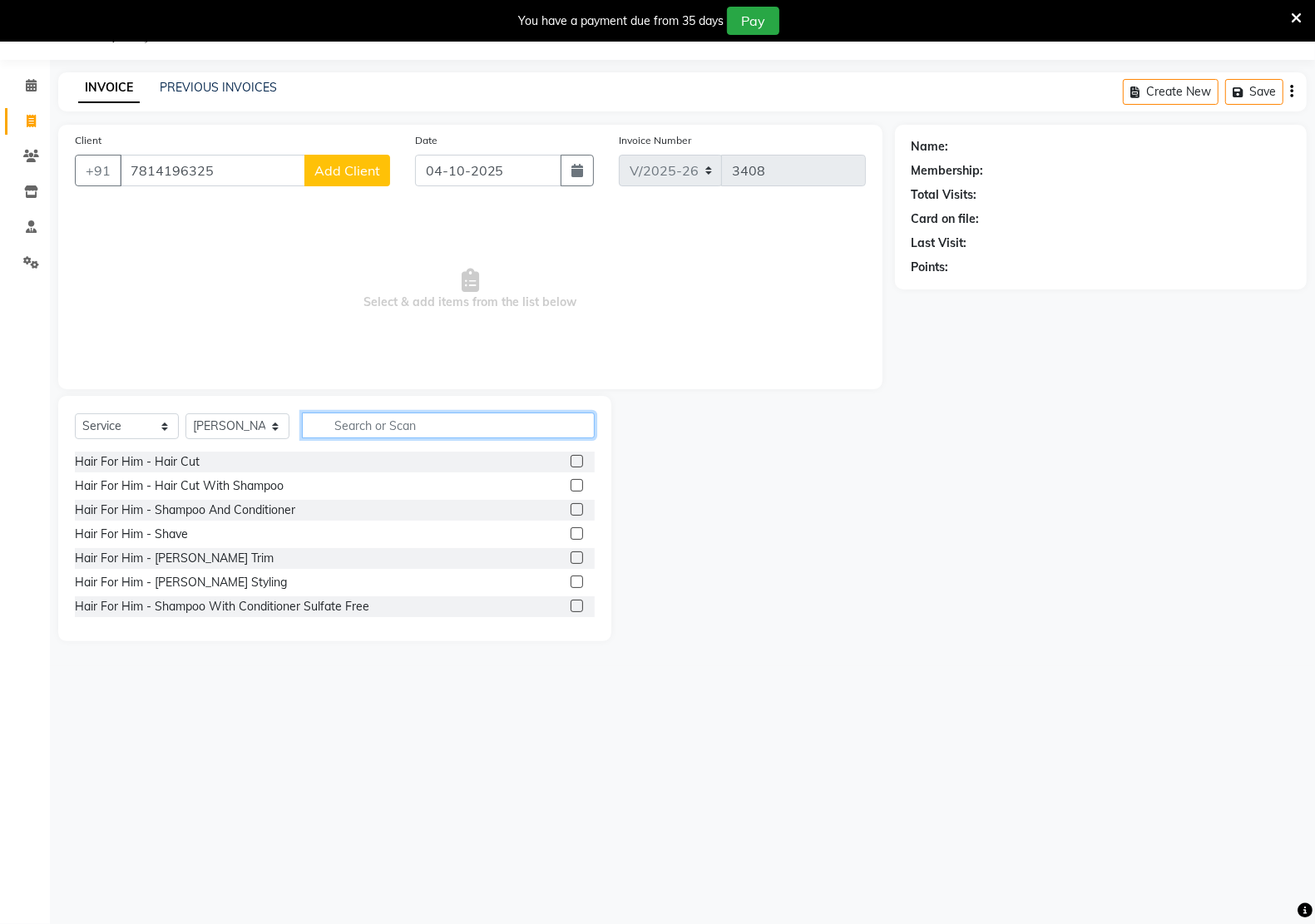
click at [383, 433] on input "text" at bounding box center [448, 425] width 293 height 26
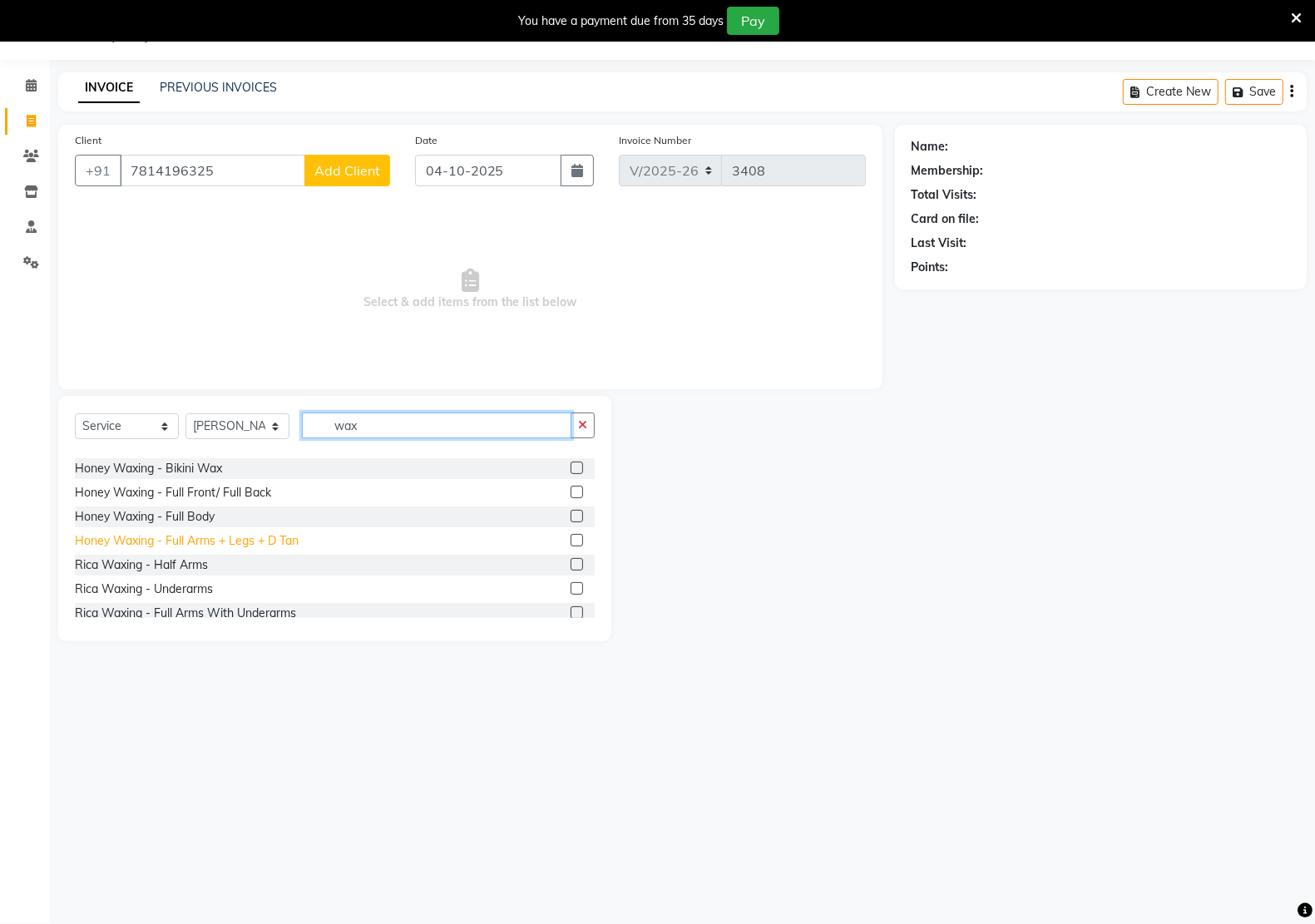
scroll to position [416, 0]
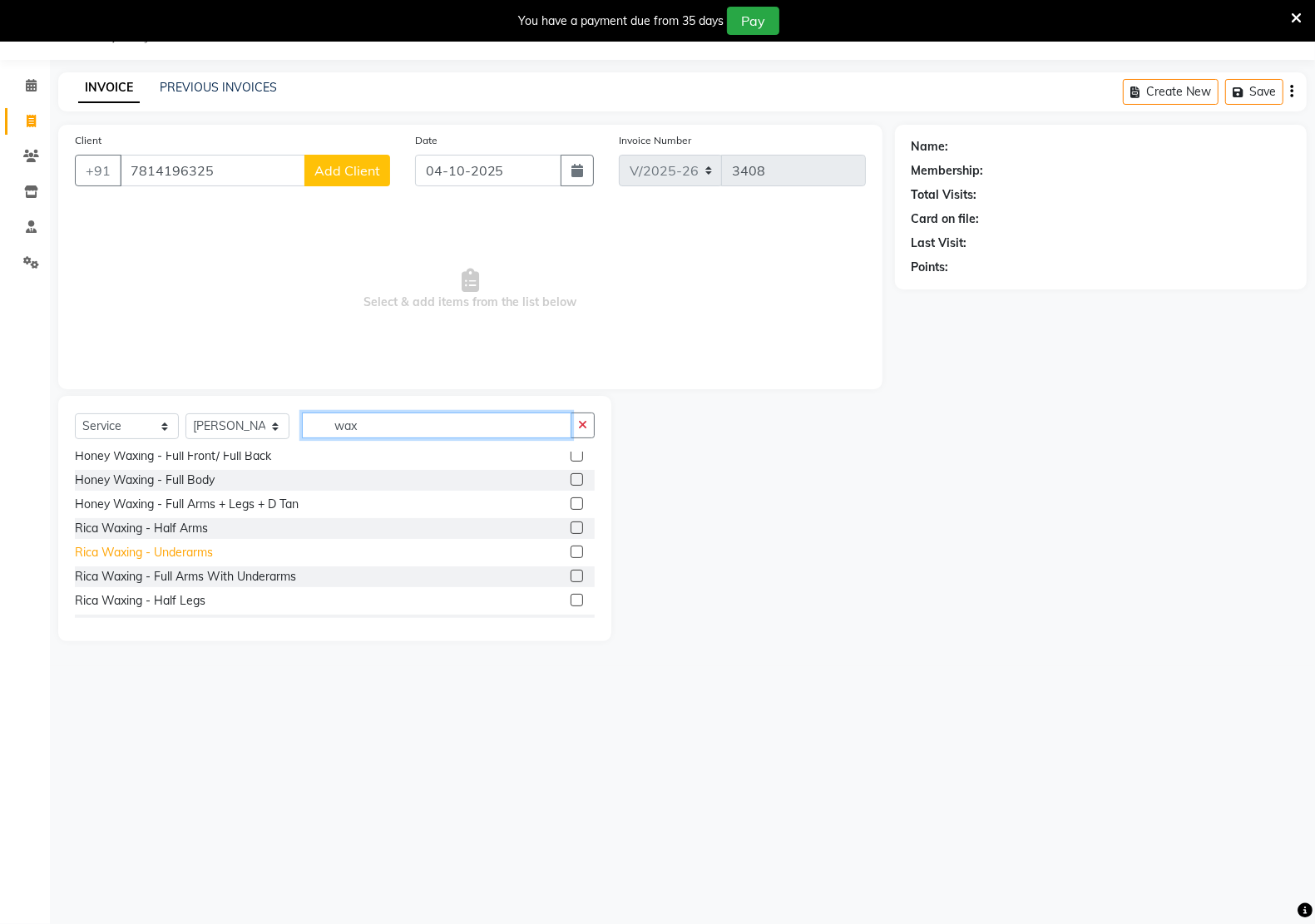
type input "wax"
click at [175, 550] on div "Rica Waxing - Underarms" at bounding box center [144, 553] width 138 height 17
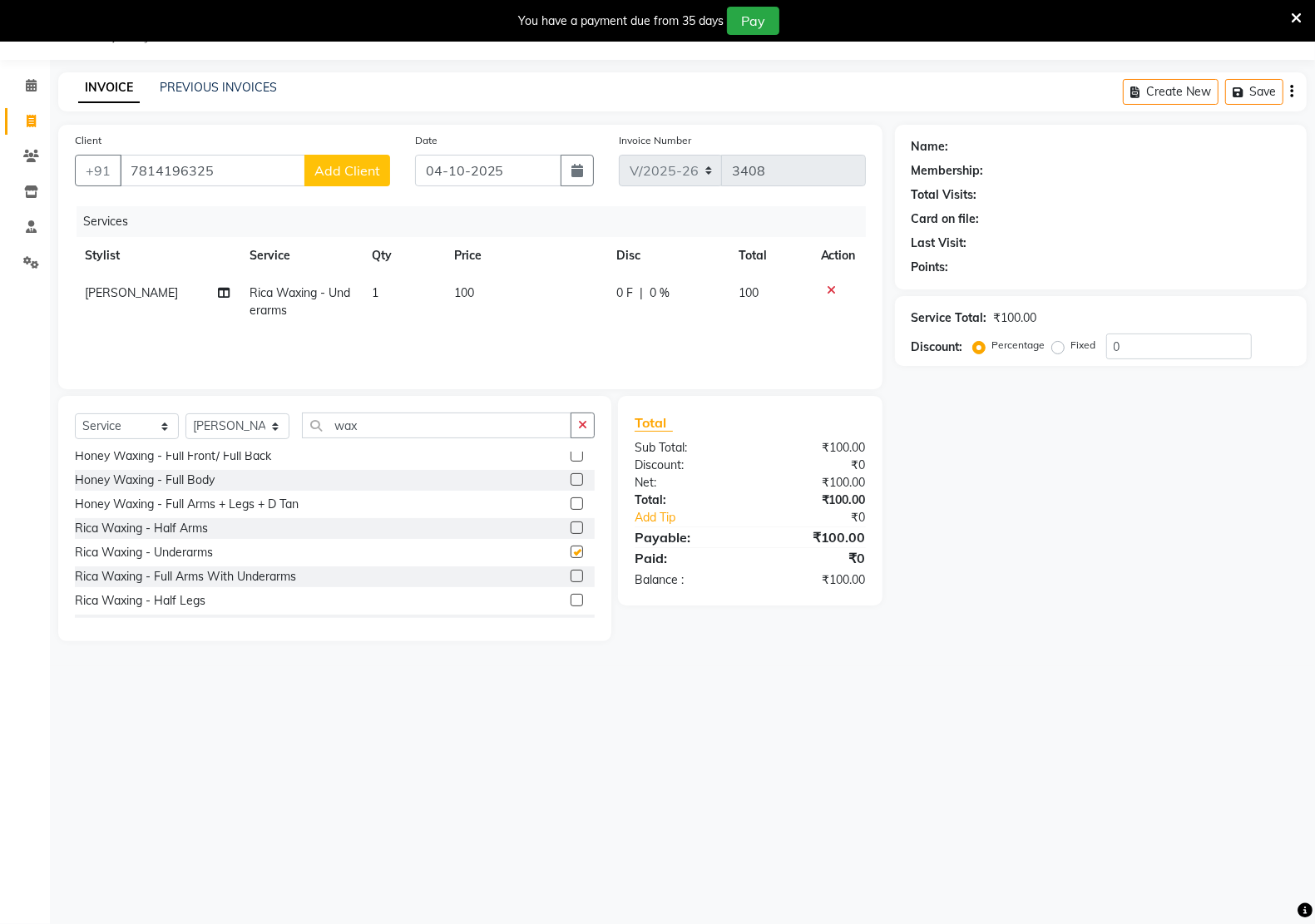
checkbox input "false"
click at [584, 418] on button "button" at bounding box center [582, 425] width 24 height 26
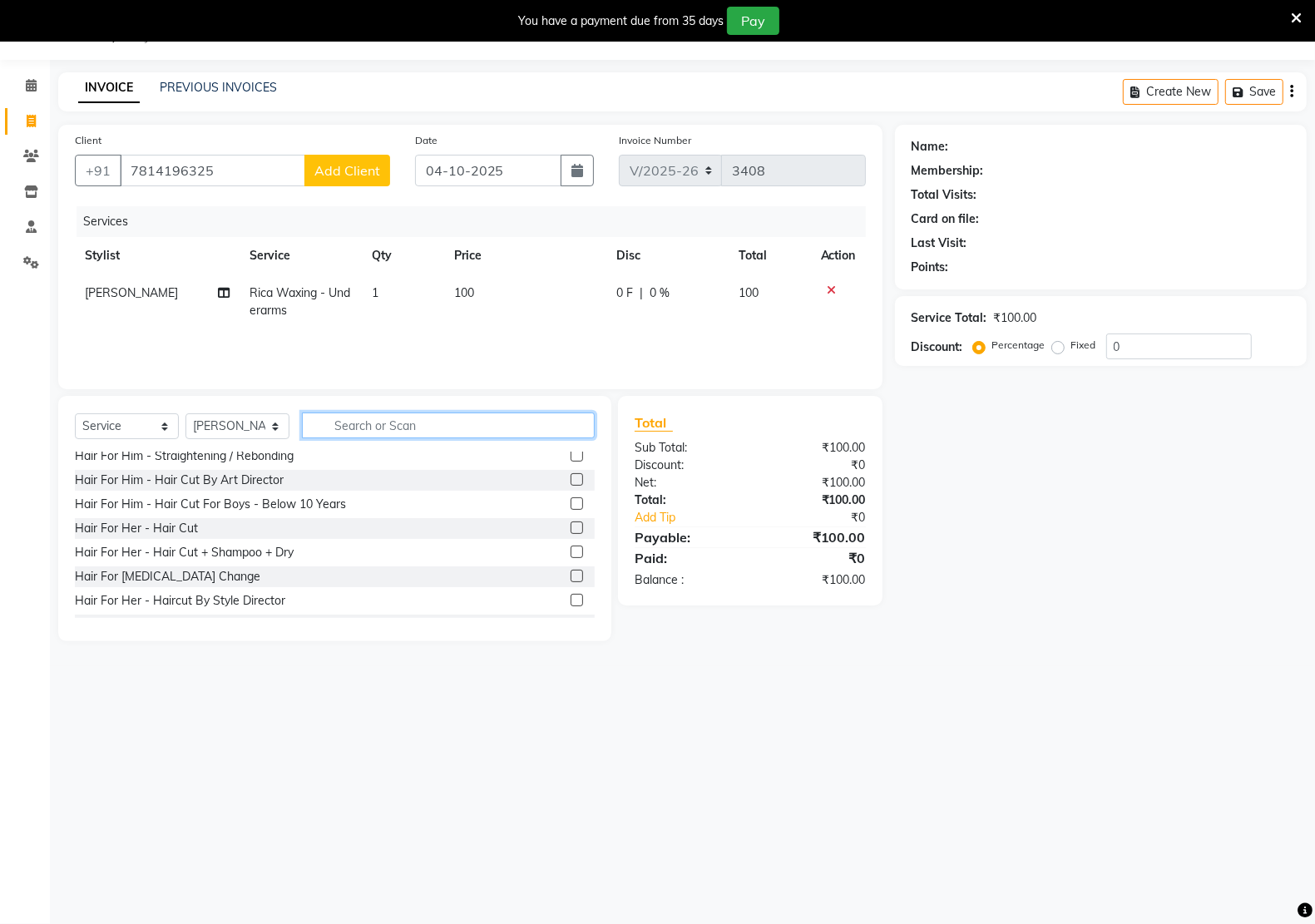
click at [456, 433] on input "text" at bounding box center [448, 425] width 293 height 26
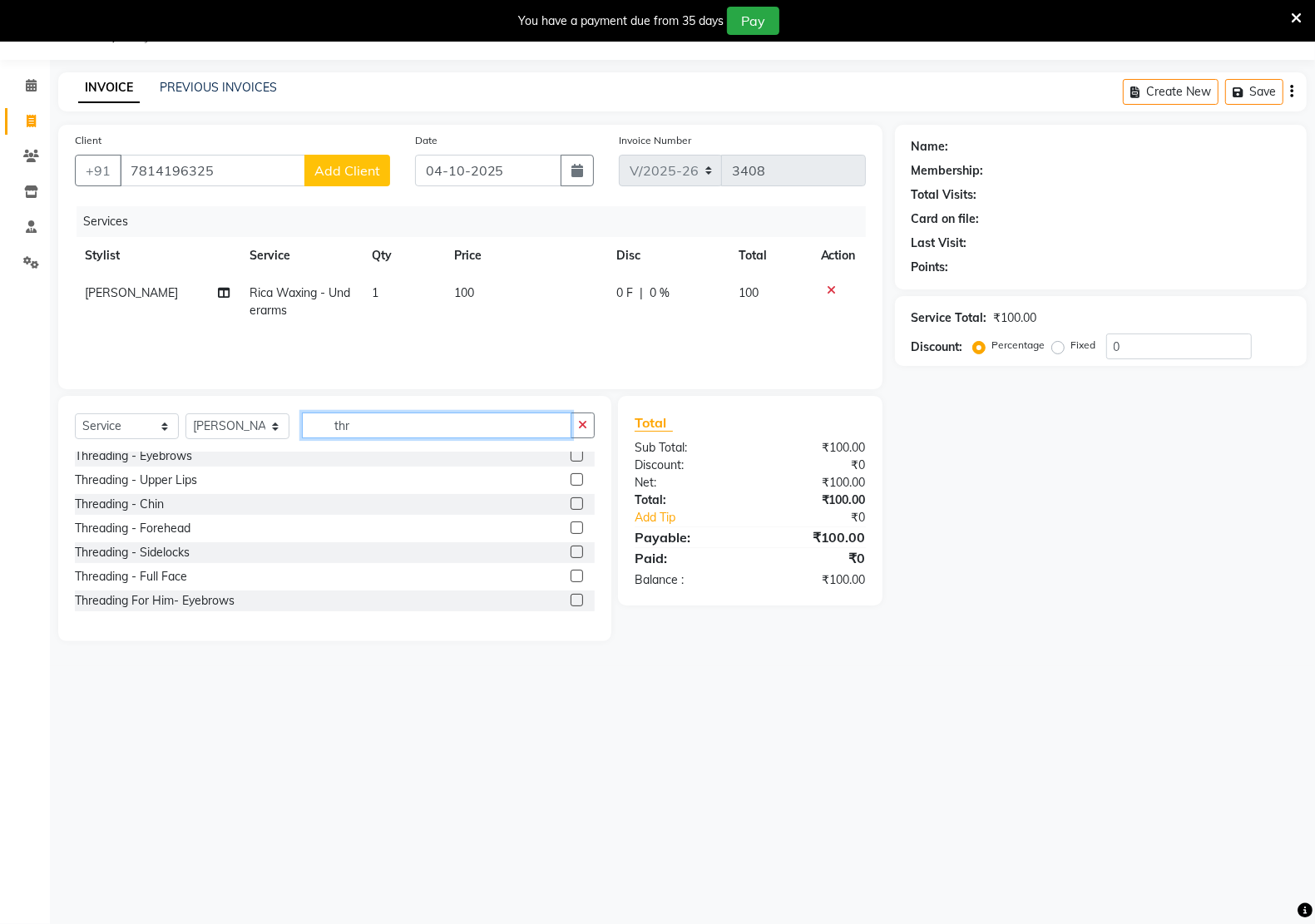
scroll to position [0, 0]
type input "thr"
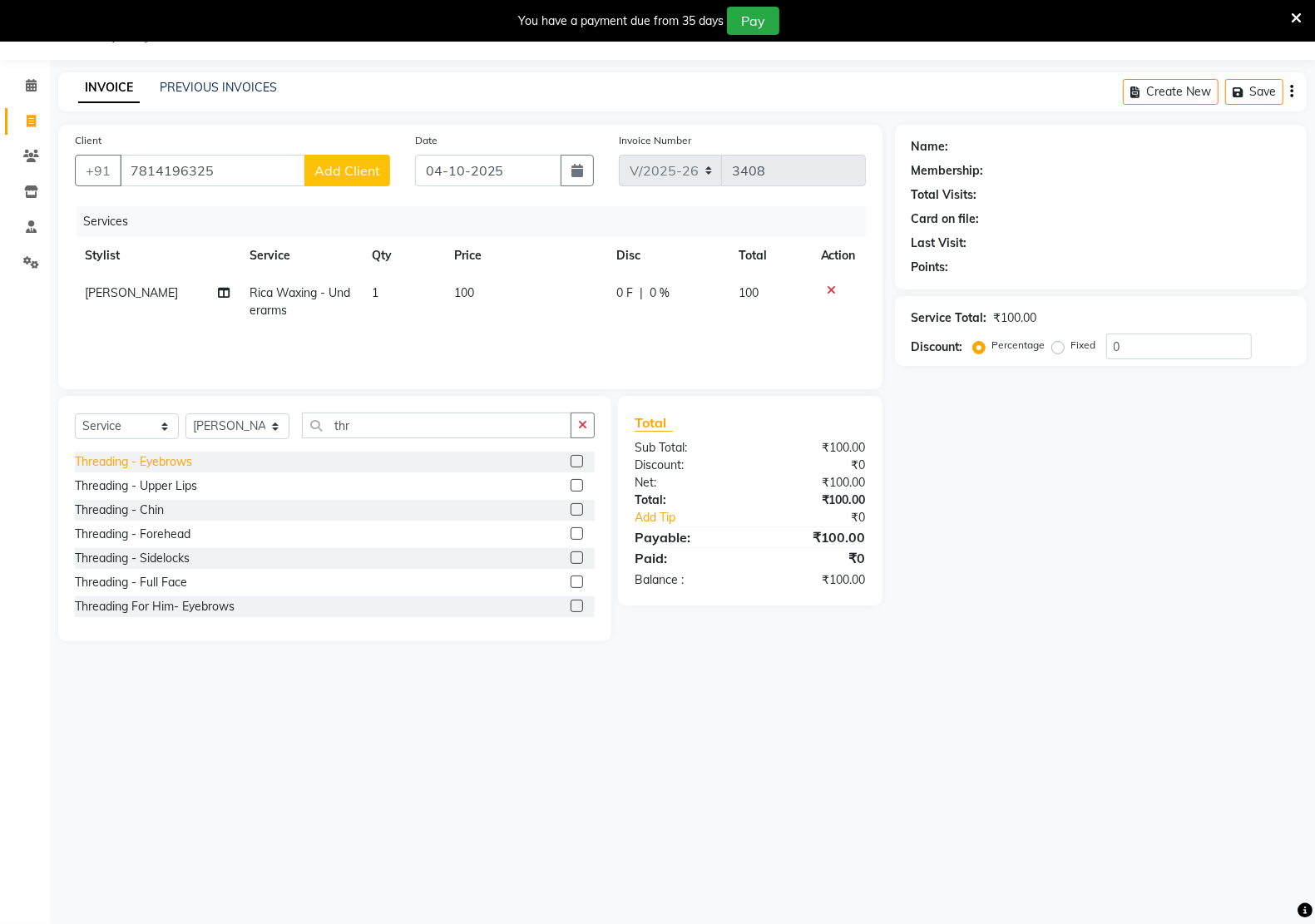
click at [176, 462] on div "Threading - Eyebrows" at bounding box center [133, 462] width 118 height 17
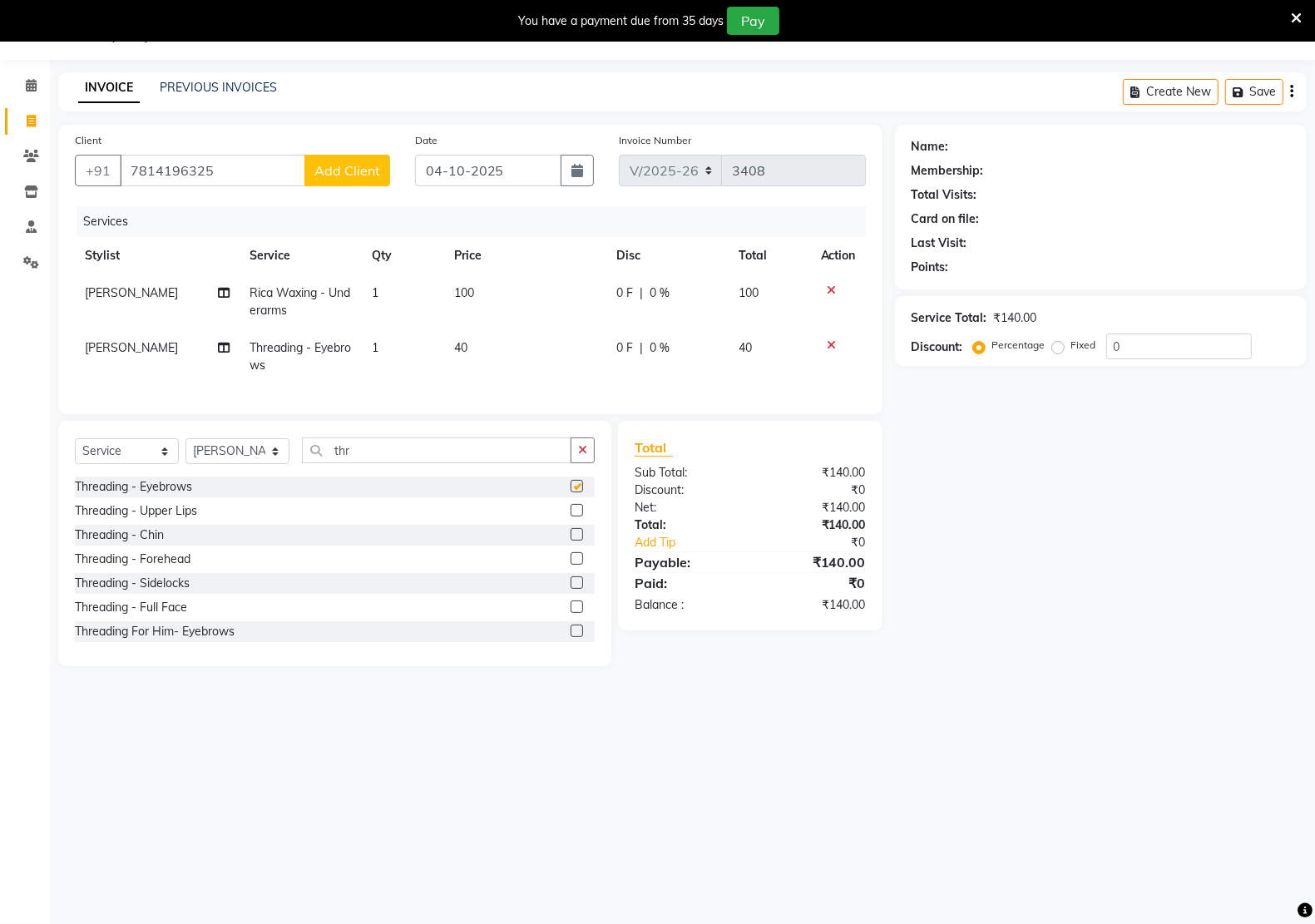
checkbox input "false"
click at [163, 520] on div "Threading - Upper Lips" at bounding box center [136, 511] width 122 height 17
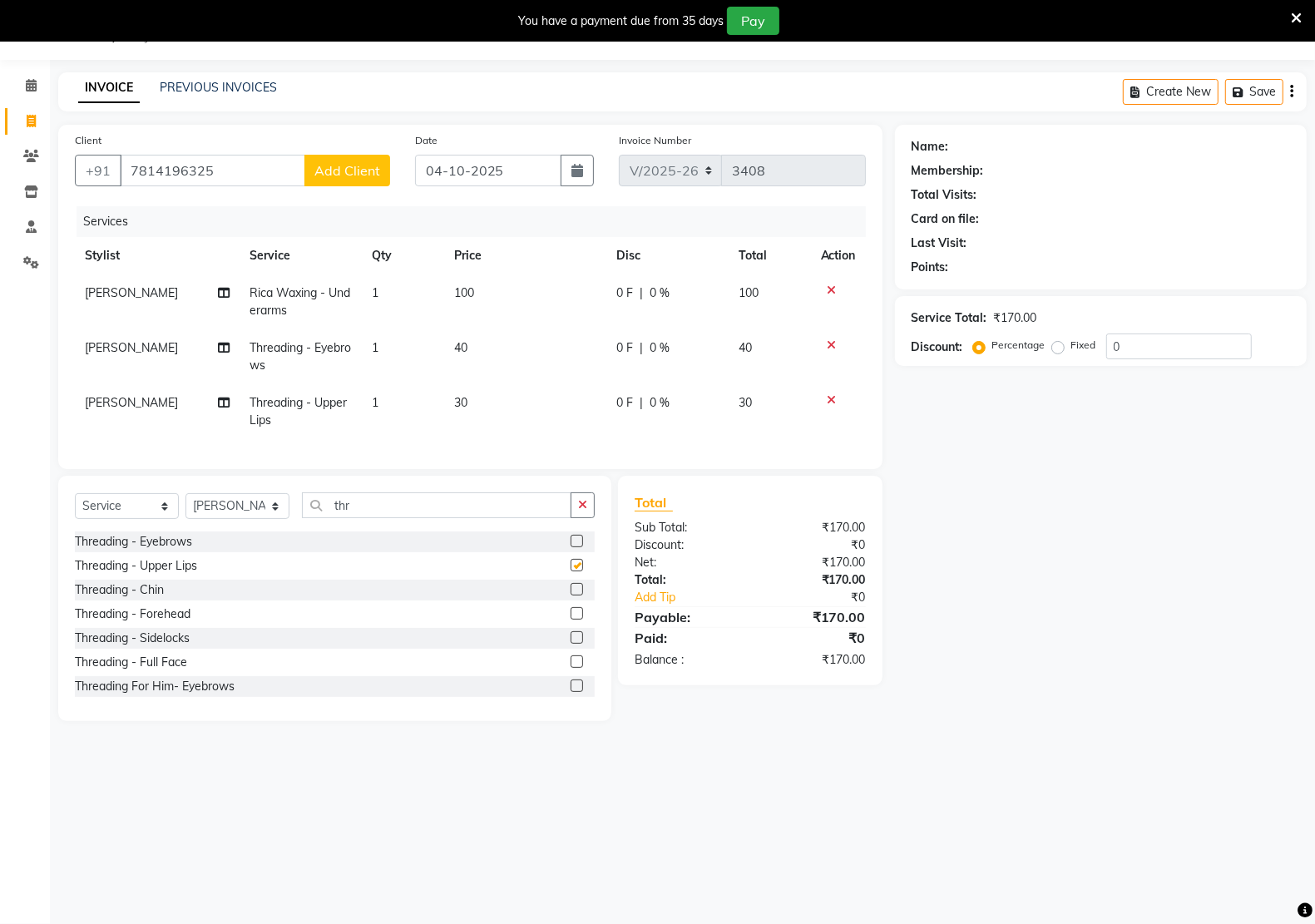
checkbox input "false"
click at [372, 182] on button "Add Client" at bounding box center [347, 170] width 86 height 32
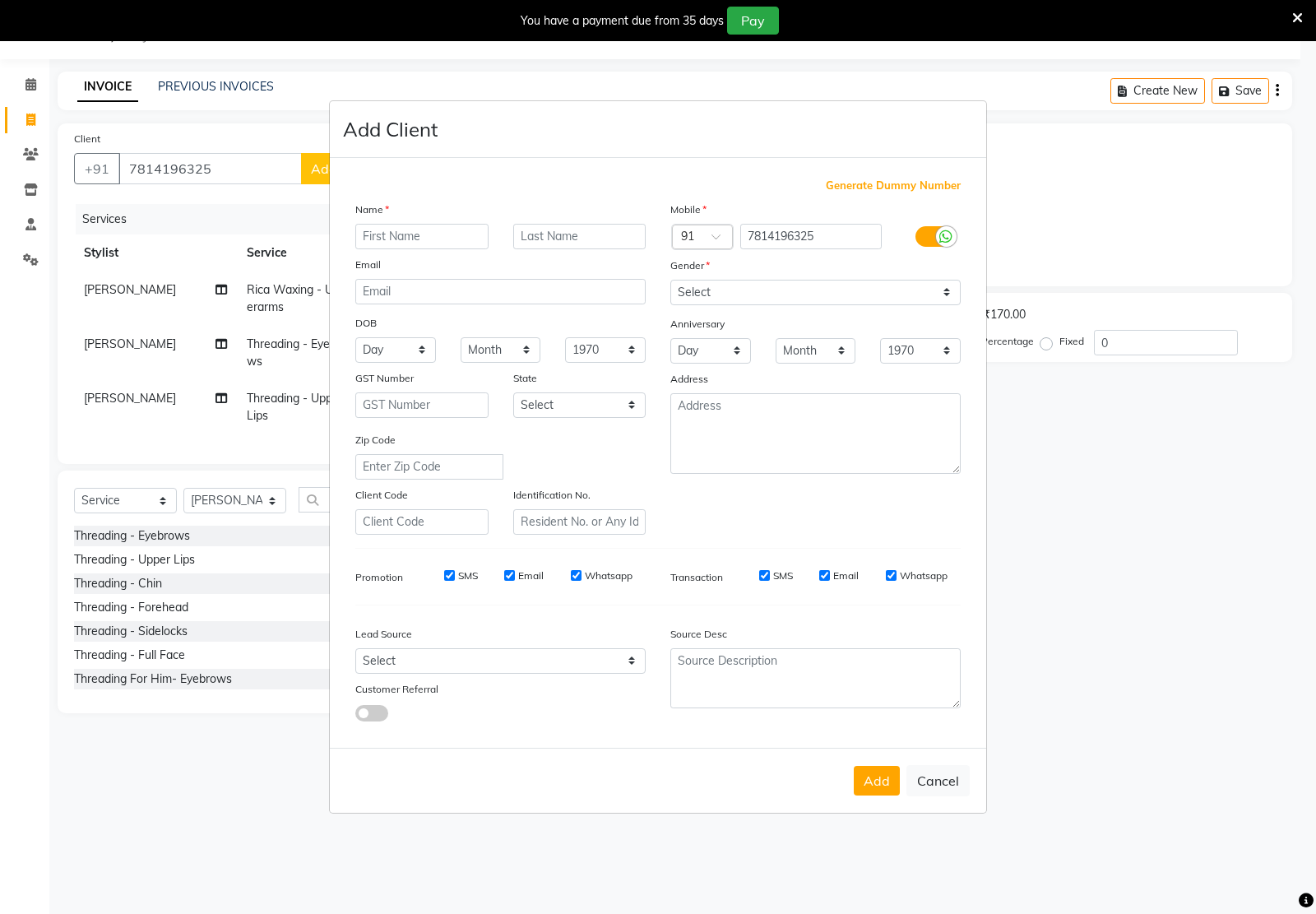
type input "a"
click at [399, 236] on input "a" at bounding box center [422, 236] width 134 height 26
click at [706, 287] on select "Select [DEMOGRAPHIC_DATA] [DEMOGRAPHIC_DATA] Other Prefer Not To Say" at bounding box center [815, 292] width 290 height 26
select select "[DEMOGRAPHIC_DATA]"
click at [670, 282] on select "Select [DEMOGRAPHIC_DATA] [DEMOGRAPHIC_DATA] Other Prefer Not To Say" at bounding box center [815, 292] width 290 height 26
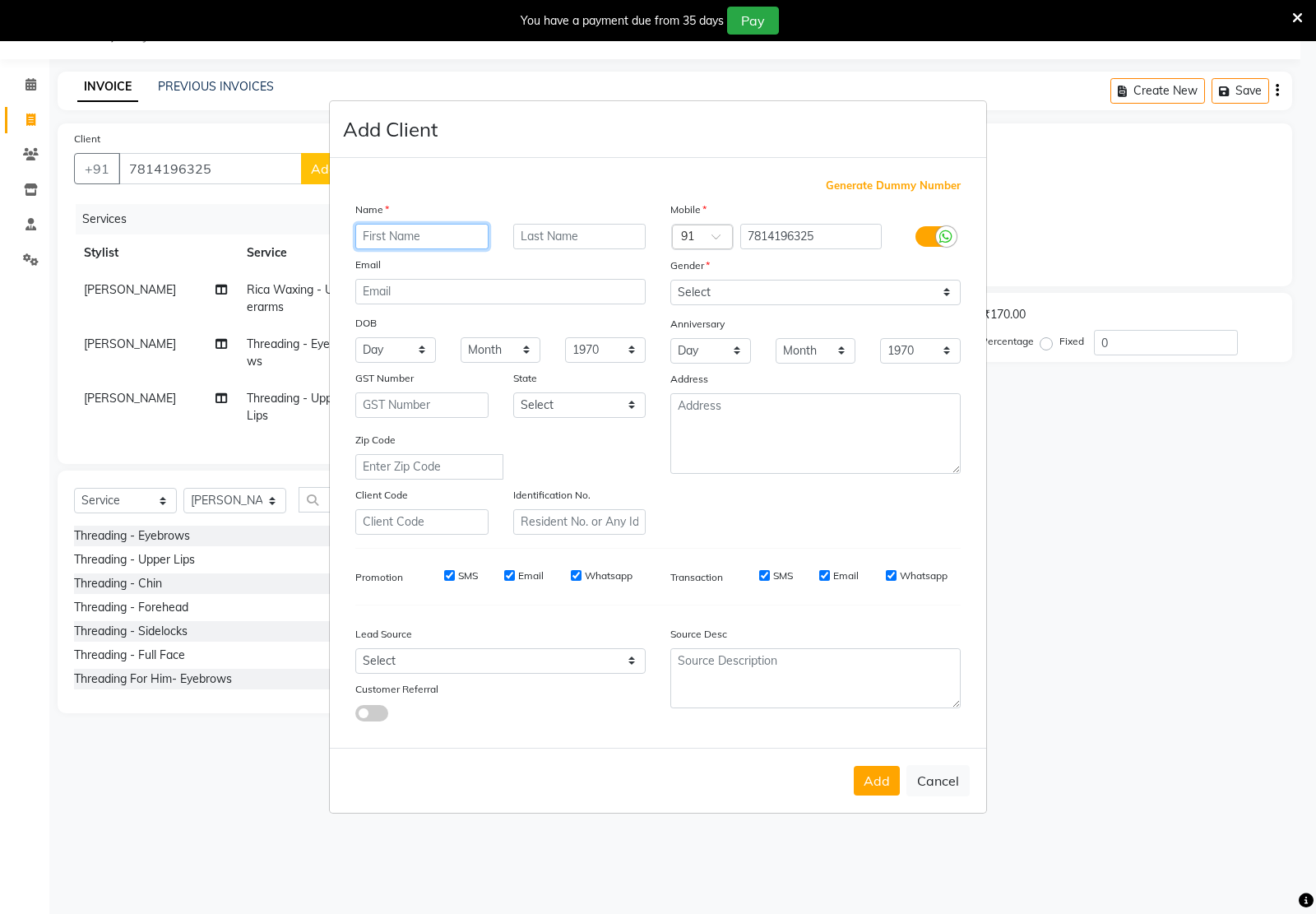
click at [419, 238] on input "text" at bounding box center [422, 236] width 134 height 26
type input "[DEMOGRAPHIC_DATA]"
click at [870, 778] on button "Add" at bounding box center [877, 780] width 46 height 30
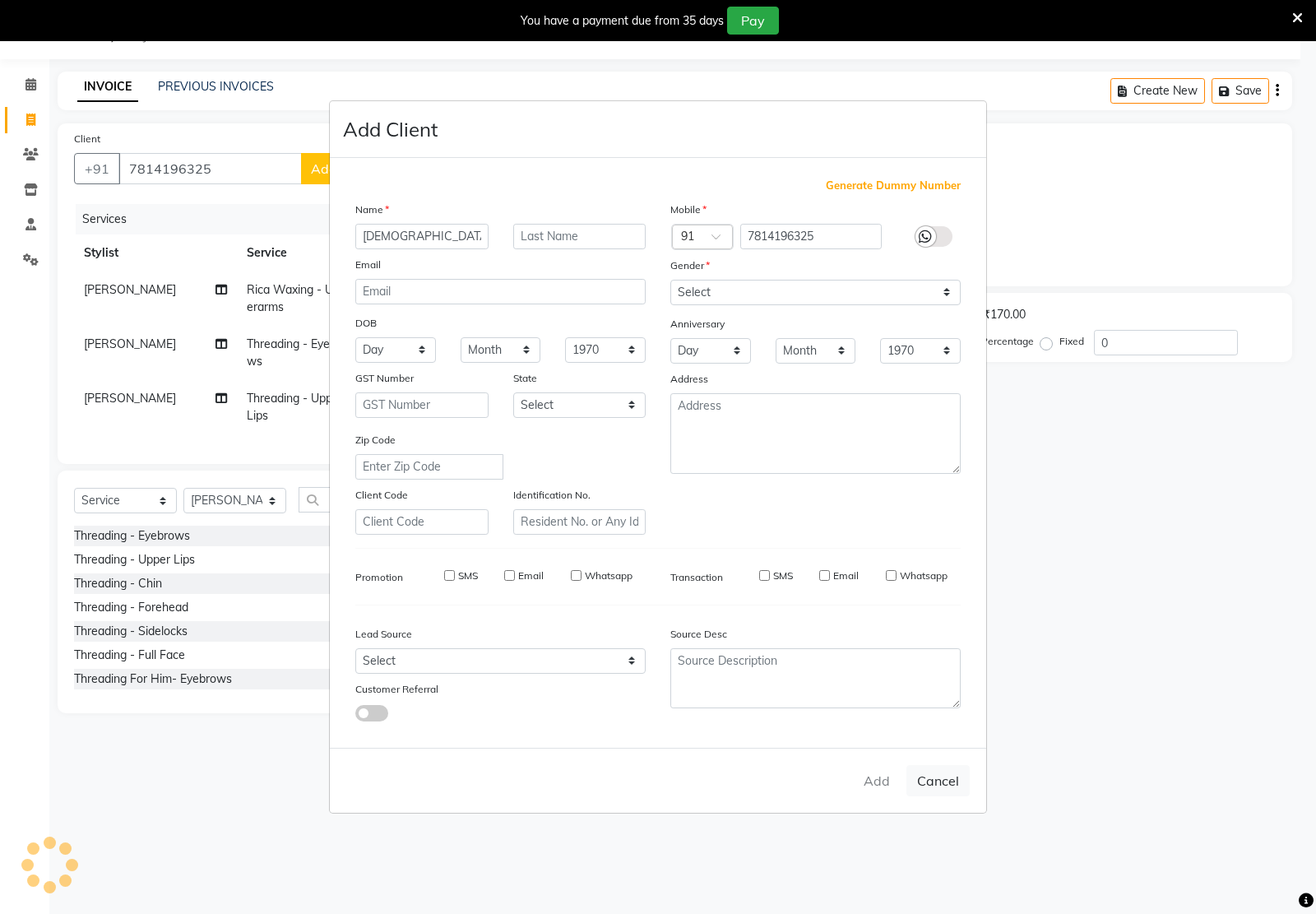
type input "78******25"
select select
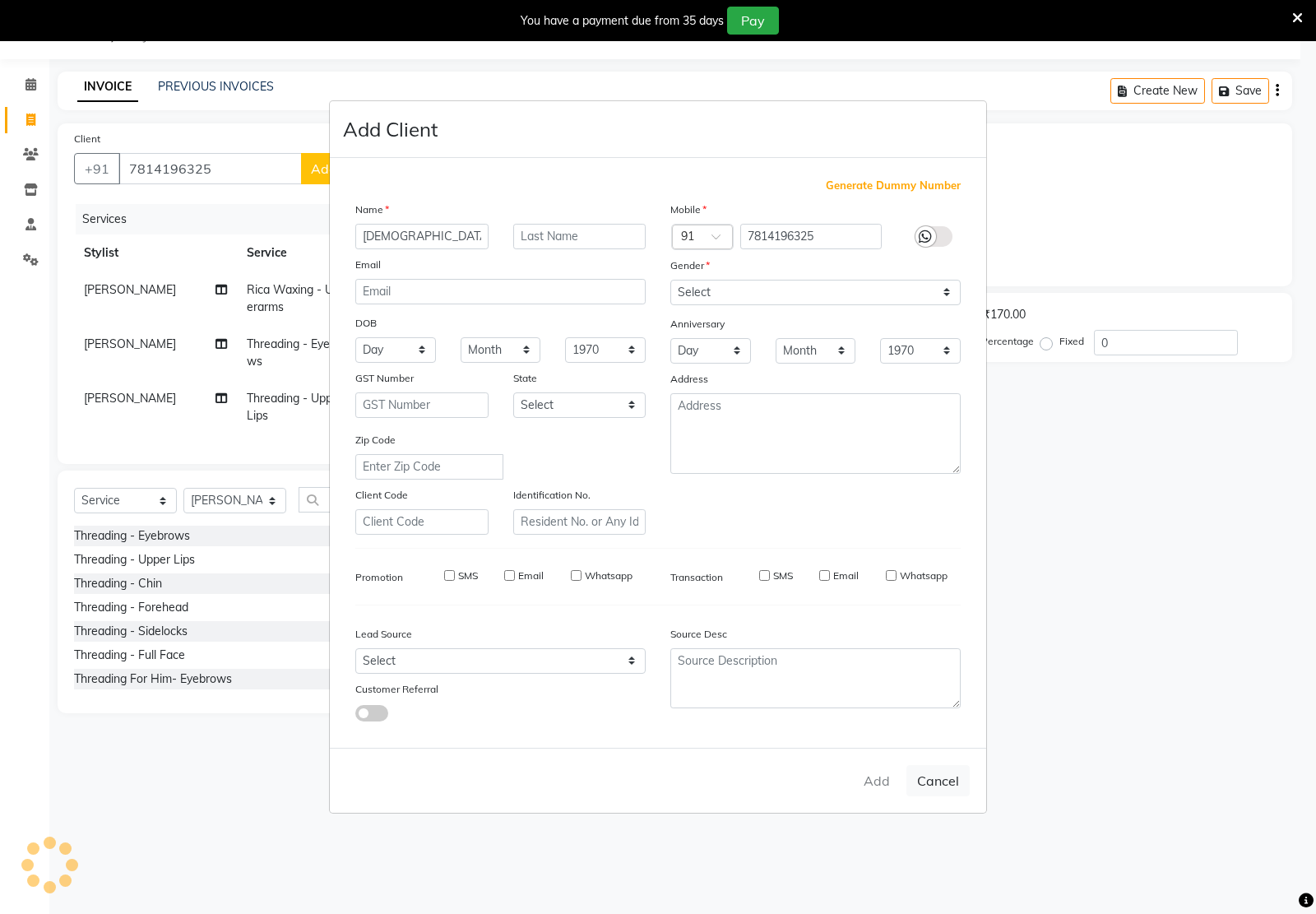
select select
checkbox input "false"
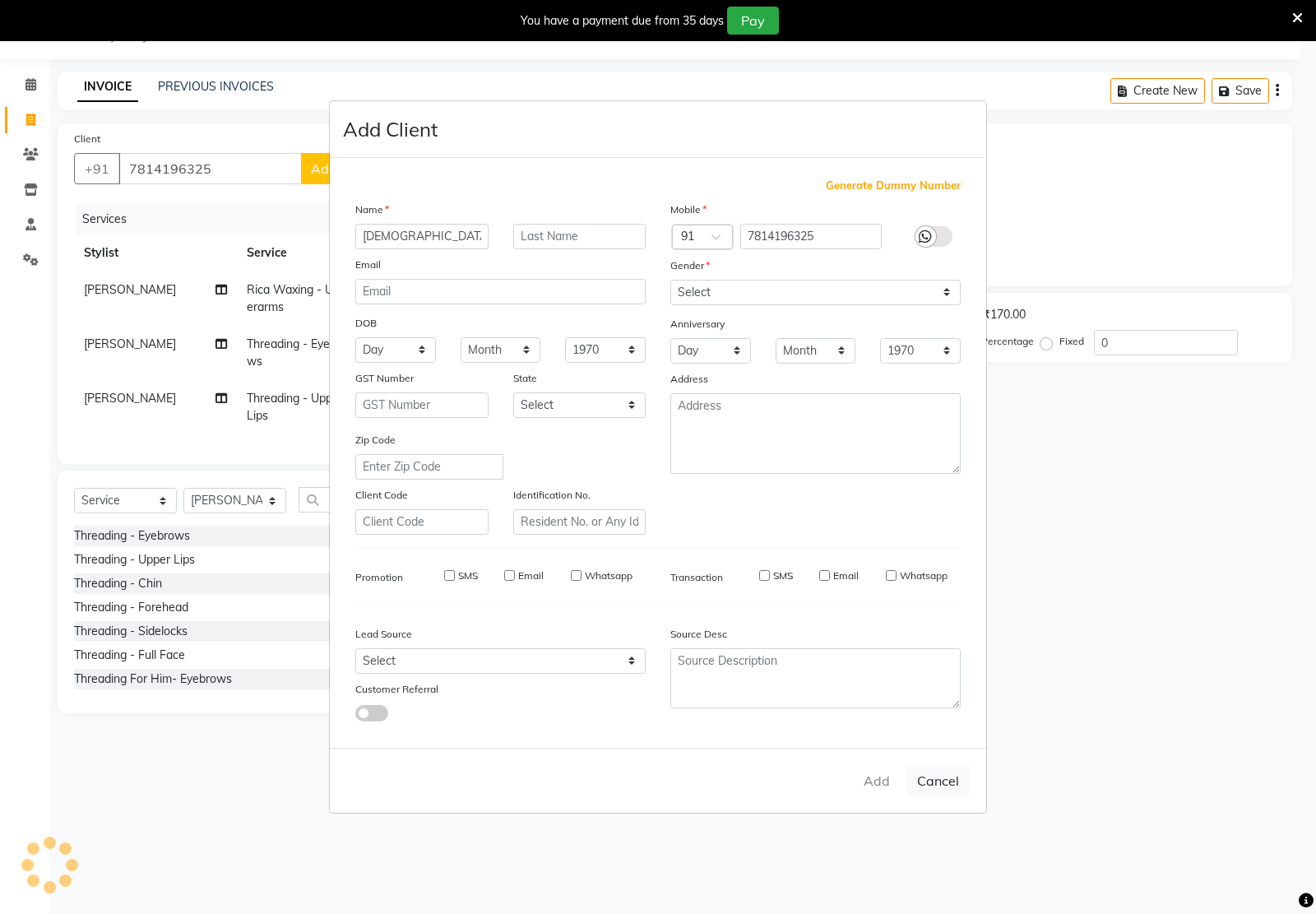
checkbox input "false"
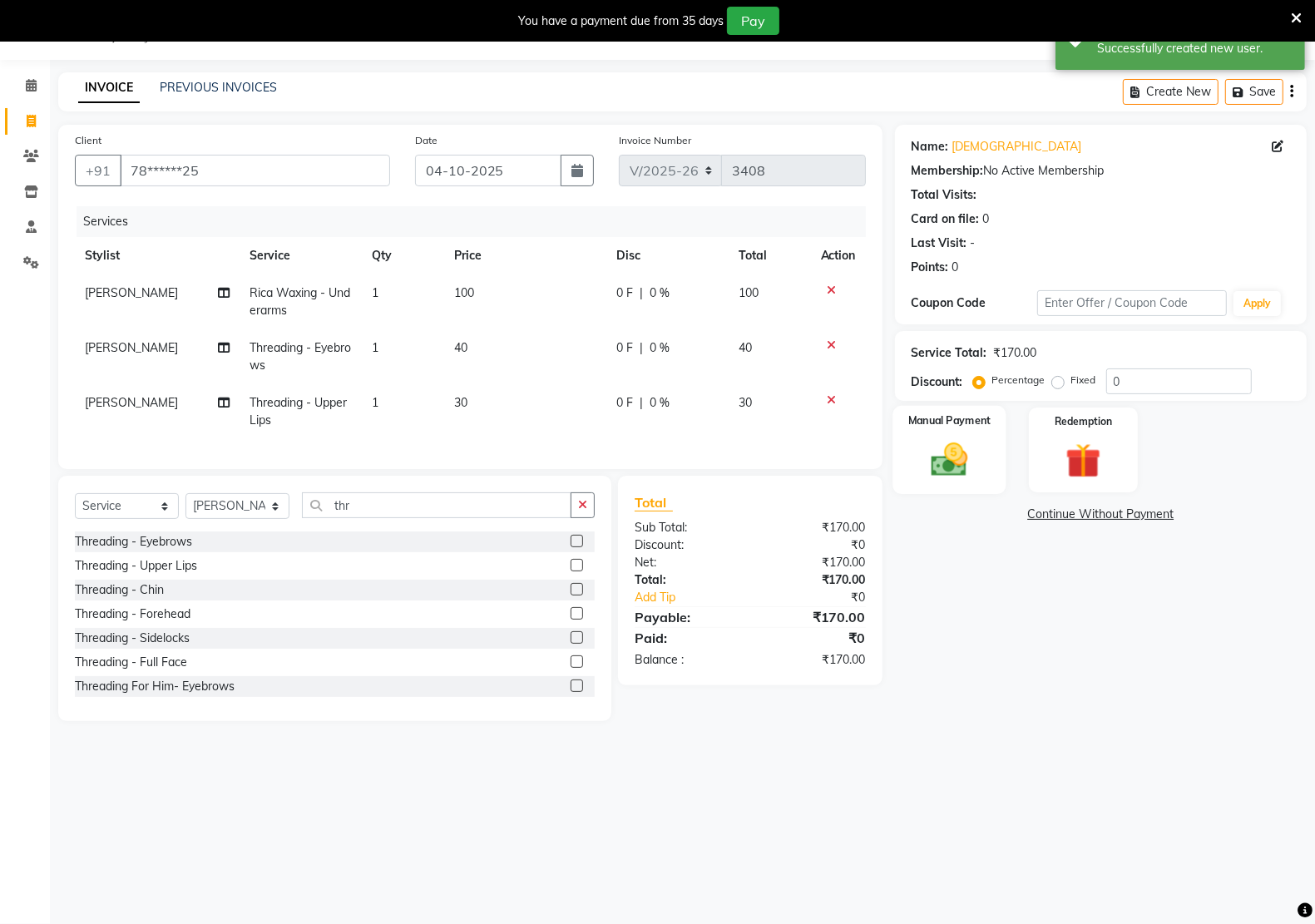
click at [938, 446] on img at bounding box center [949, 459] width 59 height 42
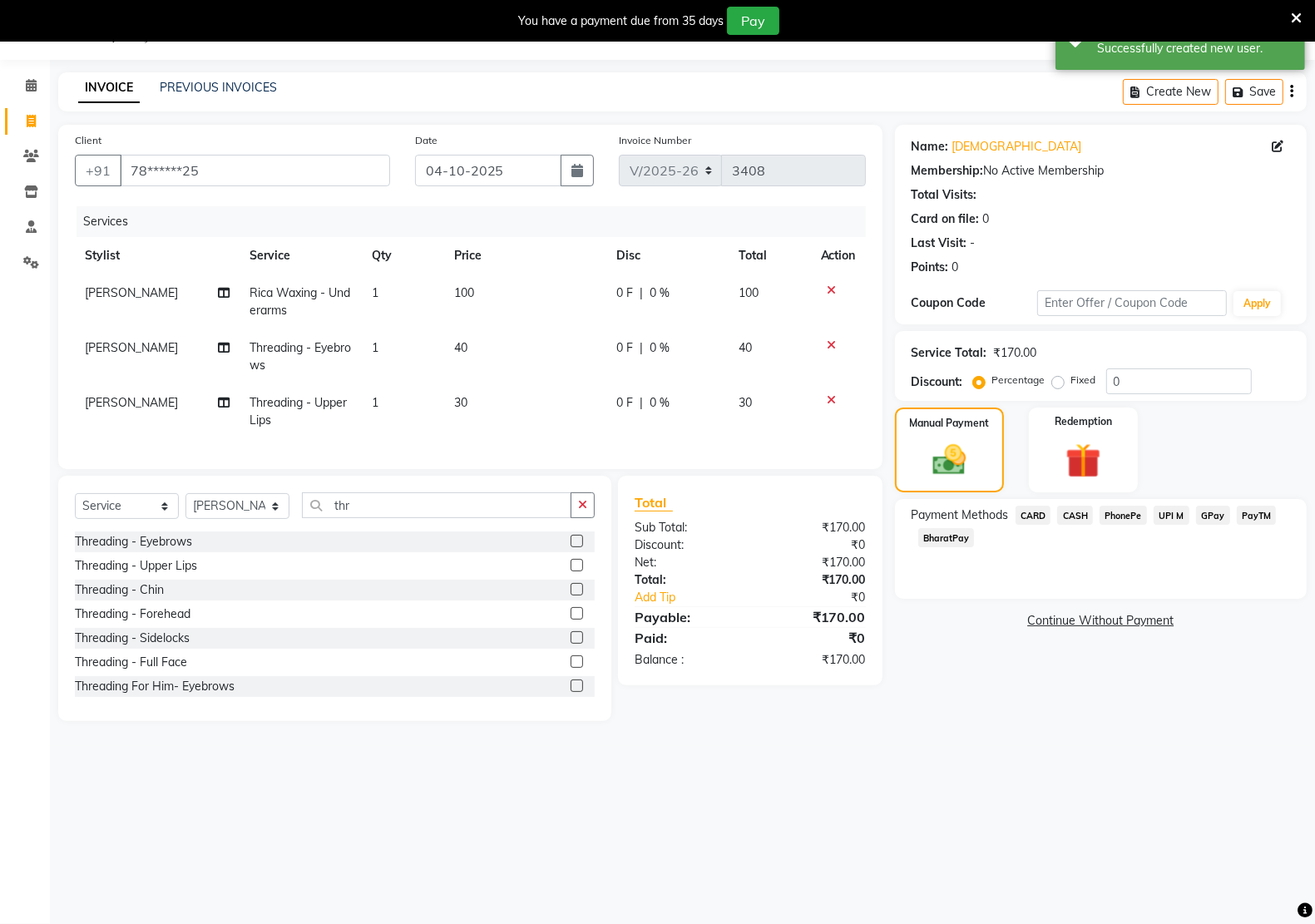
click at [1247, 515] on span "PayTM" at bounding box center [1256, 515] width 40 height 19
click at [1227, 615] on button "Add Payment" at bounding box center [1167, 626] width 245 height 26
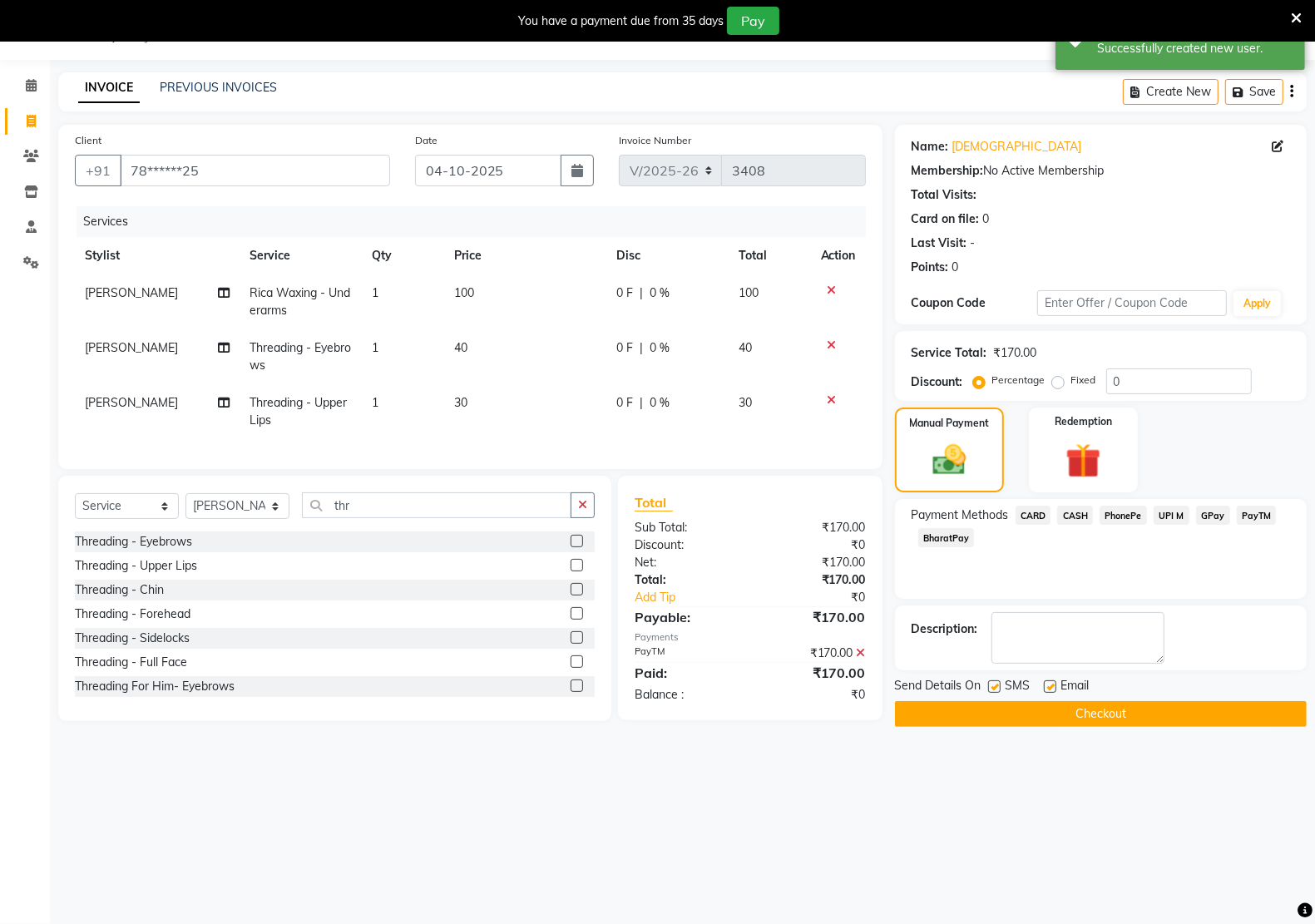
click at [1062, 684] on span "Email" at bounding box center [1075, 686] width 28 height 20
click at [987, 682] on label at bounding box center [993, 686] width 13 height 13
click at [987, 682] on input "checkbox" at bounding box center [992, 687] width 11 height 11
checkbox input "false"
click at [1050, 684] on label at bounding box center [1050, 686] width 13 height 13
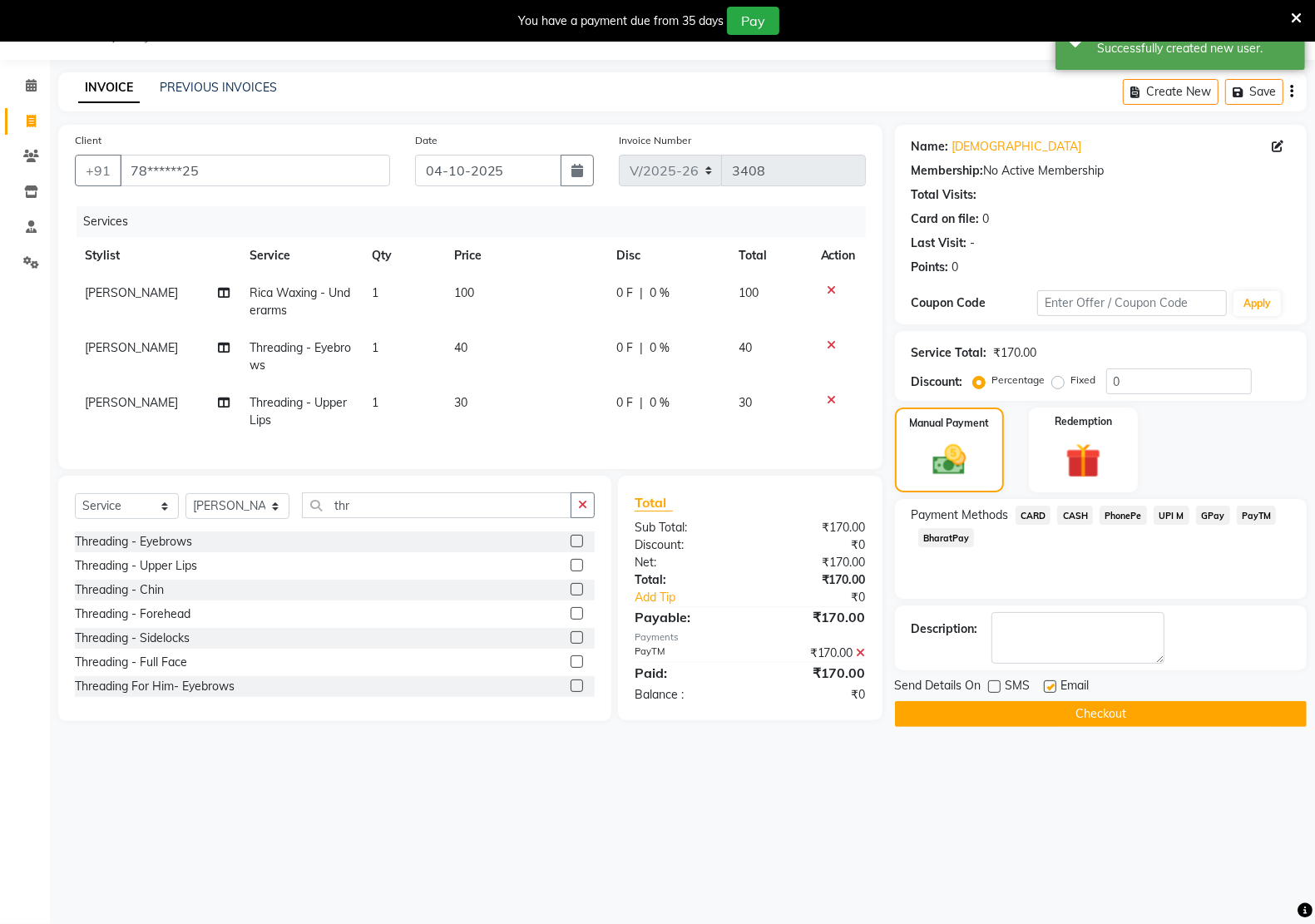
click at [1050, 684] on input "checkbox" at bounding box center [1049, 687] width 11 height 11
checkbox input "false"
click at [1048, 708] on button "Checkout" at bounding box center [1101, 713] width 412 height 26
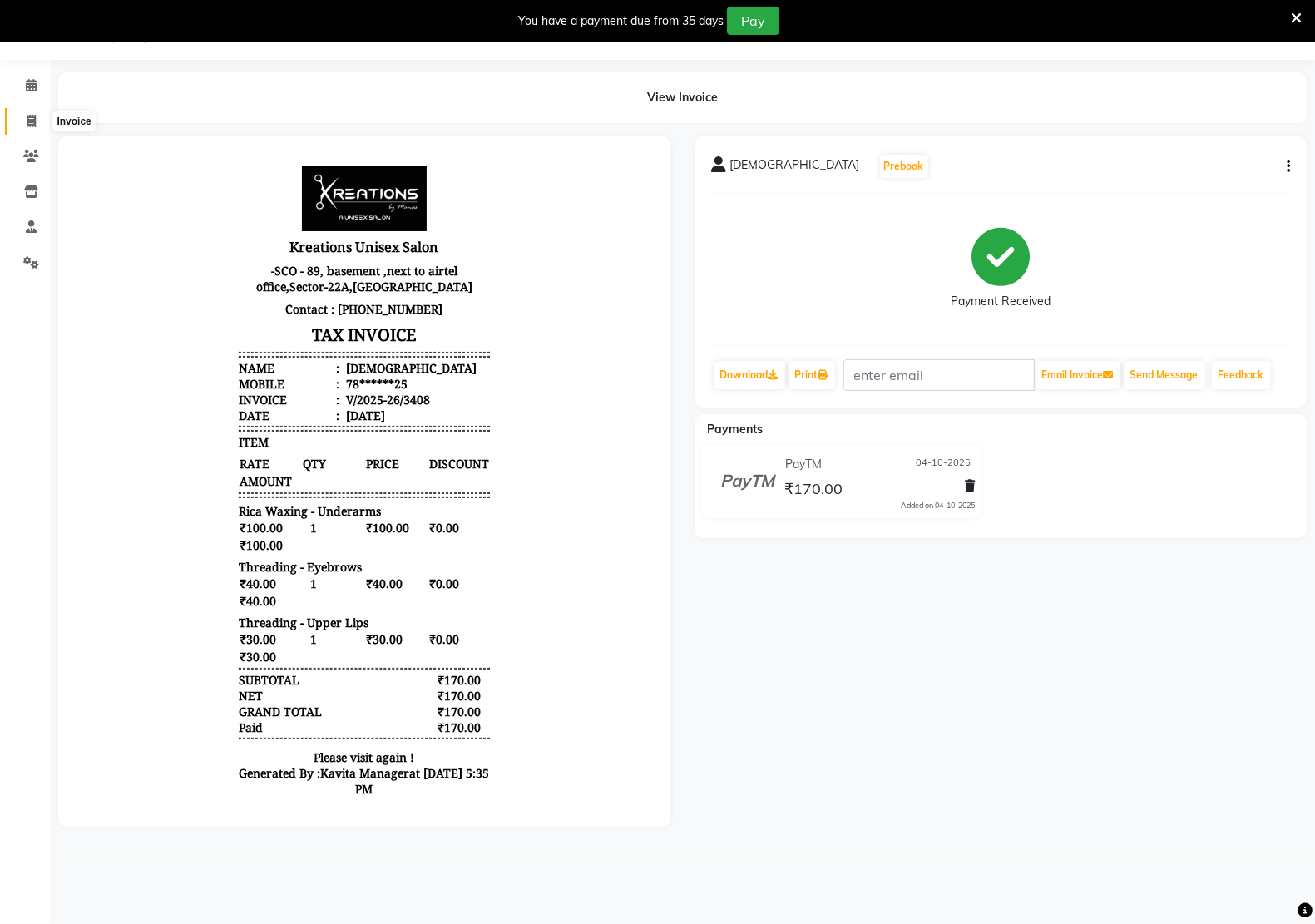
click at [21, 120] on span at bounding box center [31, 122] width 29 height 19
select select "service"
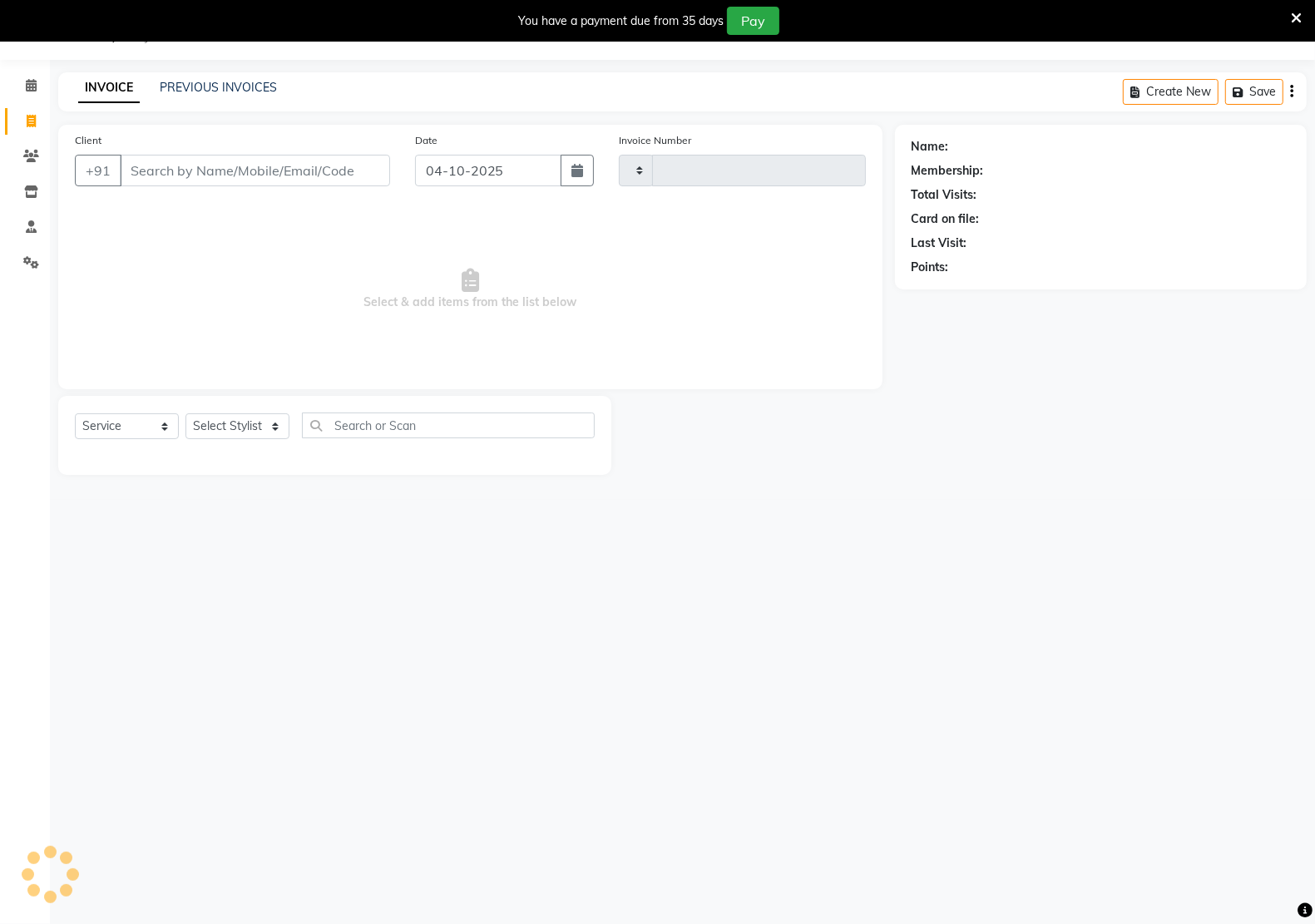
type input "3409"
select select "6170"
click at [193, 184] on input "Client" at bounding box center [255, 170] width 270 height 32
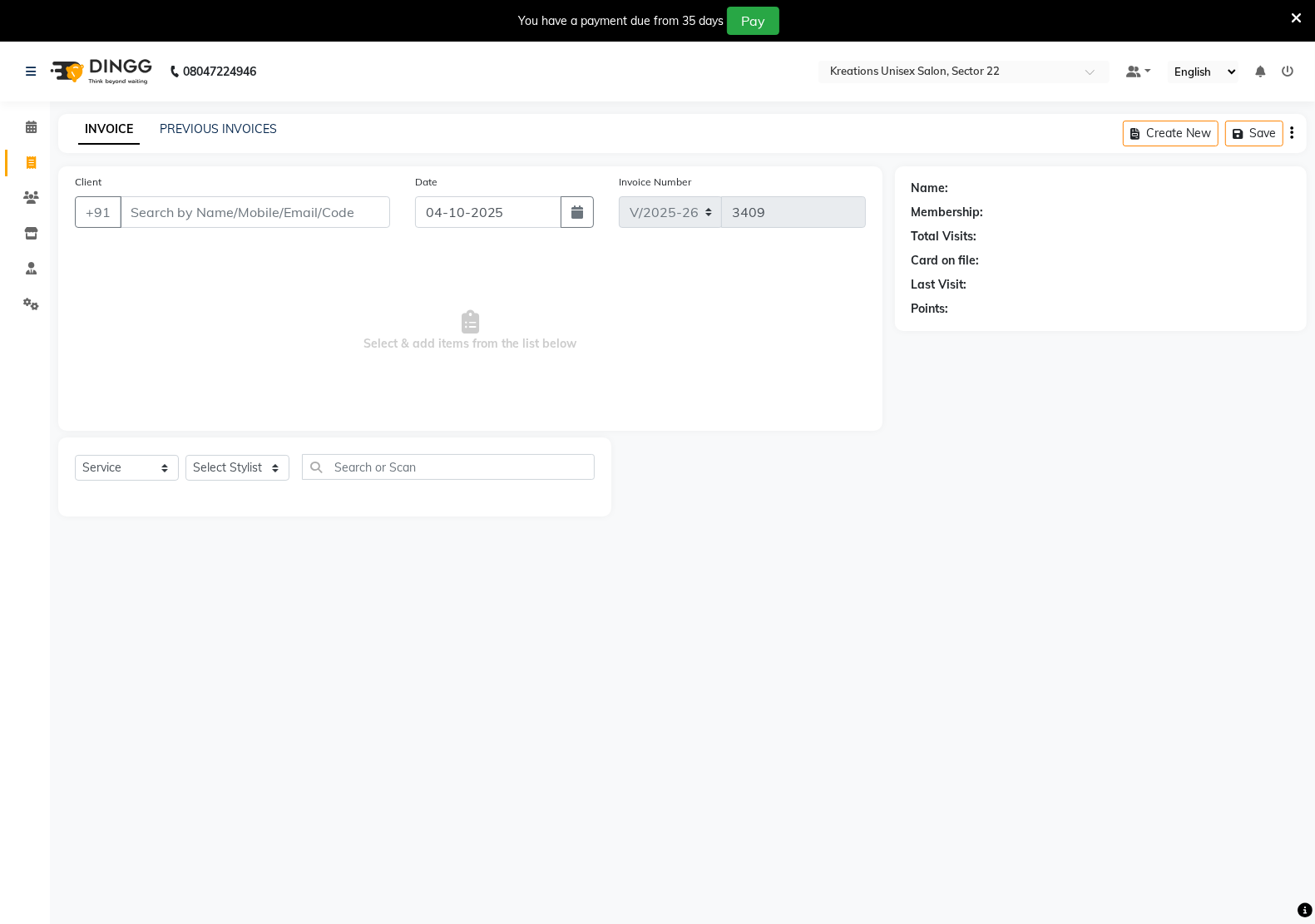
click at [706, 716] on div "08047224946 Select Location × Kreations Unisex Salon, Sector 22 Default Panel M…" at bounding box center [657, 503] width 1315 height 924
click at [252, 133] on link "PREVIOUS INVOICES" at bounding box center [218, 128] width 118 height 15
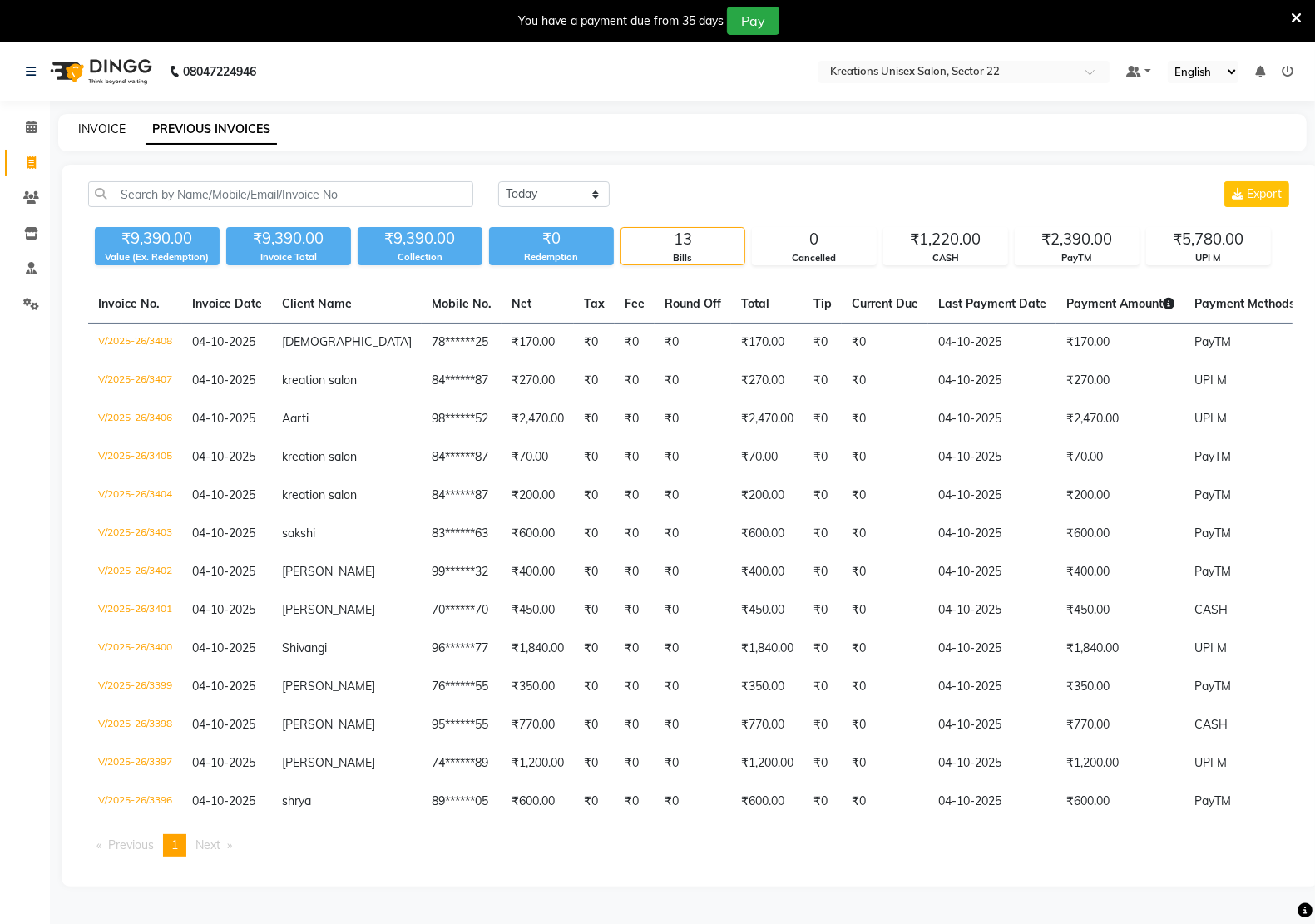
click at [88, 126] on link "INVOICE" at bounding box center [101, 128] width 48 height 15
select select "service"
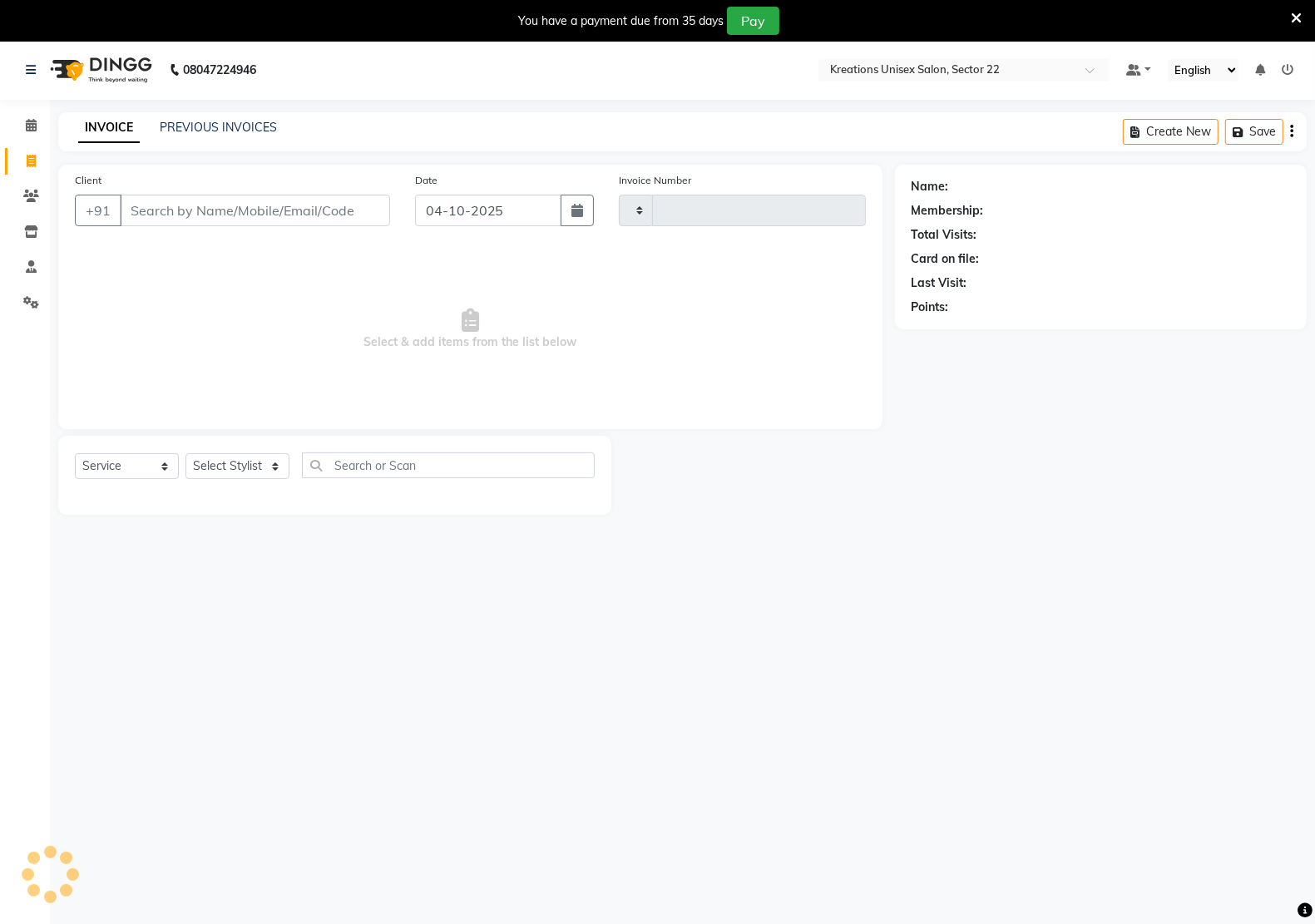
type input "3409"
select select "6170"
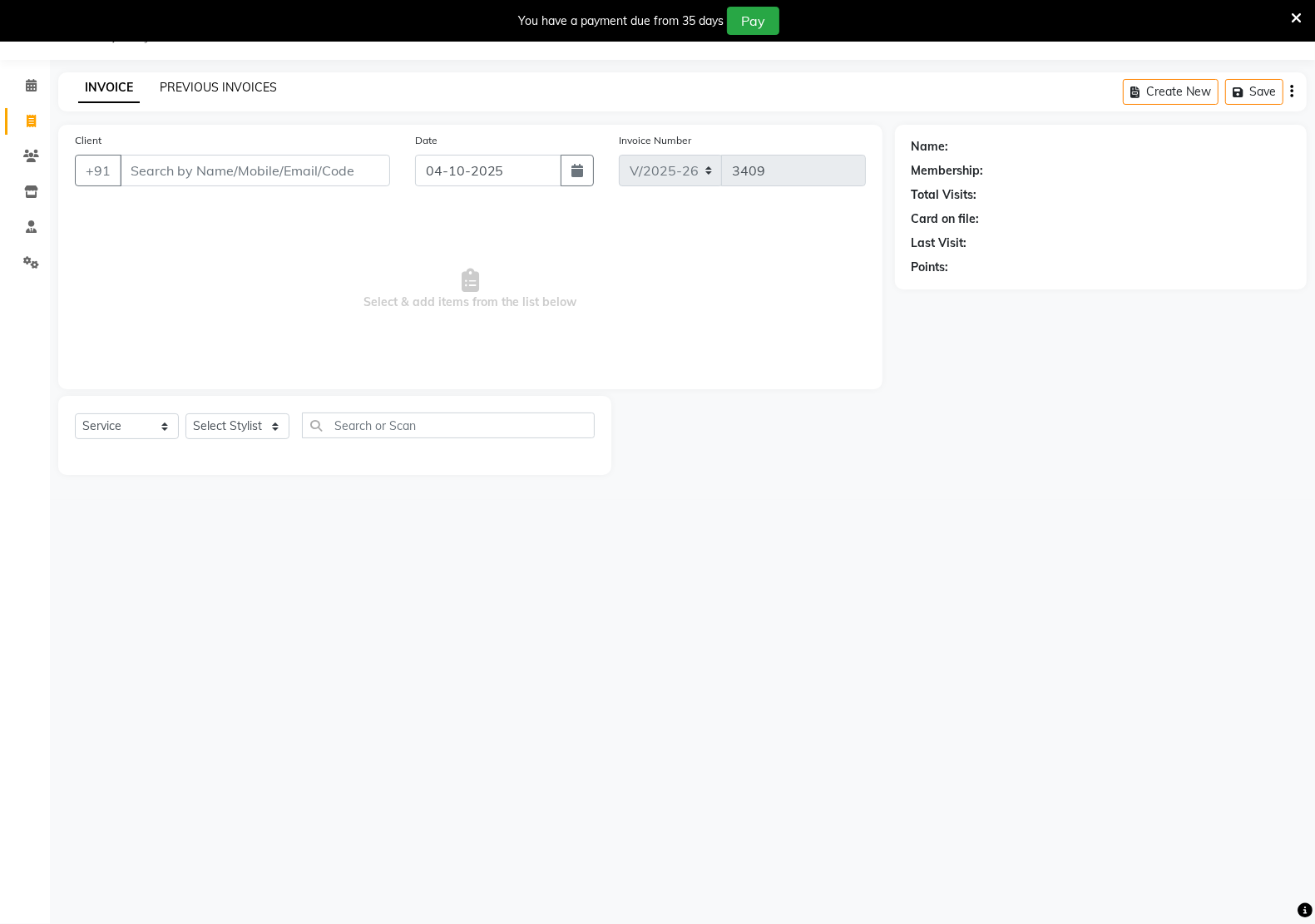
click at [222, 84] on link "PREVIOUS INVOICES" at bounding box center [218, 86] width 118 height 15
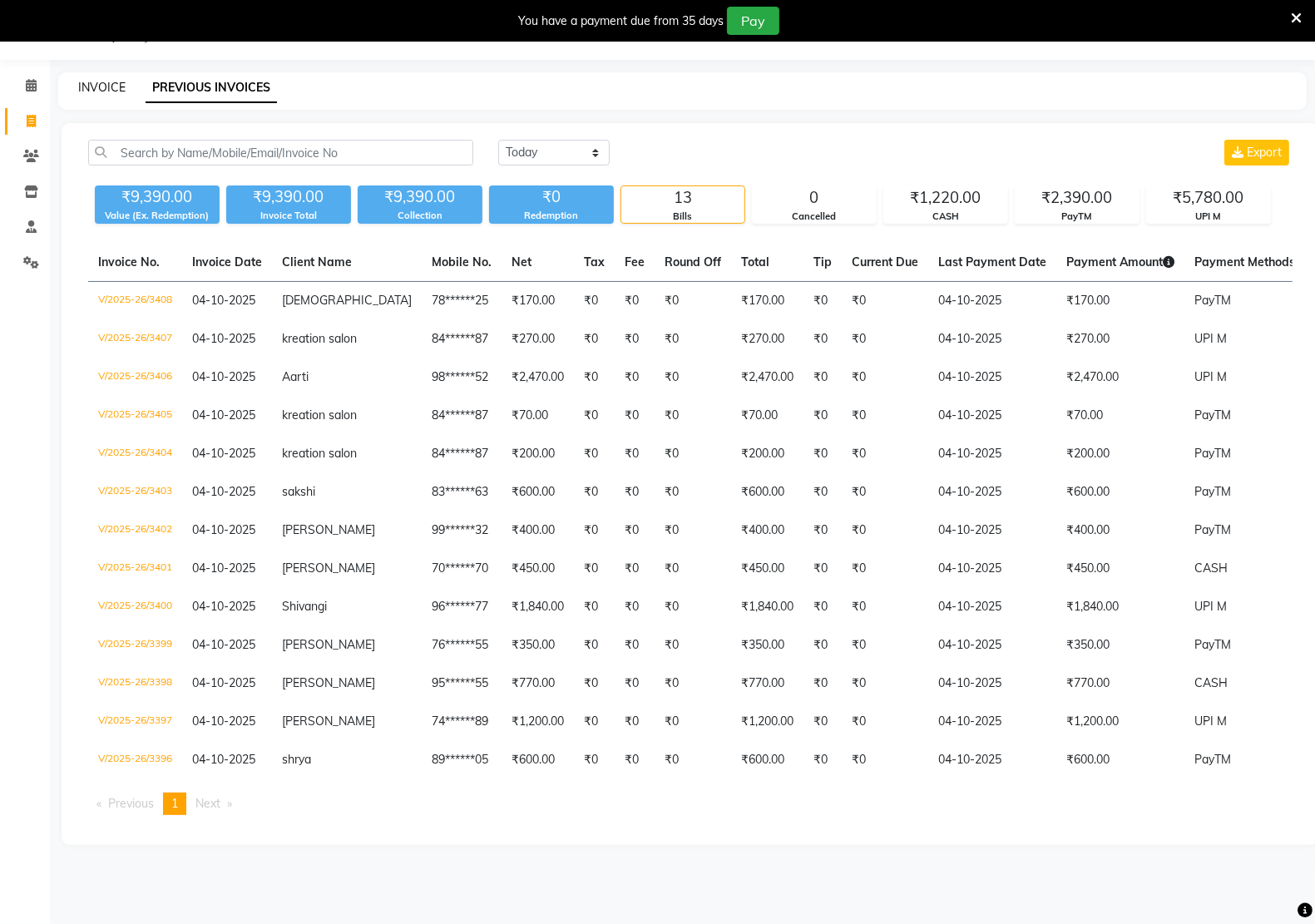
click at [95, 84] on link "INVOICE" at bounding box center [101, 86] width 48 height 15
select select "service"
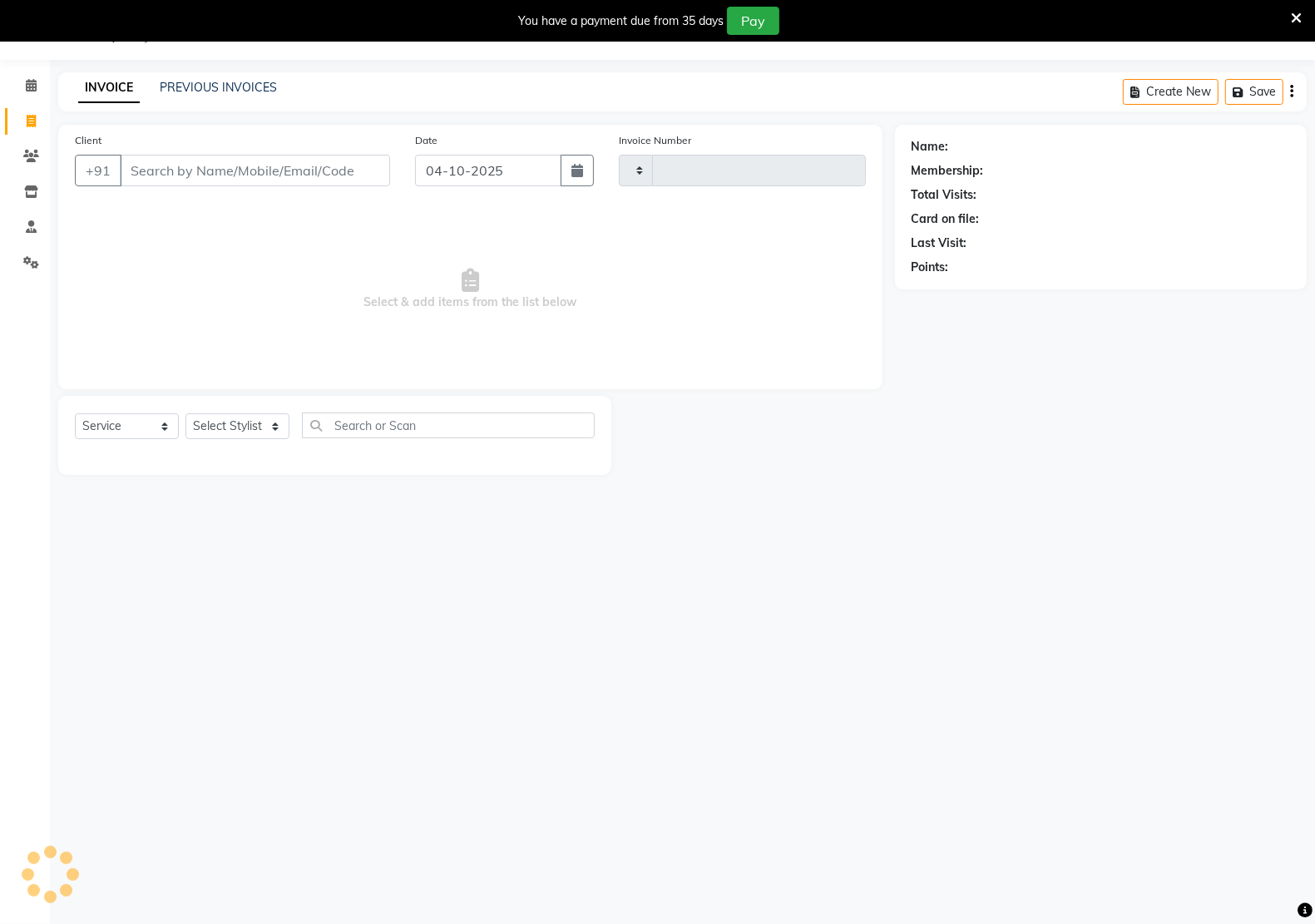
type input "3409"
select select "6170"
click at [121, 414] on select "Select Service Product Membership Package Voucher Prepaid Gift Card" at bounding box center [126, 426] width 104 height 26
click at [75, 413] on select "Select Service Product Membership Package Voucher Prepaid Gift Card" at bounding box center [126, 426] width 104 height 26
click at [109, 428] on select "Select Service Product Membership Package Voucher Prepaid Gift Card" at bounding box center [126, 426] width 104 height 26
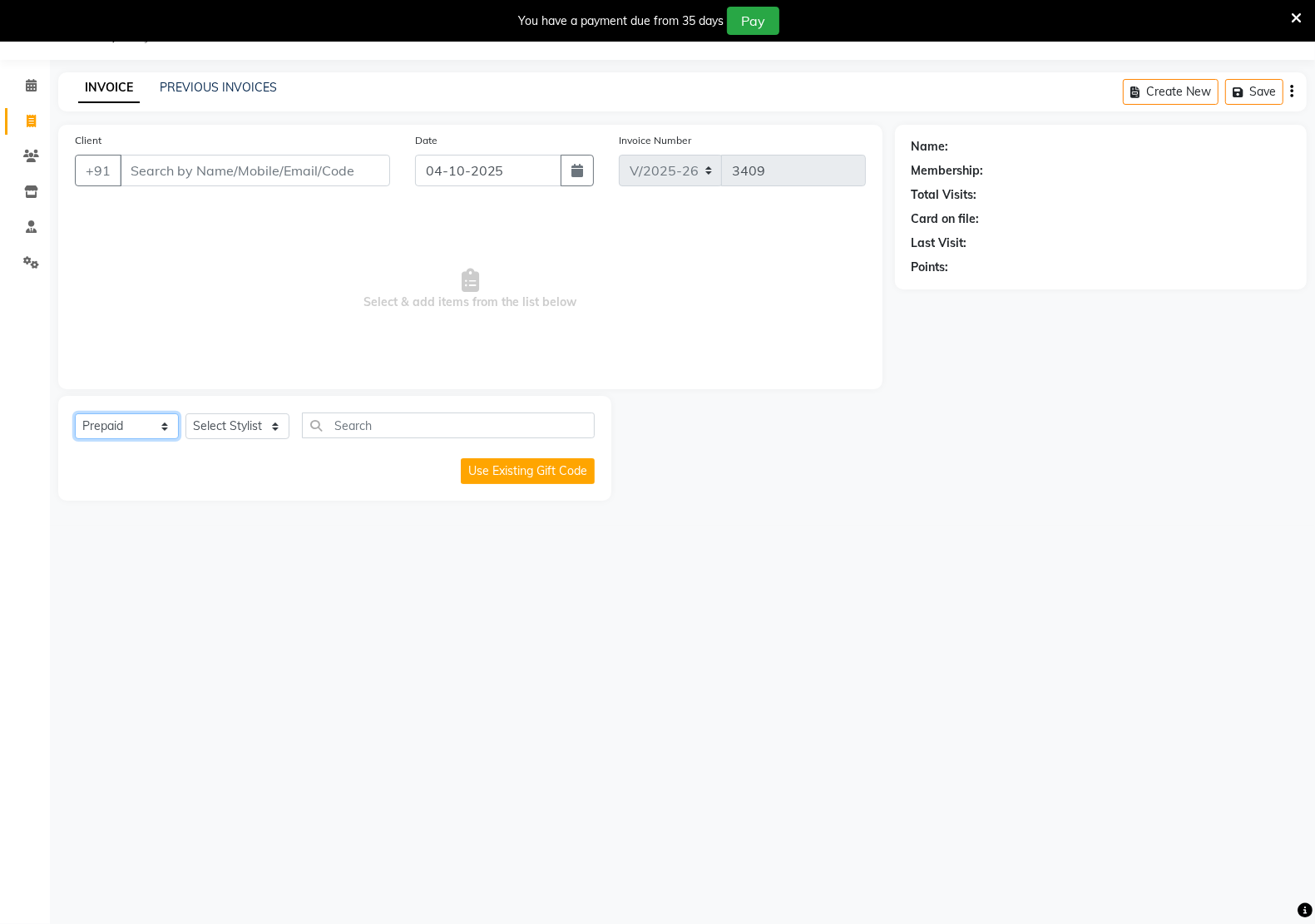
click at [75, 413] on select "Select Service Product Membership Package Voucher Prepaid Gift Card" at bounding box center [126, 426] width 104 height 26
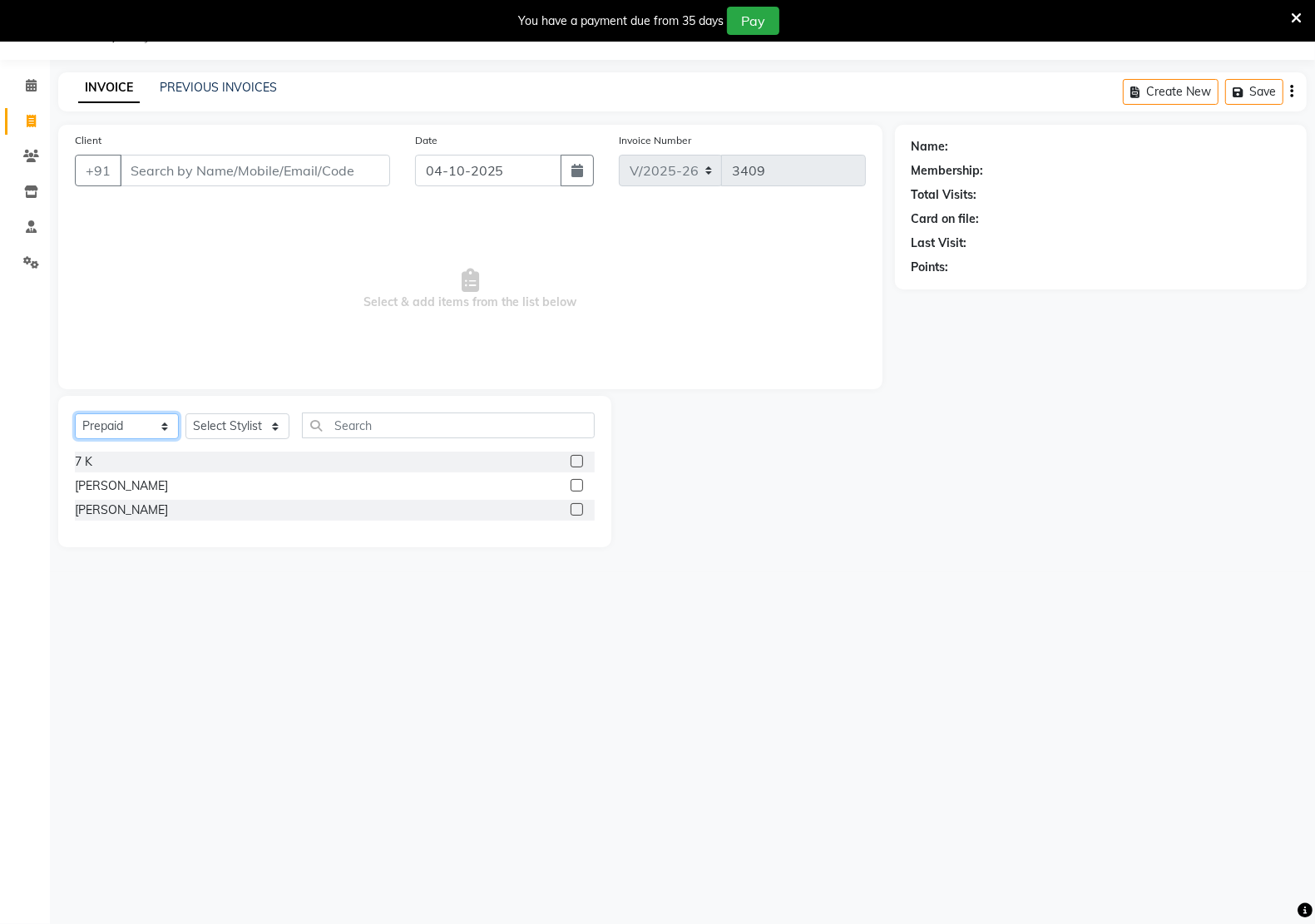
click at [126, 421] on select "Select Service Product Membership Package Voucher Prepaid Gift Card" at bounding box center [126, 426] width 104 height 26
select select "service"
click at [75, 413] on select "Select Service Product Membership Package Voucher Prepaid Gift Card" at bounding box center [126, 426] width 104 height 26
click at [133, 424] on select "Select Service Product Membership Package Voucher Prepaid Gift Card" at bounding box center [126, 426] width 104 height 26
click at [123, 426] on select "Select Service Product Membership Package Voucher Prepaid Gift Card" at bounding box center [126, 426] width 104 height 26
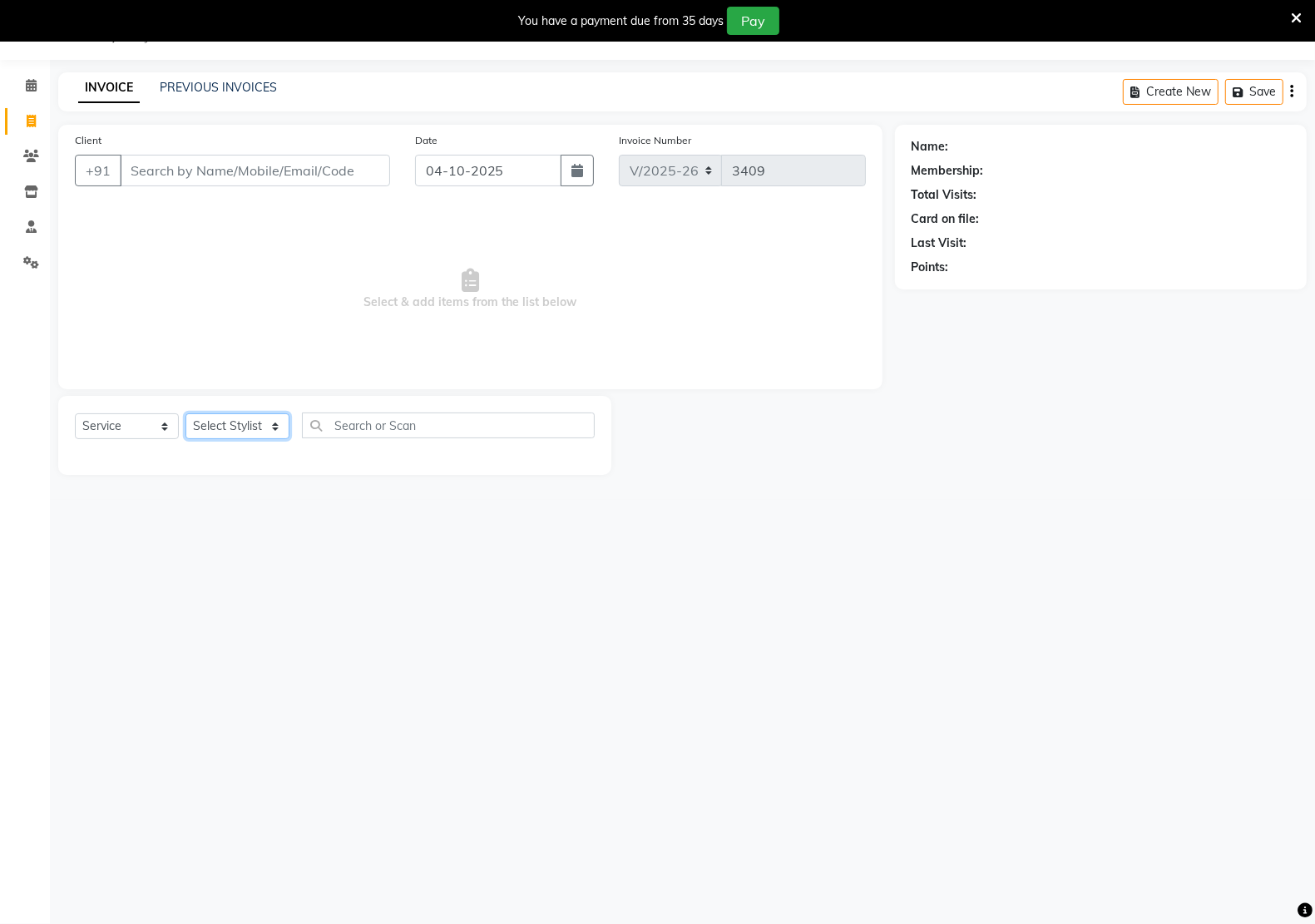
click at [244, 421] on select "Select Stylist [PERSON_NAME] Hidayat [PERSON_NAME] Manager [PERSON_NAME] [PERSO…" at bounding box center [237, 426] width 104 height 26
click at [750, 377] on div "Client +91 Date [DATE] Invoice Number V/2025 V/[PHONE_NUMBER] Select & add item…" at bounding box center [470, 257] width 824 height 264
click at [239, 89] on link "PREVIOUS INVOICES" at bounding box center [218, 86] width 118 height 15
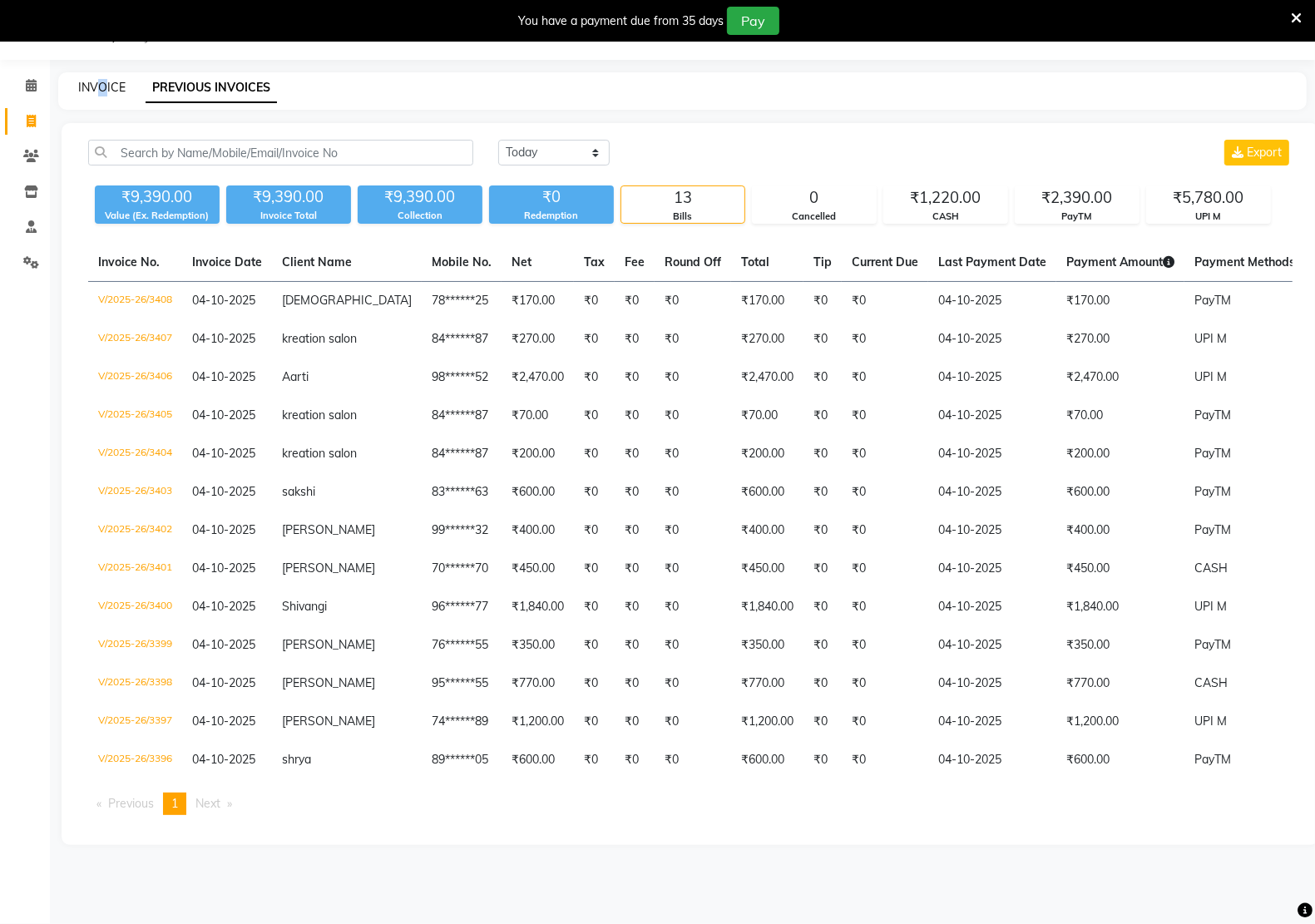
drag, startPoint x: 101, startPoint y: 96, endPoint x: 106, endPoint y: 86, distance: 11.2
click at [104, 88] on div "INVOICE PREVIOUS INVOICES" at bounding box center [682, 90] width 1248 height 38
click at [593, 154] on select "[DATE] [DATE] Custom Range" at bounding box center [554, 153] width 112 height 26
select select "range"
click at [499, 140] on select "[DATE] [DATE] Custom Range" at bounding box center [554, 153] width 112 height 26
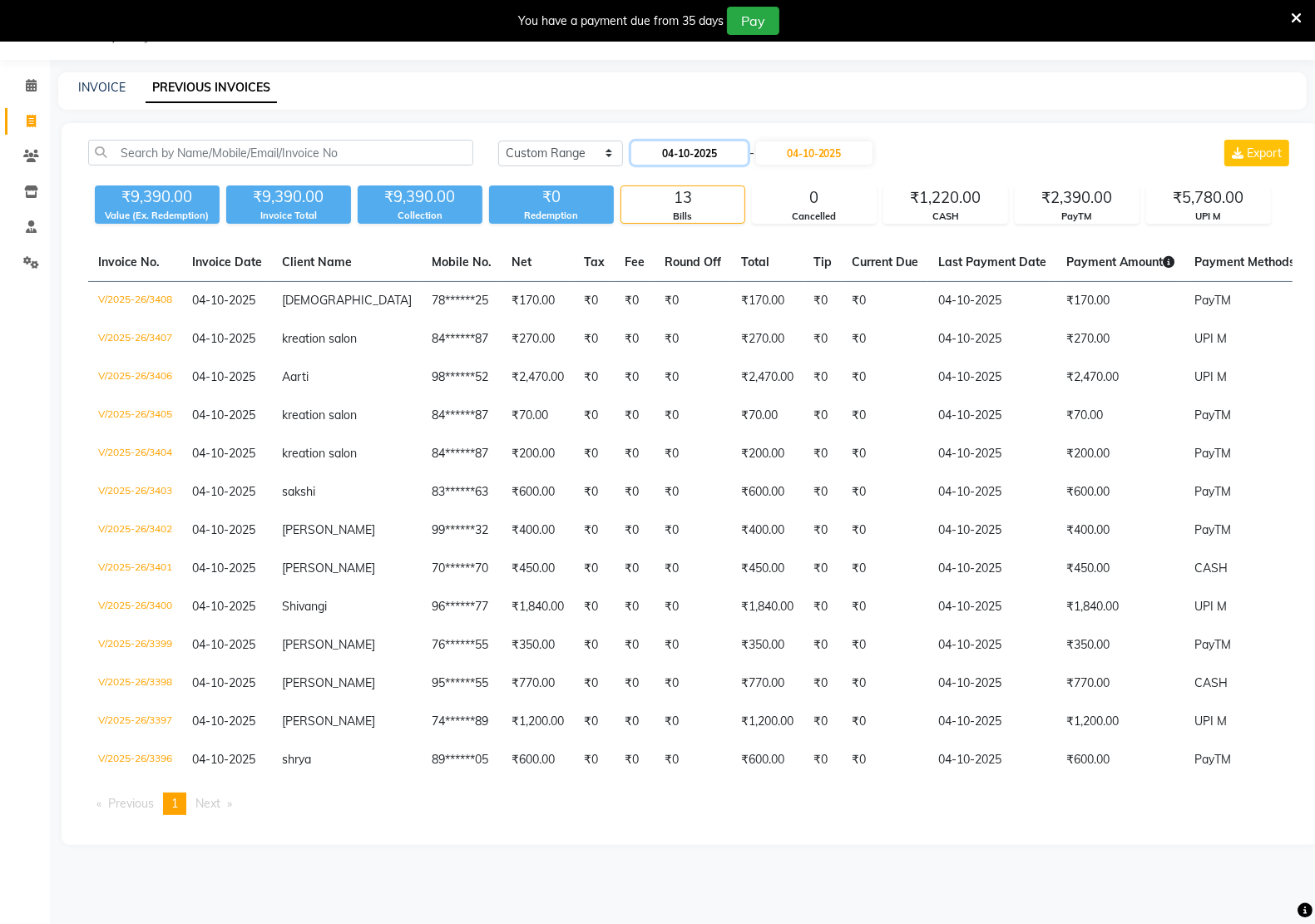
click at [670, 147] on input "04-10-2025" at bounding box center [689, 153] width 117 height 23
select select "10"
select select "2025"
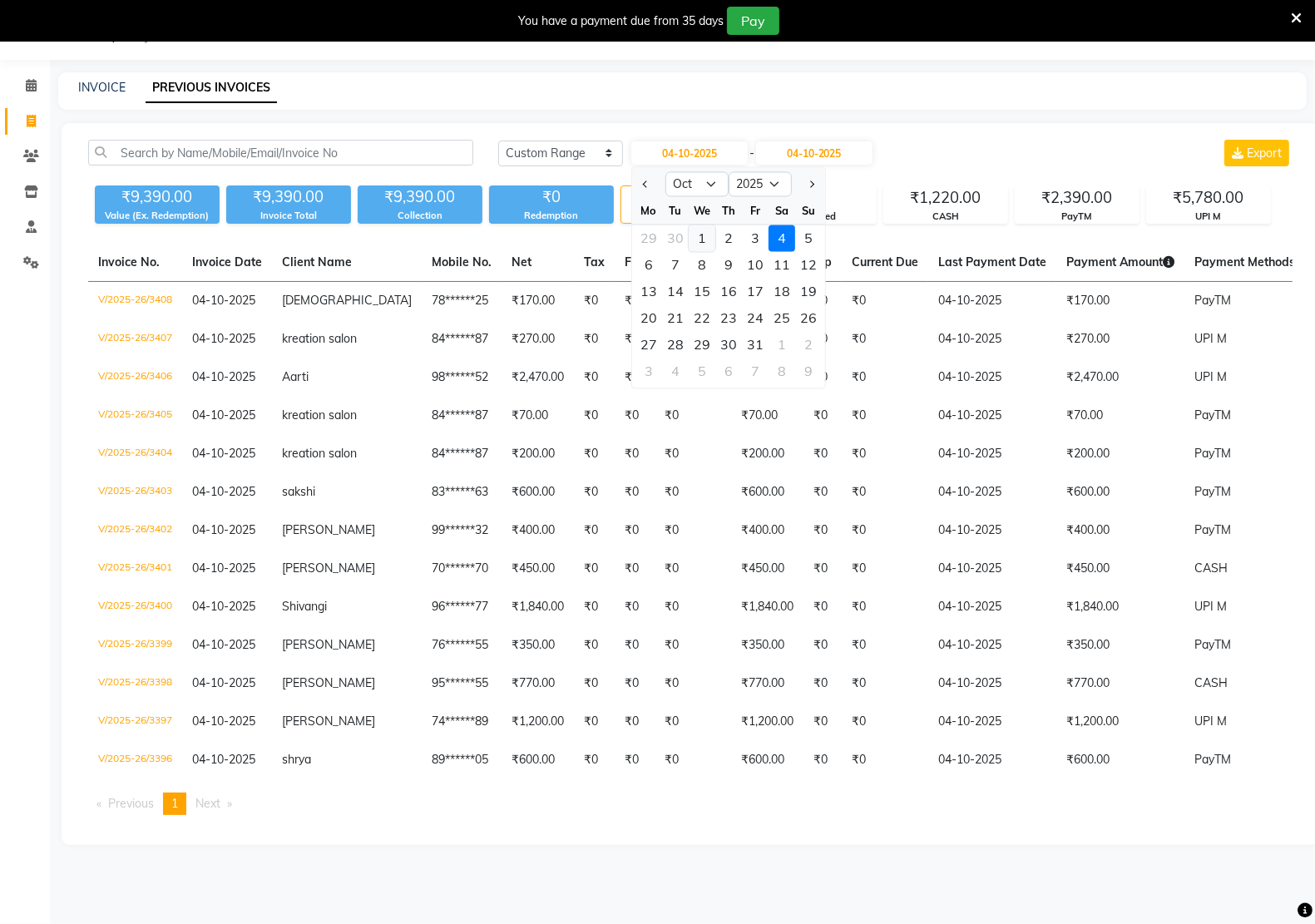
click at [703, 237] on div "1" at bounding box center [701, 238] width 26 height 26
type input "01-10-2025"
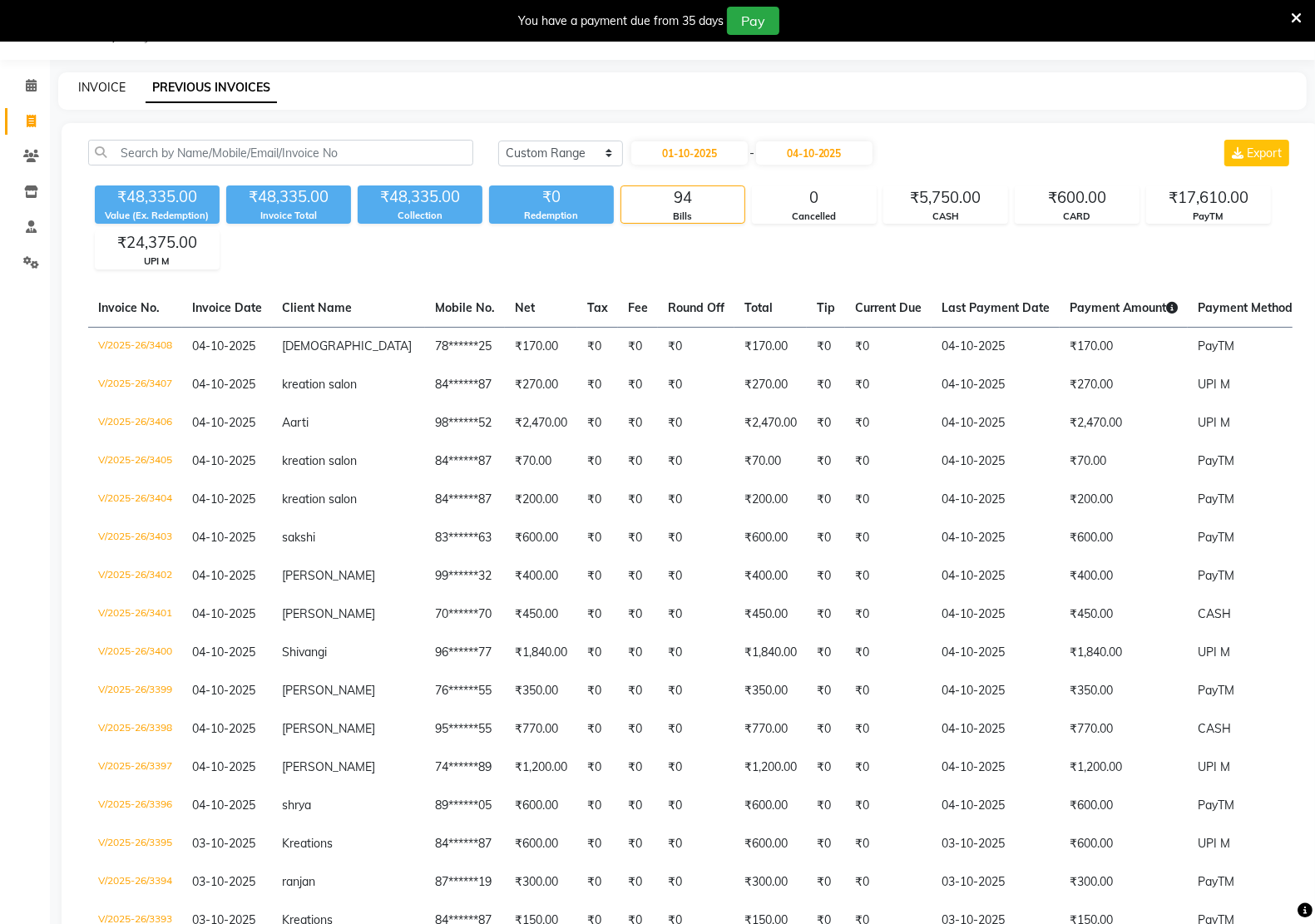
click at [113, 87] on link "INVOICE" at bounding box center [101, 86] width 48 height 15
select select "6170"
select select "service"
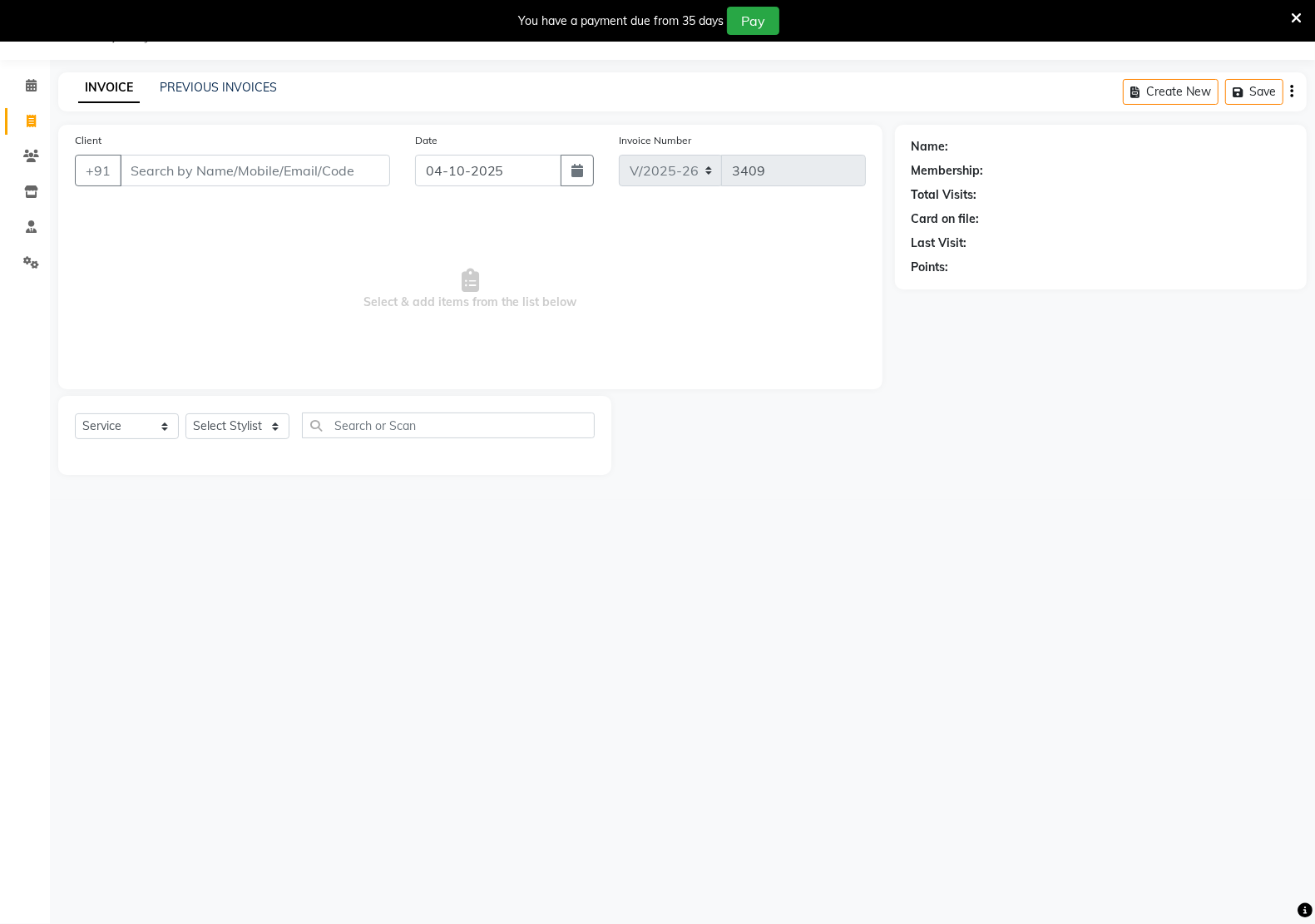
click at [147, 172] on input "Client" at bounding box center [255, 170] width 270 height 32
click at [223, 416] on select "Select Stylist [PERSON_NAME] Hidayat [PERSON_NAME] Manager [PERSON_NAME] [PERSO…" at bounding box center [237, 426] width 104 height 26
select select "46531"
click at [186, 413] on select "Select Stylist [PERSON_NAME] Hidayat [PERSON_NAME] Manager [PERSON_NAME] [PERSO…" at bounding box center [237, 426] width 104 height 26
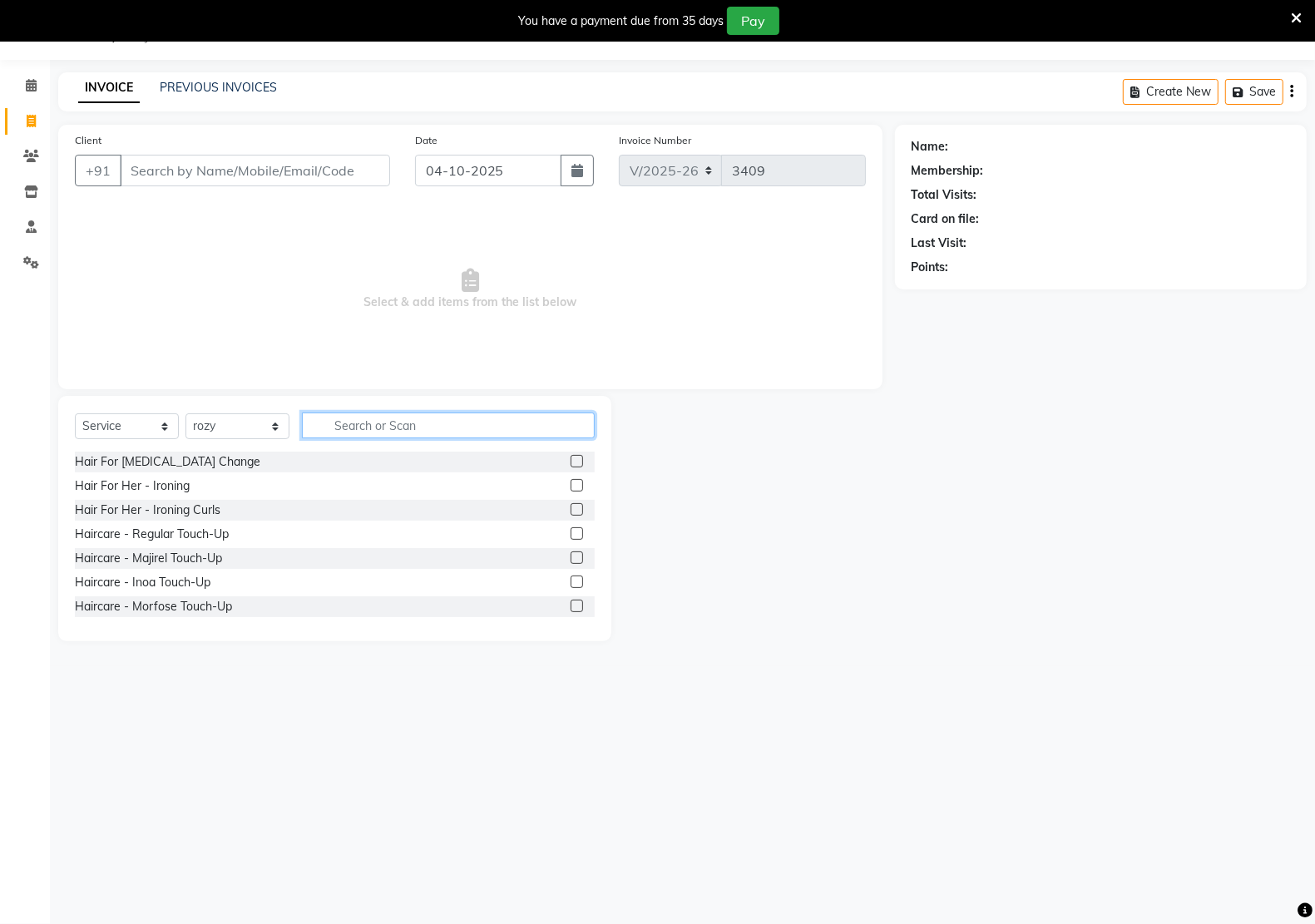
click at [335, 426] on input "text" at bounding box center [448, 425] width 293 height 26
type input "wax"
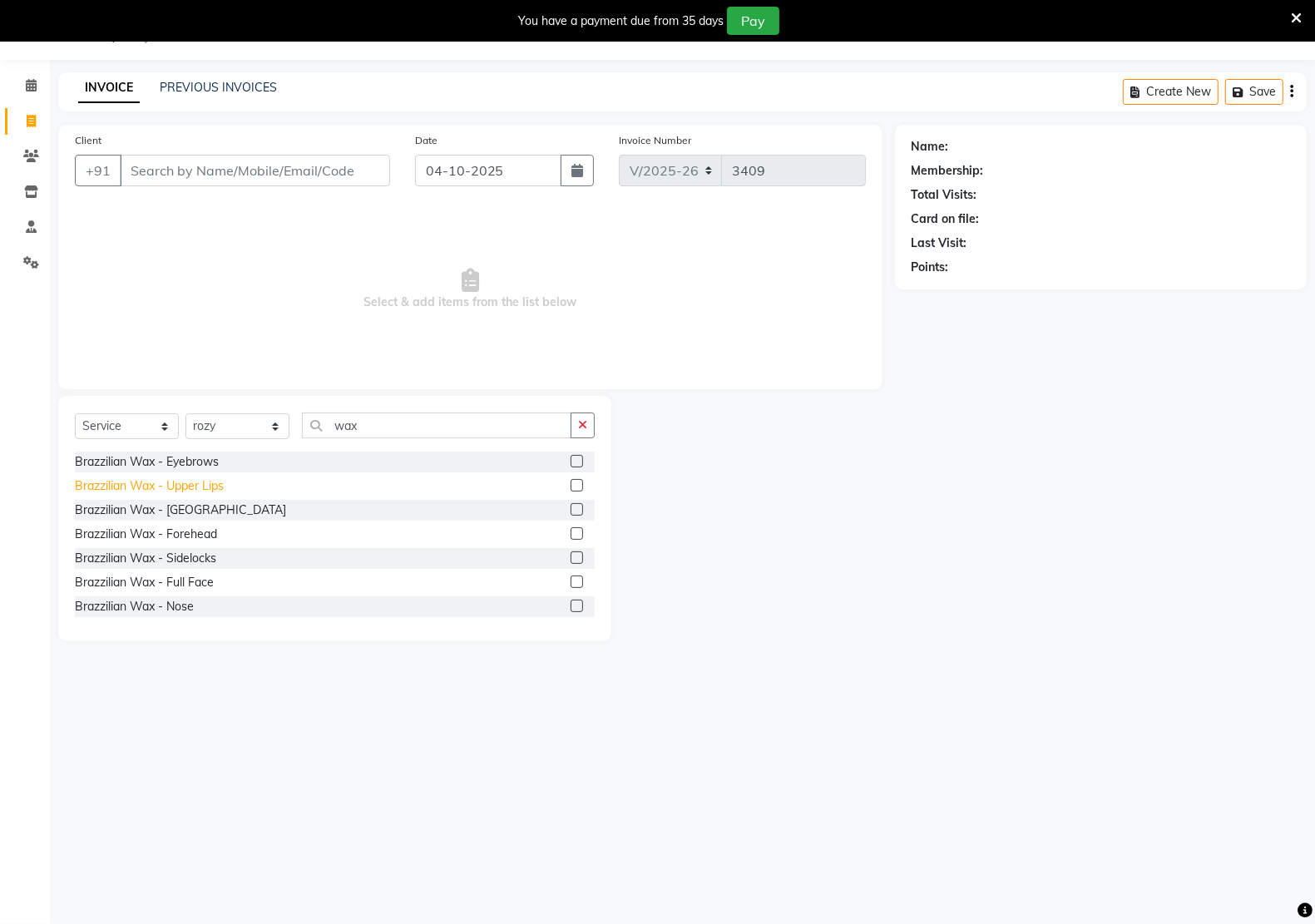
click at [176, 492] on div "Brazzilian Wax - Upper Lips" at bounding box center [149, 486] width 149 height 17
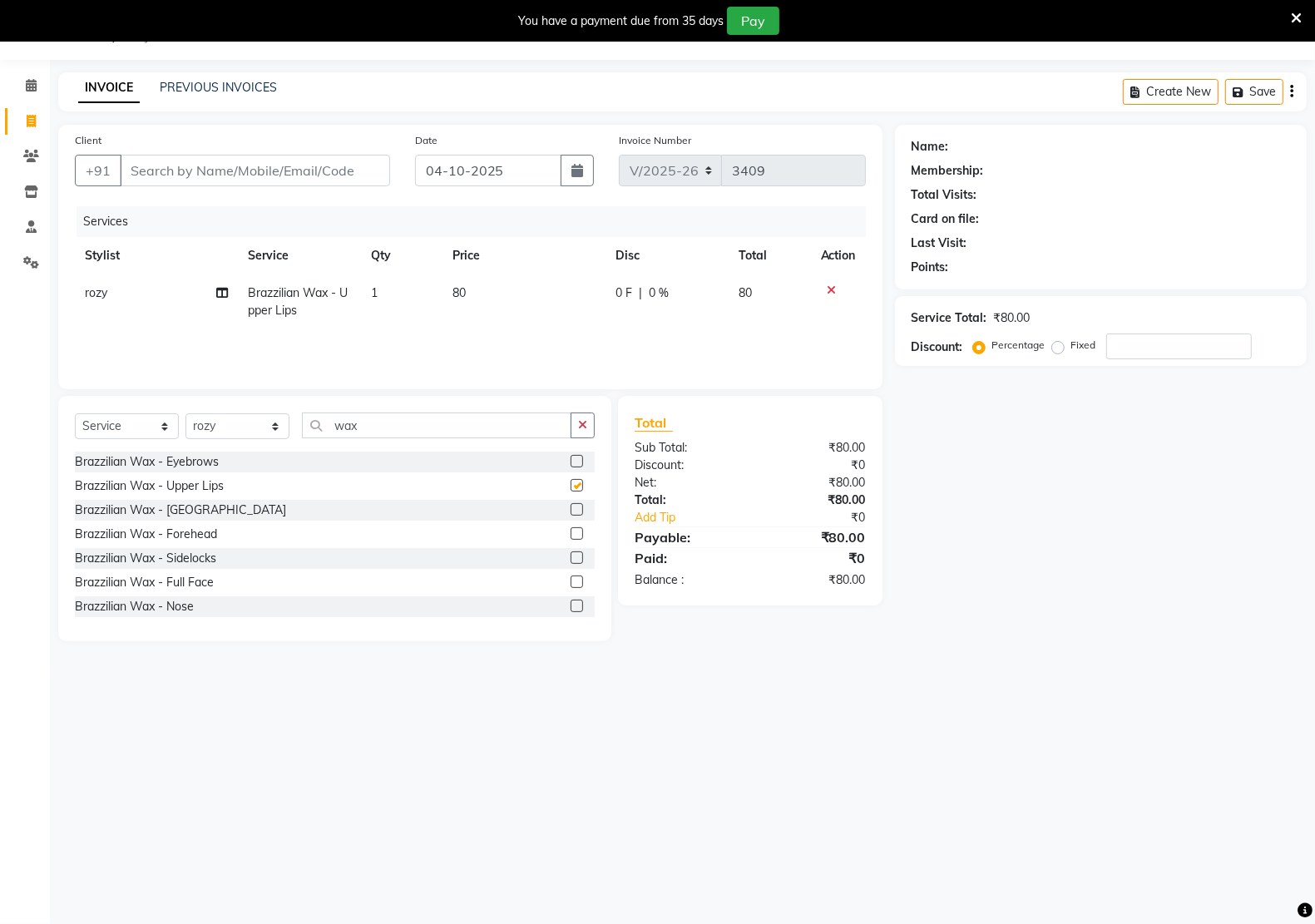
checkbox input "false"
click at [579, 425] on icon "button" at bounding box center [582, 425] width 9 height 12
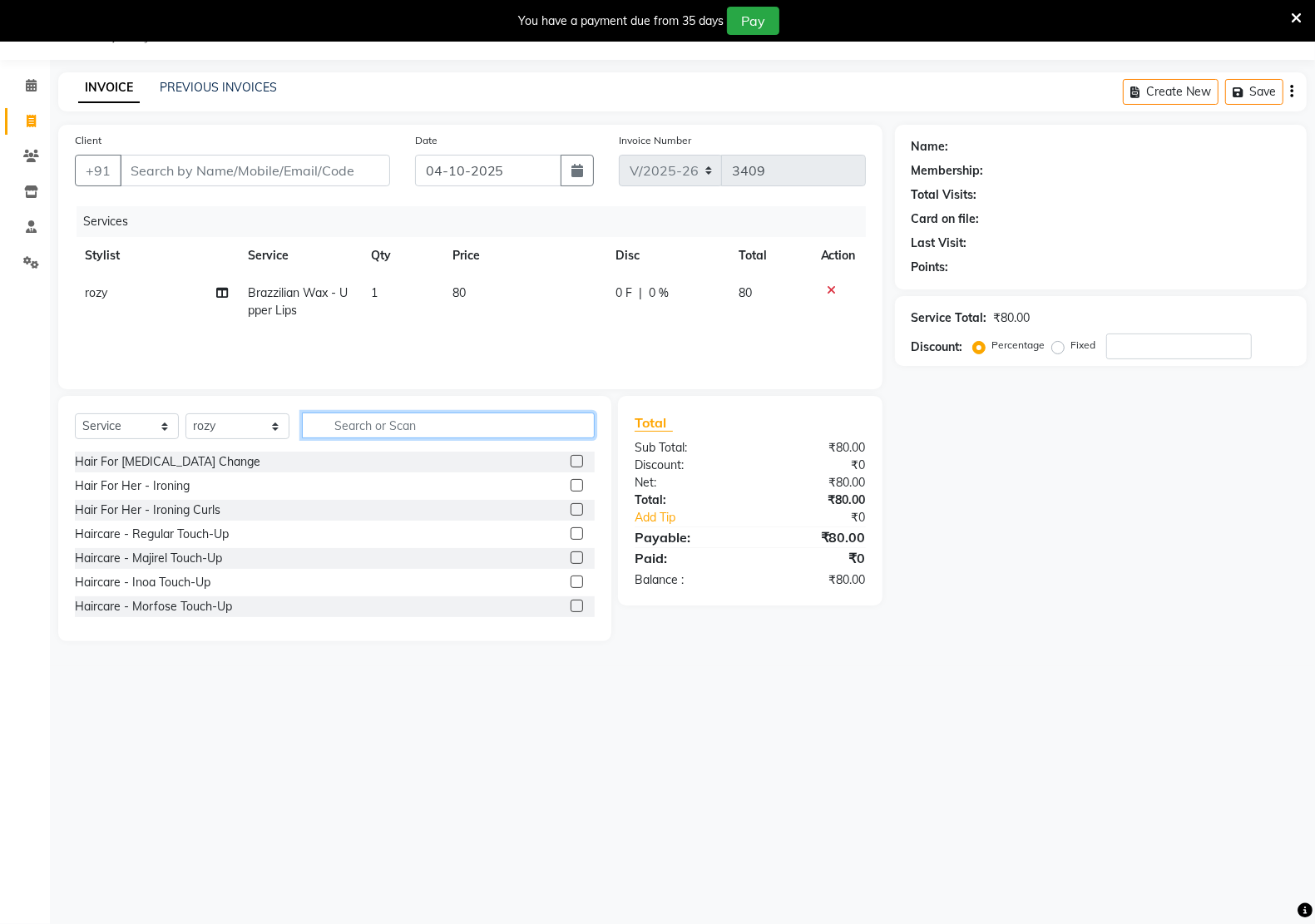
click at [375, 430] on input "text" at bounding box center [448, 425] width 293 height 26
type input "thr"
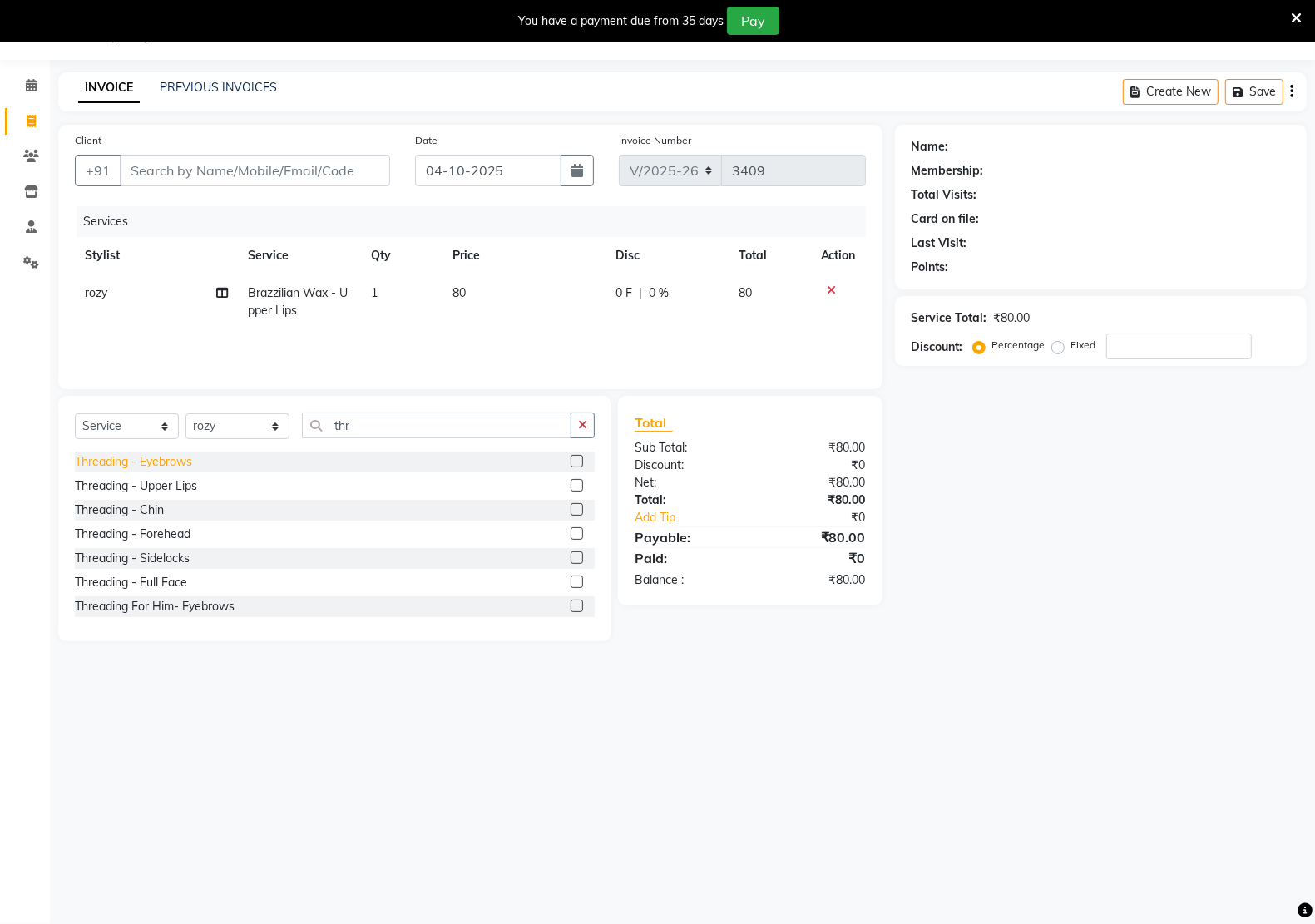
click at [143, 460] on div "Threading - Eyebrows" at bounding box center [133, 462] width 118 height 17
checkbox input "false"
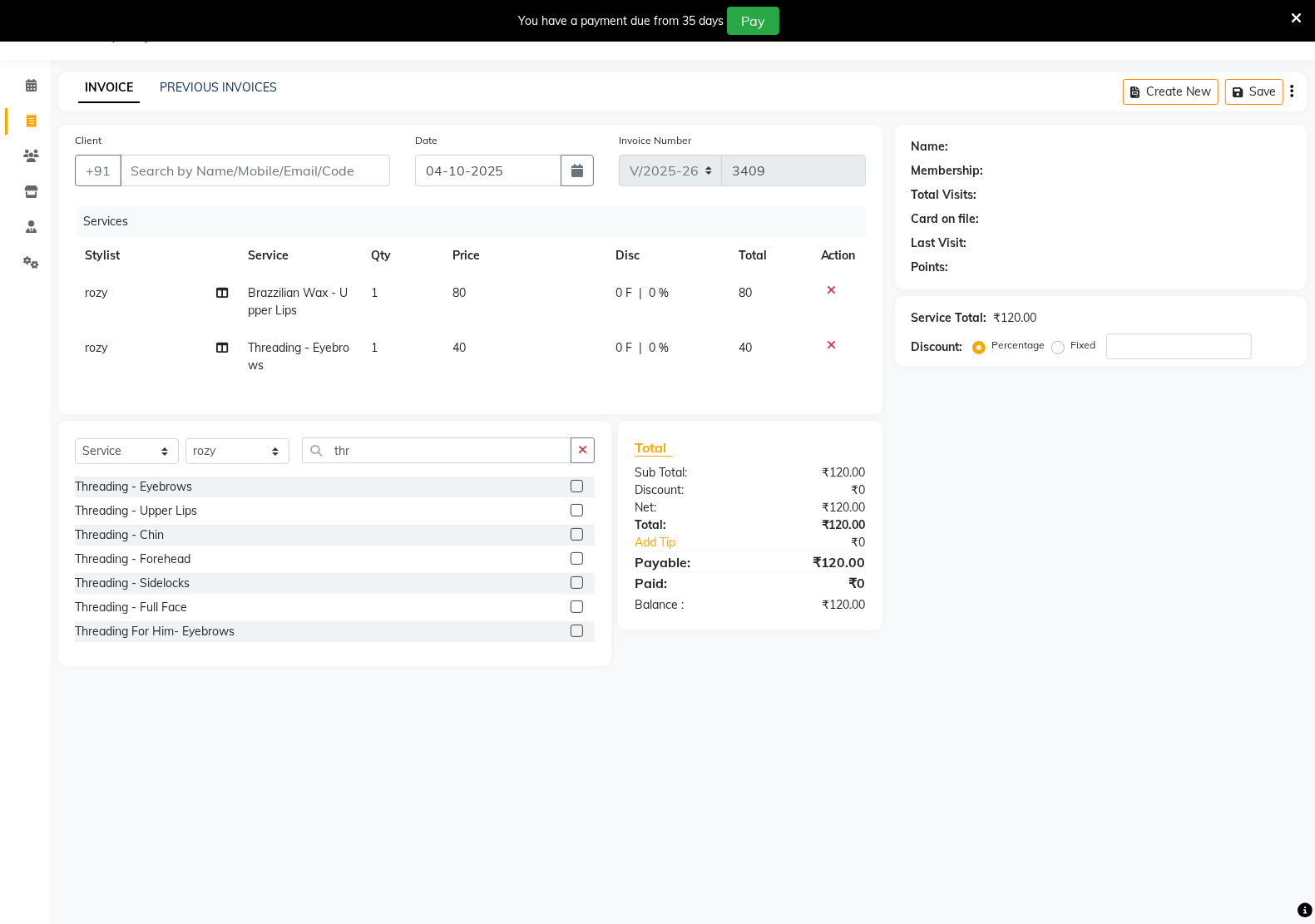
click at [92, 141] on label "Client" at bounding box center [87, 140] width 26 height 15
click at [120, 154] on input "Client" at bounding box center [255, 170] width 270 height 32
click at [193, 172] on input "Client" at bounding box center [255, 170] width 270 height 32
type input "s"
type input "0"
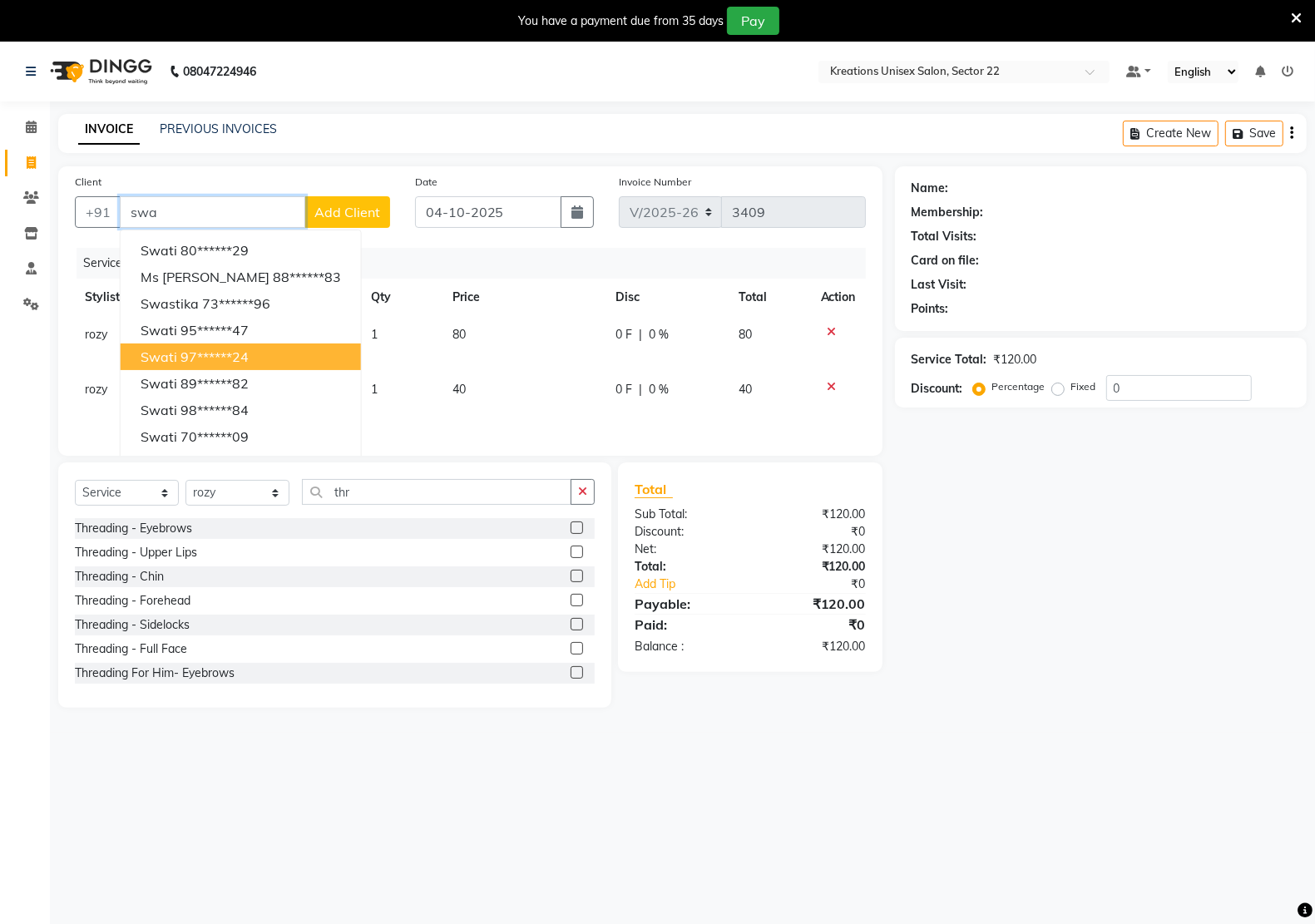
click at [199, 352] on ngb-highlight "97******24" at bounding box center [215, 356] width 68 height 17
type input "97******24"
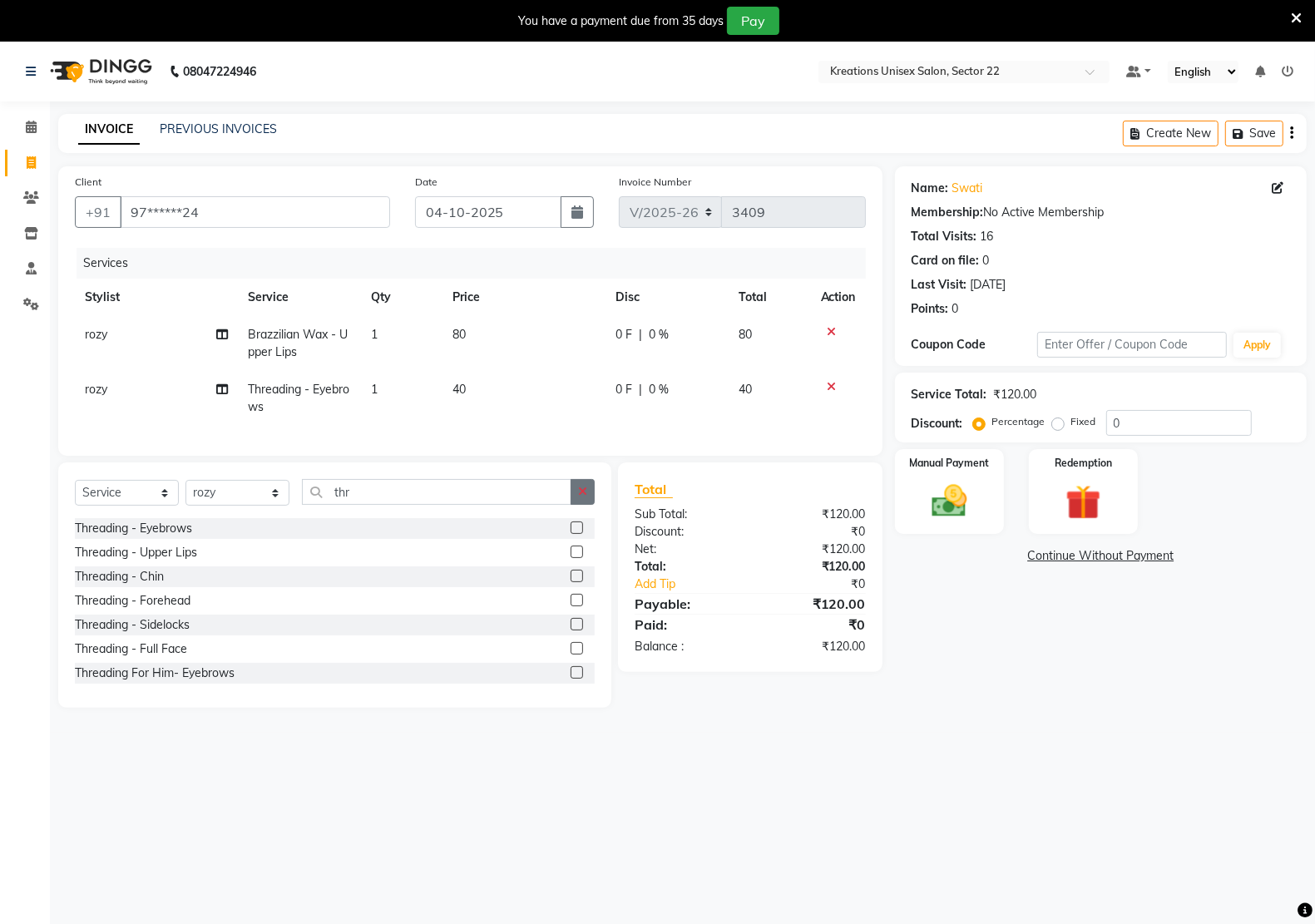
drag, startPoint x: 579, startPoint y: 503, endPoint x: 545, endPoint y: 497, distance: 34.5
click at [582, 498] on button "button" at bounding box center [582, 492] width 24 height 26
click at [326, 504] on input "text" at bounding box center [448, 492] width 293 height 26
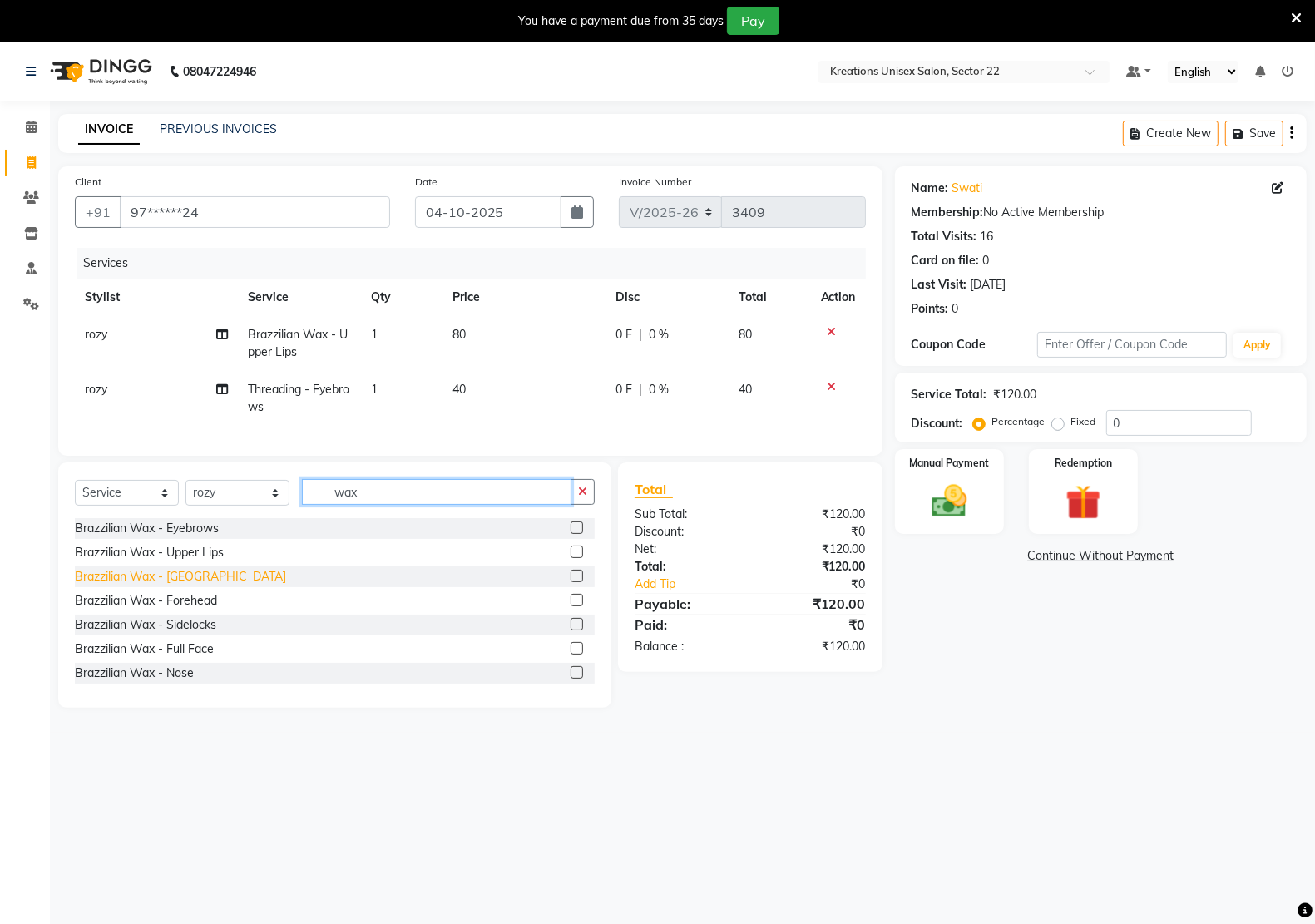
type input "wax"
click at [173, 585] on div "Brazzilian Wax - [GEOGRAPHIC_DATA]" at bounding box center [180, 576] width 211 height 17
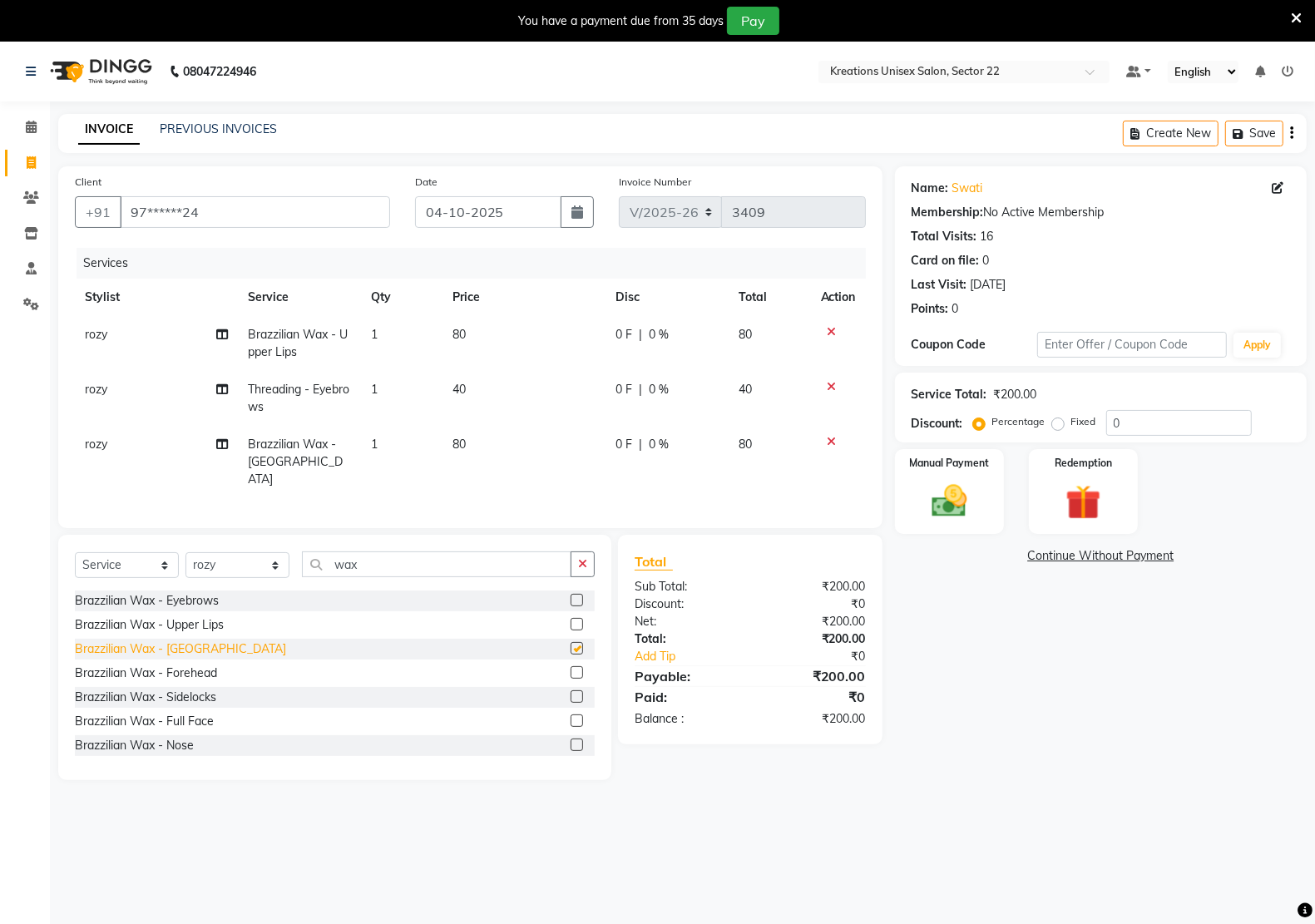
checkbox input "false"
click at [944, 508] on img at bounding box center [949, 500] width 59 height 42
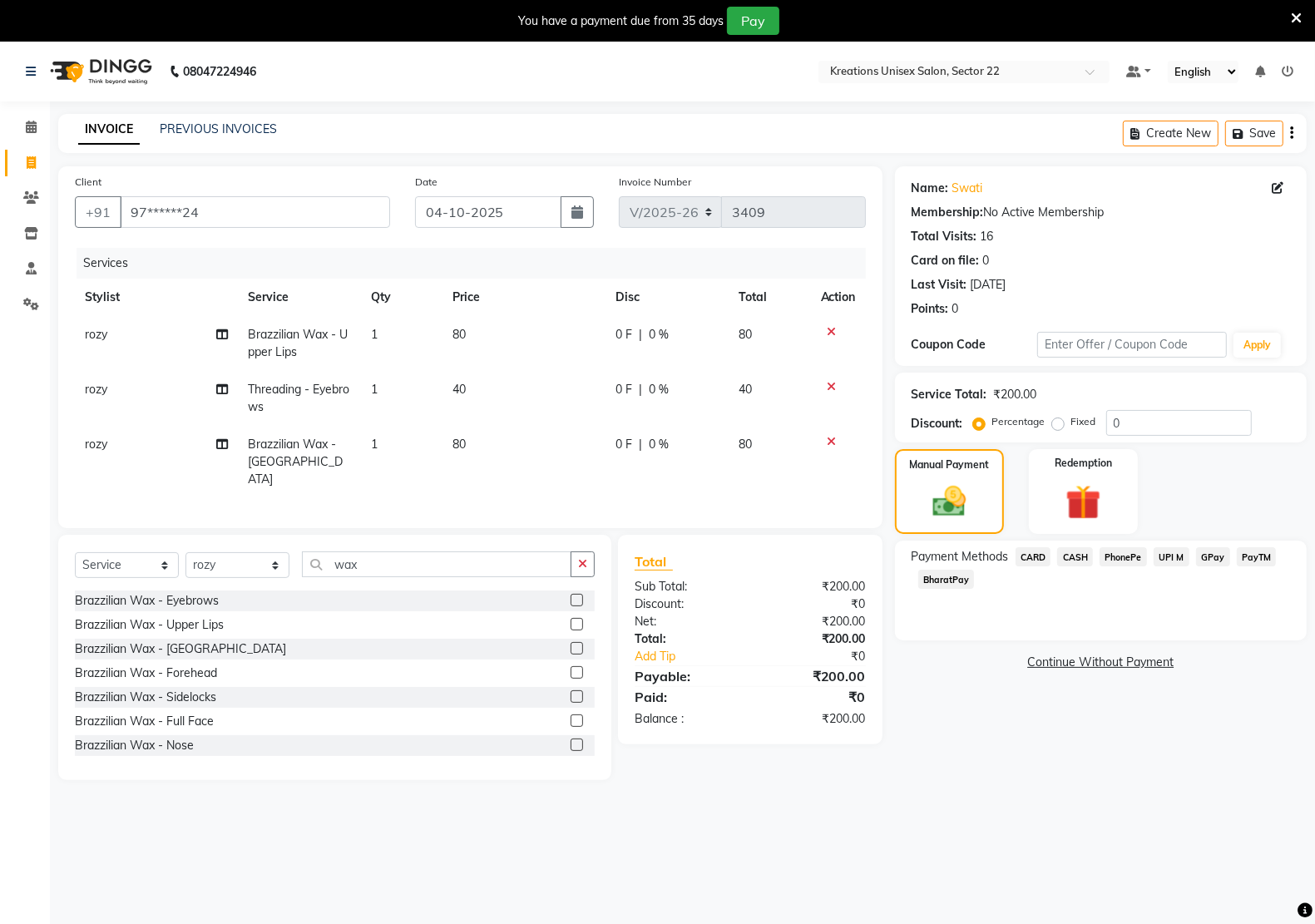
click at [1079, 555] on span "CASH" at bounding box center [1074, 557] width 36 height 19
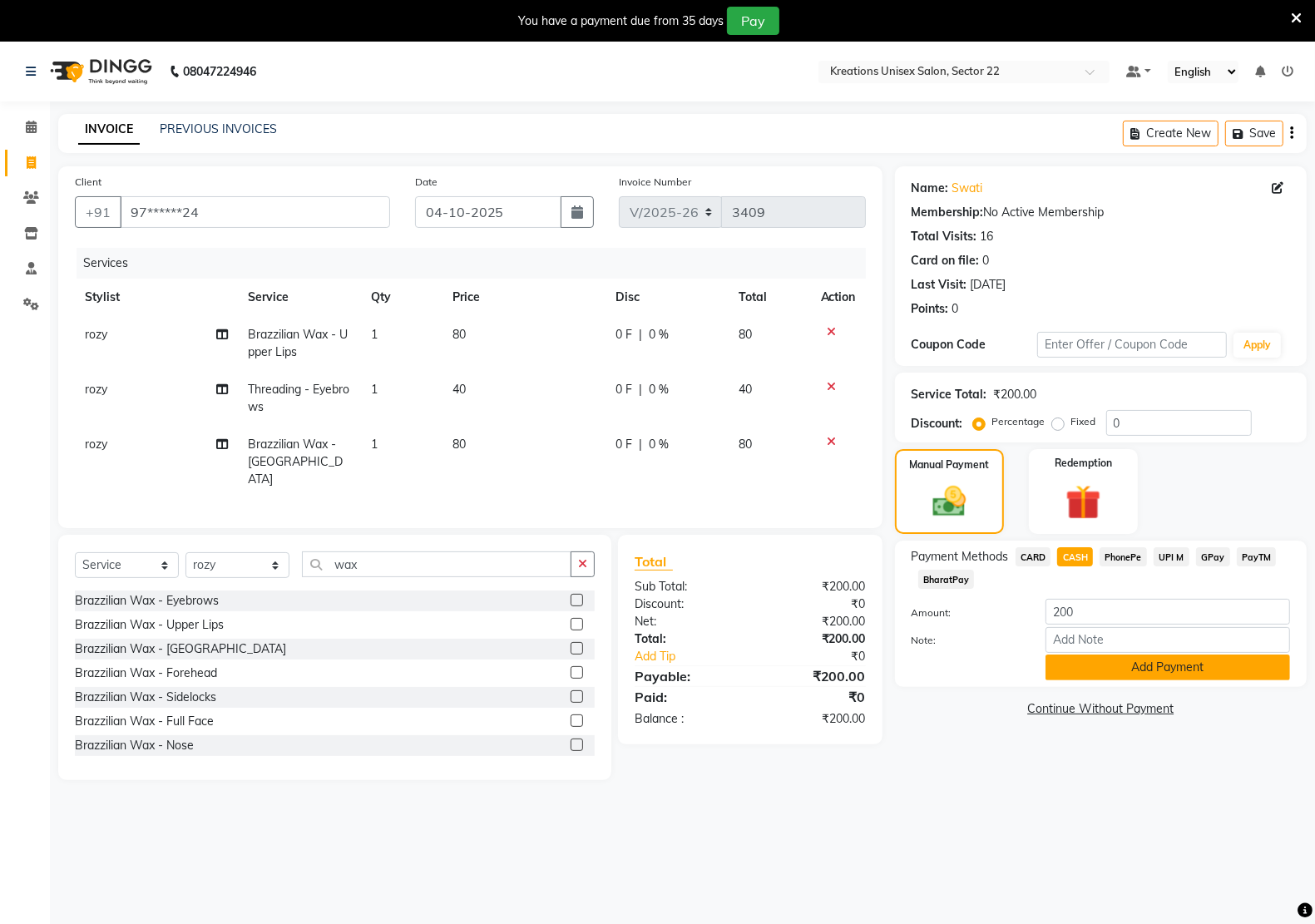
click at [1155, 666] on button "Add Payment" at bounding box center [1167, 667] width 245 height 26
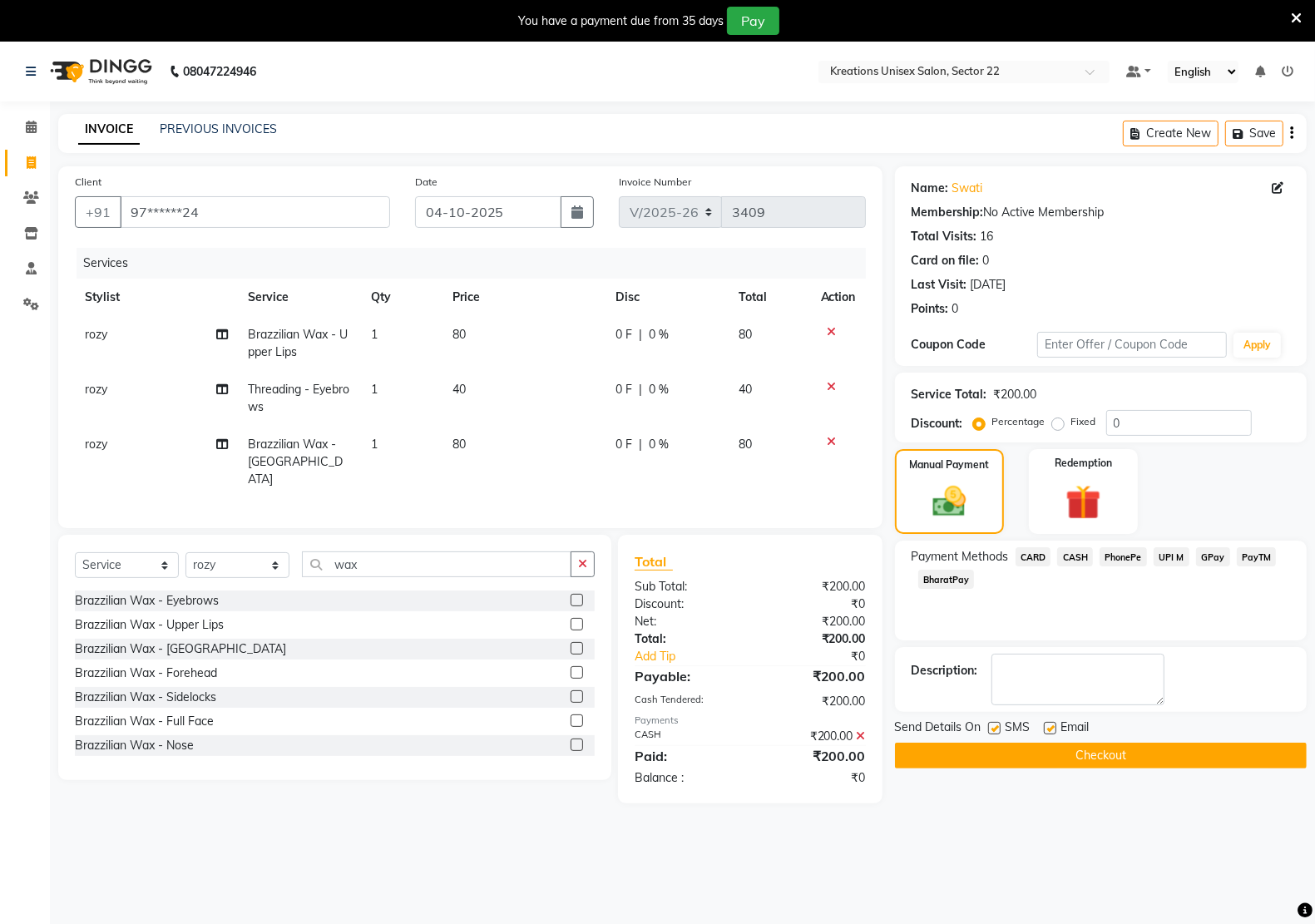
click at [1049, 720] on div "Email" at bounding box center [1073, 728] width 59 height 20
click at [986, 725] on div "Send Details On SMS Email" at bounding box center [1101, 728] width 412 height 20
click at [1053, 733] on label at bounding box center [1050, 728] width 13 height 13
click at [1053, 733] on input "checkbox" at bounding box center [1049, 728] width 11 height 11
checkbox input "false"
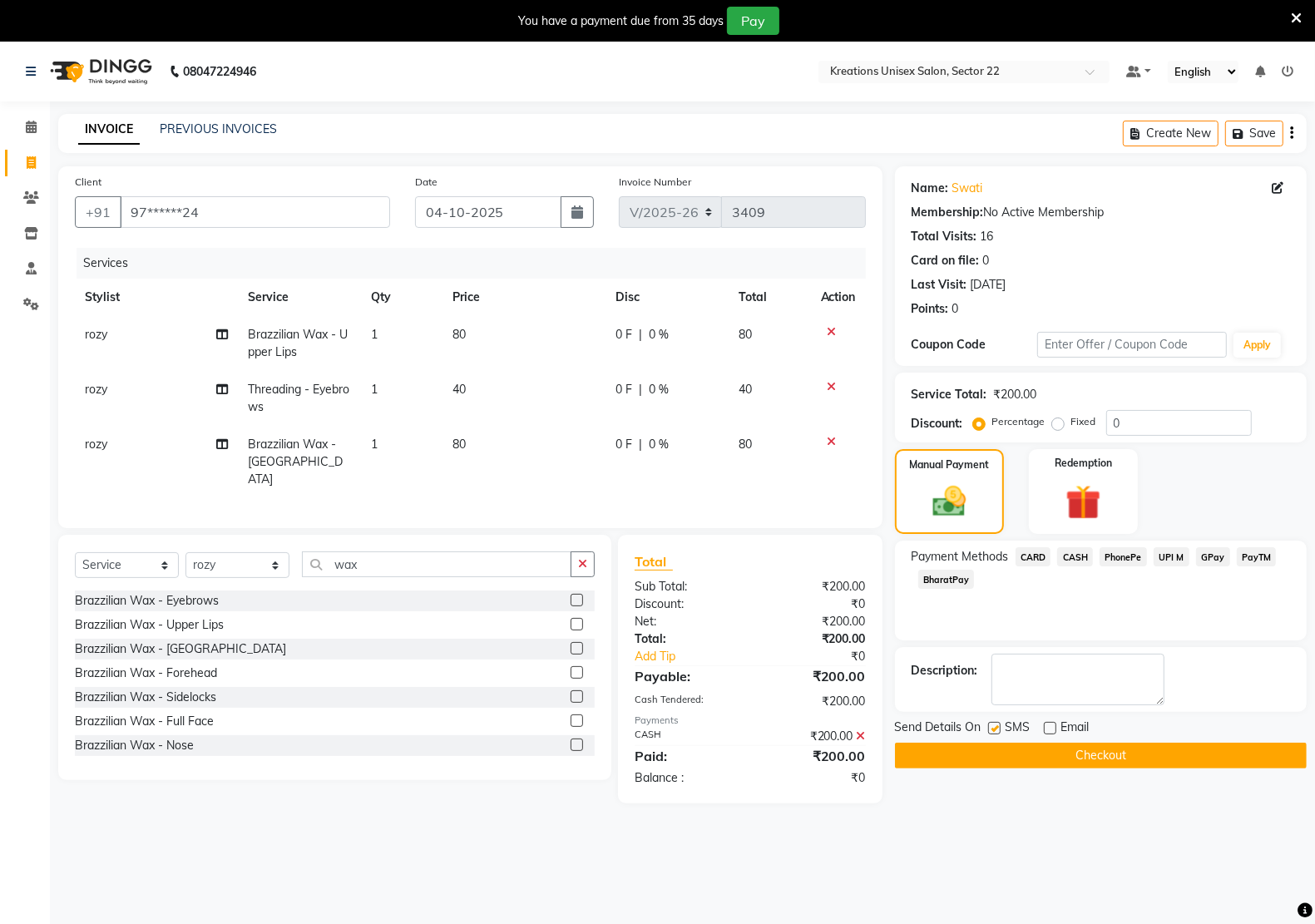
click at [990, 728] on label at bounding box center [993, 728] width 13 height 13
click at [990, 728] on input "checkbox" at bounding box center [992, 728] width 11 height 11
checkbox input "false"
click at [999, 762] on button "Checkout" at bounding box center [1101, 755] width 412 height 26
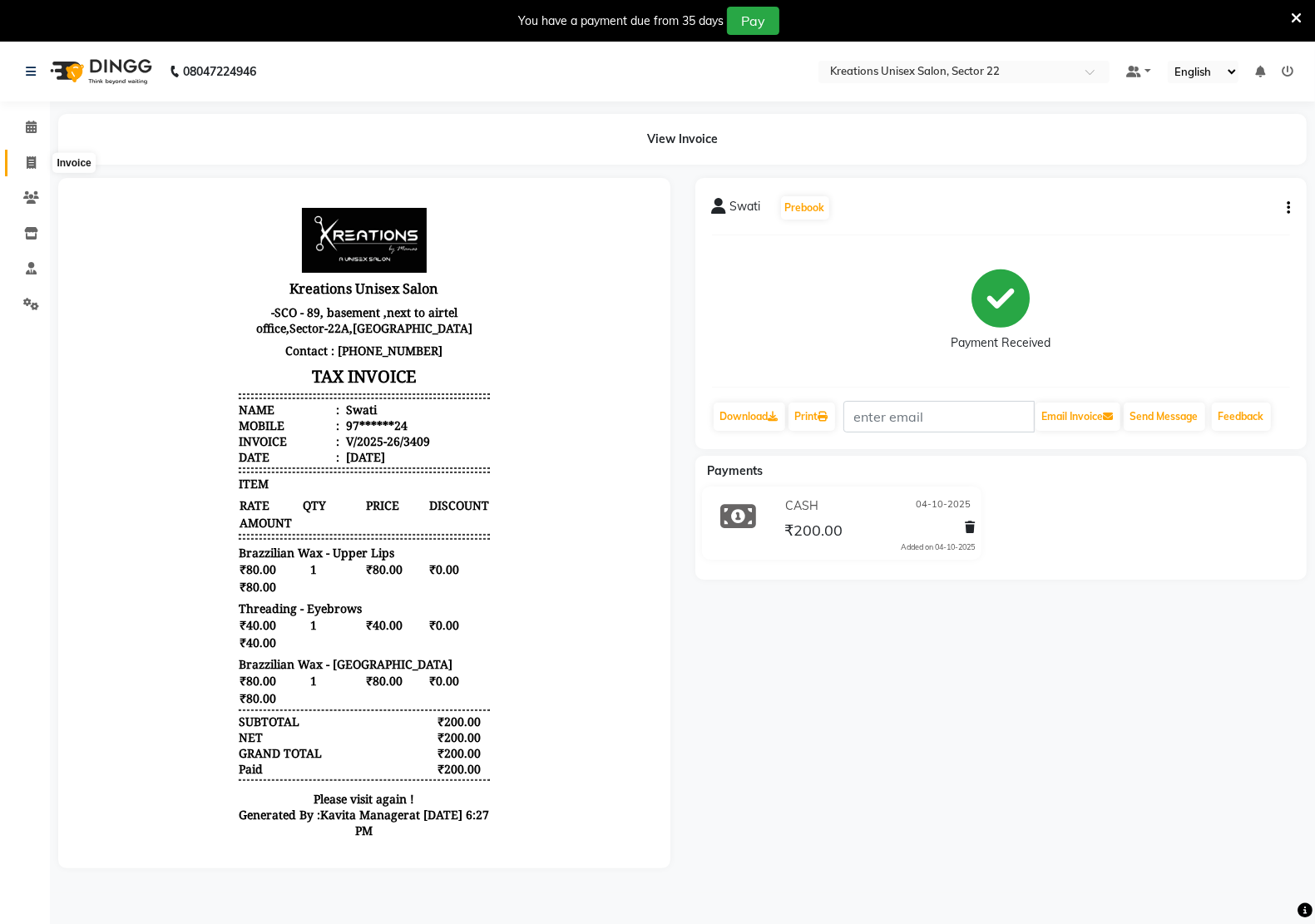
click at [29, 159] on icon at bounding box center [30, 162] width 9 height 13
select select "service"
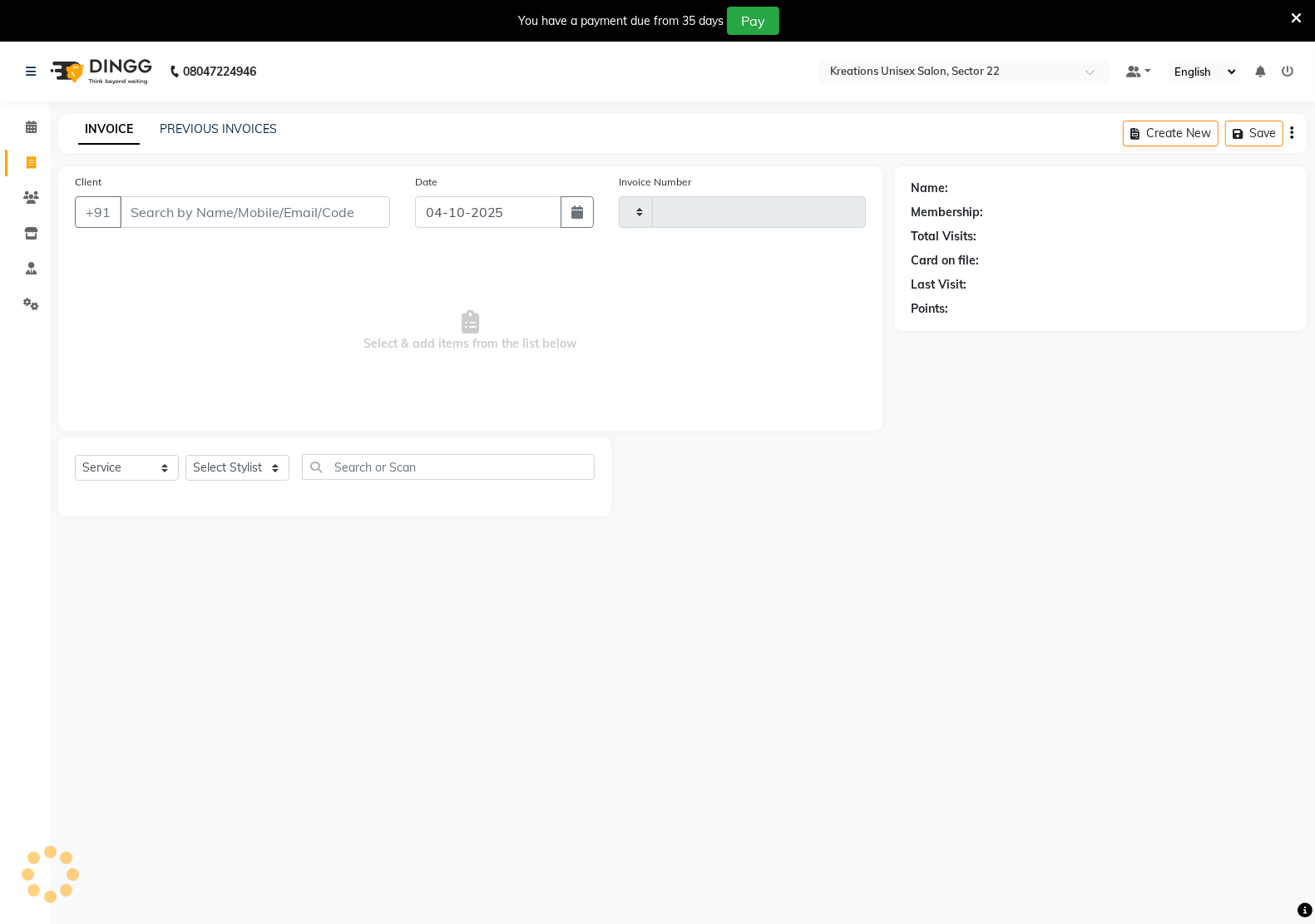
scroll to position [42, 0]
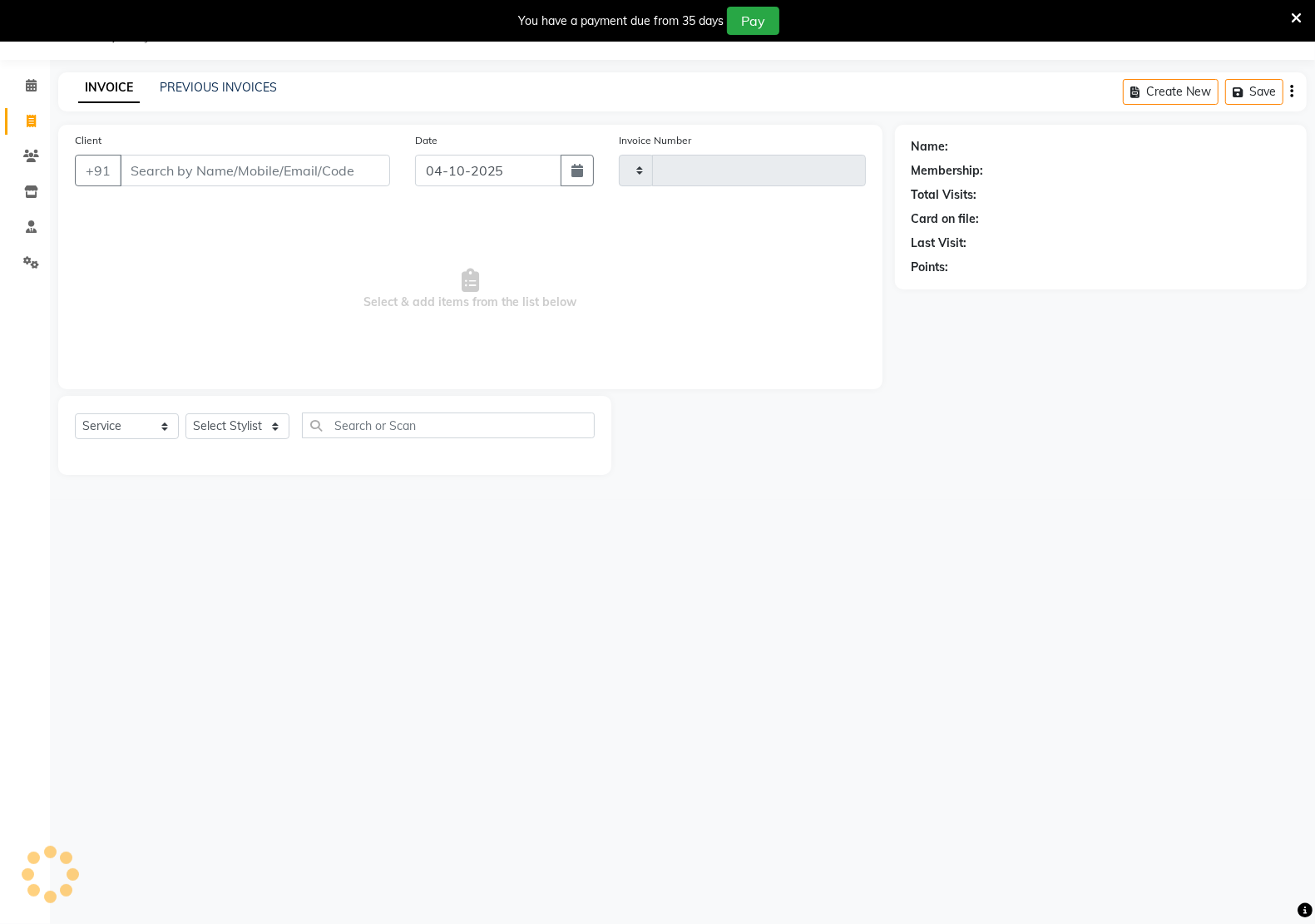
type input "3410"
select select "6170"
drag, startPoint x: 262, startPoint y: 175, endPoint x: 262, endPoint y: 186, distance: 11.0
click at [262, 186] on div "+91" at bounding box center [232, 170] width 315 height 32
click at [262, 413] on select "Select Stylist [PERSON_NAME] Hidayat [PERSON_NAME] Manager [PERSON_NAME] [PERSO…" at bounding box center [237, 426] width 104 height 26
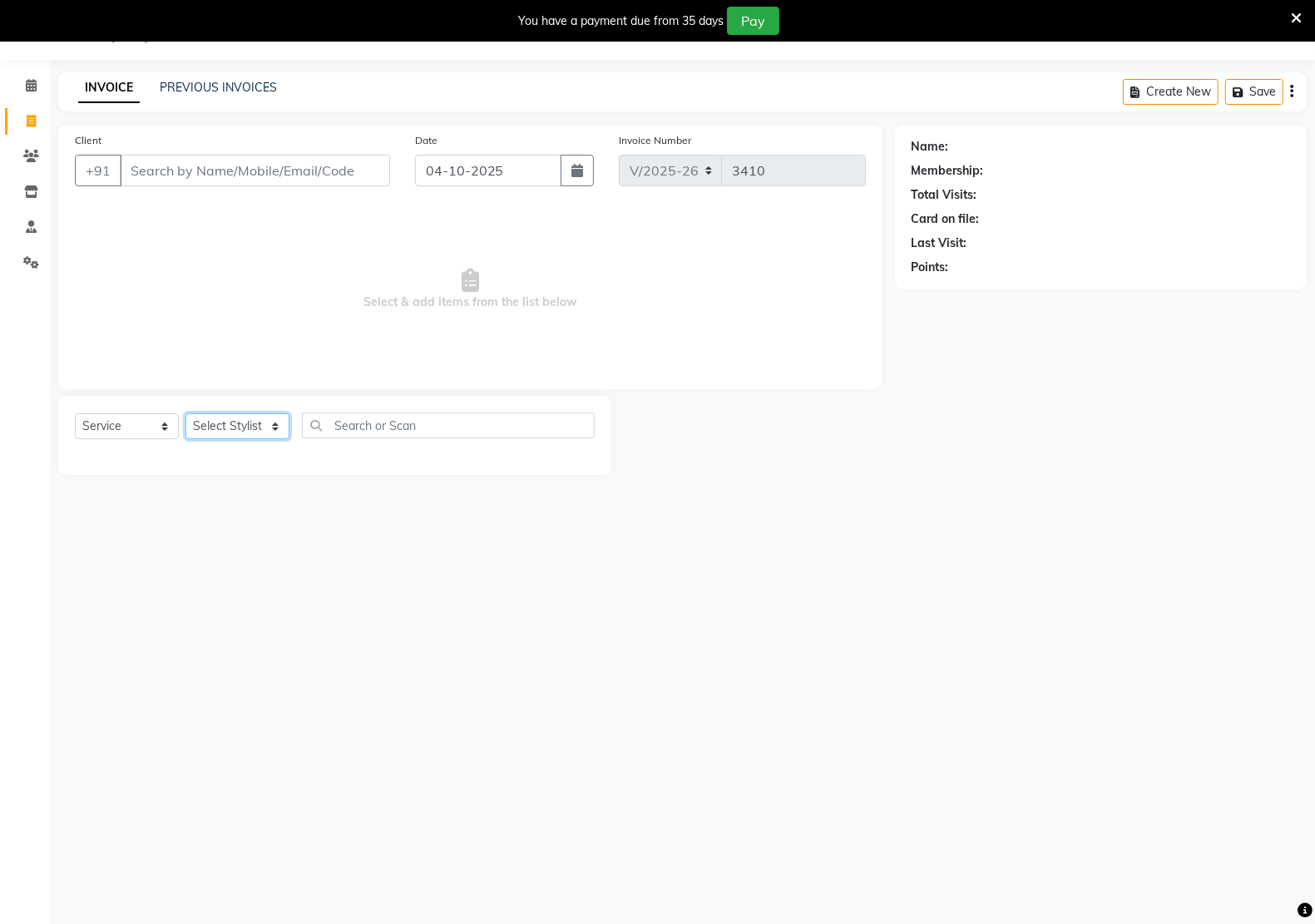
select select "87945"
click at [186, 413] on select "Select Stylist [PERSON_NAME] Hidayat [PERSON_NAME] Manager [PERSON_NAME] [PERSO…" at bounding box center [237, 426] width 104 height 26
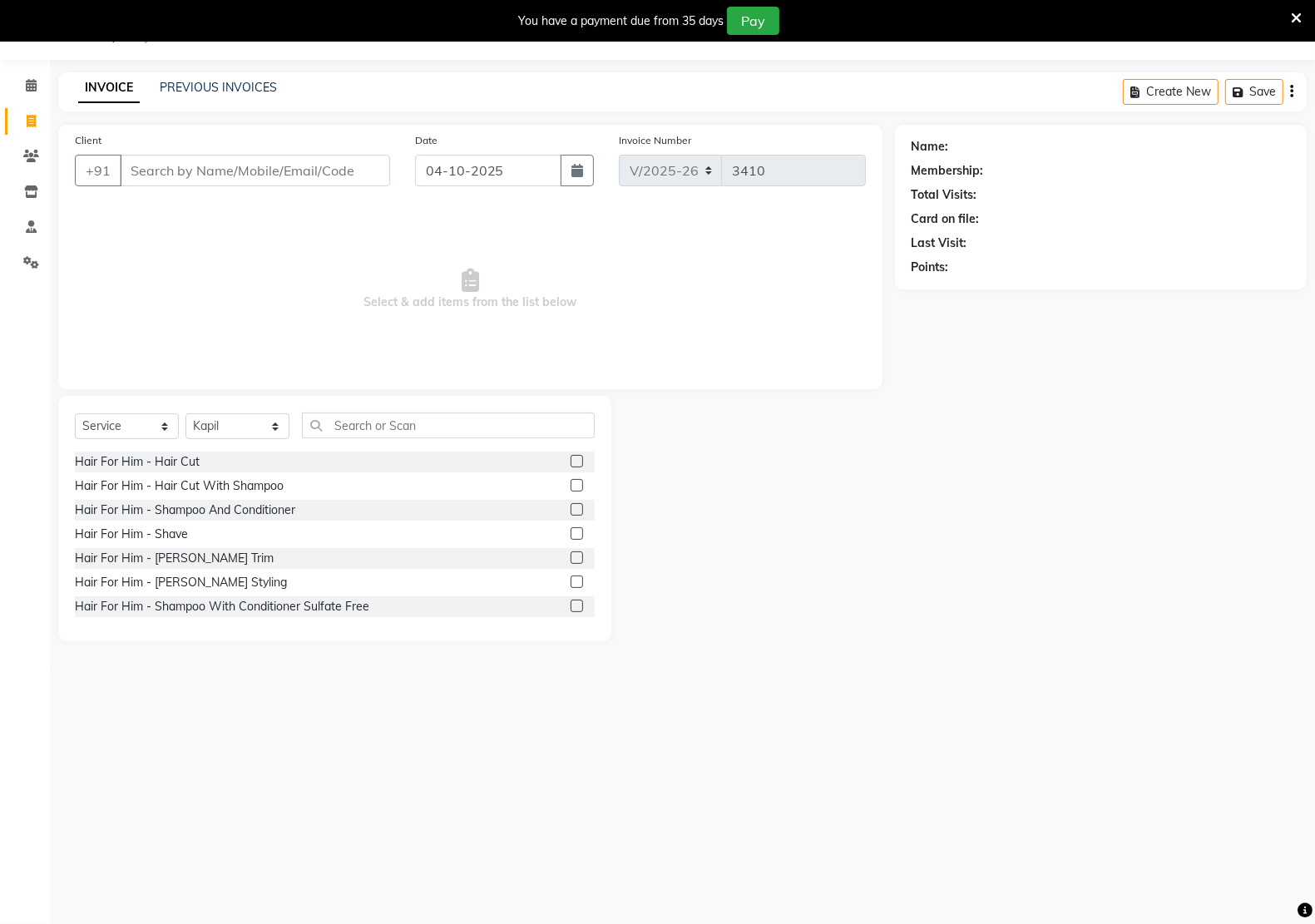
click at [251, 186] on div "+91" at bounding box center [232, 170] width 315 height 32
click at [248, 173] on input "Client" at bounding box center [255, 170] width 270 height 32
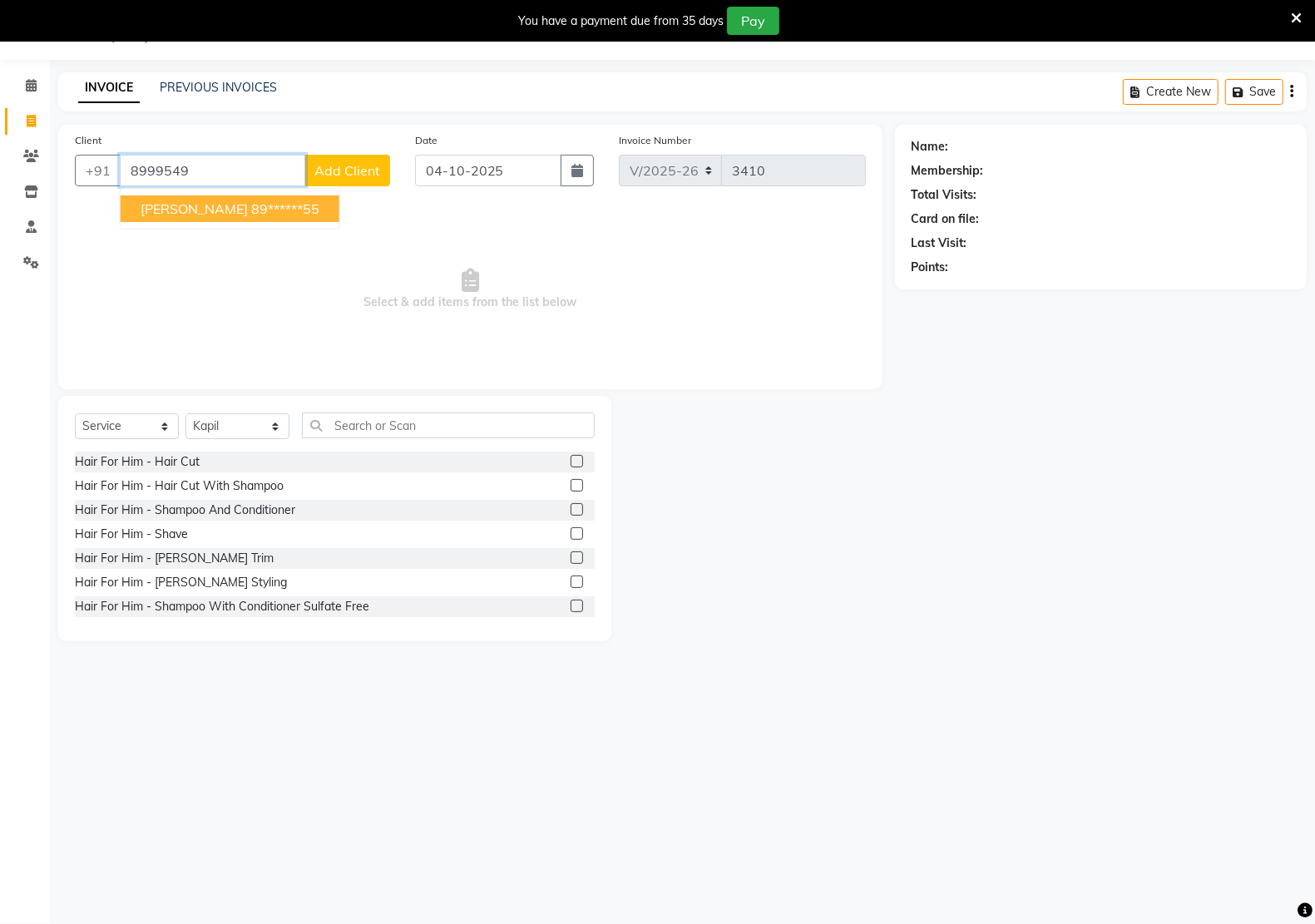
click at [191, 205] on span "[PERSON_NAME]" at bounding box center [194, 208] width 107 height 17
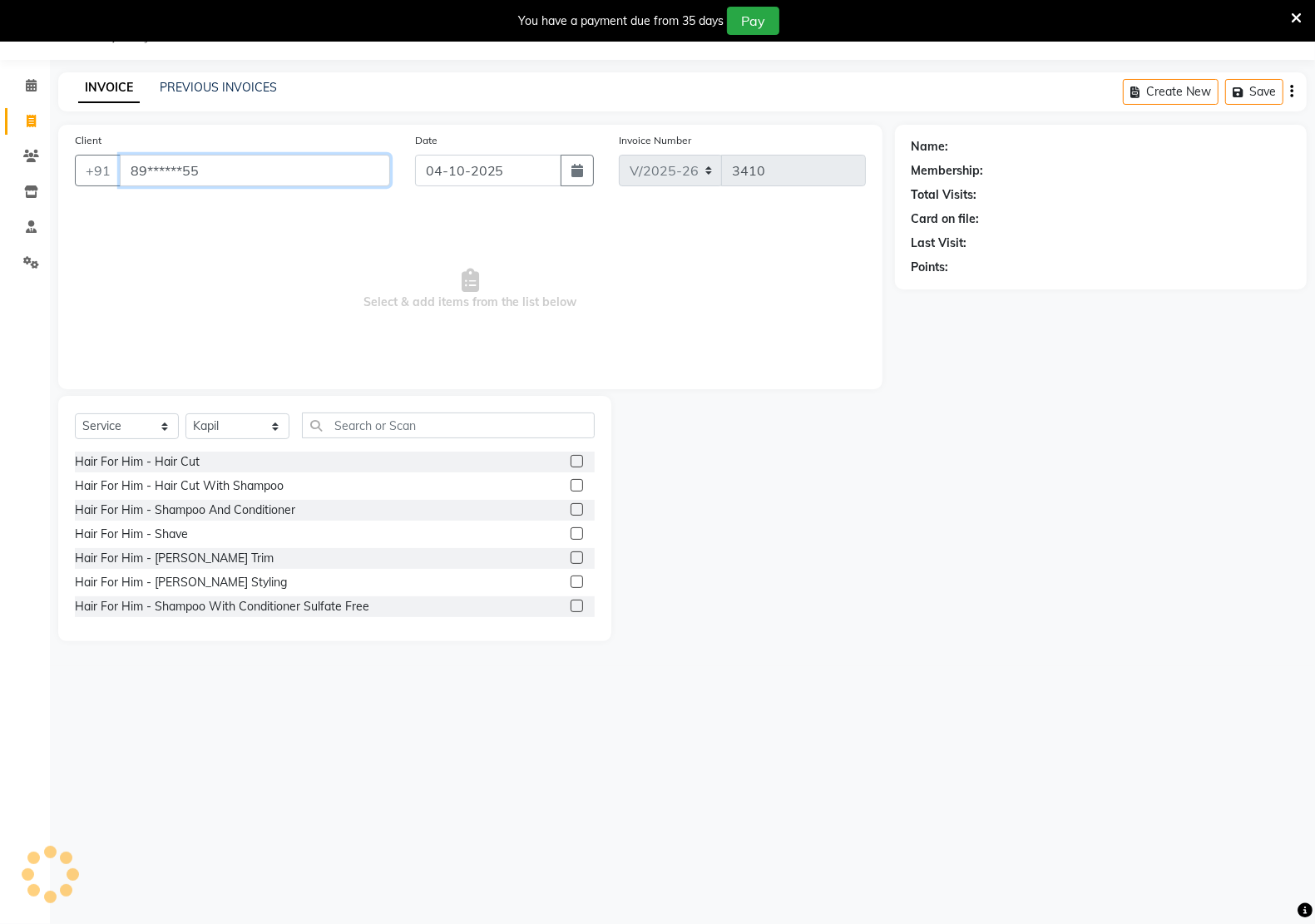
type input "89******55"
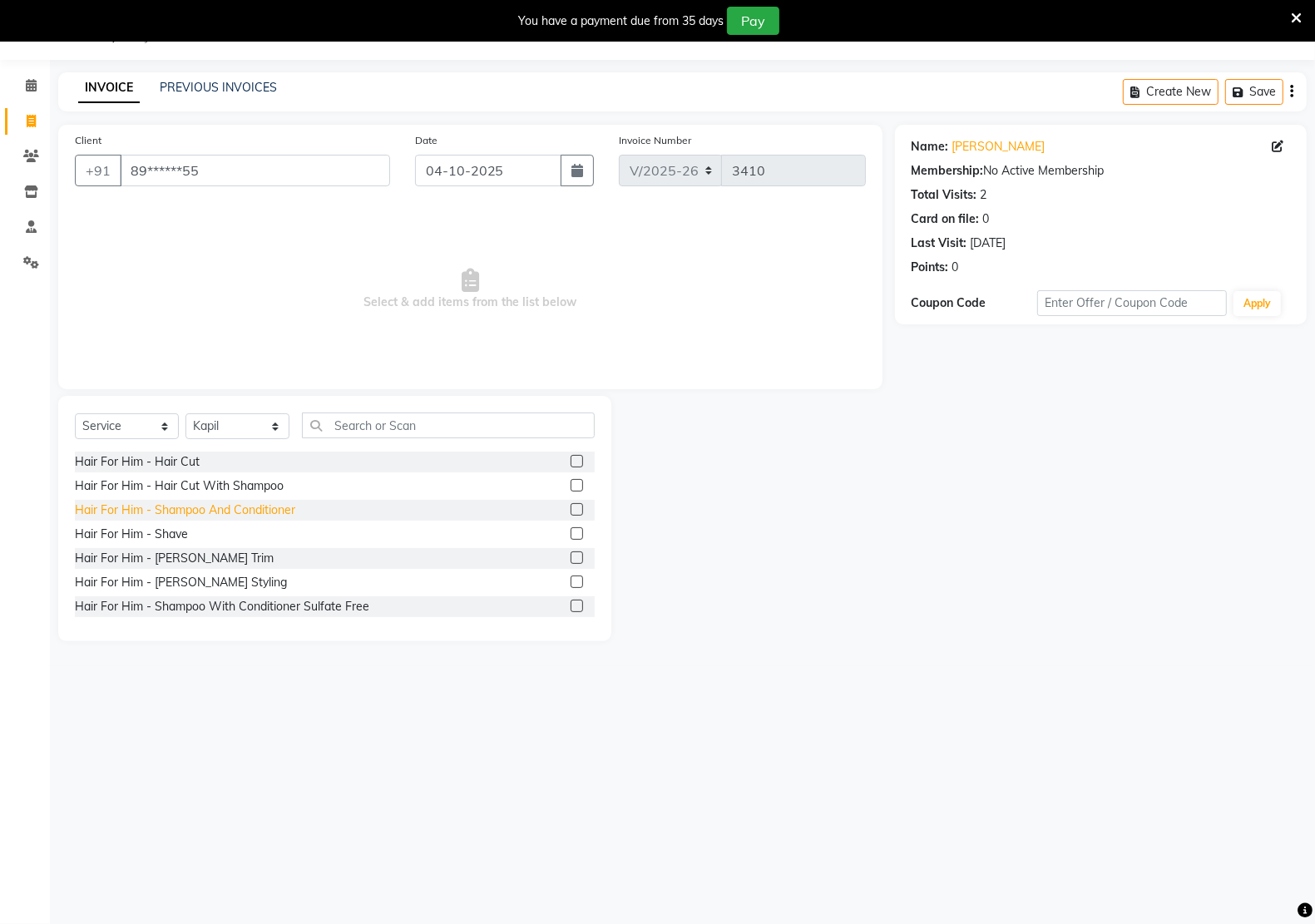
drag, startPoint x: 164, startPoint y: 562, endPoint x: 255, endPoint y: 512, distance: 103.8
click at [164, 559] on div "Hair For Him - [PERSON_NAME] Trim" at bounding box center [174, 559] width 198 height 17
checkbox input "false"
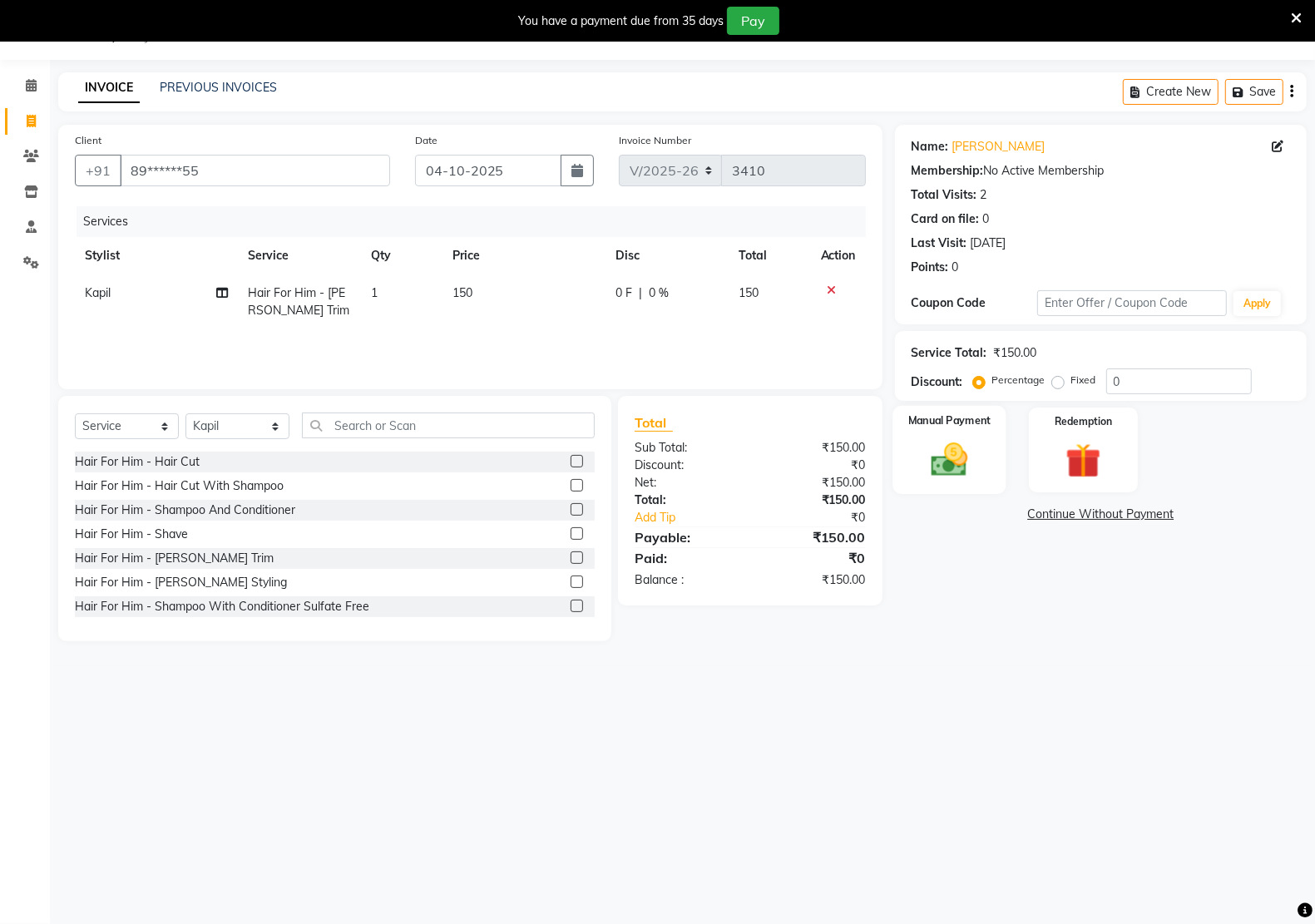
click at [949, 466] on img at bounding box center [949, 459] width 59 height 42
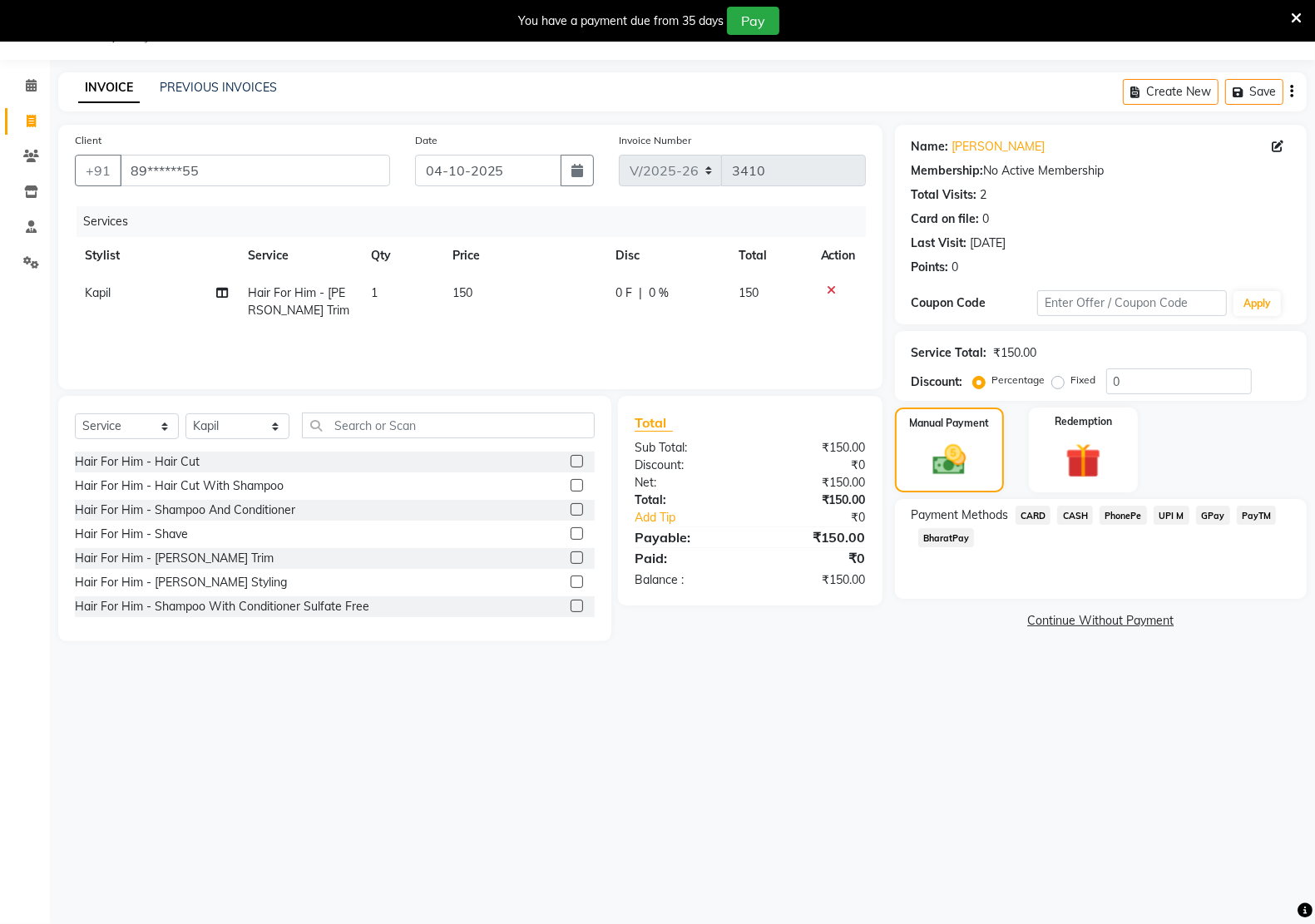
click at [1250, 509] on span "PayTM" at bounding box center [1256, 515] width 40 height 19
click at [1177, 628] on button "Add Payment" at bounding box center [1167, 626] width 245 height 26
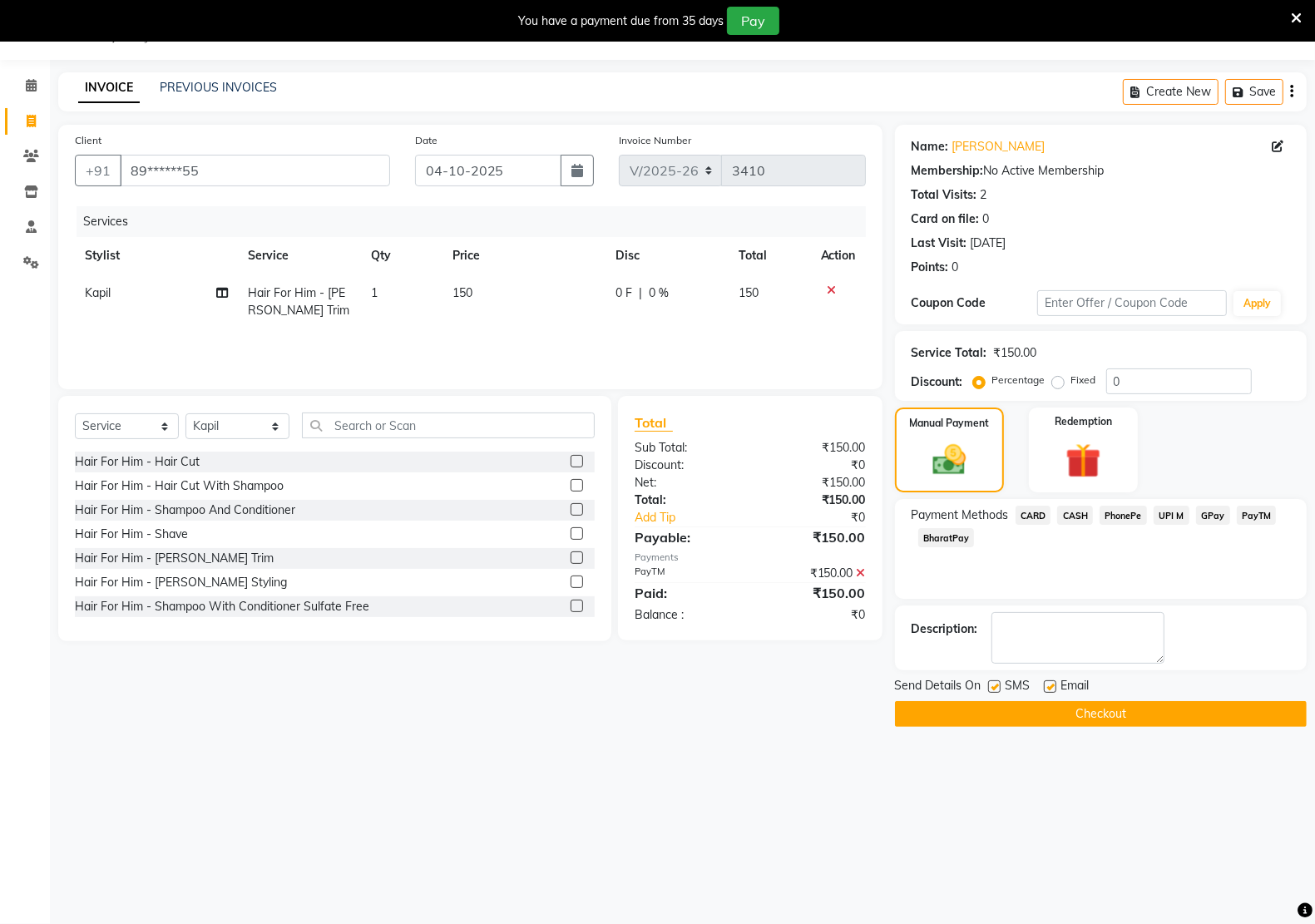
click at [1051, 683] on label at bounding box center [1050, 686] width 13 height 13
click at [1051, 683] on input "checkbox" at bounding box center [1049, 687] width 11 height 11
checkbox input "false"
click at [993, 688] on label at bounding box center [993, 686] width 13 height 13
click at [993, 688] on input "checkbox" at bounding box center [992, 687] width 11 height 11
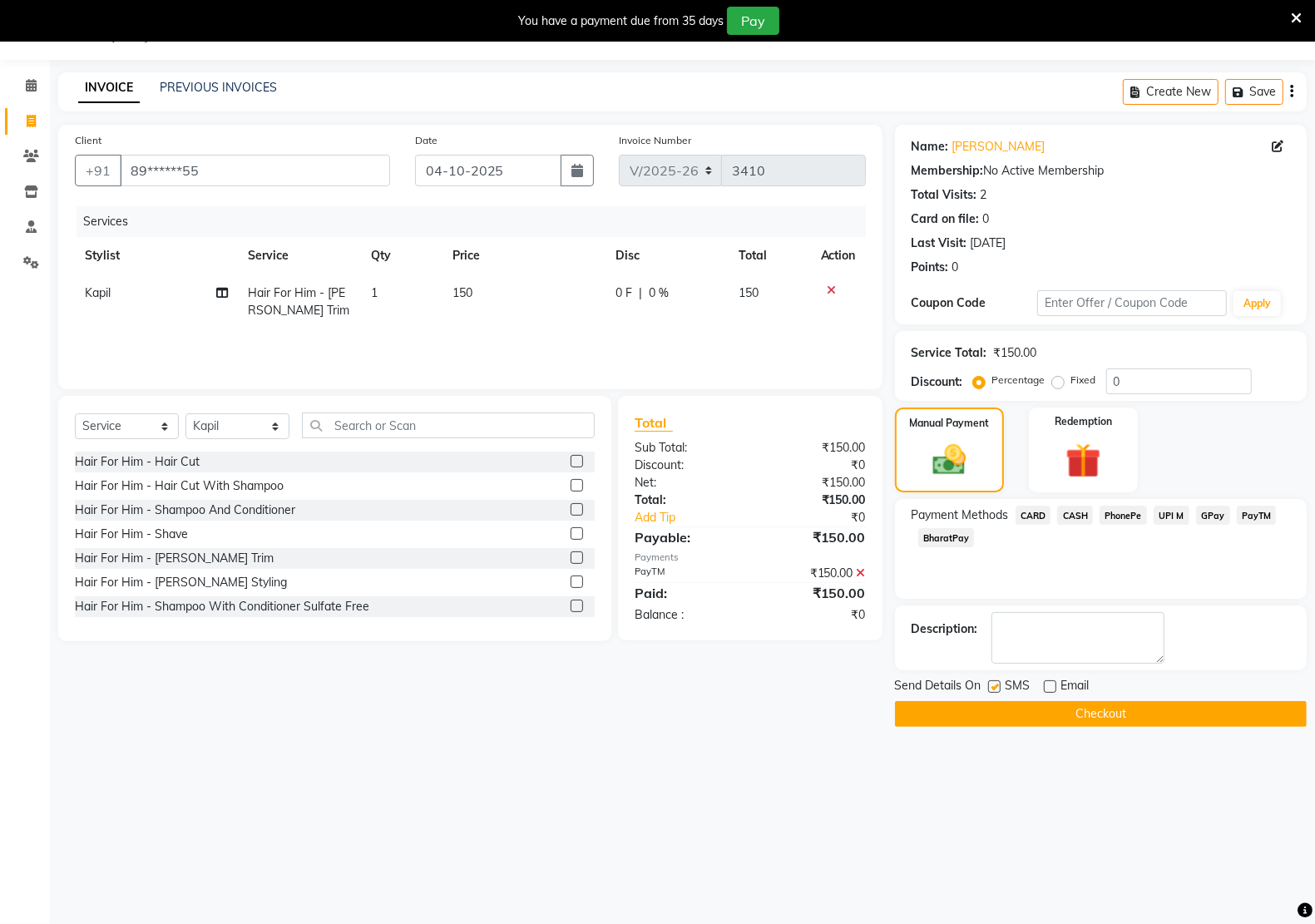
checkbox input "false"
click at [1090, 726] on button "Checkout" at bounding box center [1101, 713] width 412 height 26
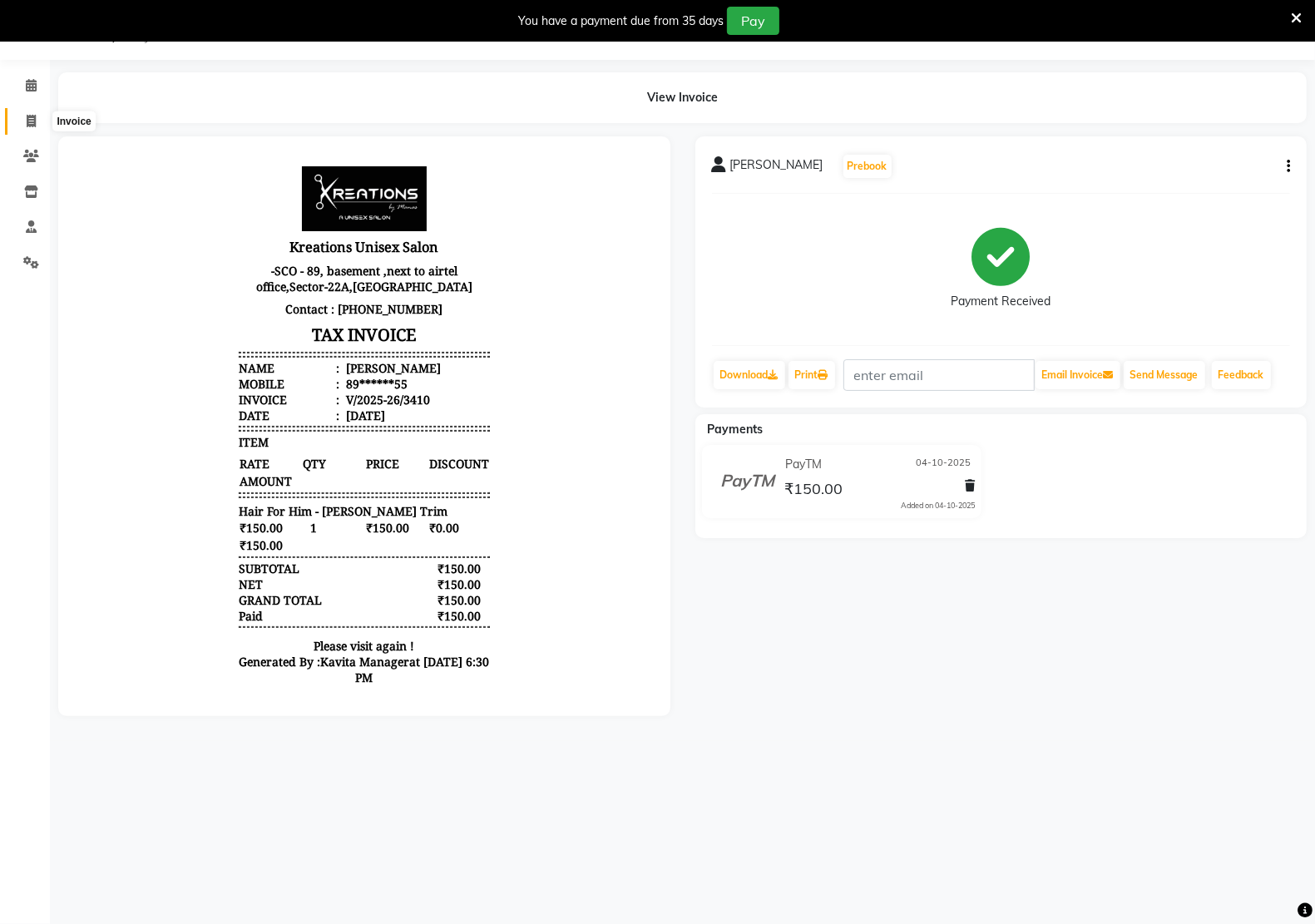
click at [26, 118] on icon at bounding box center [30, 120] width 9 height 13
select select "service"
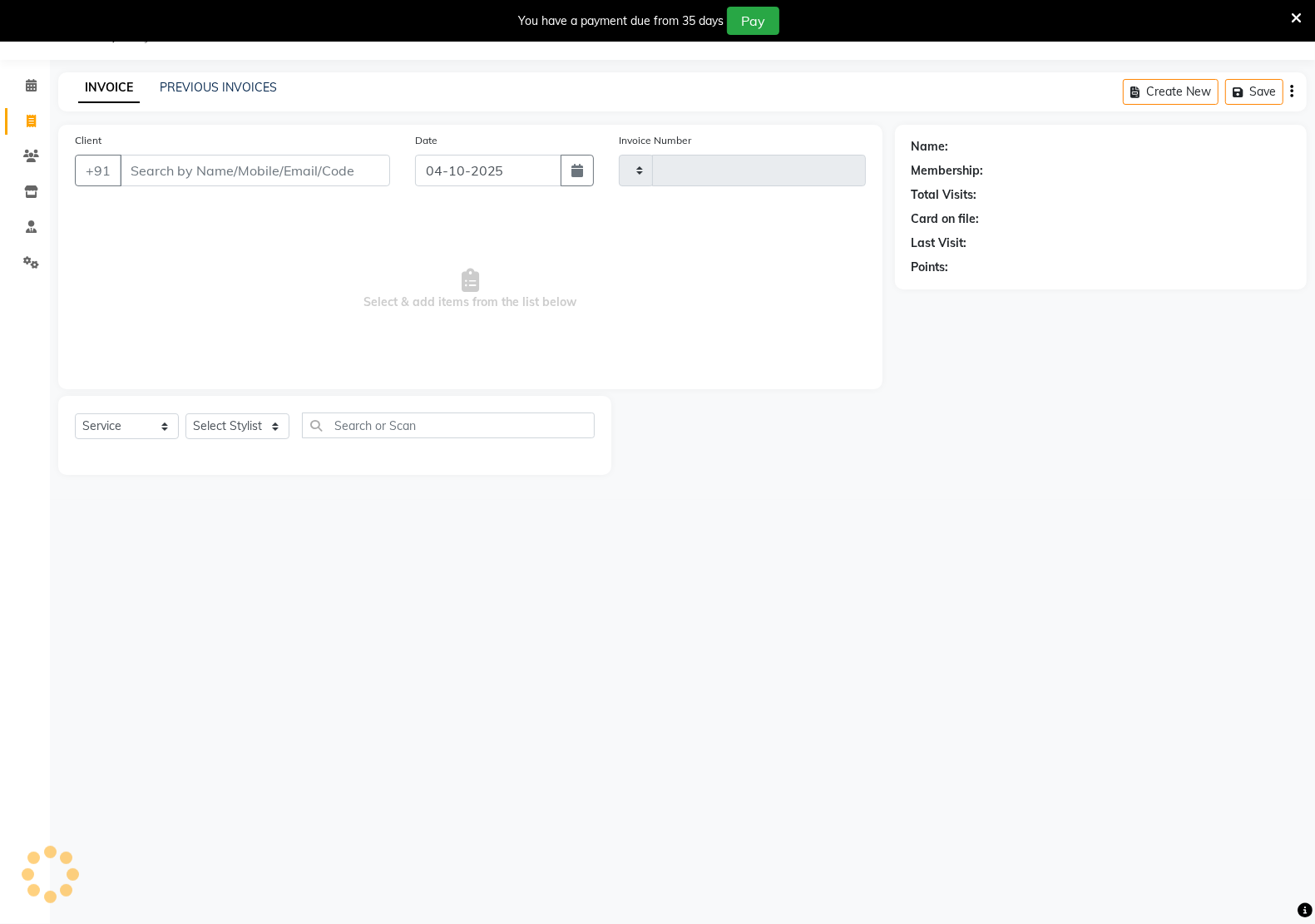
type input "3411"
select select "6170"
drag, startPoint x: 231, startPoint y: 176, endPoint x: 246, endPoint y: 179, distance: 15.3
click at [234, 176] on input "Client" at bounding box center [255, 170] width 270 height 32
click at [870, 537] on div "08047224946 Select Location × Kreations Unisex Salon, Sector 22 Default Panel M…" at bounding box center [657, 462] width 1315 height 924
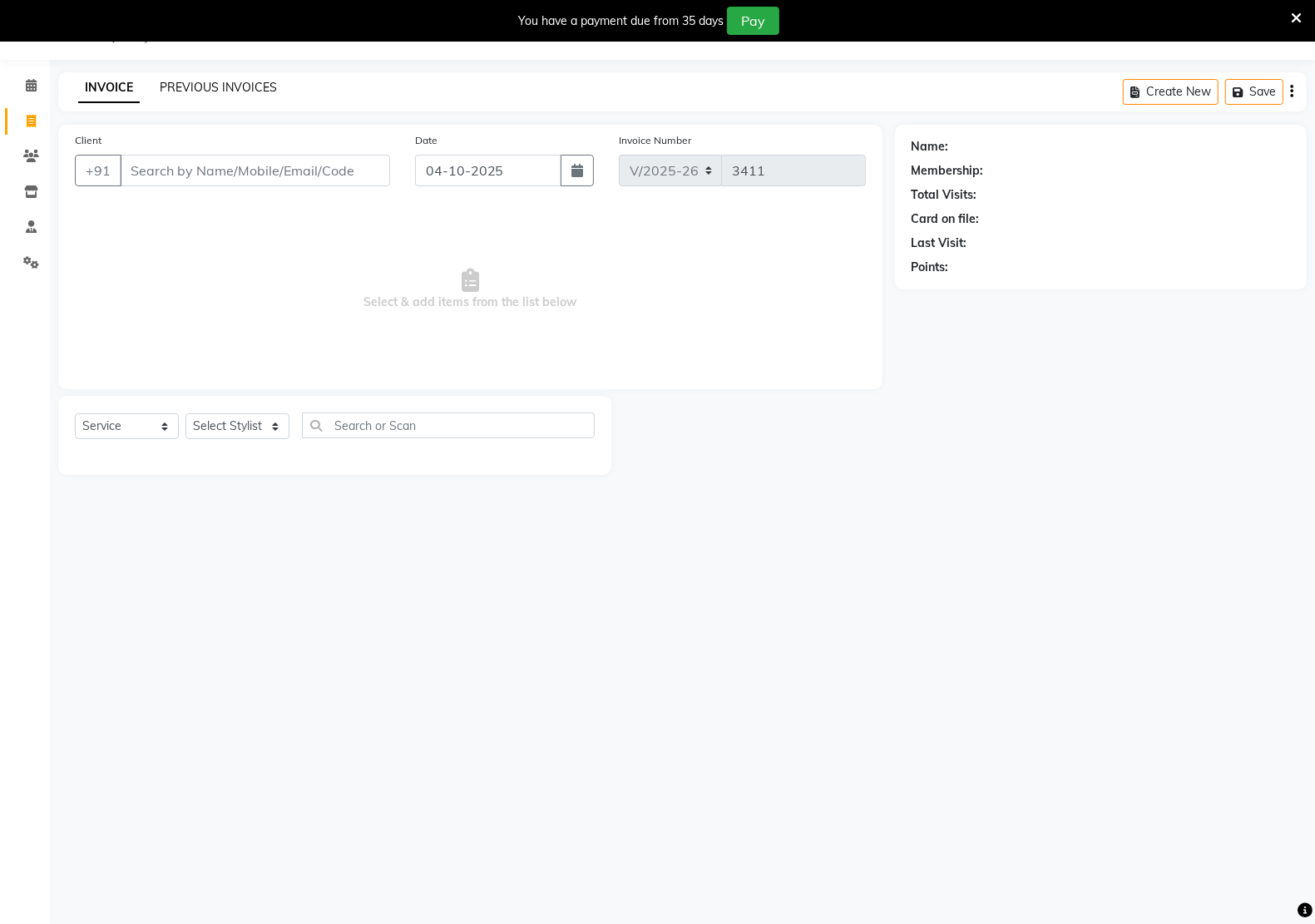
click at [202, 88] on link "PREVIOUS INVOICES" at bounding box center [218, 86] width 118 height 15
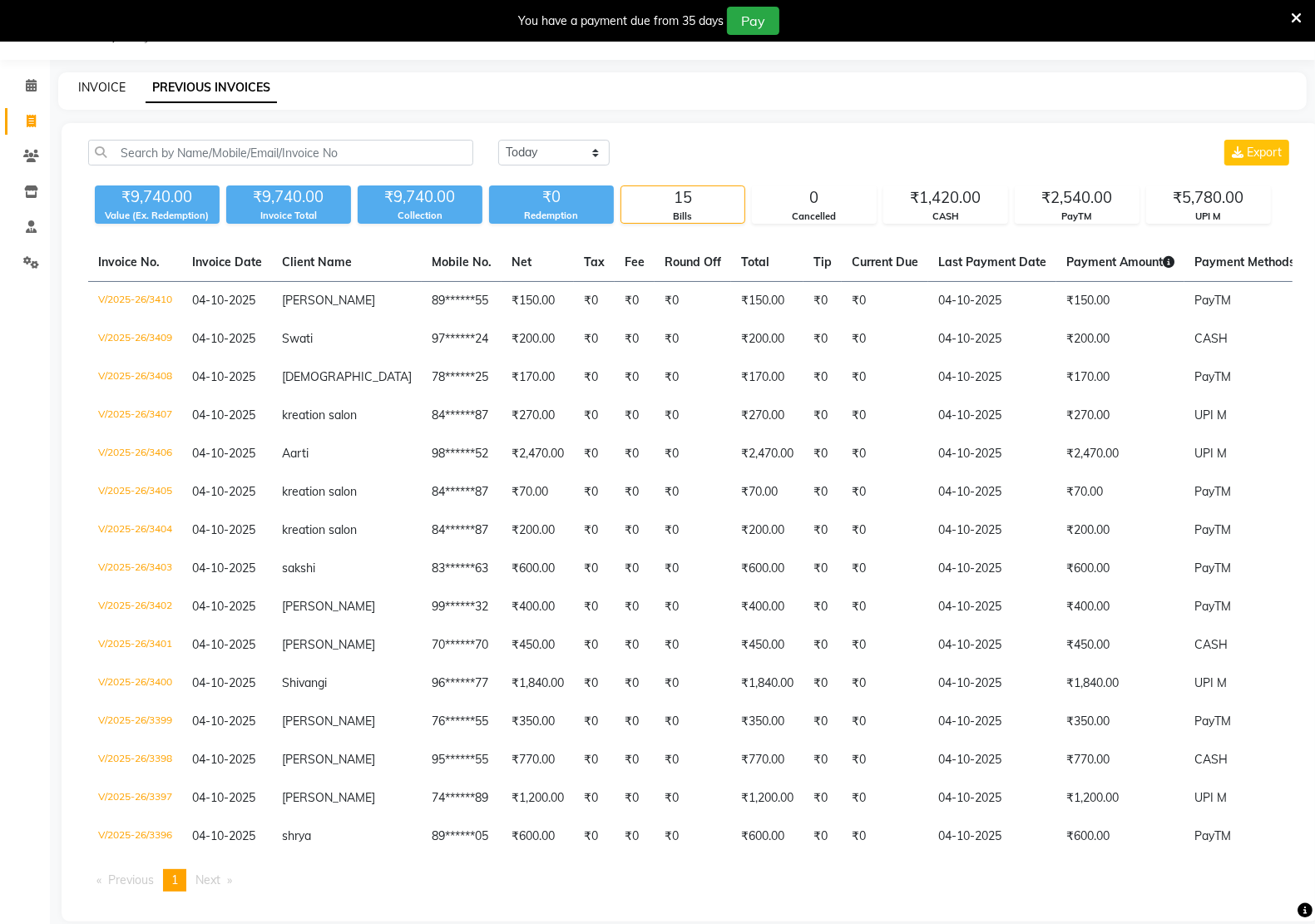
click at [82, 87] on link "INVOICE" at bounding box center [101, 86] width 48 height 15
select select "service"
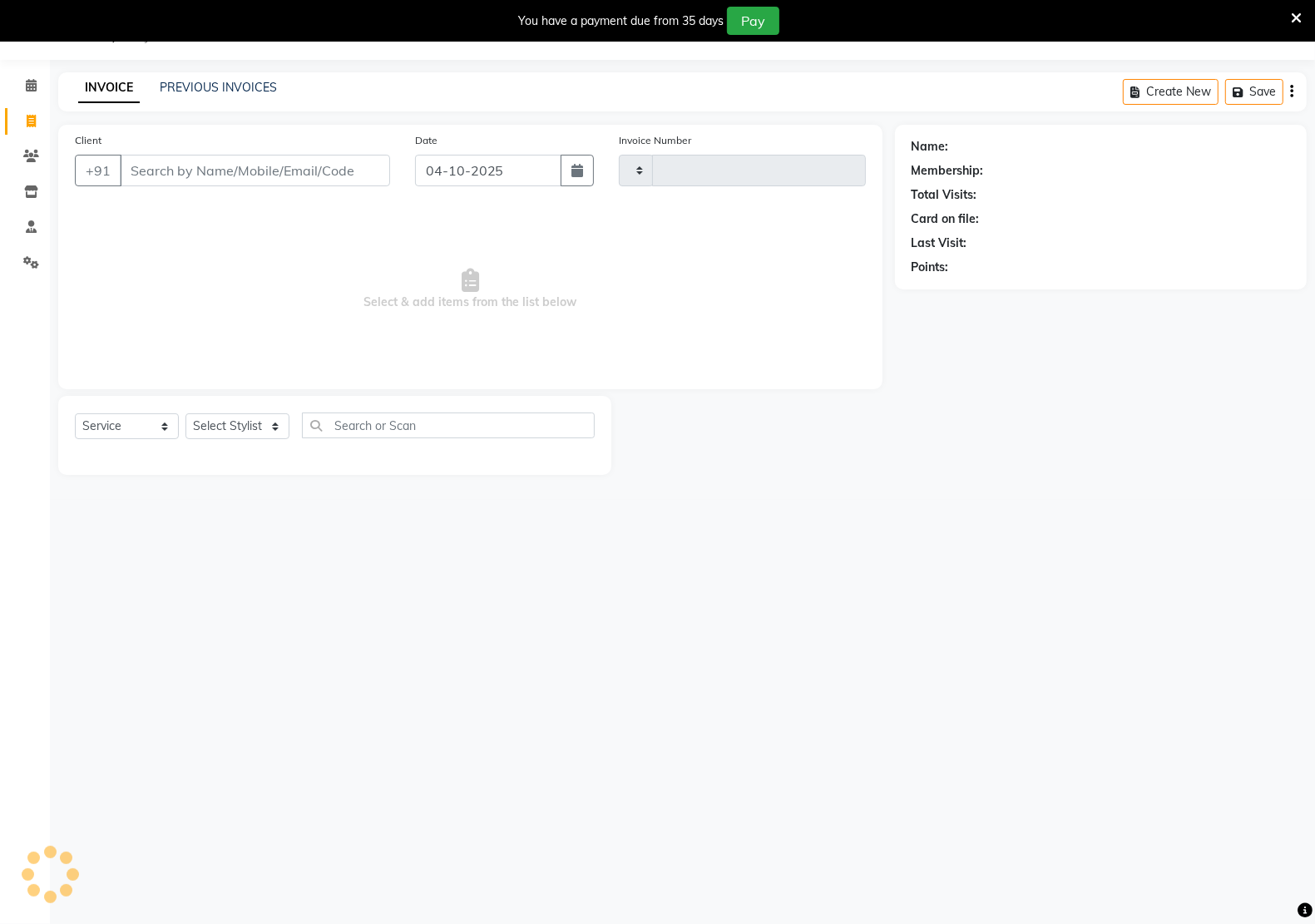
type input "3411"
select select "6170"
click at [234, 173] on input "Client" at bounding box center [255, 170] width 270 height 32
click at [237, 434] on select "Select Stylist [PERSON_NAME] Hidayat [PERSON_NAME] Manager [PERSON_NAME] [PERSO…" at bounding box center [237, 426] width 104 height 26
select select "92937"
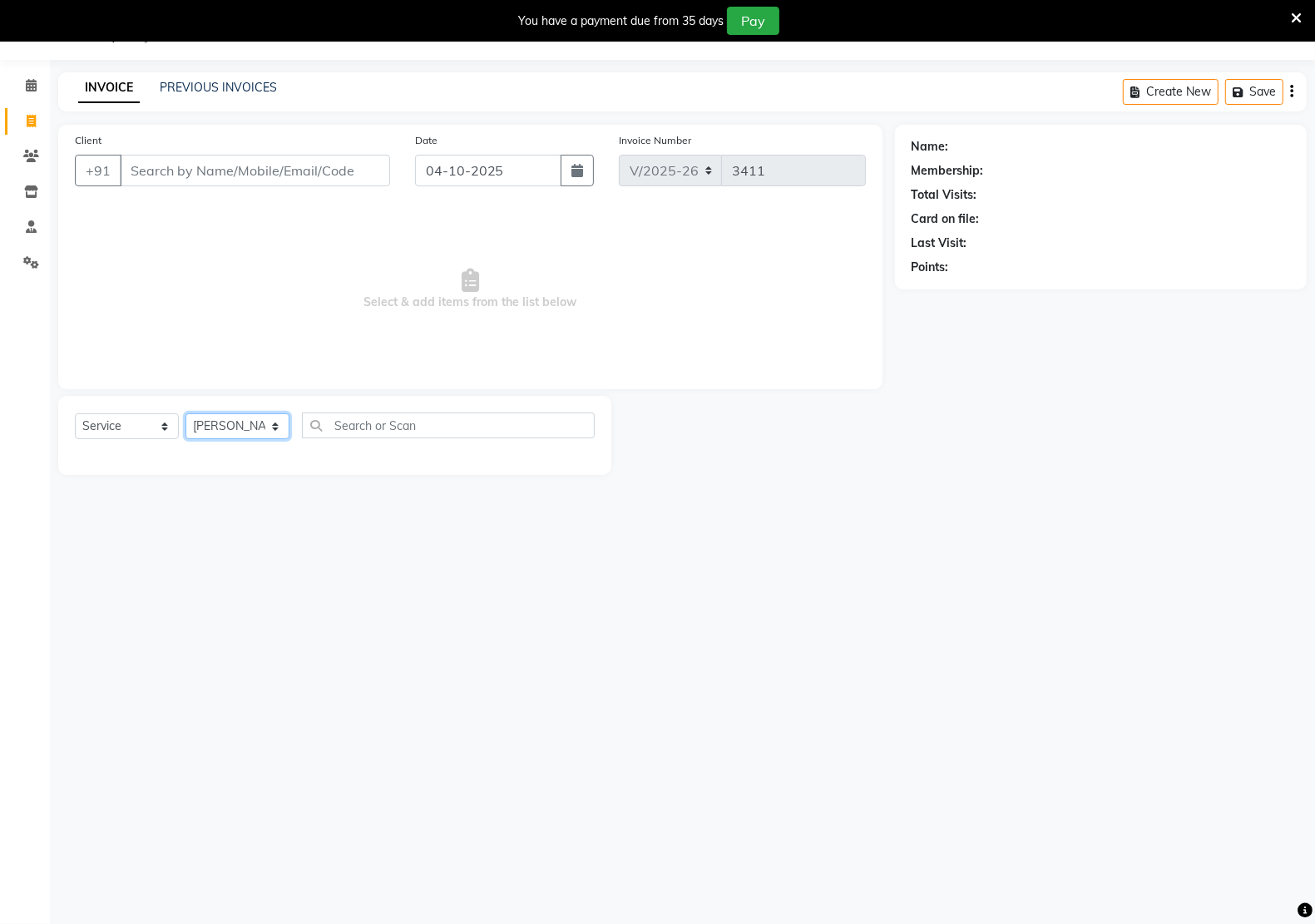
click at [186, 413] on select "Select Stylist [PERSON_NAME] Hidayat [PERSON_NAME] Manager [PERSON_NAME] [PERSO…" at bounding box center [237, 426] width 104 height 26
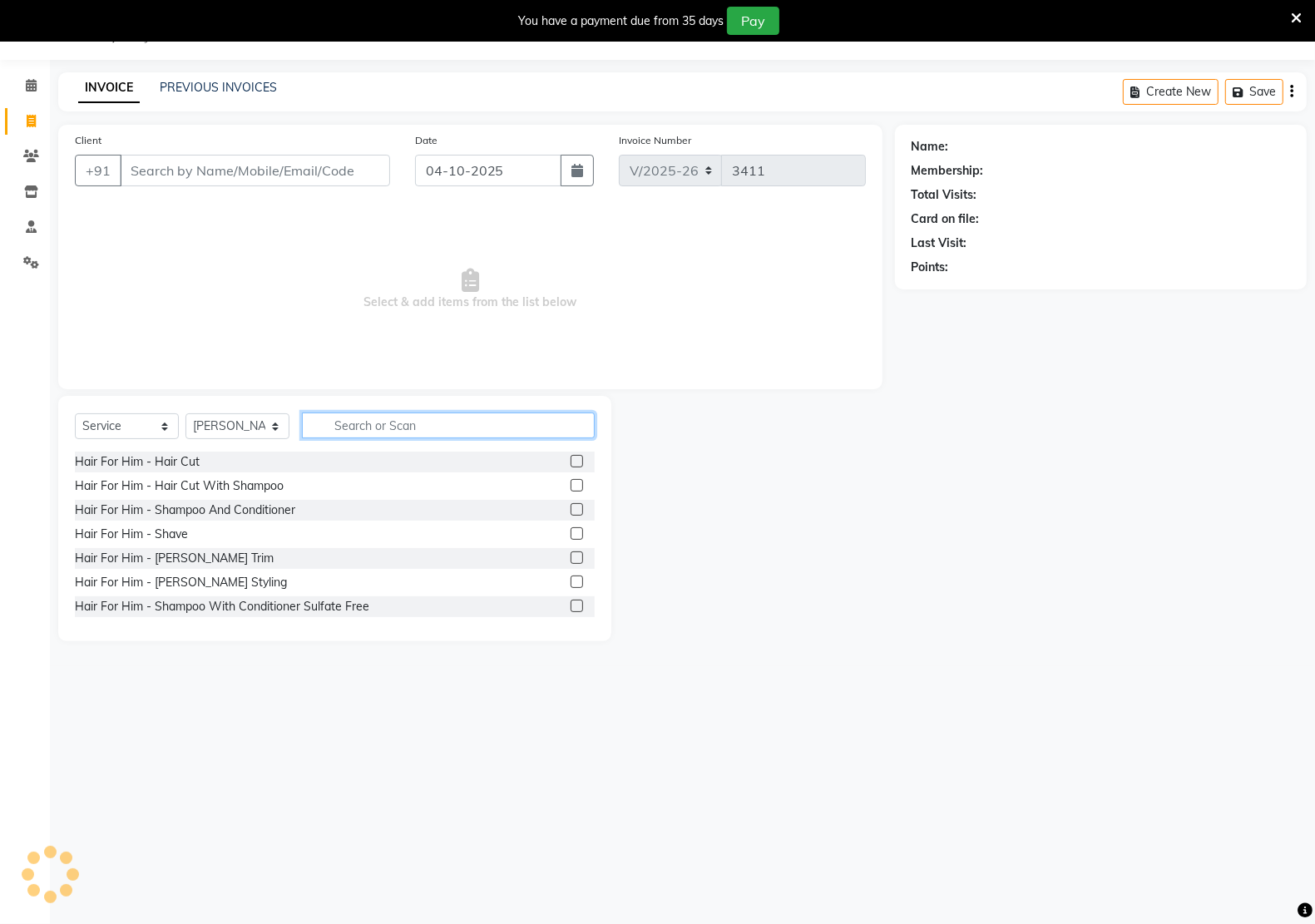
click at [352, 418] on input "text" at bounding box center [448, 425] width 293 height 26
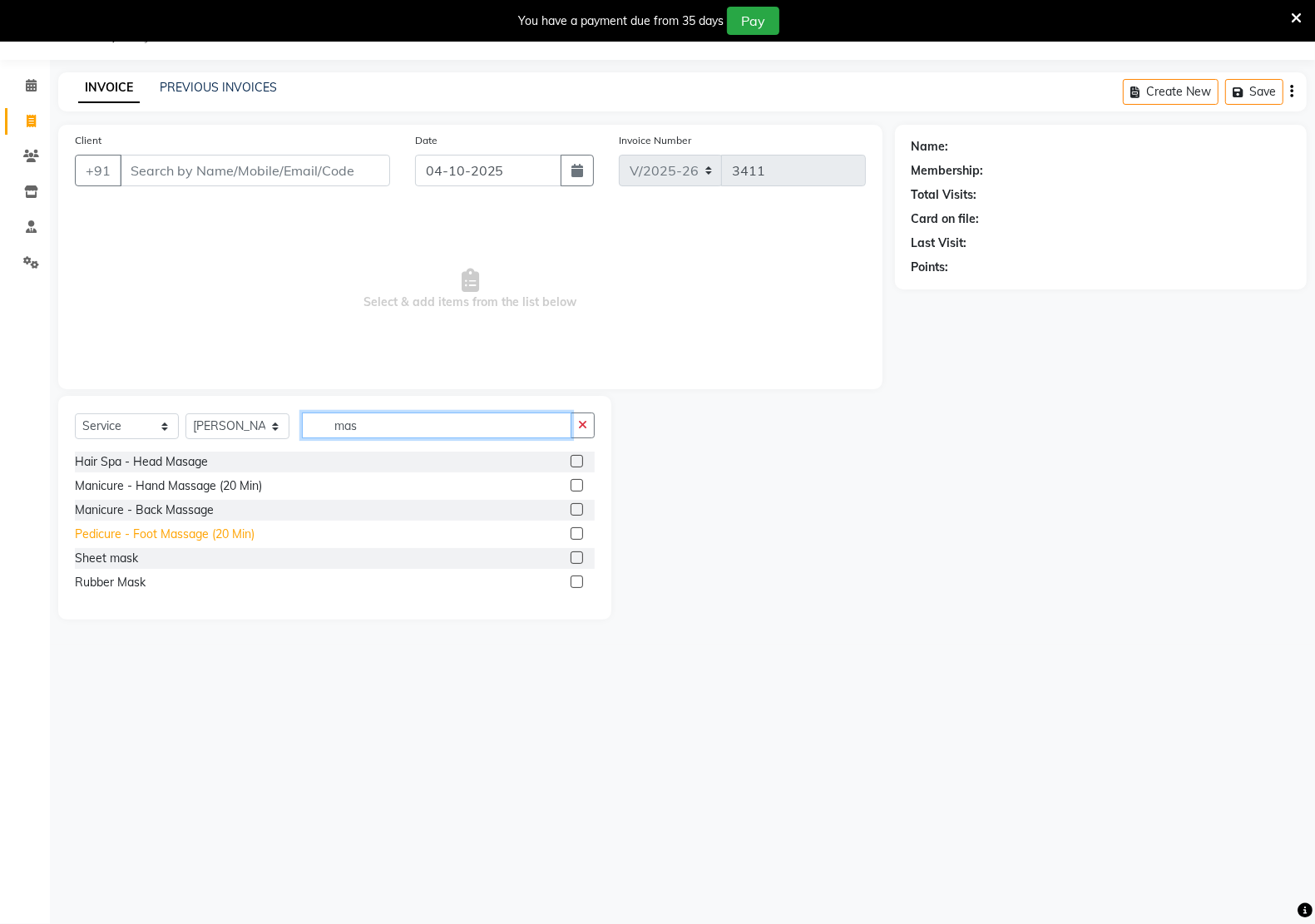
type input "mas"
click at [156, 536] on div "Pedicure - Foot Massage (20 Min)" at bounding box center [164, 534] width 180 height 17
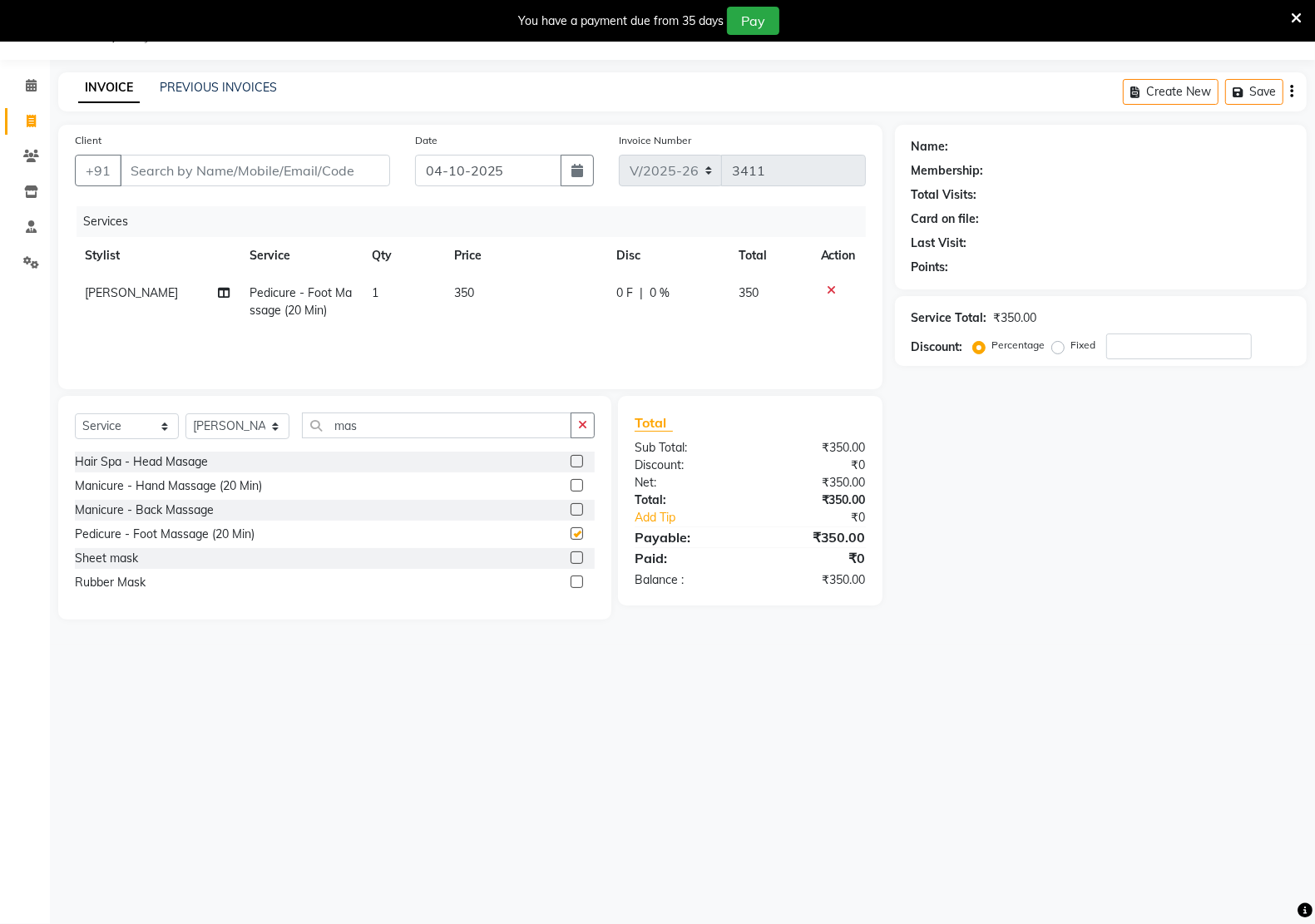
checkbox input "false"
click at [246, 433] on select "Select Stylist [PERSON_NAME] Hidayat [PERSON_NAME] Manager [PERSON_NAME] [PERSO…" at bounding box center [237, 426] width 104 height 26
select select "92005"
click at [186, 413] on select "Select Stylist [PERSON_NAME] Hidayat [PERSON_NAME] Manager [PERSON_NAME] [PERSO…" at bounding box center [237, 426] width 104 height 26
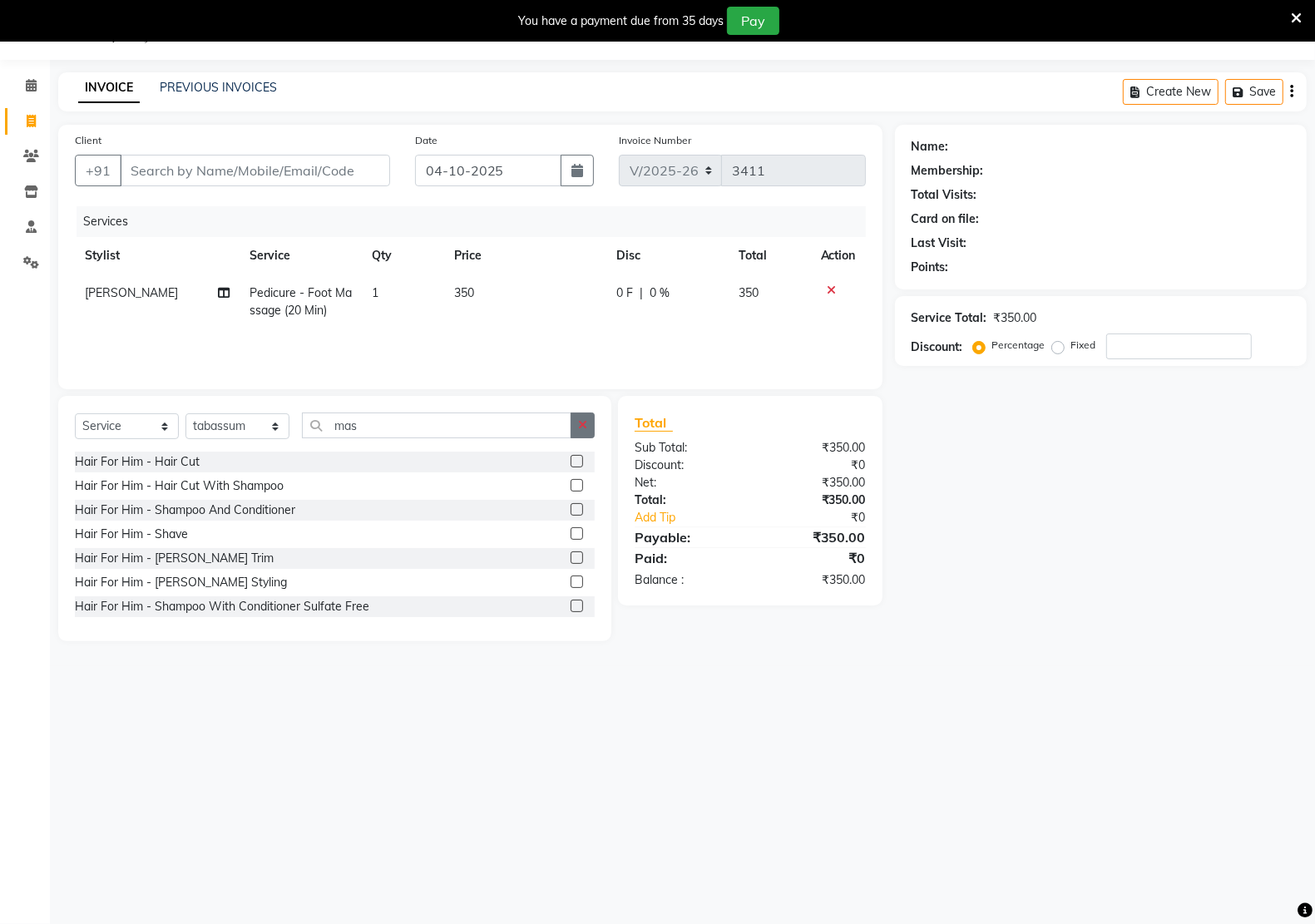
click at [590, 428] on button "button" at bounding box center [582, 425] width 24 height 26
click at [502, 434] on input "text" at bounding box center [448, 425] width 293 height 26
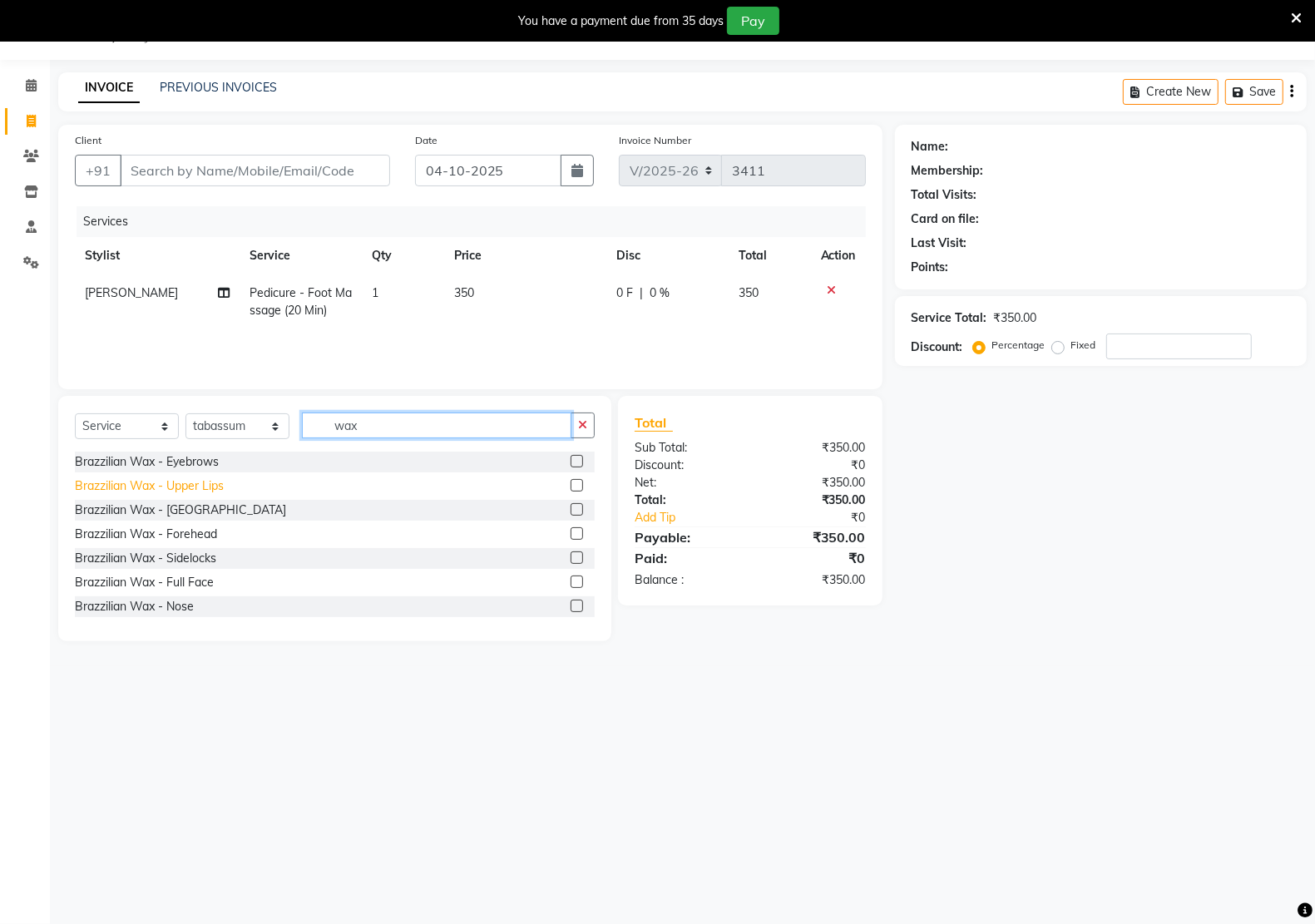
type input "wax"
click at [216, 481] on div "Brazzilian Wax - Upper Lips" at bounding box center [149, 486] width 149 height 17
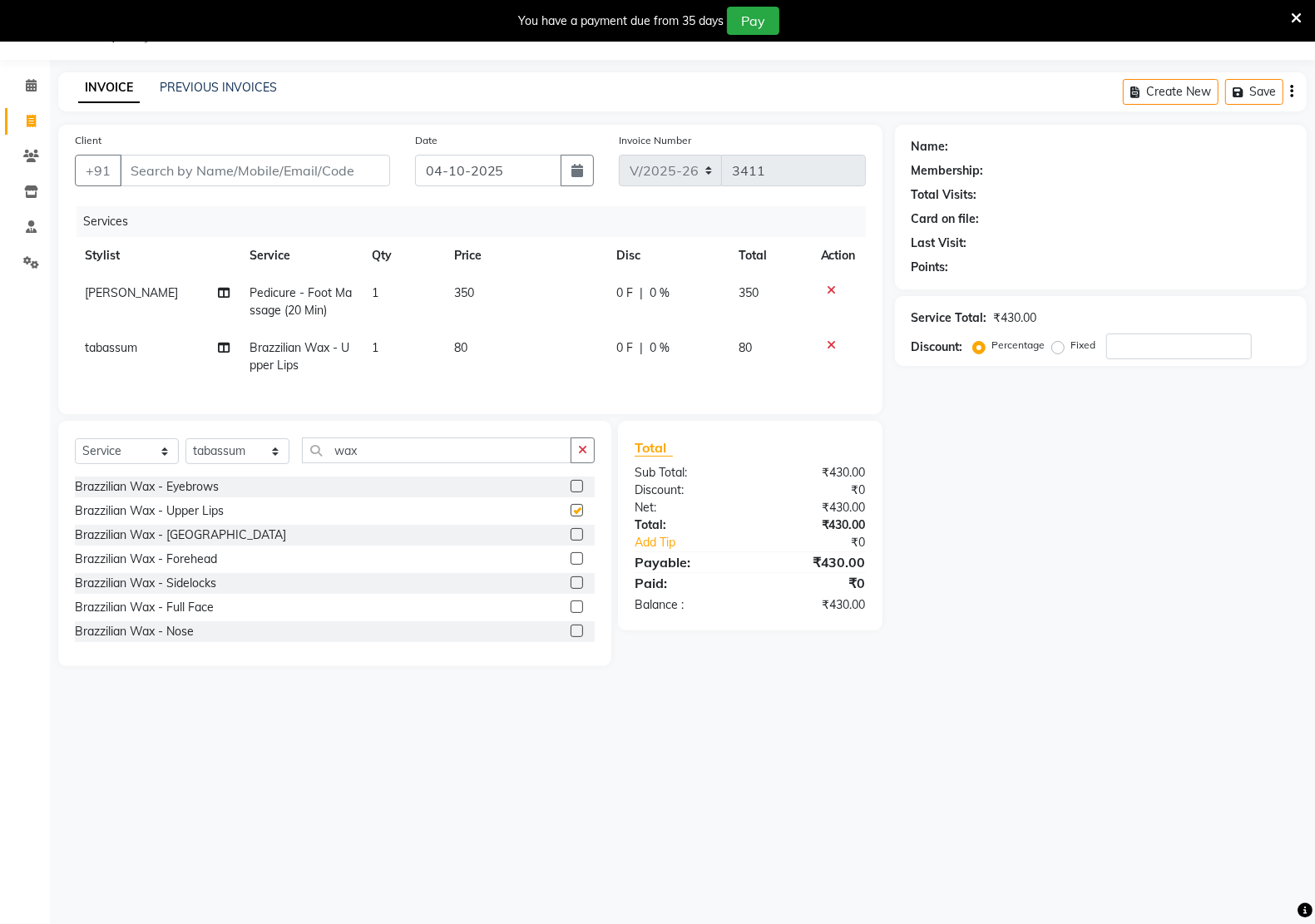
checkbox input "false"
click at [196, 592] on div "Brazzilian Wax - Sidelocks" at bounding box center [145, 583] width 141 height 17
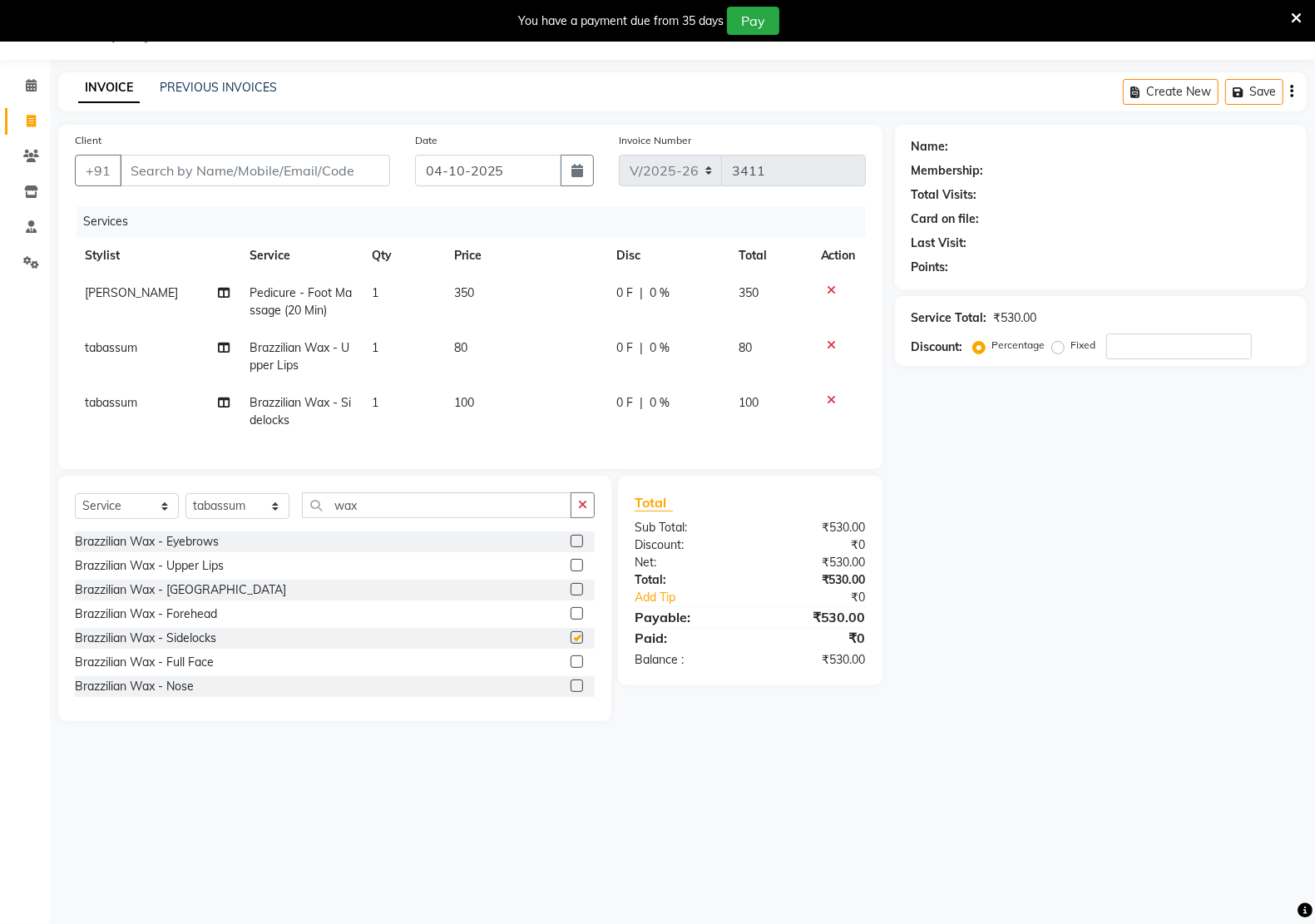
checkbox input "false"
click at [492, 289] on td "350" at bounding box center [525, 301] width 162 height 54
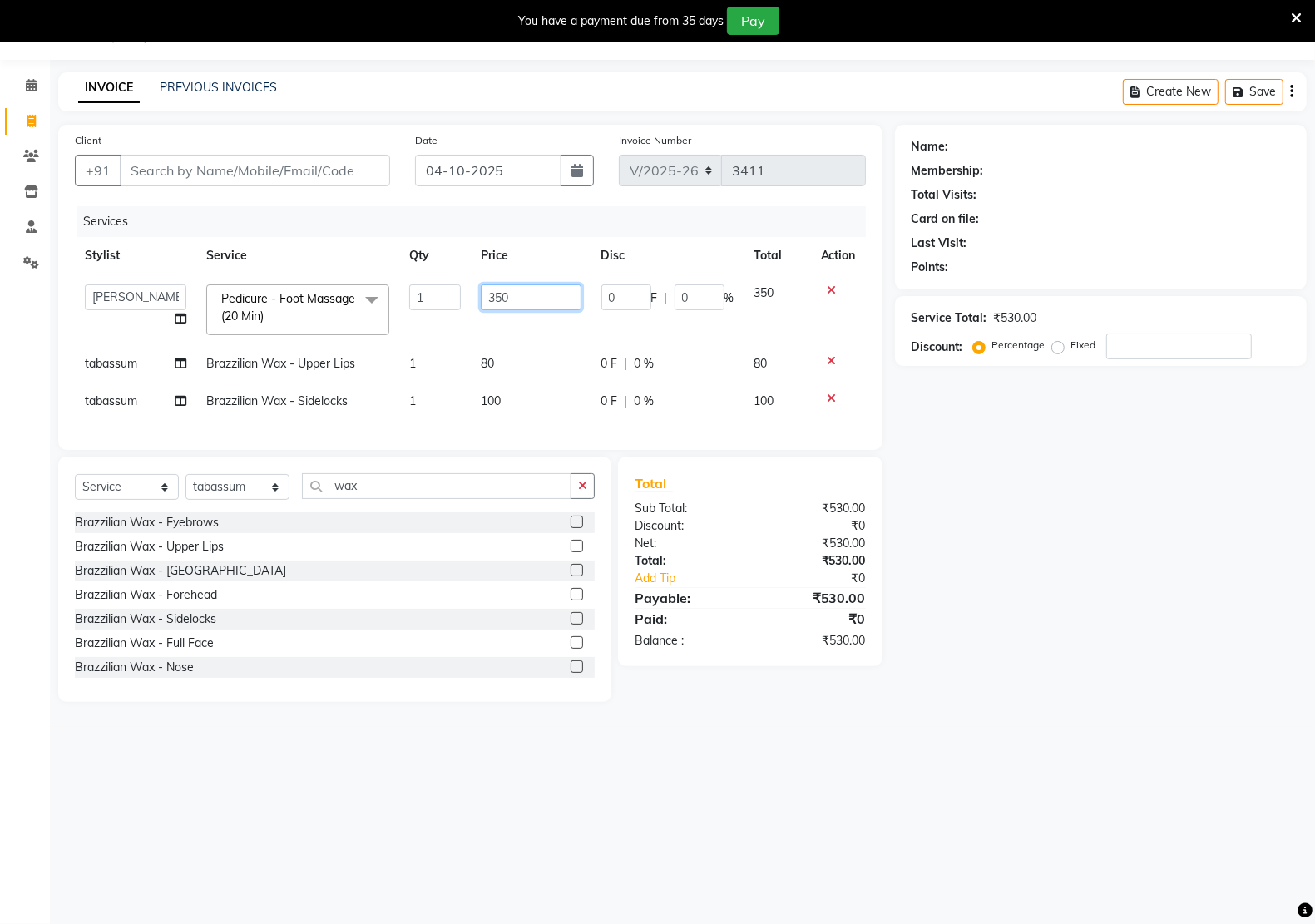
drag, startPoint x: 531, startPoint y: 296, endPoint x: 479, endPoint y: 303, distance: 52.5
click at [479, 303] on td "350" at bounding box center [531, 309] width 121 height 71
type input "300"
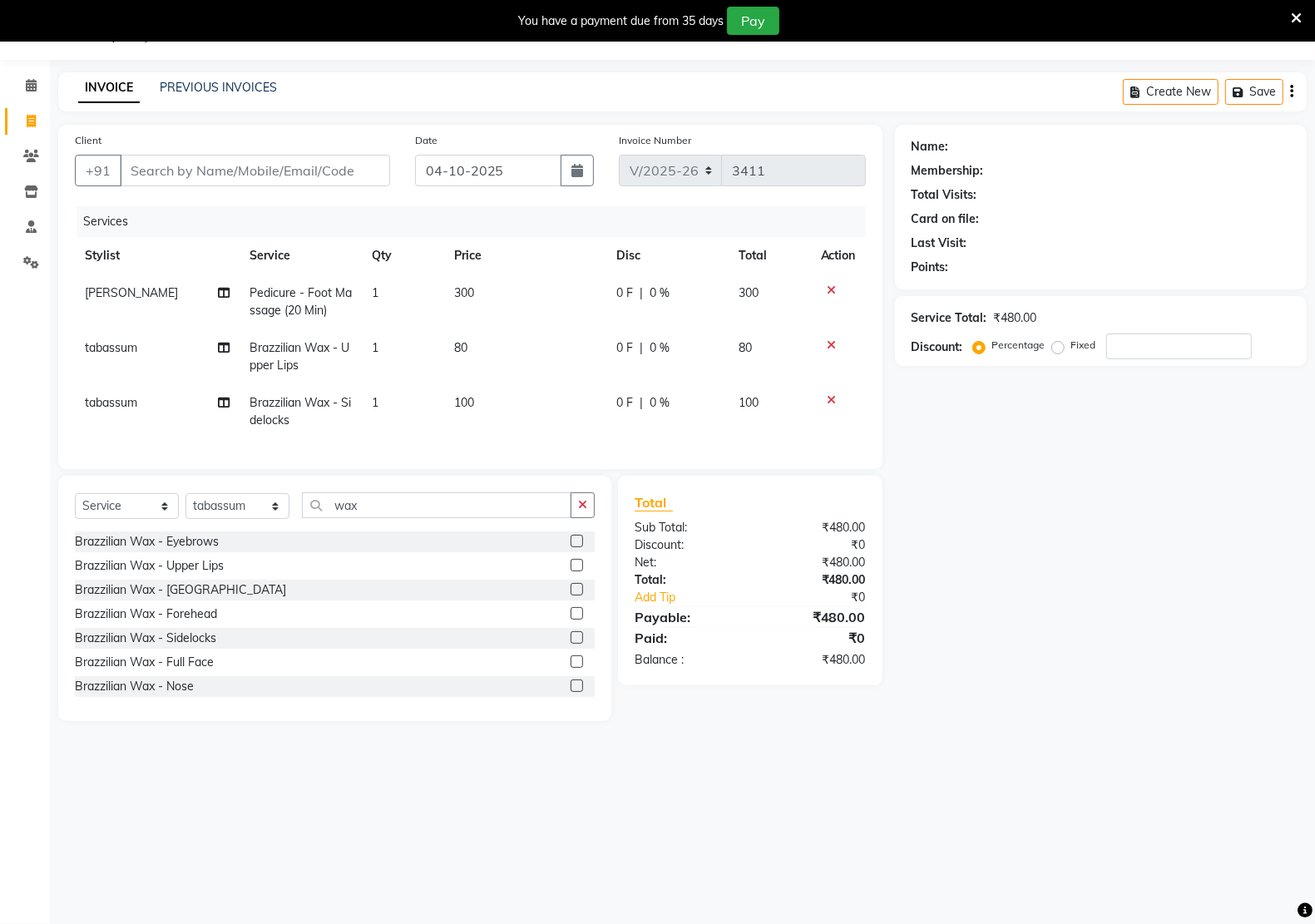
click at [1123, 482] on div "Name: Membership: Total Visits: Card on file: Last Visit: Points: Service Total…" at bounding box center [1107, 422] width 424 height 596
click at [247, 166] on input "Client" at bounding box center [255, 170] width 270 height 32
click at [239, 192] on div "Client +91" at bounding box center [232, 165] width 340 height 68
click at [200, 176] on input "Client" at bounding box center [255, 170] width 270 height 32
type input "9"
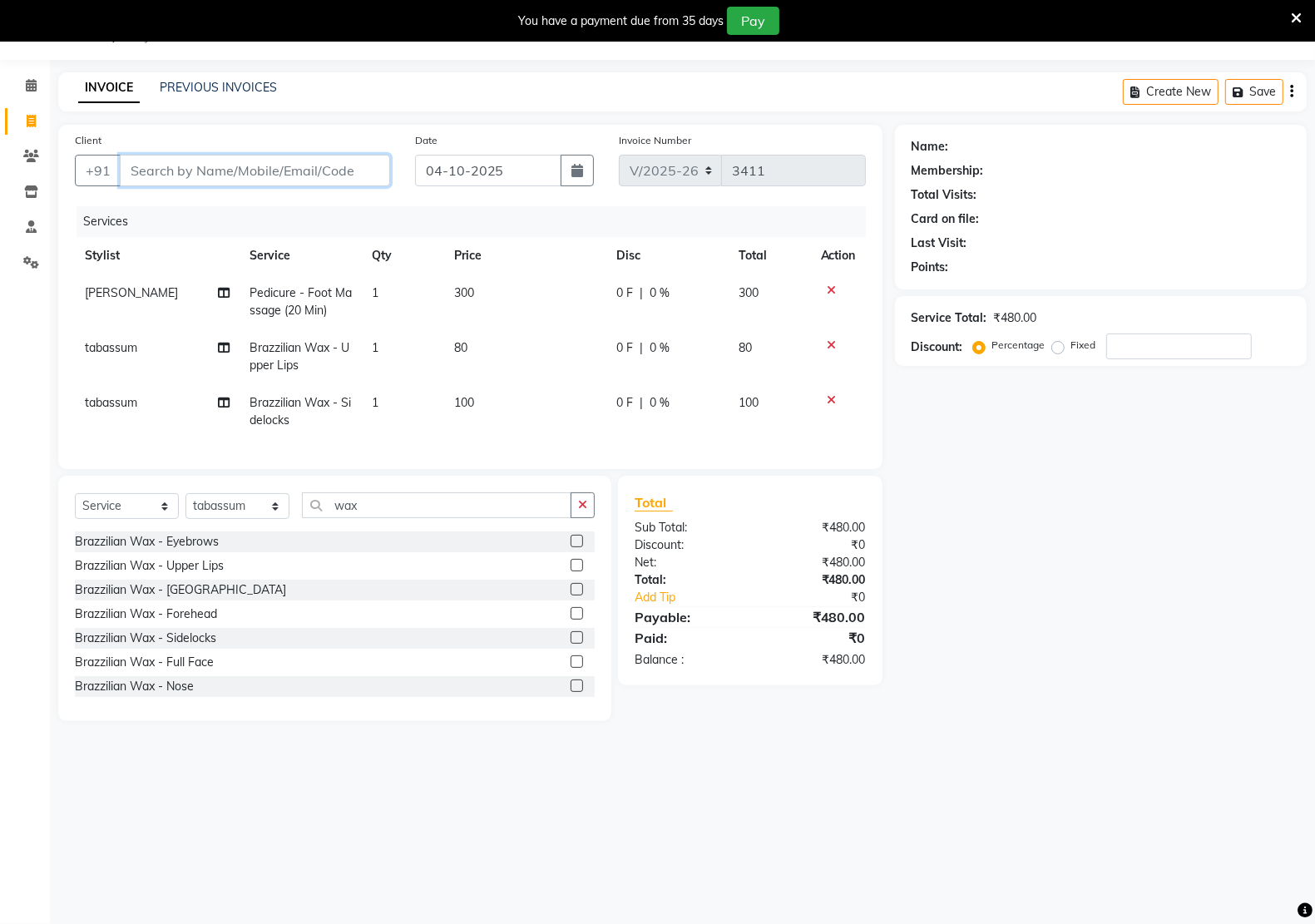
type input "0"
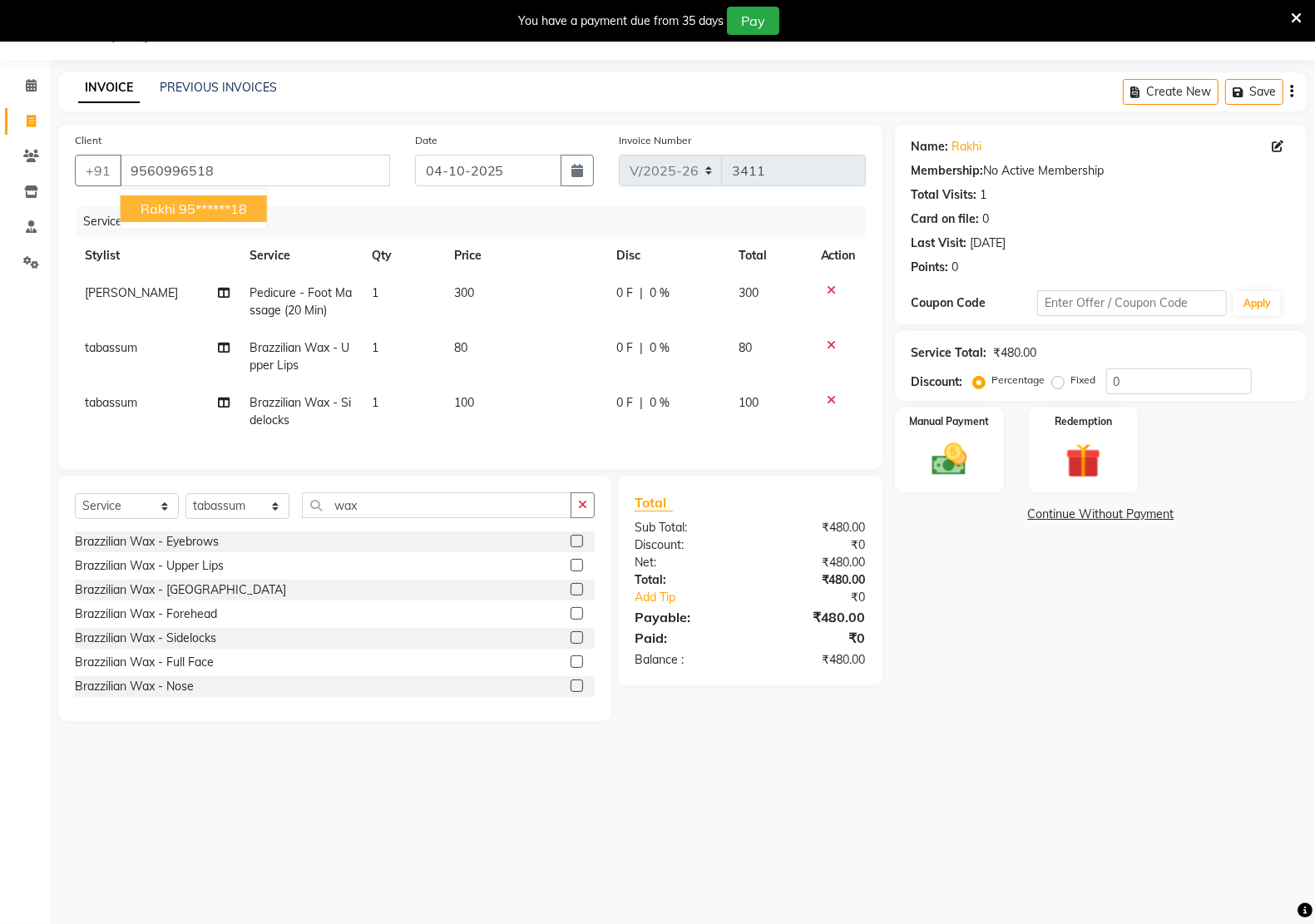
click at [202, 210] on ngb-highlight "95******18" at bounding box center [213, 208] width 68 height 17
type input "95******18"
click at [995, 463] on div "Manual Payment" at bounding box center [949, 450] width 114 height 88
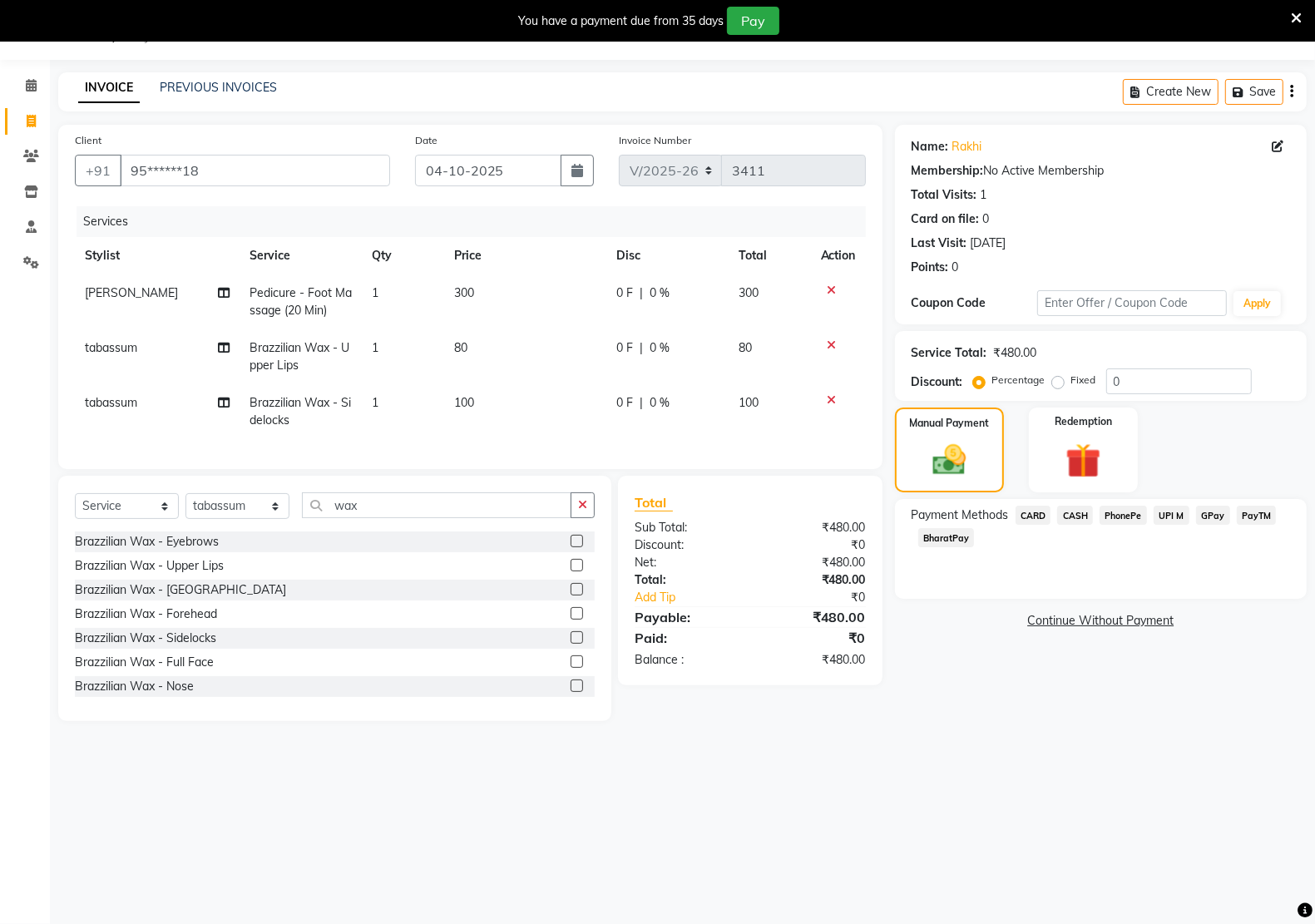
click at [1083, 515] on span "CASH" at bounding box center [1074, 515] width 36 height 19
click at [1164, 624] on button "Add Payment" at bounding box center [1167, 626] width 245 height 26
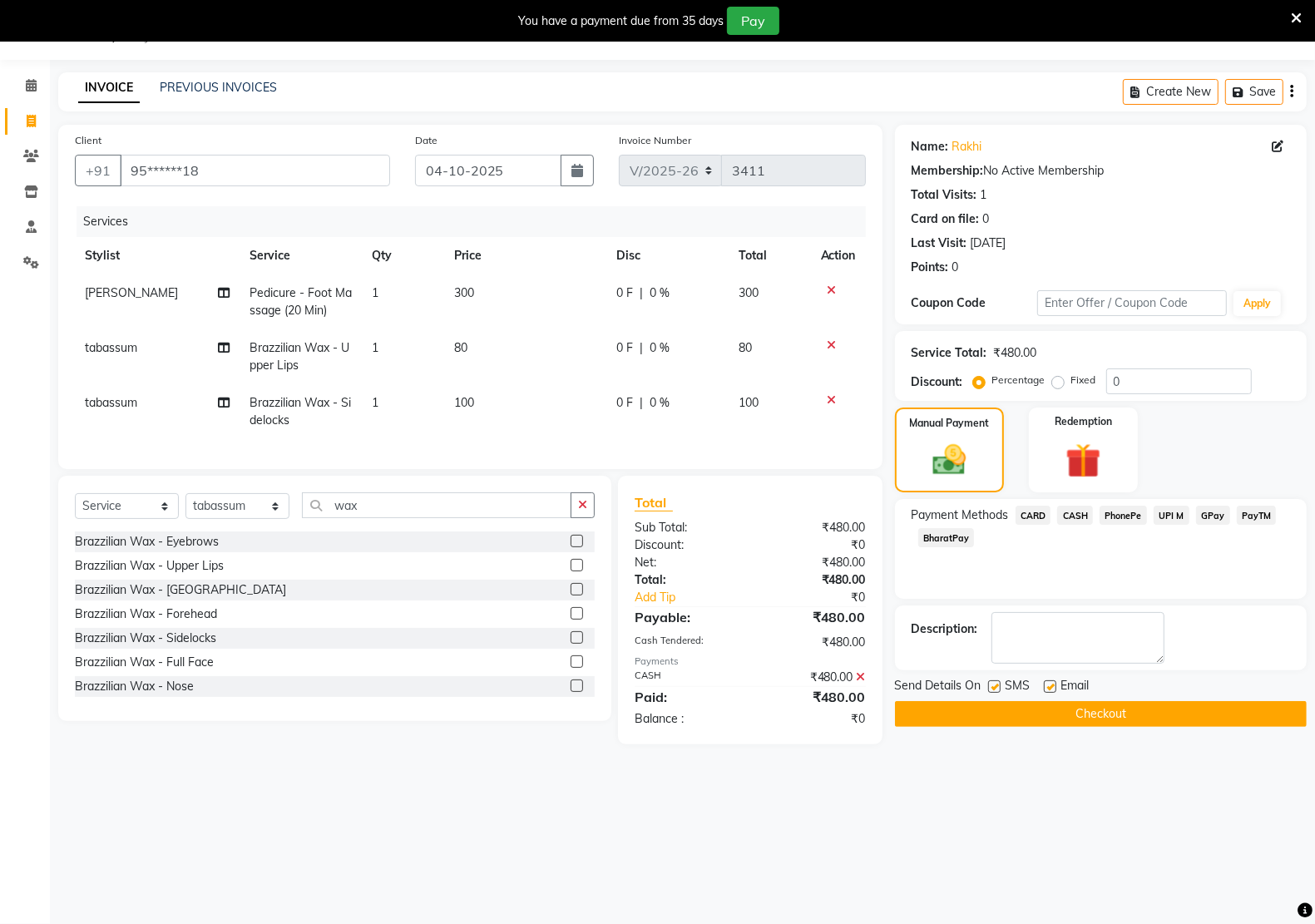
click at [1051, 686] on label at bounding box center [1050, 686] width 13 height 13
click at [1051, 686] on input "checkbox" at bounding box center [1049, 687] width 11 height 11
checkbox input "false"
click at [992, 688] on label at bounding box center [993, 686] width 13 height 13
click at [992, 688] on input "checkbox" at bounding box center [992, 687] width 11 height 11
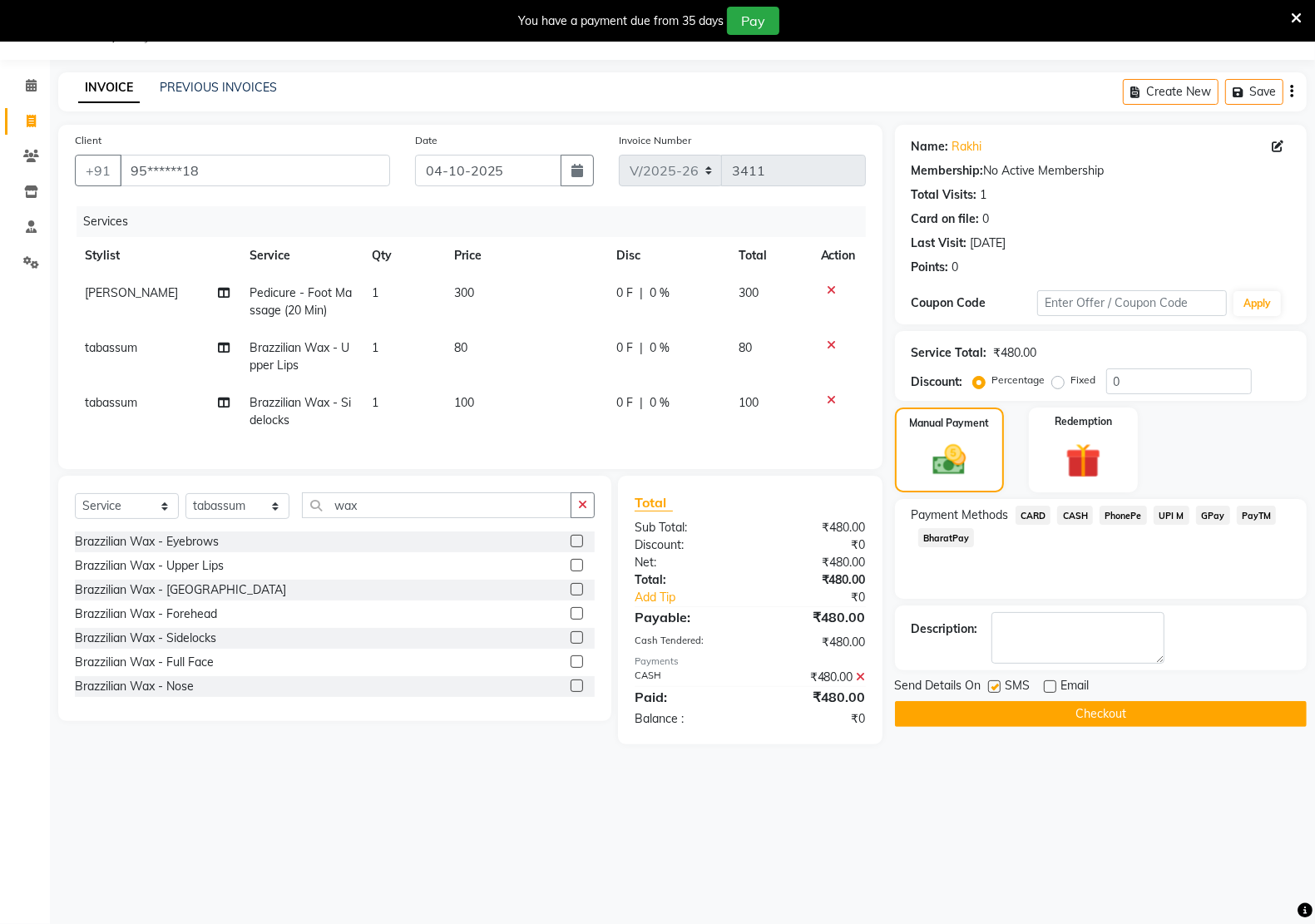
checkbox input "false"
click at [998, 712] on button "Checkout" at bounding box center [1101, 713] width 412 height 26
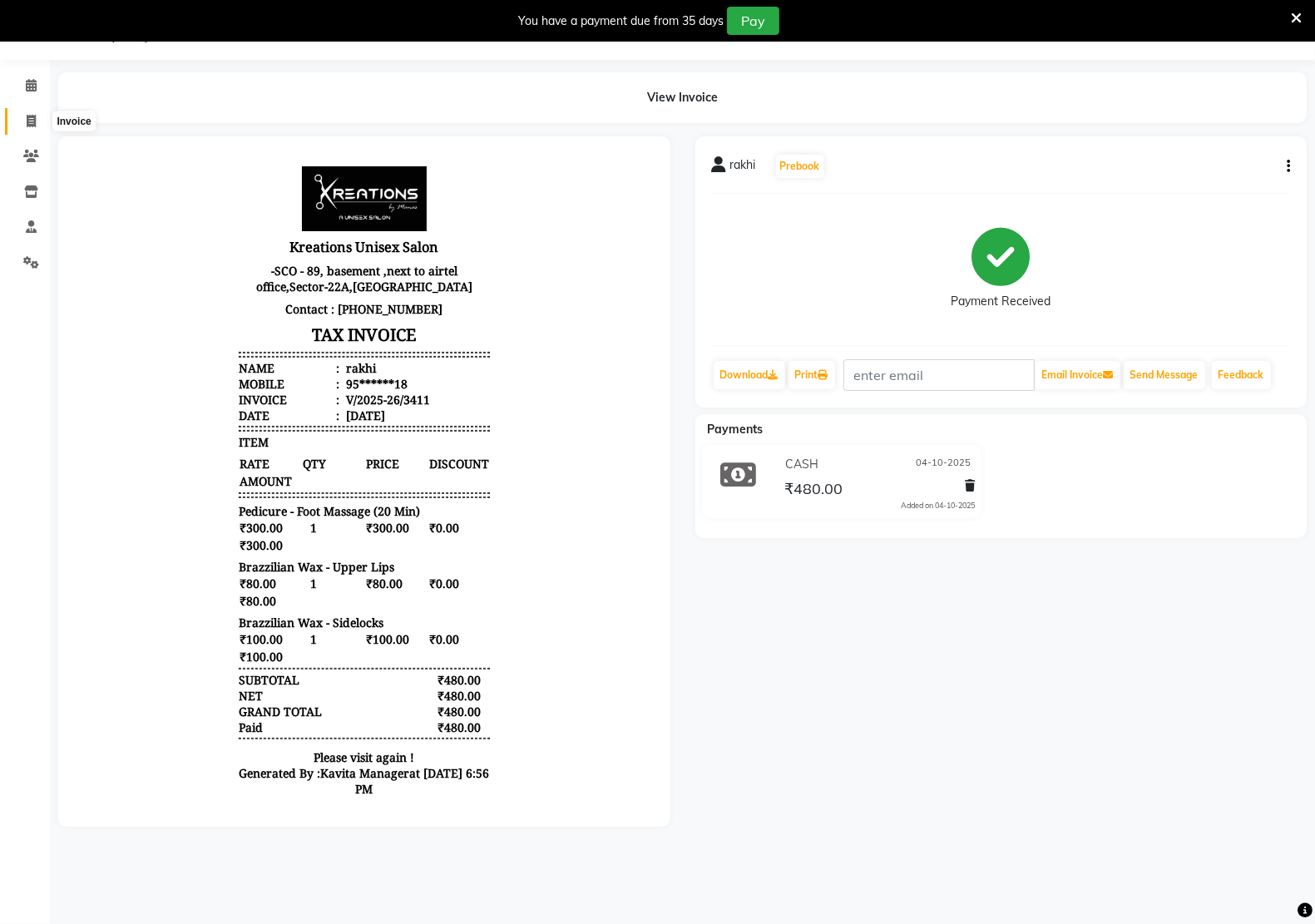
click at [32, 120] on icon at bounding box center [30, 120] width 9 height 13
select select "service"
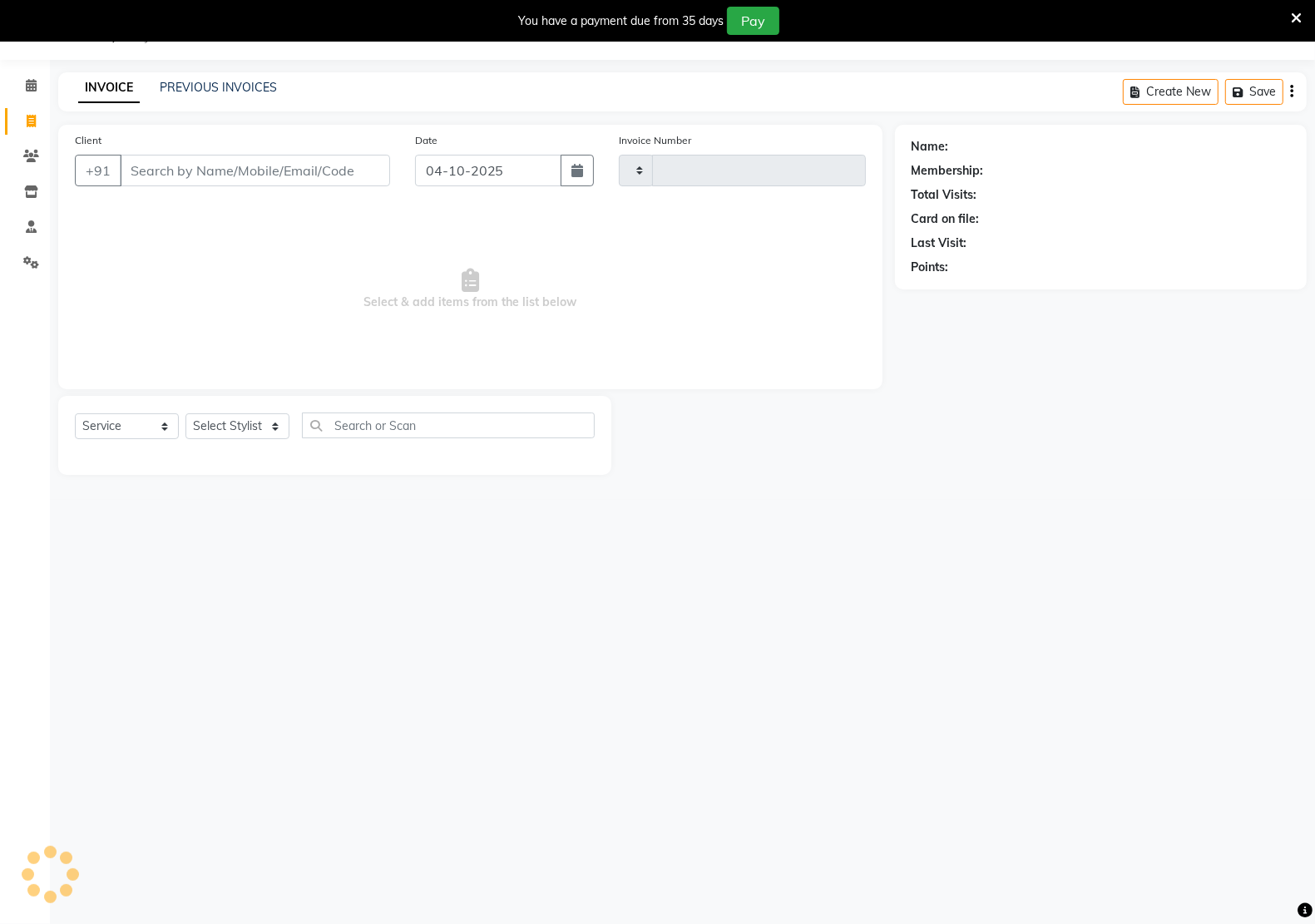
type input "3412"
select select "6170"
click at [186, 180] on input "Client" at bounding box center [255, 170] width 270 height 32
click at [193, 173] on input "Client" at bounding box center [255, 170] width 270 height 32
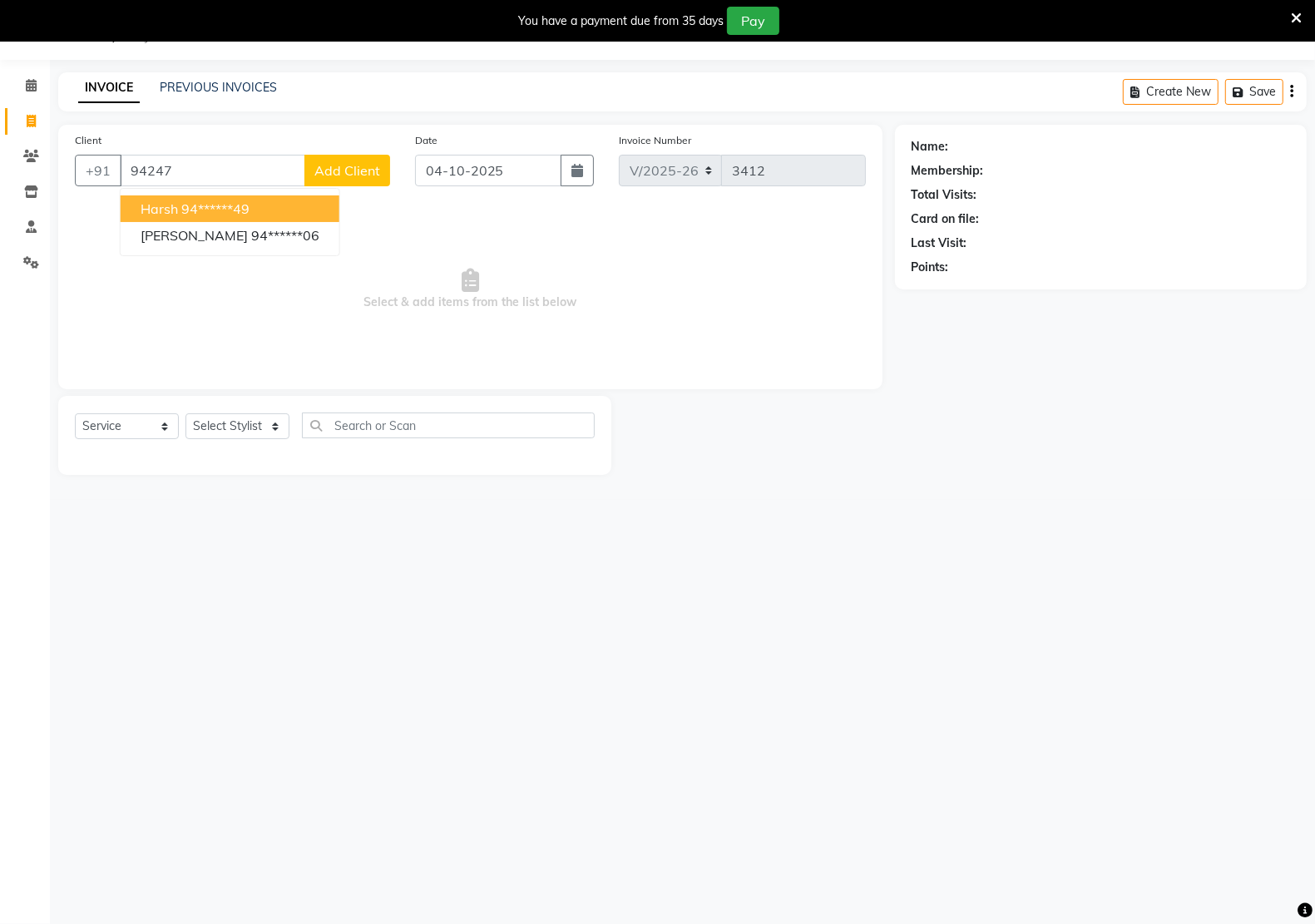
click at [233, 206] on ngb-highlight "94******49" at bounding box center [216, 208] width 68 height 17
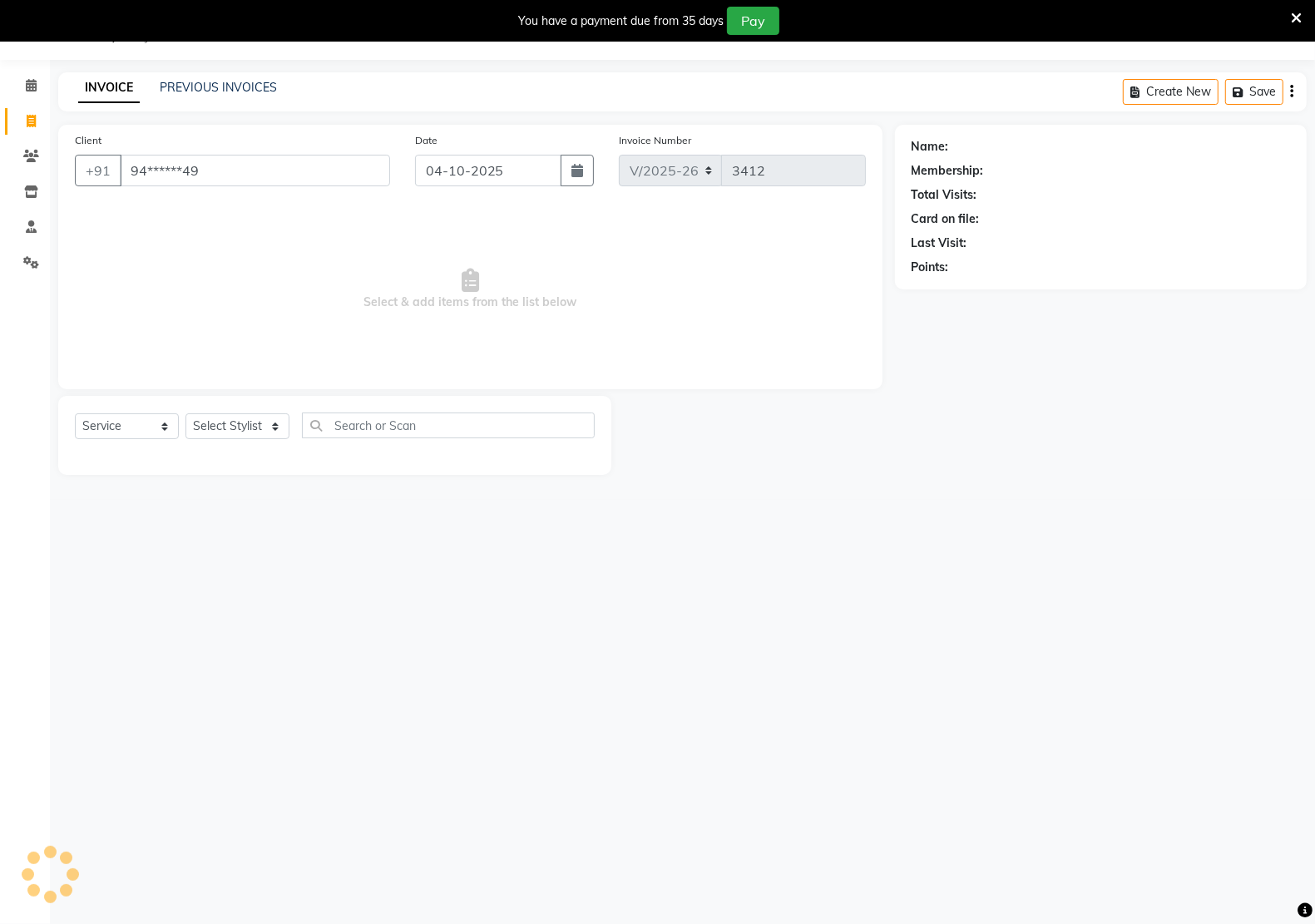
type input "94******49"
click at [246, 428] on select "Select Stylist [PERSON_NAME] Hidayat [PERSON_NAME] Manager [PERSON_NAME] [PERSO…" at bounding box center [237, 426] width 104 height 26
select select "59480"
click at [186, 413] on select "Select Stylist [PERSON_NAME] Hidayat [PERSON_NAME] Manager [PERSON_NAME] [PERSO…" at bounding box center [237, 426] width 104 height 26
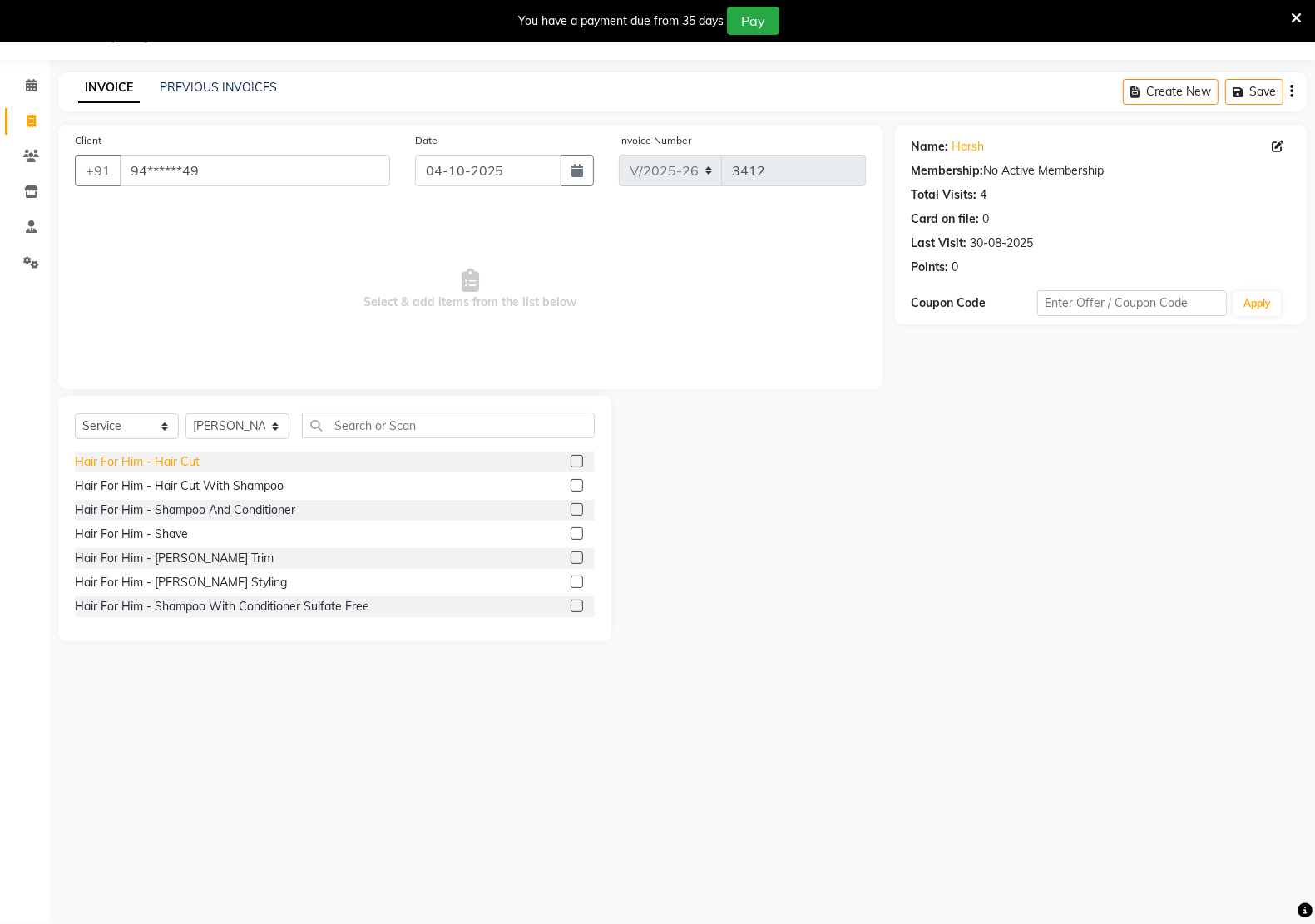
click at [164, 462] on div "Hair For Him - Hair Cut" at bounding box center [137, 462] width 124 height 17
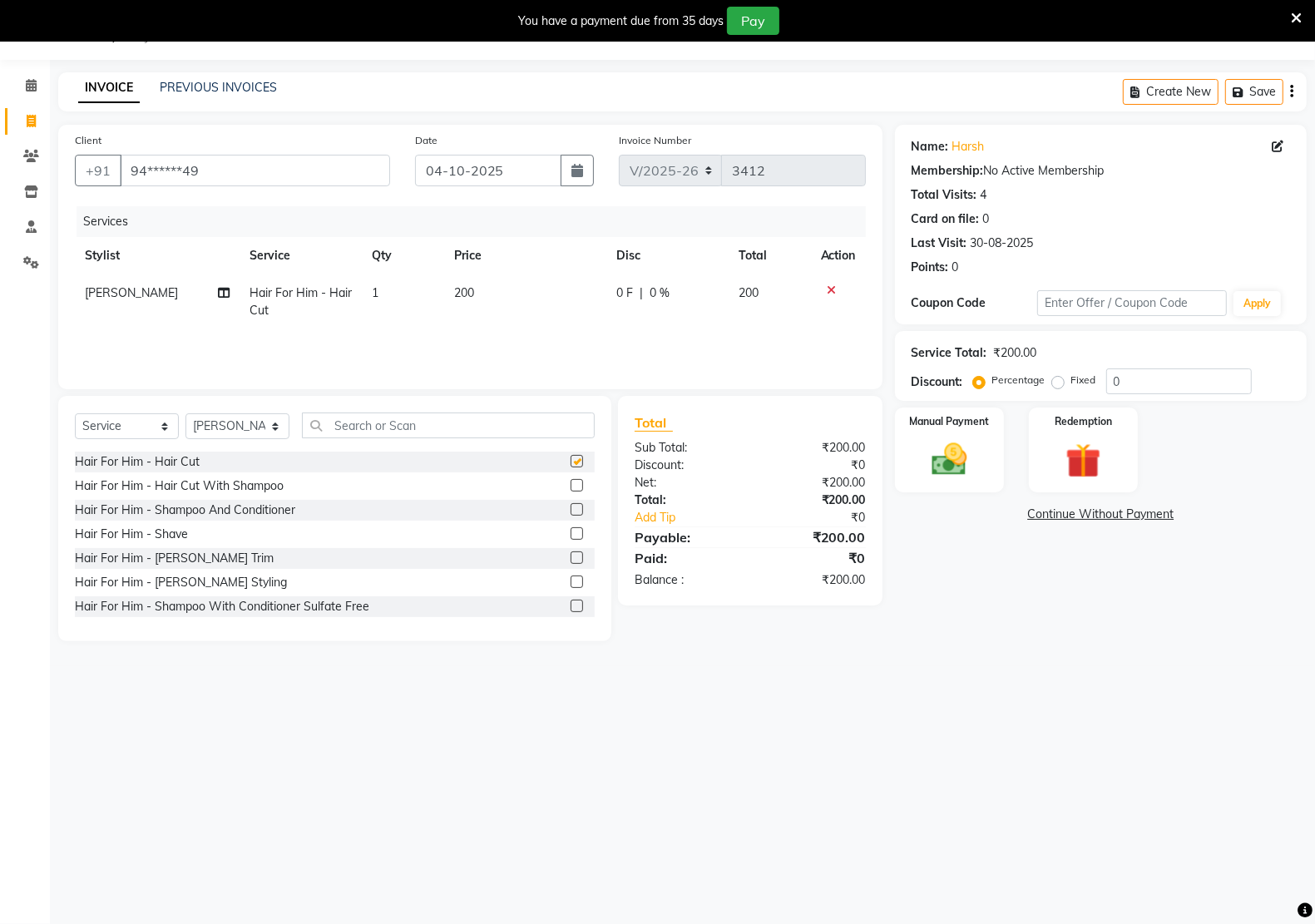
checkbox input "false"
click at [498, 296] on td "200" at bounding box center [525, 301] width 162 height 54
select select "59480"
drag, startPoint x: 535, startPoint y: 292, endPoint x: 447, endPoint y: 292, distance: 88.0
click at [453, 291] on tr "[PERSON_NAME] Hidayat [PERSON_NAME] Manager [PERSON_NAME] [PERSON_NAME] pritam …" at bounding box center [470, 305] width 791 height 63
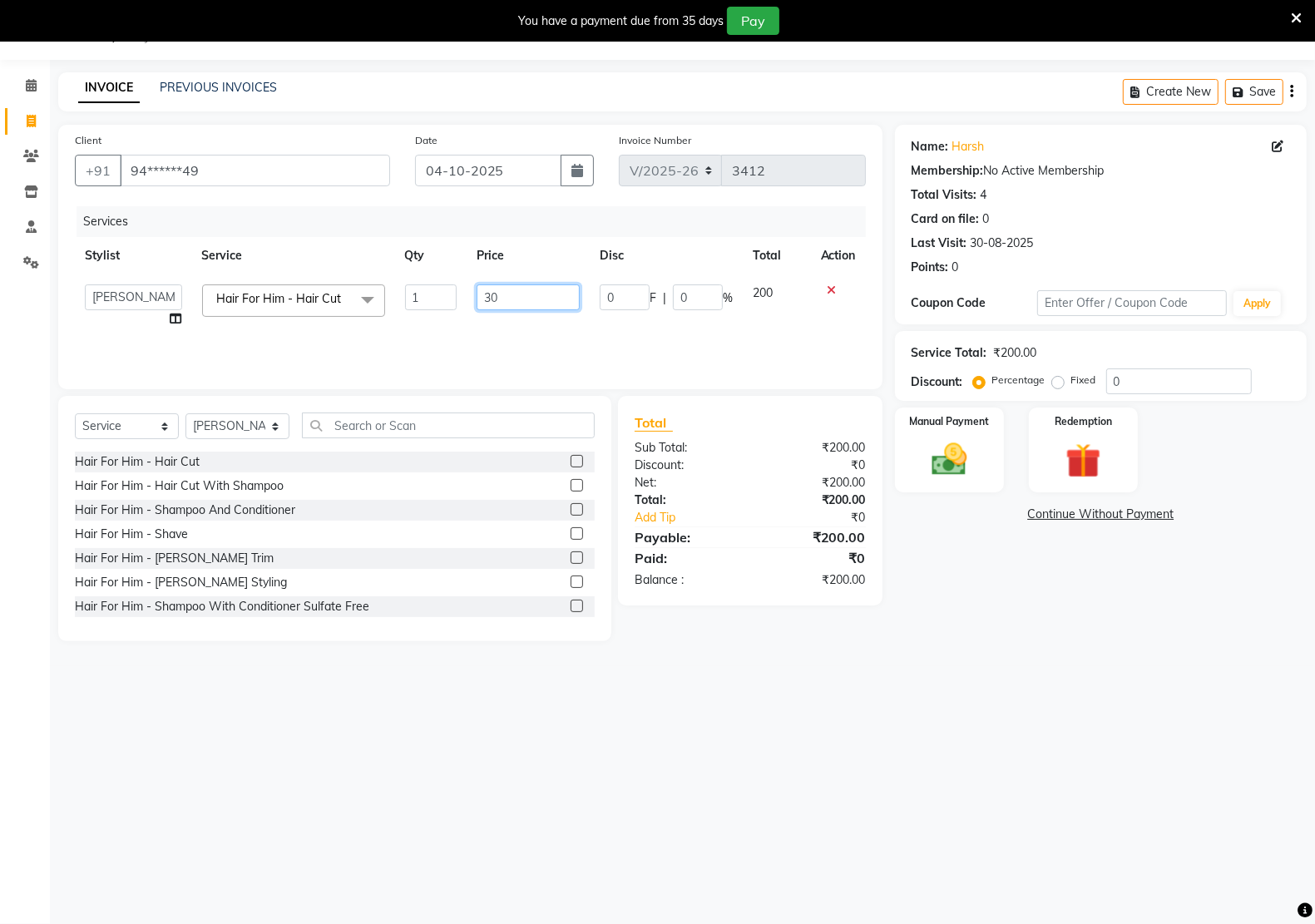
type input "300"
click at [1040, 690] on div "08047224946 Select Location × Kreations Unisex Salon, Sector 22 Default Panel M…" at bounding box center [657, 462] width 1315 height 924
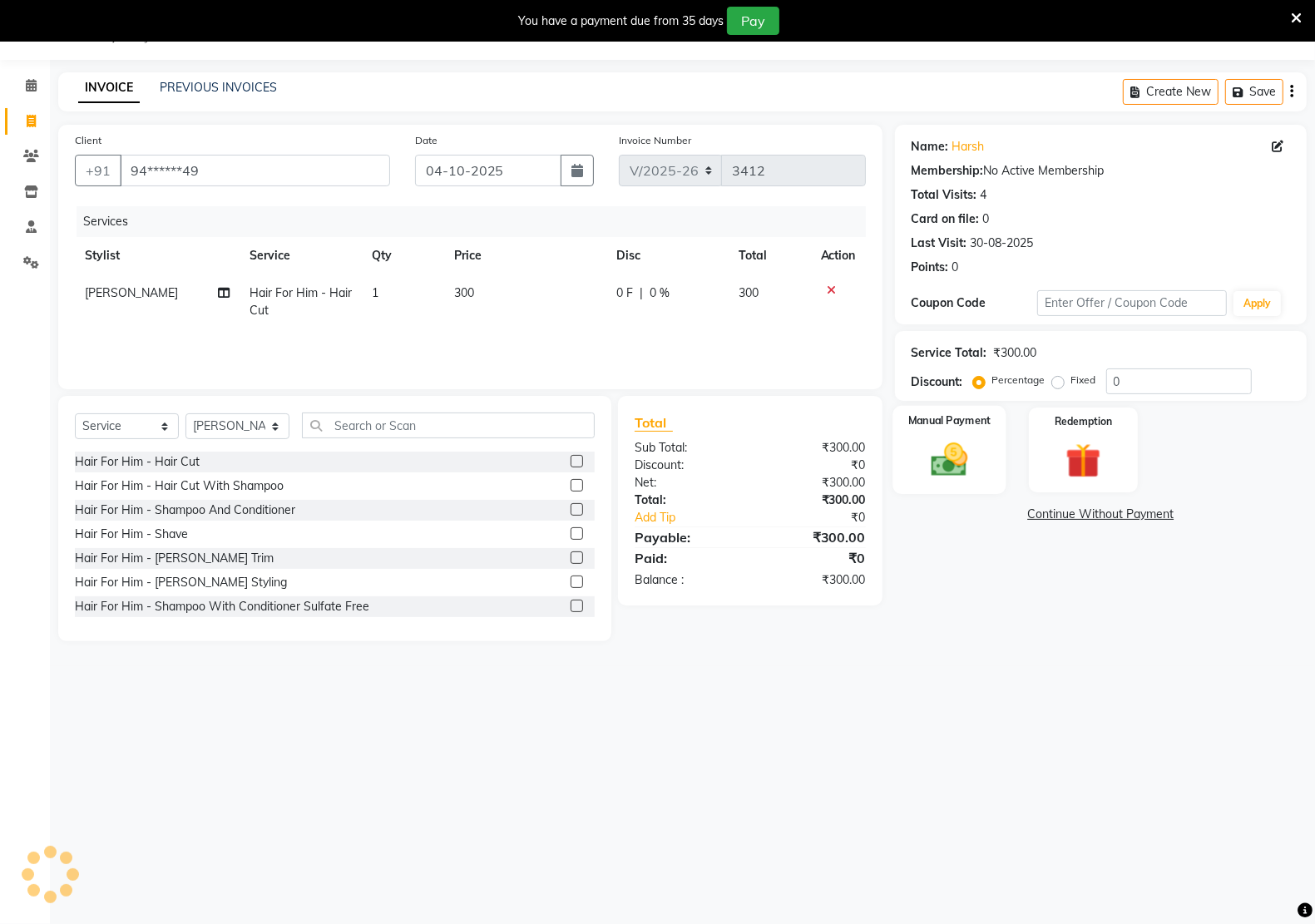
click at [951, 470] on img at bounding box center [949, 459] width 59 height 42
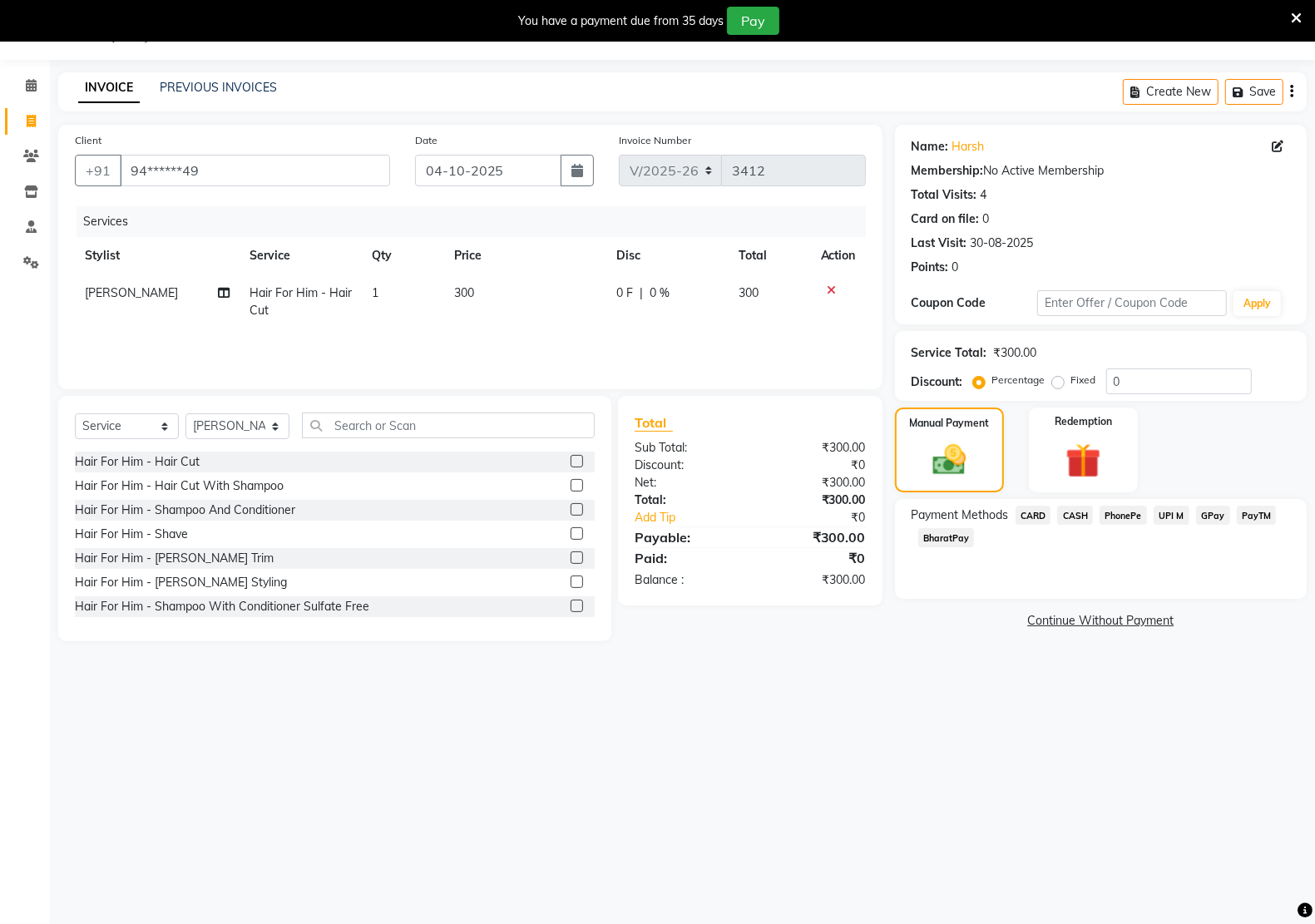
click at [1264, 517] on span "PayTM" at bounding box center [1256, 515] width 40 height 19
click at [1206, 624] on button "Add Payment" at bounding box center [1167, 626] width 245 height 26
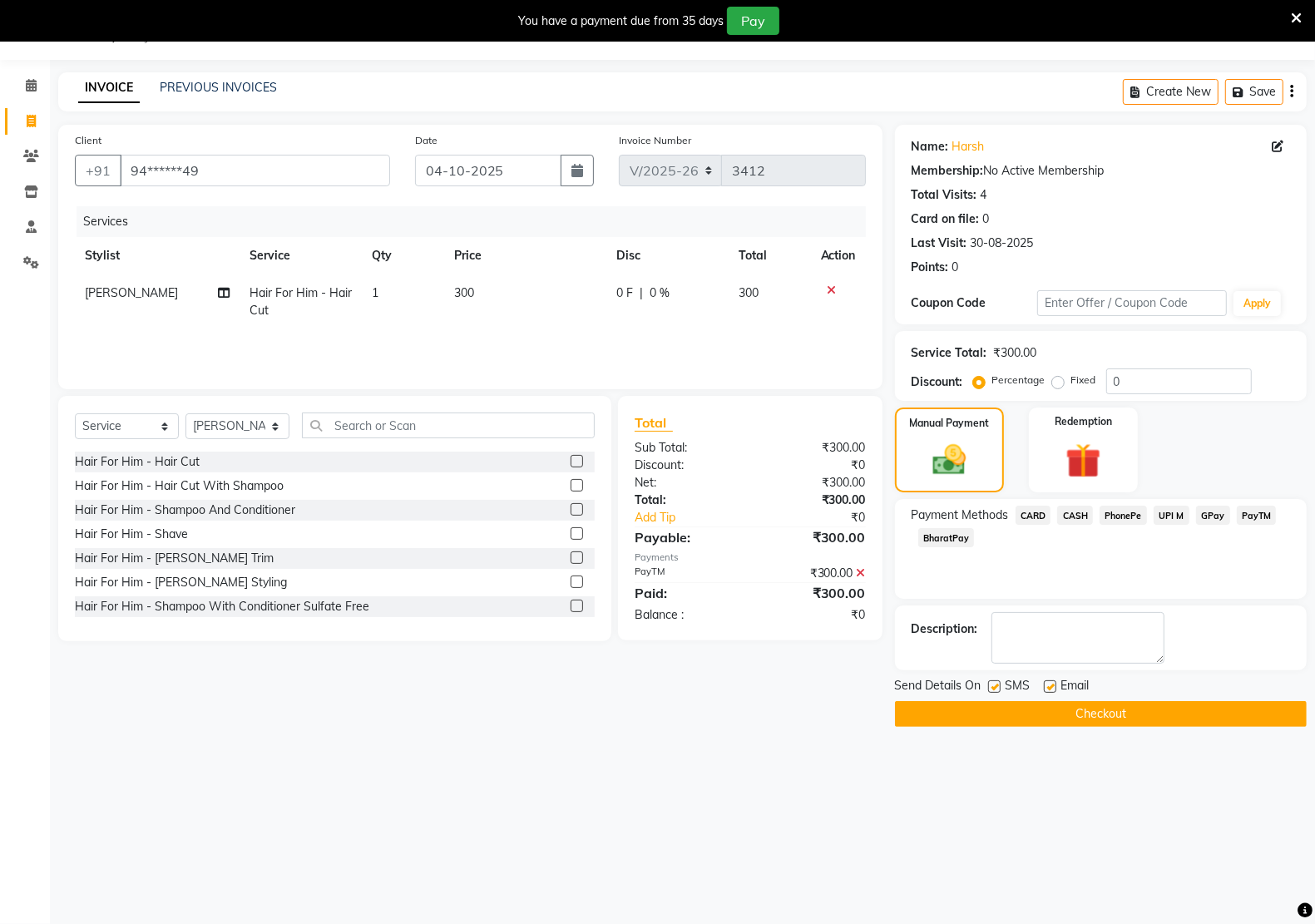
click at [1053, 679] on div "Email" at bounding box center [1073, 686] width 59 height 20
click at [989, 688] on label at bounding box center [993, 686] width 13 height 13
click at [989, 688] on input "checkbox" at bounding box center [992, 687] width 11 height 11
checkbox input "false"
click at [1045, 686] on label at bounding box center [1050, 686] width 13 height 13
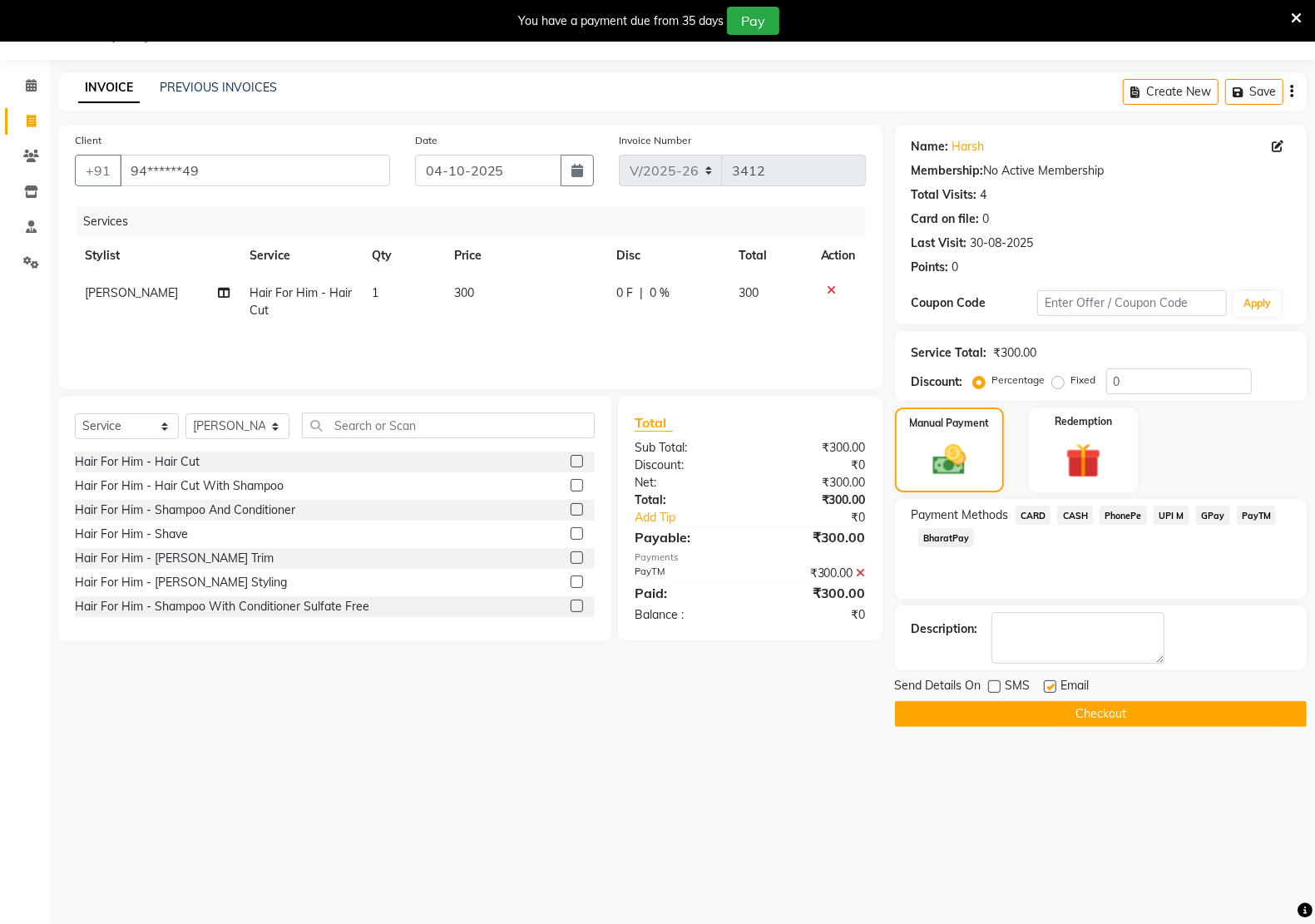
click at [1045, 686] on input "checkbox" at bounding box center [1049, 687] width 11 height 11
checkbox input "false"
click at [1121, 701] on button "Checkout" at bounding box center [1101, 713] width 412 height 26
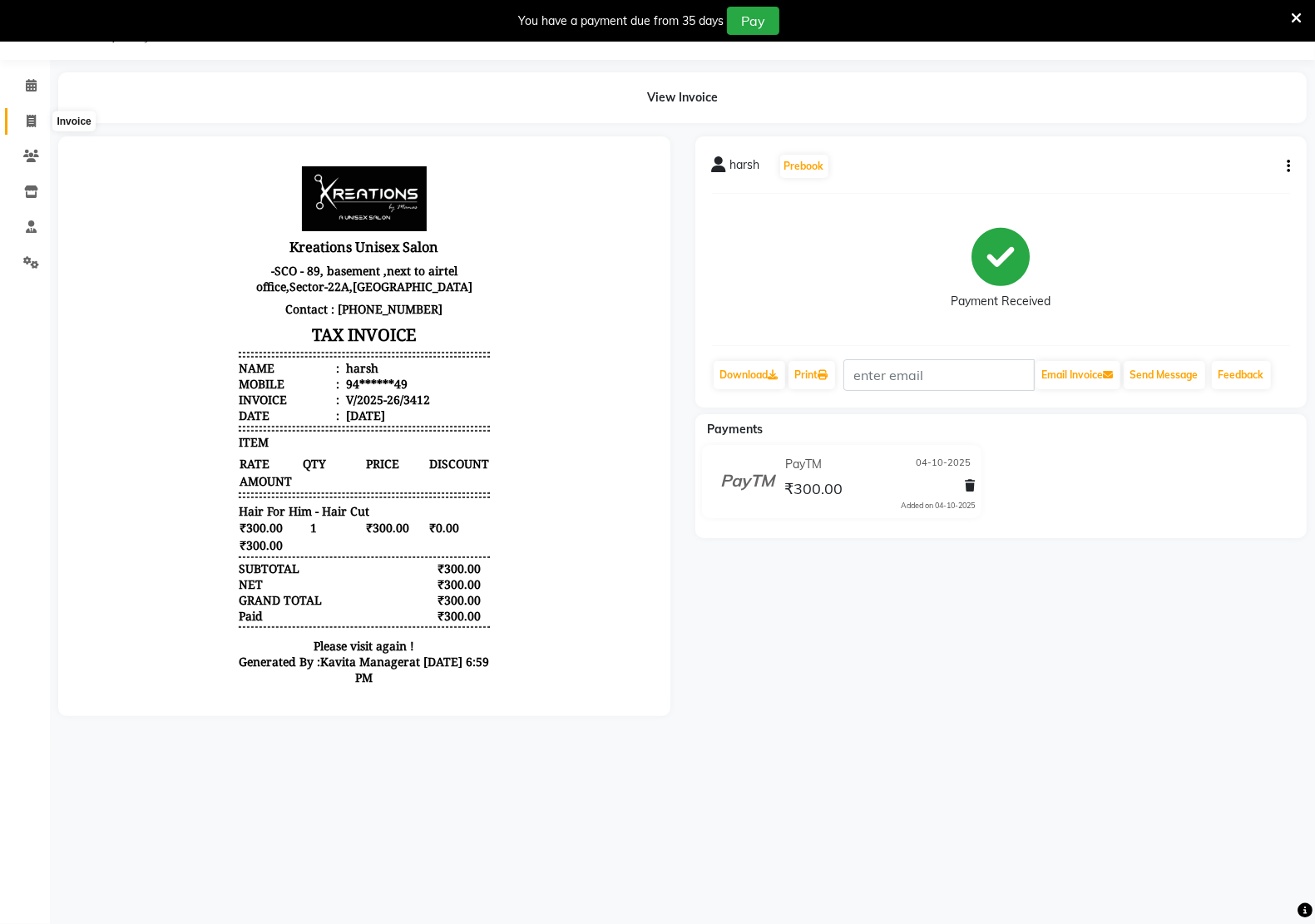
click at [25, 119] on span at bounding box center [31, 122] width 29 height 19
select select "service"
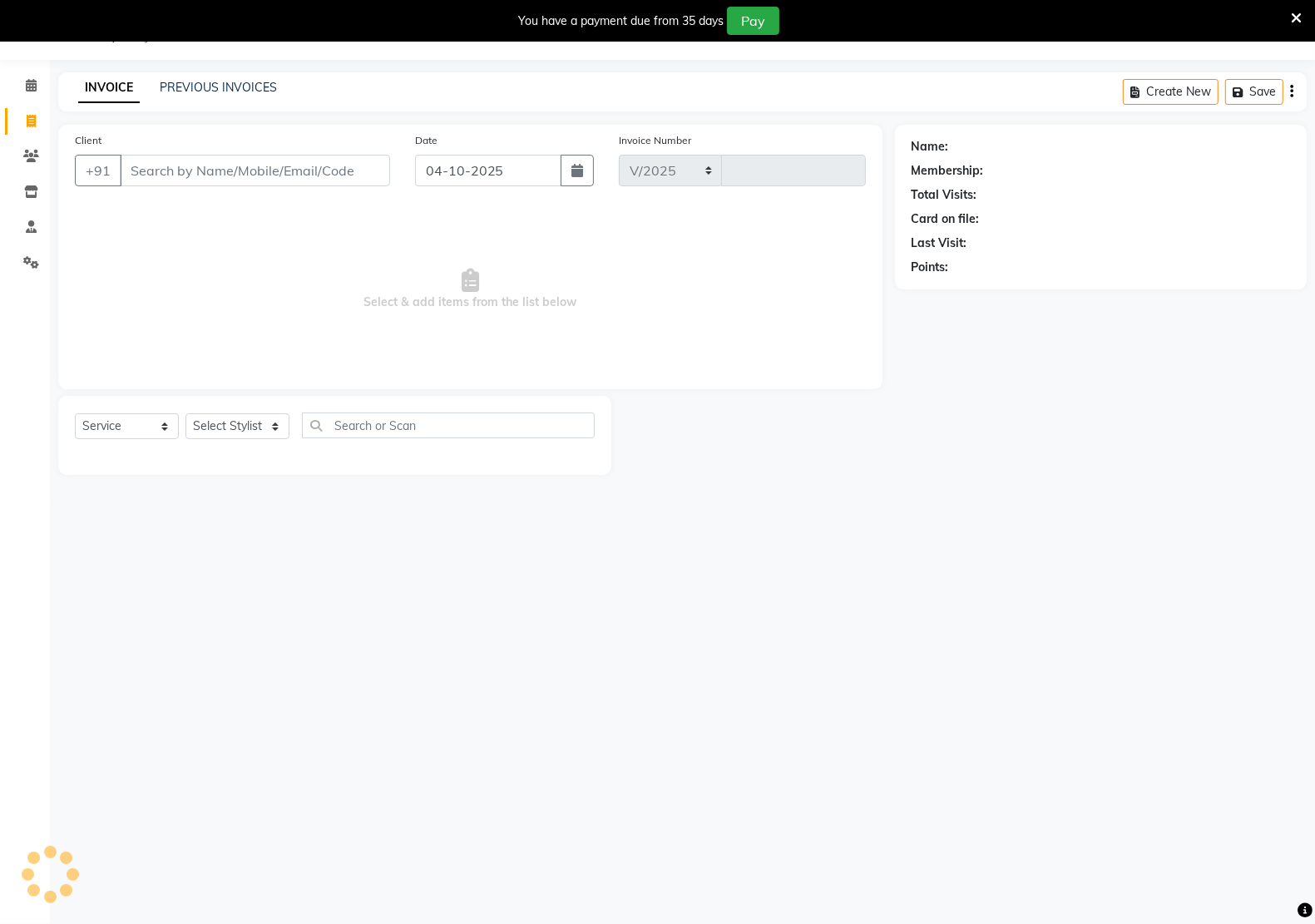
select select "6170"
type input "3413"
click at [214, 89] on link "PREVIOUS INVOICES" at bounding box center [218, 86] width 118 height 15
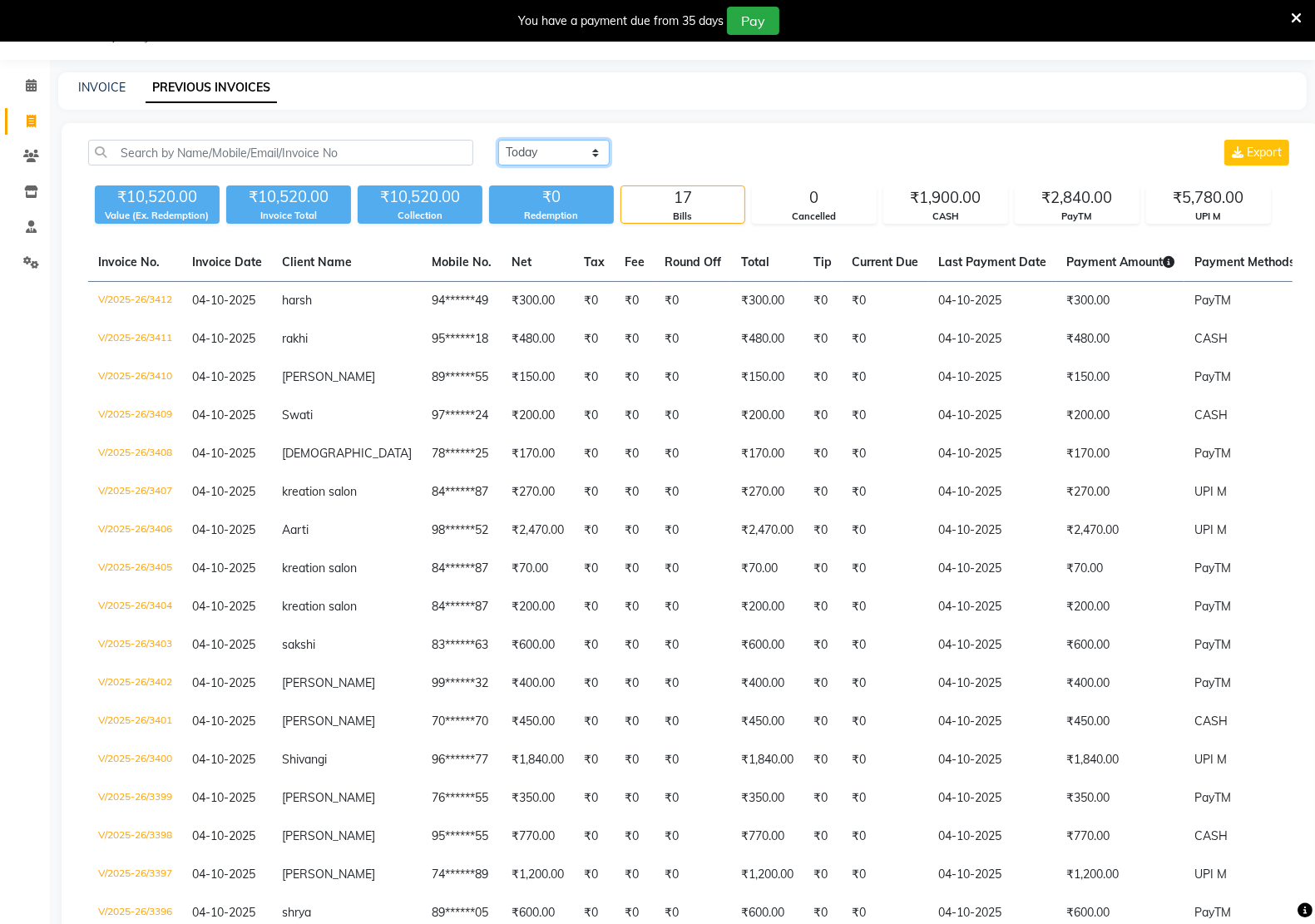
click at [596, 150] on select "[DATE] [DATE] Custom Range" at bounding box center [554, 153] width 112 height 26
select select "range"
click at [499, 140] on select "[DATE] [DATE] Custom Range" at bounding box center [554, 153] width 112 height 26
click at [667, 151] on input "04-10-2025" at bounding box center [689, 153] width 117 height 23
select select "10"
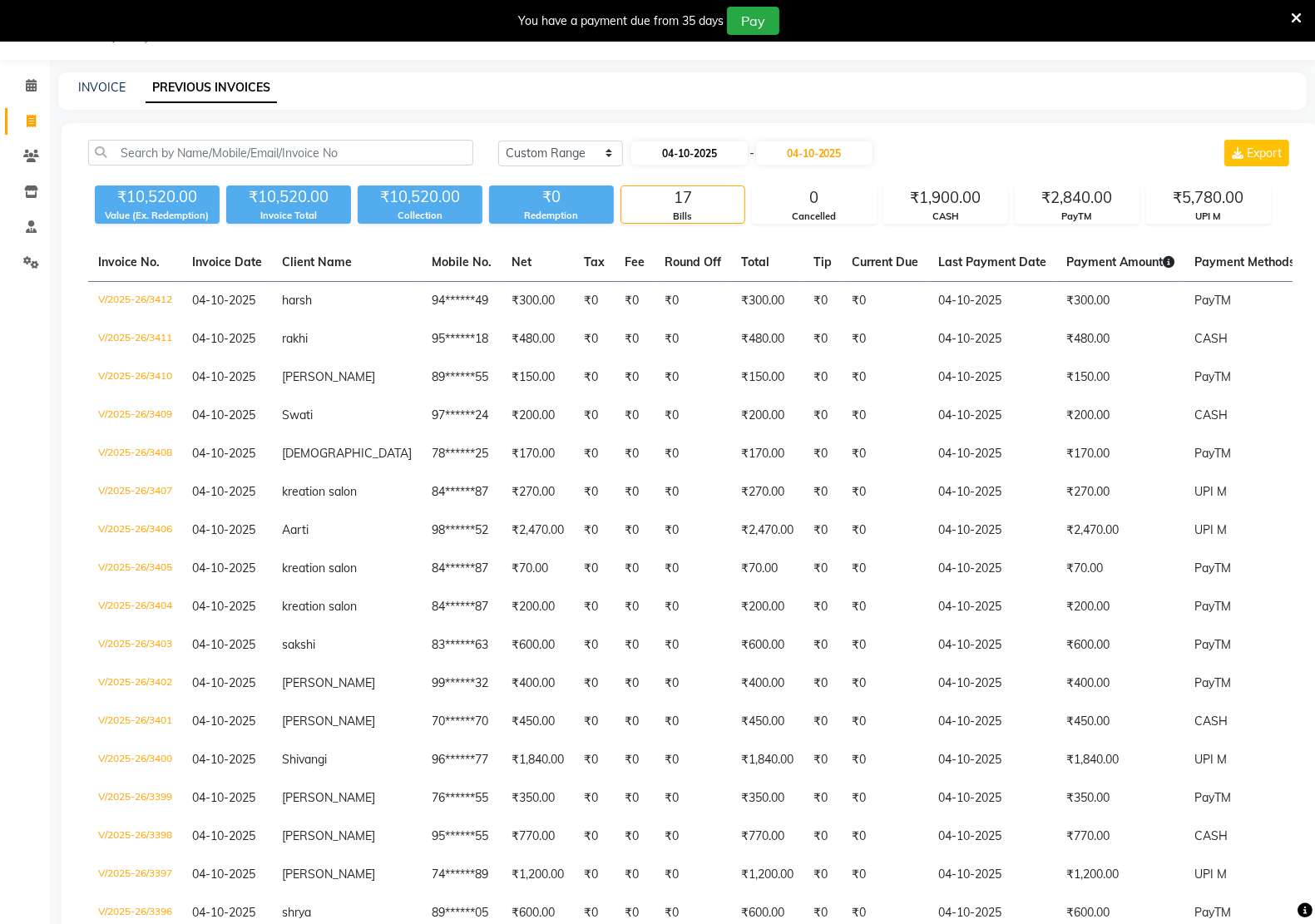
select select "2025"
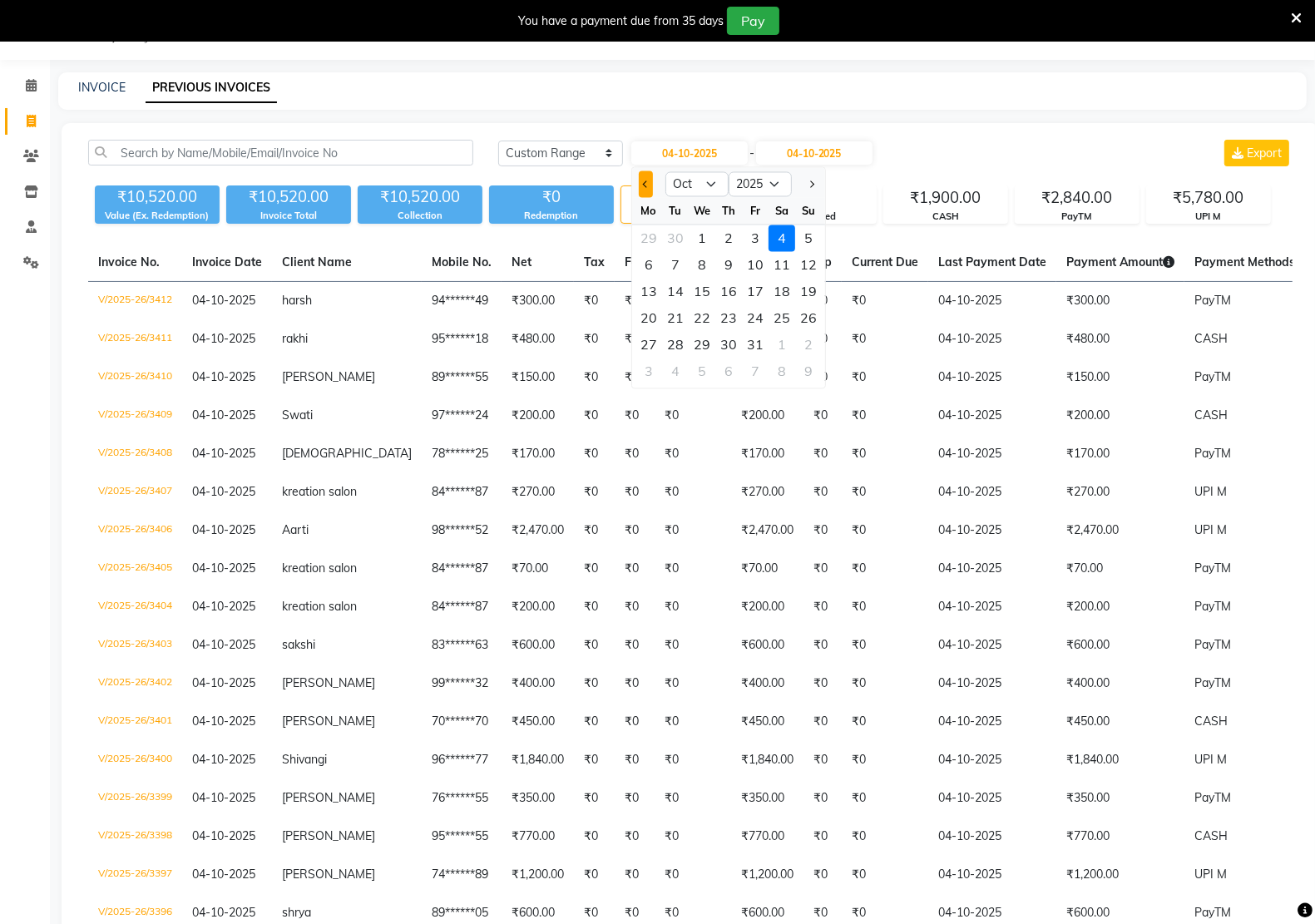
click at [647, 183] on span "Previous month" at bounding box center [645, 184] width 7 height 7
select select "9"
click at [750, 320] on div "26" at bounding box center [754, 318] width 26 height 26
type input "26-09-2025"
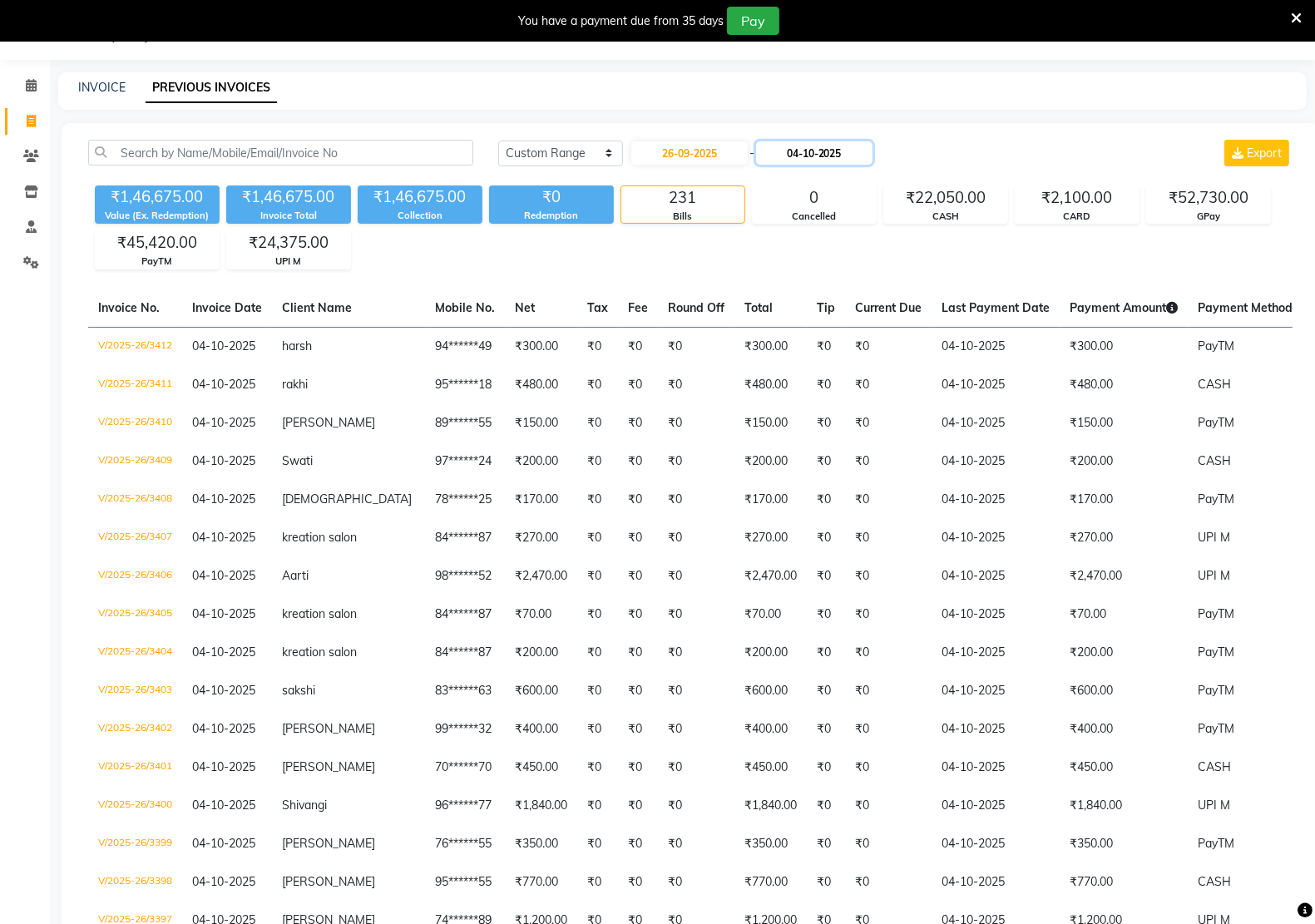
click at [798, 153] on input "04-10-2025" at bounding box center [814, 153] width 117 height 23
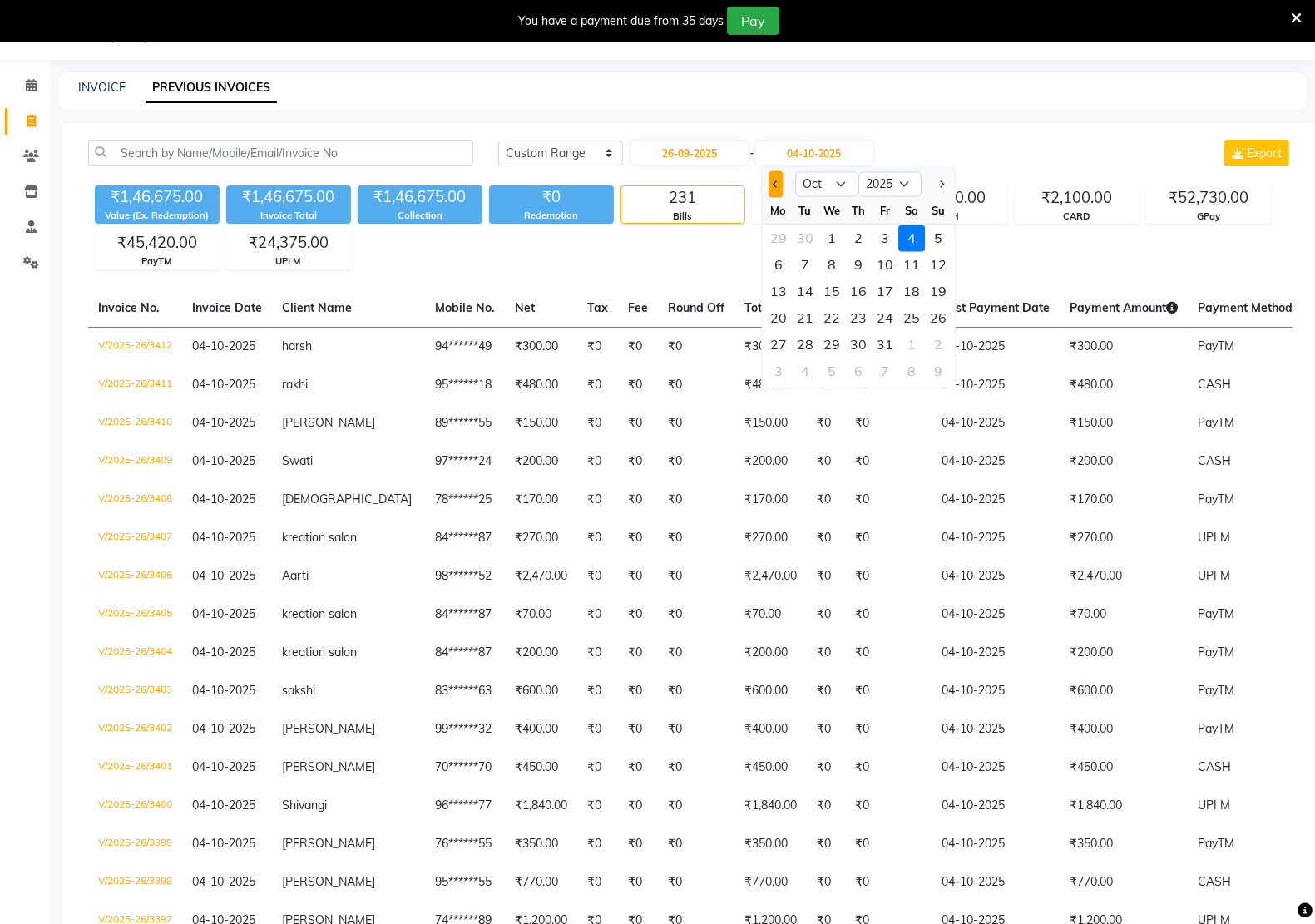
click at [775, 184] on span "Previous month" at bounding box center [776, 184] width 7 height 7
select select "9"
click at [803, 155] on input "04-10-2025" at bounding box center [814, 153] width 117 height 23
click at [882, 314] on div "26" at bounding box center [884, 318] width 26 height 26
type input "26-09-2025"
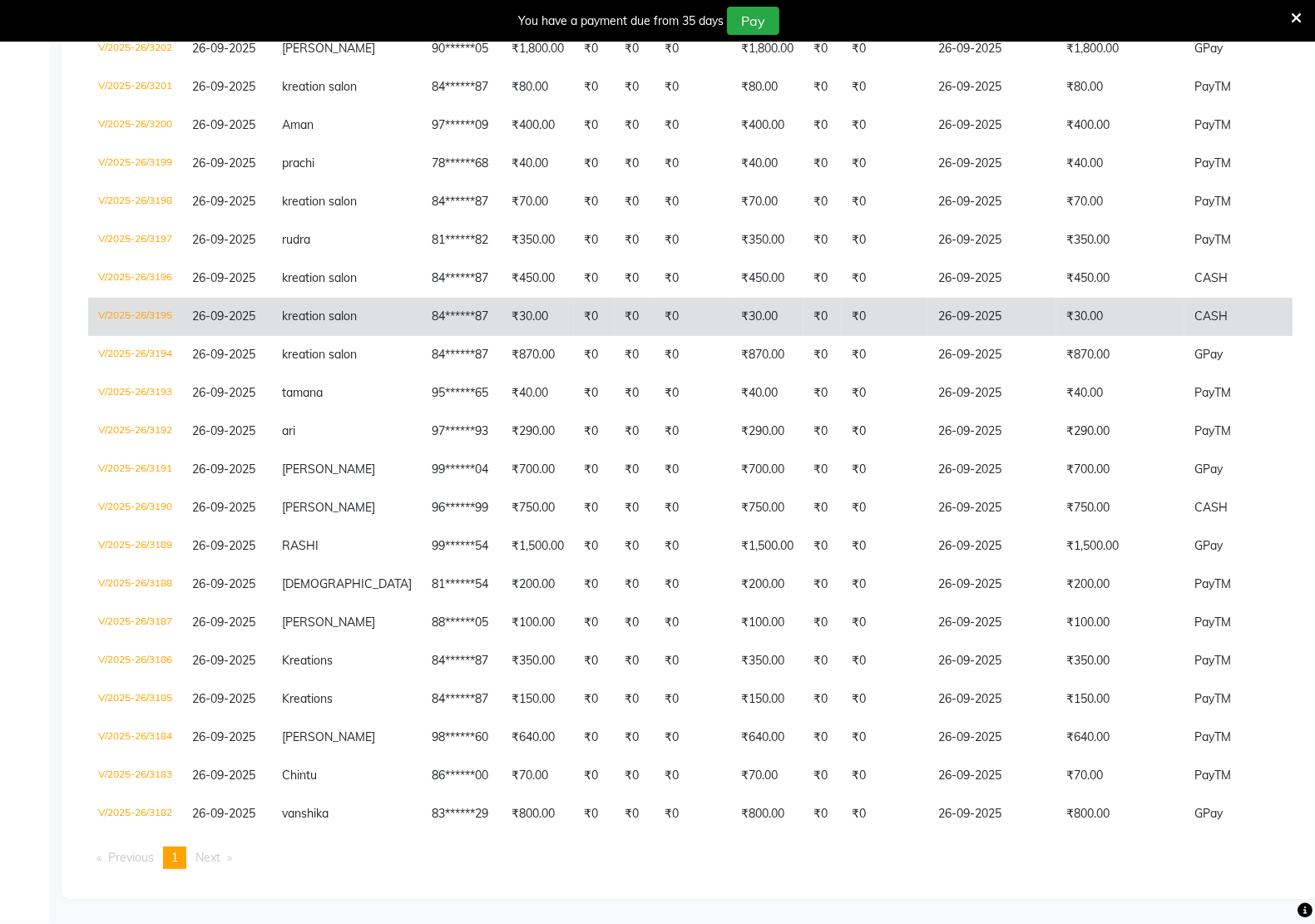
scroll to position [42, 0]
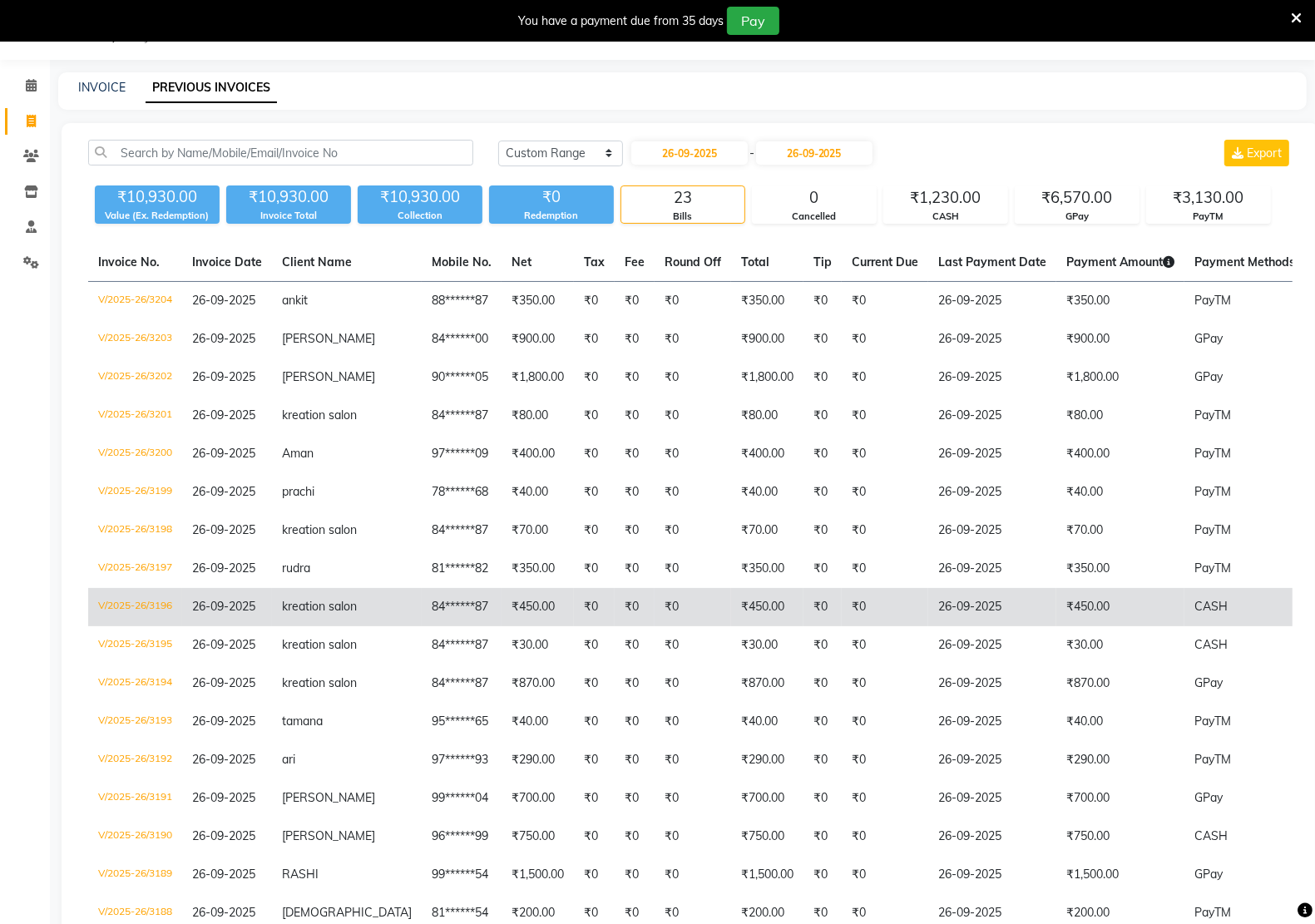
click at [1056, 626] on td "₹450.00" at bounding box center [1121, 606] width 128 height 38
